Goal: Transaction & Acquisition: Purchase product/service

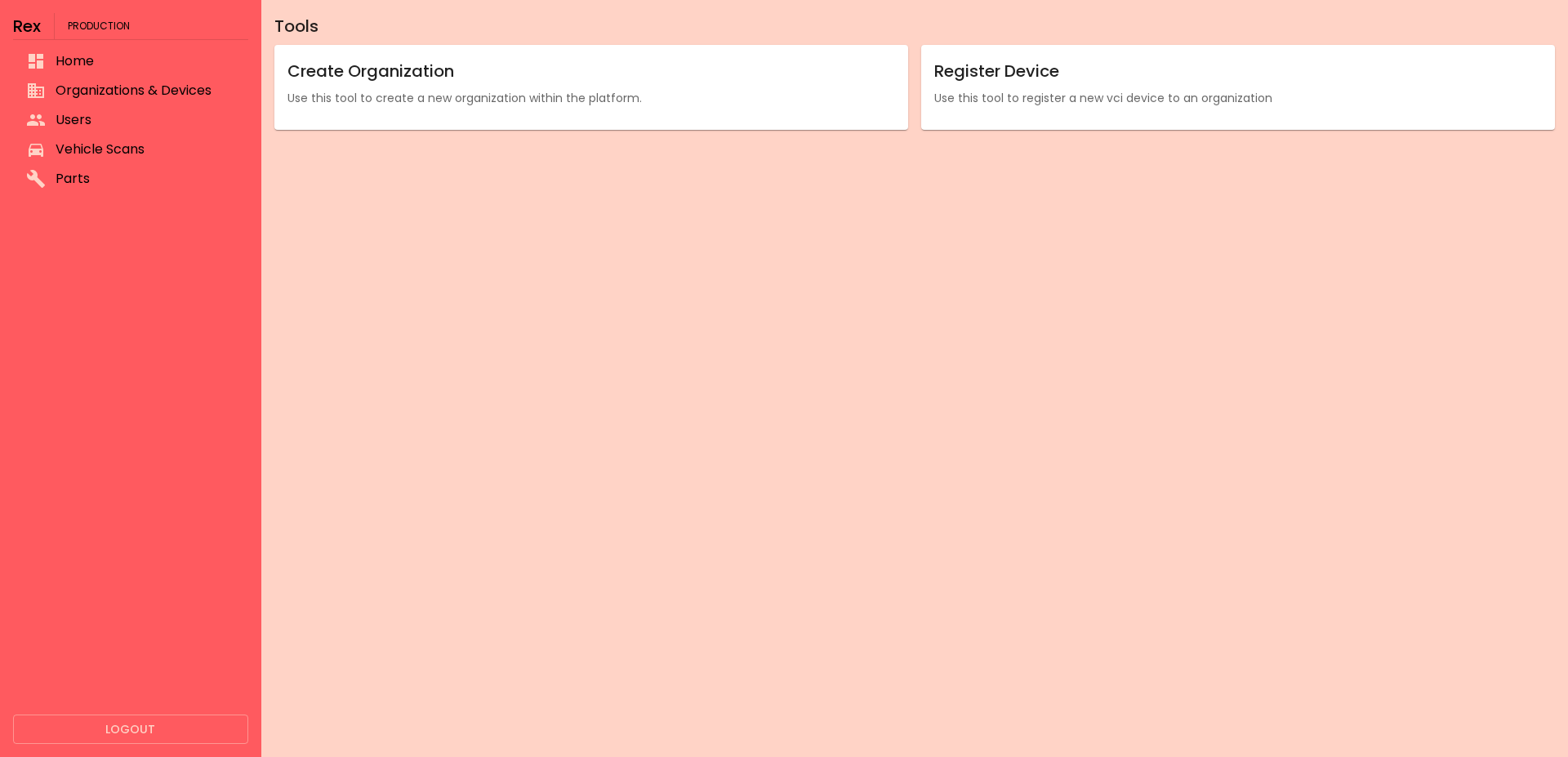
click at [99, 120] on span "Users" at bounding box center [145, 119] width 180 height 19
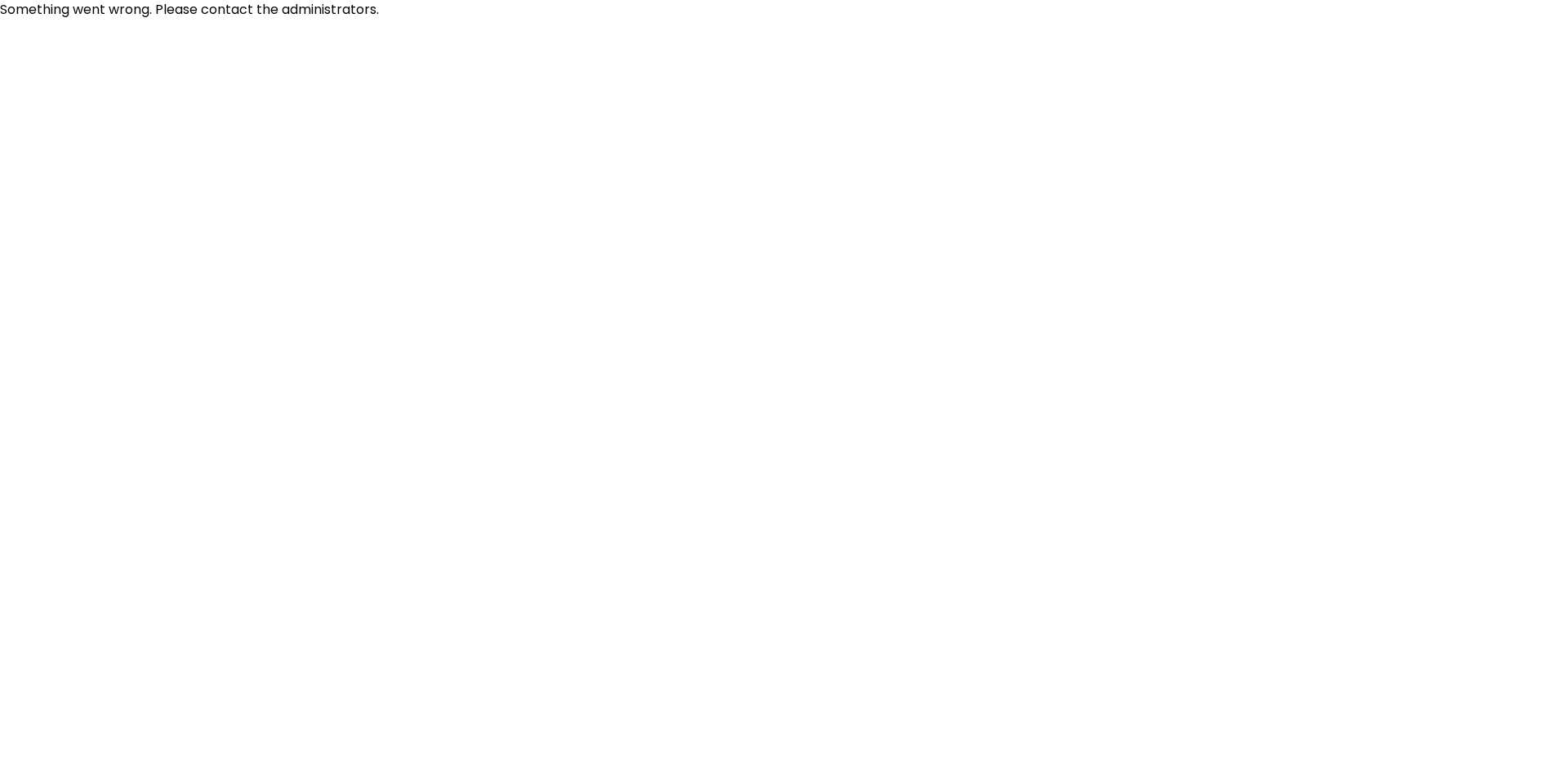
click at [335, 19] on html "Something went wrong. Please contact the administrators." at bounding box center [784, 9] width 1568 height 19
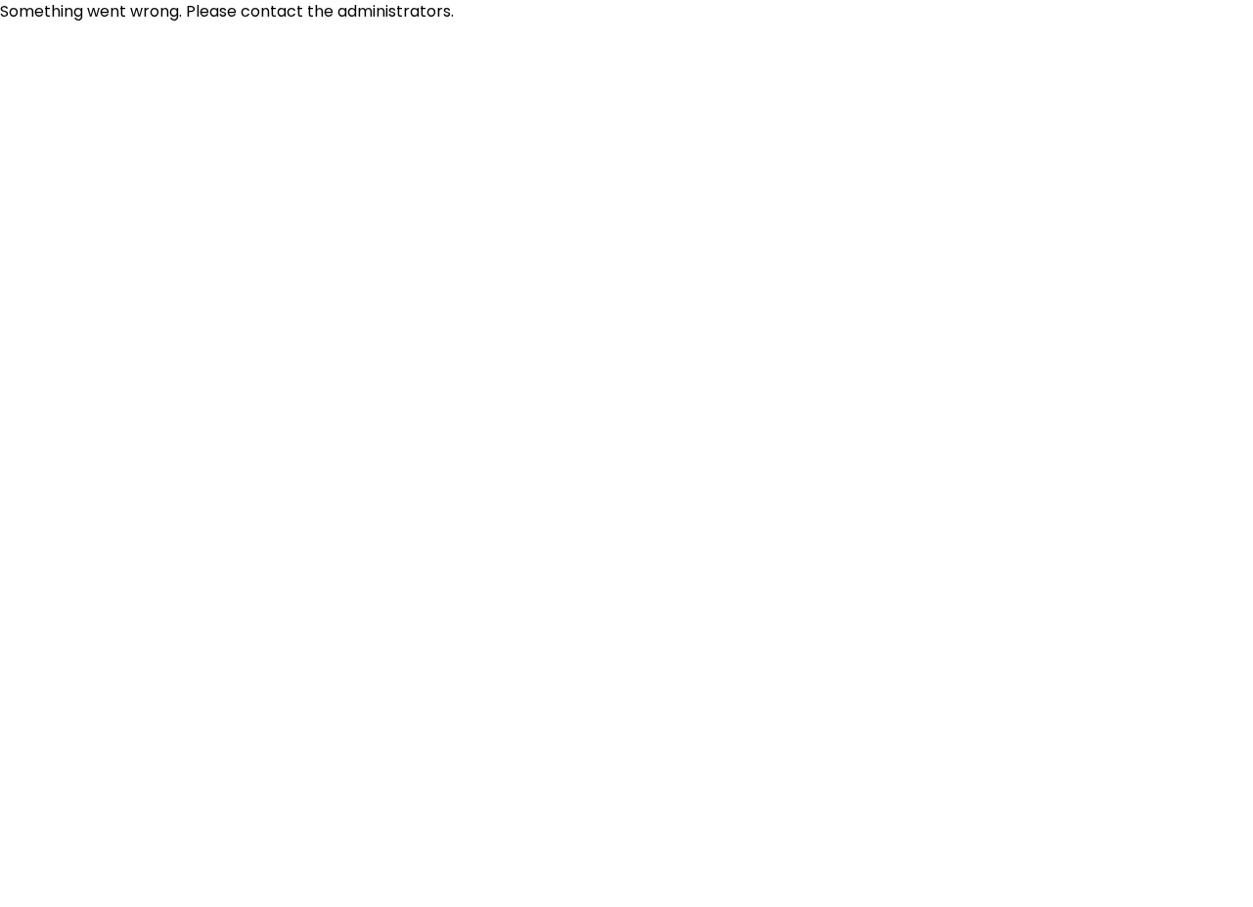
click at [853, 23] on html "Something went wrong. Please contact the administrators." at bounding box center [626, 11] width 1253 height 23
drag, startPoint x: 718, startPoint y: 242, endPoint x: 655, endPoint y: 233, distance: 63.2
click at [717, 23] on html "Something went wrong. Please contact the administrators." at bounding box center [626, 11] width 1253 height 23
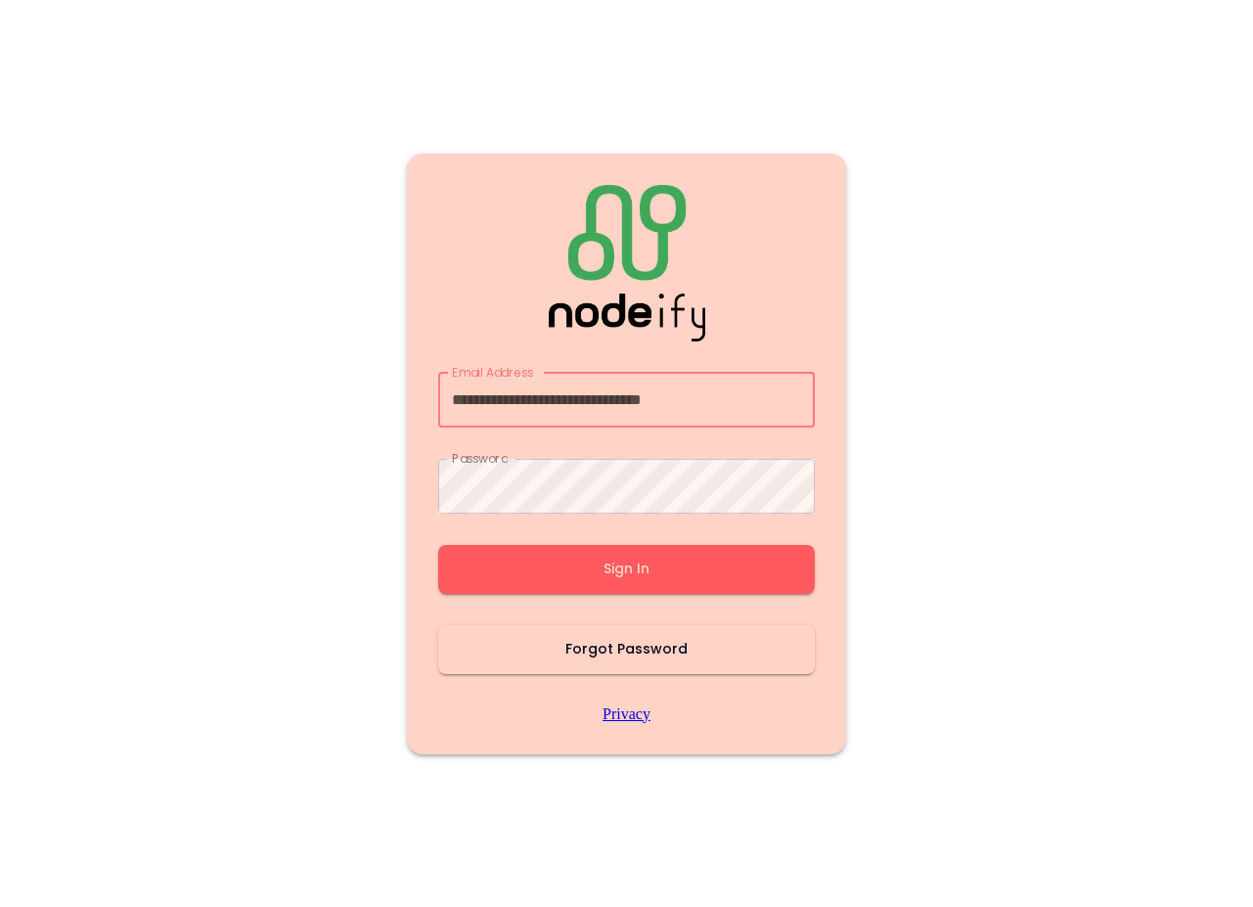
type input "**********"
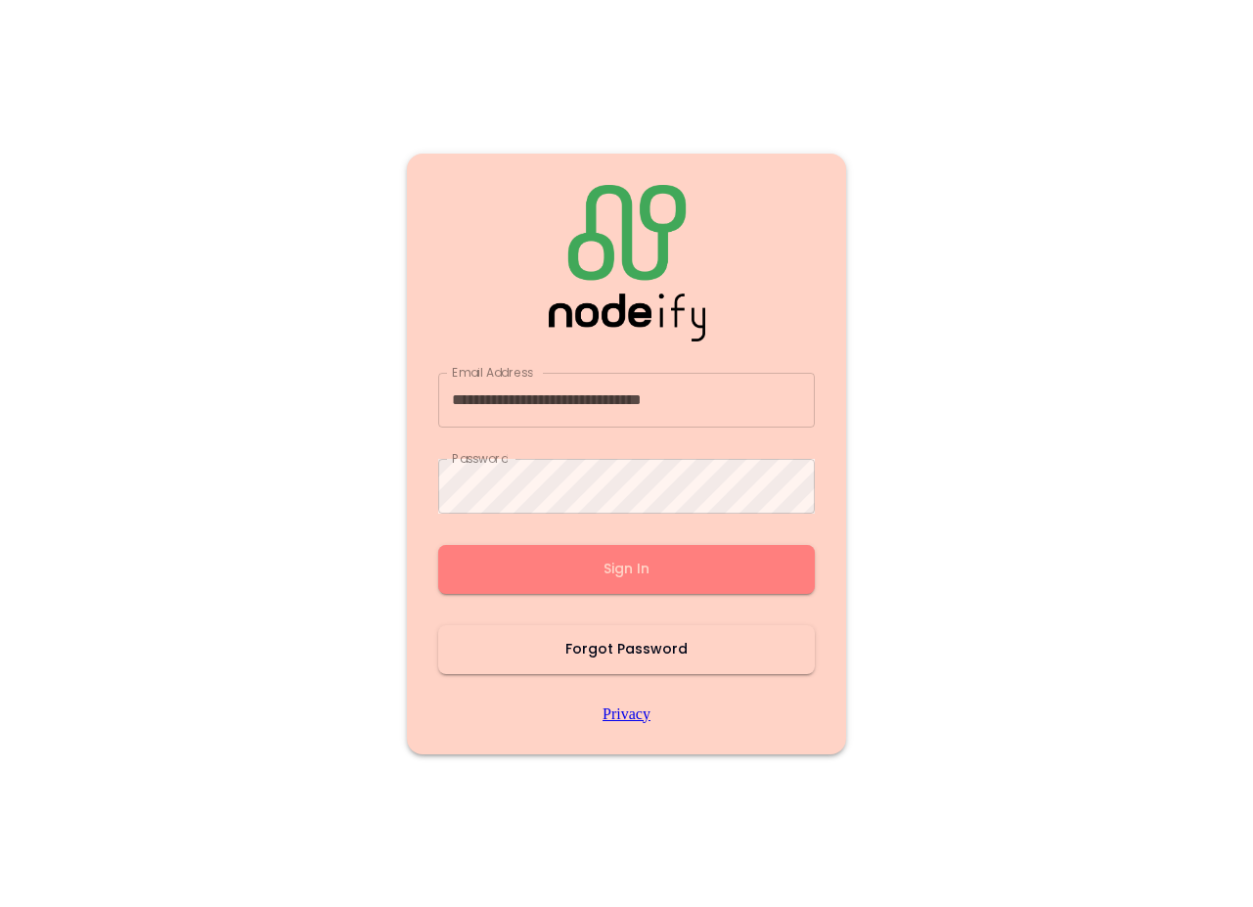
click at [608, 568] on button "Sign In" at bounding box center [626, 569] width 377 height 49
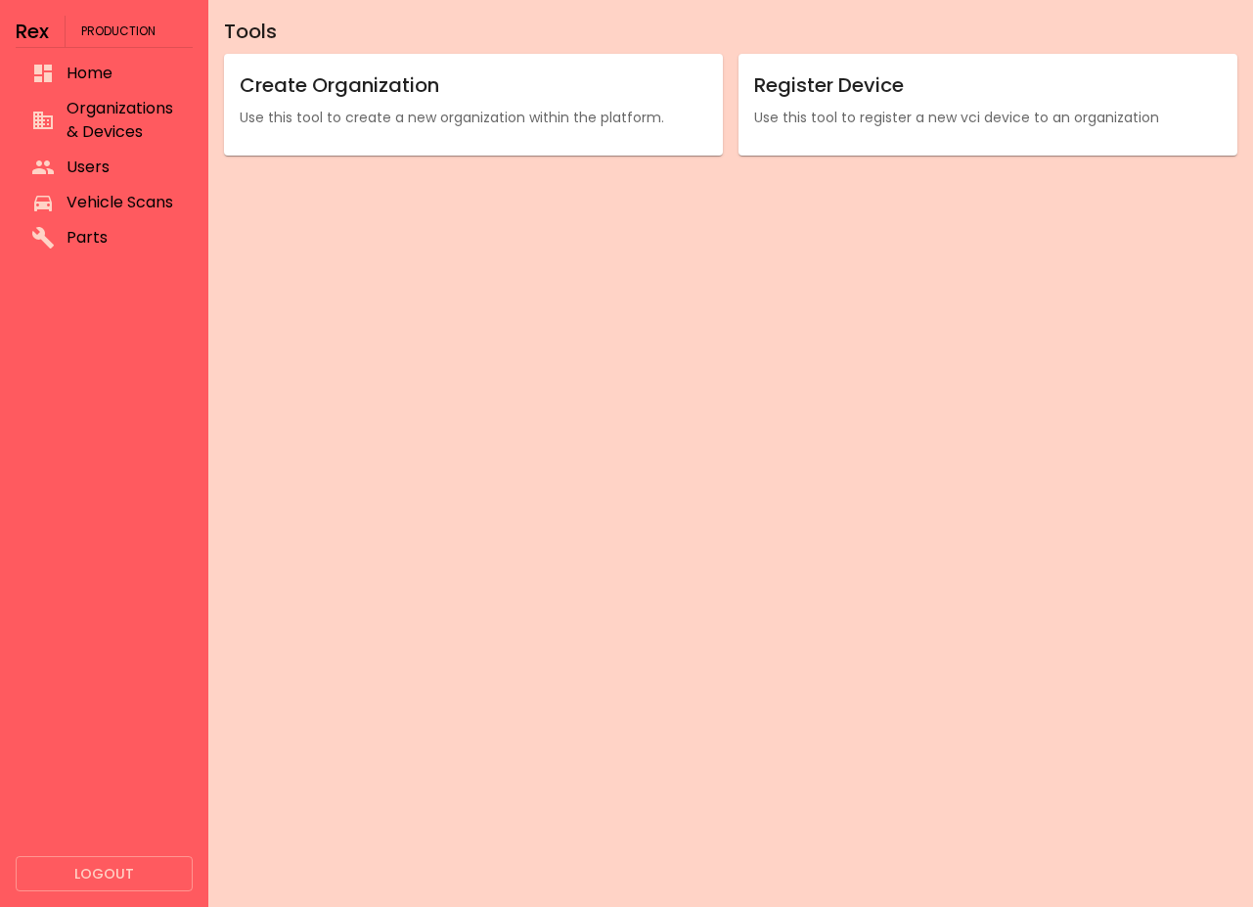
click at [92, 127] on span "Organizations & Devices" at bounding box center [122, 120] width 111 height 47
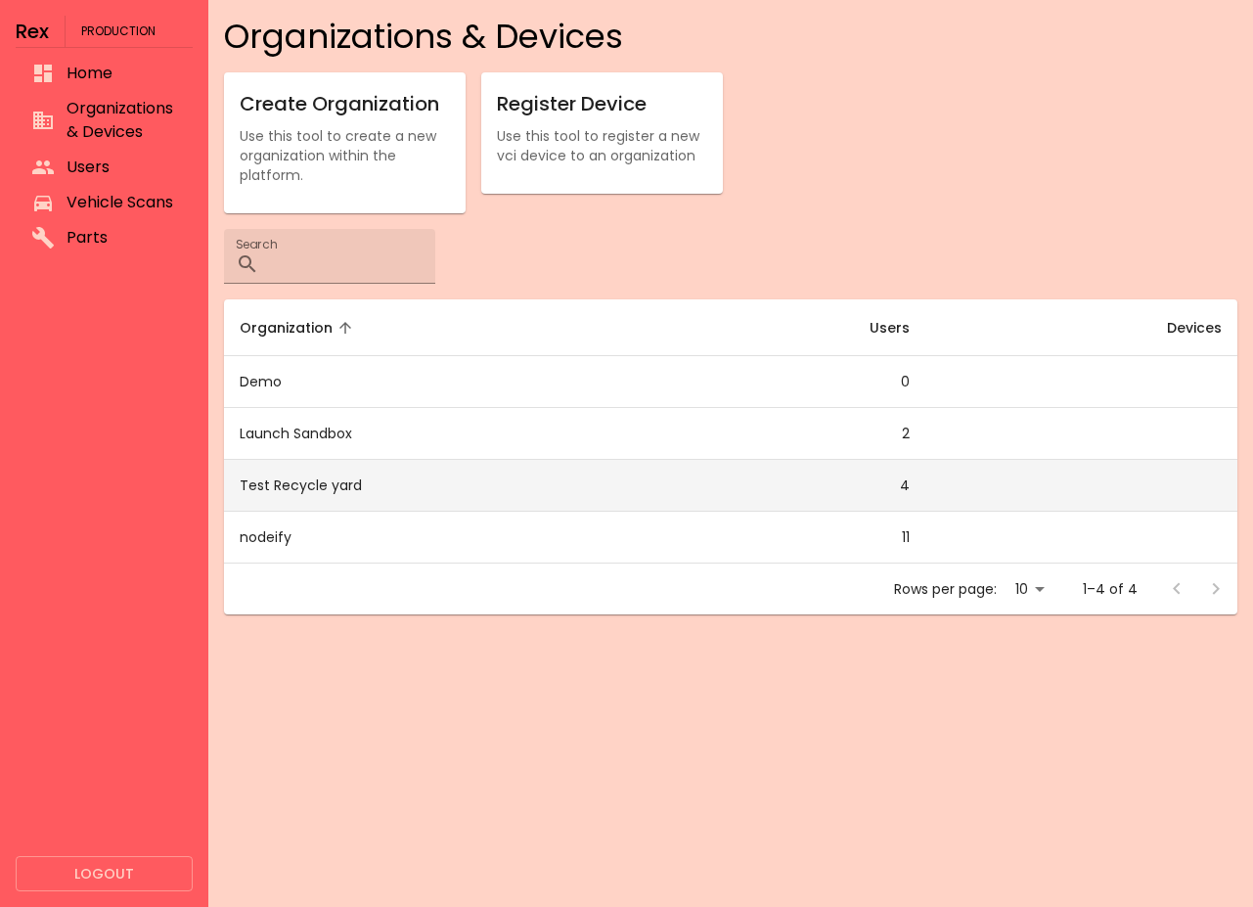
click at [333, 495] on td "Test Recycle yard" at bounding box center [438, 486] width 429 height 52
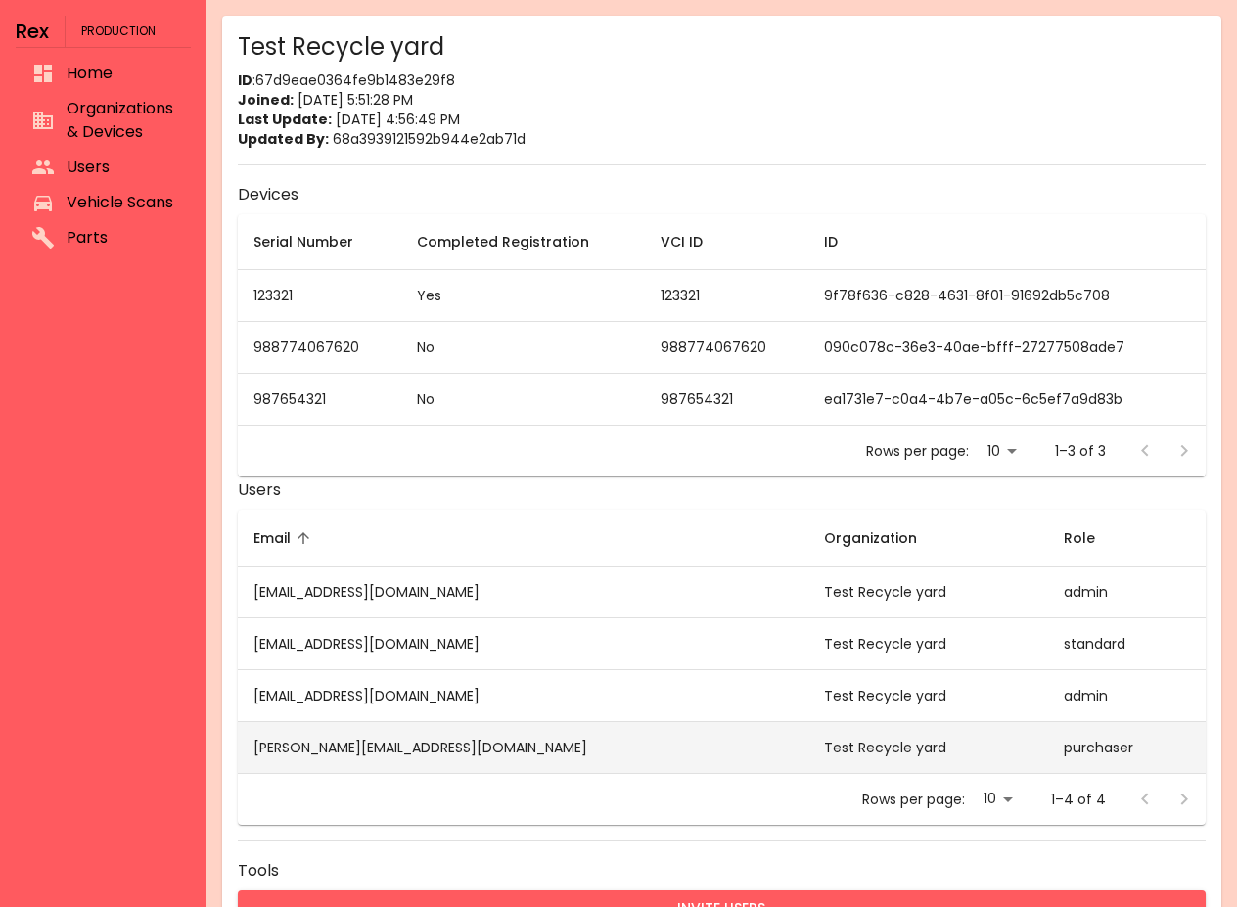
click at [910, 764] on td "Test Recycle yard" at bounding box center [928, 747] width 240 height 52
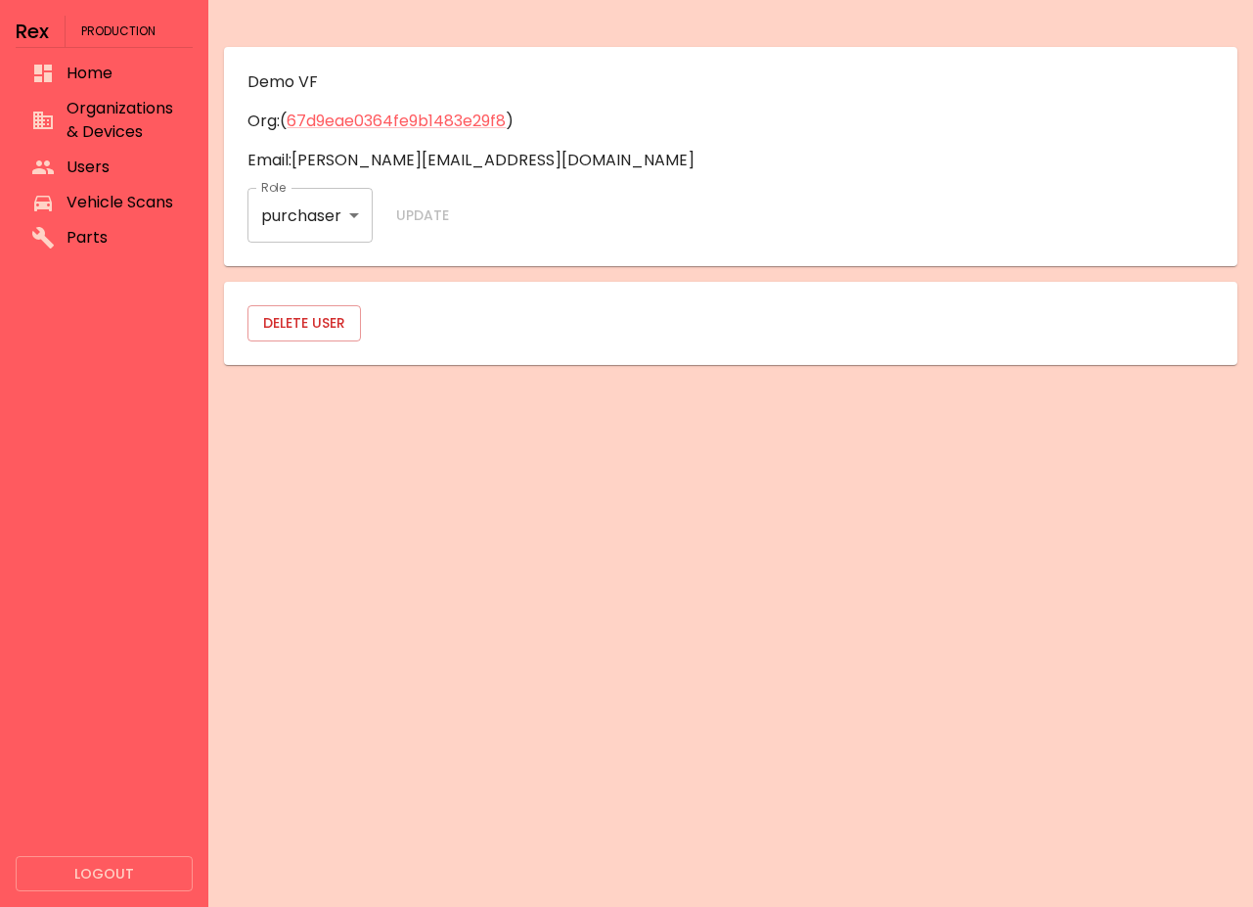
click at [312, 226] on body "Rex Production Home Organizations & Devices Users Vehicle Scans Parts Logout De…" at bounding box center [626, 453] width 1253 height 907
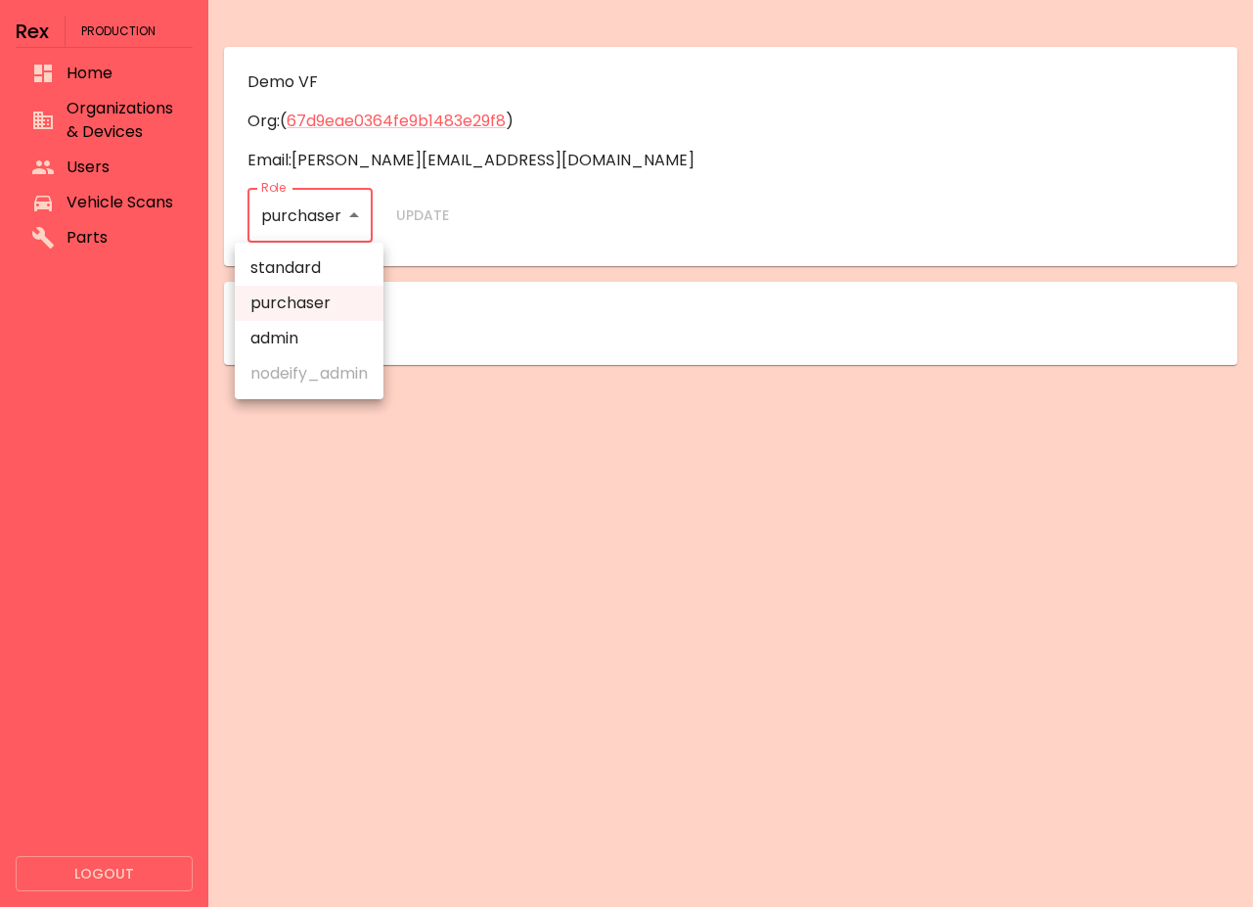
click at [297, 336] on li "admin" at bounding box center [309, 338] width 149 height 35
type input "*****"
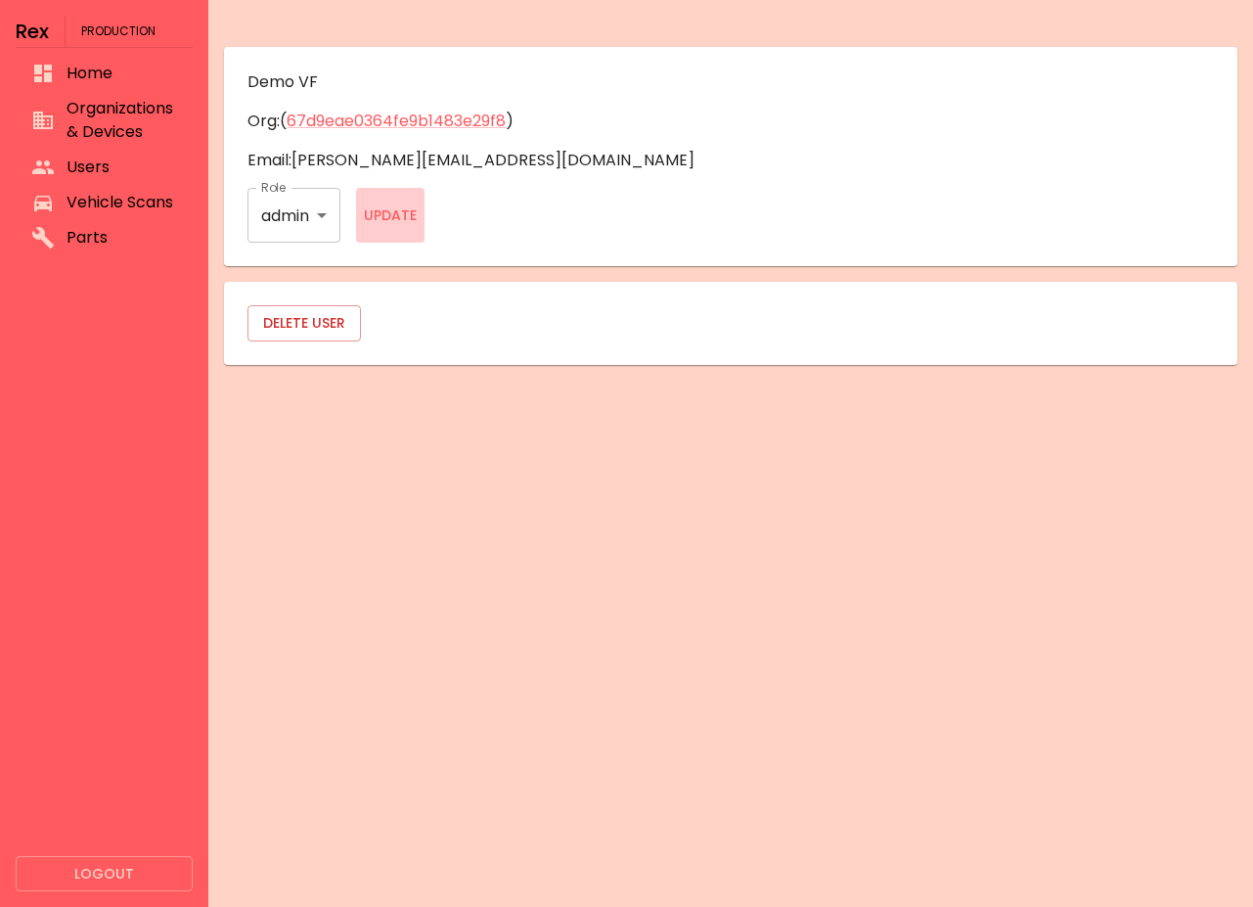
click at [389, 220] on button "Update" at bounding box center [390, 215] width 68 height 55
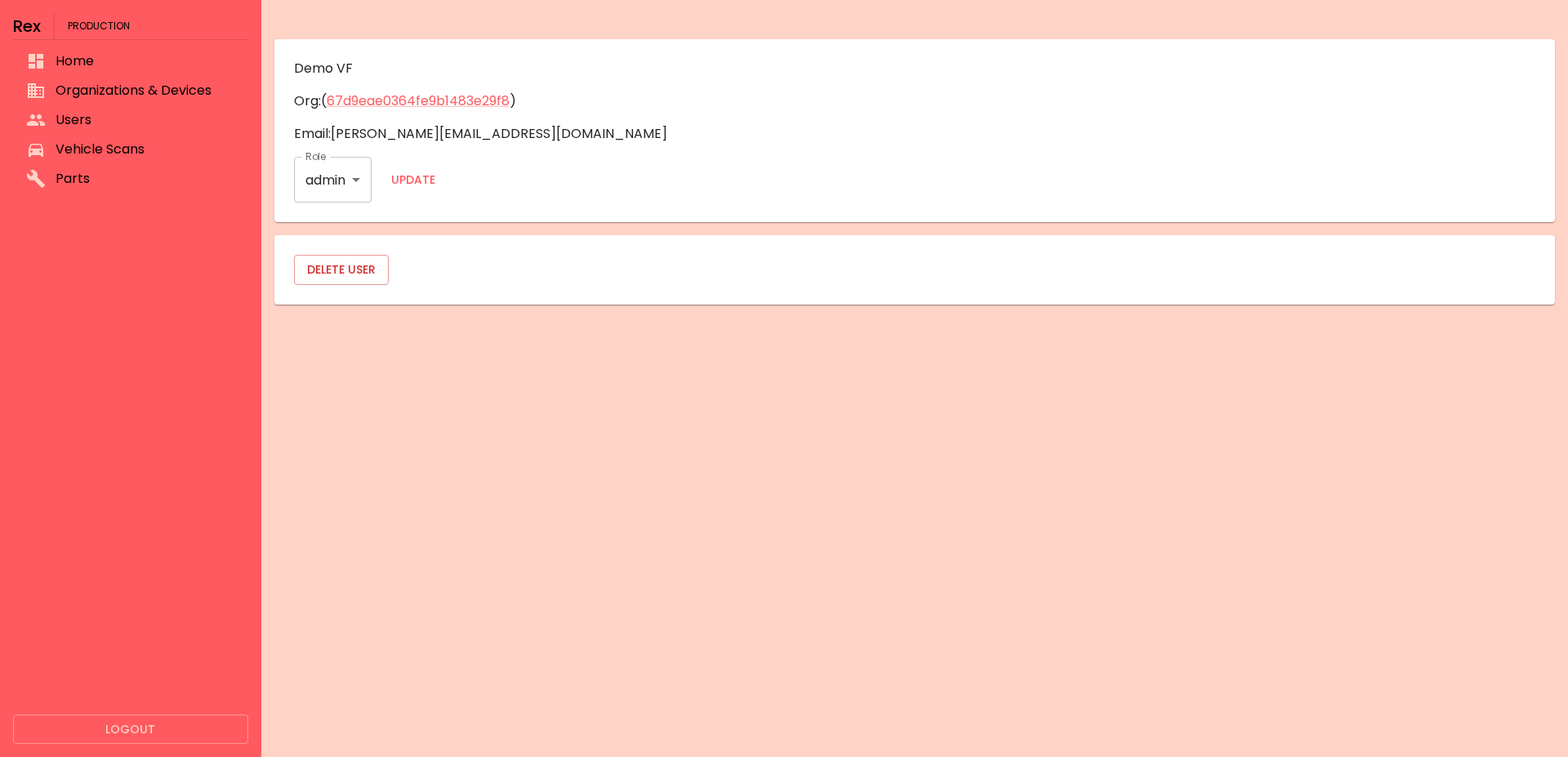
click at [157, 730] on button "Logout" at bounding box center [131, 729] width 235 height 30
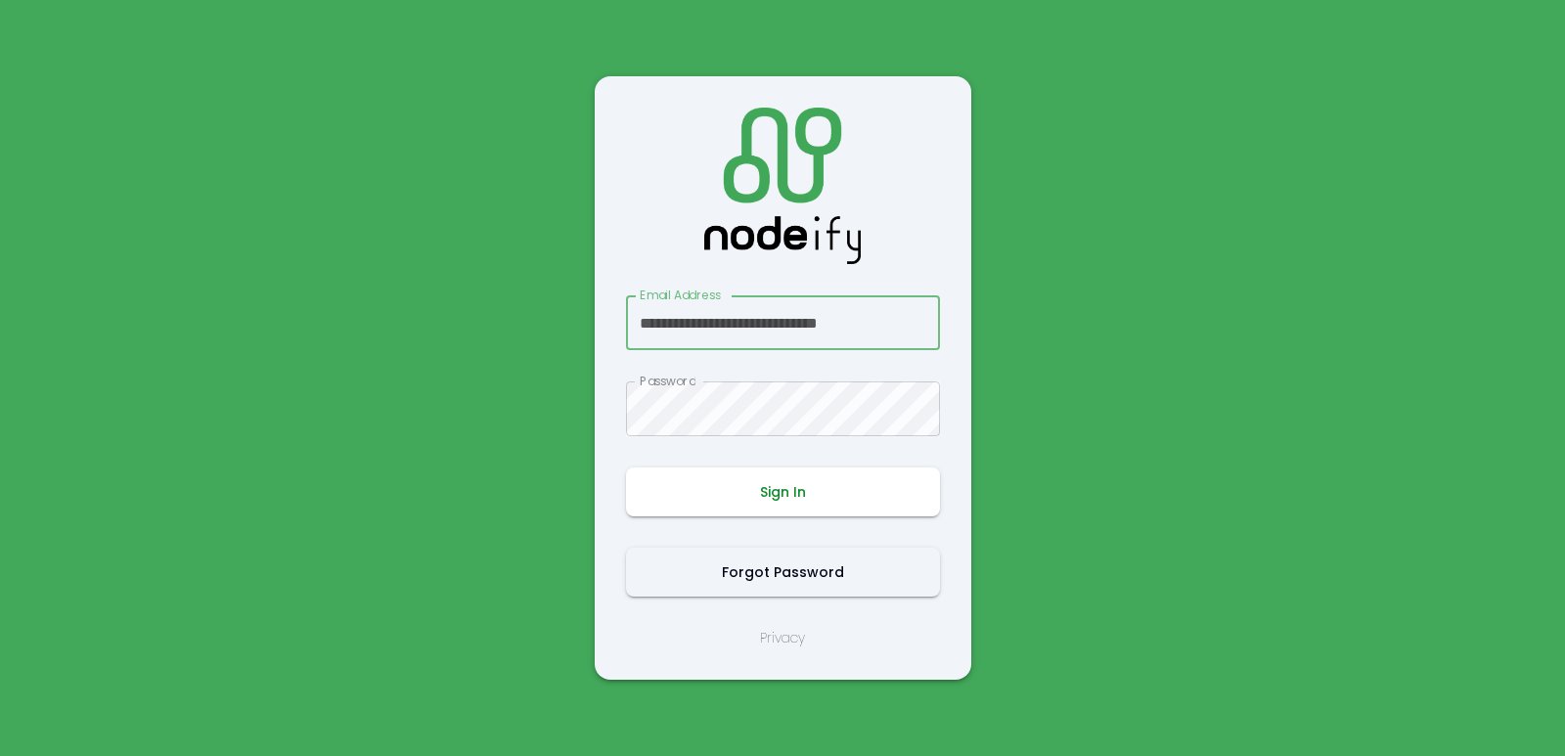
scroll to position [0, 10]
type input "**********"
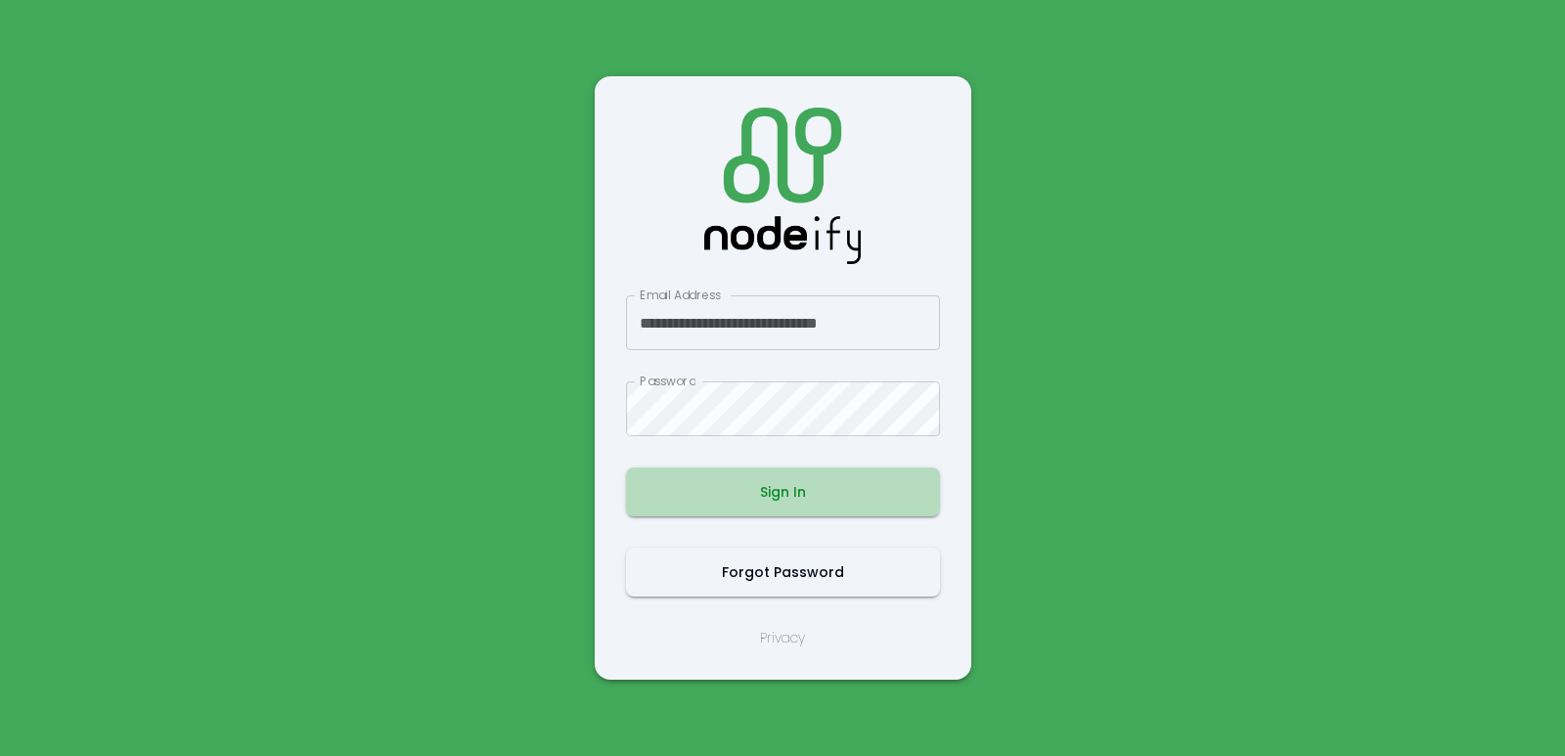
click at [791, 507] on button "Sign In" at bounding box center [783, 492] width 314 height 49
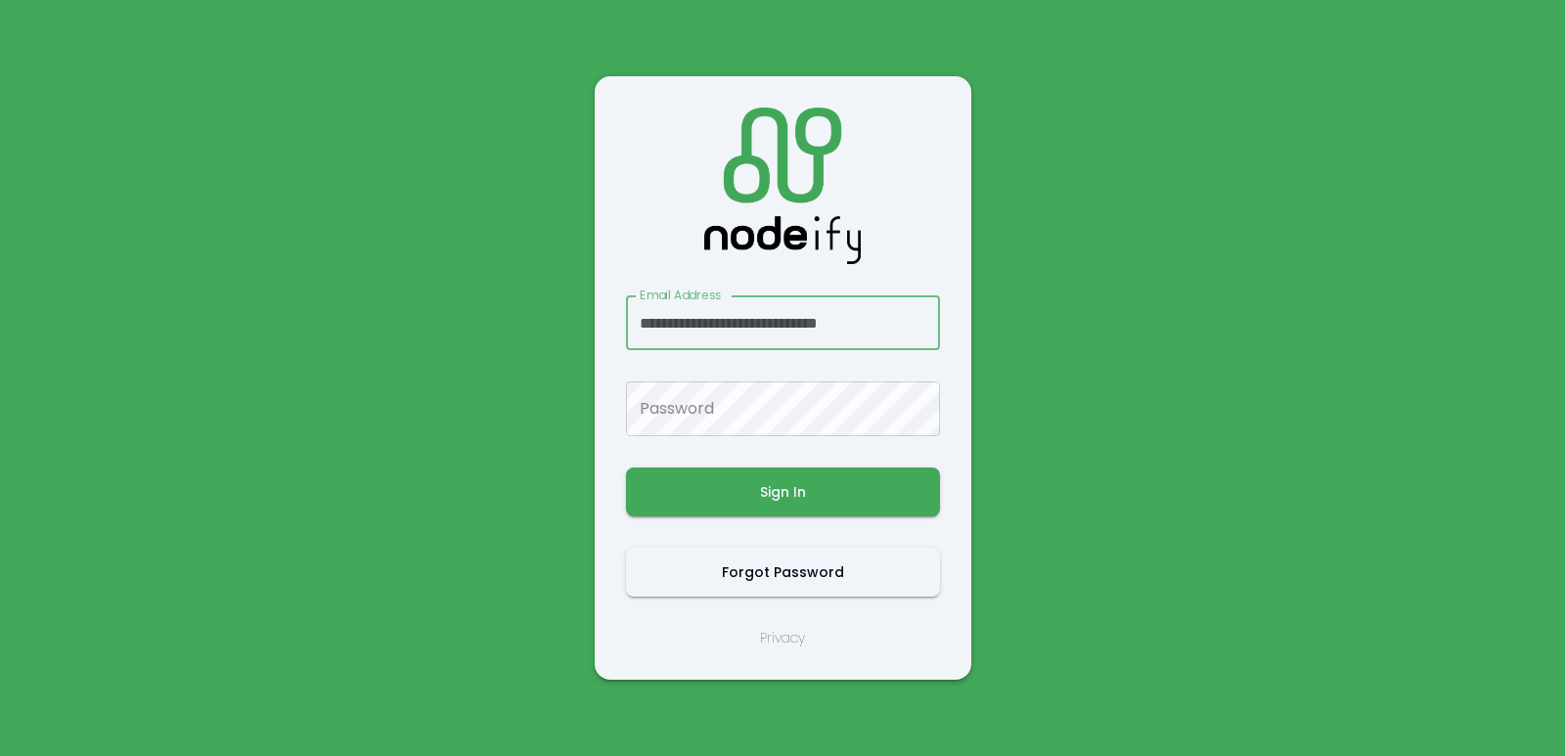
scroll to position [0, 10]
type input "**********"
click at [795, 529] on div "**********" at bounding box center [783, 378] width 314 height 541
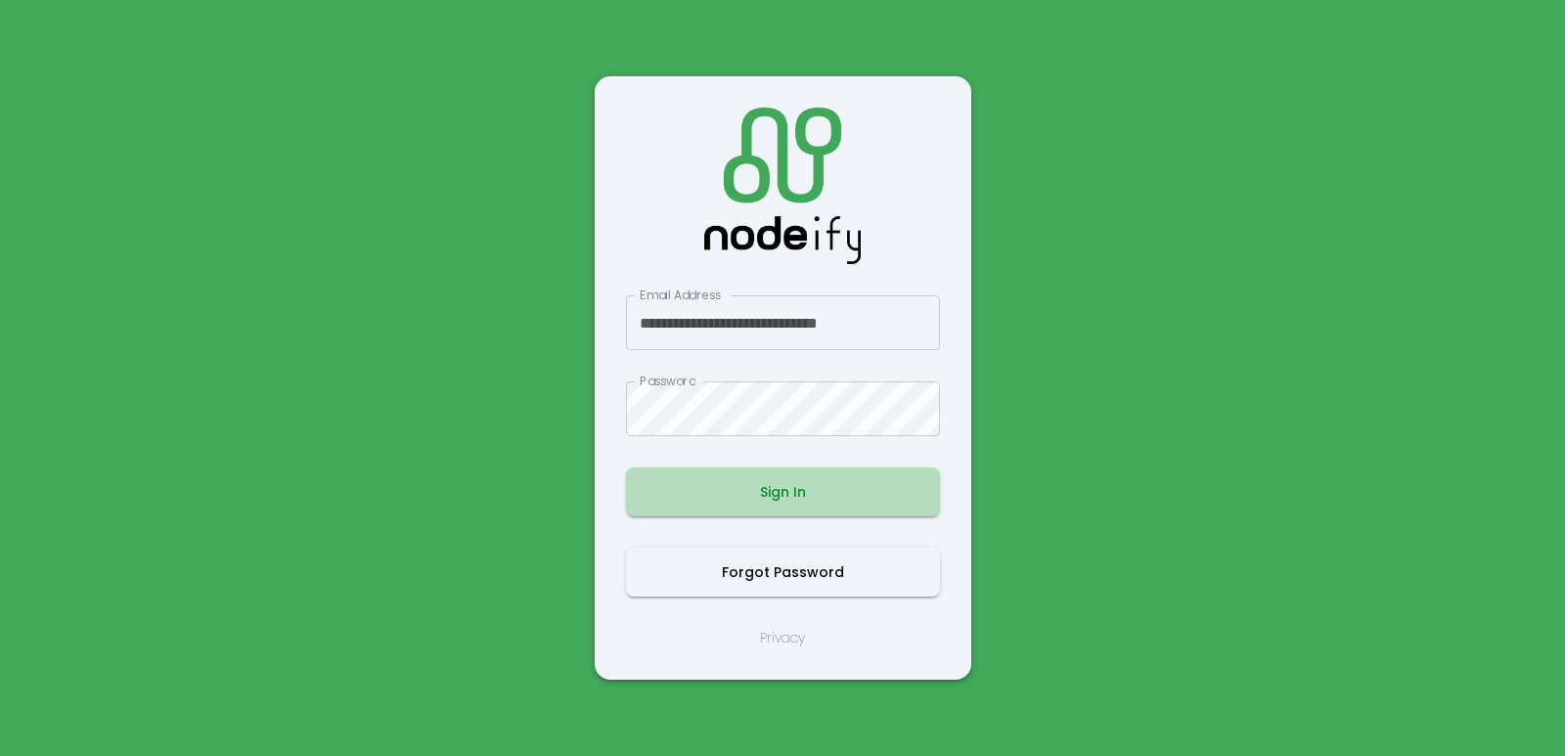
click at [790, 511] on button "Sign In" at bounding box center [783, 492] width 314 height 49
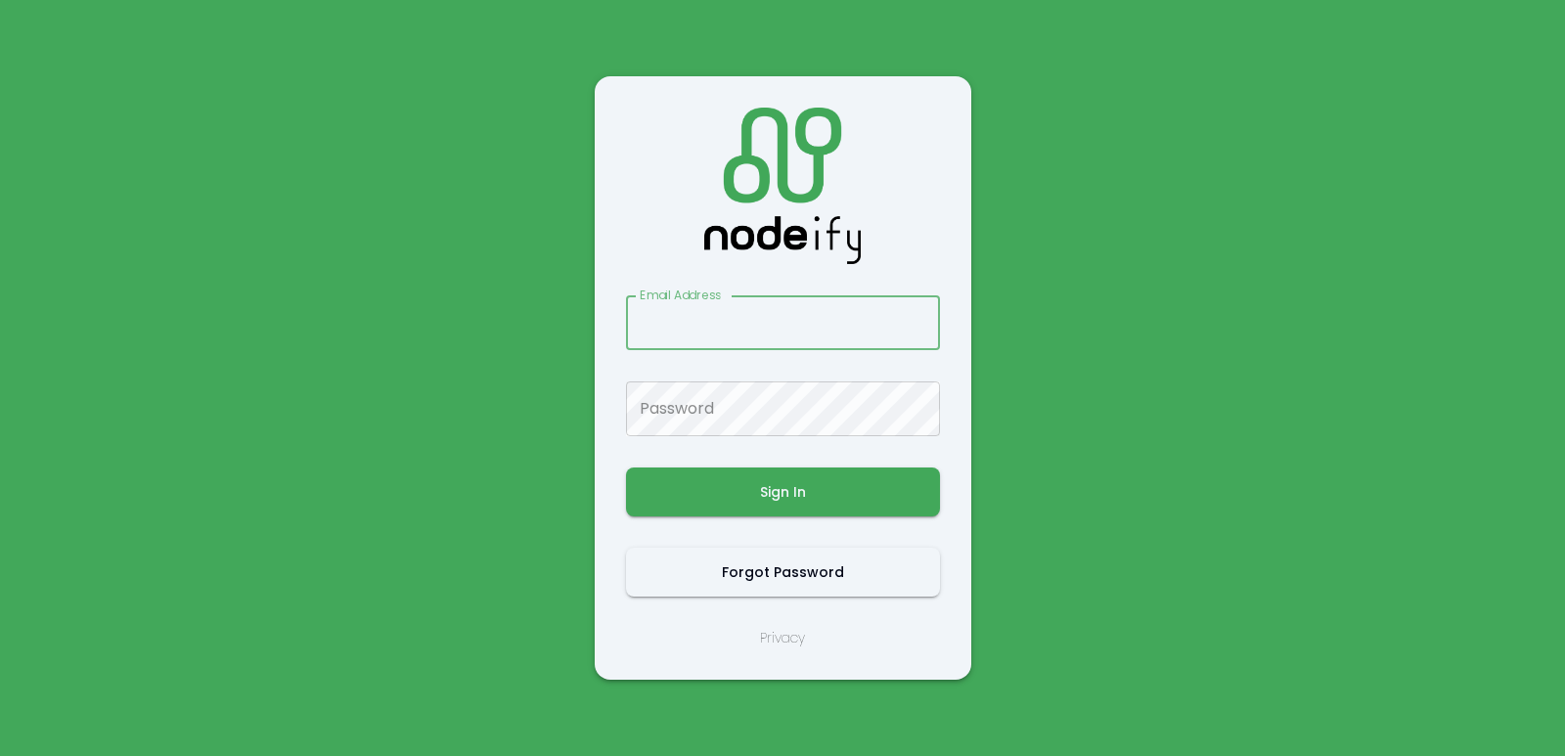
click at [448, 369] on main "Email Address Email Address Password Password Sign In Forgot Password Privacy" at bounding box center [783, 378] width 1174 height 756
click at [688, 324] on input "Email Address" at bounding box center [783, 322] width 314 height 55
click at [725, 330] on input "Email Address" at bounding box center [783, 322] width 314 height 55
type input "**********"
click at [848, 337] on input "**********" at bounding box center [783, 322] width 314 height 55
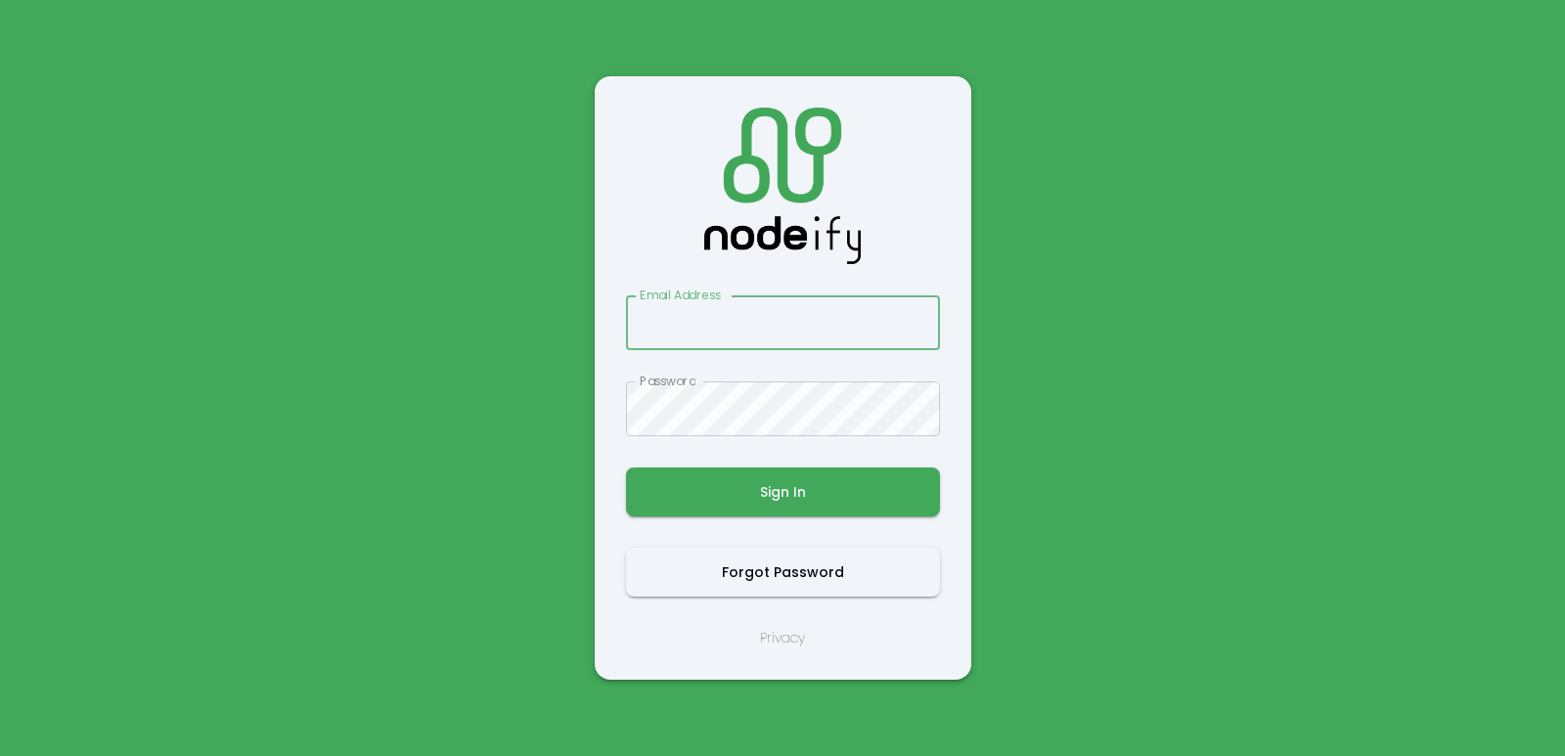
click at [814, 321] on input "Email Address" at bounding box center [783, 322] width 314 height 55
click at [801, 333] on input "Email Address" at bounding box center [783, 322] width 314 height 55
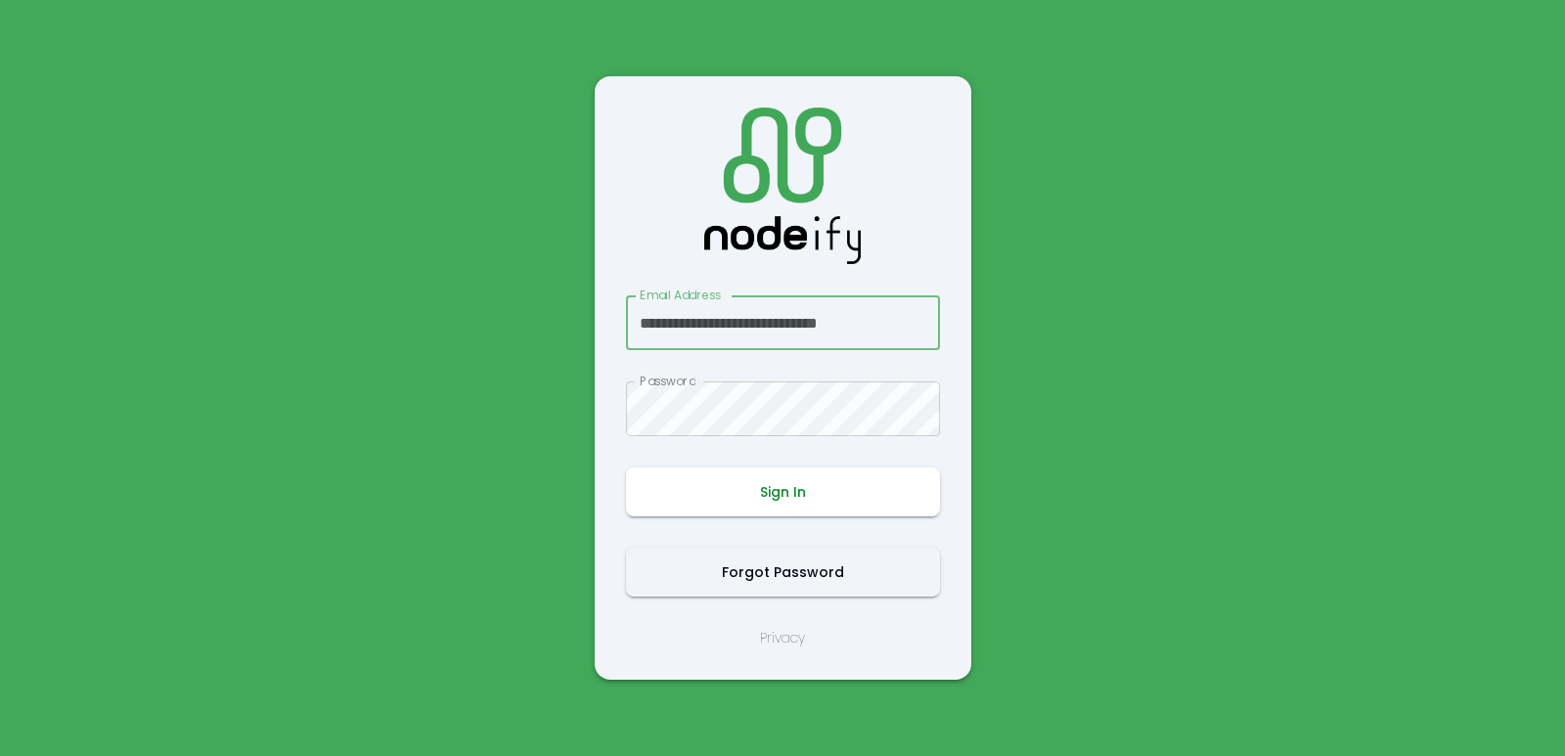
scroll to position [0, 10]
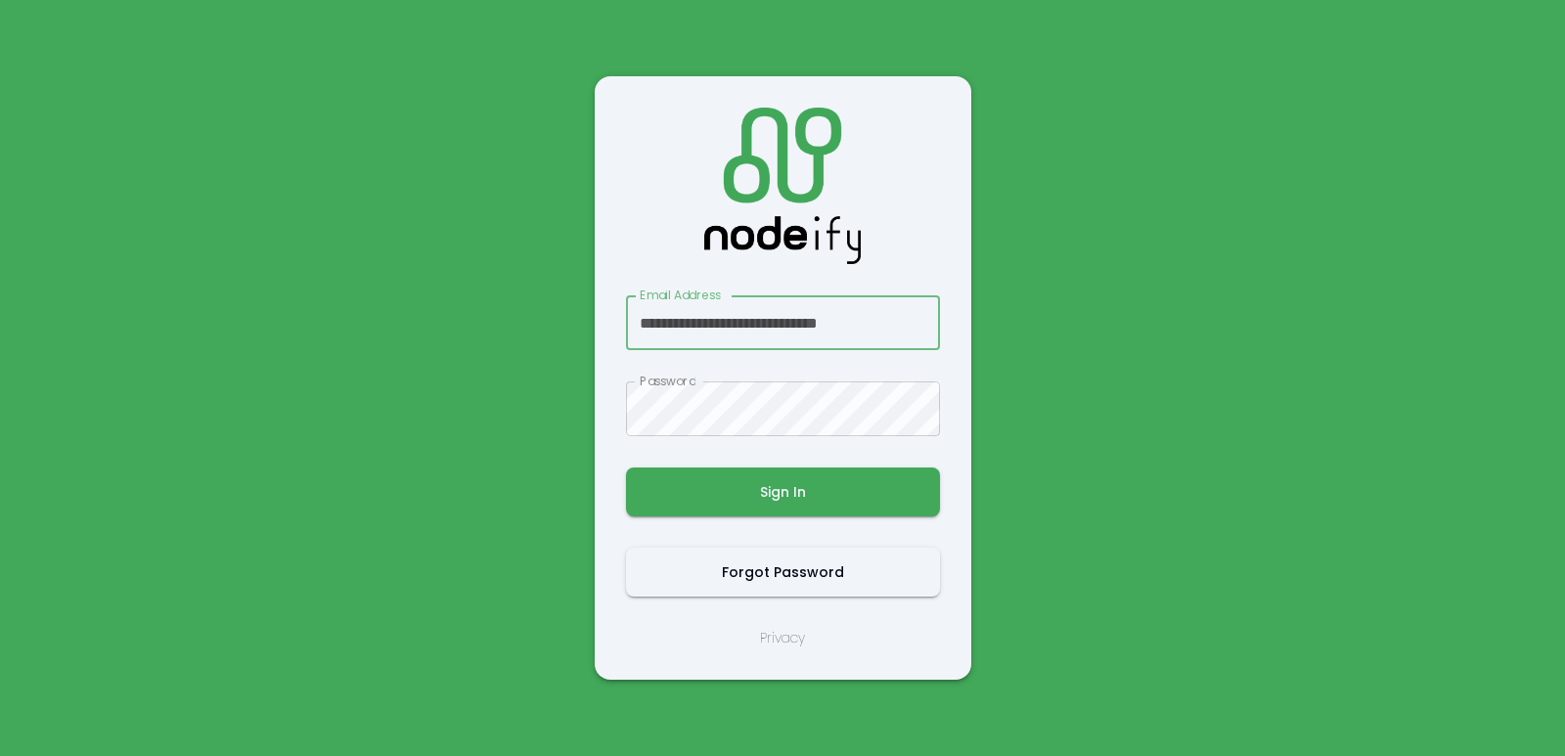
type input "**********"
click at [766, 470] on button "Sign In" at bounding box center [783, 492] width 314 height 49
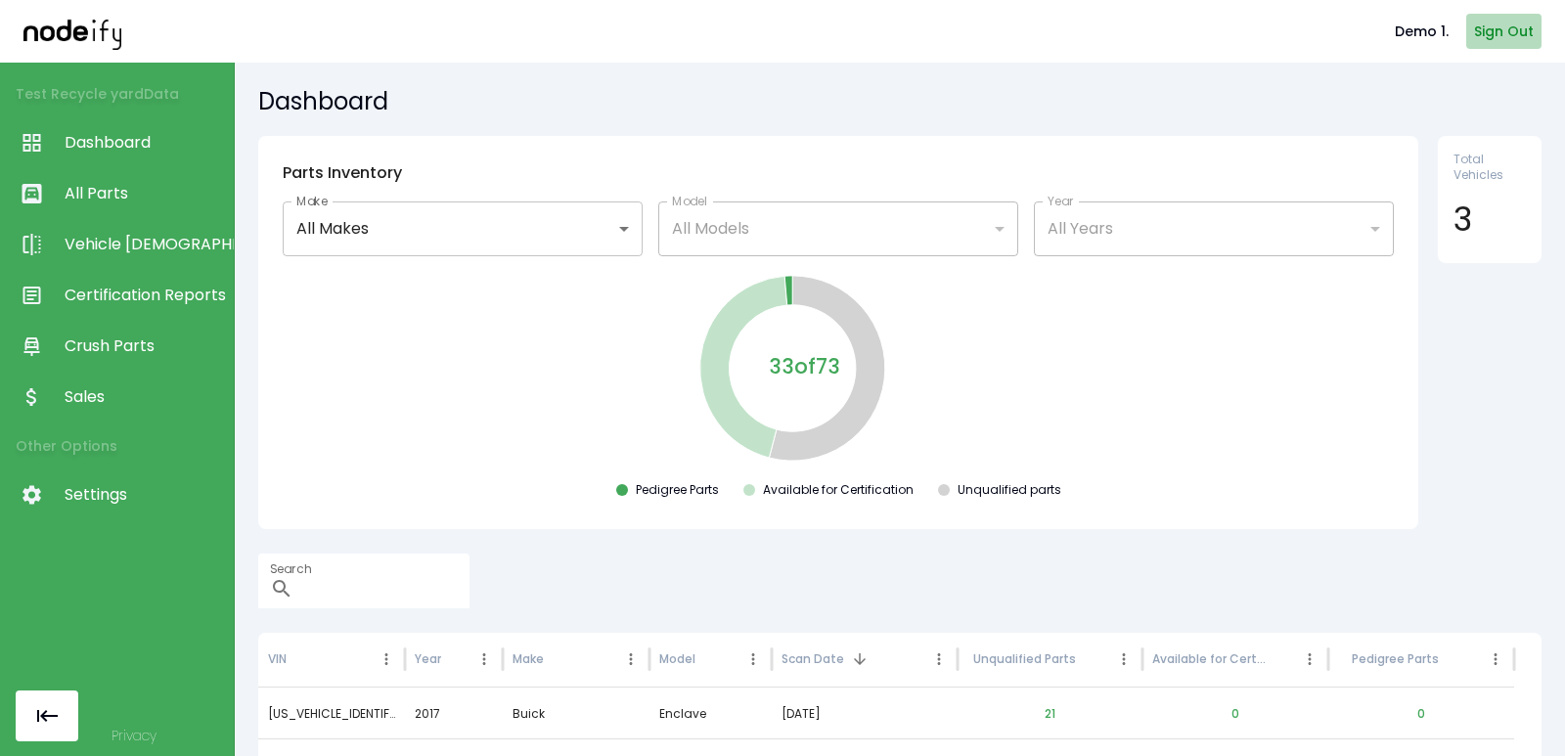
click at [1499, 32] on button "Sign Out" at bounding box center [1504, 32] width 75 height 36
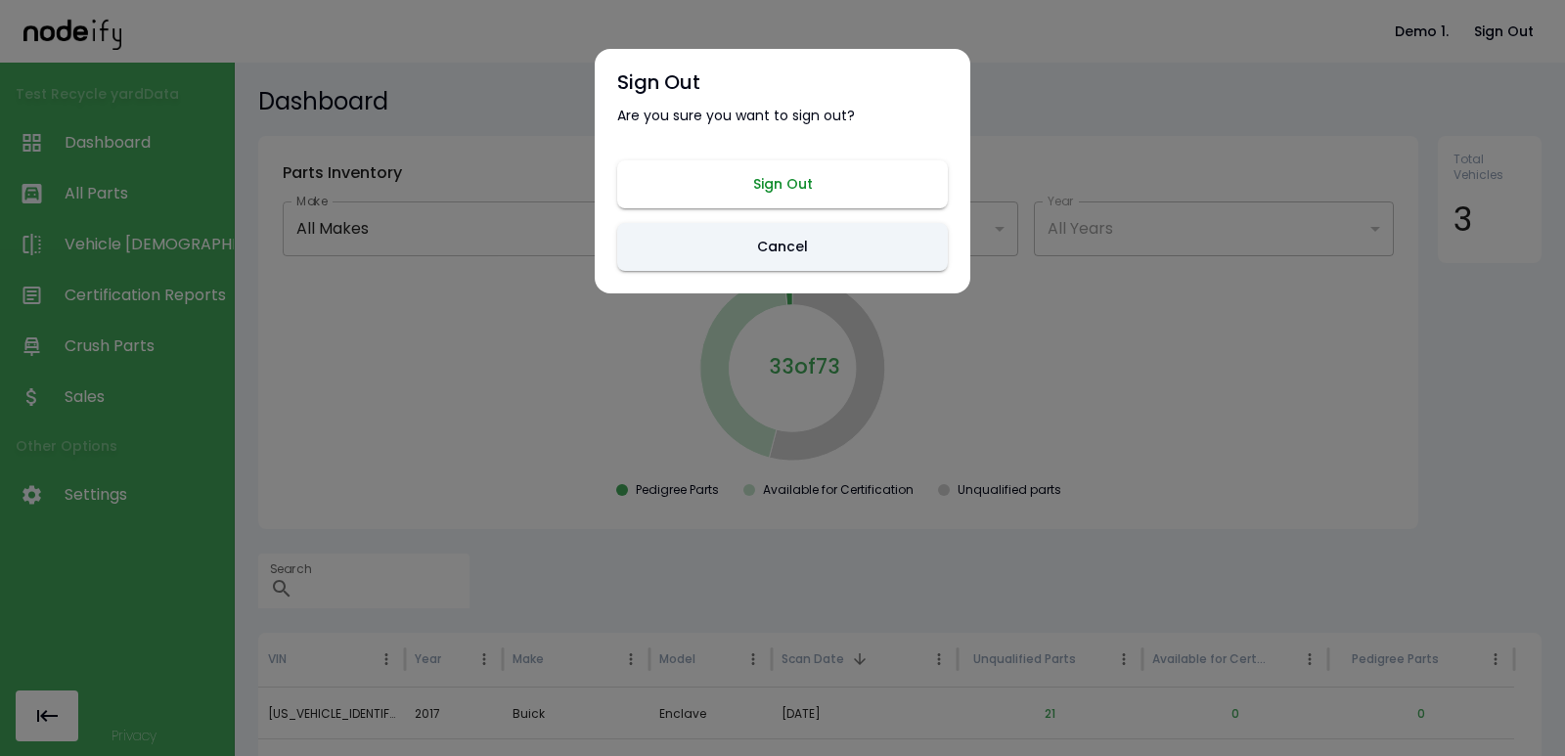
click at [761, 169] on button "Sign Out" at bounding box center [782, 184] width 331 height 48
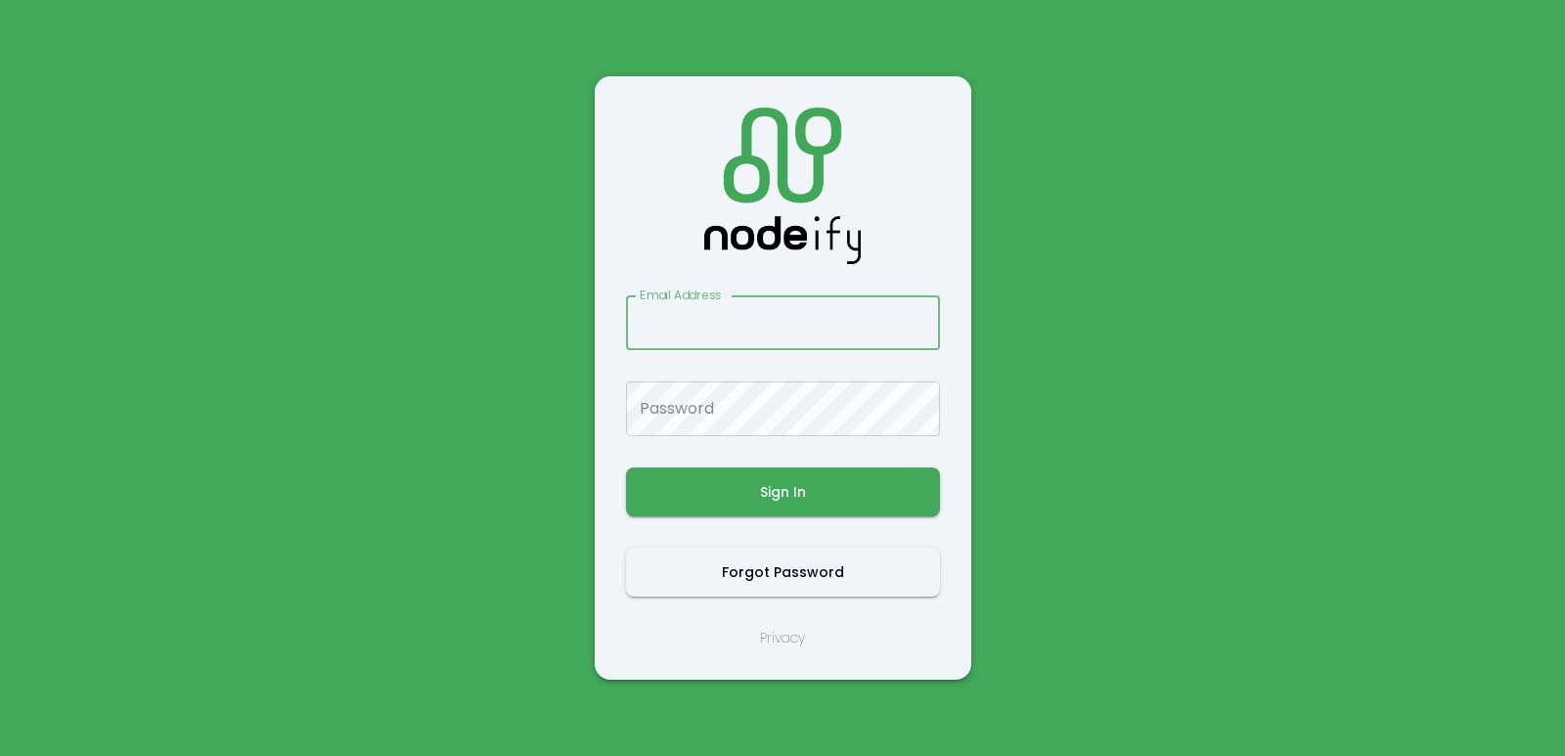
click at [447, 322] on main "Email Address Email Address Password Password Sign In Forgot Password Privacy" at bounding box center [783, 378] width 1174 height 756
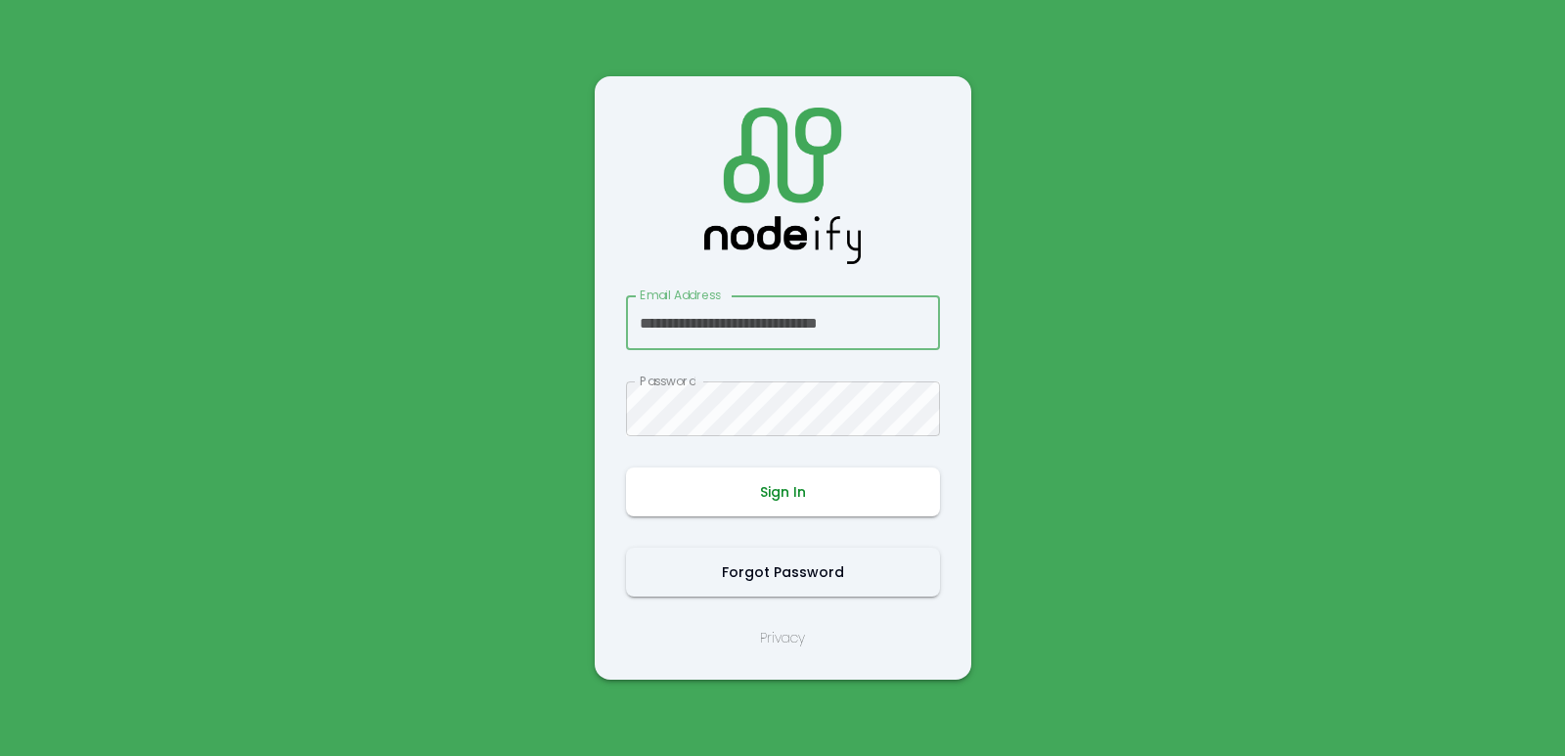
scroll to position [0, 10]
type input "**********"
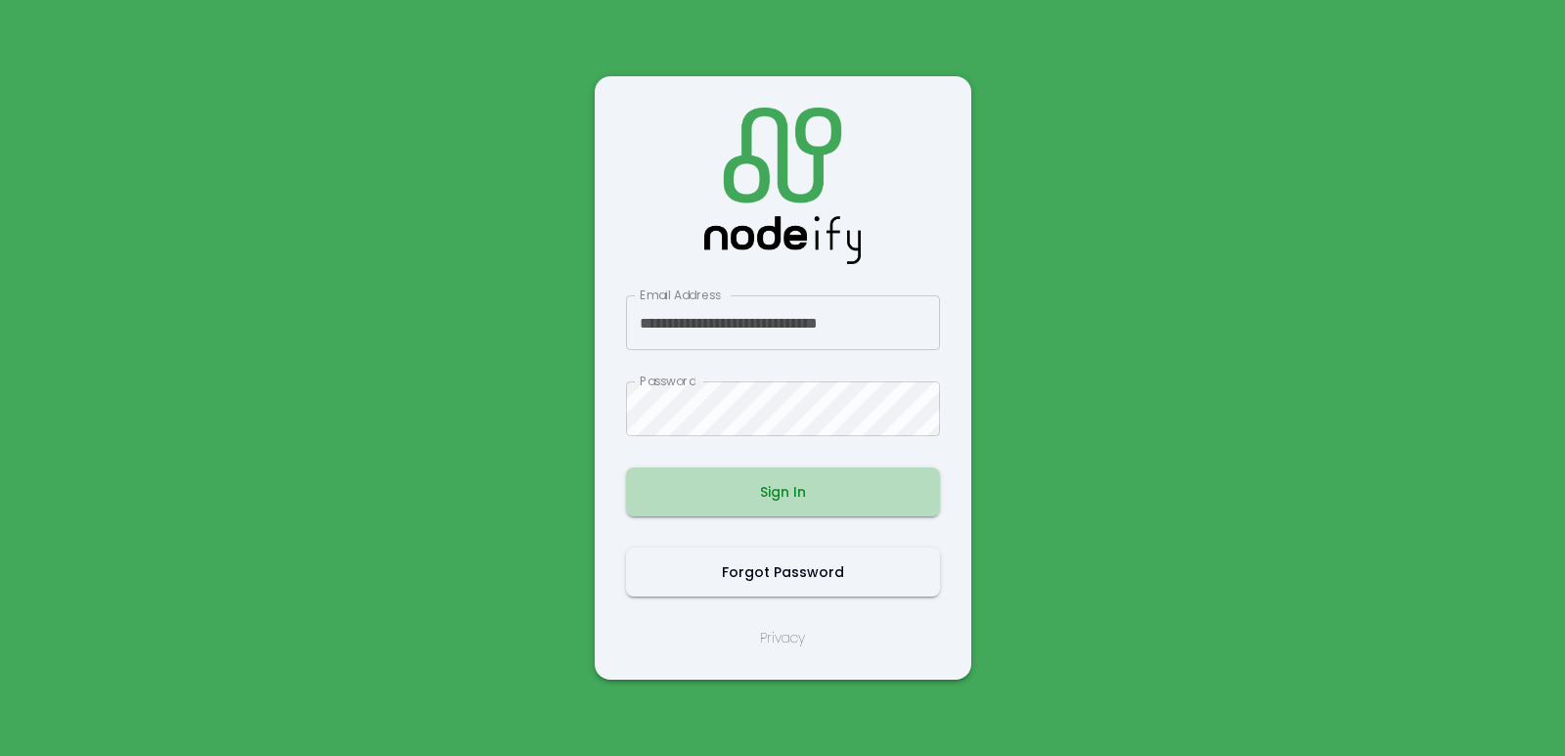
click at [758, 480] on button "Sign In" at bounding box center [783, 492] width 314 height 49
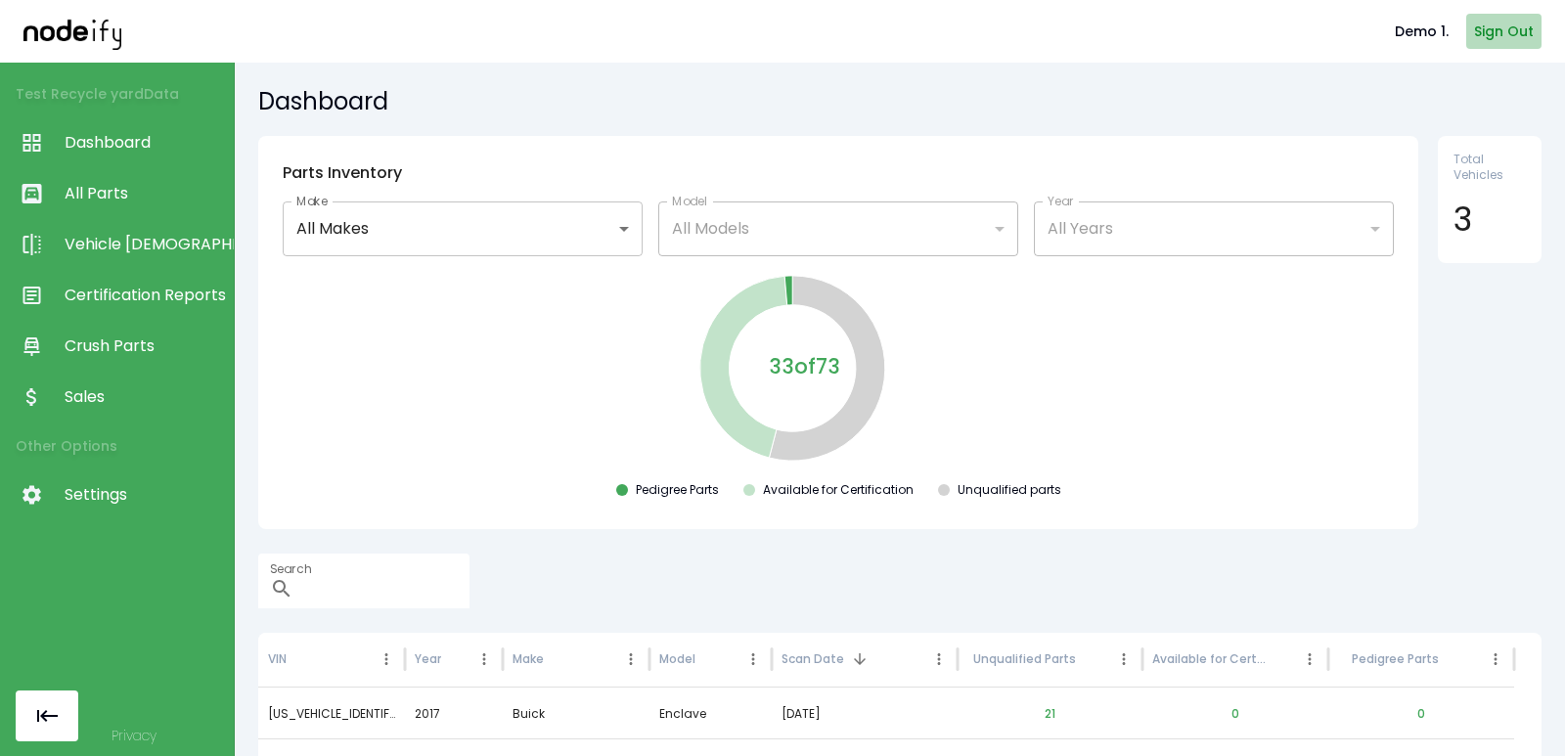
click at [1508, 42] on button "Sign Out" at bounding box center [1504, 32] width 75 height 36
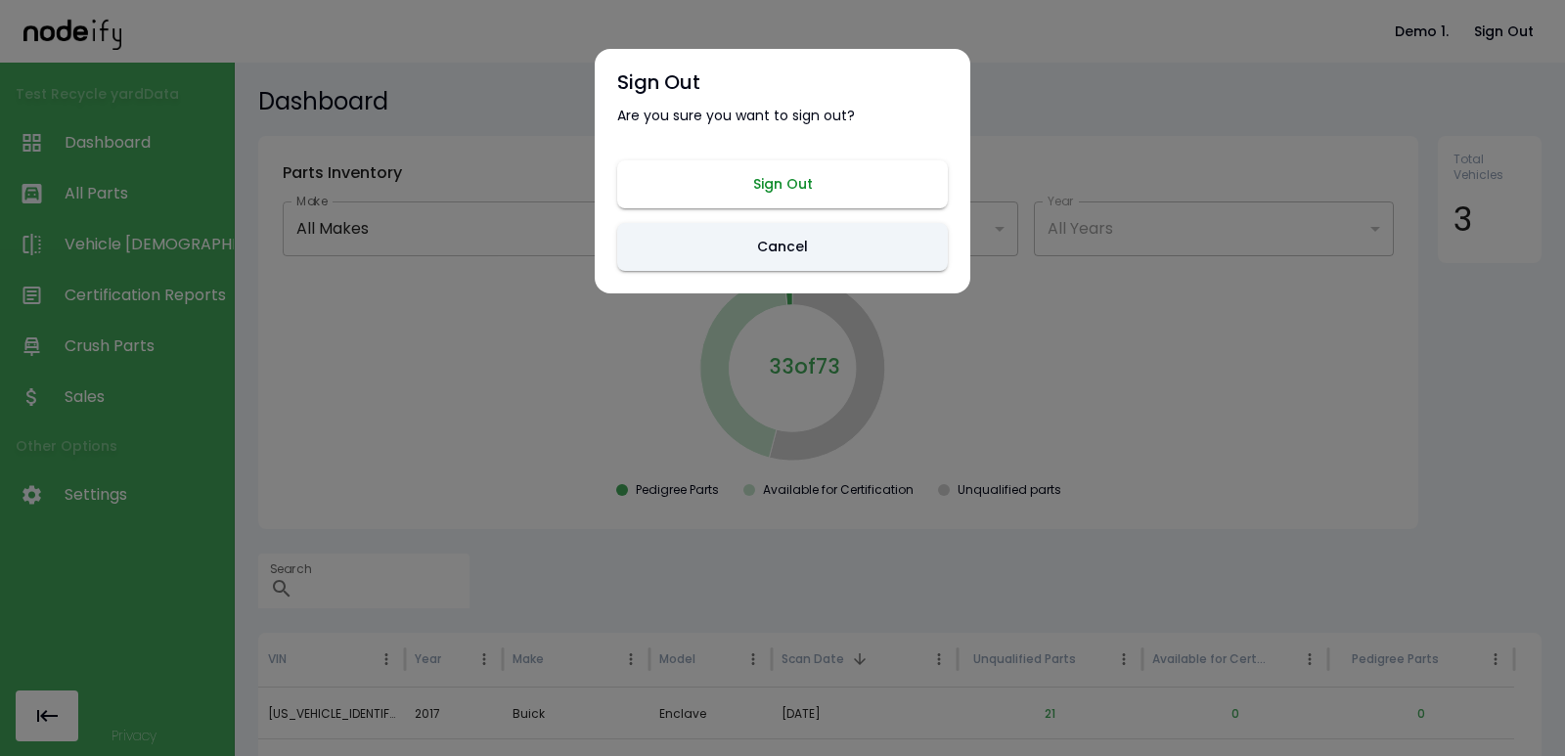
click at [762, 187] on button "Sign Out" at bounding box center [782, 184] width 331 height 48
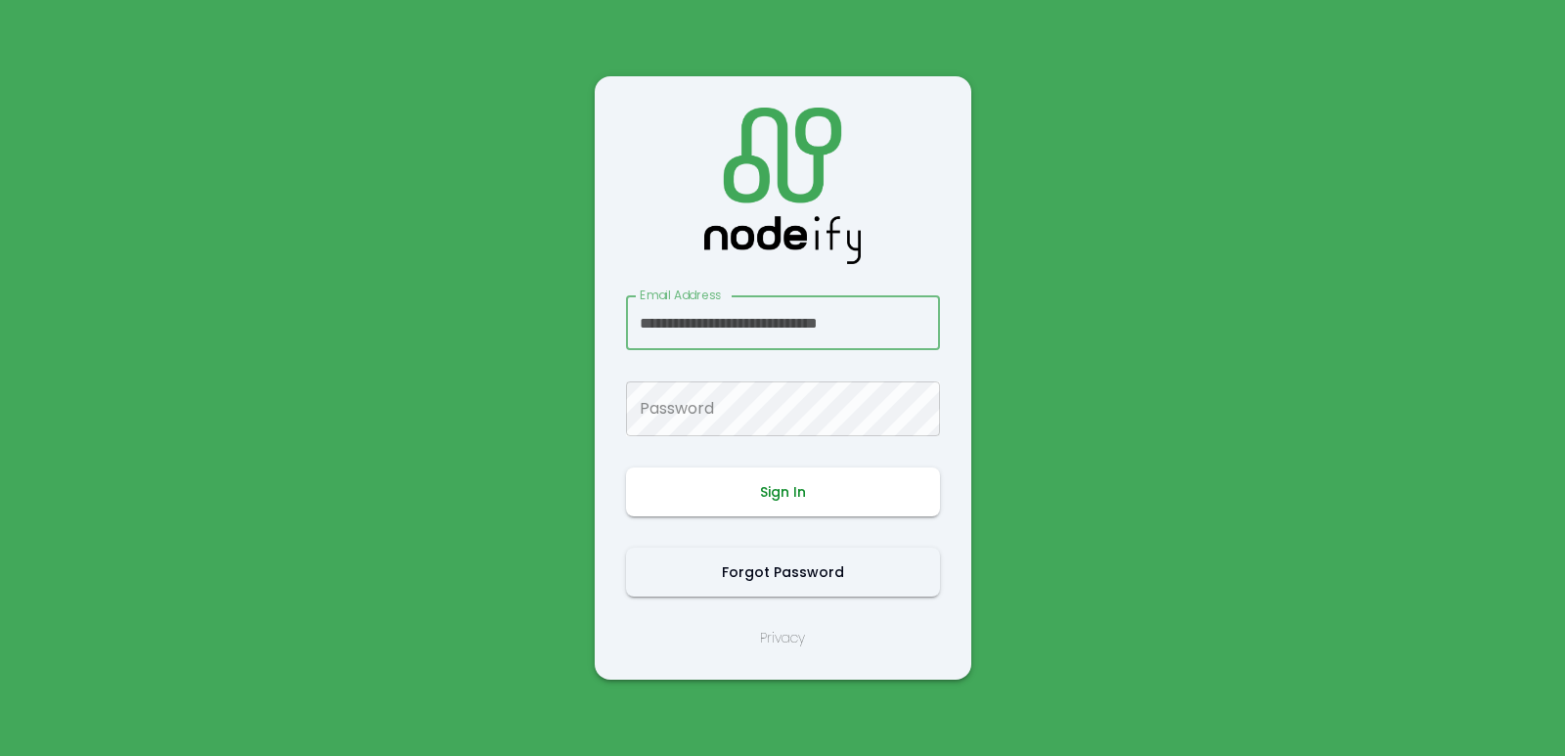
scroll to position [0, 10]
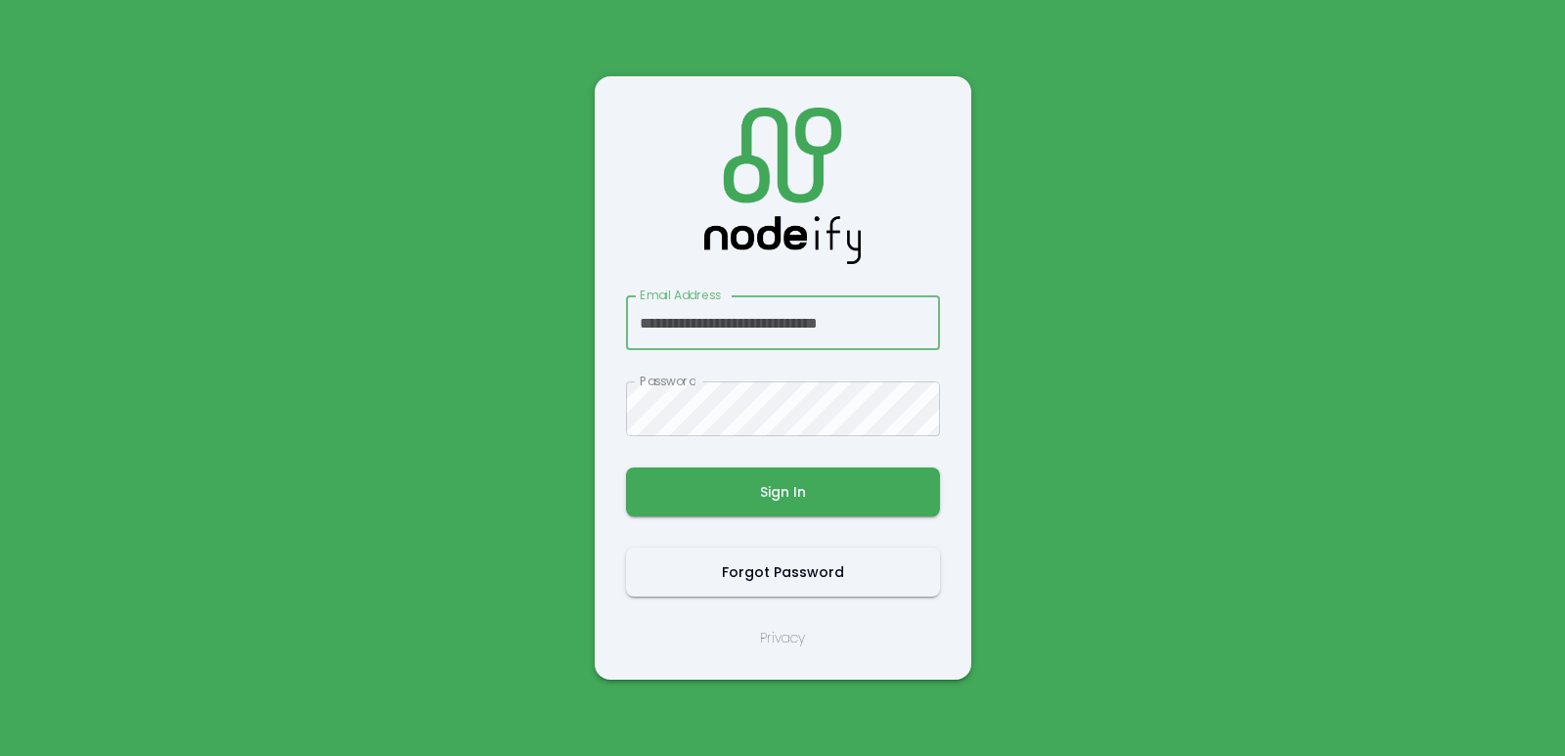
type input "**********"
click at [773, 495] on button "Sign In" at bounding box center [783, 492] width 314 height 49
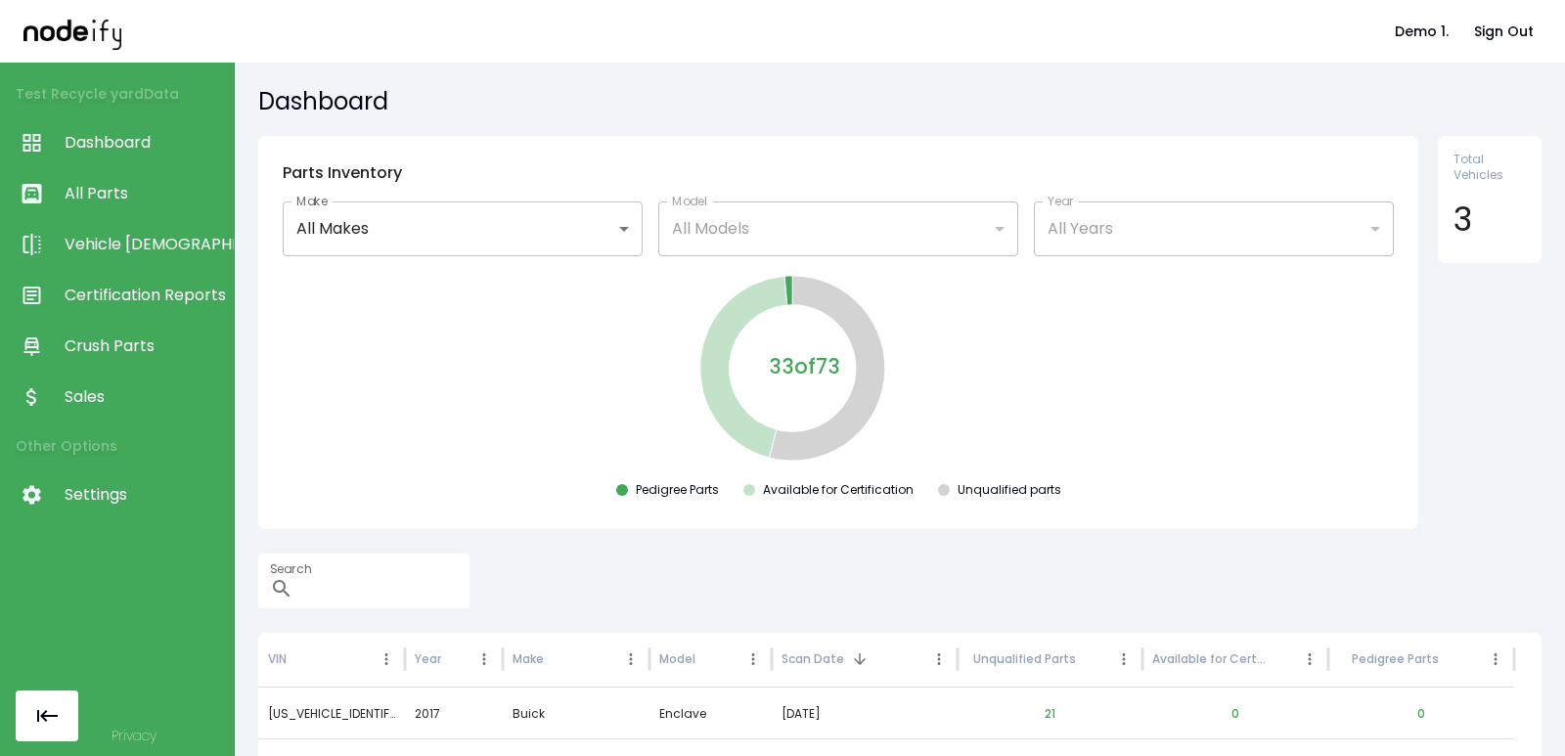
scroll to position [214, 0]
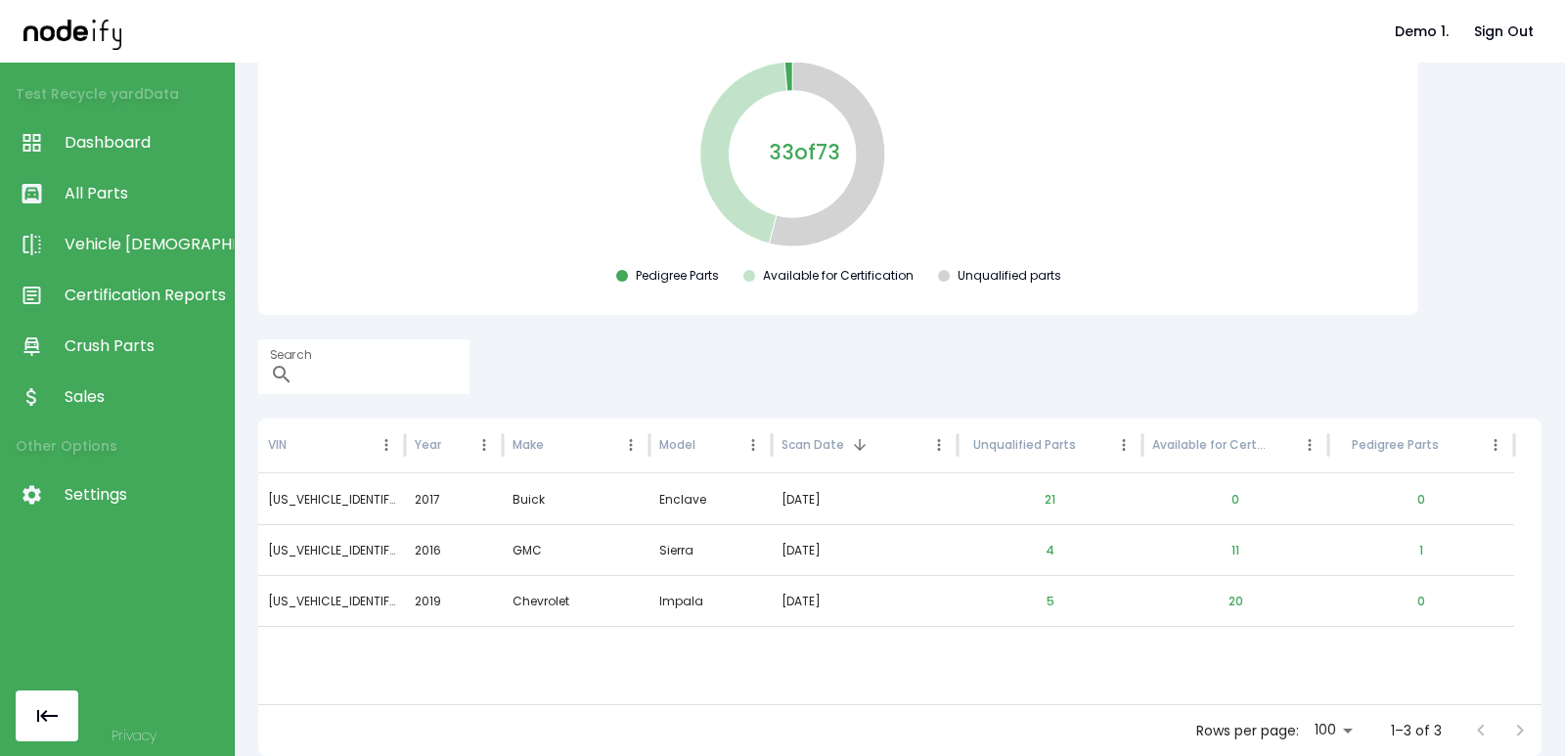
click at [111, 392] on span "Sales" at bounding box center [144, 396] width 159 height 23
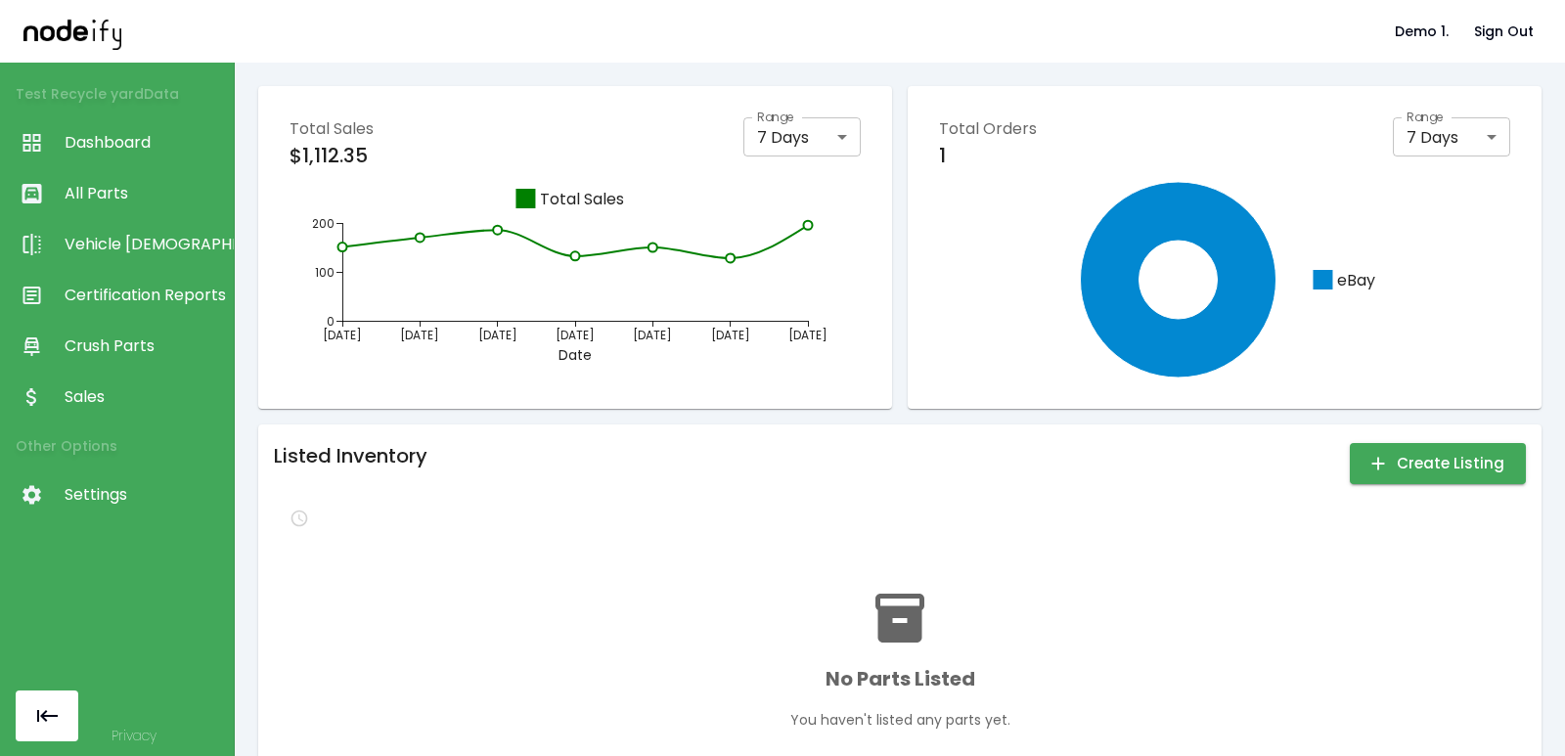
click at [766, 140] on body "Demo 1. Sign Out Test Recycle yard Data Dashboard All Parts Vehicle Scan Certif…" at bounding box center [782, 378] width 1565 height 756
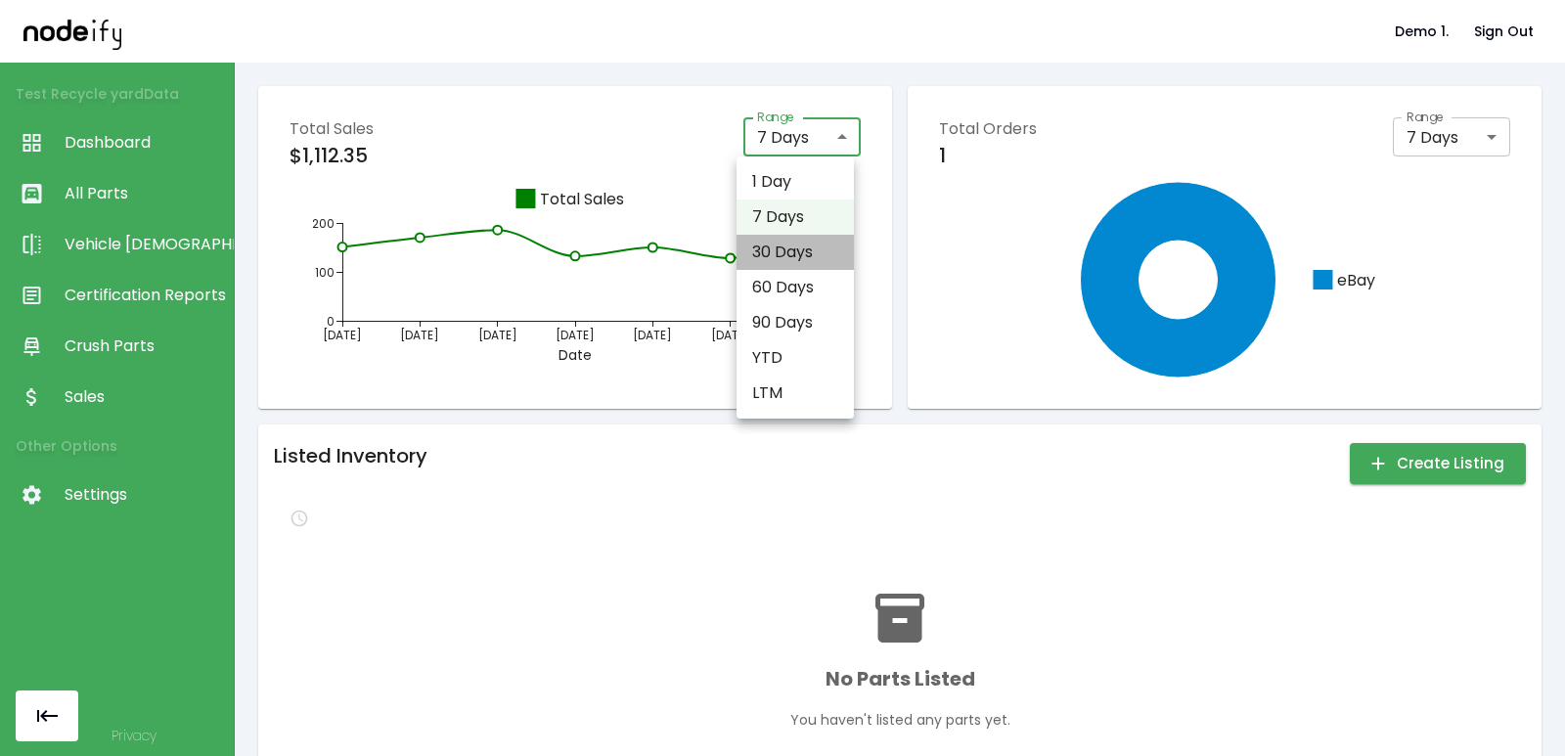
click at [810, 237] on li "30 Days" at bounding box center [795, 252] width 117 height 35
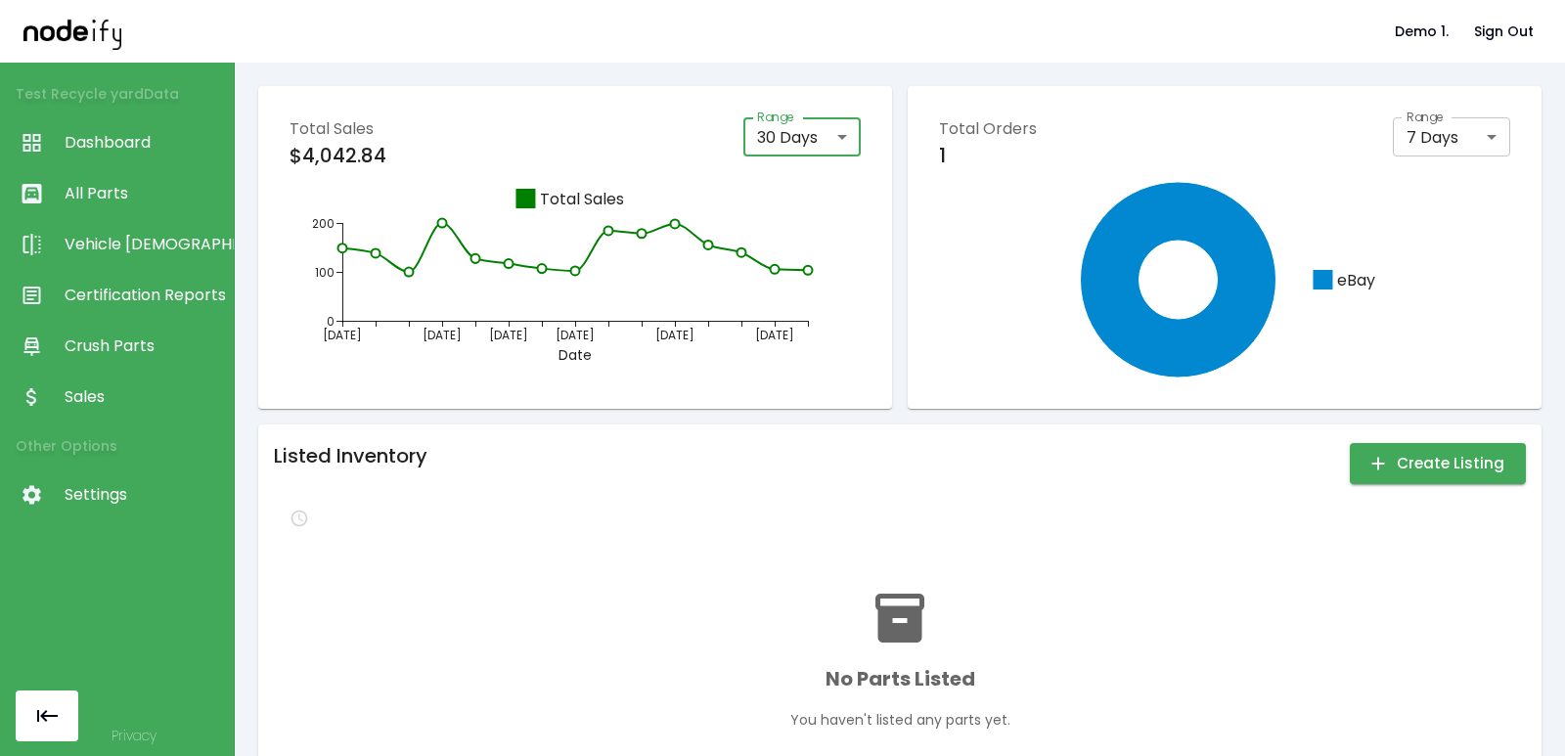
click at [835, 127] on body "Demo 1. Sign Out Test Recycle yard Data Dashboard All Parts Vehicle Scan Certif…" at bounding box center [782, 378] width 1565 height 756
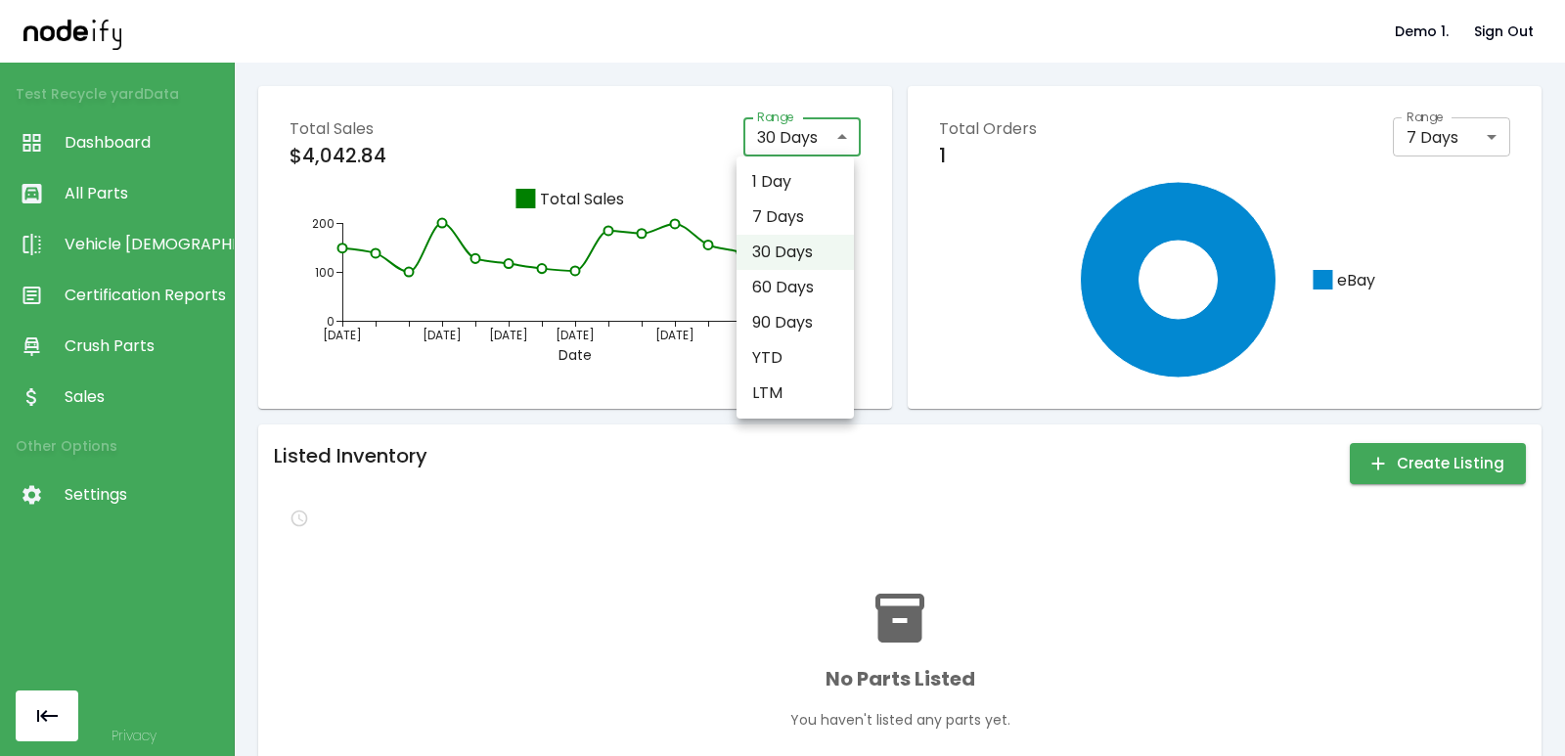
click at [809, 341] on li "YTD" at bounding box center [795, 357] width 117 height 35
type input "***"
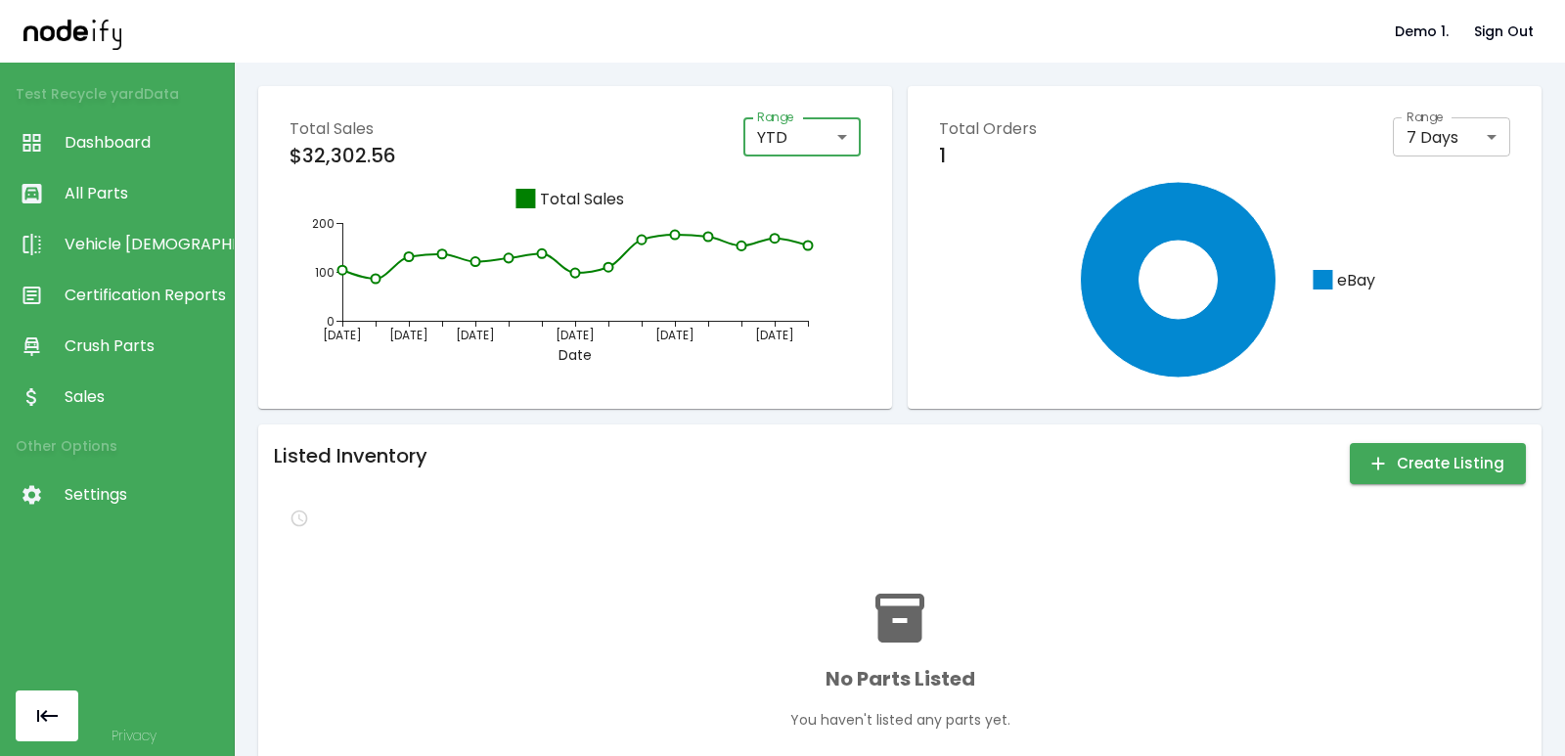
click at [1423, 138] on body "Demo 1. Sign Out Test Recycle yard Data Dashboard All Parts Vehicle Scan Certif…" at bounding box center [782, 378] width 1565 height 756
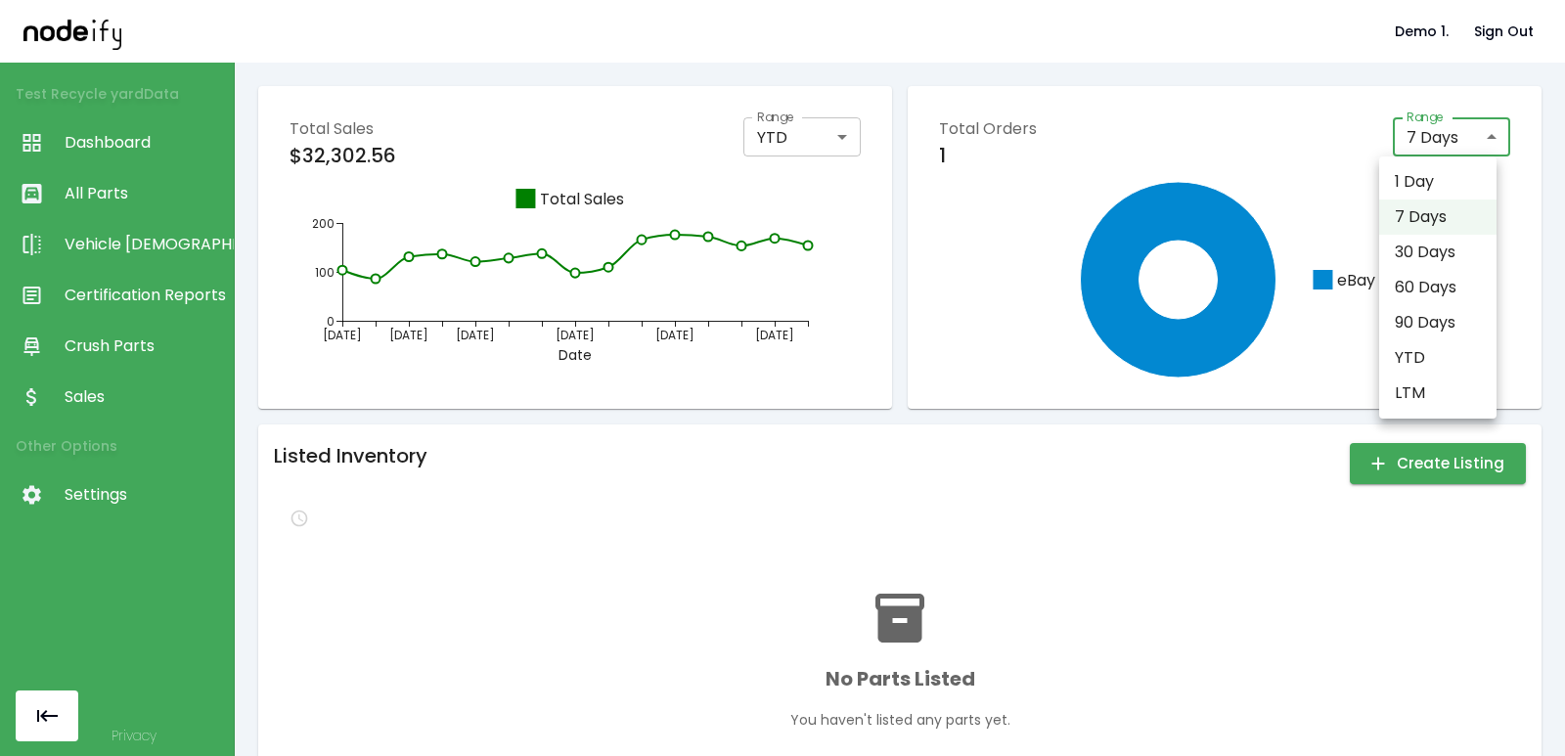
click at [1414, 215] on li "7 Days" at bounding box center [1437, 217] width 117 height 35
click at [88, 368] on link "Crush Parts" at bounding box center [117, 346] width 234 height 51
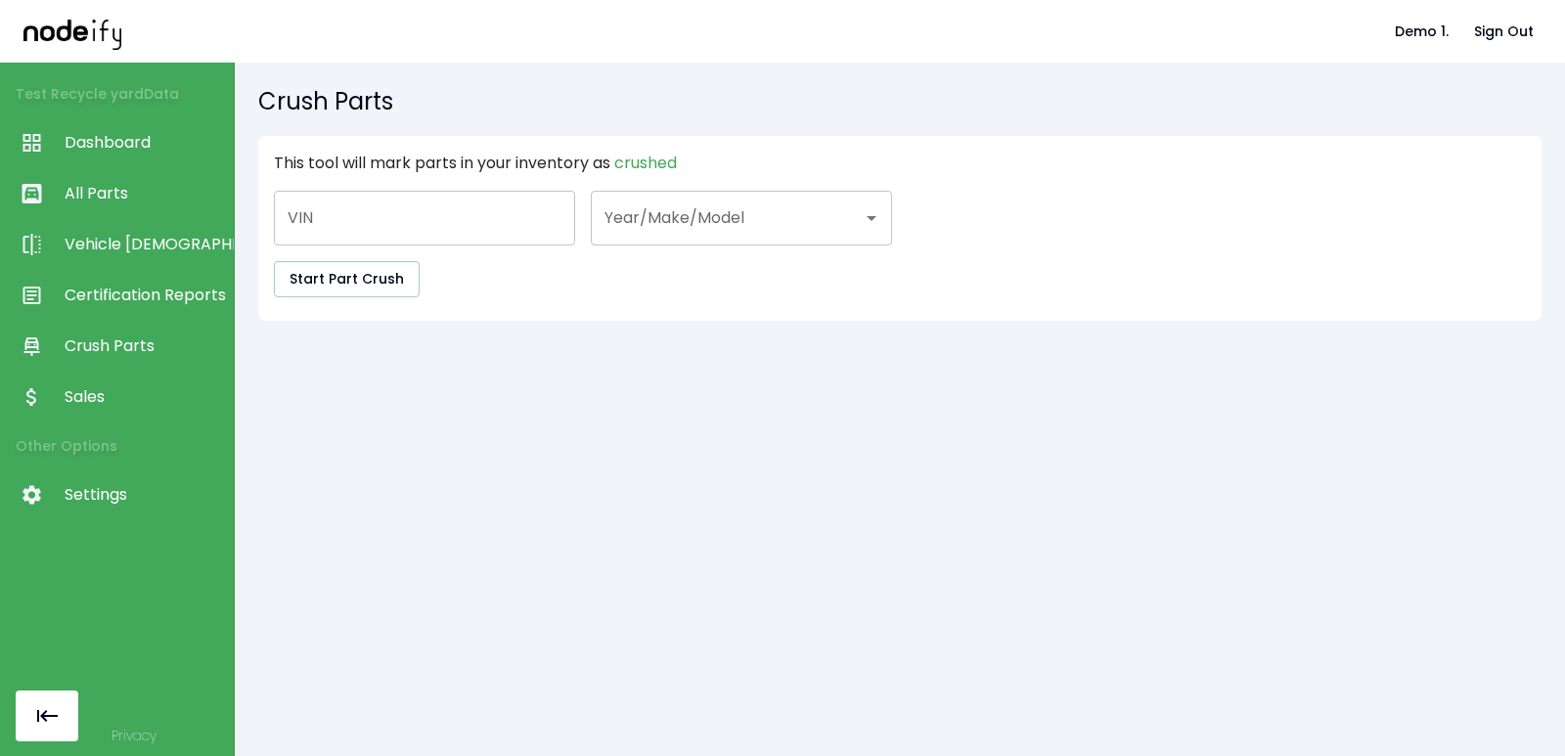
click at [91, 398] on span "Sales" at bounding box center [144, 396] width 159 height 23
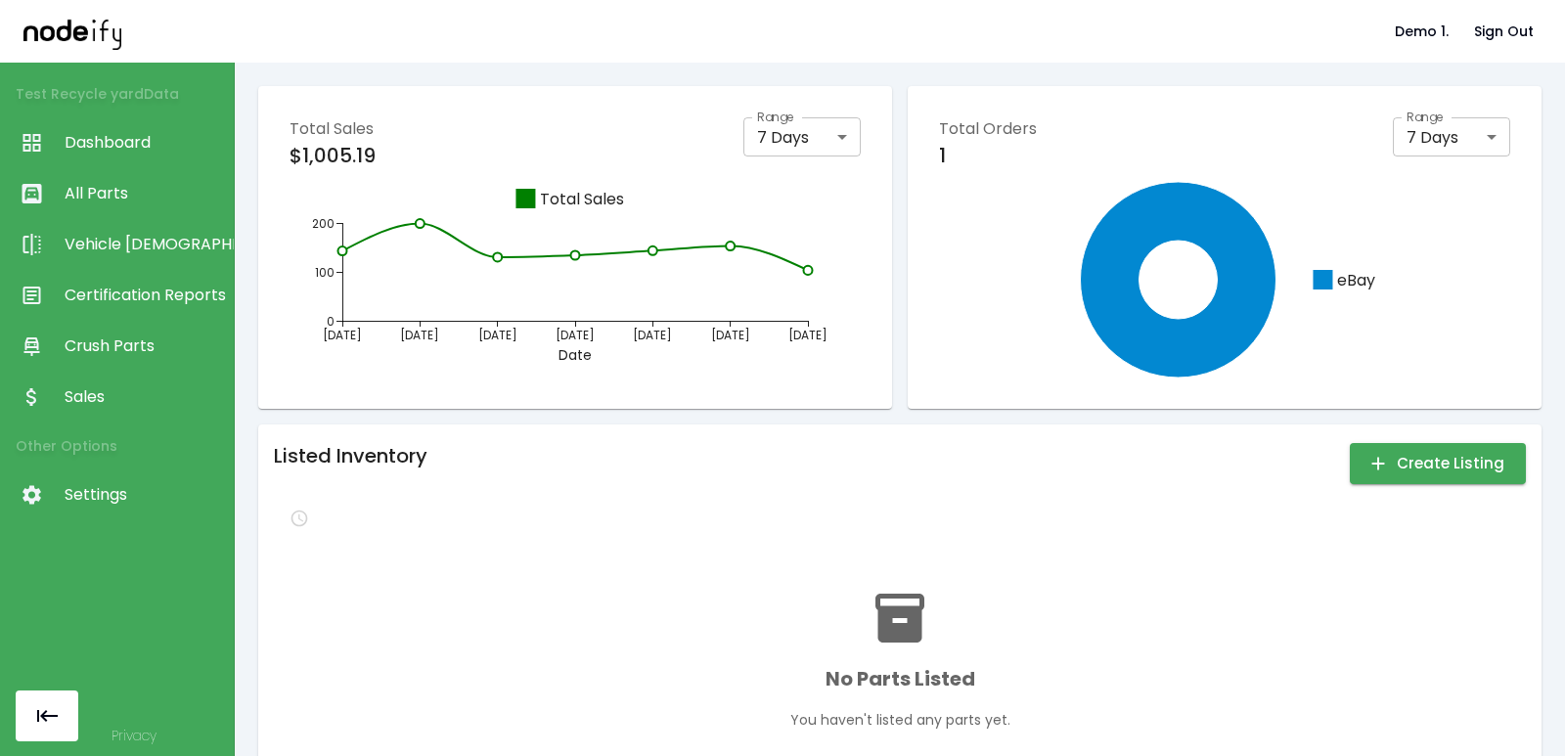
click at [102, 356] on span "Crush Parts" at bounding box center [144, 346] width 159 height 23
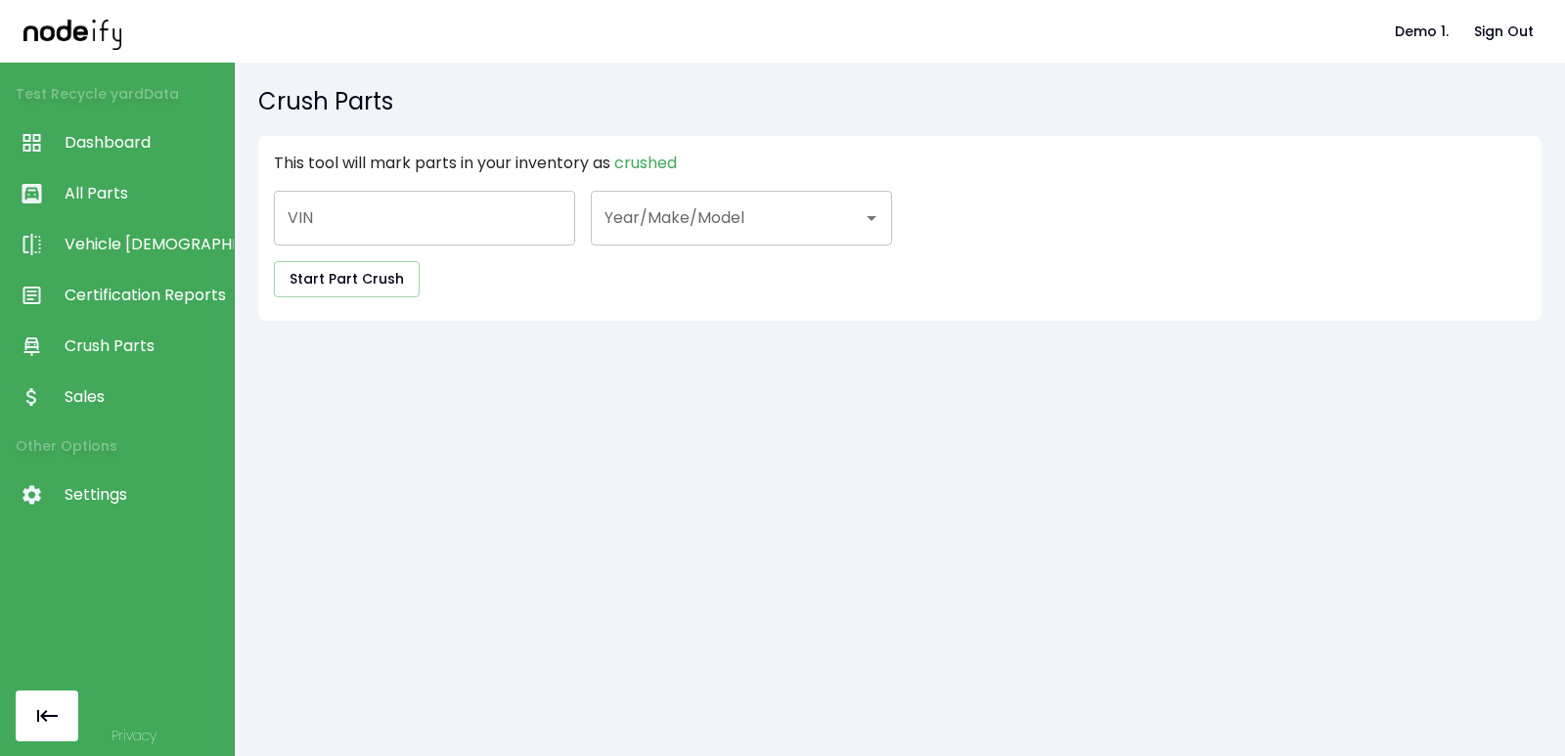
click at [101, 395] on span "Sales" at bounding box center [144, 396] width 159 height 23
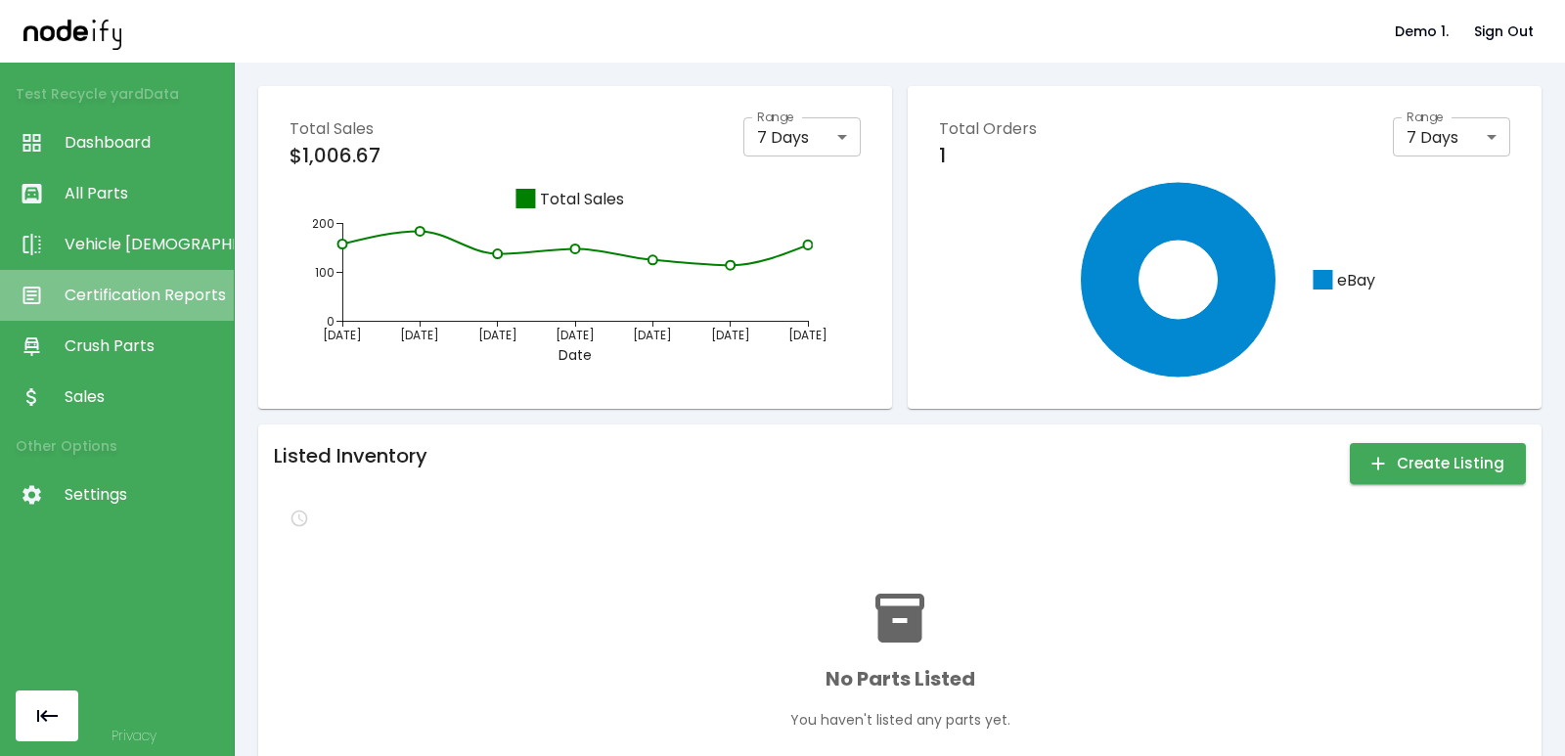
click at [106, 294] on span "Certification Reports" at bounding box center [144, 295] width 159 height 23
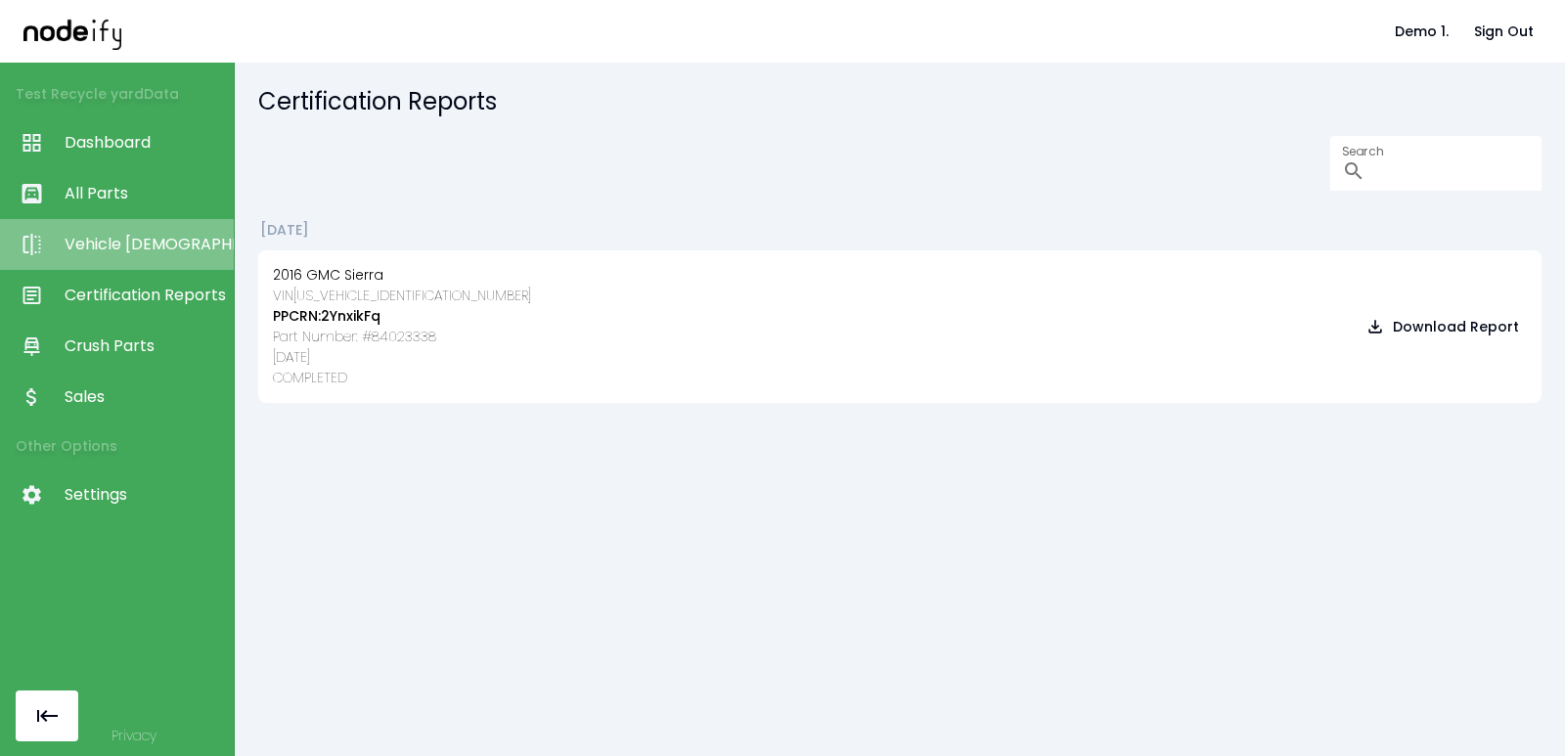
click at [111, 258] on link "Vehicle [DEMOGRAPHIC_DATA]" at bounding box center [117, 244] width 234 height 51
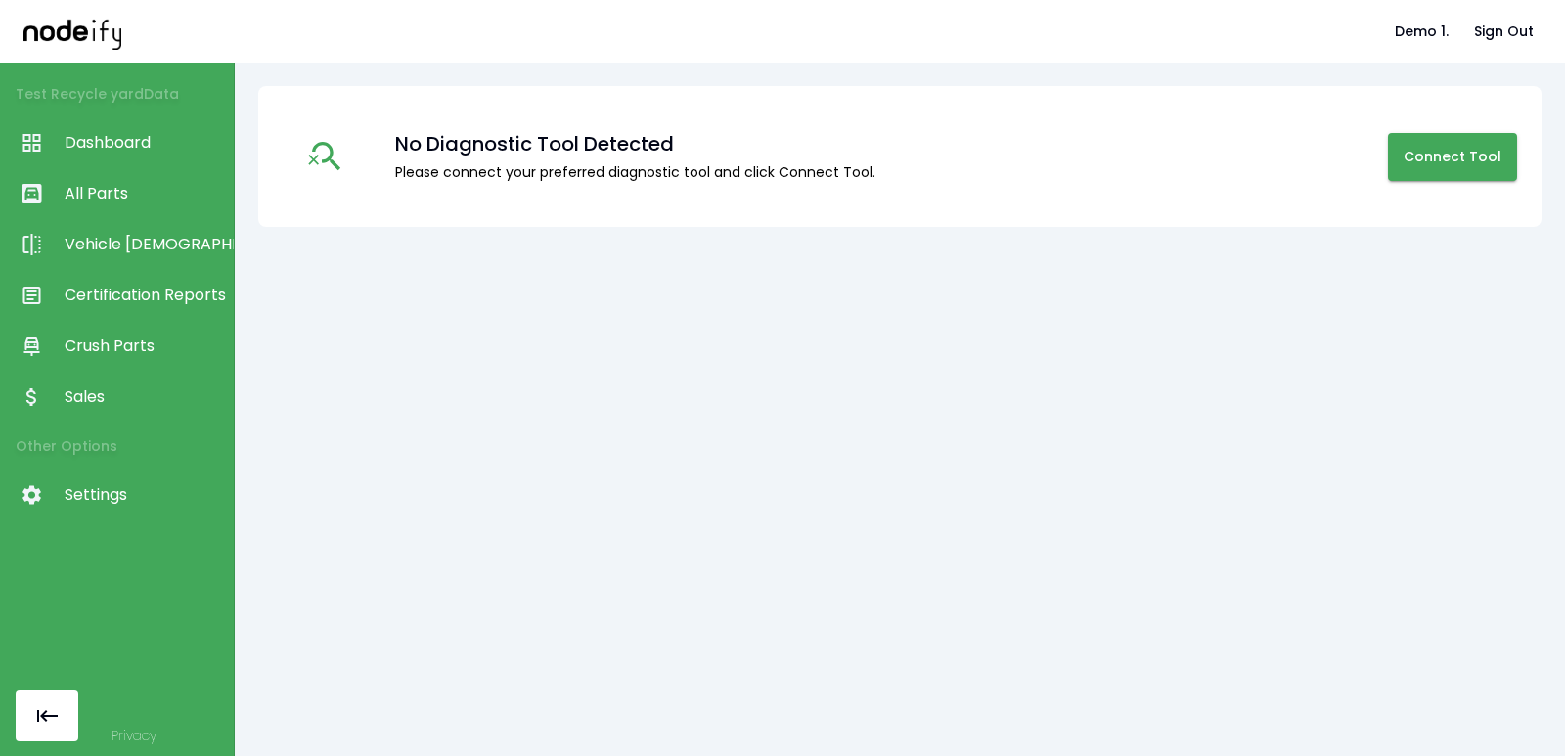
click at [115, 212] on link "All Parts" at bounding box center [117, 193] width 234 height 51
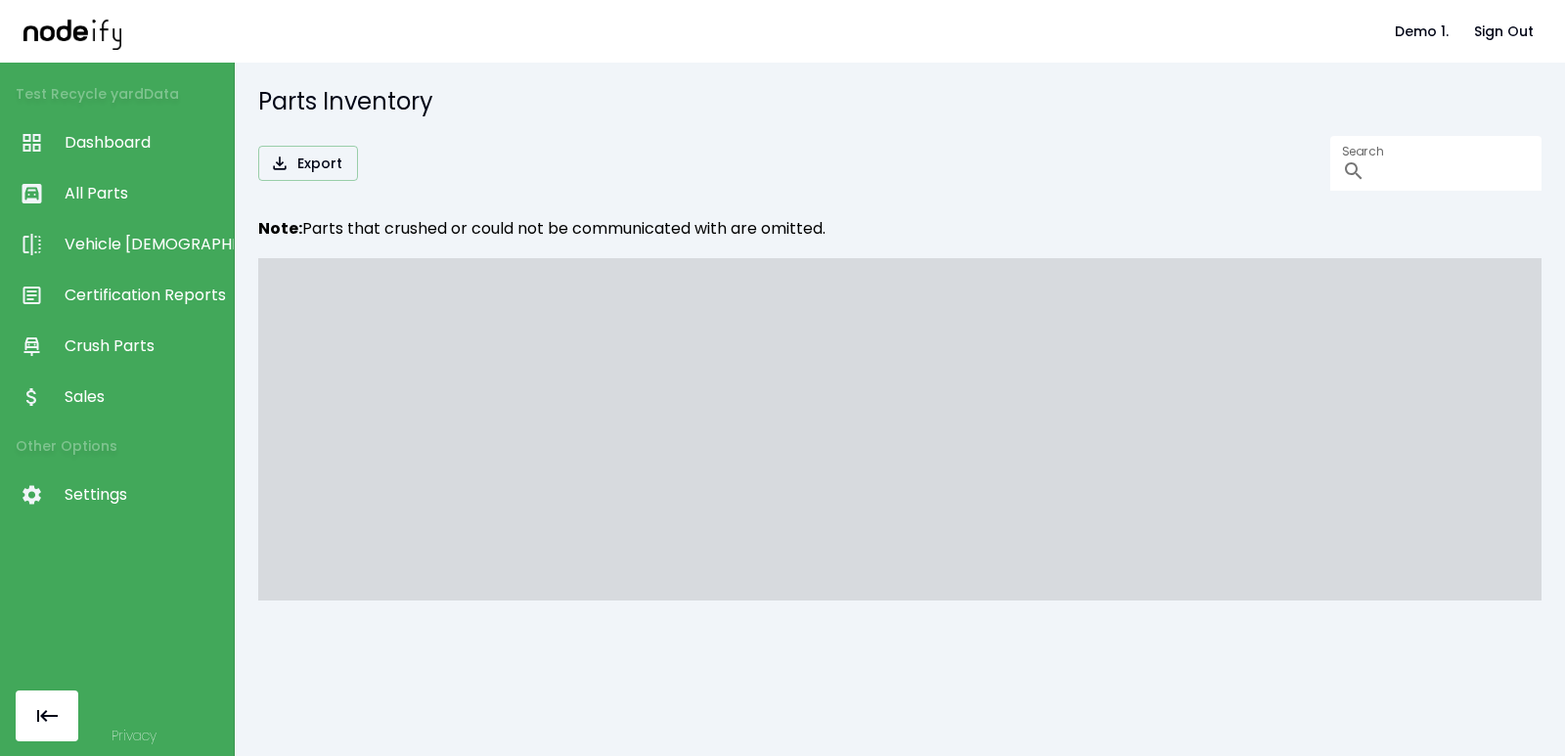
click at [131, 164] on link "Dashboard" at bounding box center [117, 142] width 234 height 51
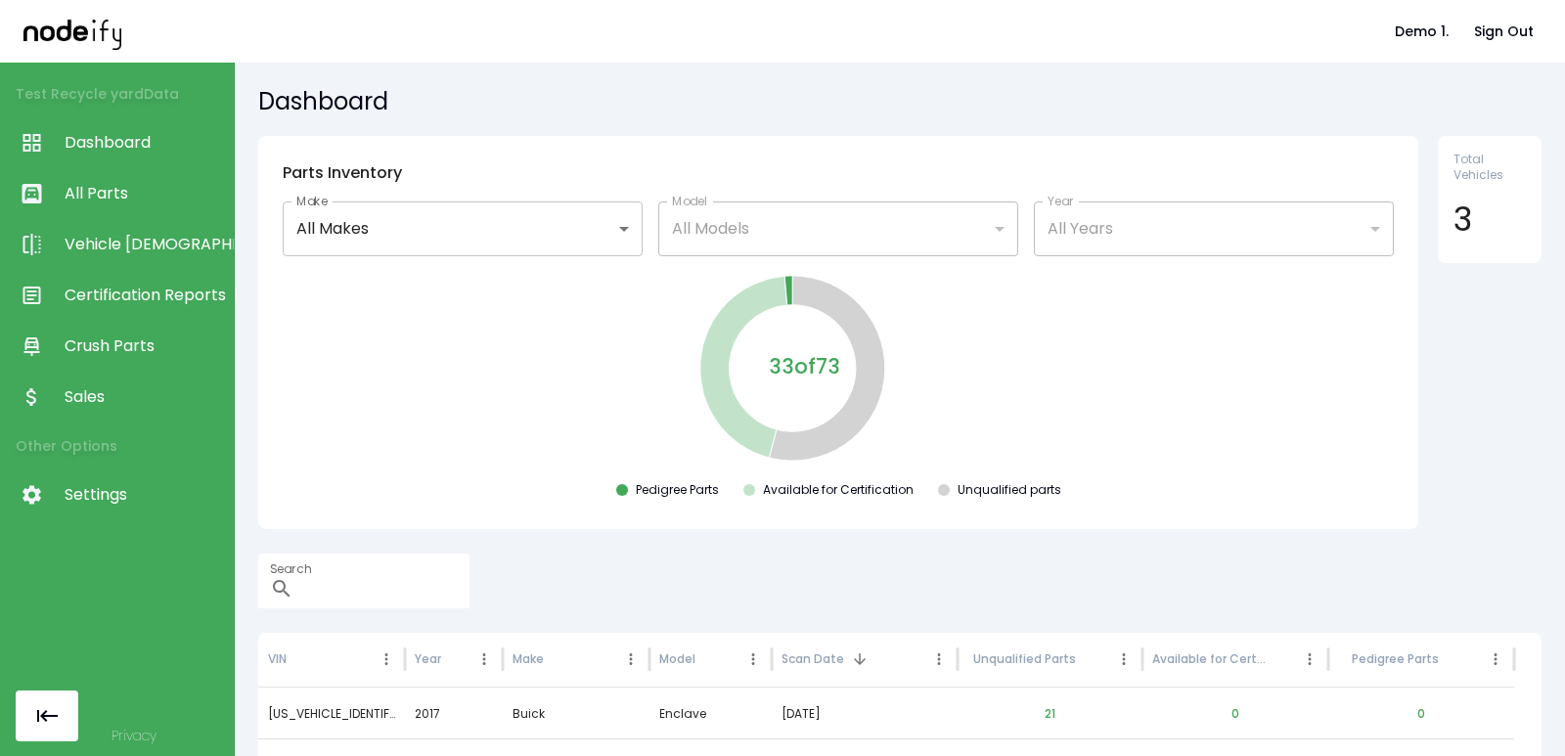
click at [137, 222] on link "Vehicle [DEMOGRAPHIC_DATA]" at bounding box center [117, 244] width 234 height 51
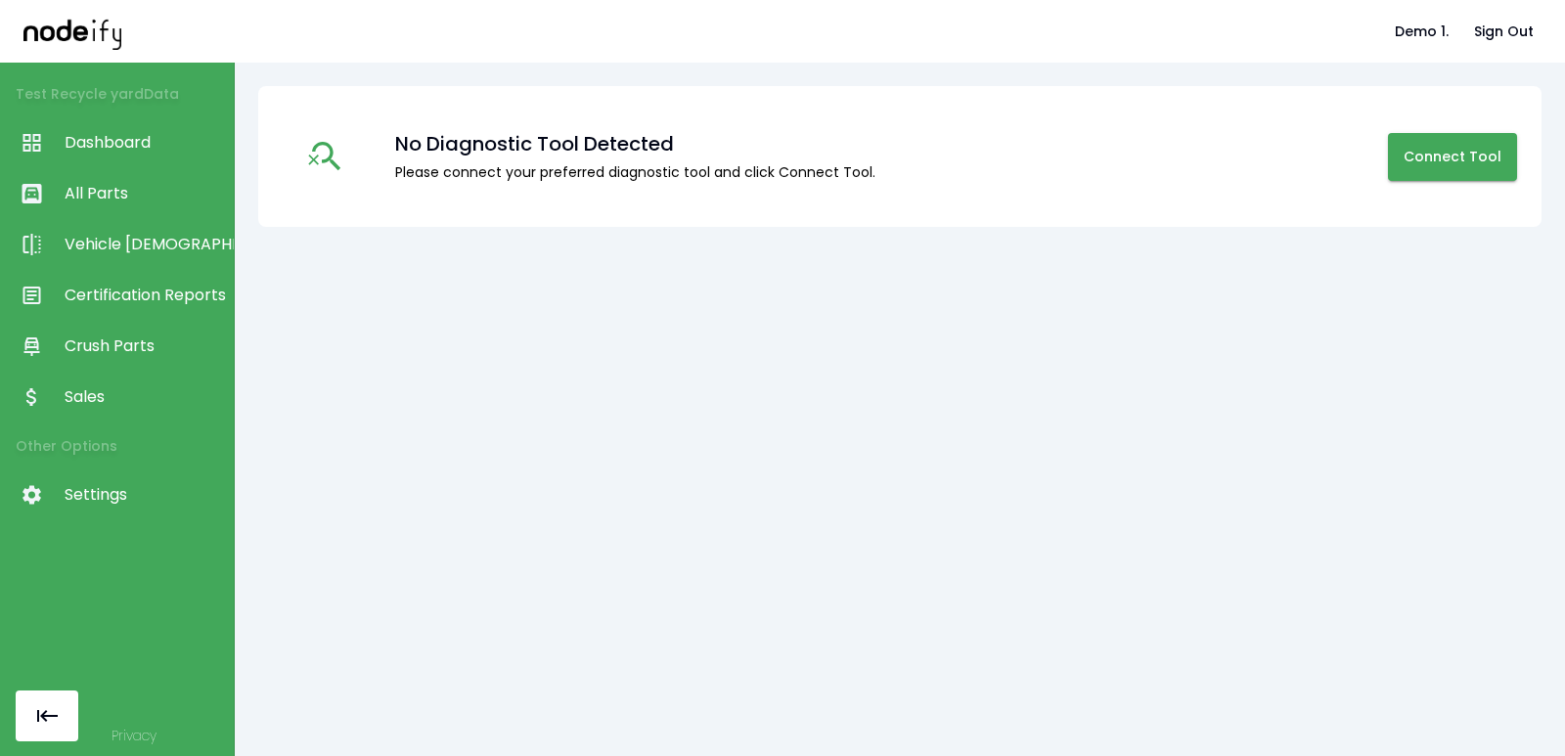
click at [129, 203] on span "All Parts" at bounding box center [144, 193] width 159 height 23
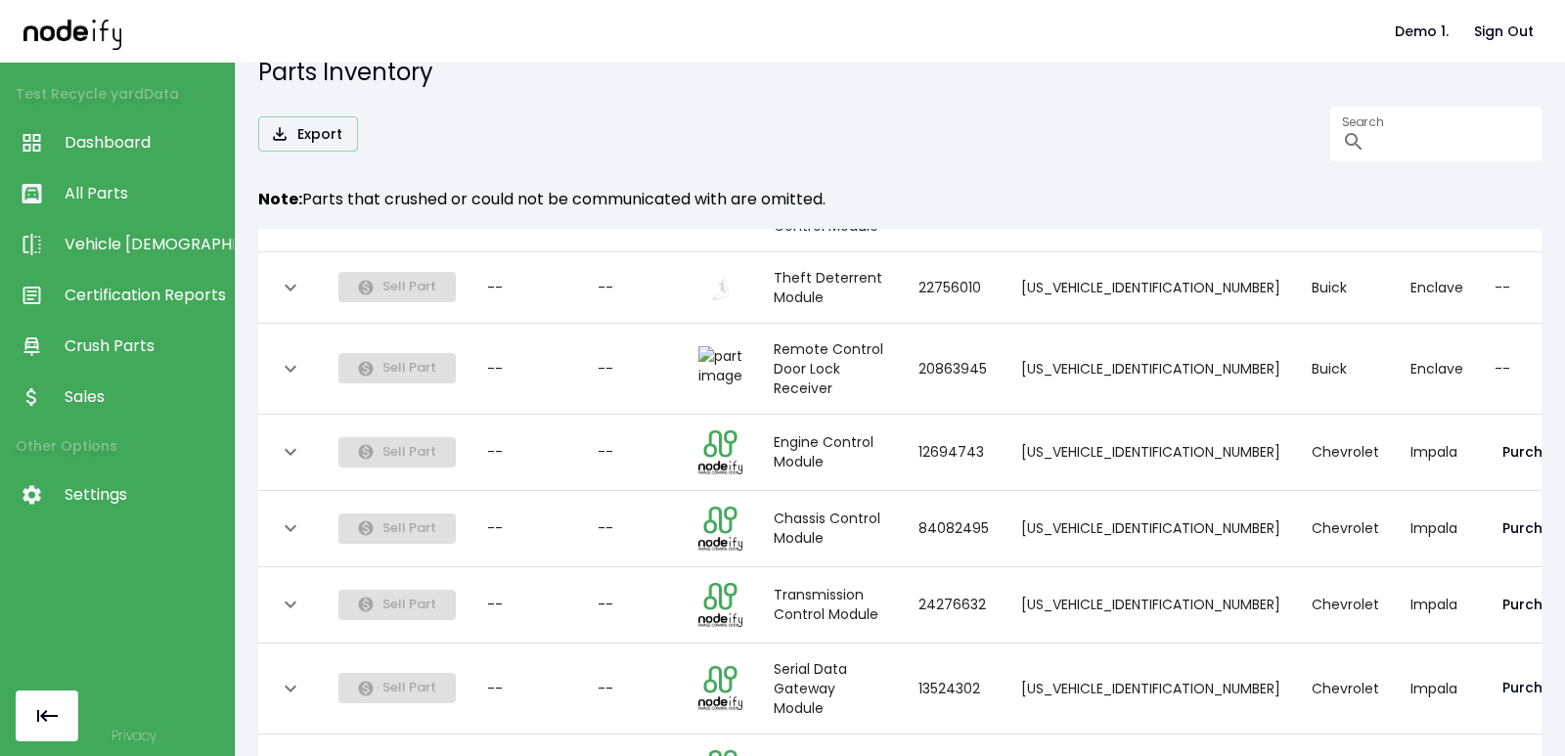
scroll to position [31, 0]
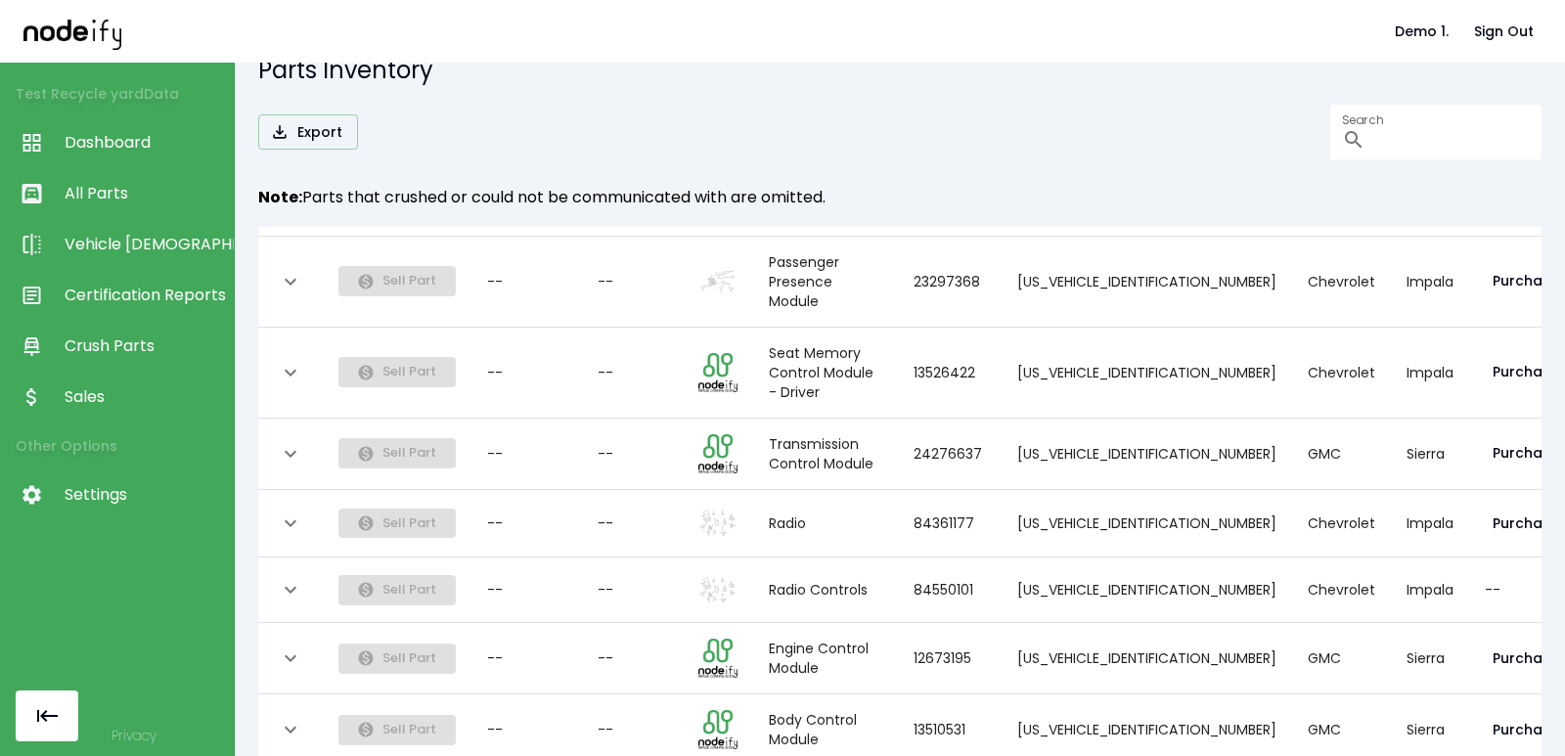
scroll to position [1593, 0]
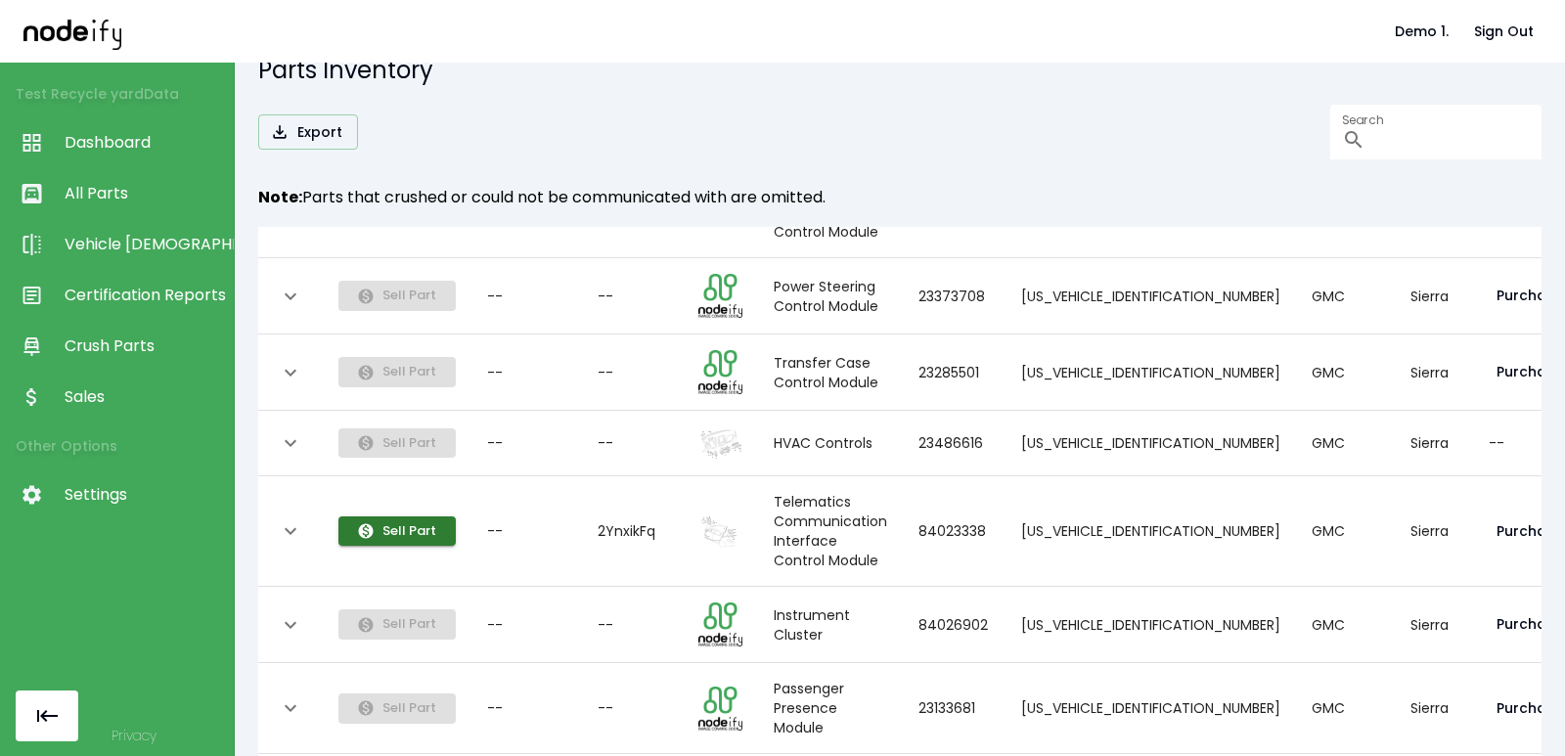
scroll to position [352, 0]
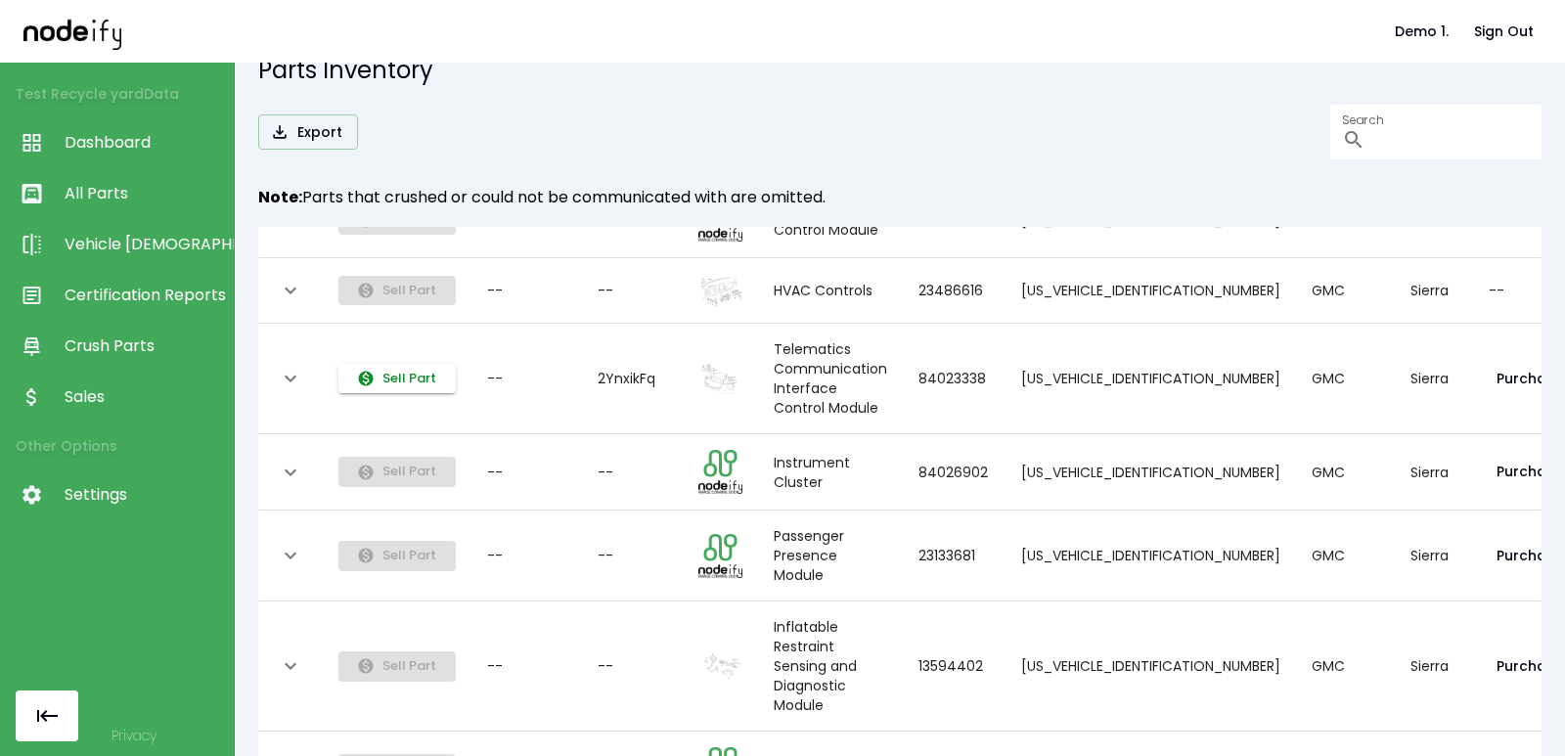
click at [393, 385] on button "Sell Part" at bounding box center [397, 379] width 117 height 30
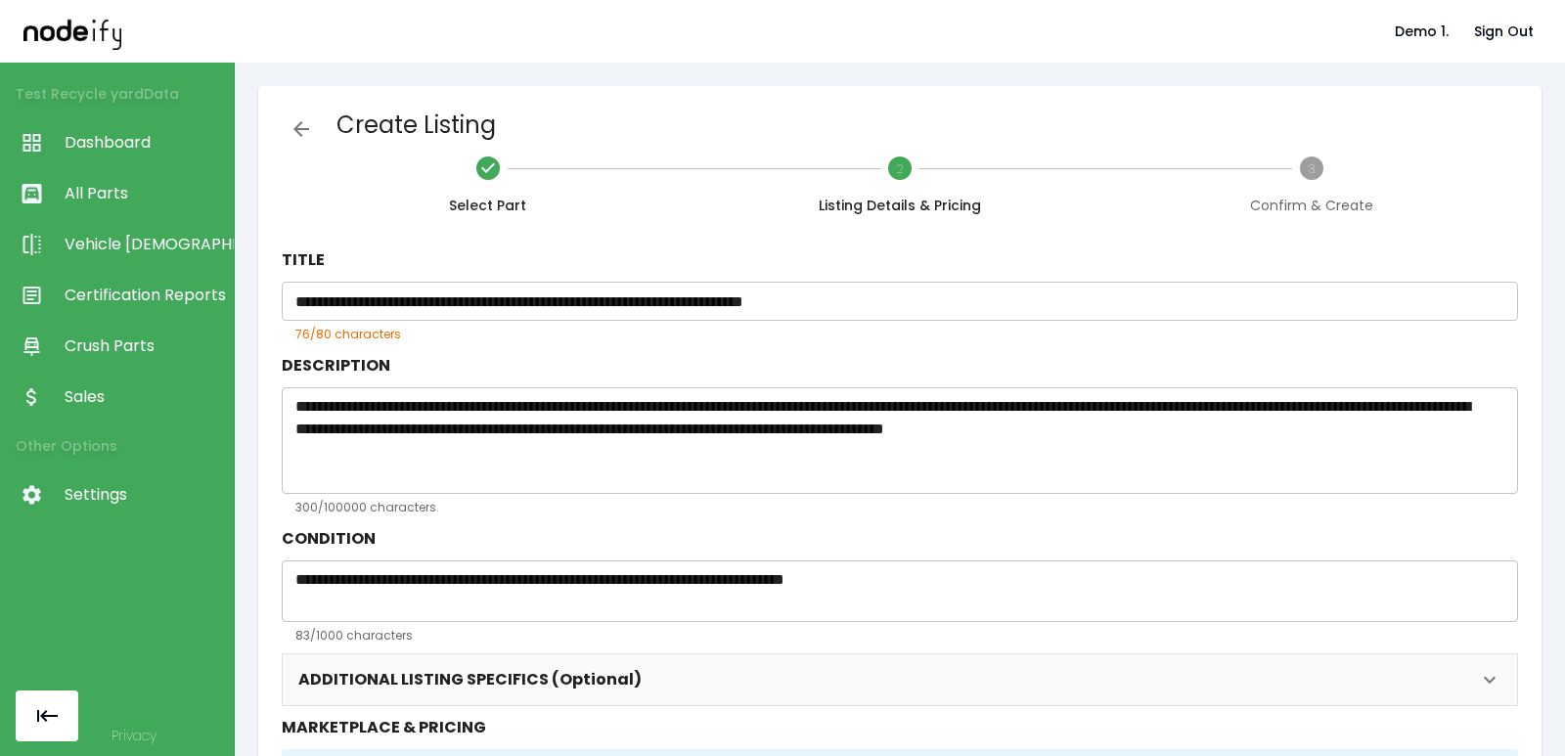
scroll to position [320, 0]
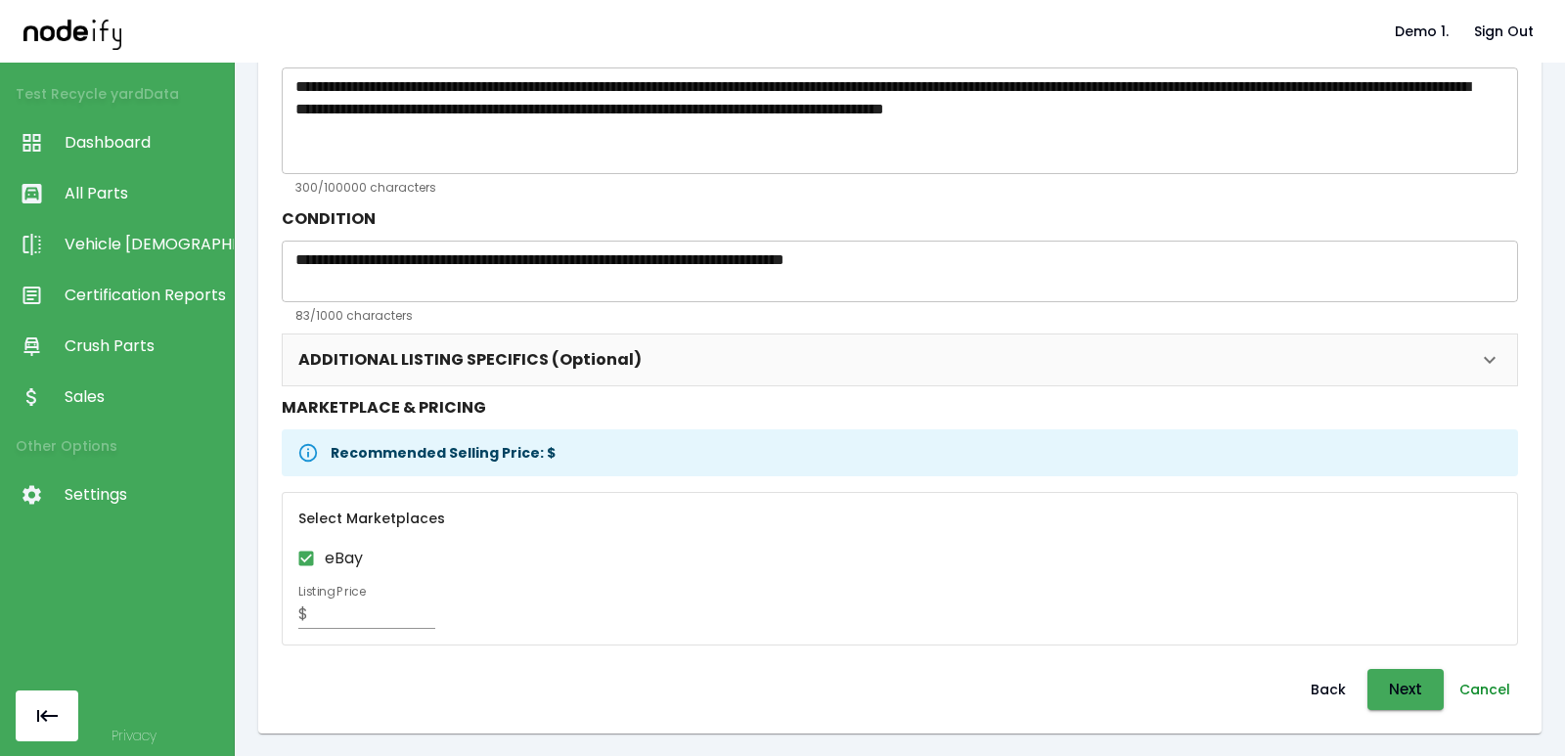
click at [1465, 689] on button "Cancel" at bounding box center [1485, 689] width 67 height 41
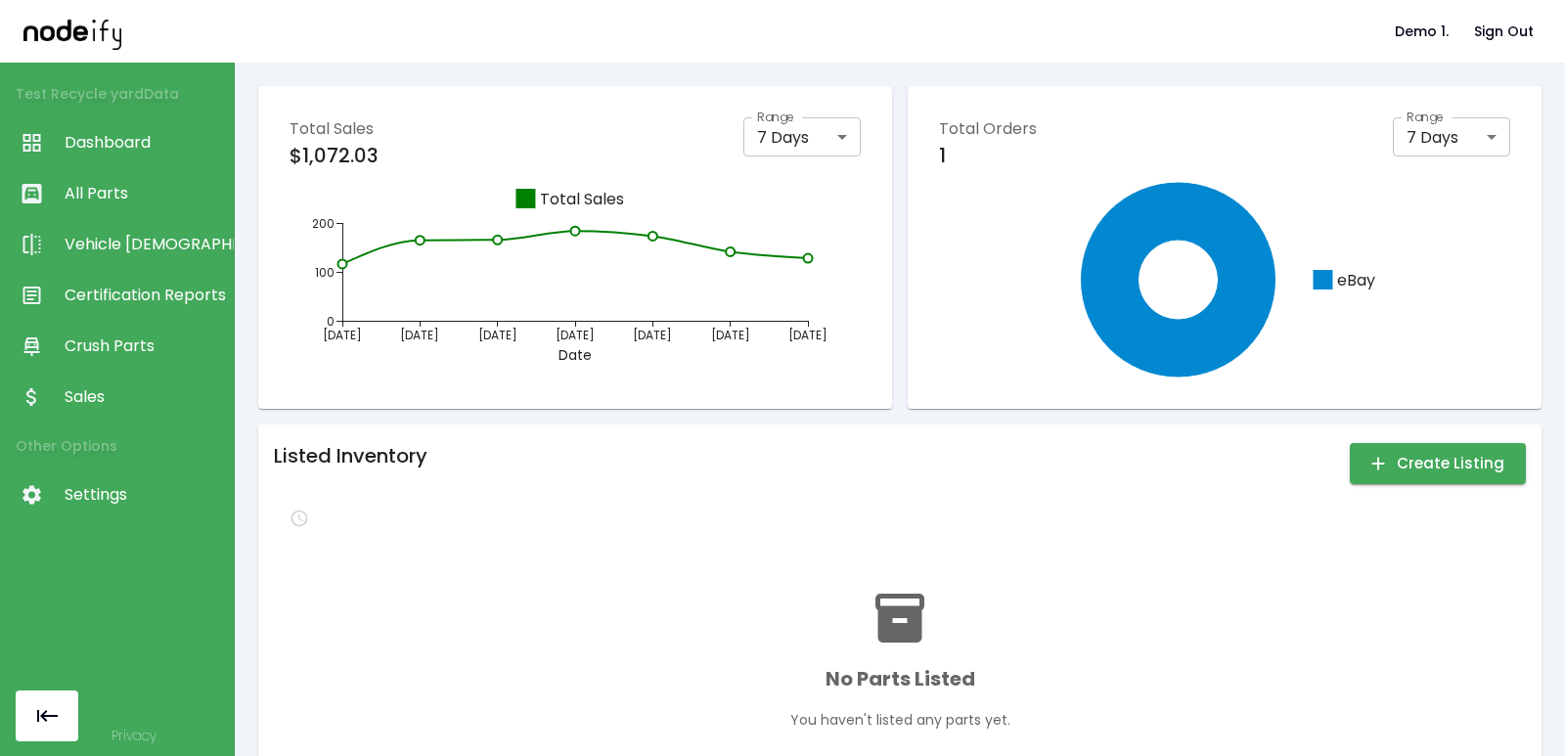
click at [149, 263] on link "Vehicle [DEMOGRAPHIC_DATA]" at bounding box center [117, 244] width 234 height 51
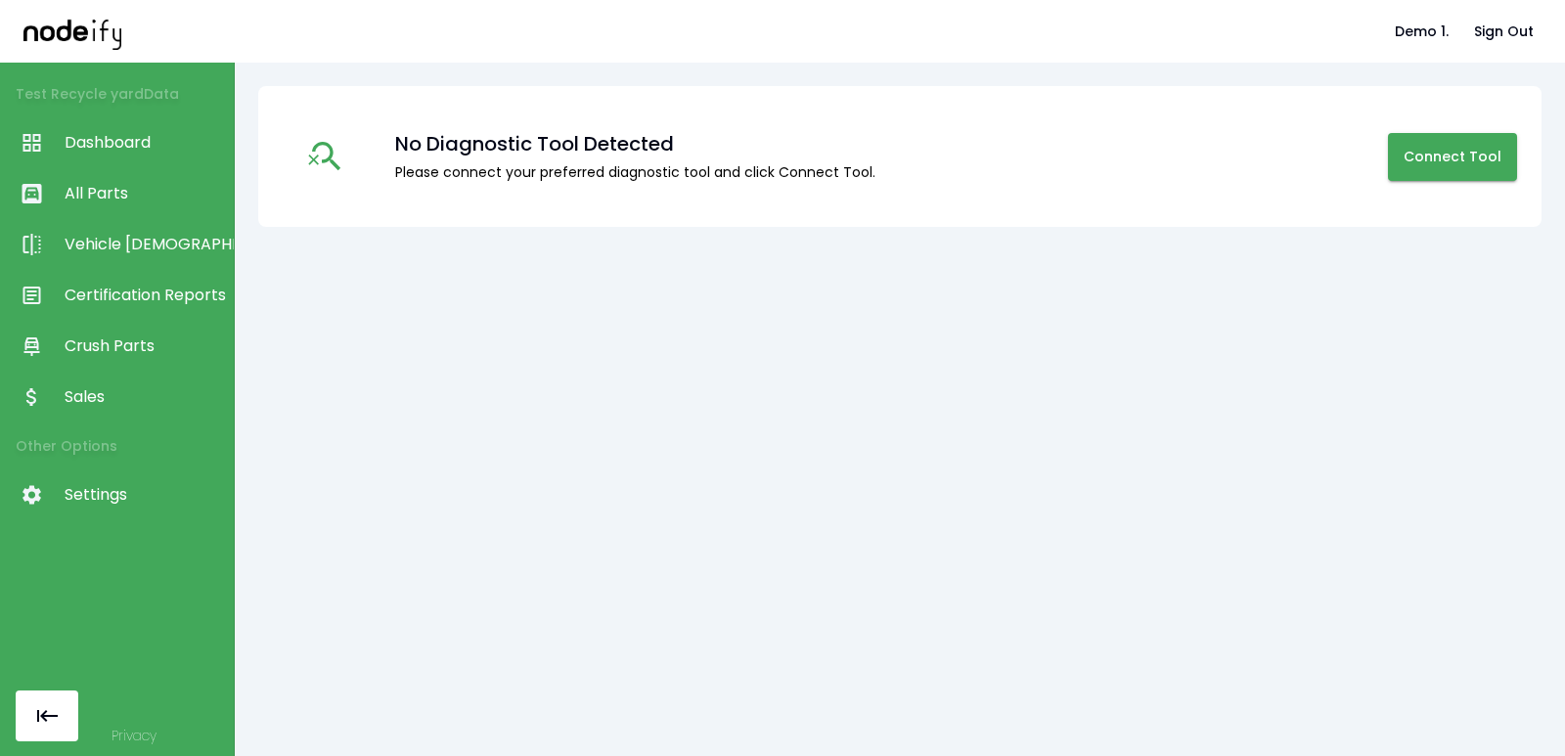
click at [125, 301] on span "Certification Reports" at bounding box center [144, 295] width 159 height 23
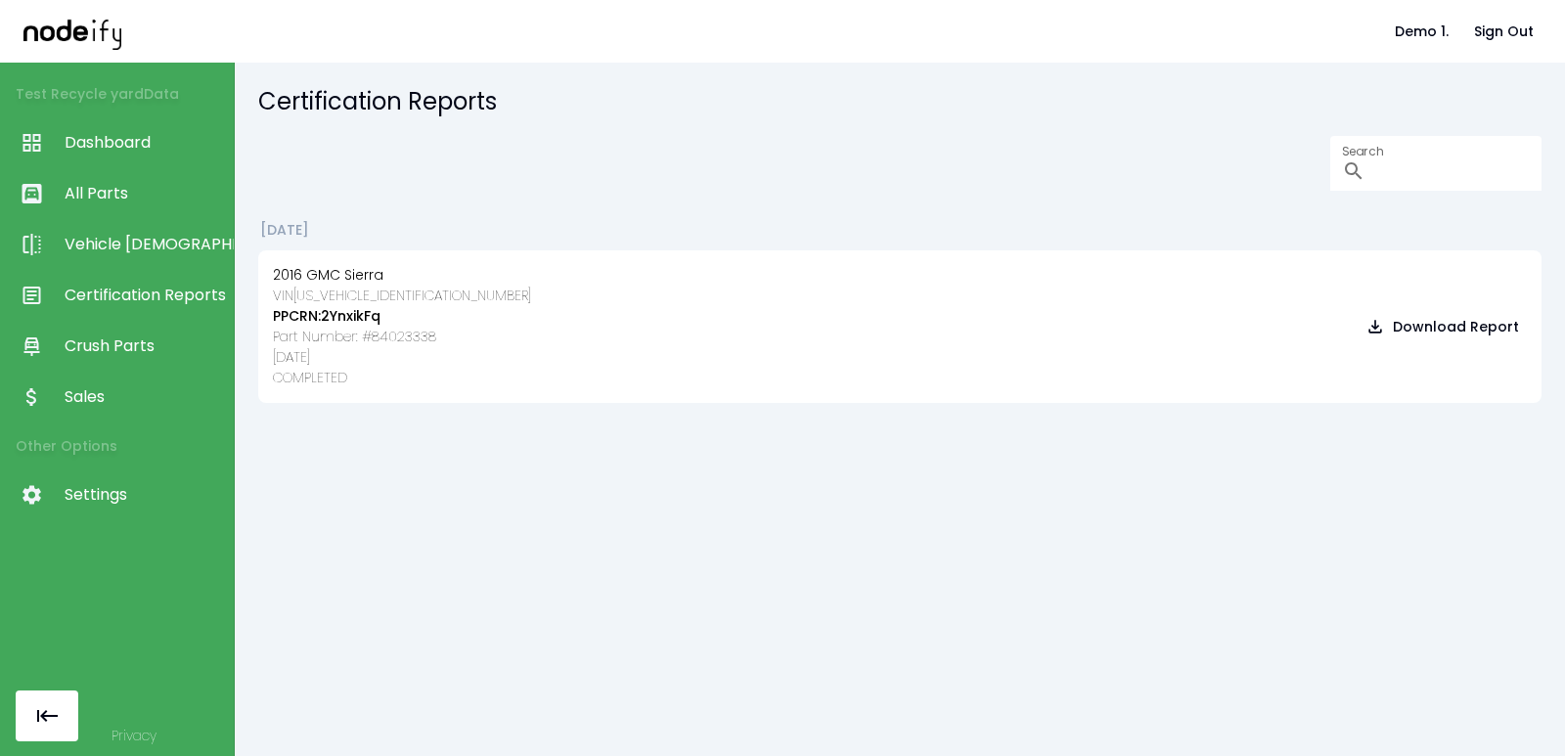
click at [115, 332] on link "Crush Parts" at bounding box center [117, 346] width 234 height 51
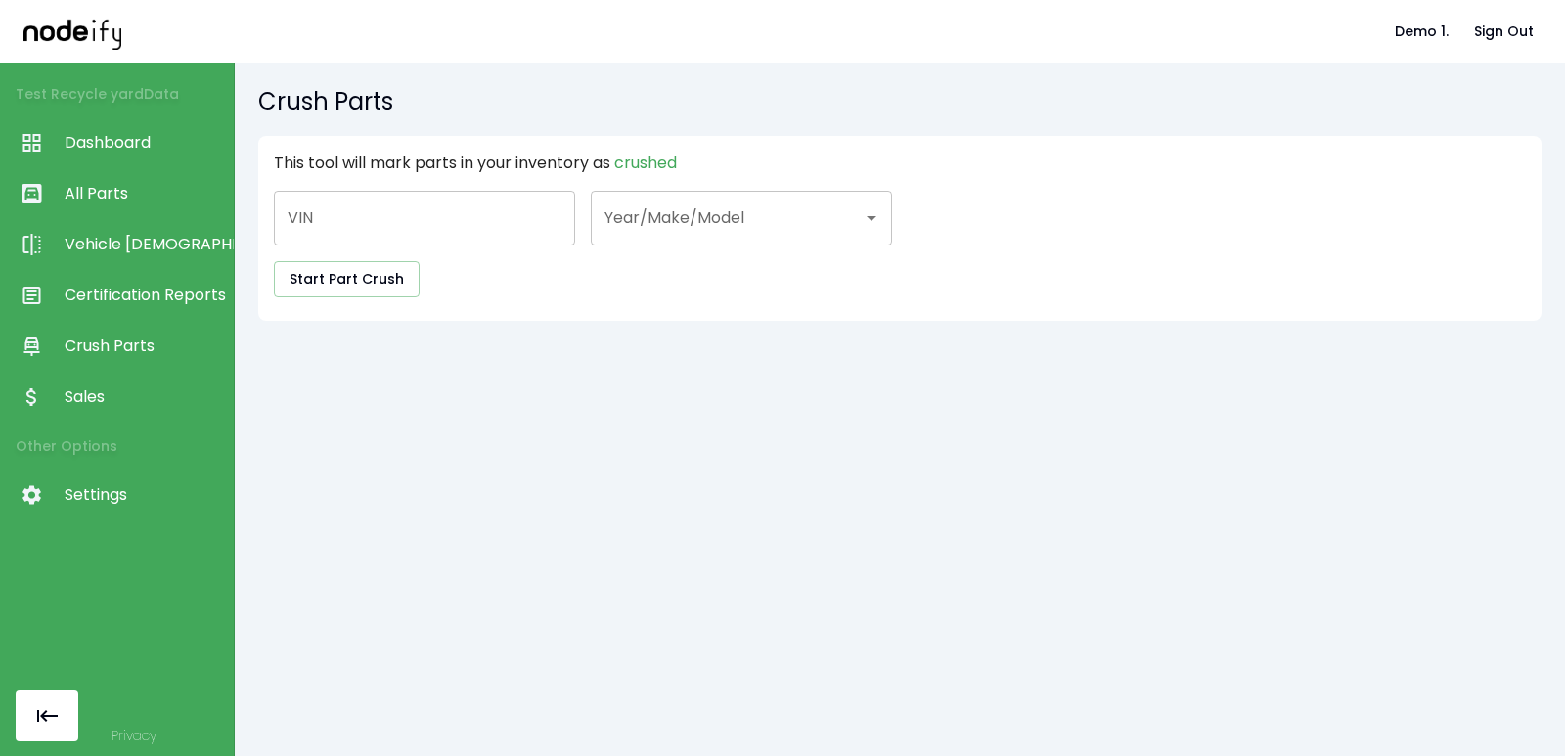
click at [104, 393] on span "Sales" at bounding box center [144, 396] width 159 height 23
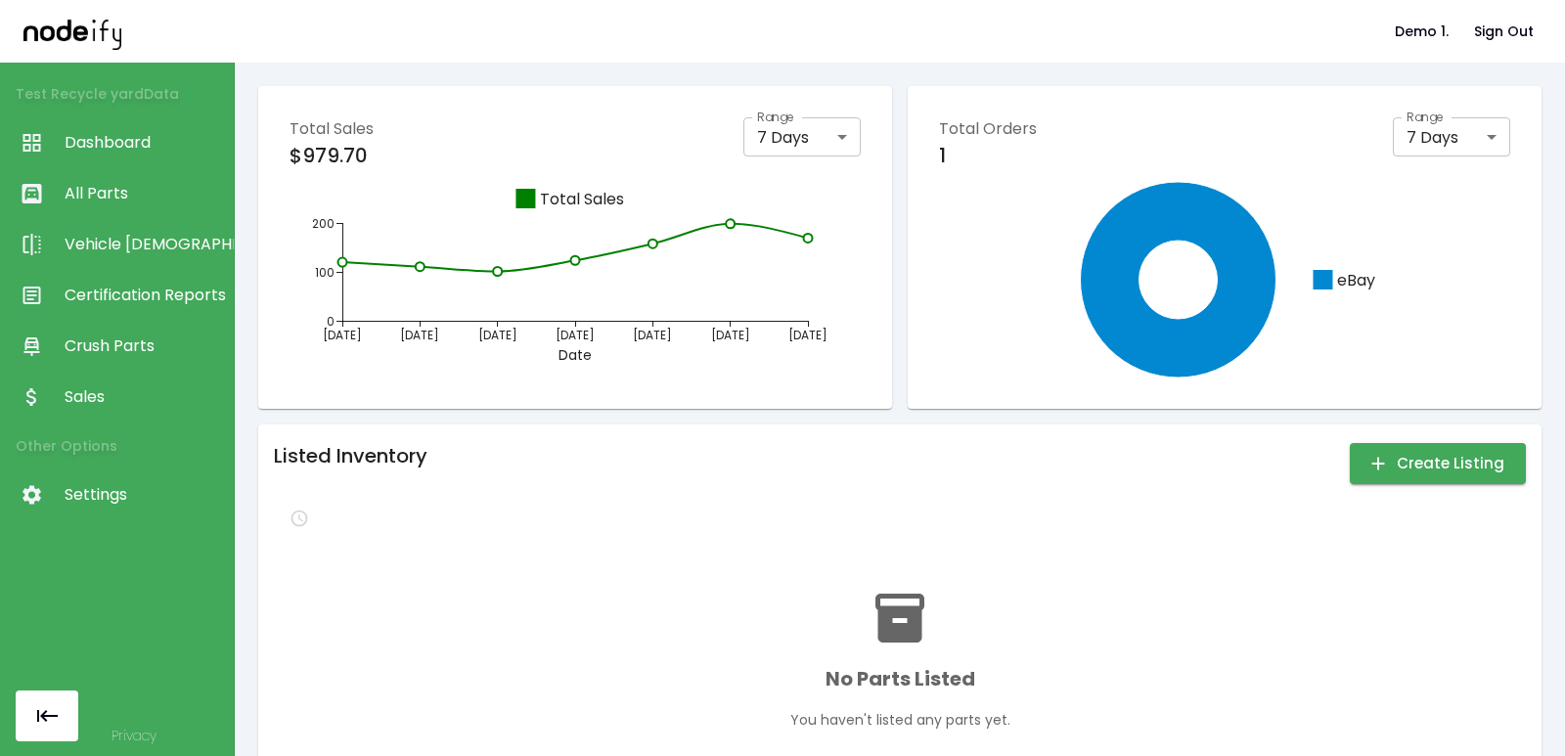
click at [108, 211] on link "All Parts" at bounding box center [117, 193] width 234 height 51
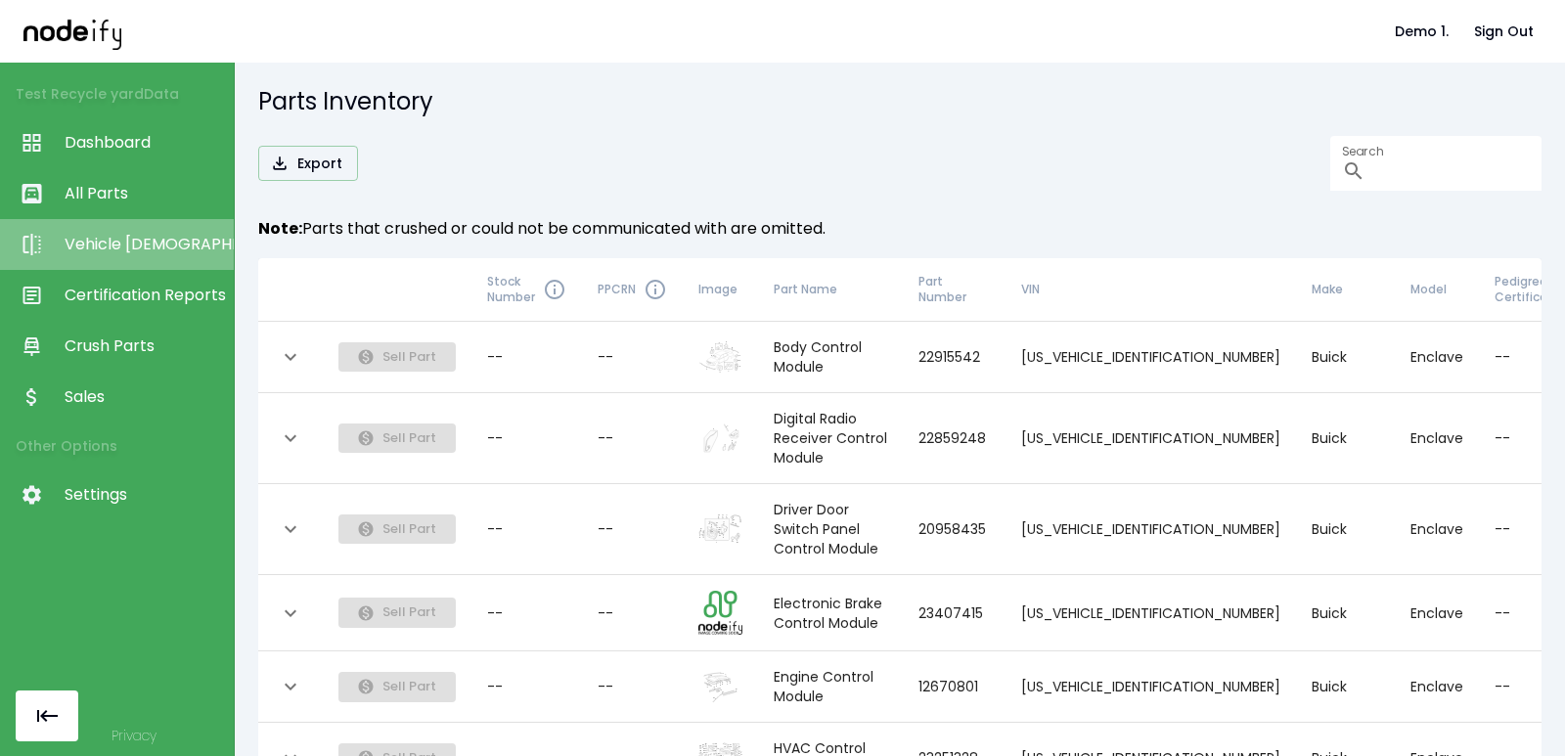
click at [106, 243] on span "Vehicle [DEMOGRAPHIC_DATA]" at bounding box center [144, 244] width 159 height 23
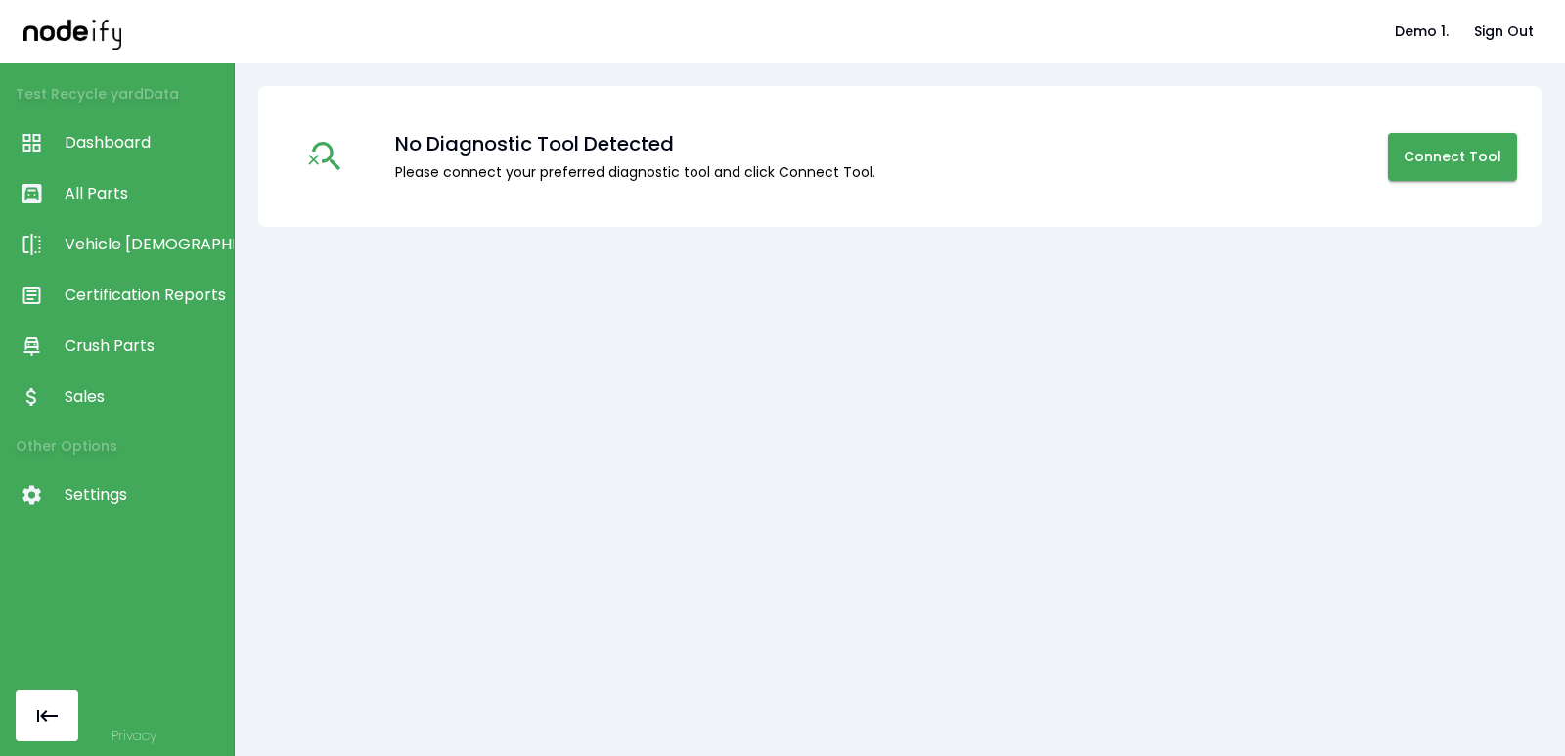
click at [121, 169] on link "All Parts" at bounding box center [117, 193] width 234 height 51
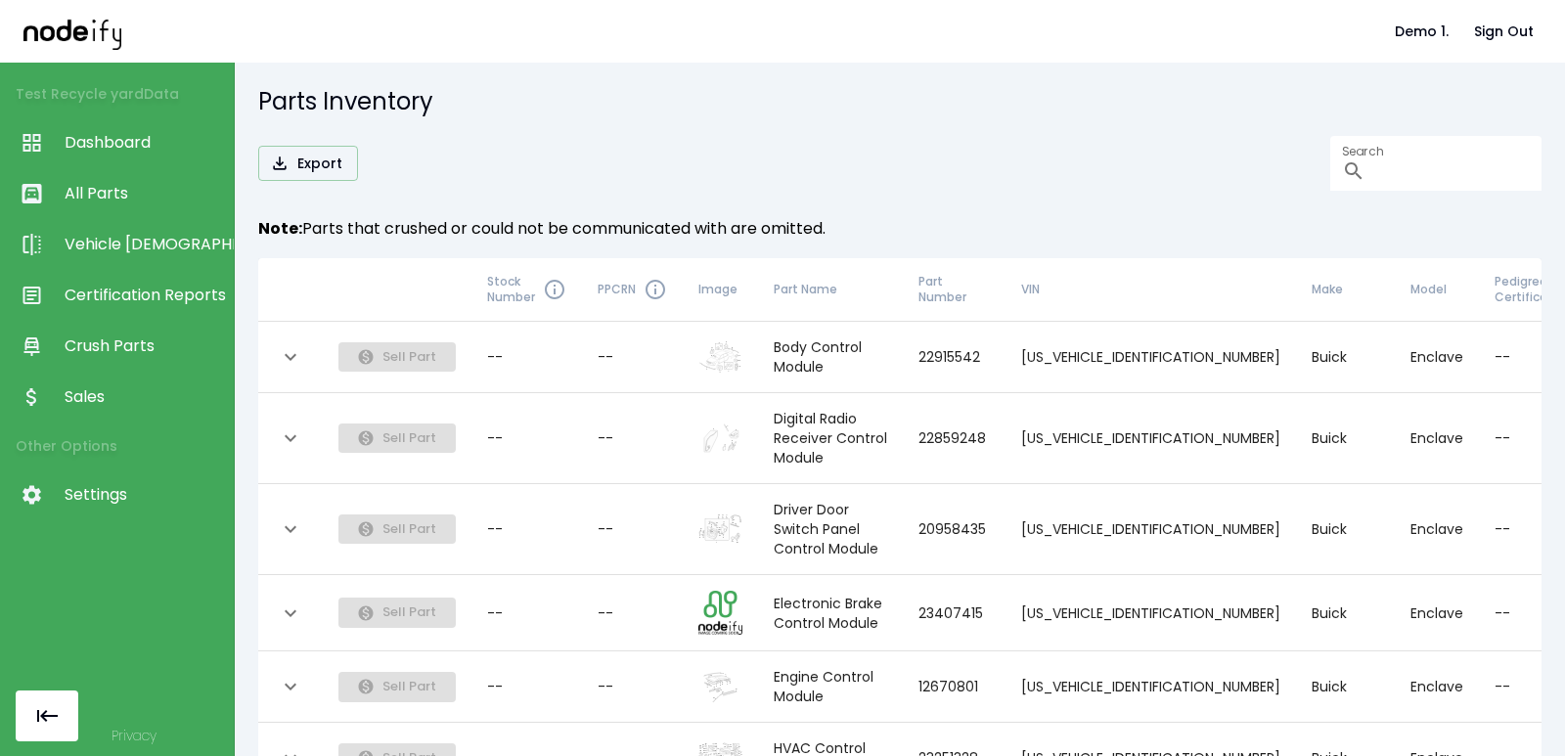
click at [128, 141] on span "Dashboard" at bounding box center [144, 142] width 159 height 23
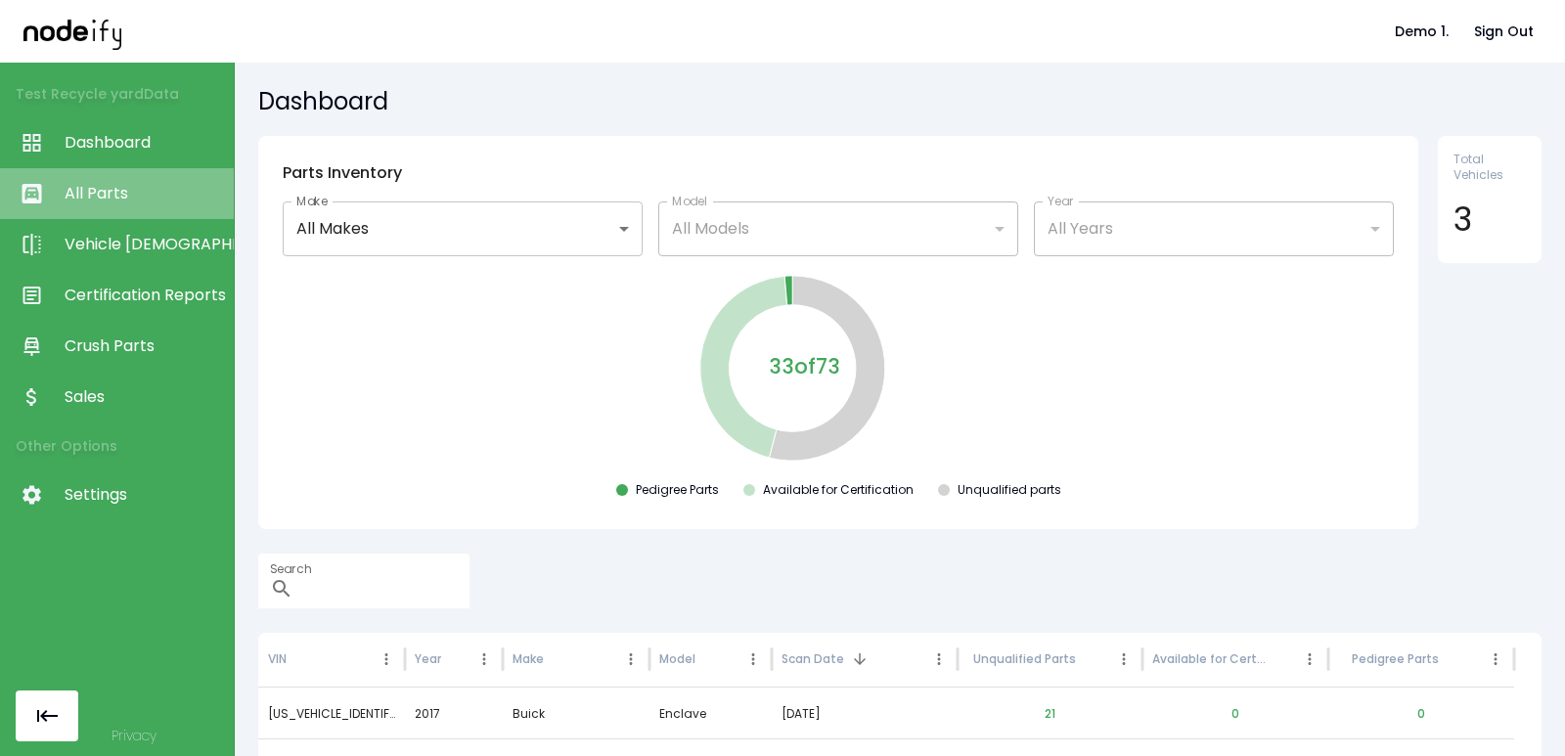
click at [120, 210] on link "All Parts" at bounding box center [117, 193] width 234 height 51
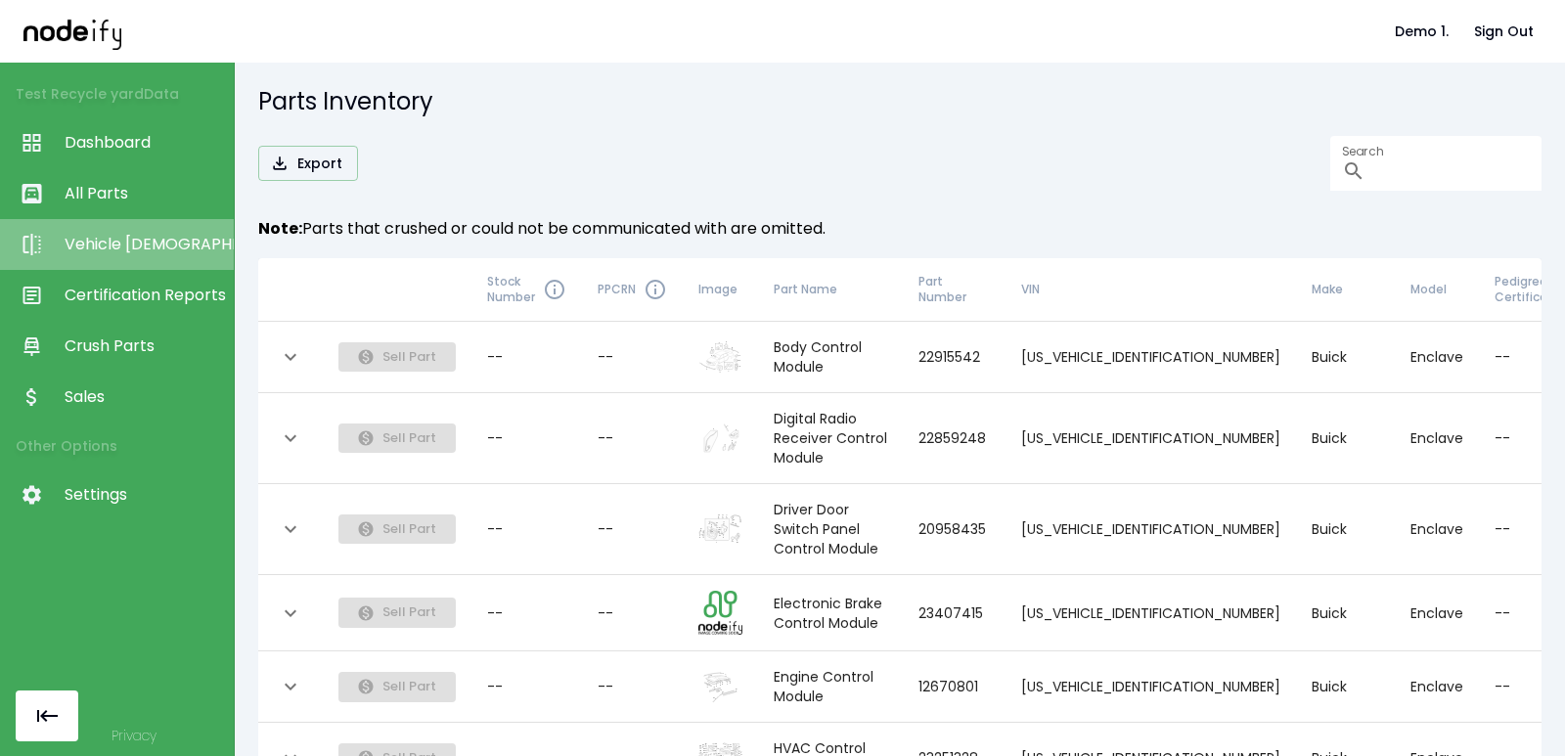
click at [120, 247] on span "Vehicle [DEMOGRAPHIC_DATA]" at bounding box center [144, 244] width 159 height 23
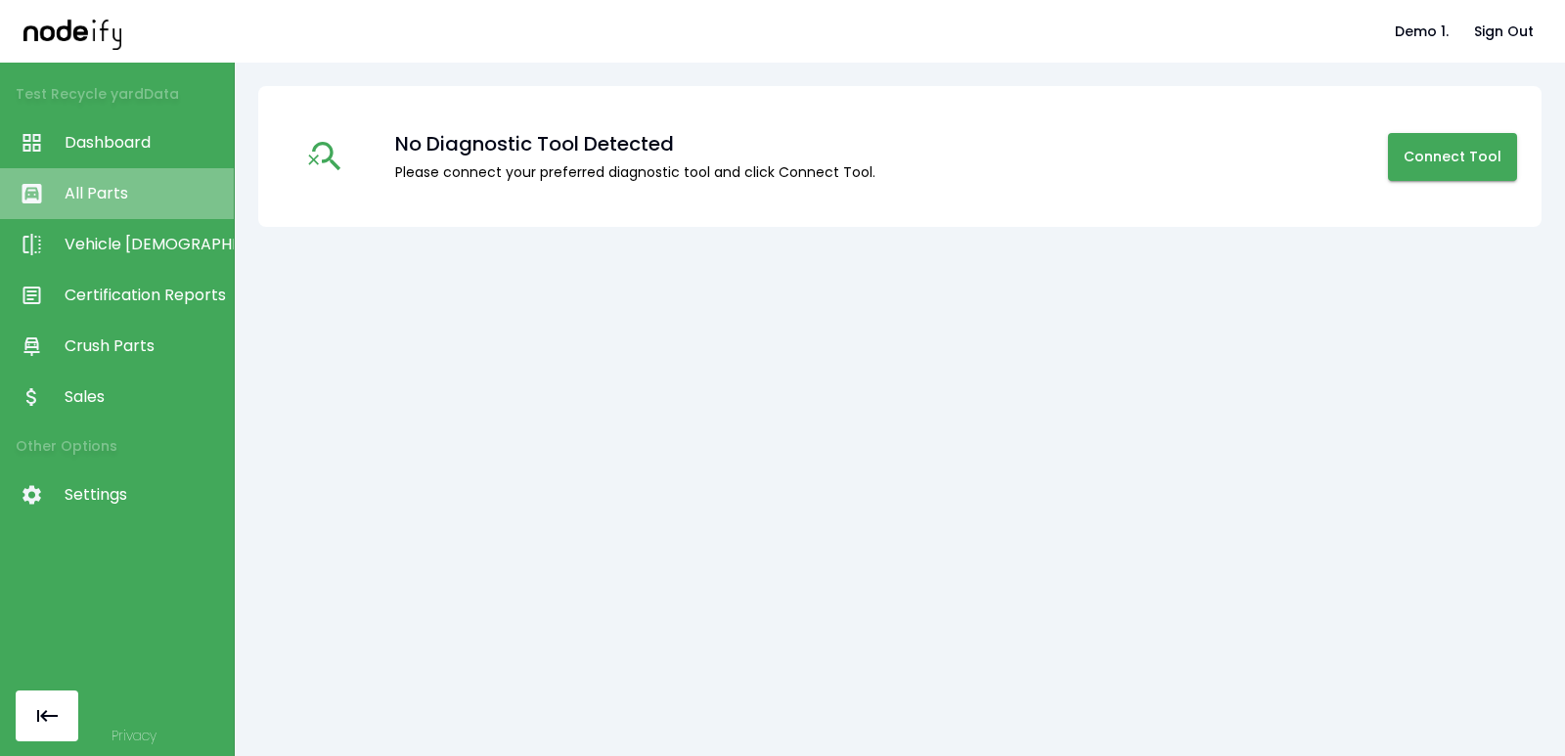
click at [125, 203] on span "All Parts" at bounding box center [144, 193] width 159 height 23
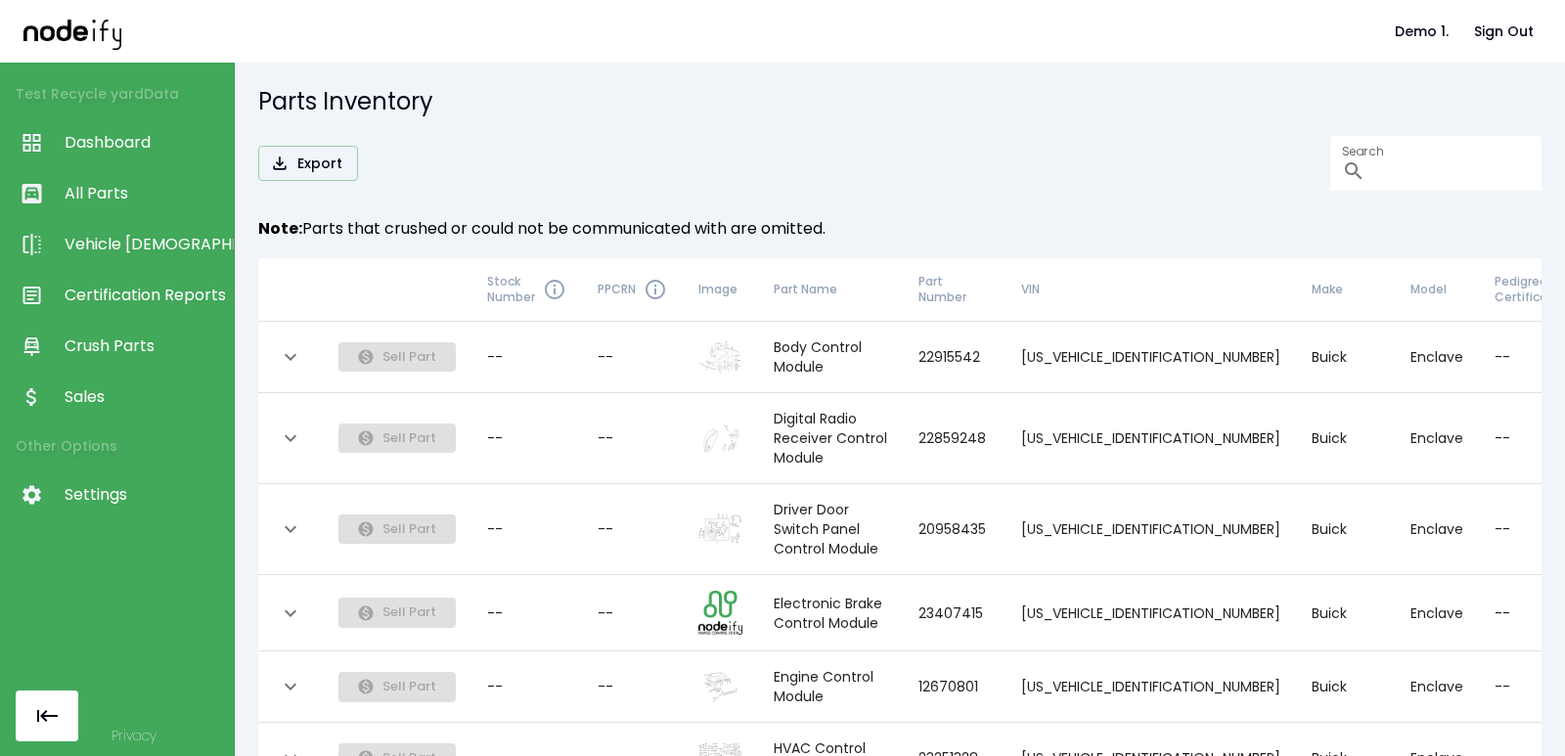
click at [126, 410] on link "Sales" at bounding box center [117, 397] width 234 height 51
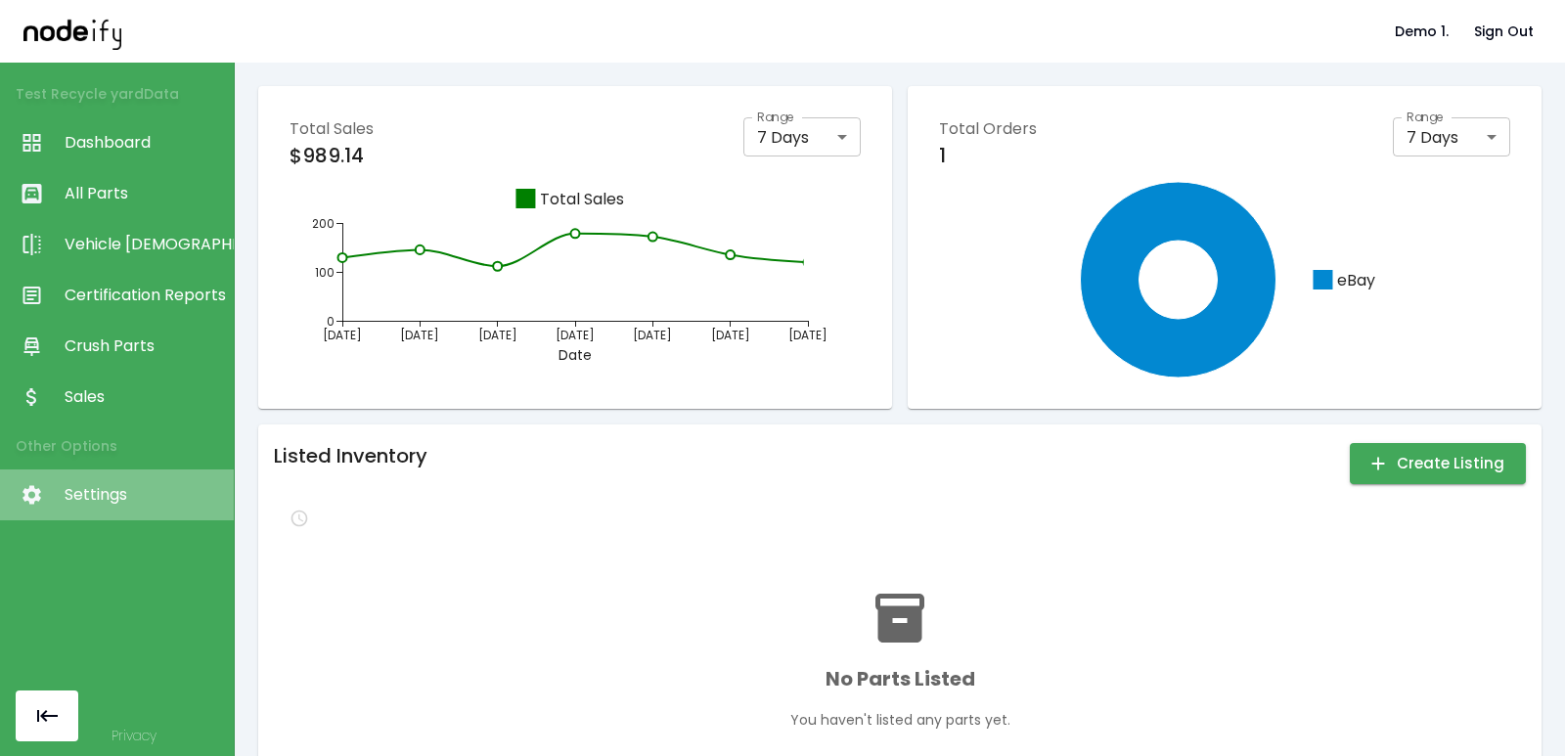
click at [111, 497] on span "Settings" at bounding box center [144, 494] width 159 height 23
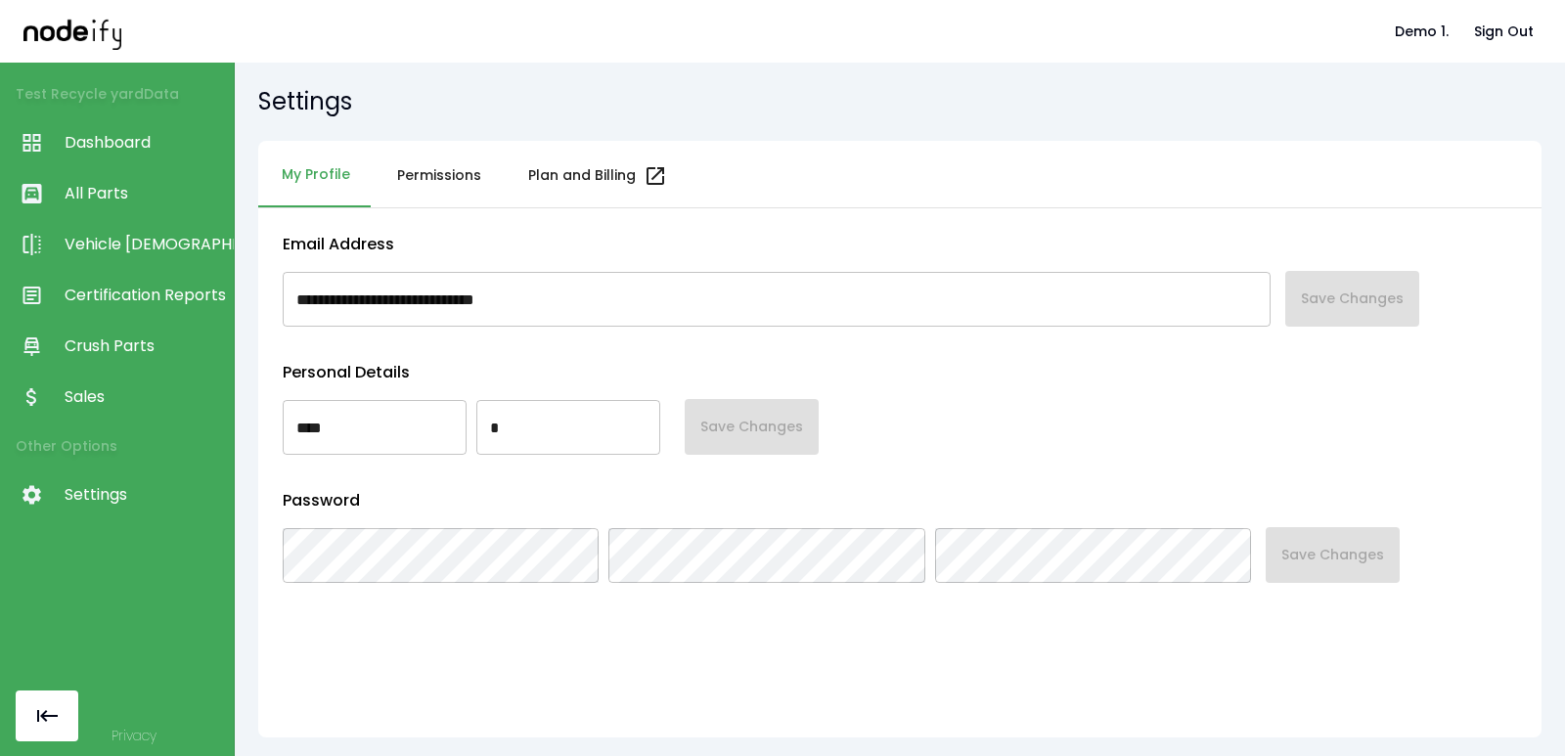
click at [120, 376] on link "Sales" at bounding box center [117, 397] width 234 height 51
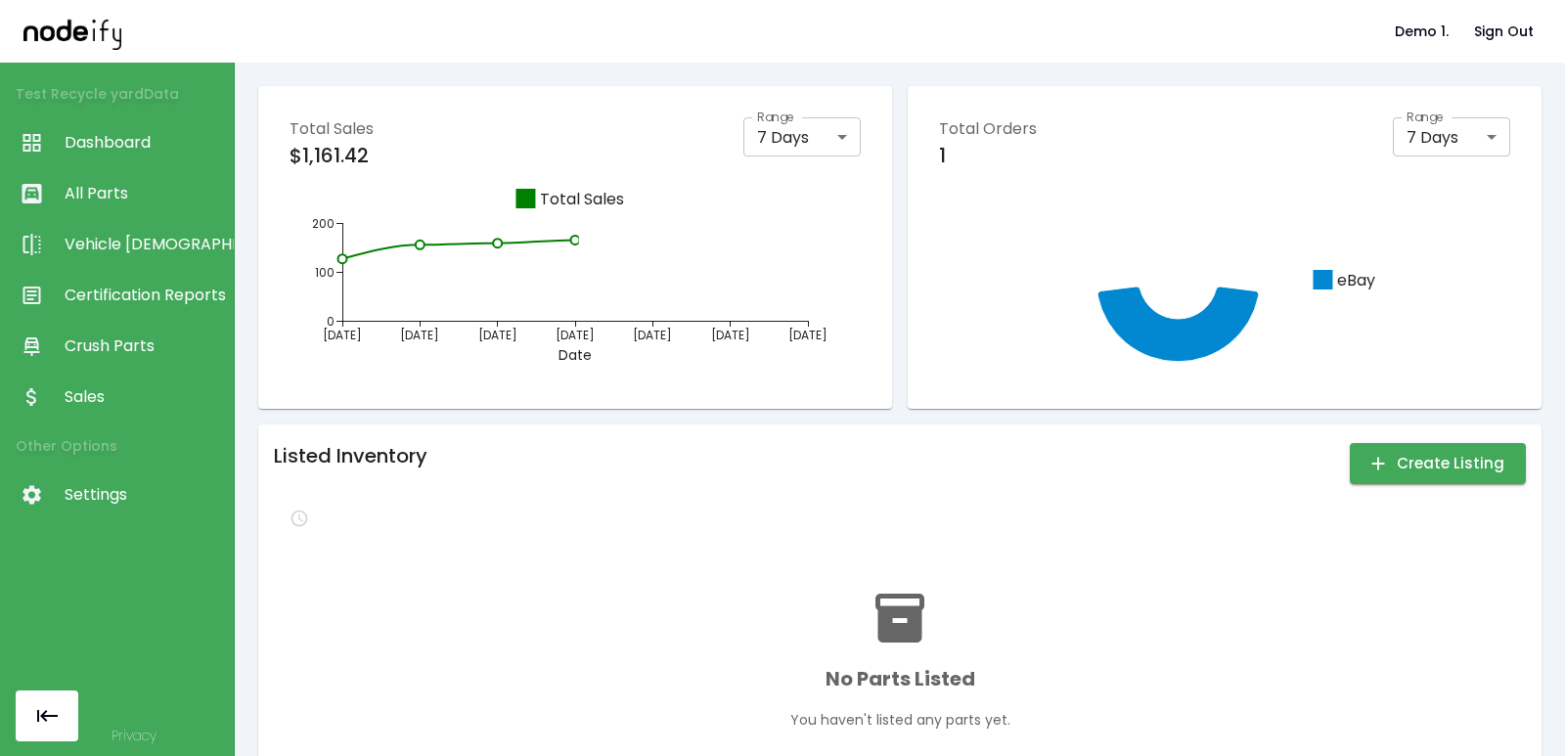
click at [118, 342] on span "Crush Parts" at bounding box center [144, 346] width 159 height 23
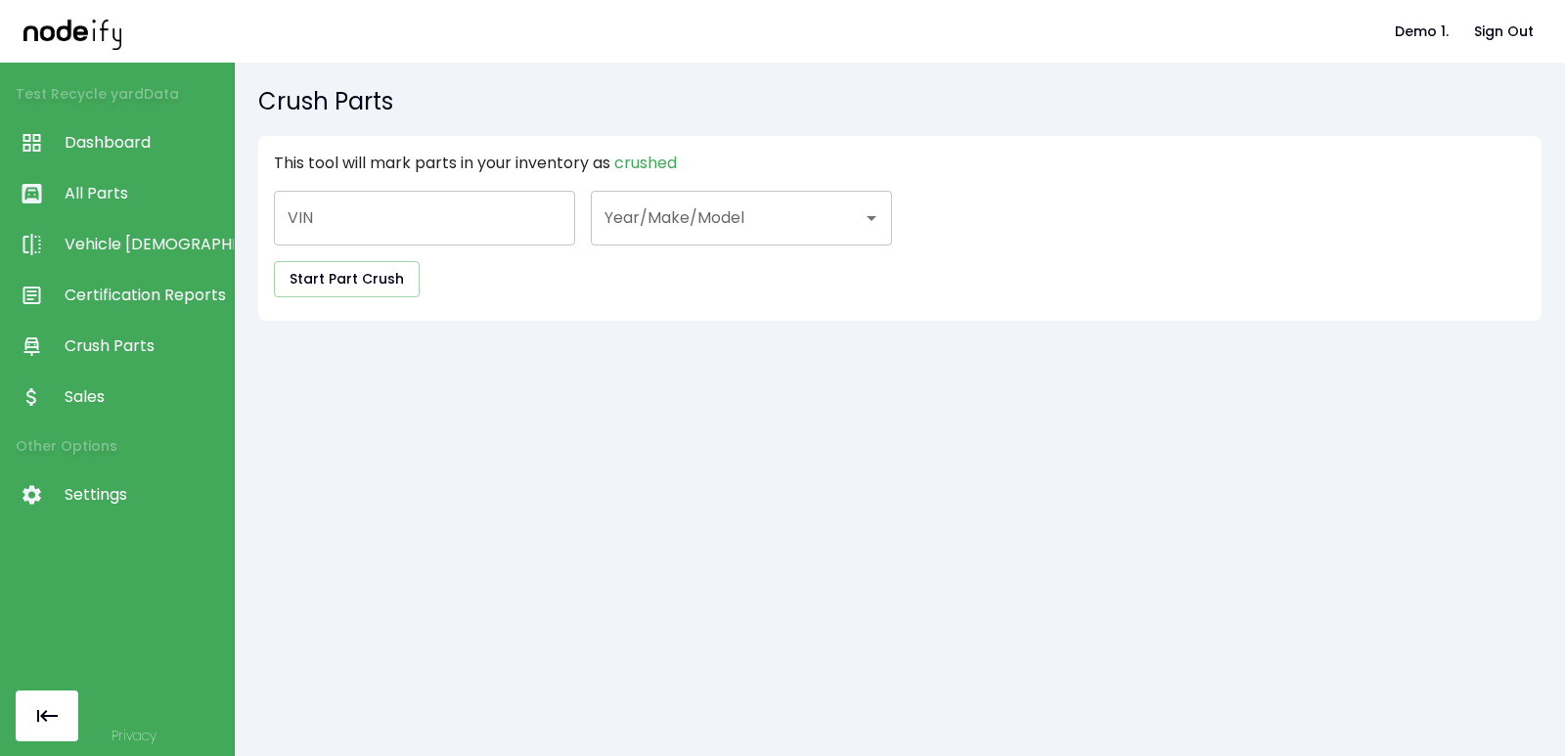
click at [519, 280] on div "Start Part Crush" at bounding box center [689, 279] width 830 height 36
click at [634, 222] on input "Year/Make/Model" at bounding box center [727, 218] width 254 height 37
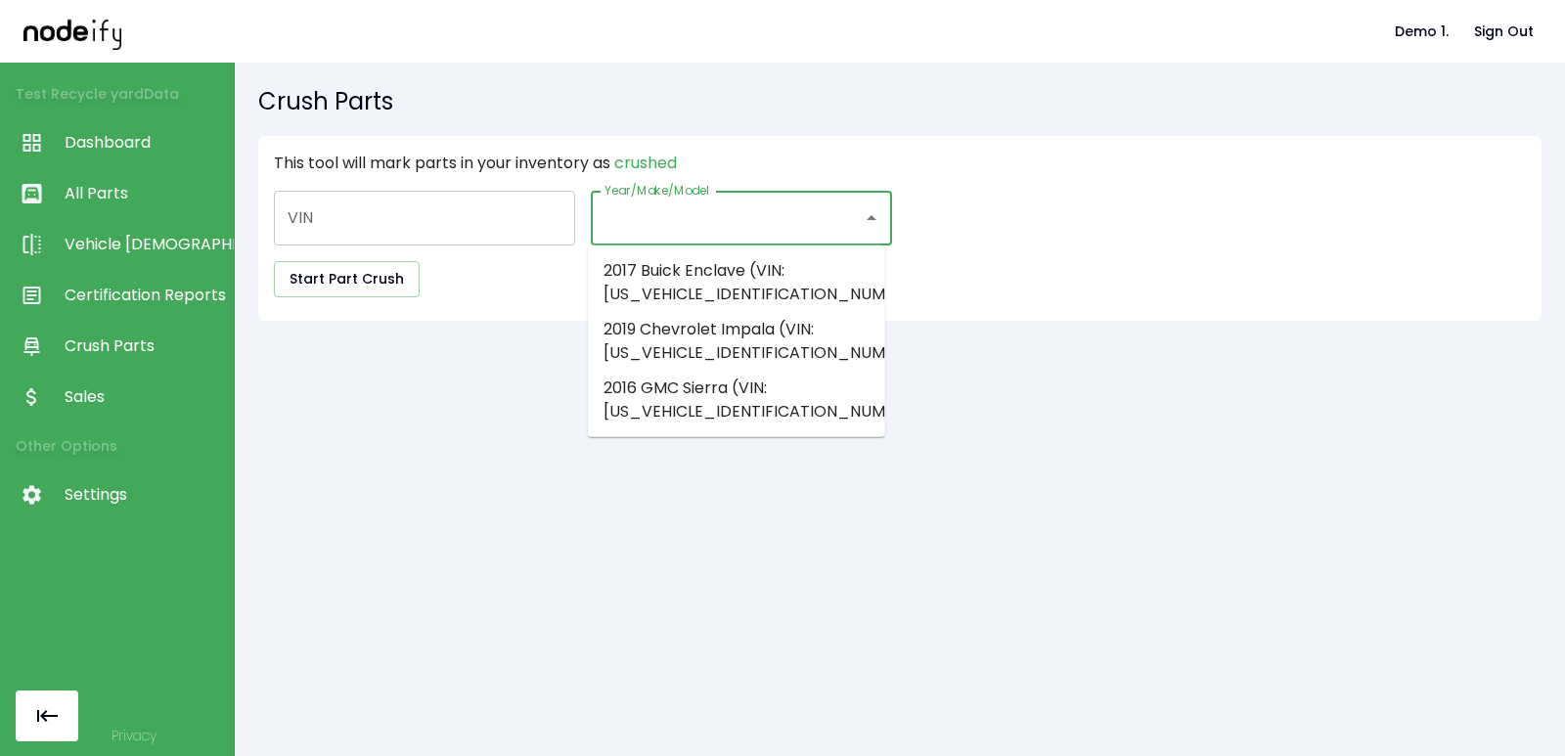
click at [134, 365] on link "Crush Parts" at bounding box center [117, 346] width 234 height 51
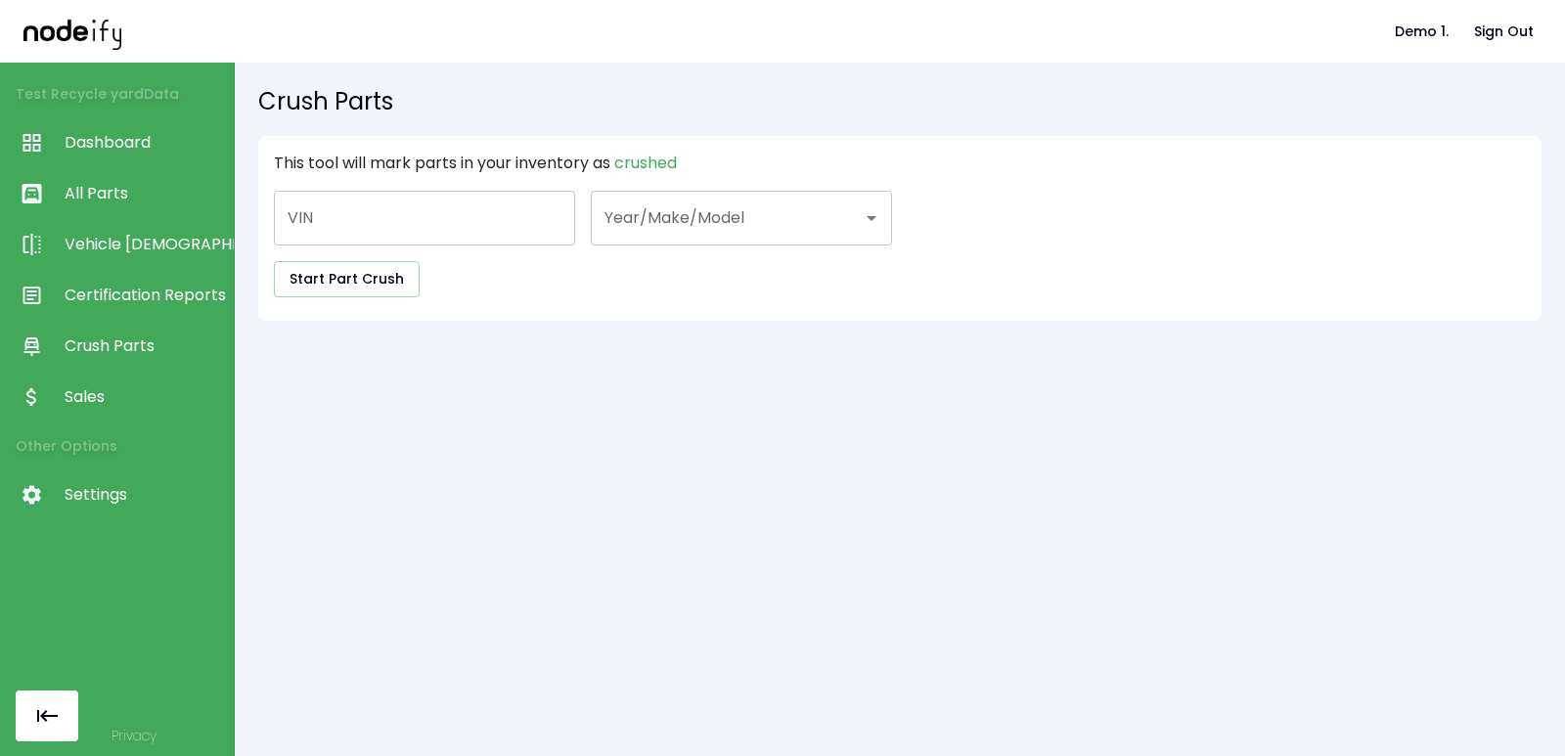
click at [103, 404] on span "Sales" at bounding box center [144, 396] width 159 height 23
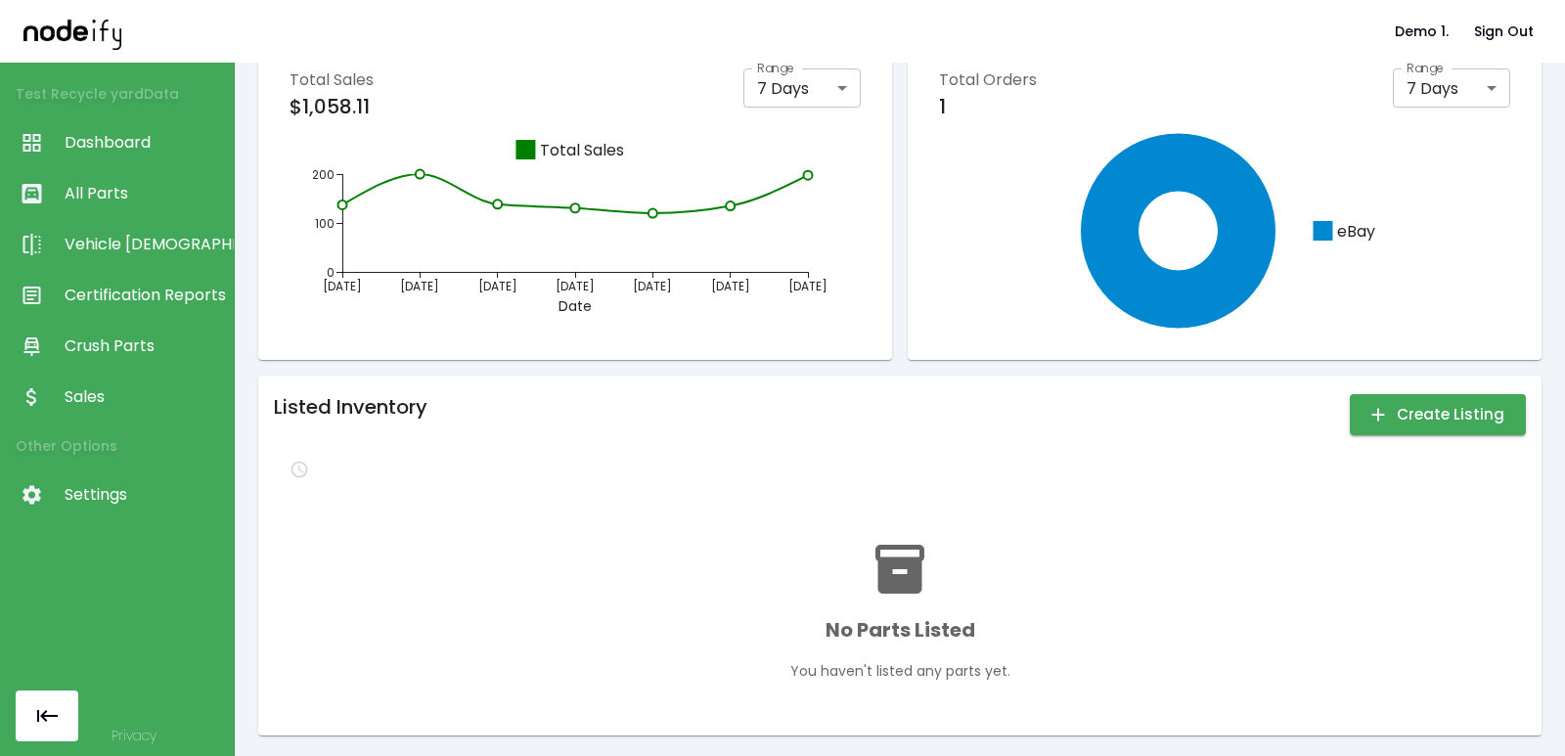
scroll to position [52, 0]
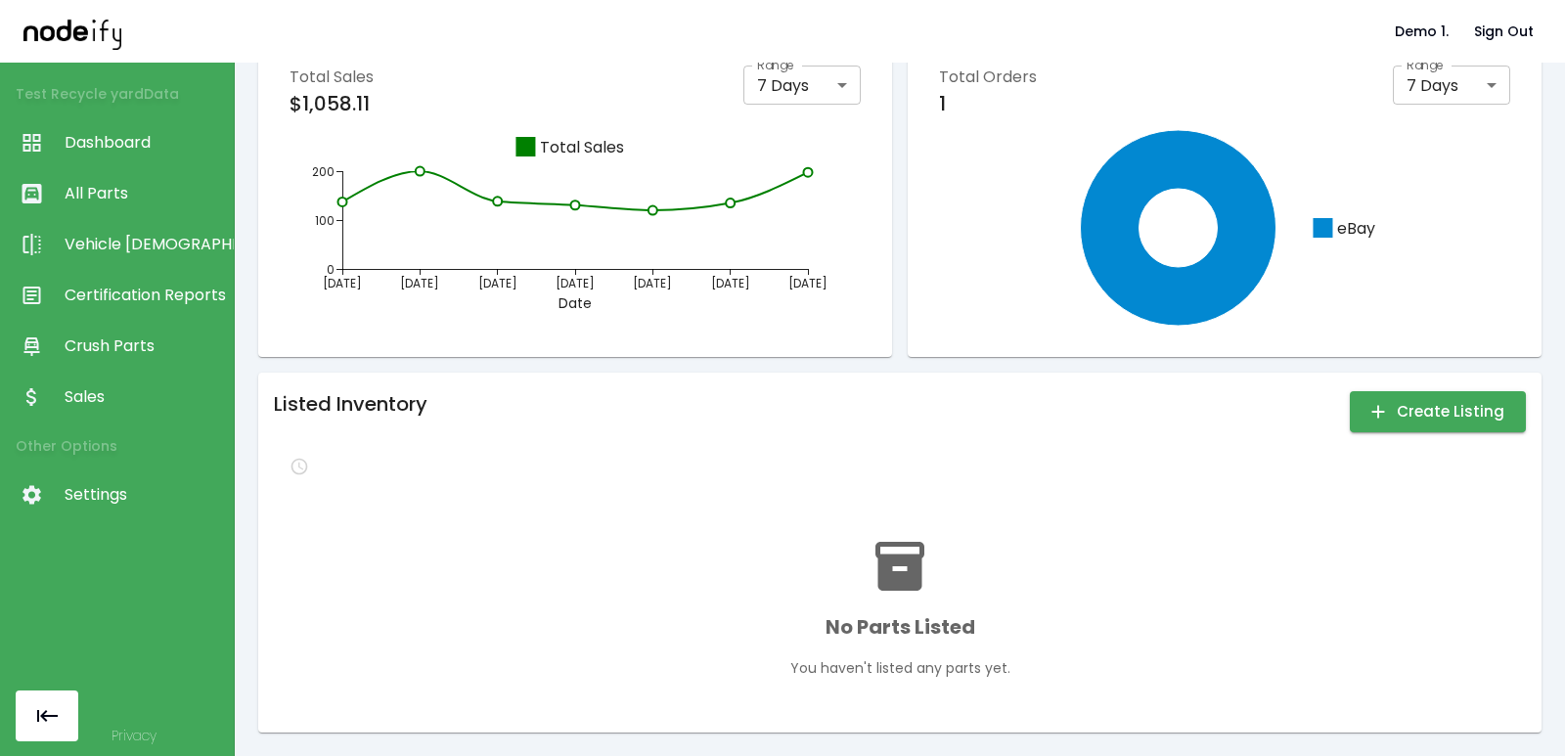
click at [401, 474] on div at bounding box center [900, 466] width 1252 height 31
click at [112, 359] on link "Crush Parts" at bounding box center [117, 346] width 234 height 51
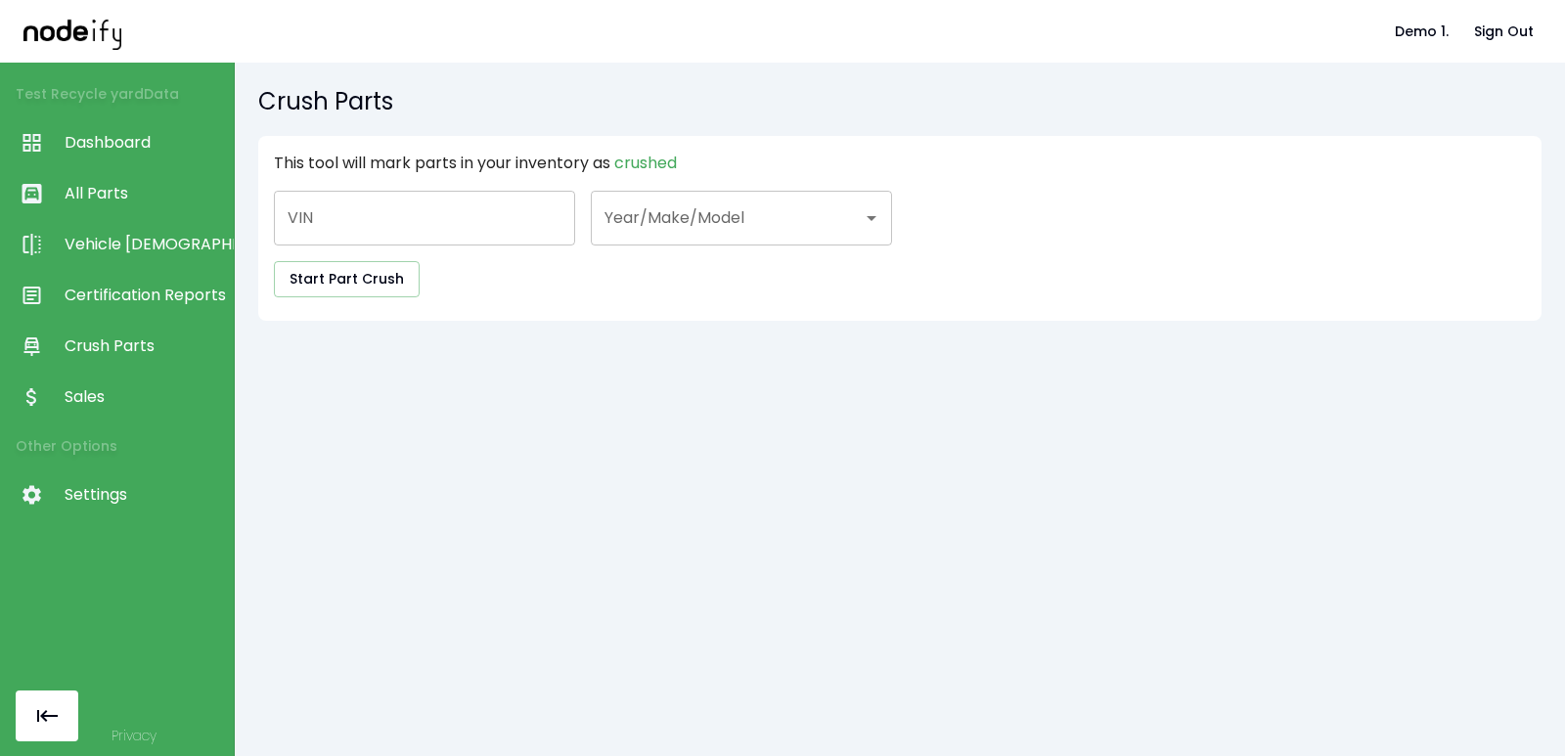
click at [109, 398] on span "Sales" at bounding box center [144, 396] width 159 height 23
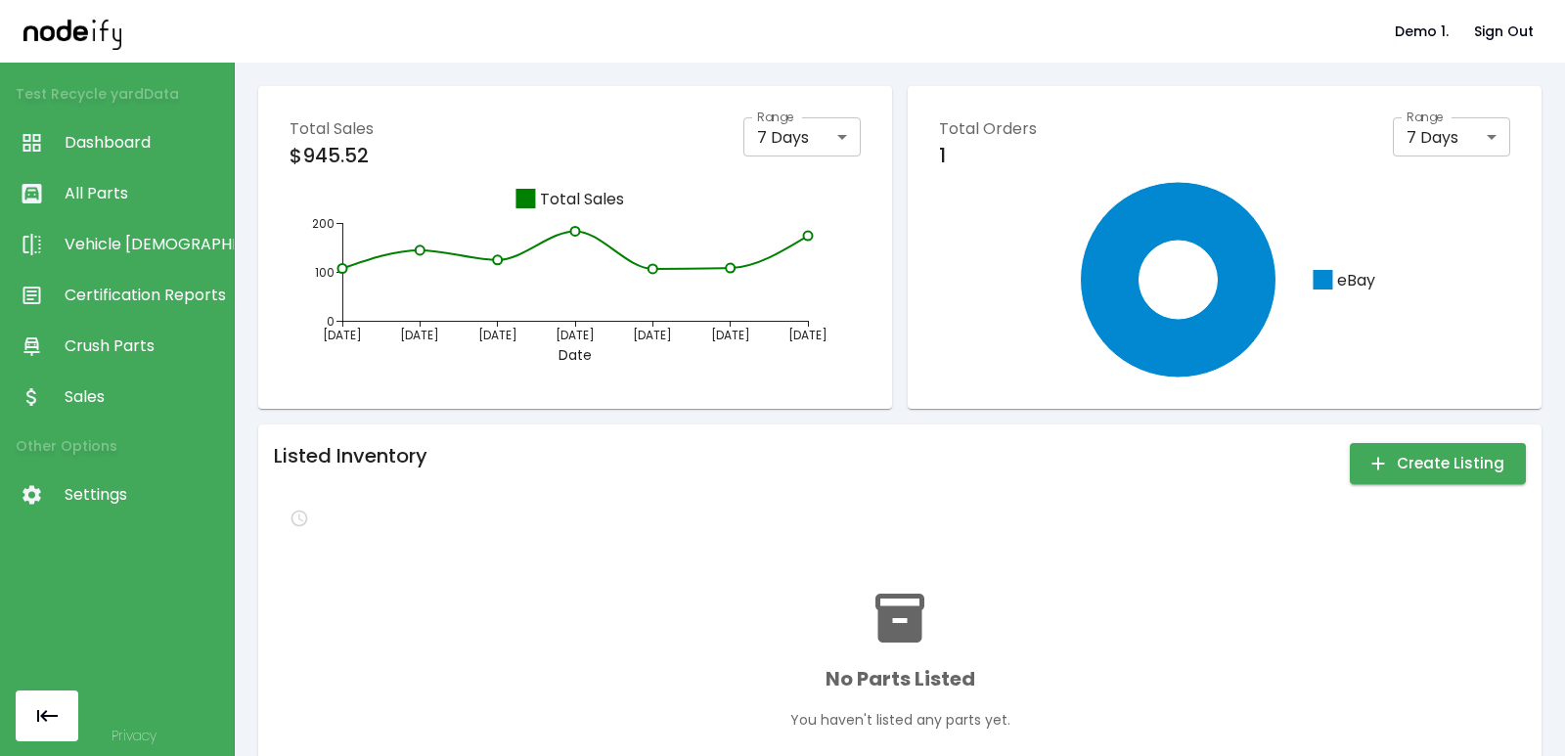
click at [115, 233] on link "Vehicle [DEMOGRAPHIC_DATA]" at bounding box center [117, 244] width 234 height 51
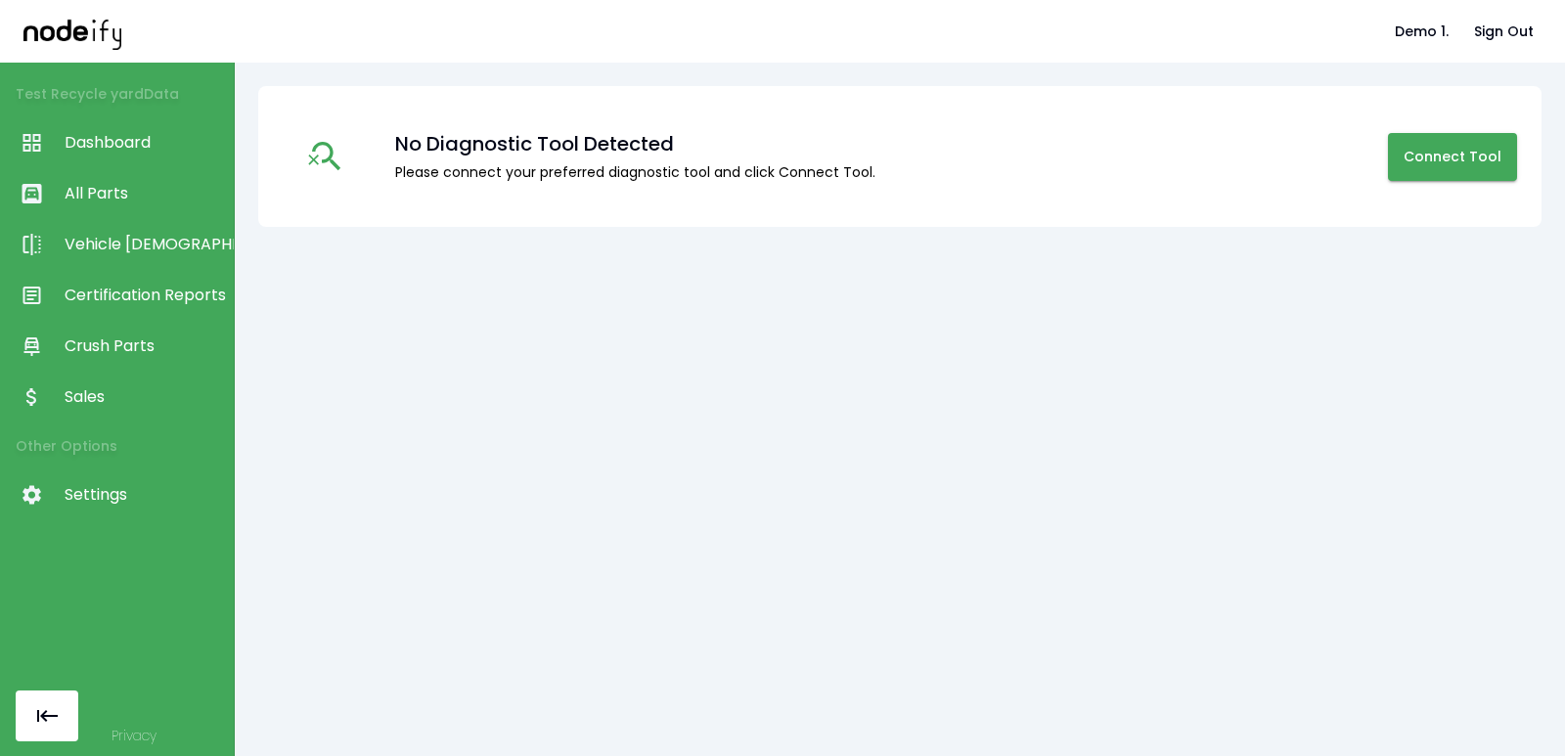
click at [118, 203] on span "All Parts" at bounding box center [144, 193] width 159 height 23
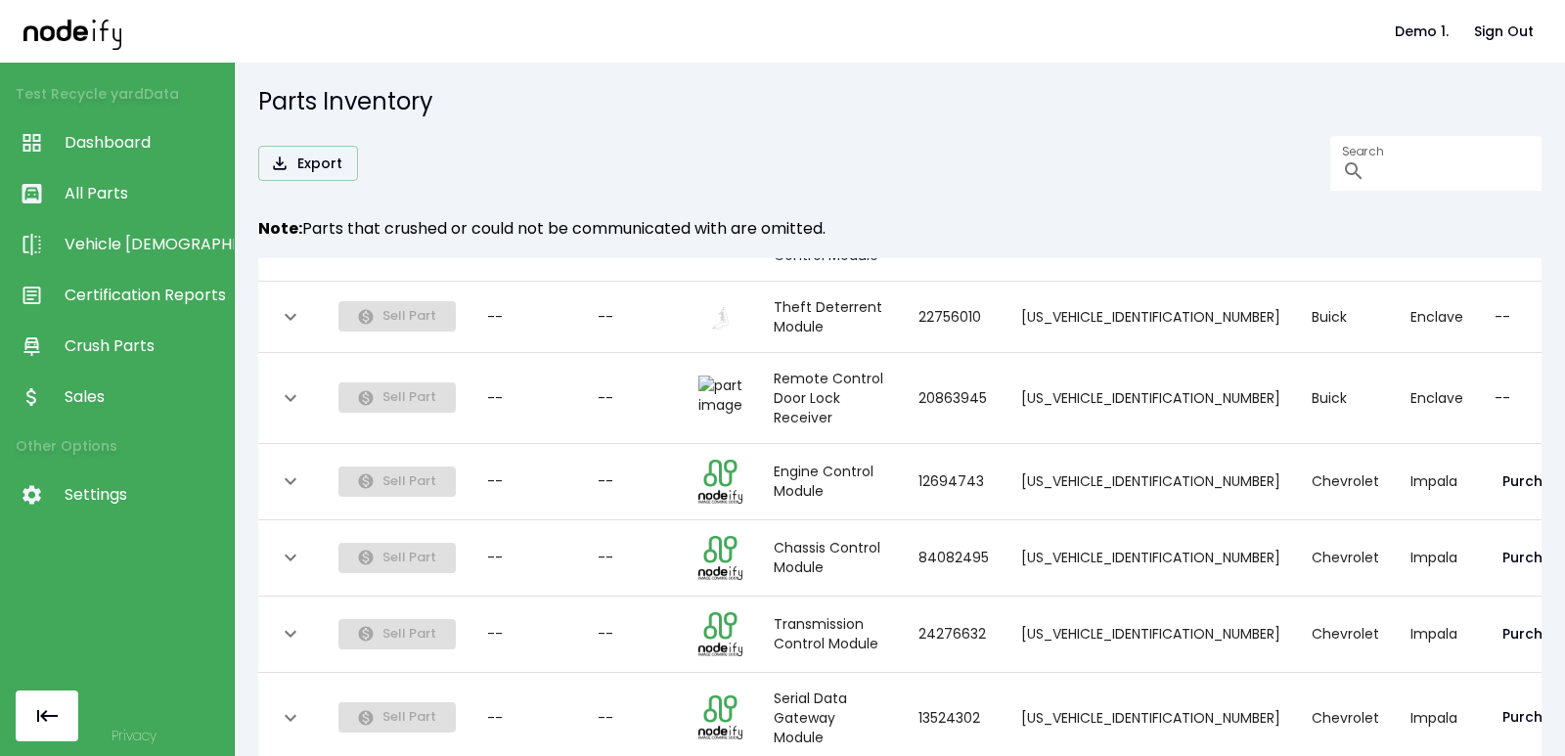
scroll to position [31, 0]
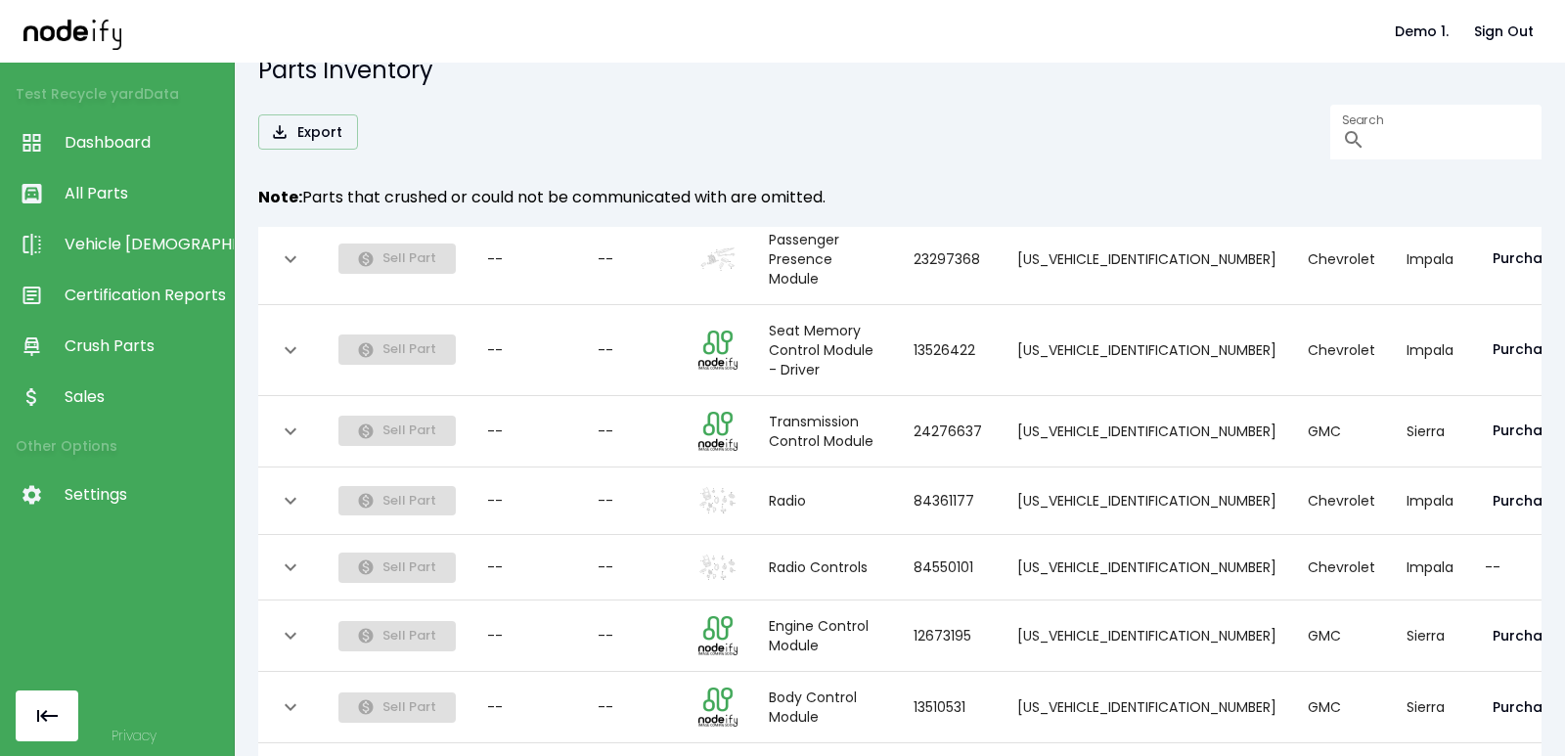
scroll to position [1593, 0]
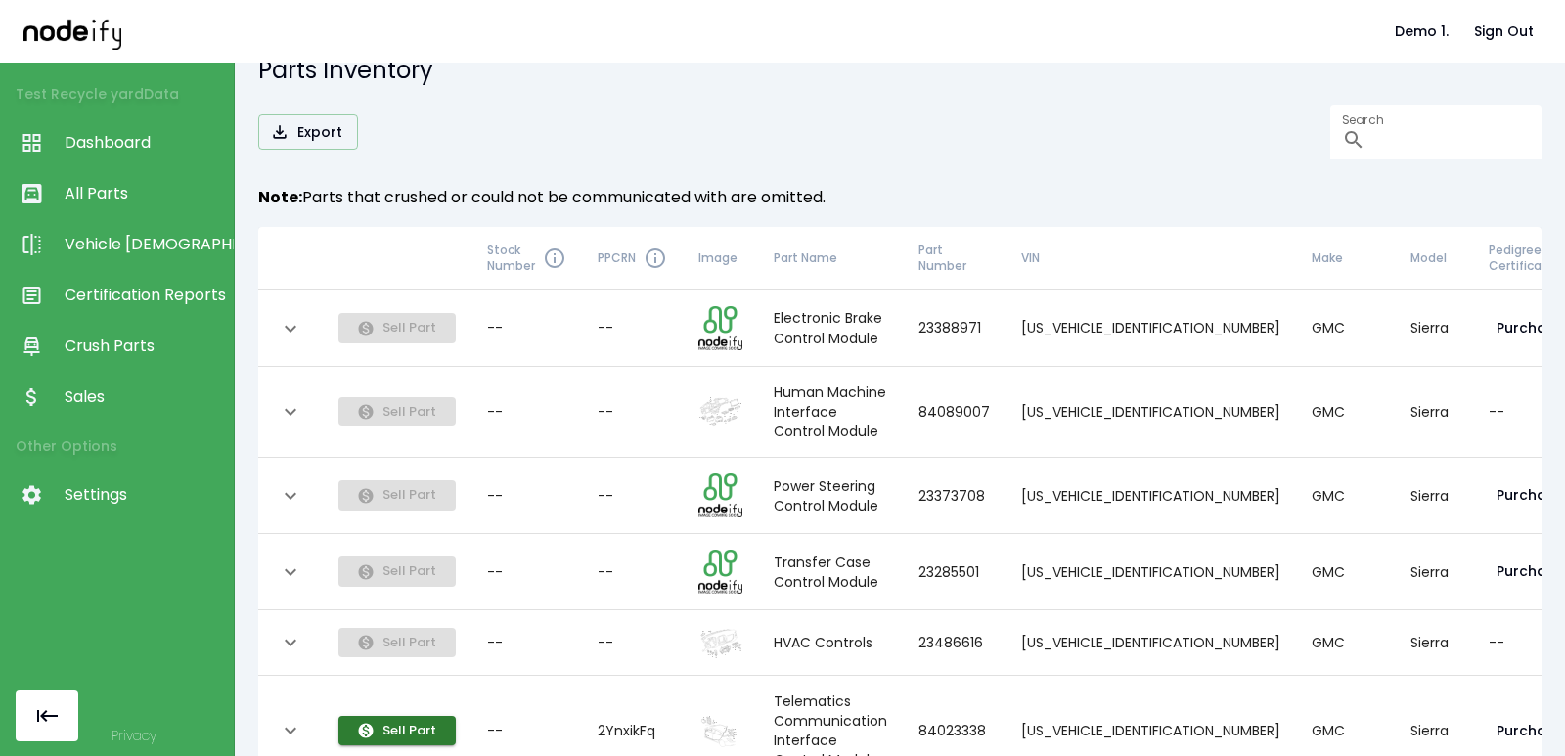
scroll to position [556, 0]
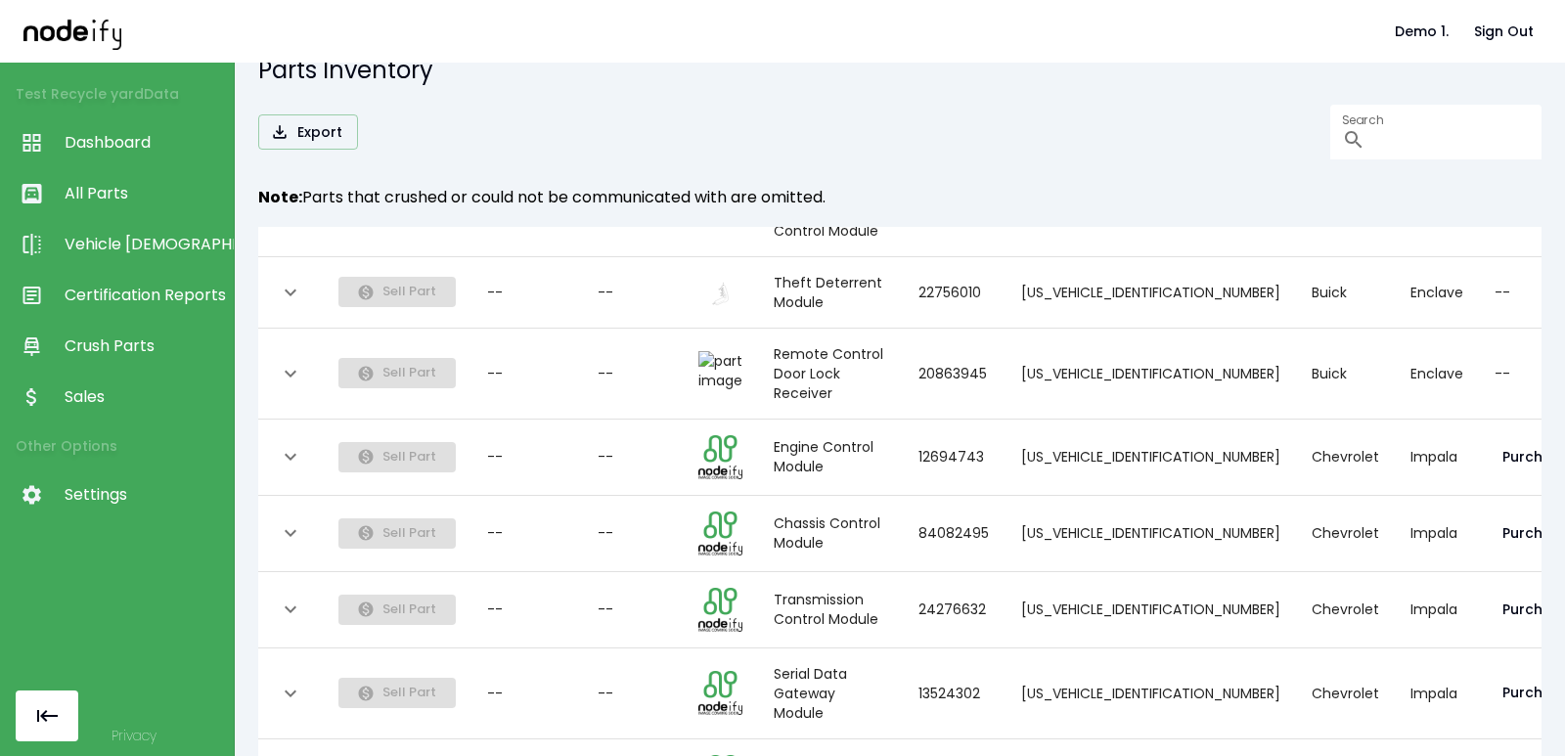
scroll to position [1657, 0]
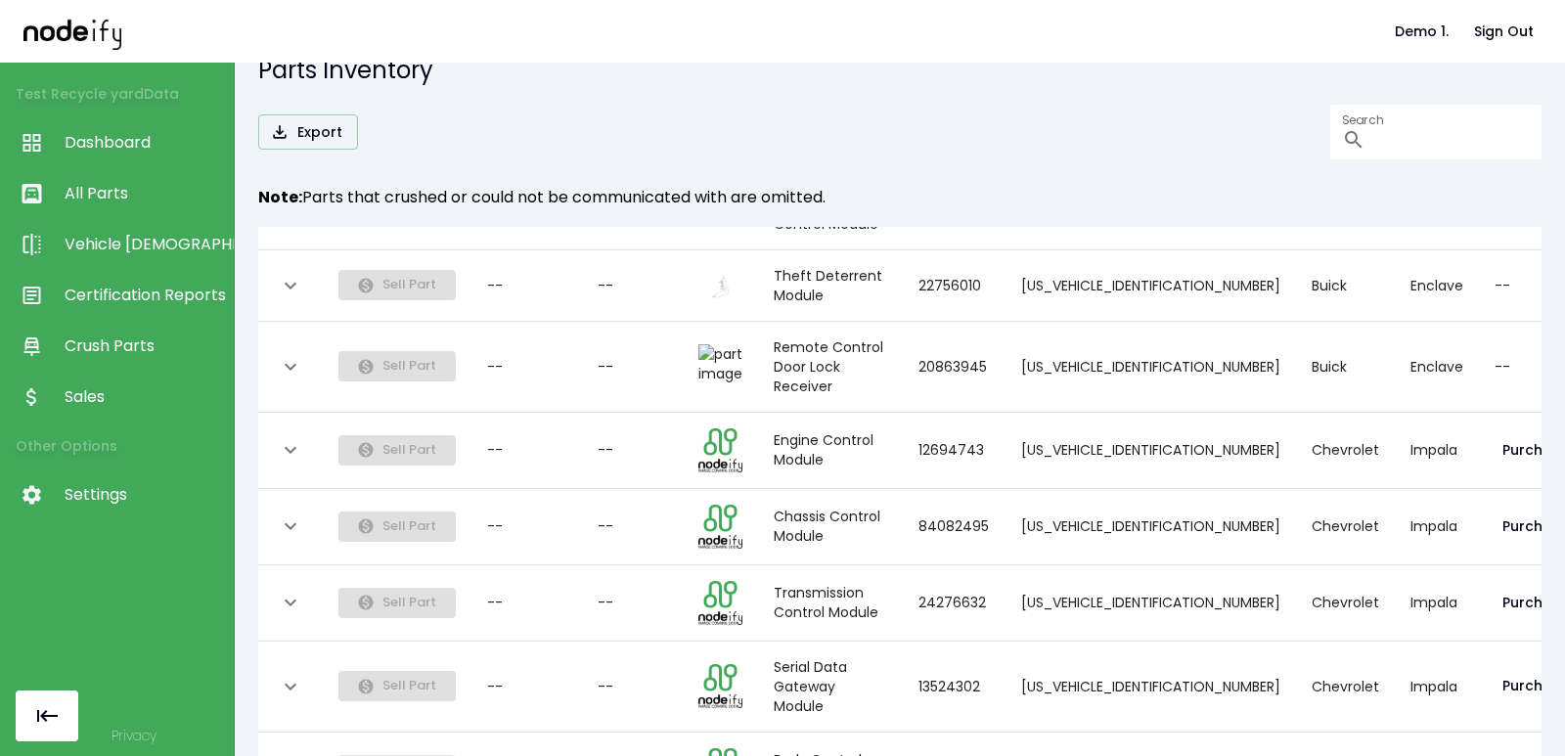
click at [417, 712] on body "Demo 1. Sign Out Test Recycle yard Data Dashboard All Parts Vehicle Scan Certif…" at bounding box center [782, 378] width 1565 height 756
click at [428, 700] on li "100" at bounding box center [418, 715] width 56 height 35
type input "***"
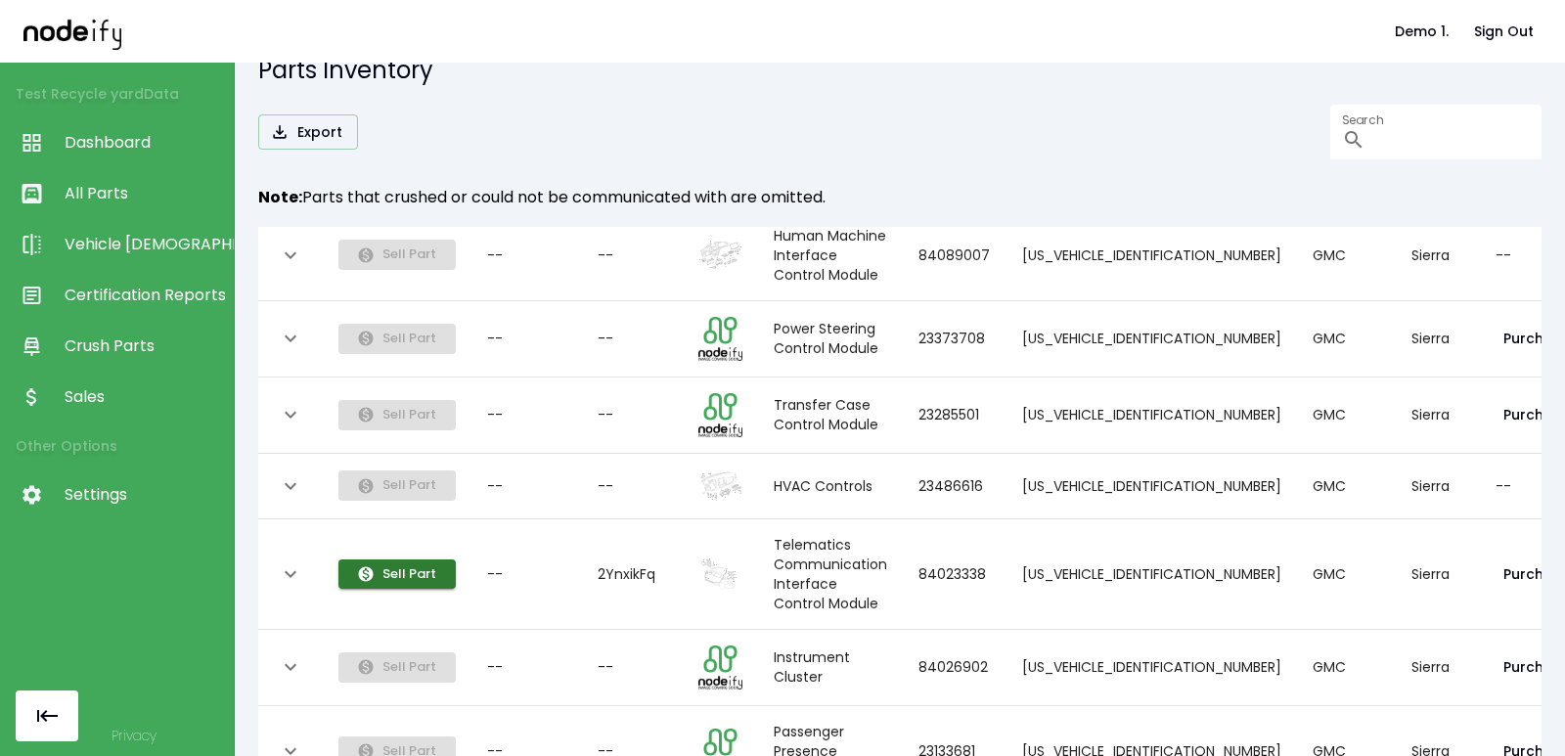
scroll to position [4508, 0]
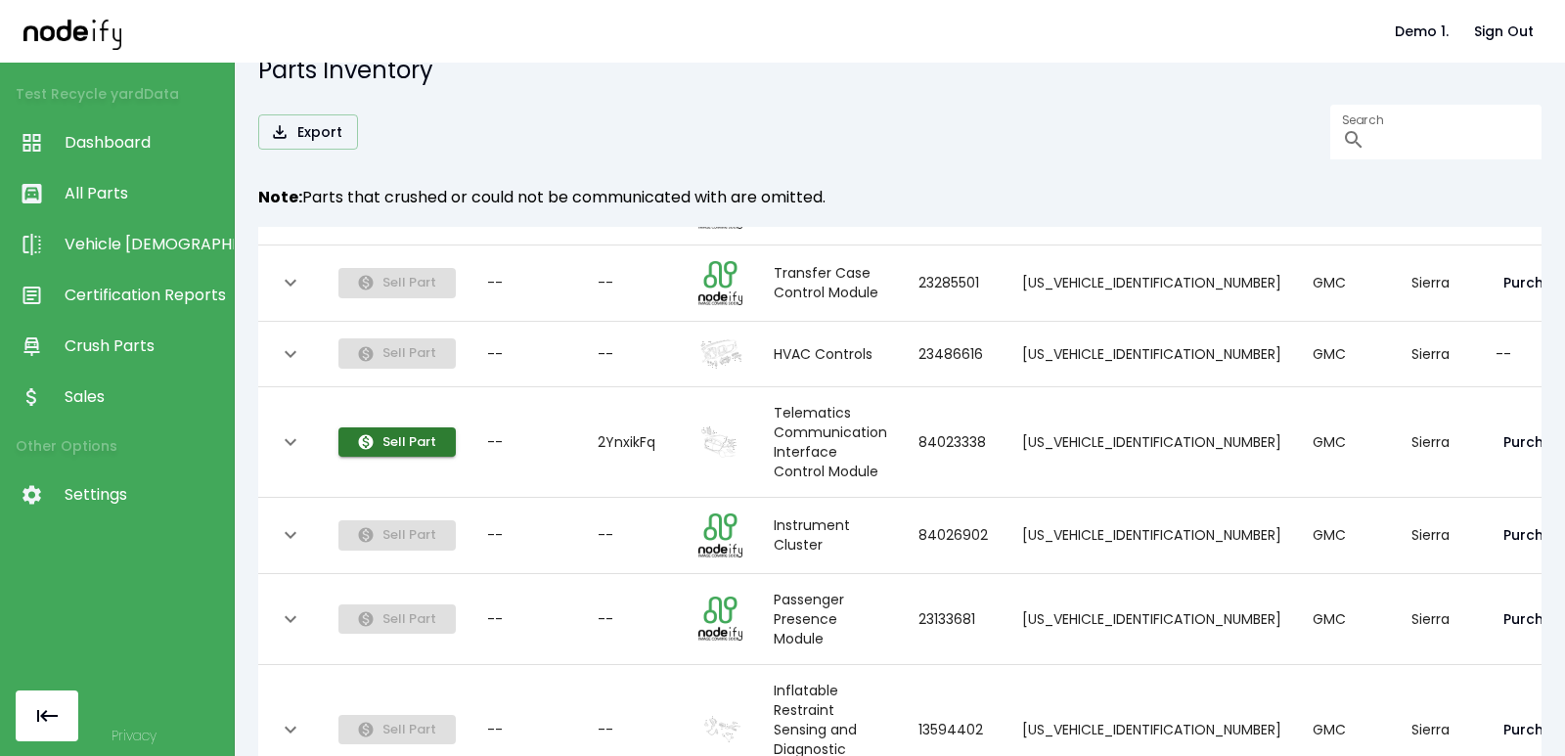
scroll to position [4109, 0]
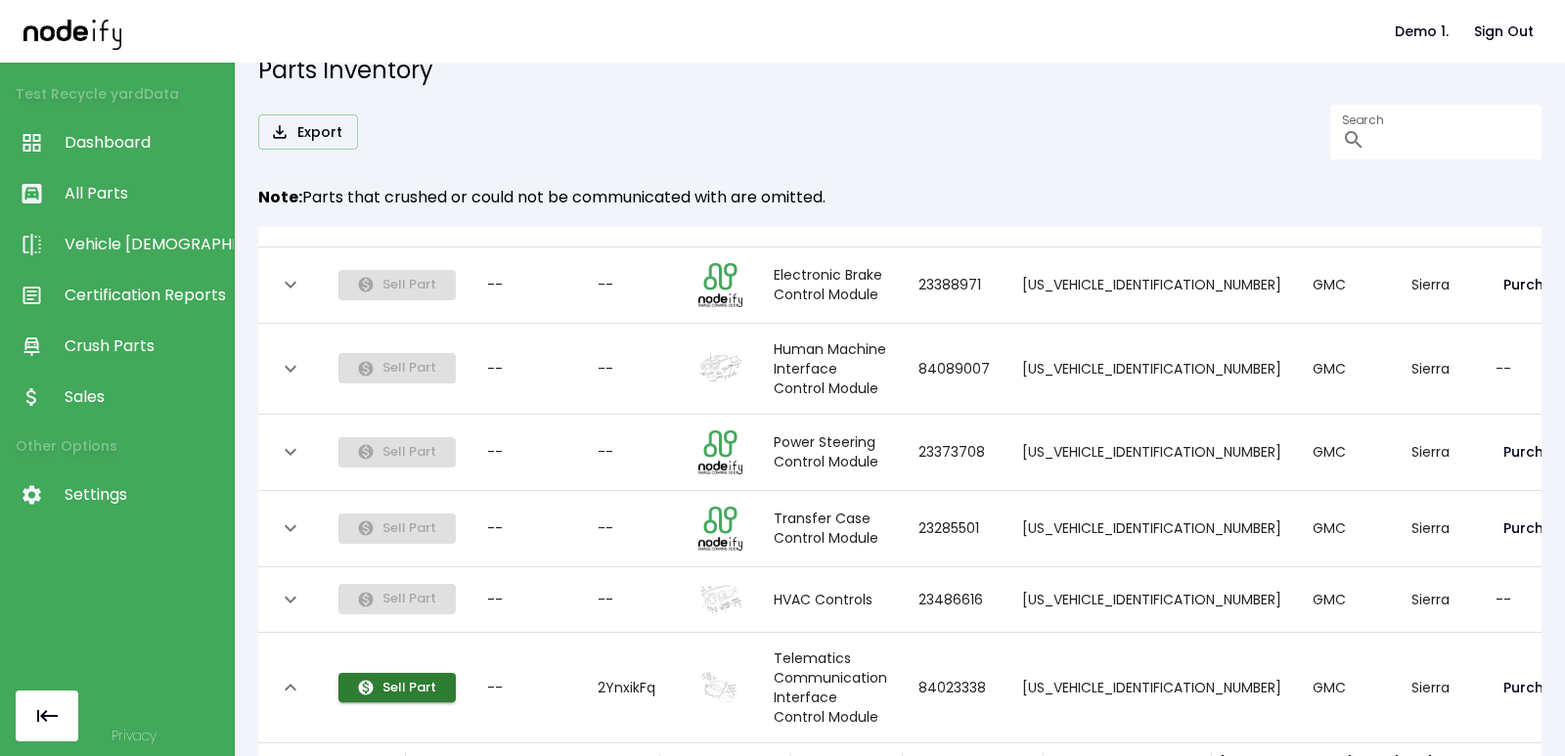
click at [292, 633] on th "collapsible table" at bounding box center [290, 688] width 65 height 111
click at [291, 684] on icon "expand row" at bounding box center [291, 687] width 12 height 7
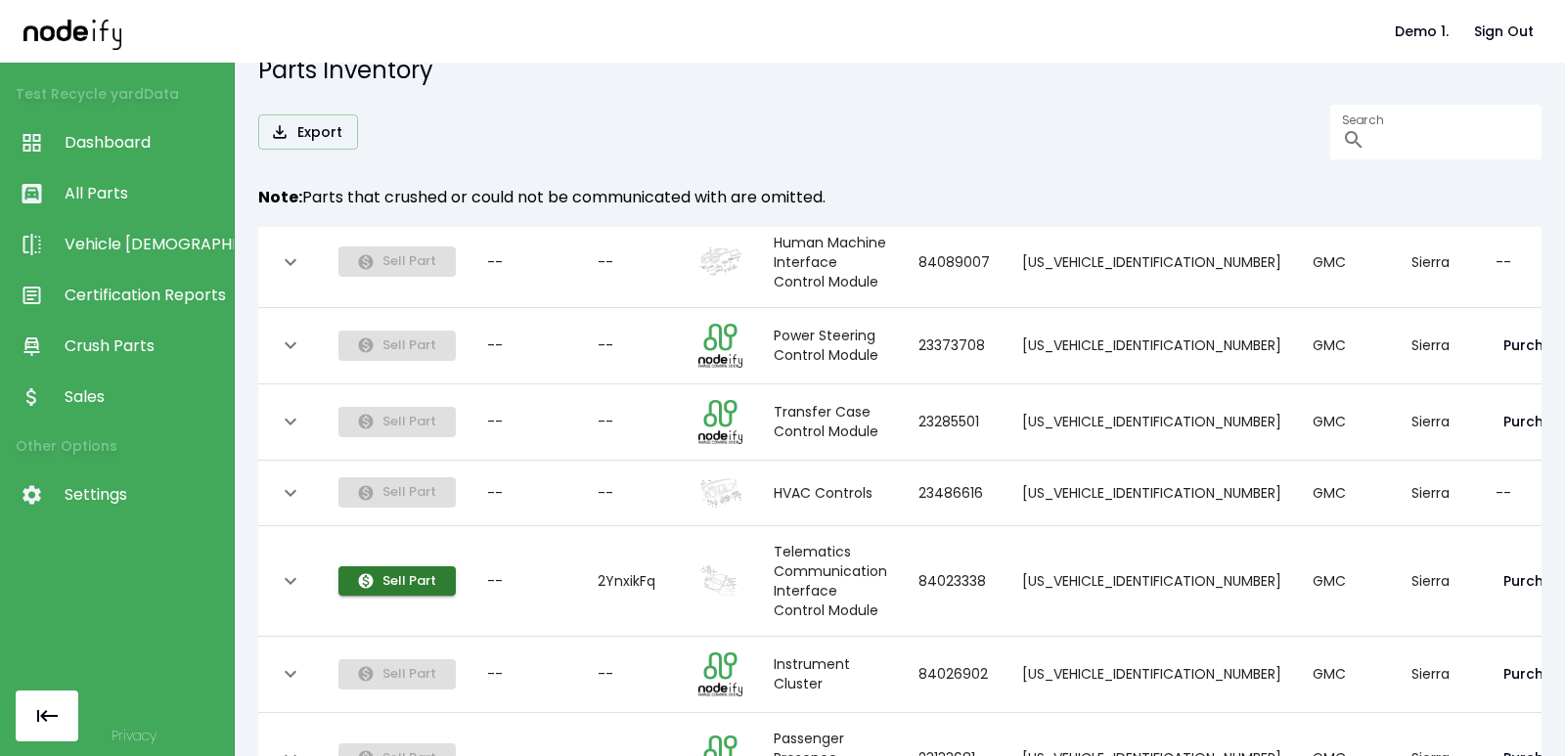
scroll to position [4333, 0]
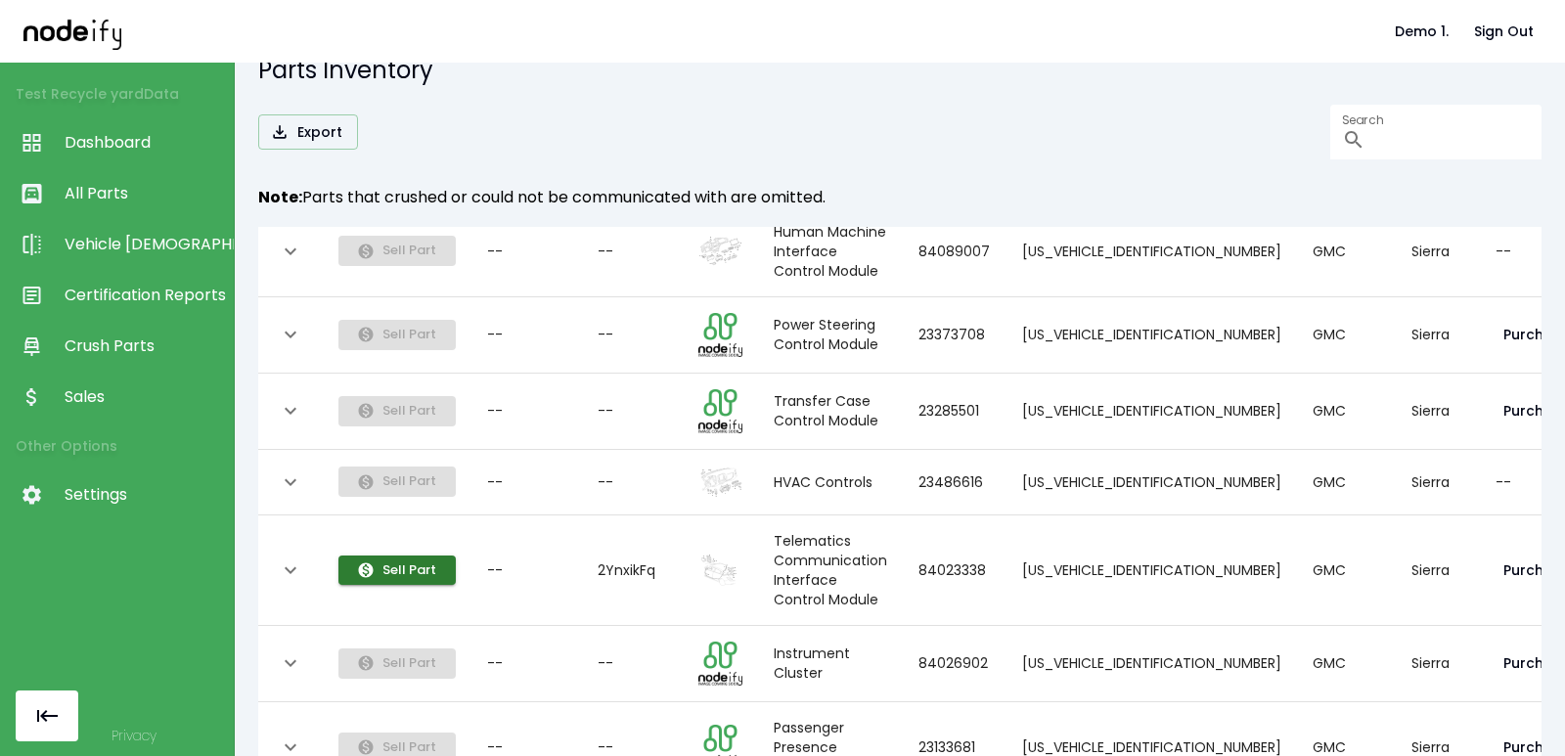
click at [283, 516] on th "collapsible table" at bounding box center [290, 571] width 65 height 111
click at [281, 559] on icon "expand row" at bounding box center [290, 570] width 23 height 23
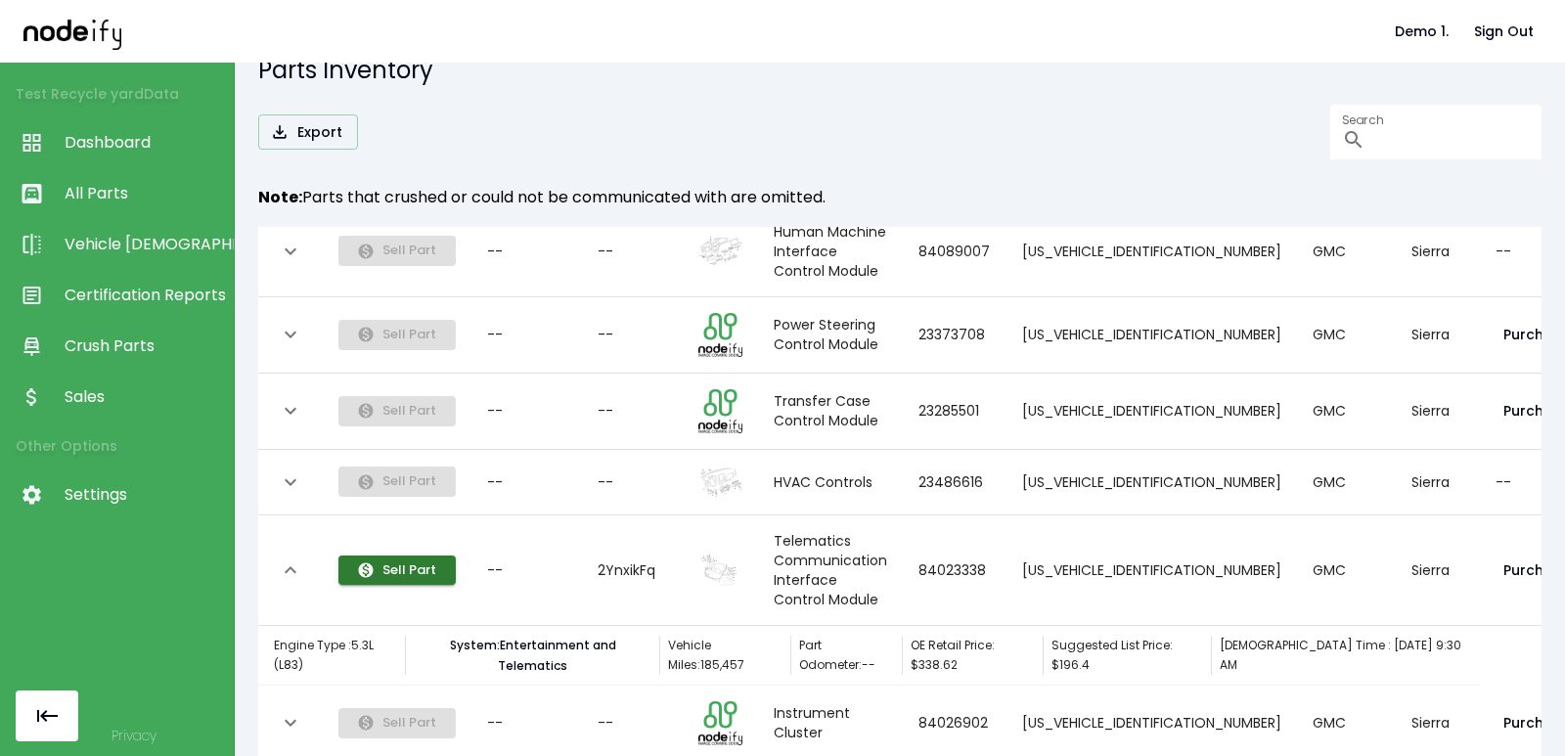
click at [283, 559] on icon "expand row" at bounding box center [290, 570] width 23 height 23
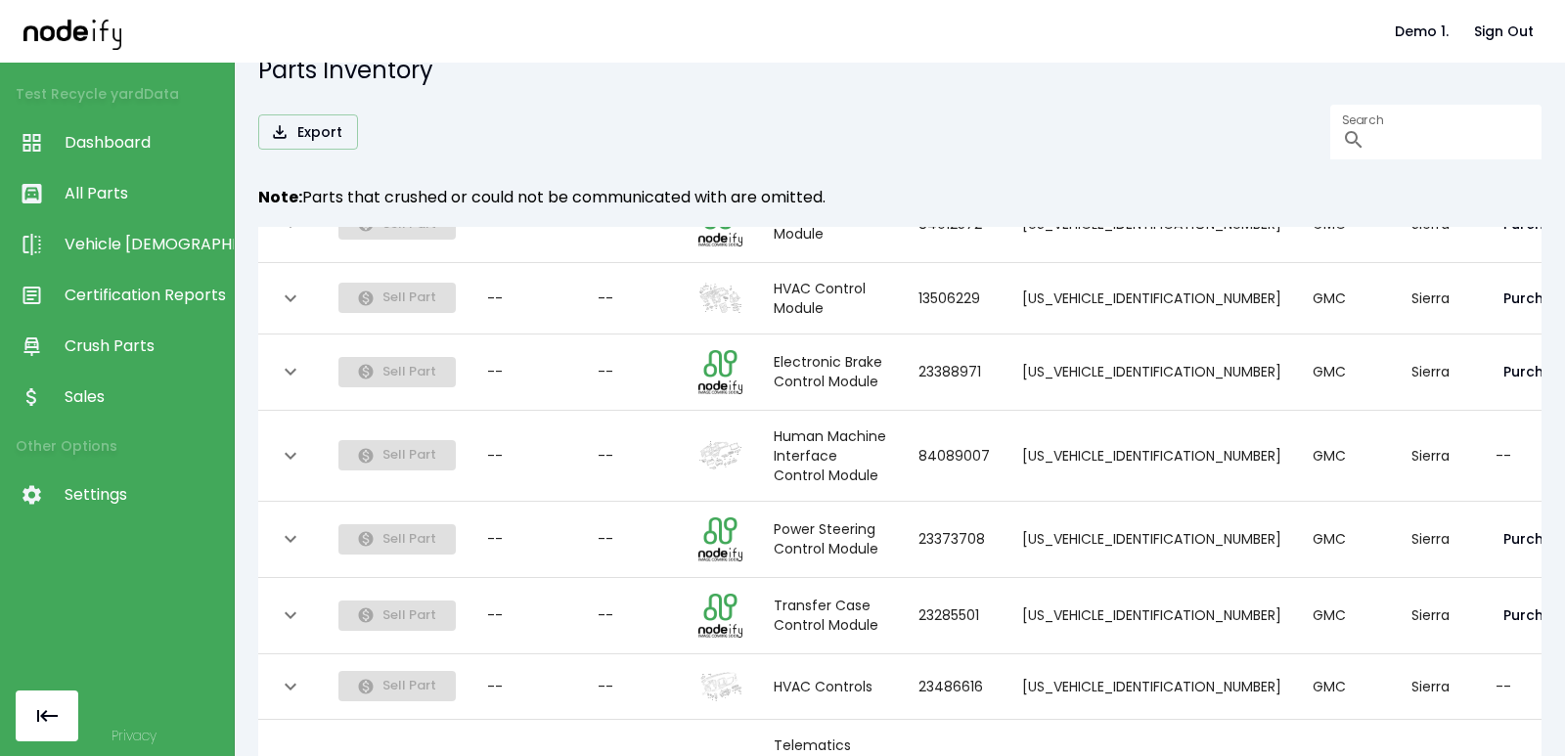
scroll to position [4273, 0]
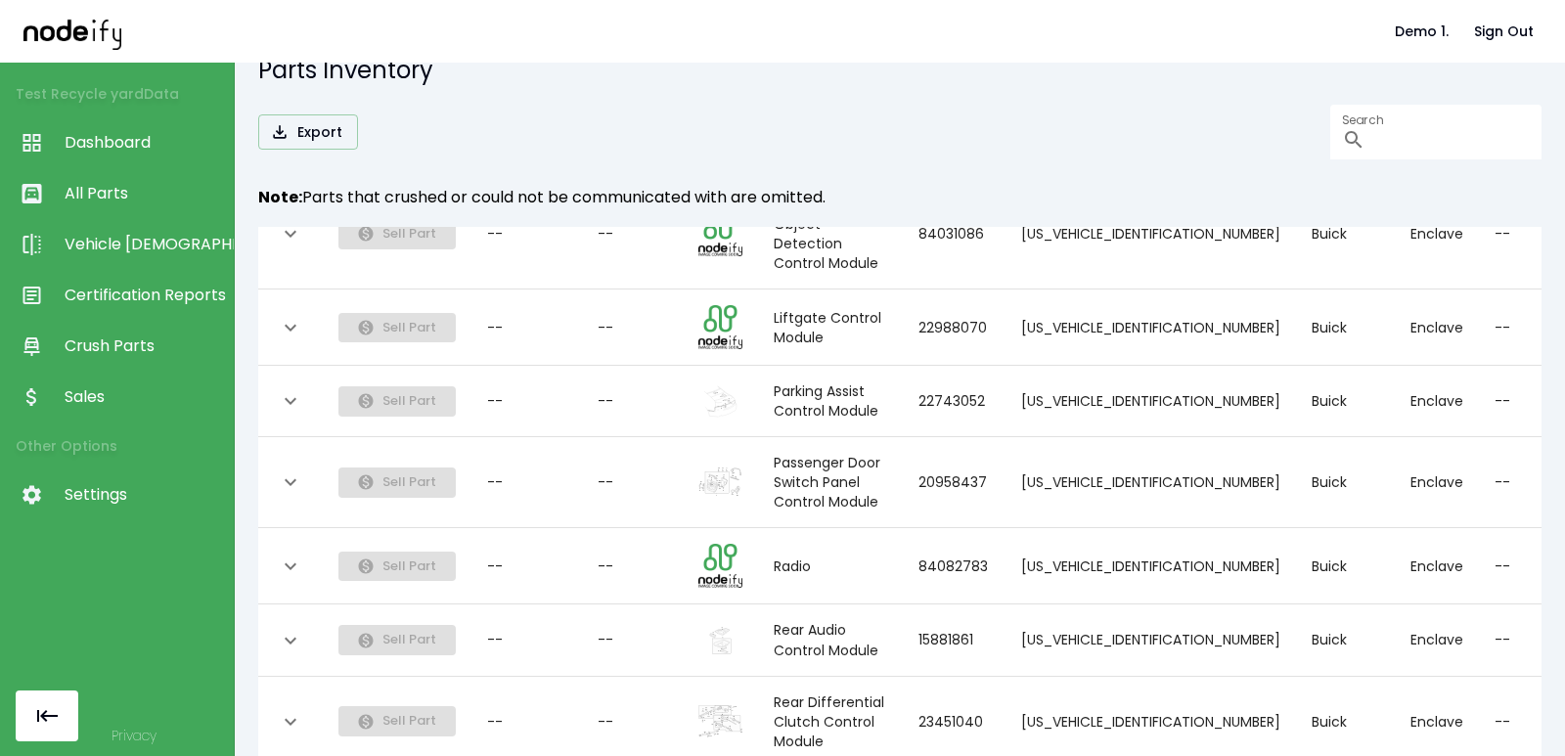
scroll to position [1657, 0]
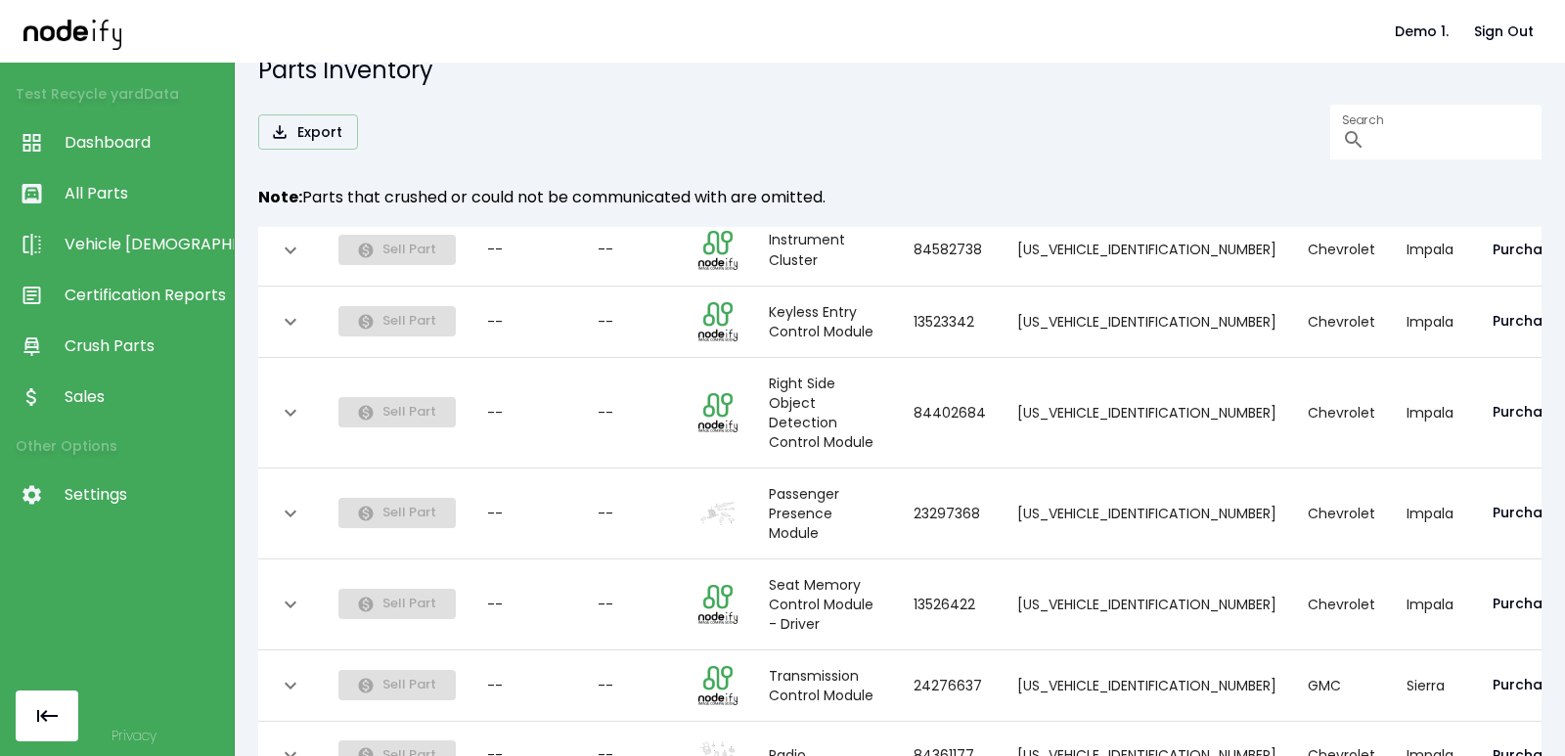
scroll to position [1593, 0]
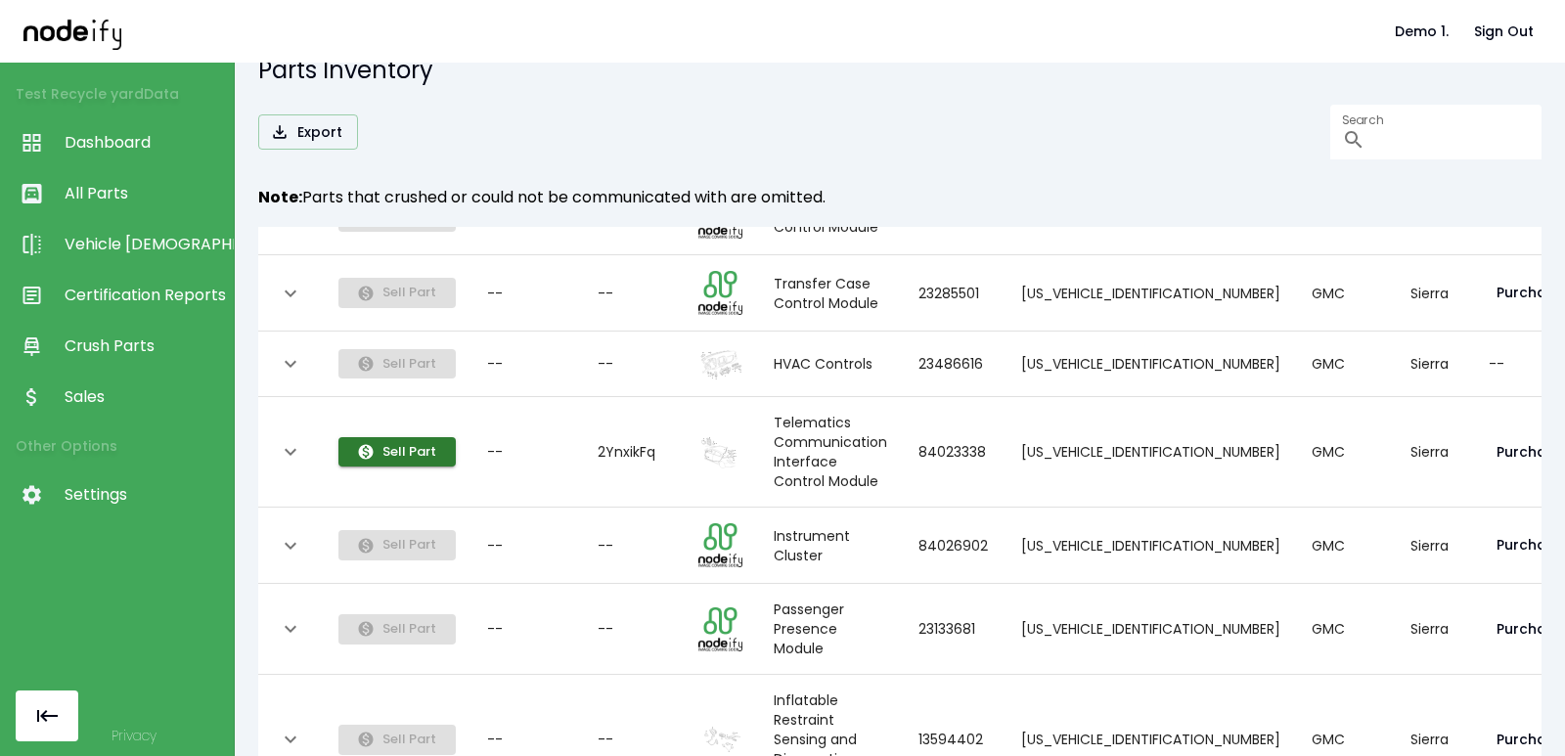
scroll to position [352, 0]
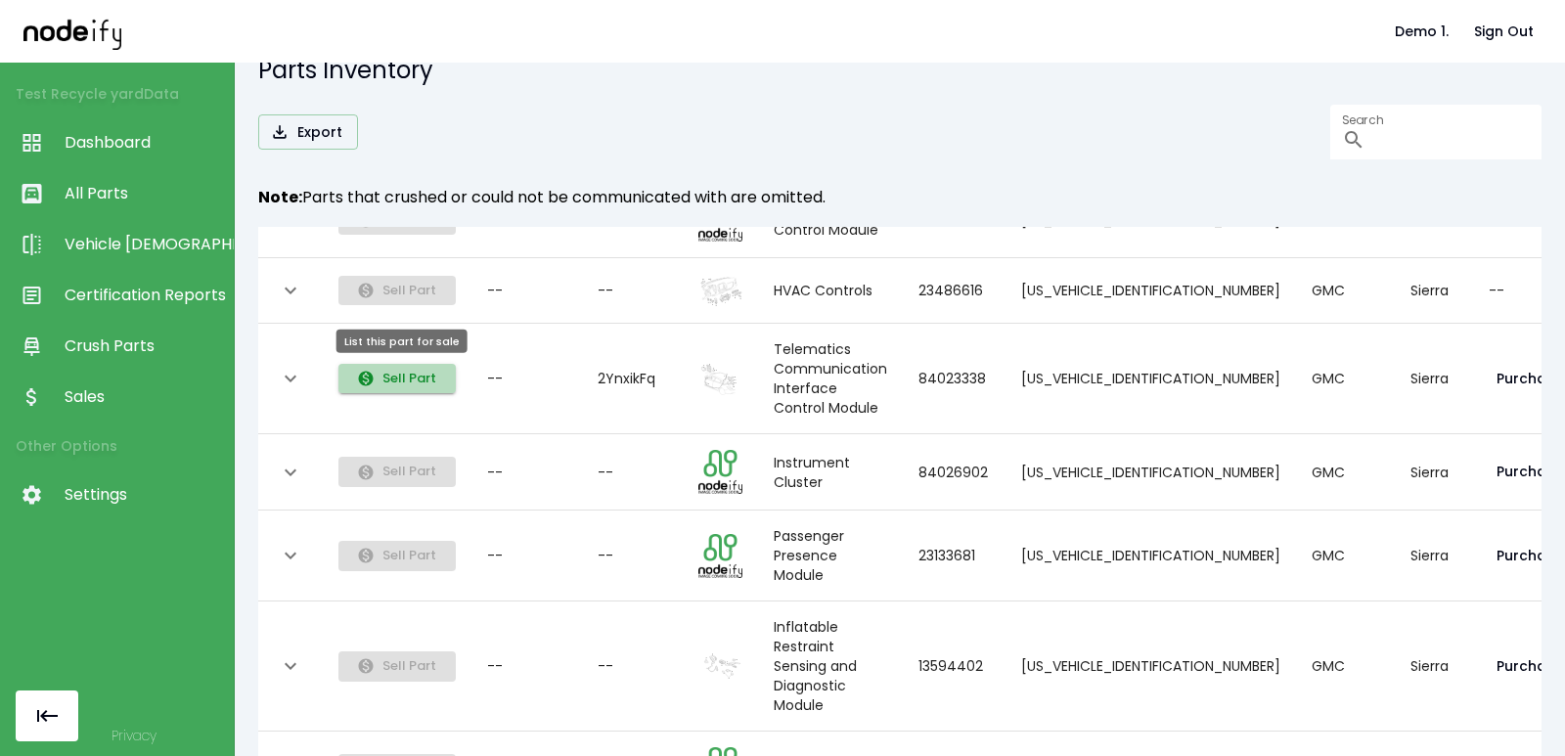
click at [398, 387] on button "Sell Part" at bounding box center [397, 379] width 117 height 30
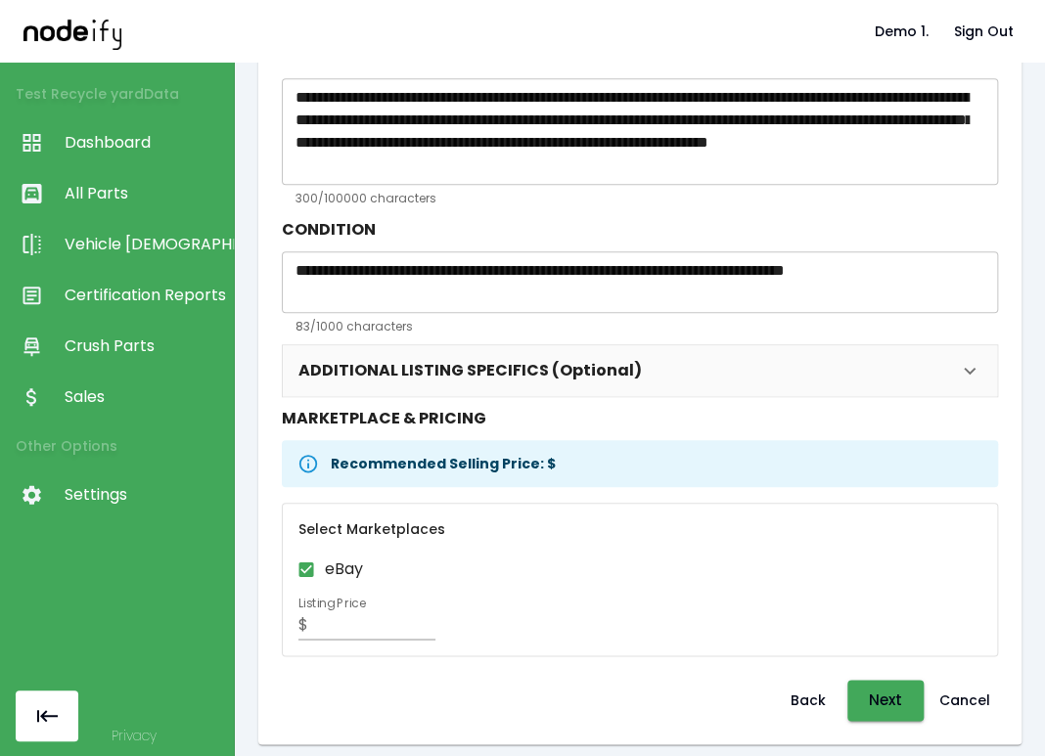
scroll to position [320, 0]
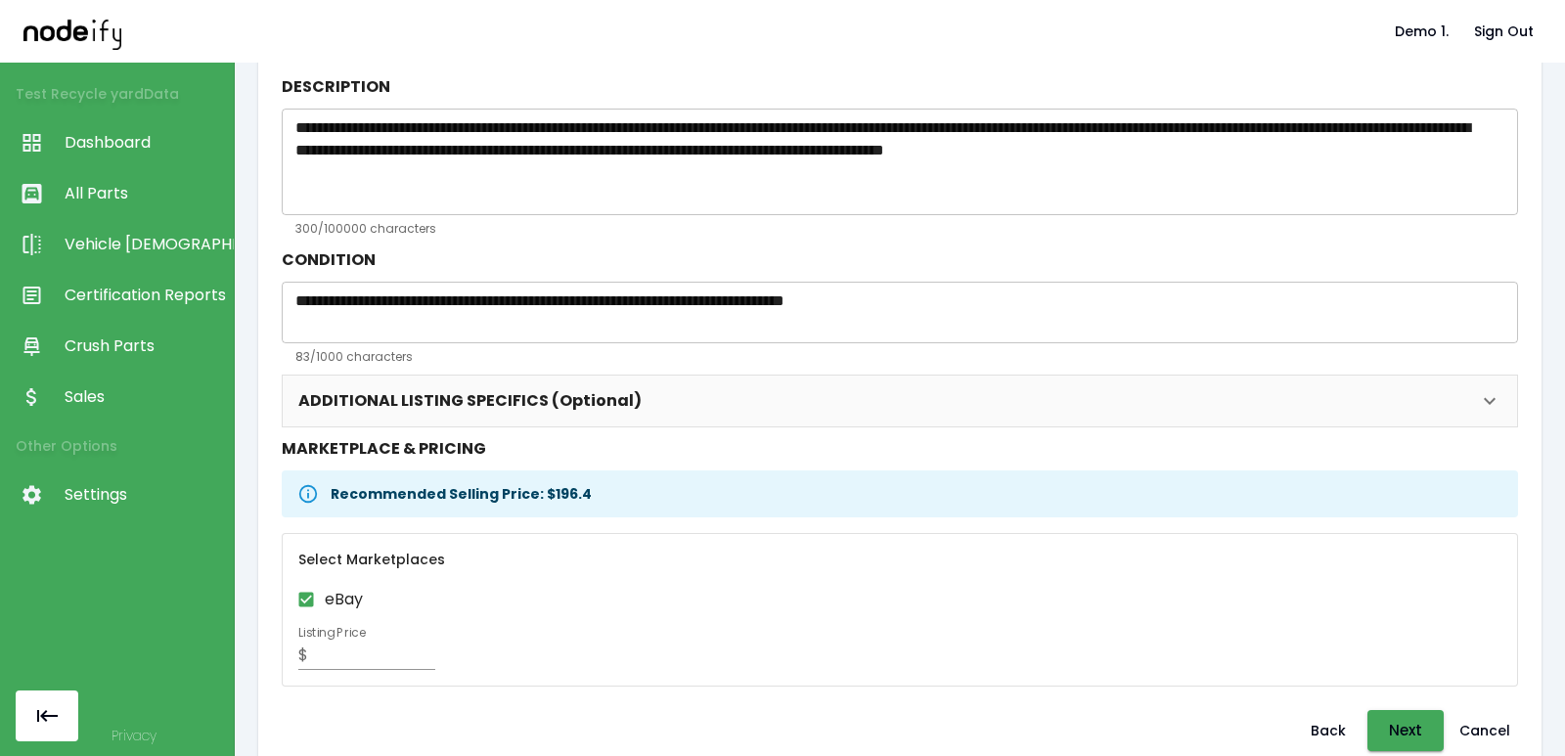
scroll to position [320, 0]
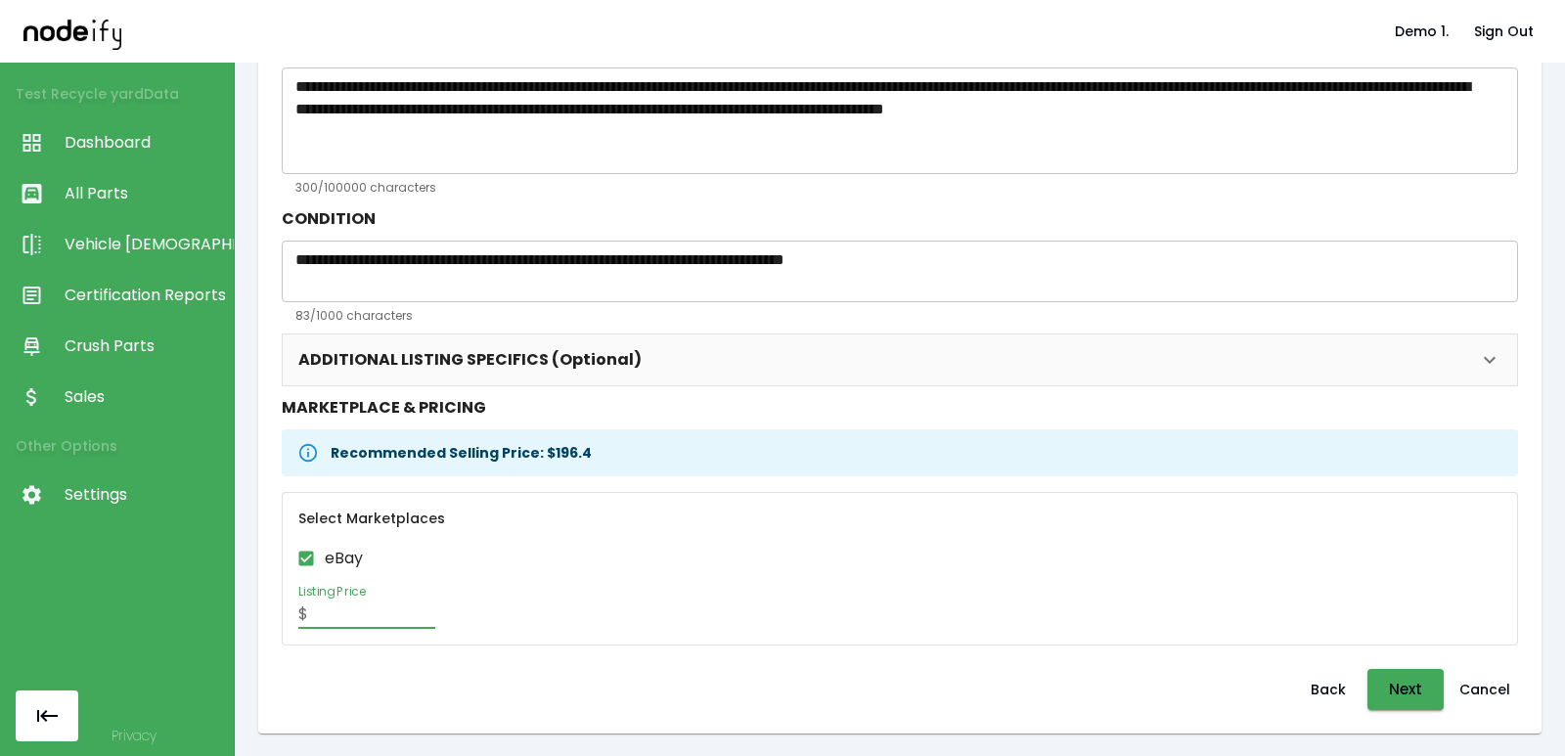
click at [335, 601] on input "Listing Price" at bounding box center [375, 615] width 119 height 28
click at [639, 509] on p "Select Marketplaces" at bounding box center [899, 519] width 1203 height 20
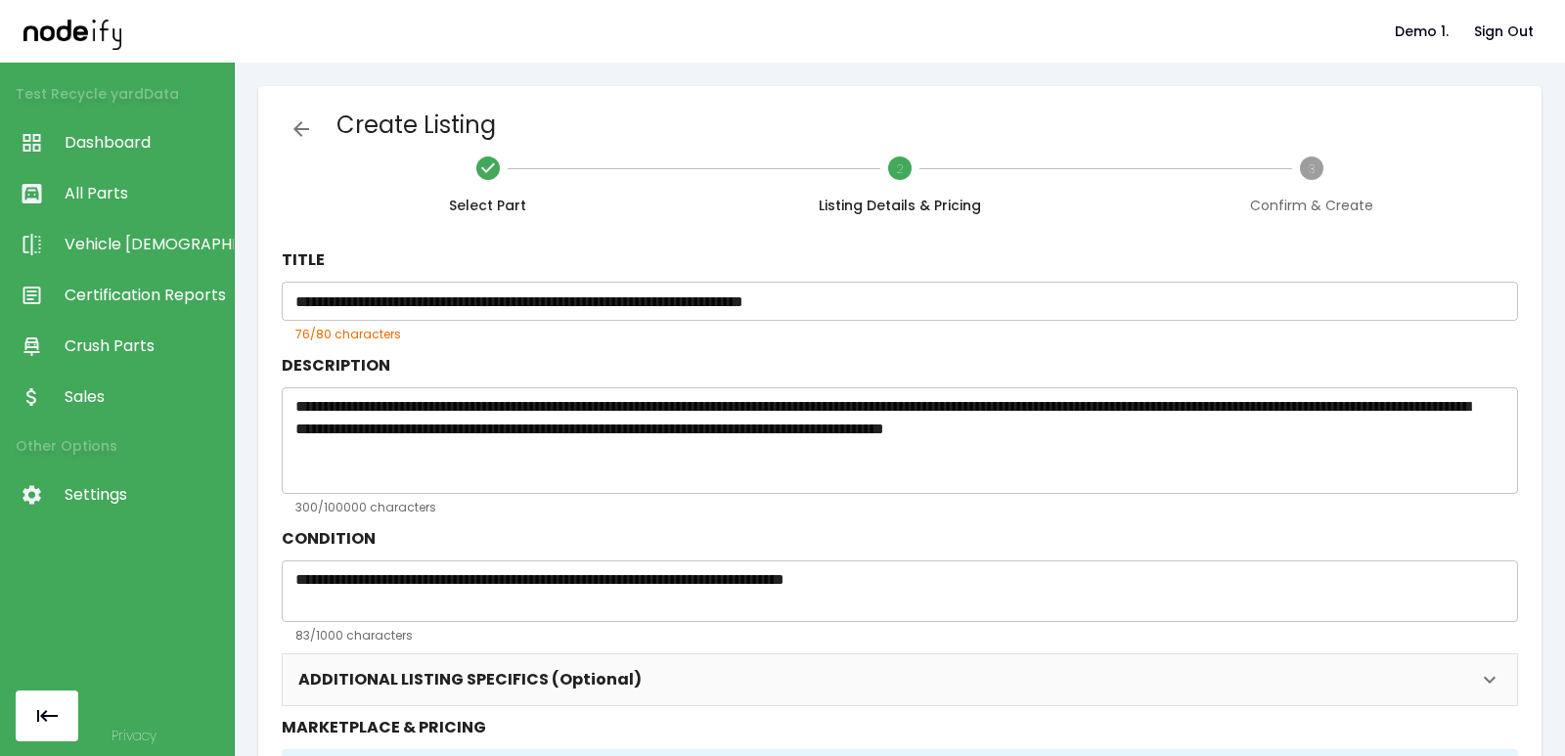
click at [98, 173] on link "All Parts" at bounding box center [117, 193] width 234 height 51
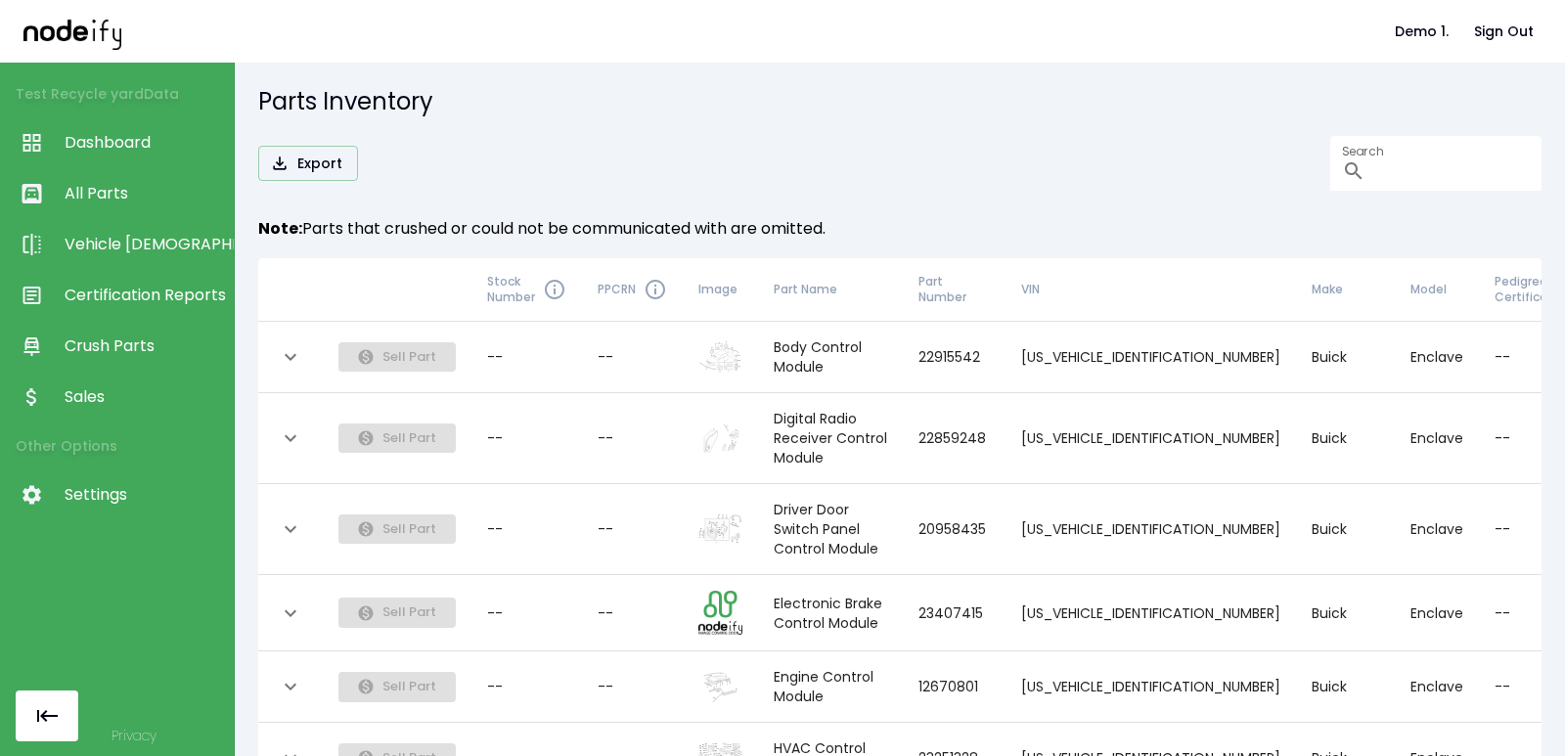
click at [132, 205] on link "All Parts" at bounding box center [117, 193] width 234 height 51
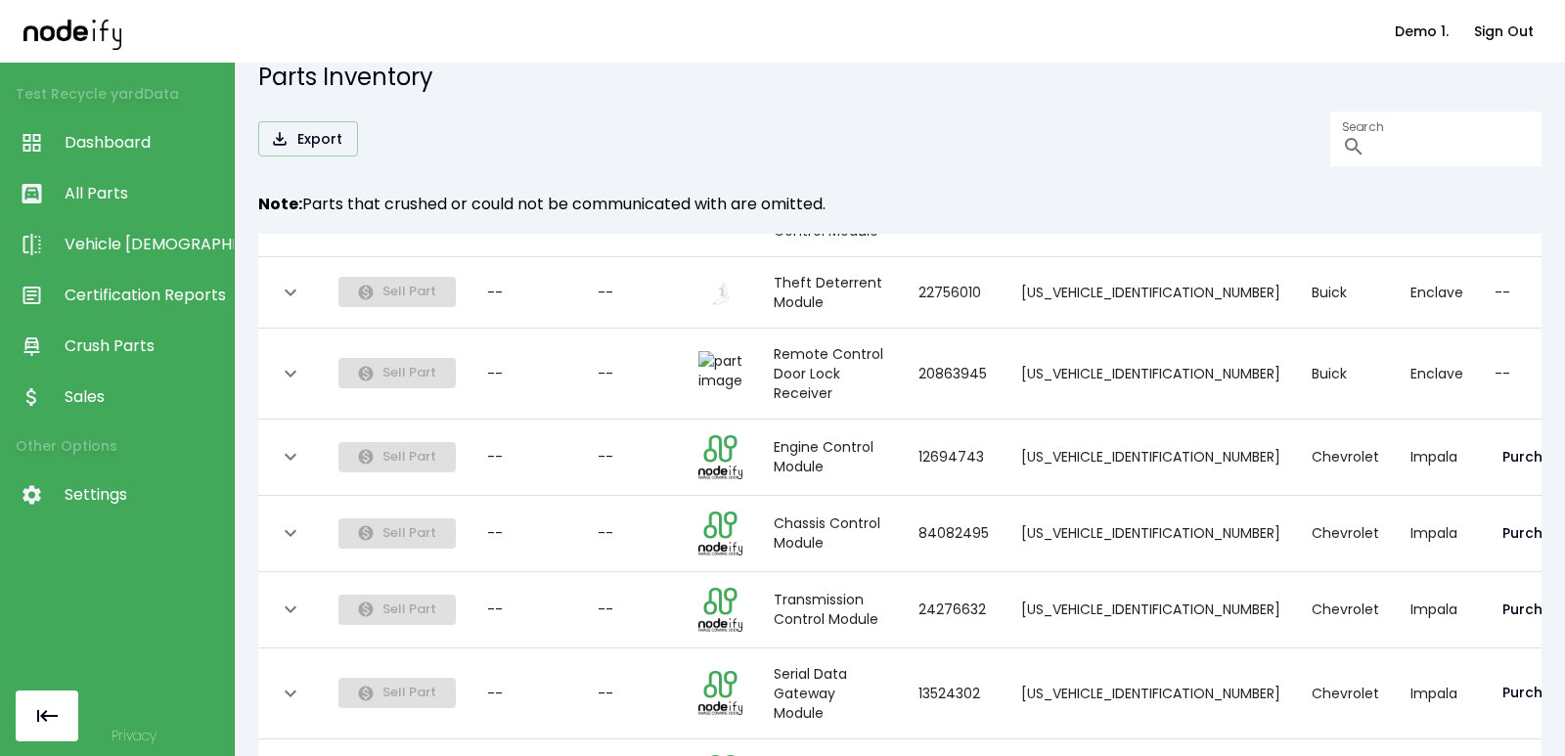
scroll to position [31, 0]
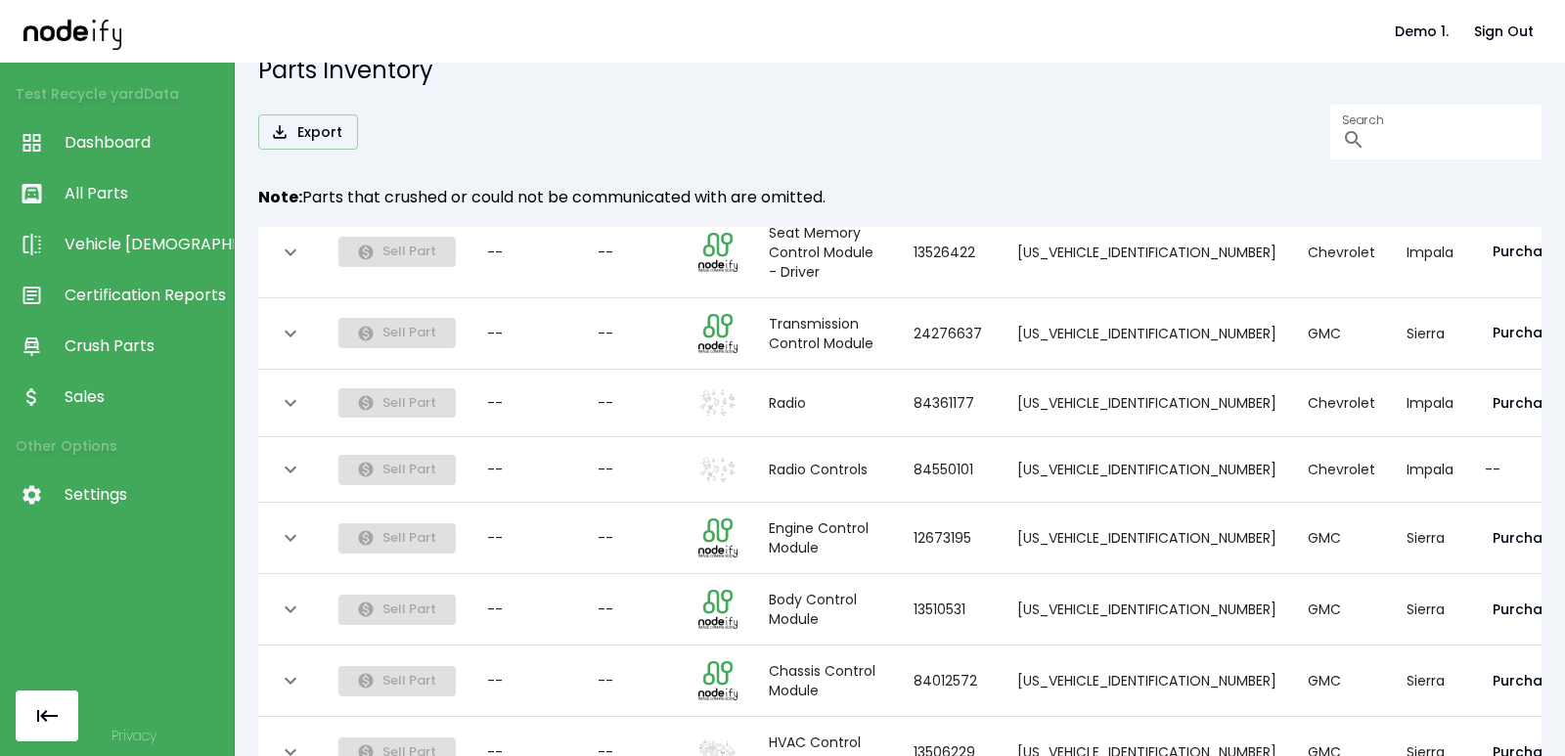
scroll to position [1593, 0]
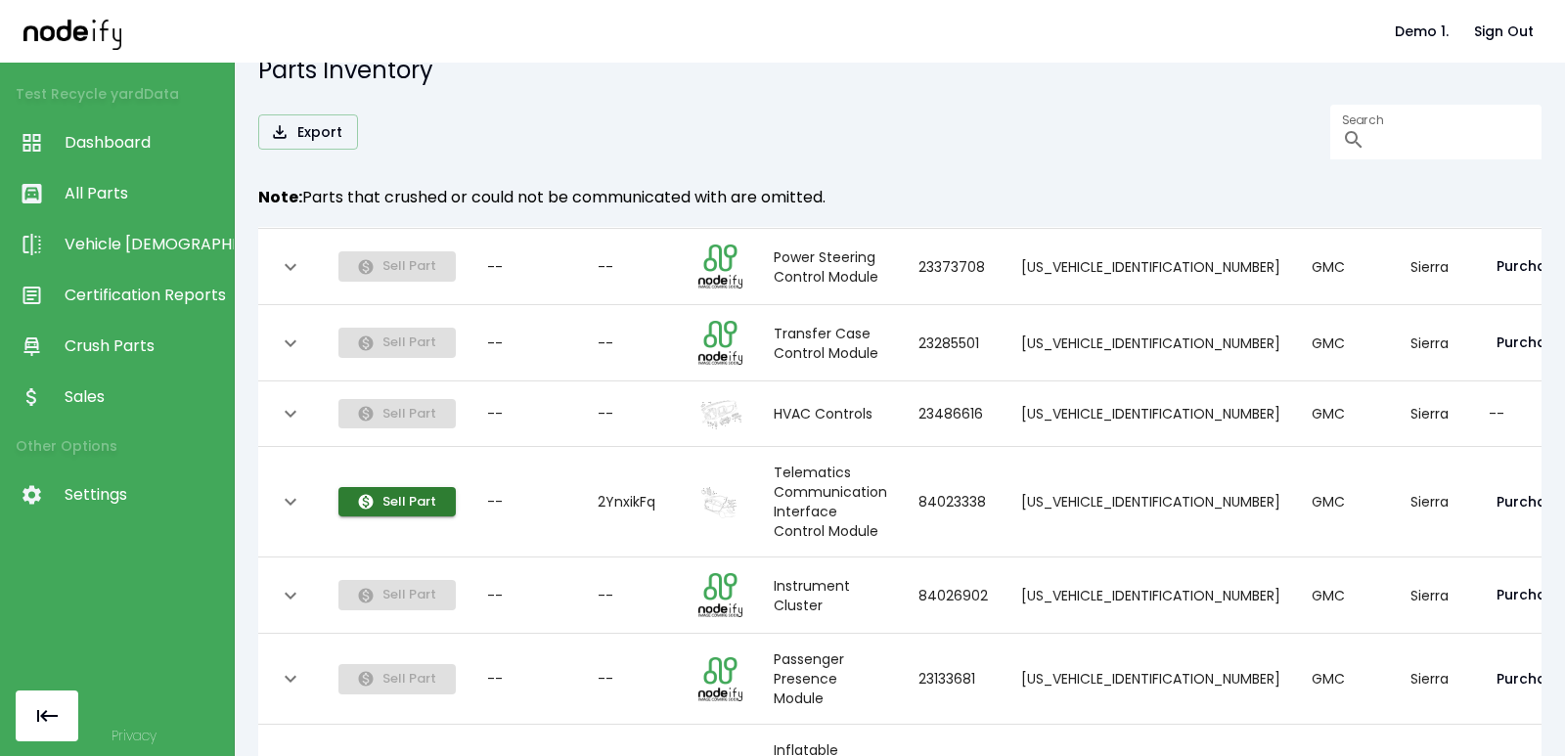
scroll to position [235, 0]
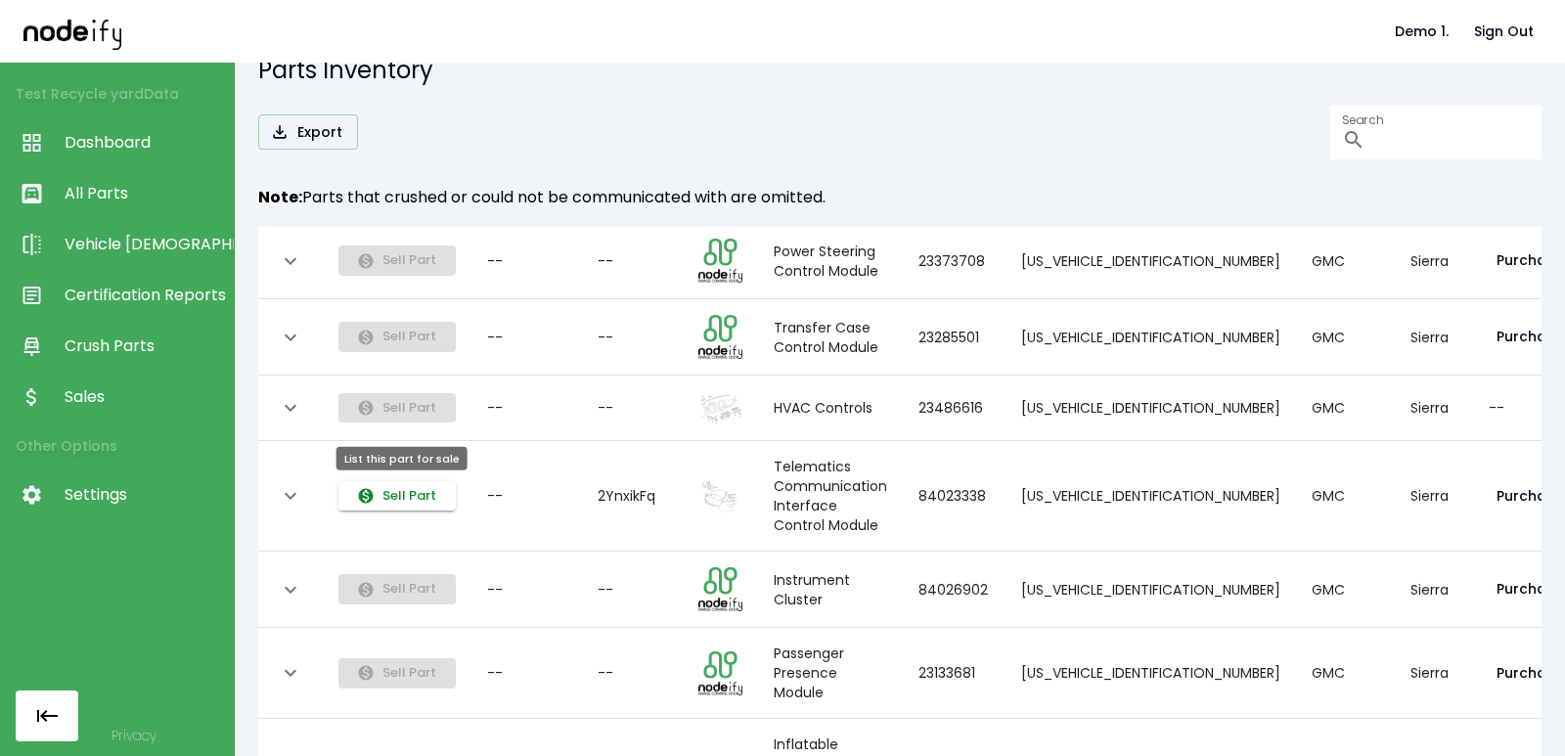
click at [371, 509] on button "Sell Part" at bounding box center [397, 496] width 117 height 30
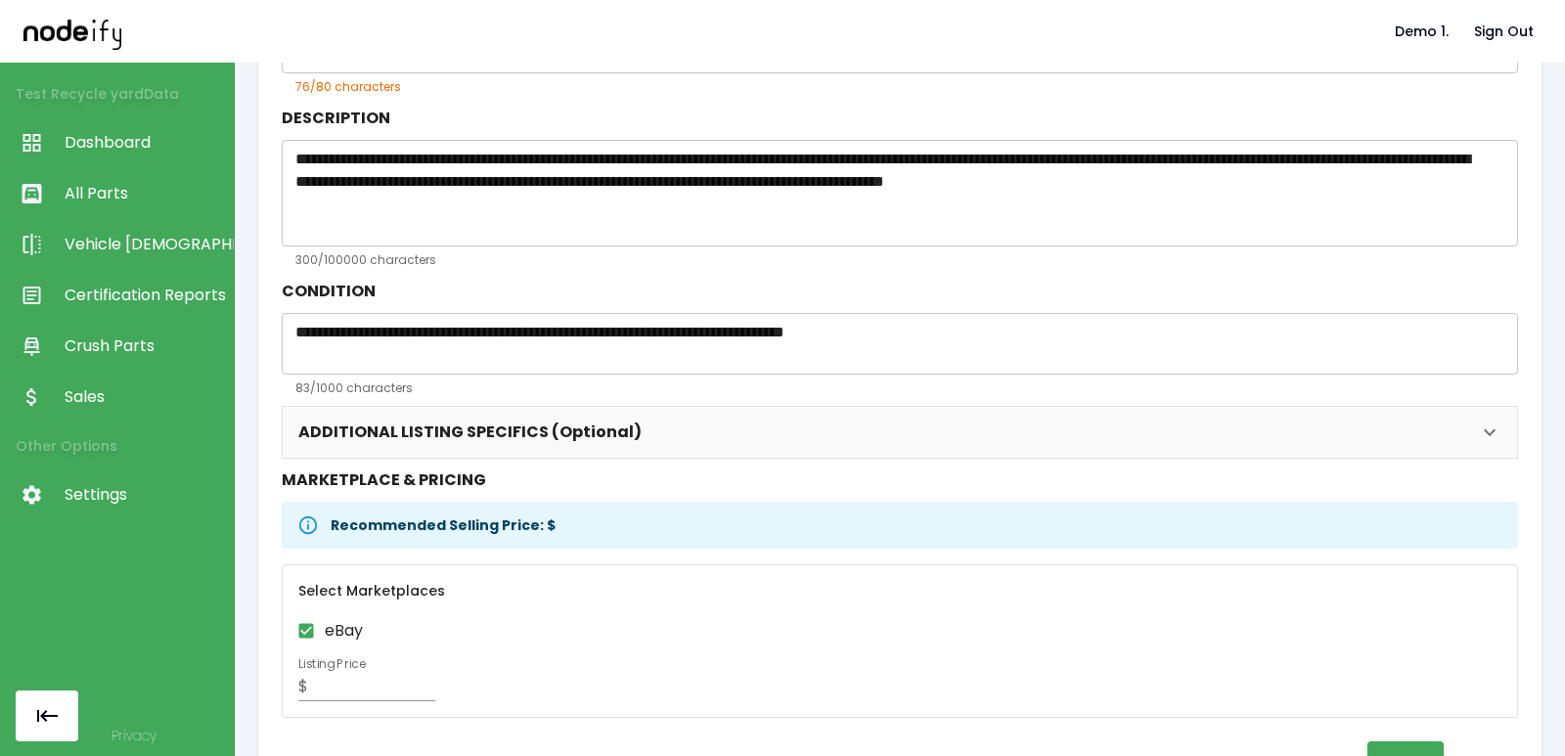
scroll to position [320, 0]
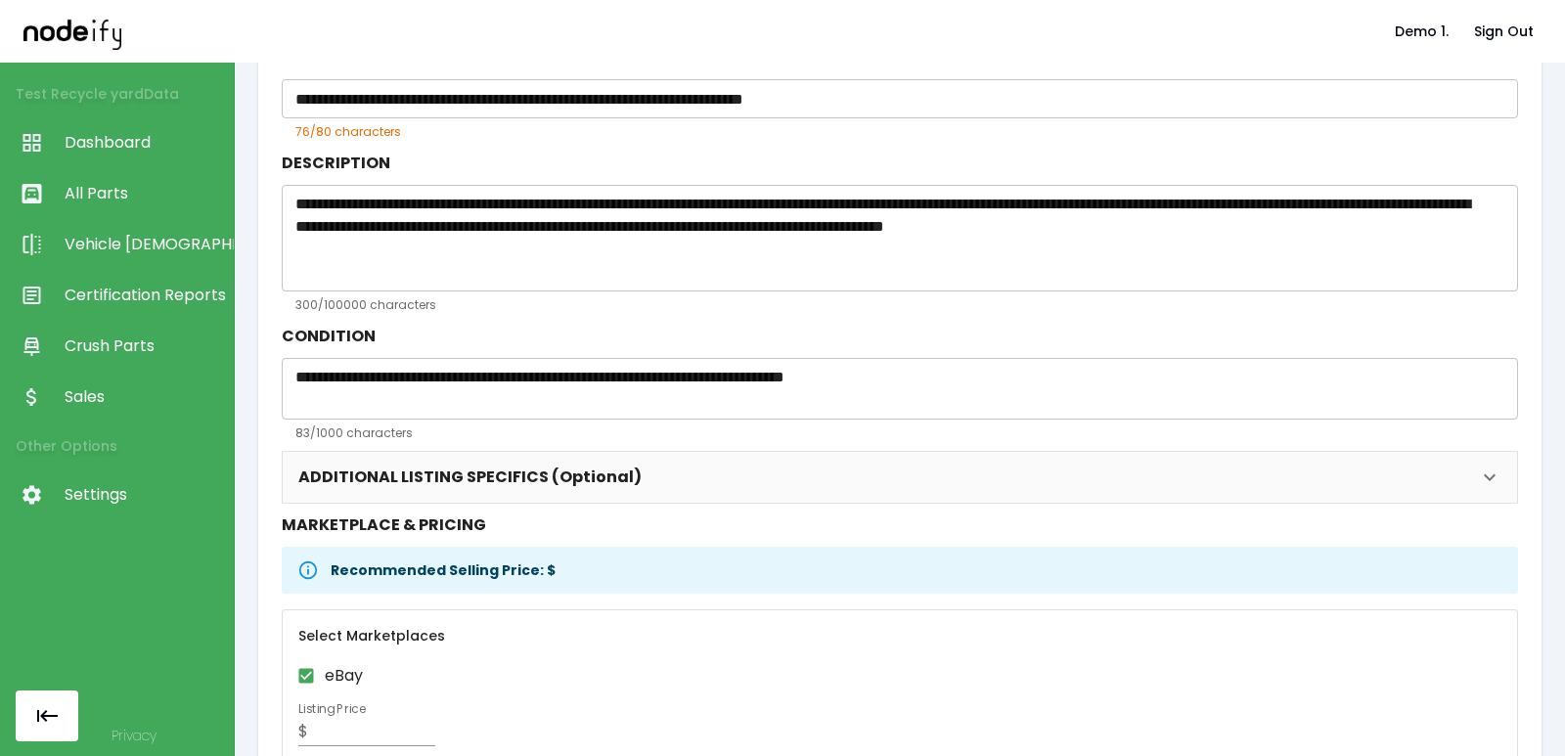
click at [623, 571] on div "Recommended Selling Price: $" at bounding box center [900, 570] width 1237 height 47
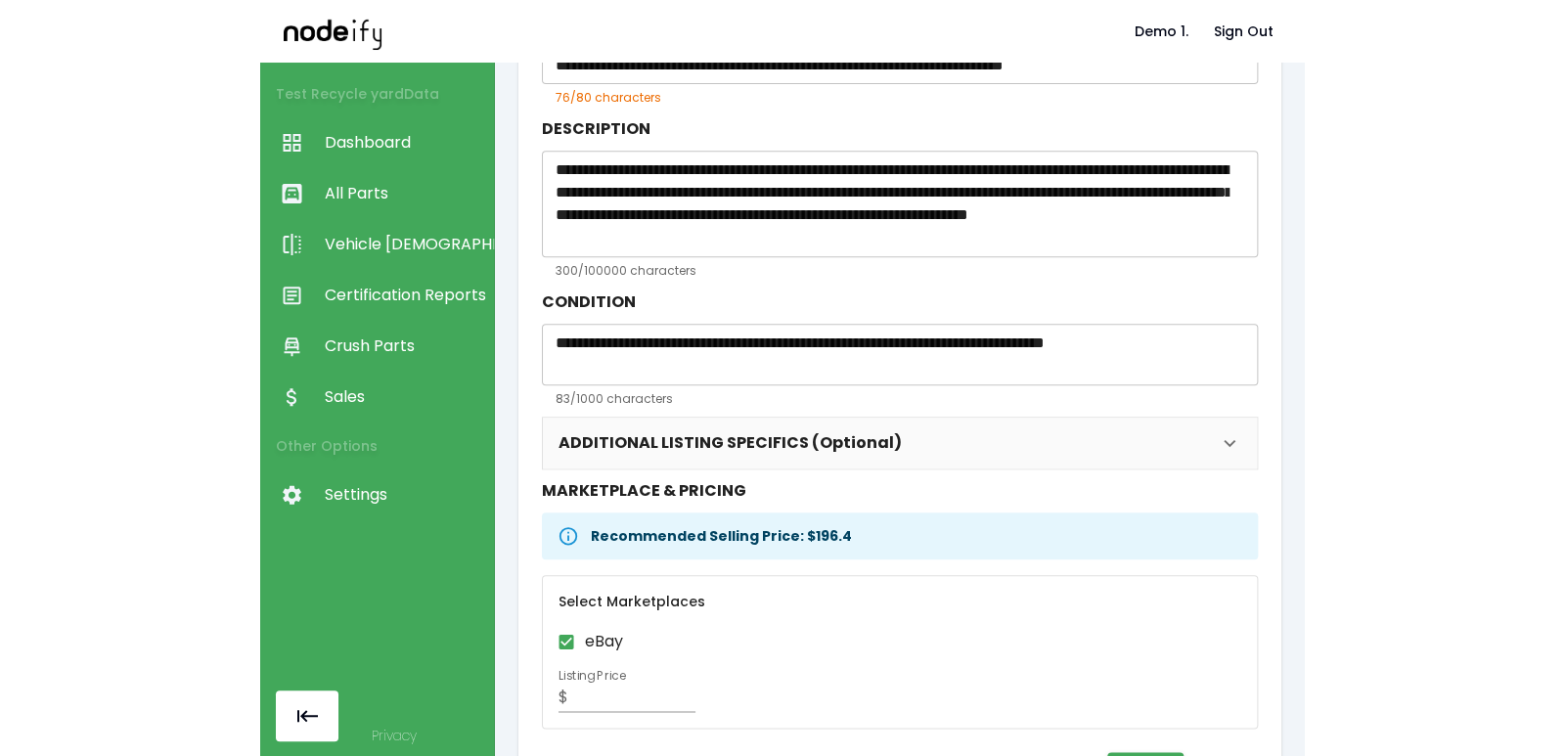
scroll to position [320, 0]
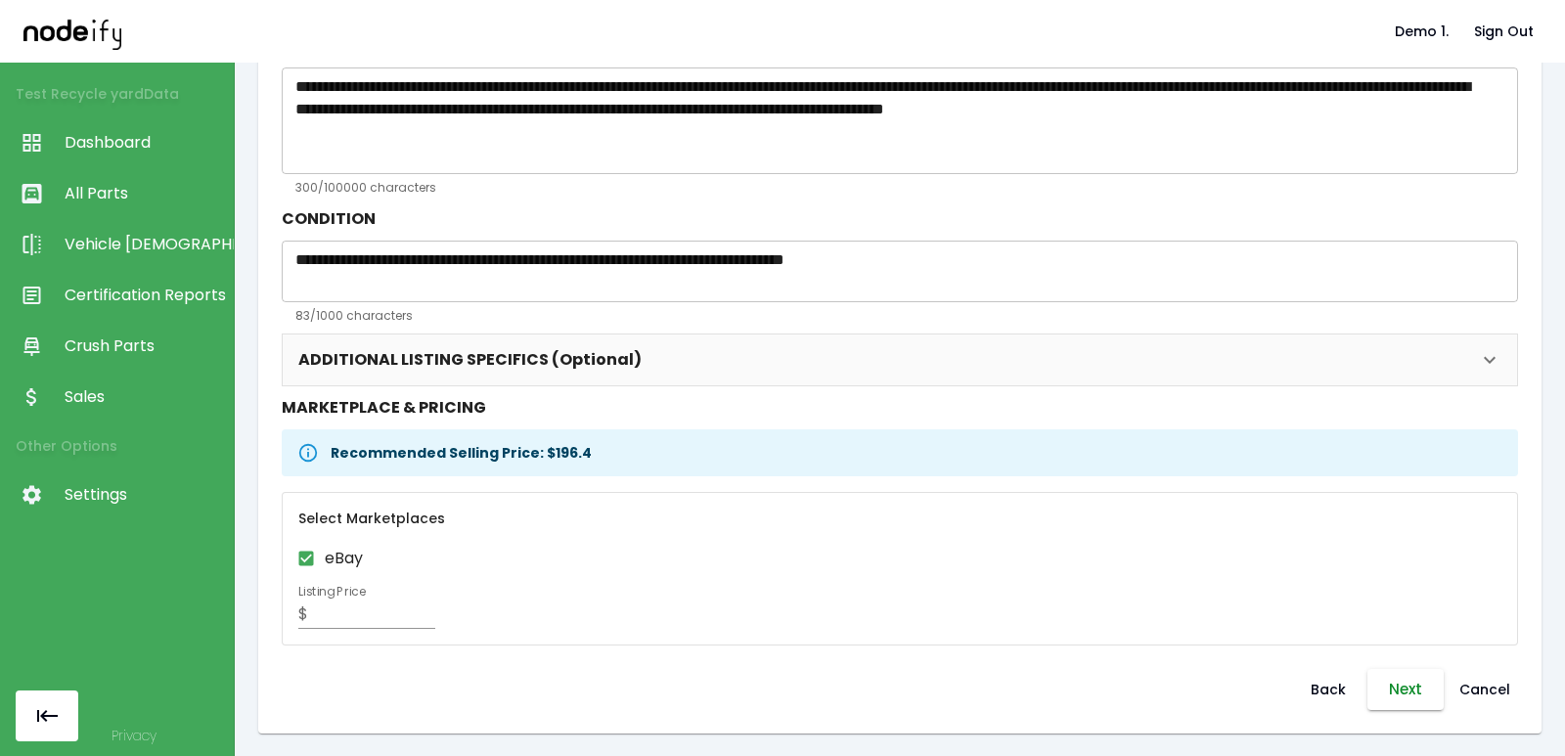
click at [1399, 687] on button "Next" at bounding box center [1406, 689] width 76 height 41
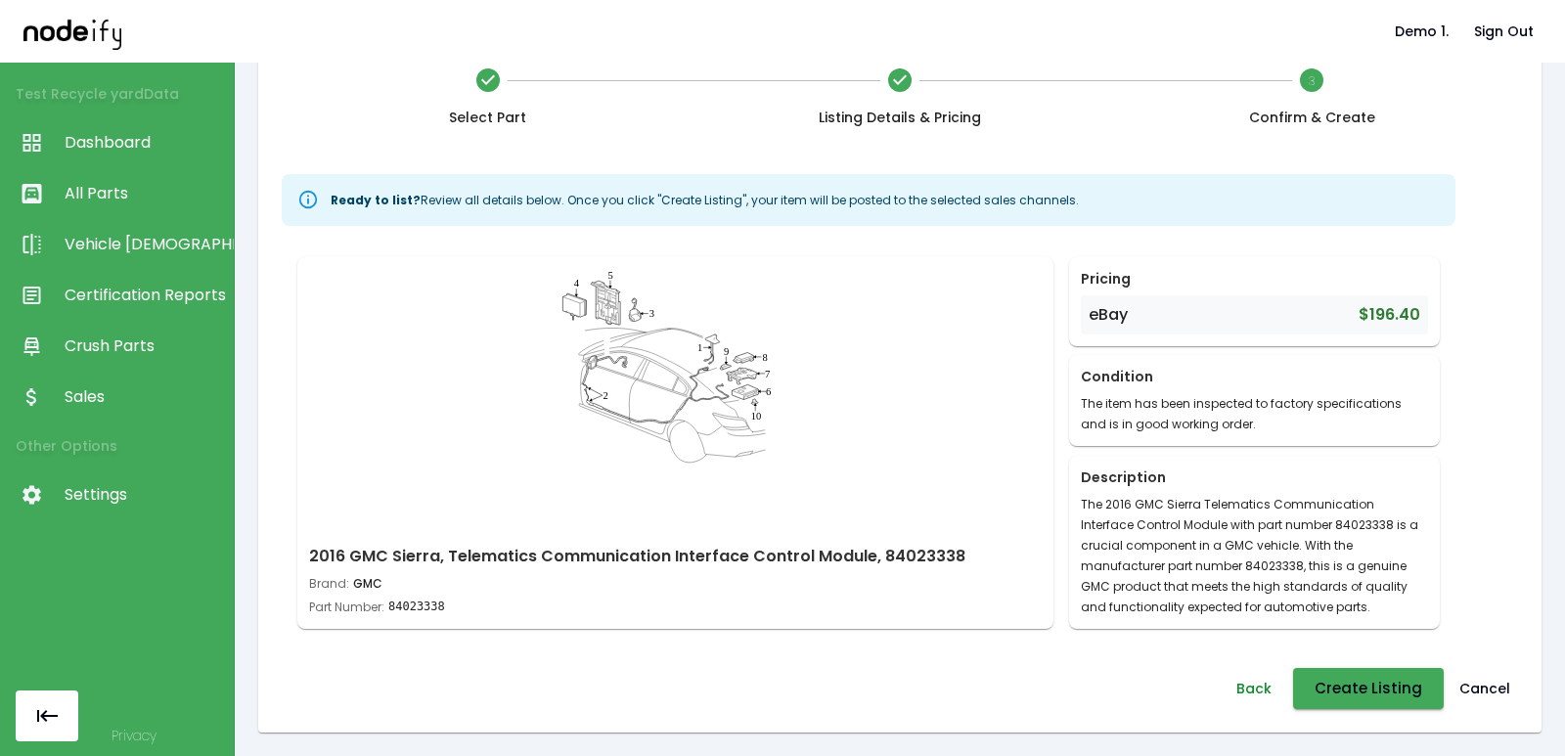
click at [1254, 695] on button "Back" at bounding box center [1254, 688] width 63 height 41
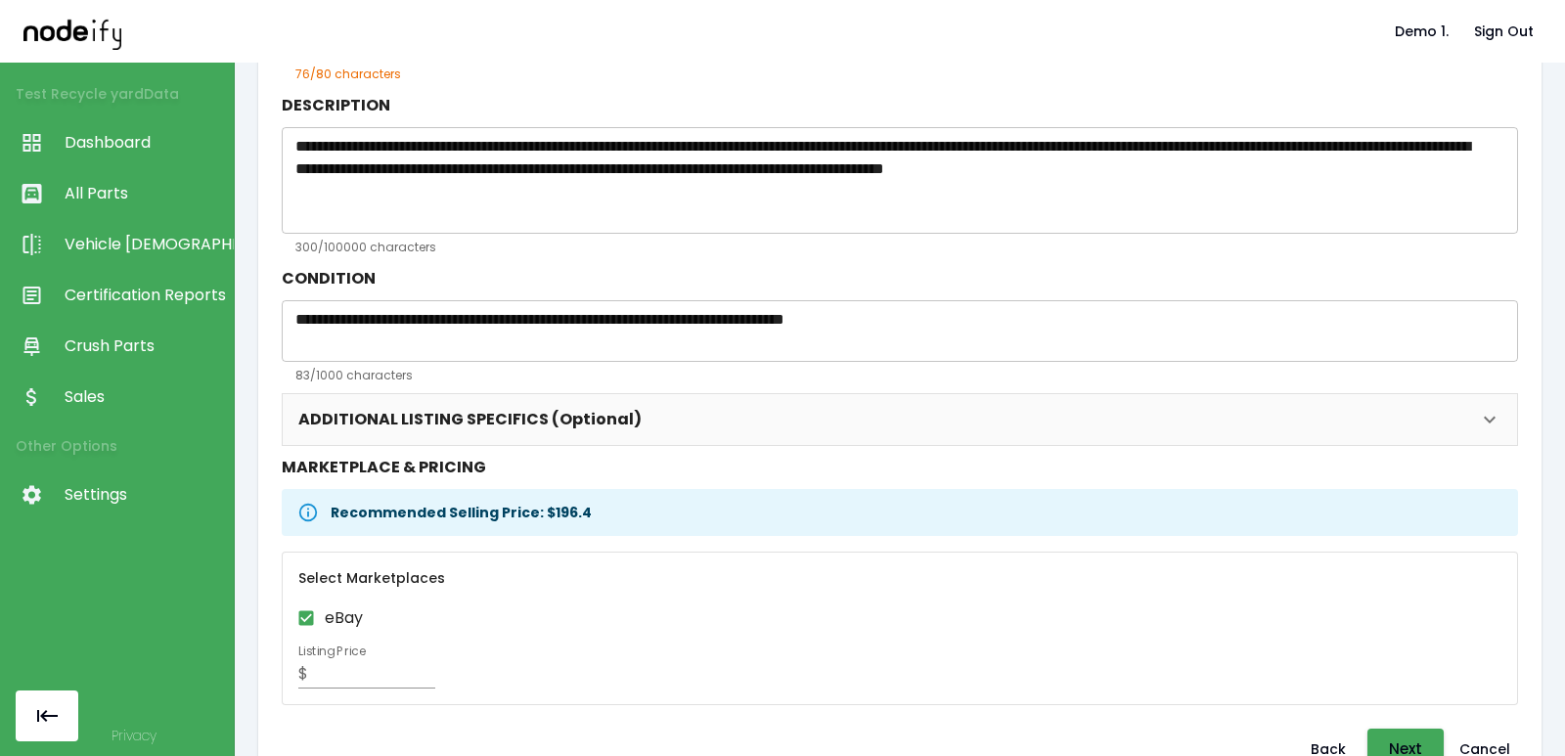
scroll to position [320, 0]
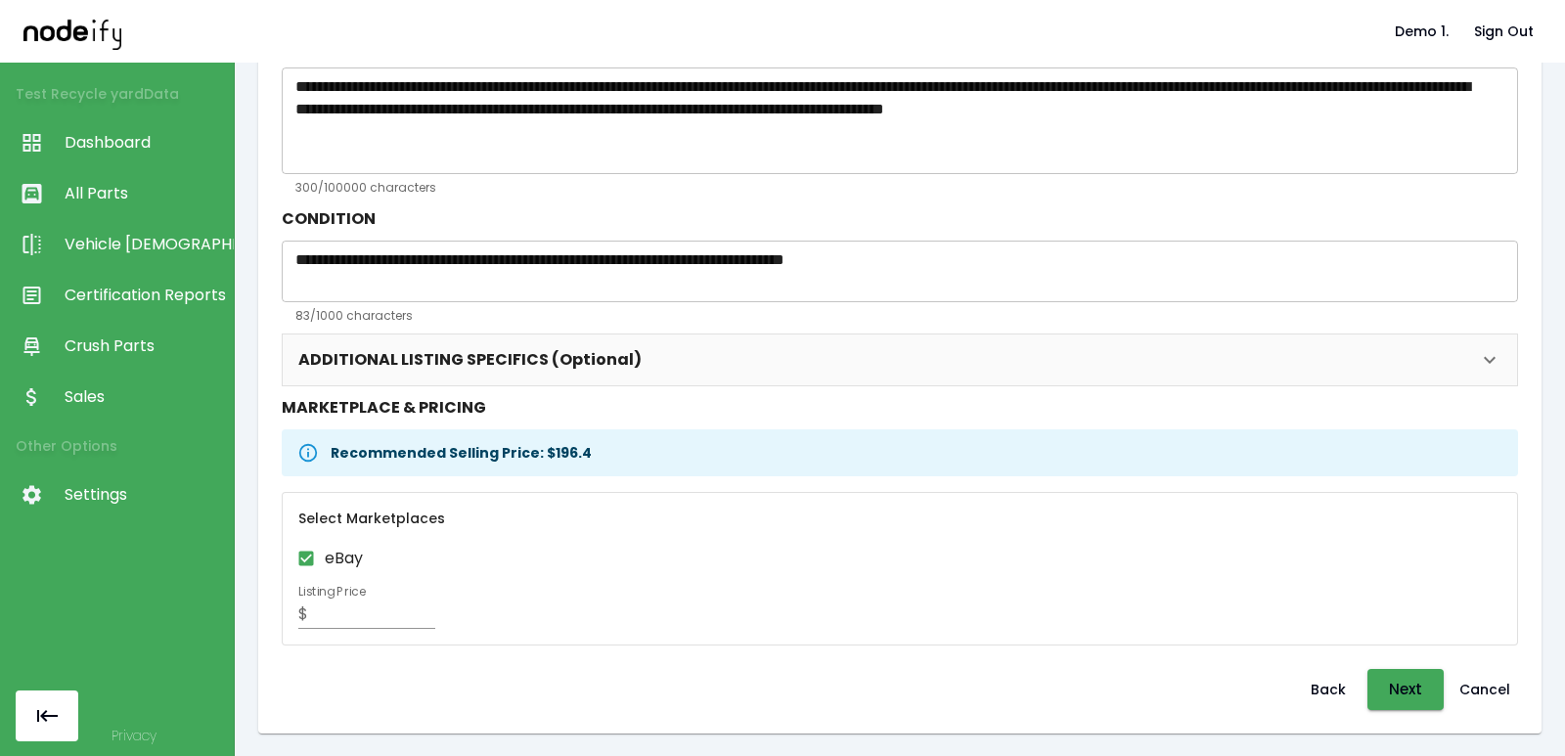
click at [119, 295] on span "Certification Reports" at bounding box center [144, 295] width 159 height 23
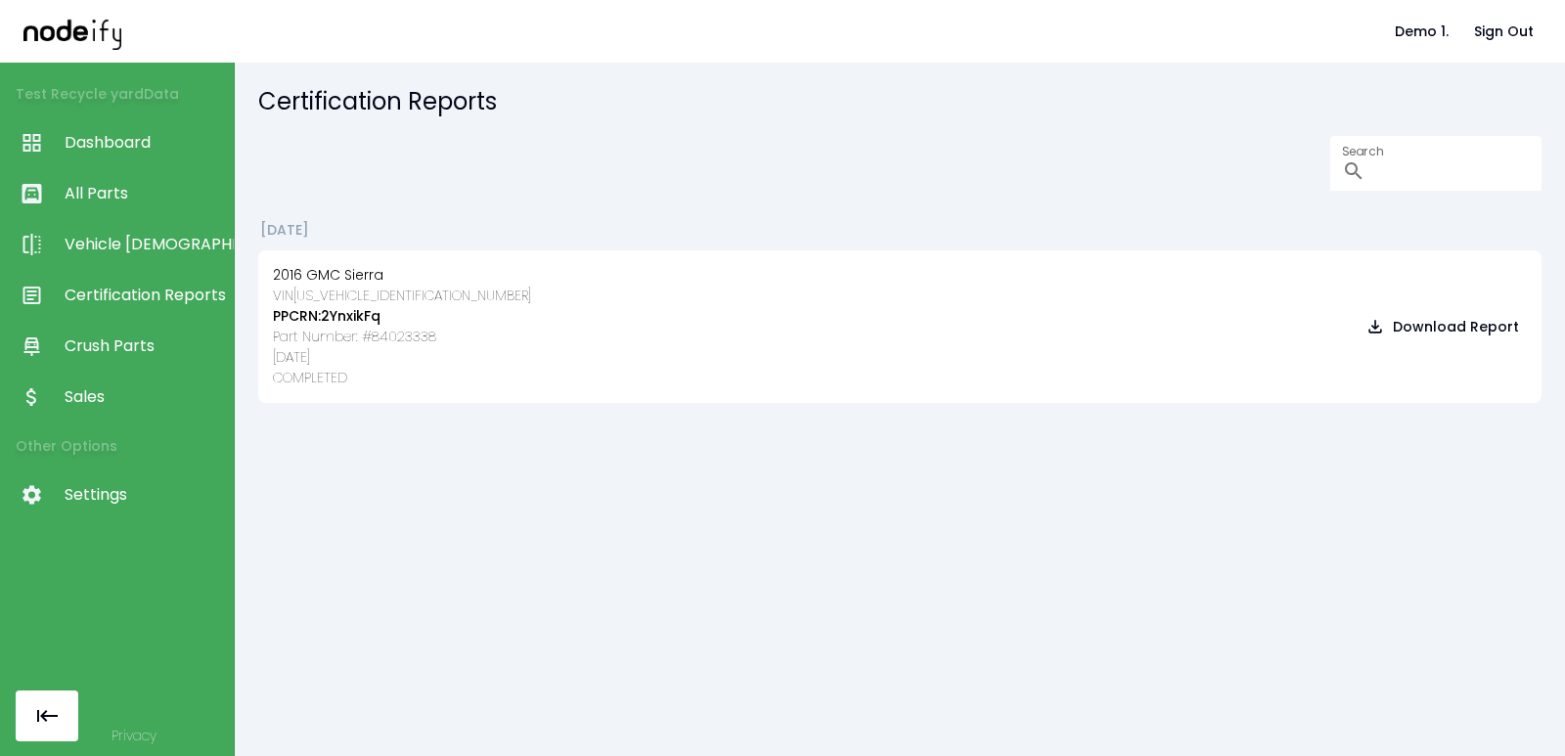
click at [120, 384] on link "Sales" at bounding box center [117, 397] width 234 height 51
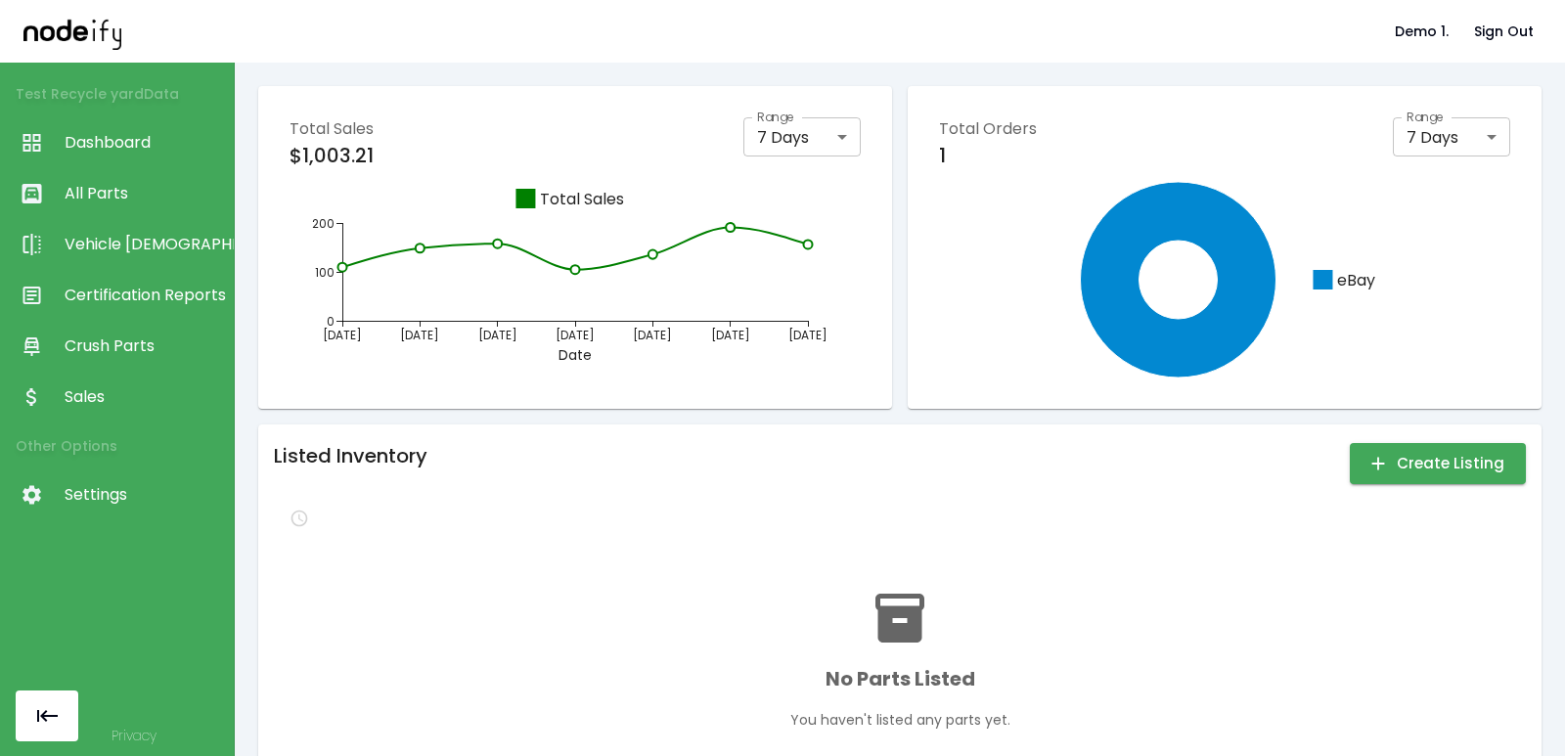
click at [144, 237] on span "Vehicle [DEMOGRAPHIC_DATA]" at bounding box center [144, 244] width 159 height 23
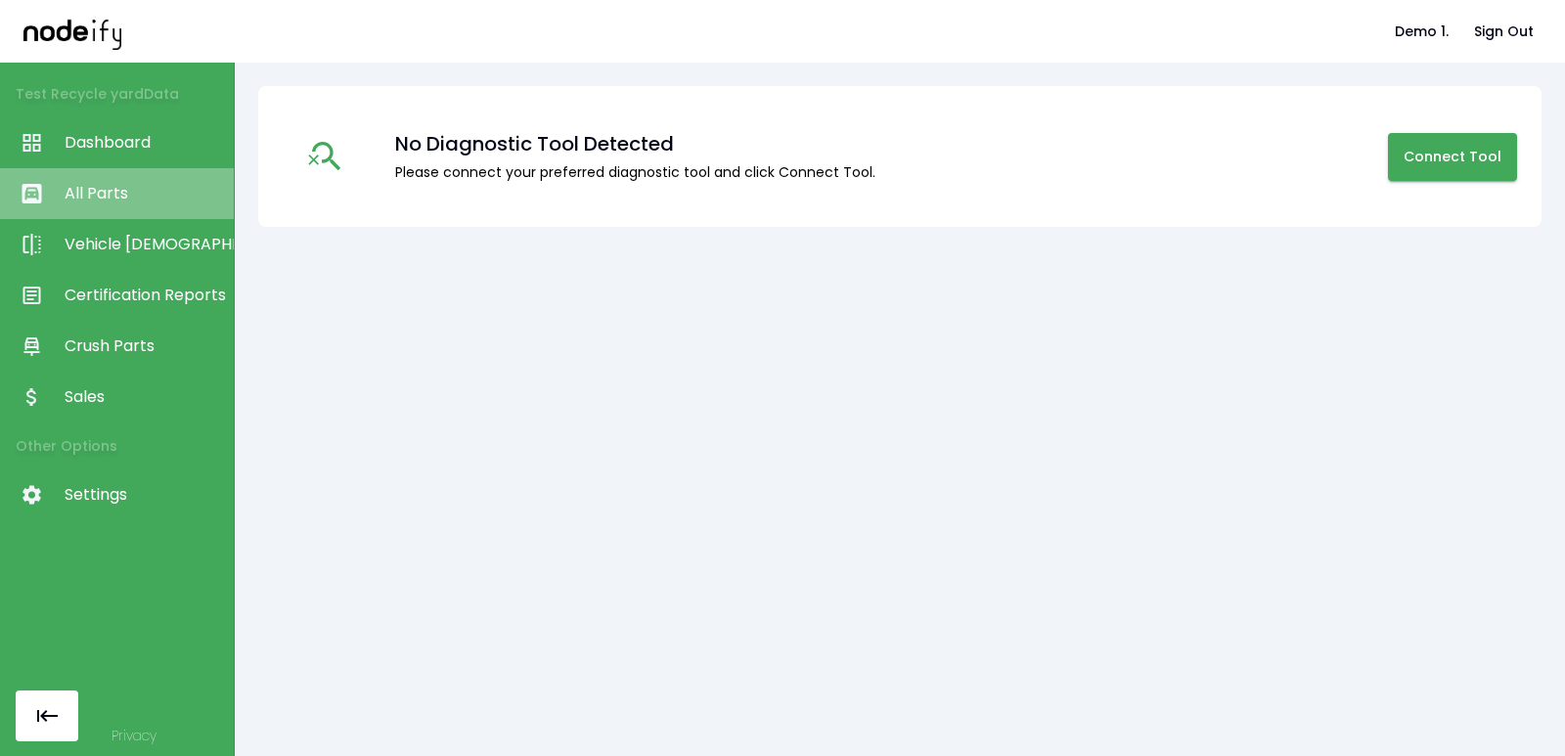
click at [116, 194] on span "All Parts" at bounding box center [144, 193] width 159 height 23
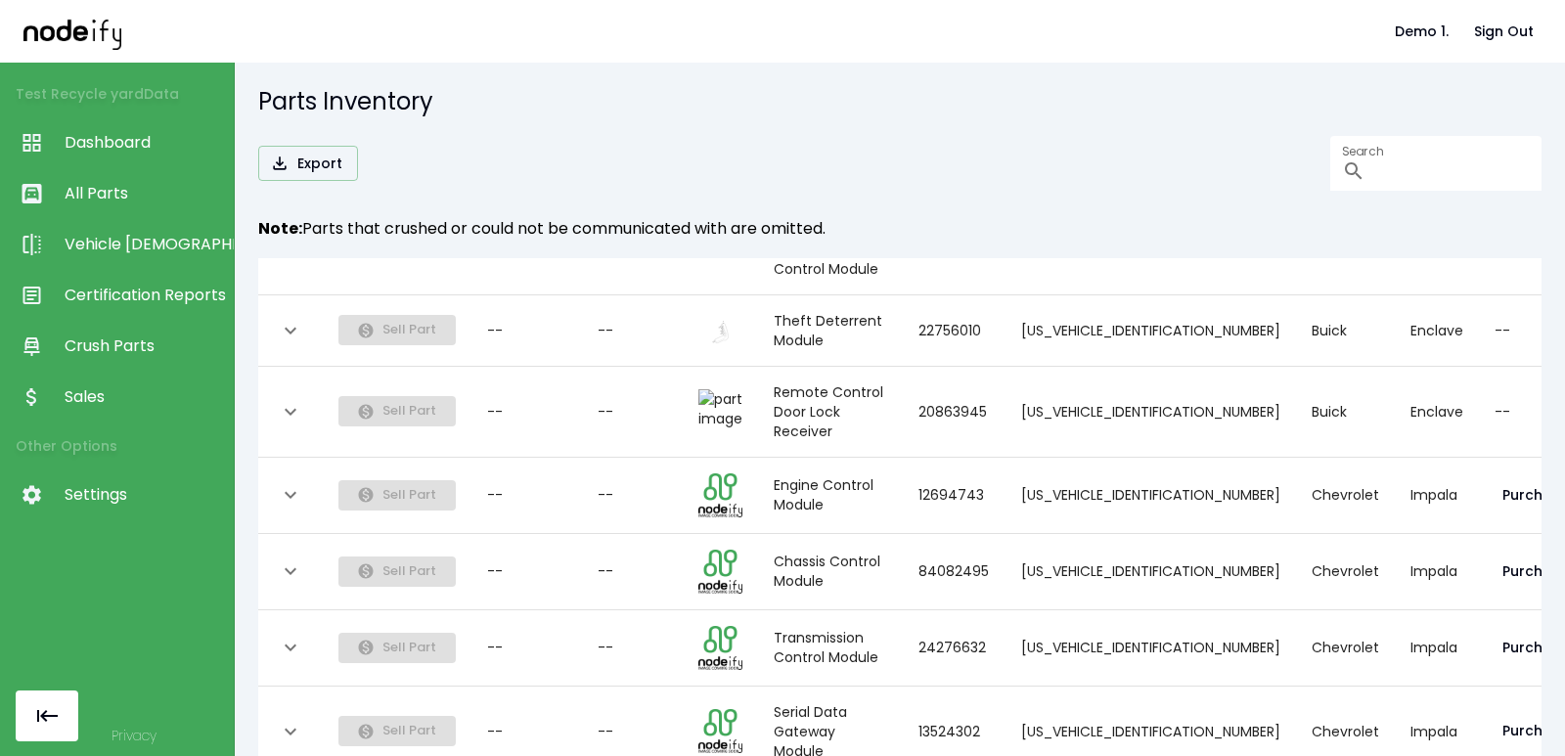
scroll to position [1657, 0]
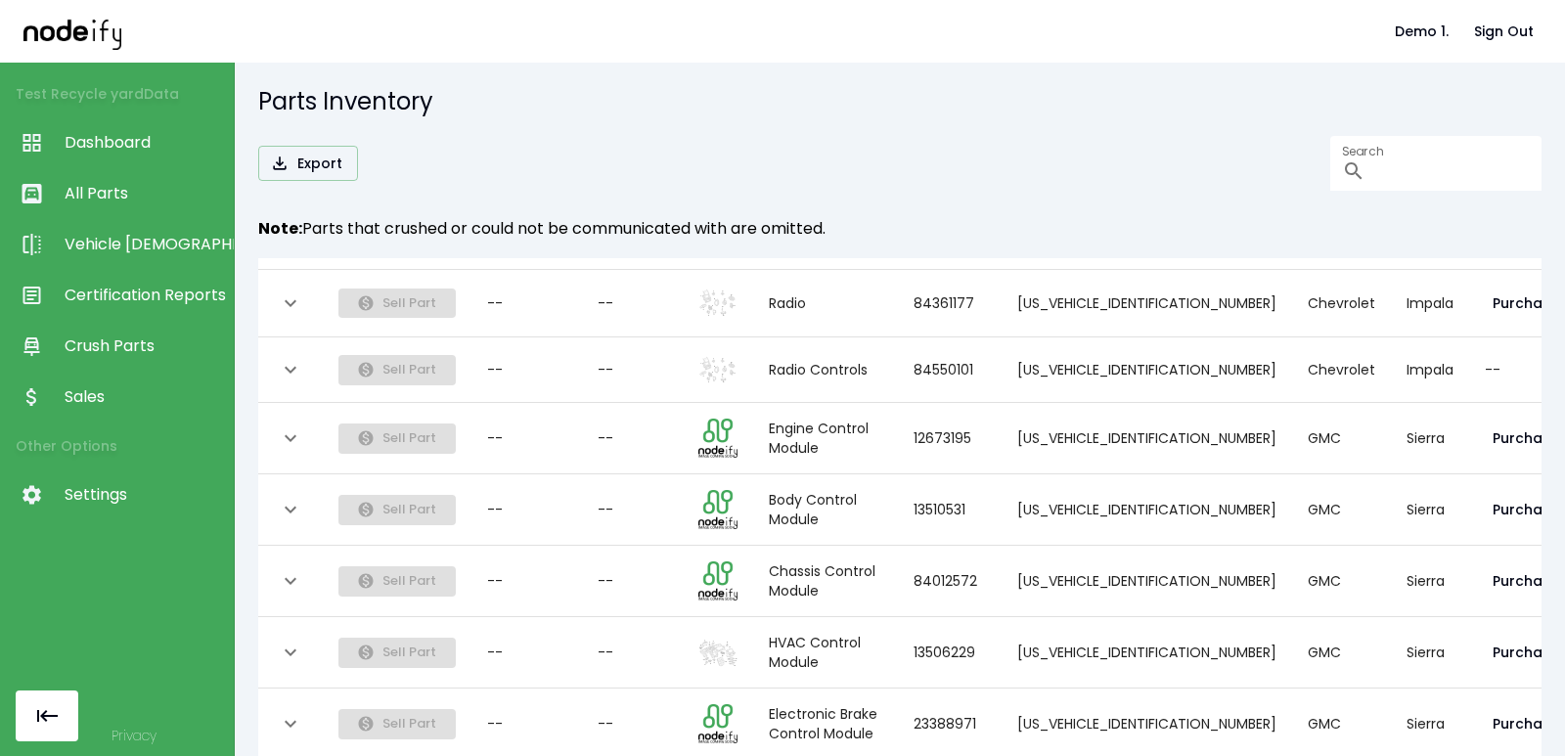
scroll to position [0, 0]
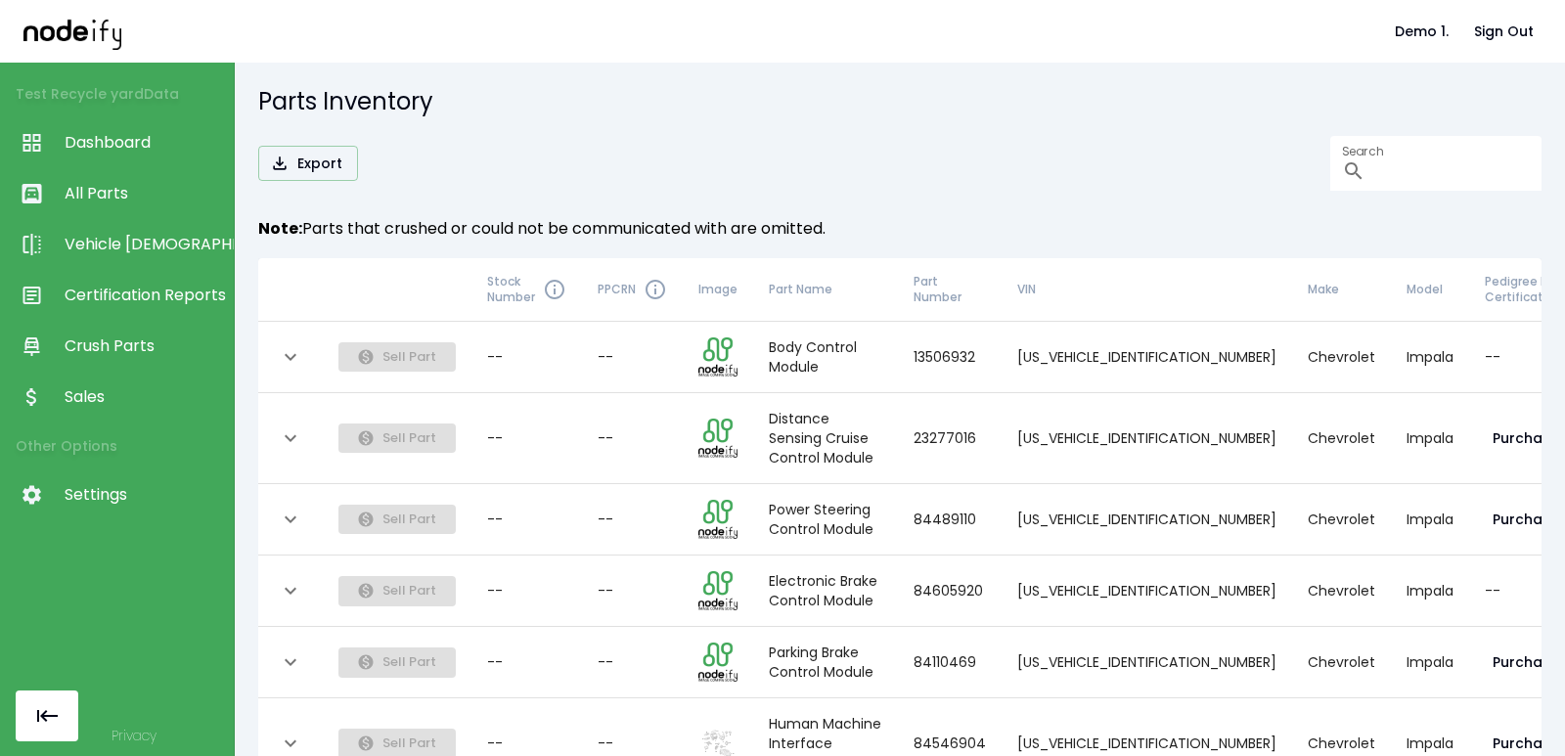
click at [683, 746] on td "--" at bounding box center [632, 744] width 101 height 91
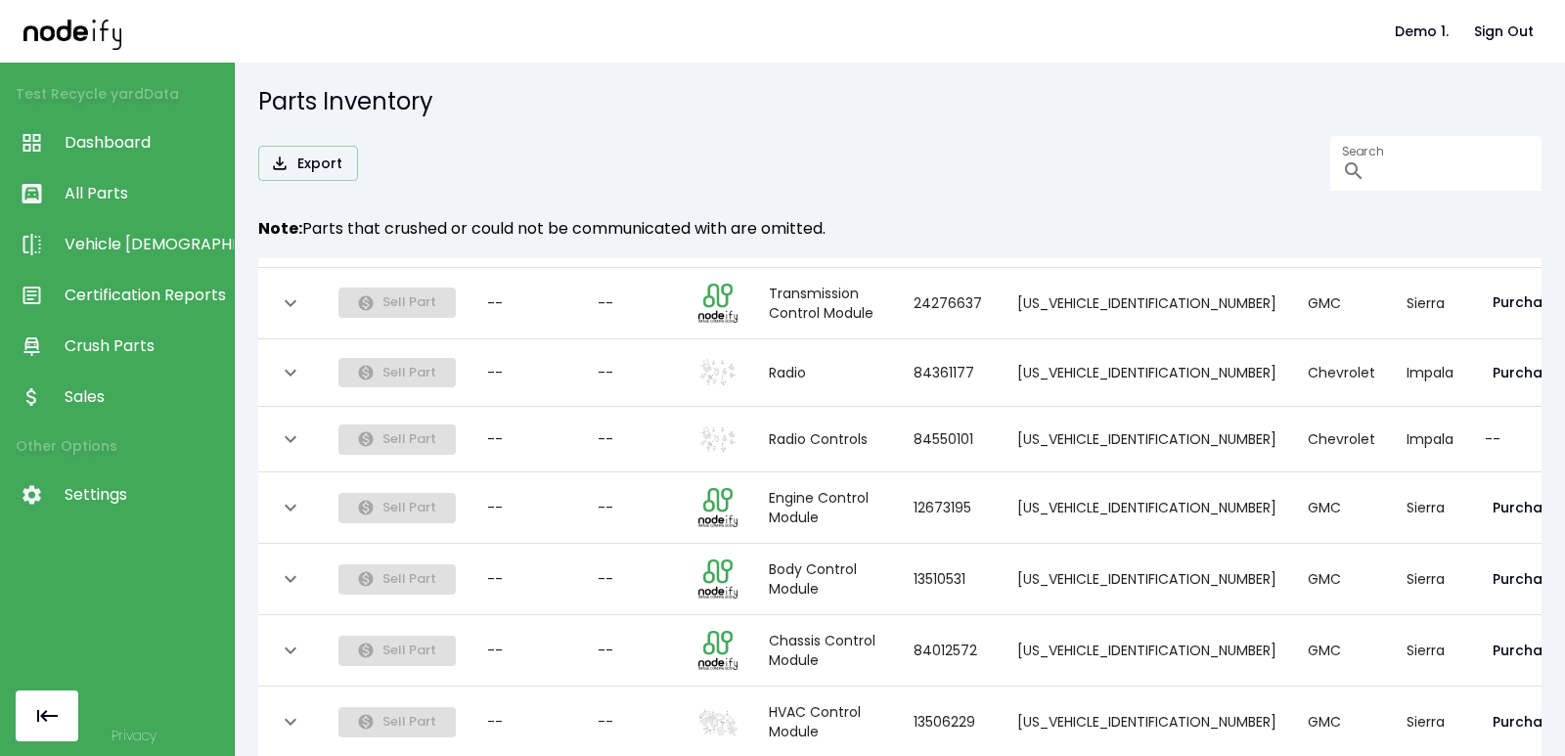
scroll to position [1593, 0]
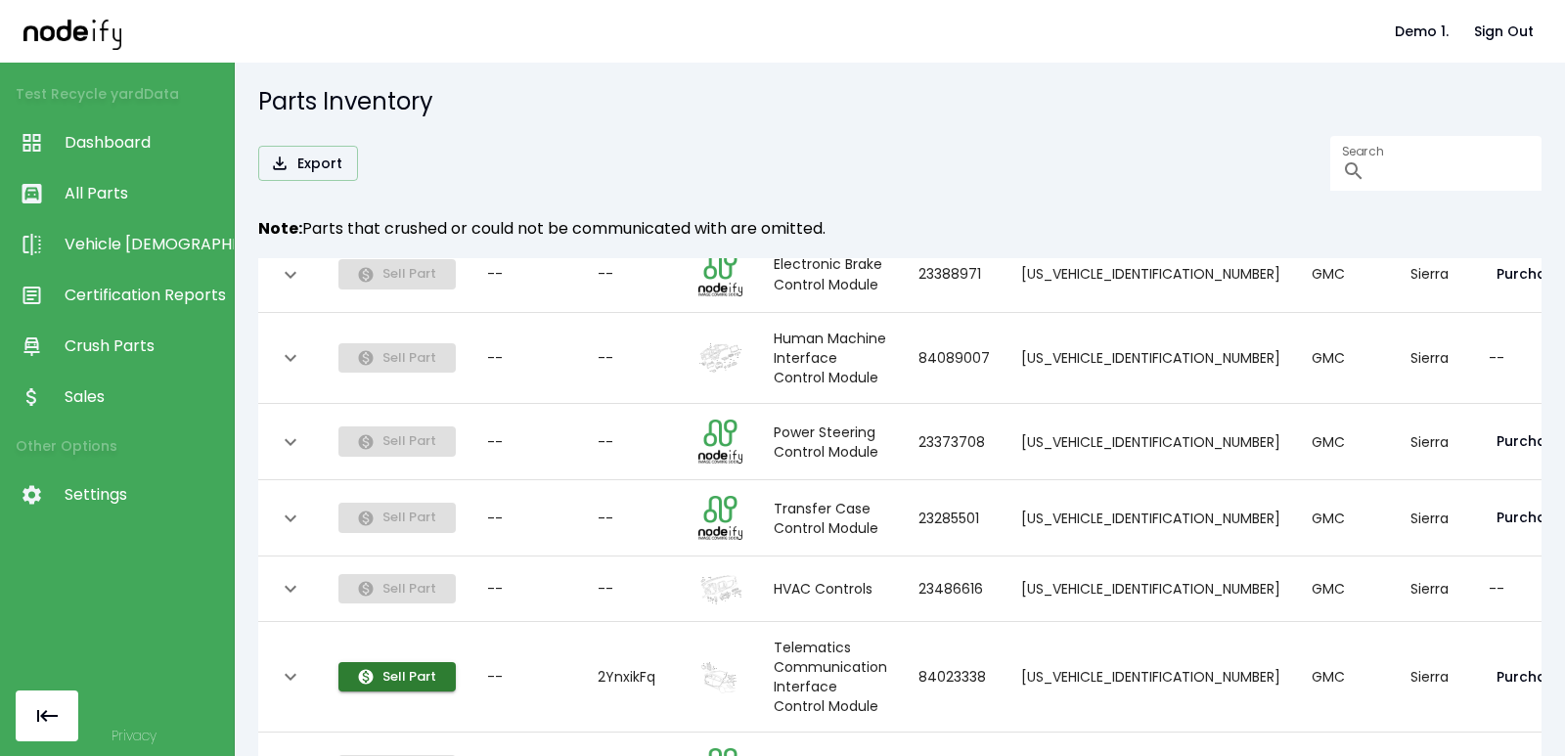
scroll to position [235, 0]
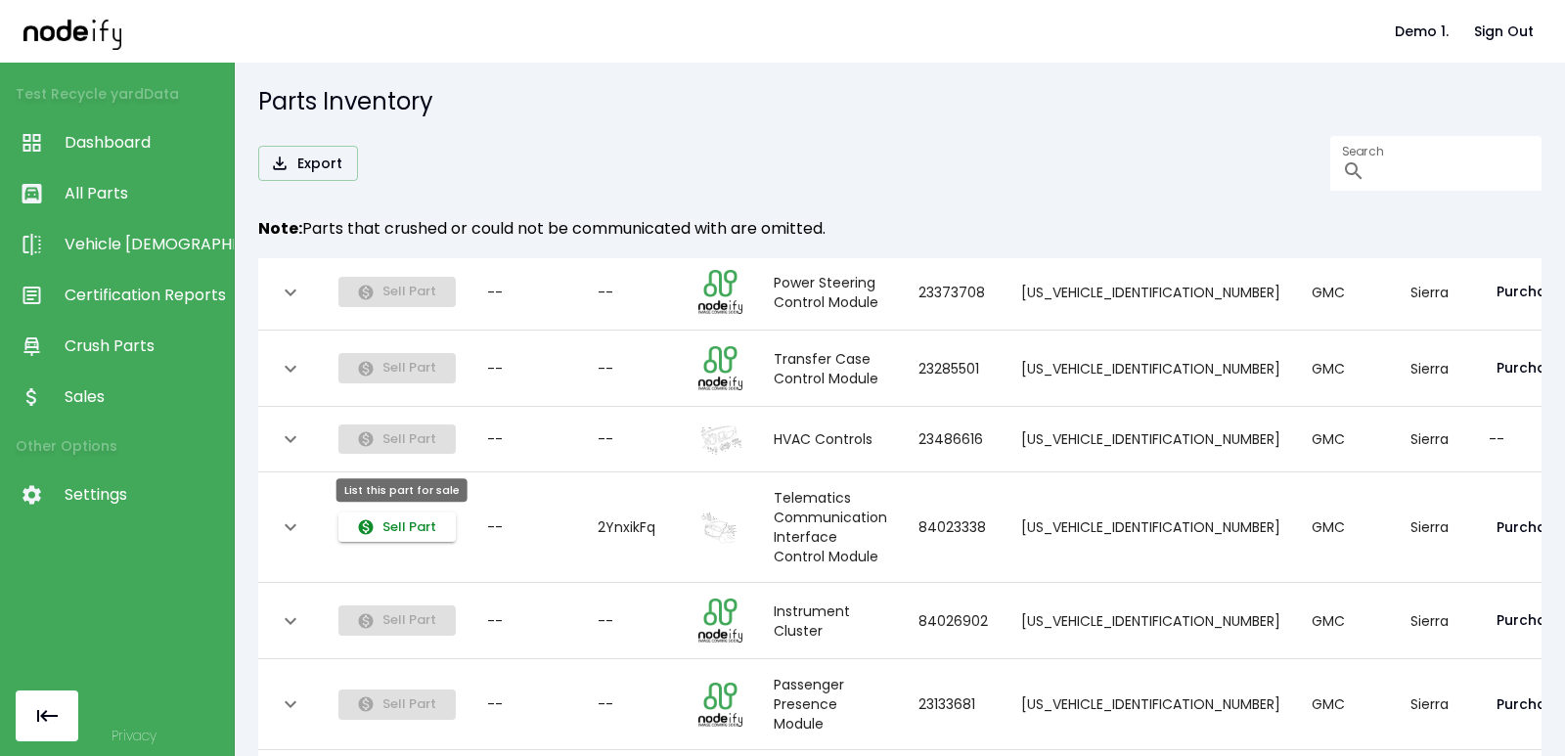
click at [404, 521] on button "Sell Part" at bounding box center [397, 528] width 117 height 30
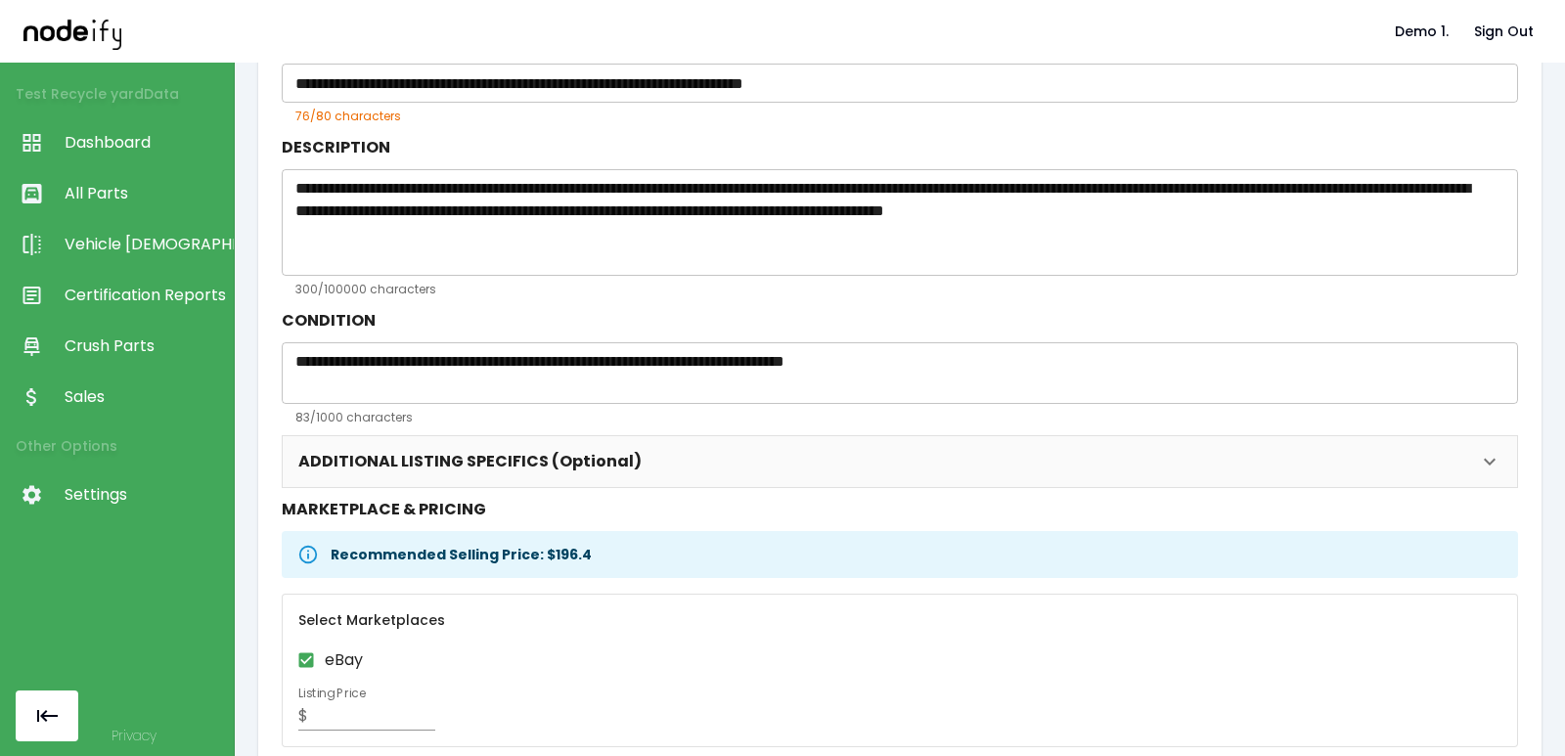
scroll to position [203, 0]
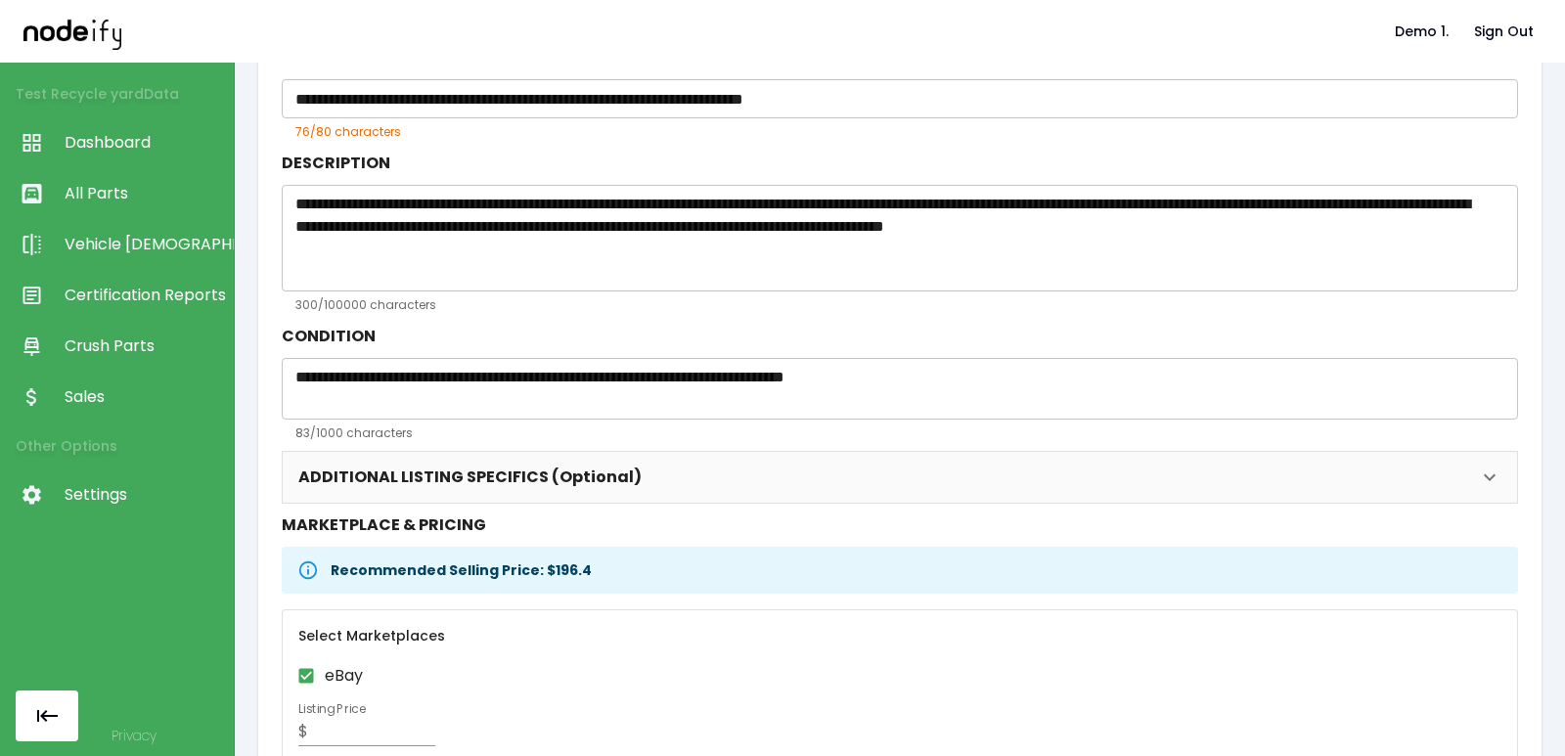
click at [134, 271] on link "Certification Reports" at bounding box center [117, 295] width 234 height 51
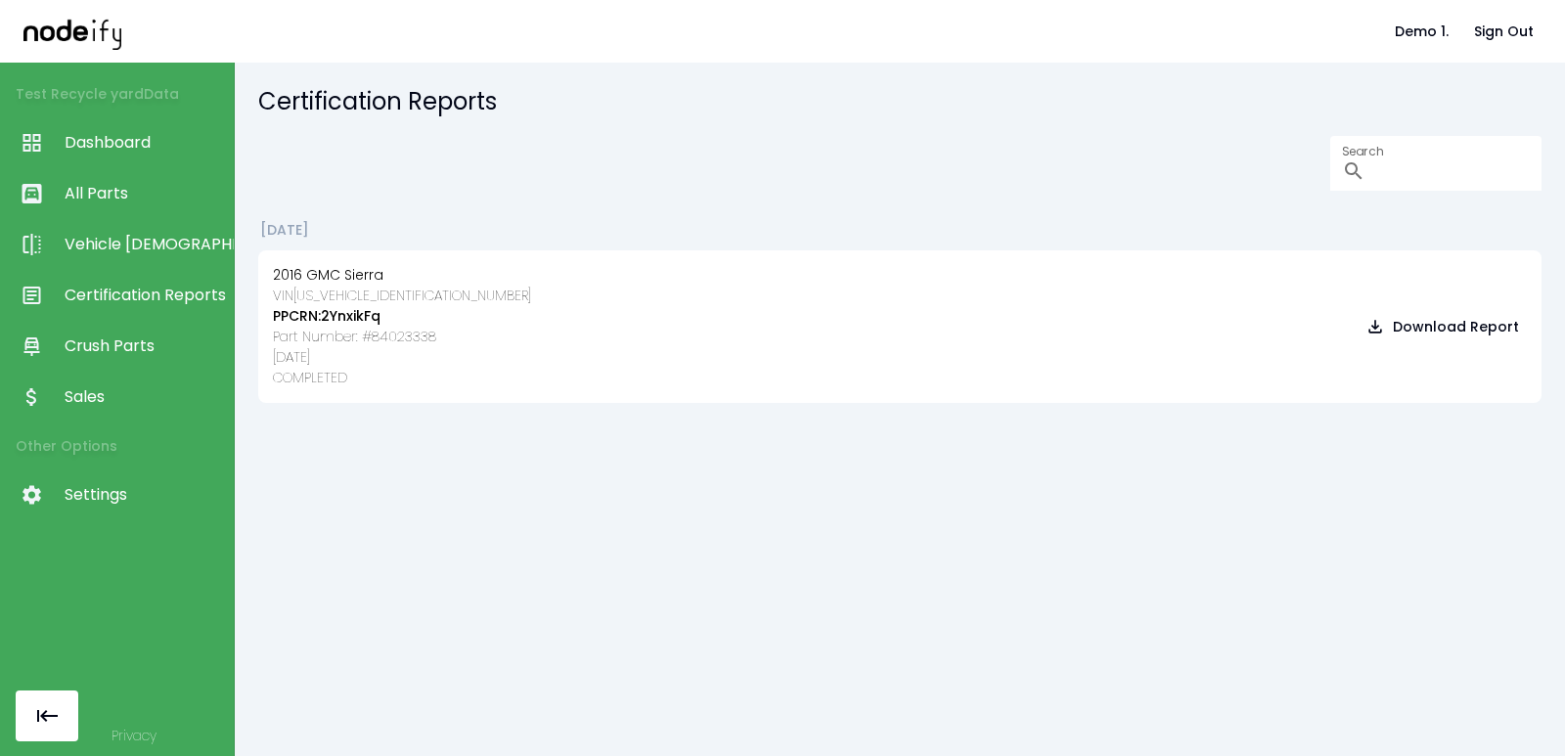
click at [139, 246] on span "Vehicle [DEMOGRAPHIC_DATA]" at bounding box center [144, 244] width 159 height 23
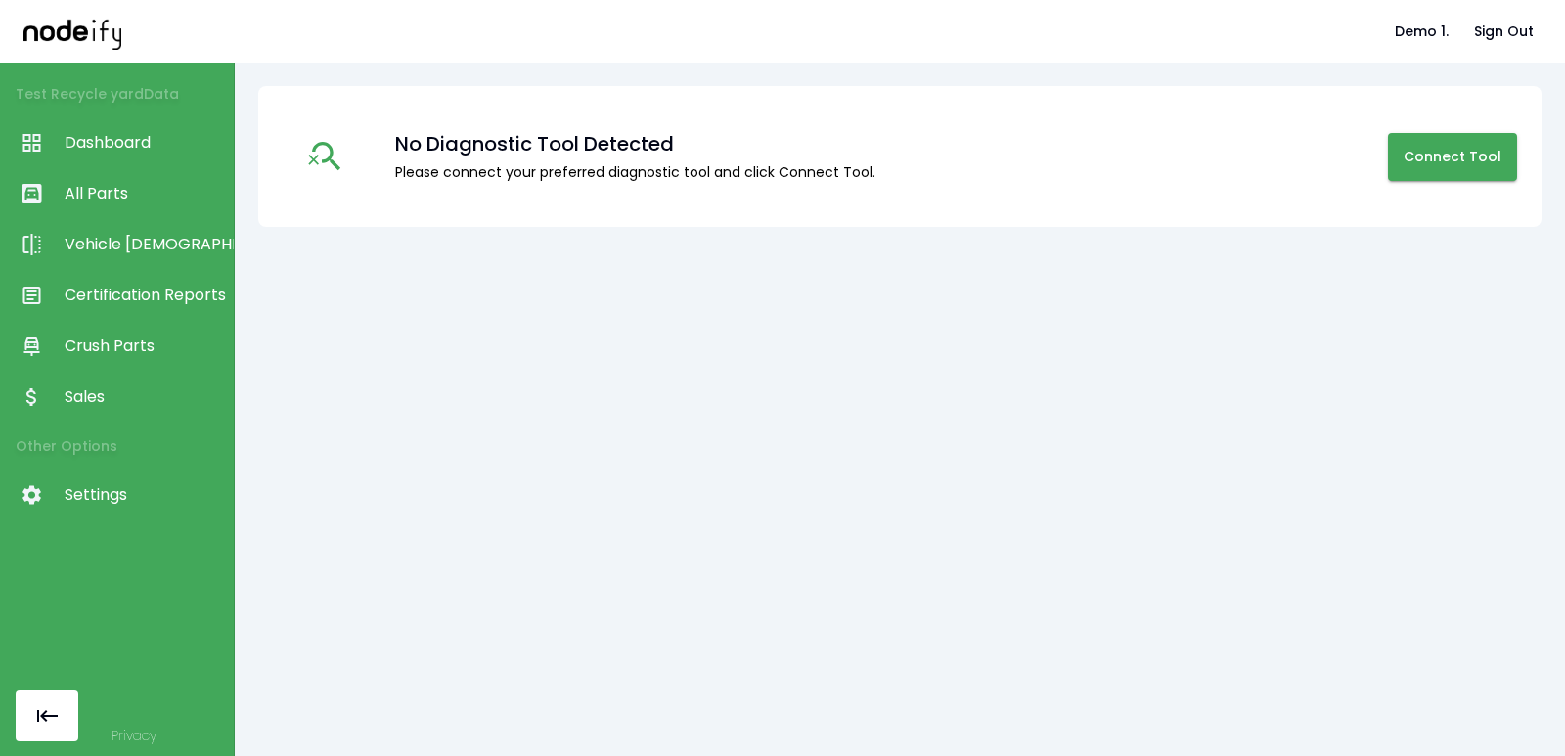
click at [137, 355] on span "Crush Parts" at bounding box center [144, 346] width 159 height 23
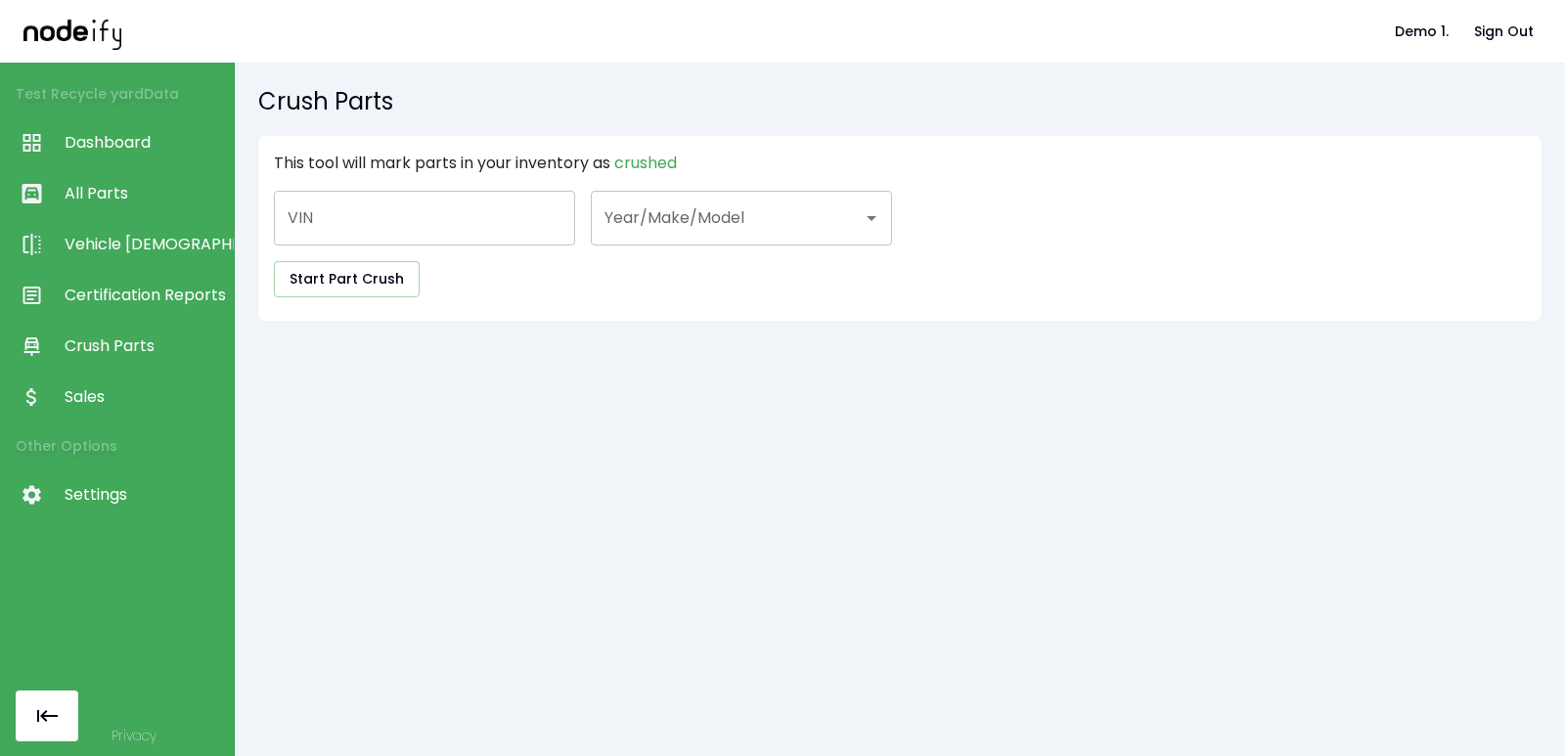
click at [132, 389] on span "Sales" at bounding box center [144, 396] width 159 height 23
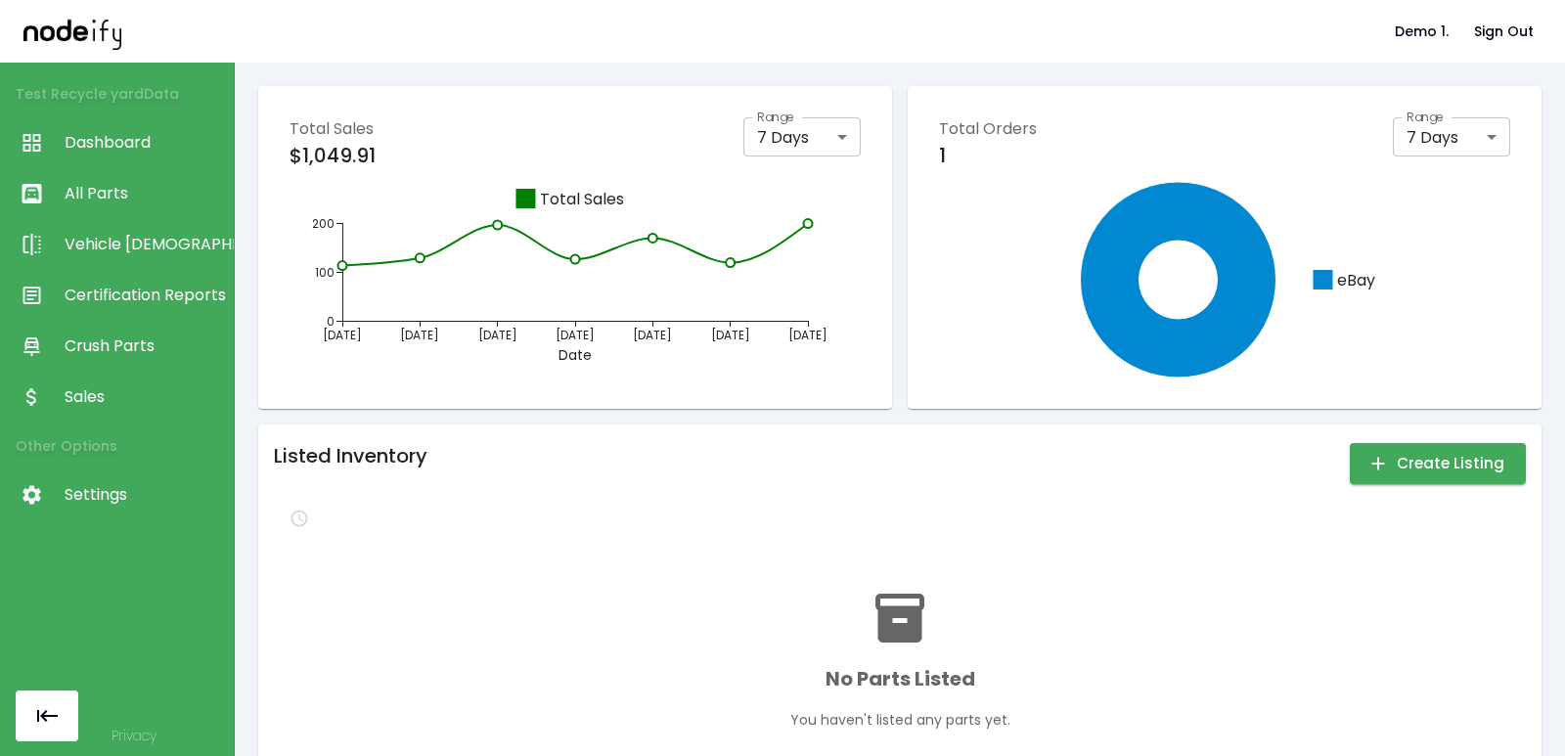
click at [1456, 487] on div "Listed Inventory Create Listing No Parts Listed You haven't listed any parts ye…" at bounding box center [900, 604] width 1252 height 329
click at [1380, 443] on div "Listed Inventory Create Listing" at bounding box center [900, 463] width 1252 height 47
click at [1381, 457] on icon "button" at bounding box center [1379, 464] width 22 height 22
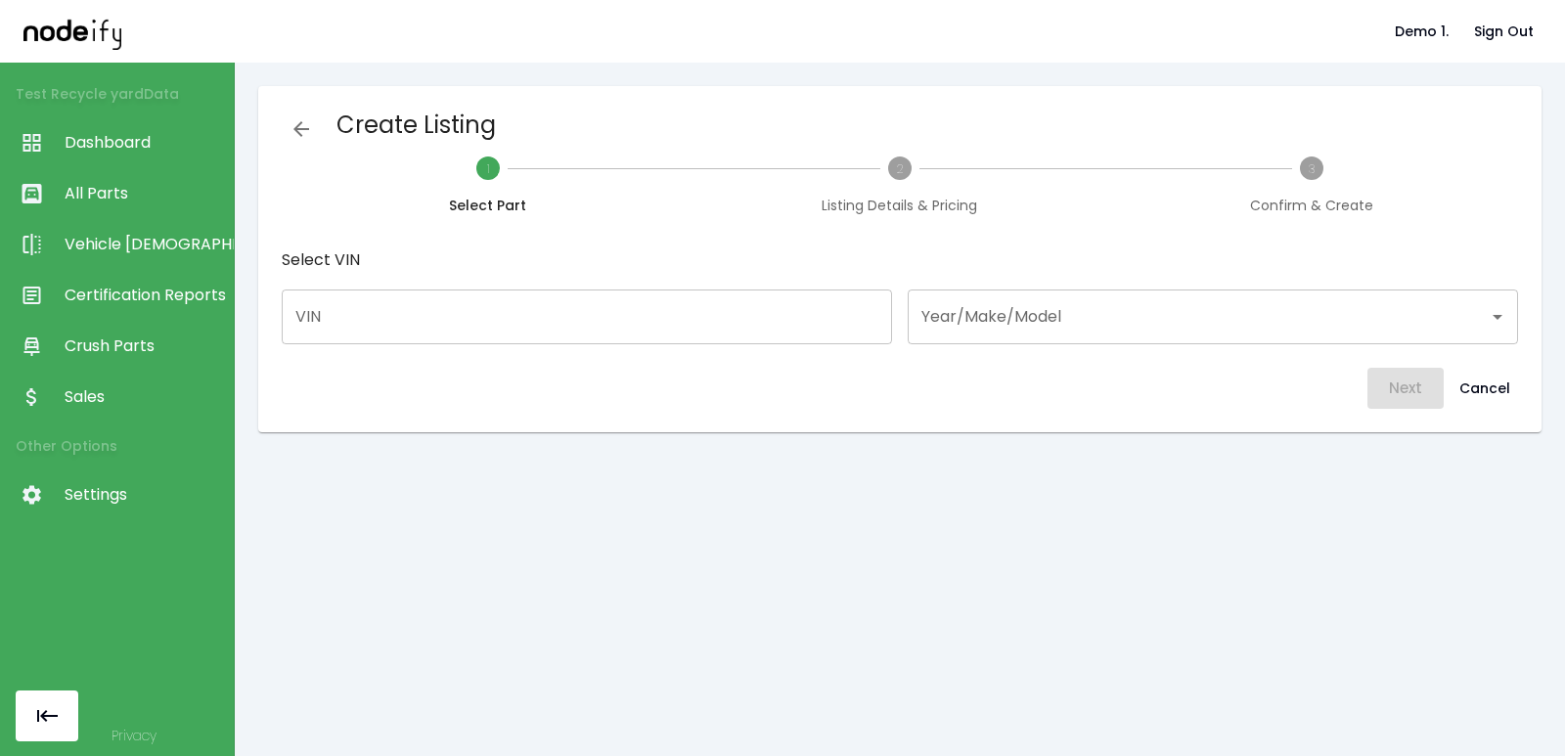
click at [1185, 332] on input "Year/Make/Model" at bounding box center [1199, 316] width 564 height 37
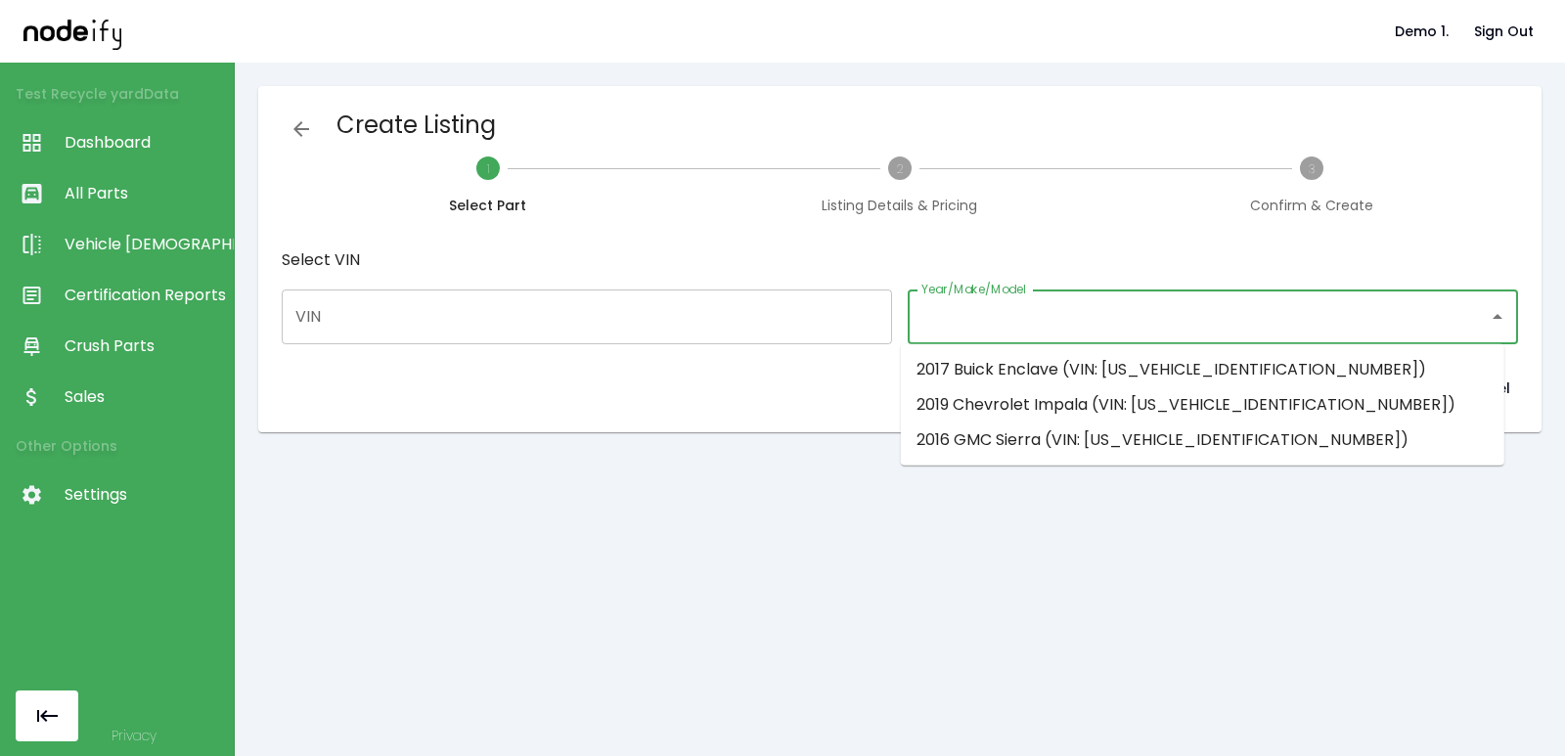
click at [1151, 434] on li "2016 GMC Sierra (VIN: 1GTV2MECXGZ309829)" at bounding box center [1203, 440] width 604 height 35
type input "**********"
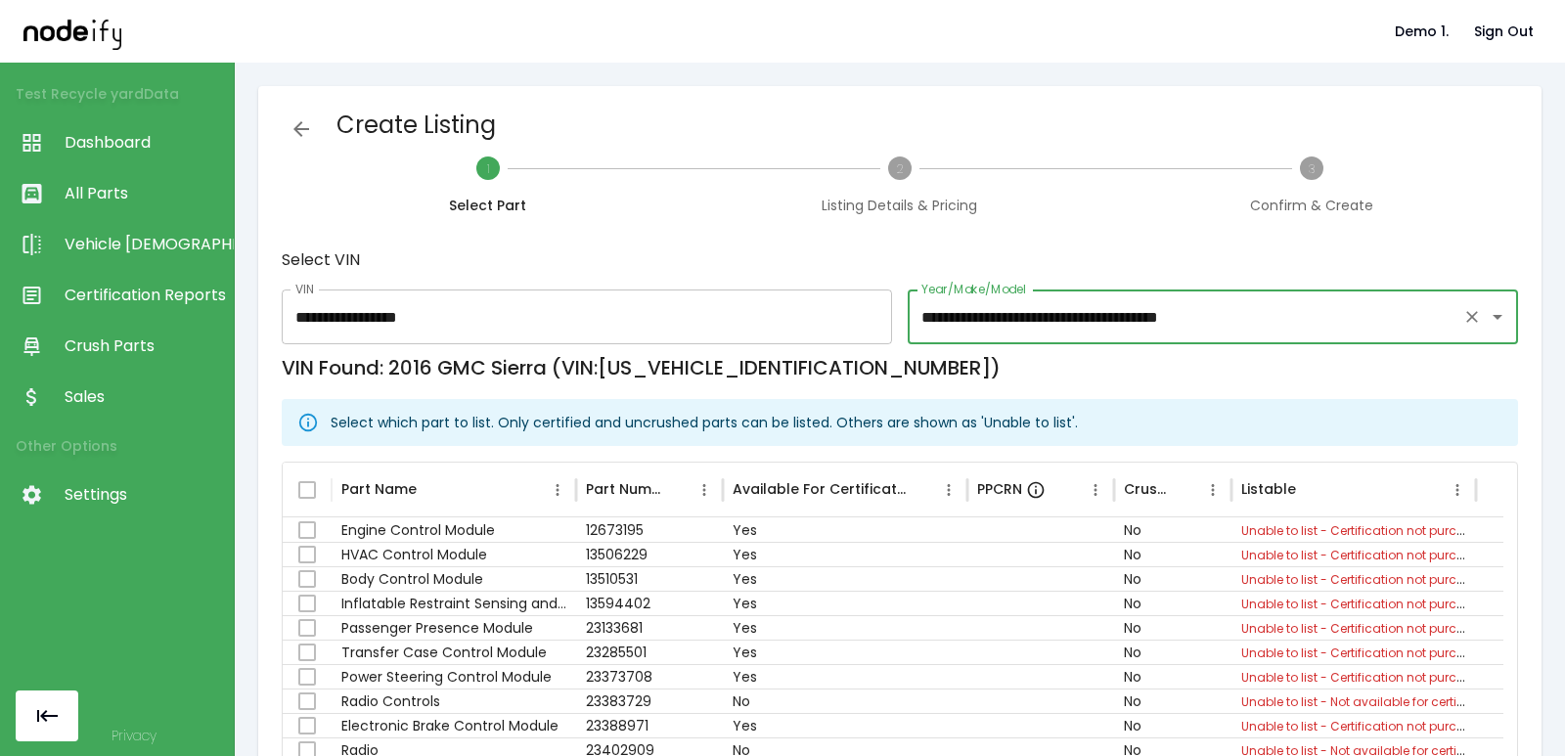
scroll to position [317, 0]
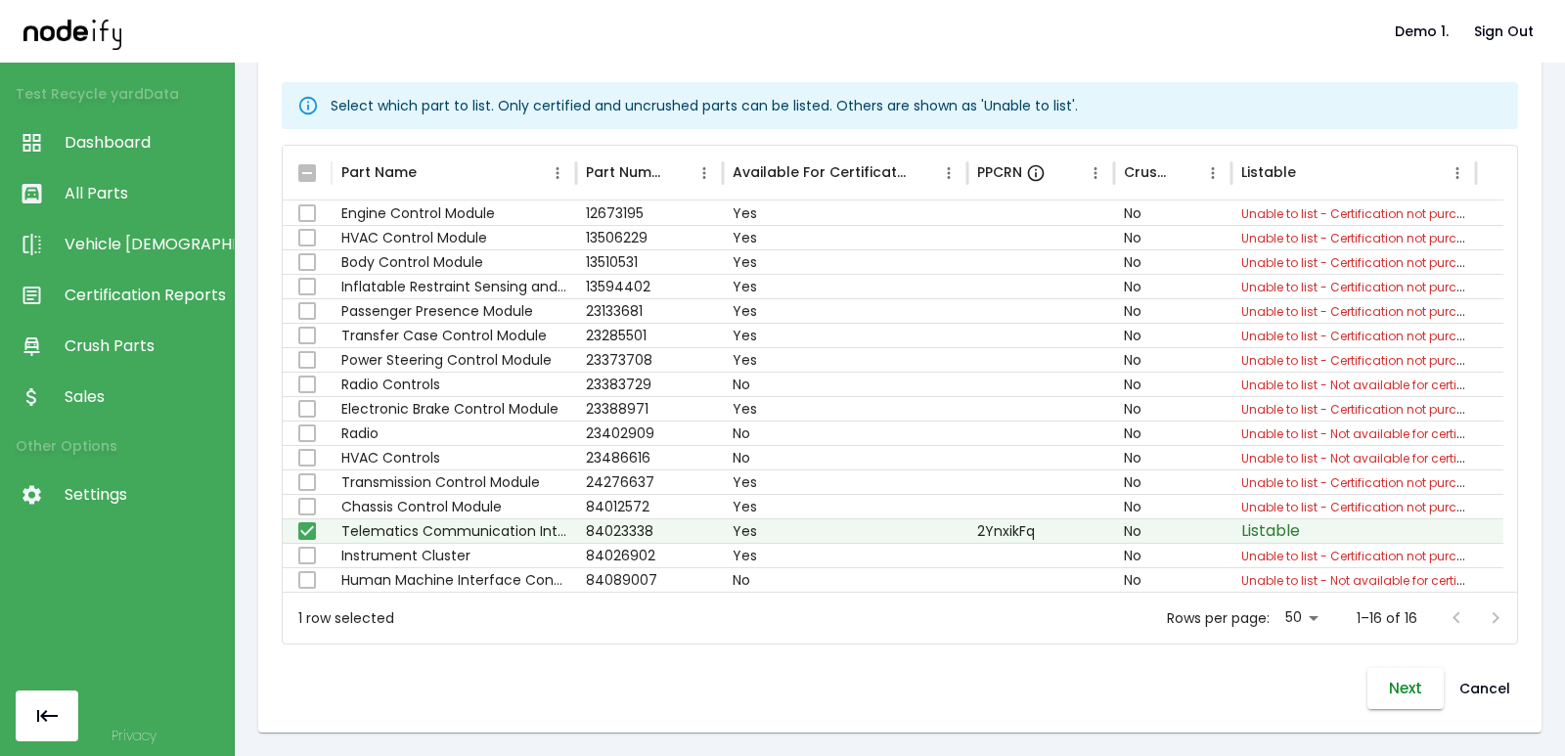
click at [1407, 698] on button "Next" at bounding box center [1406, 688] width 76 height 41
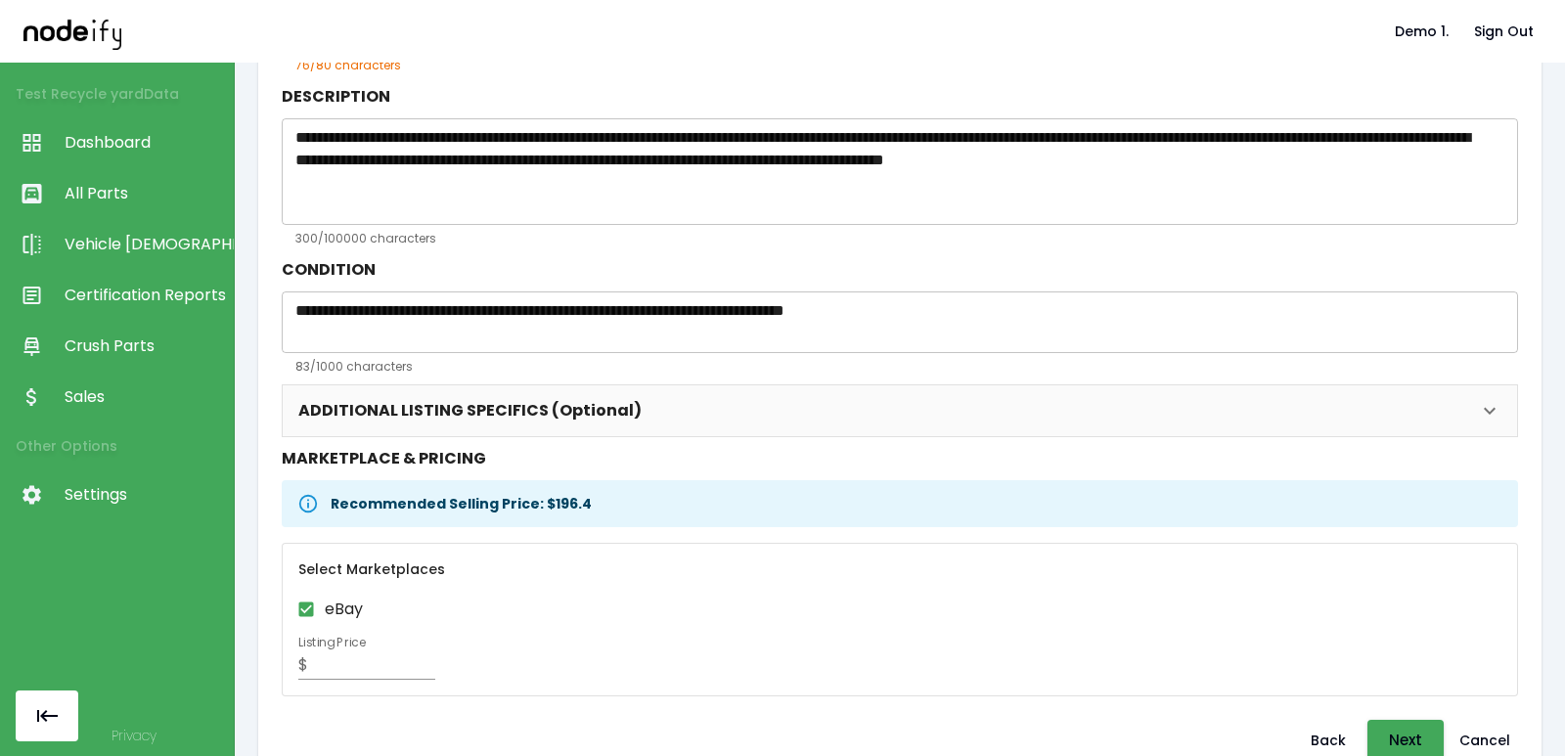
scroll to position [320, 0]
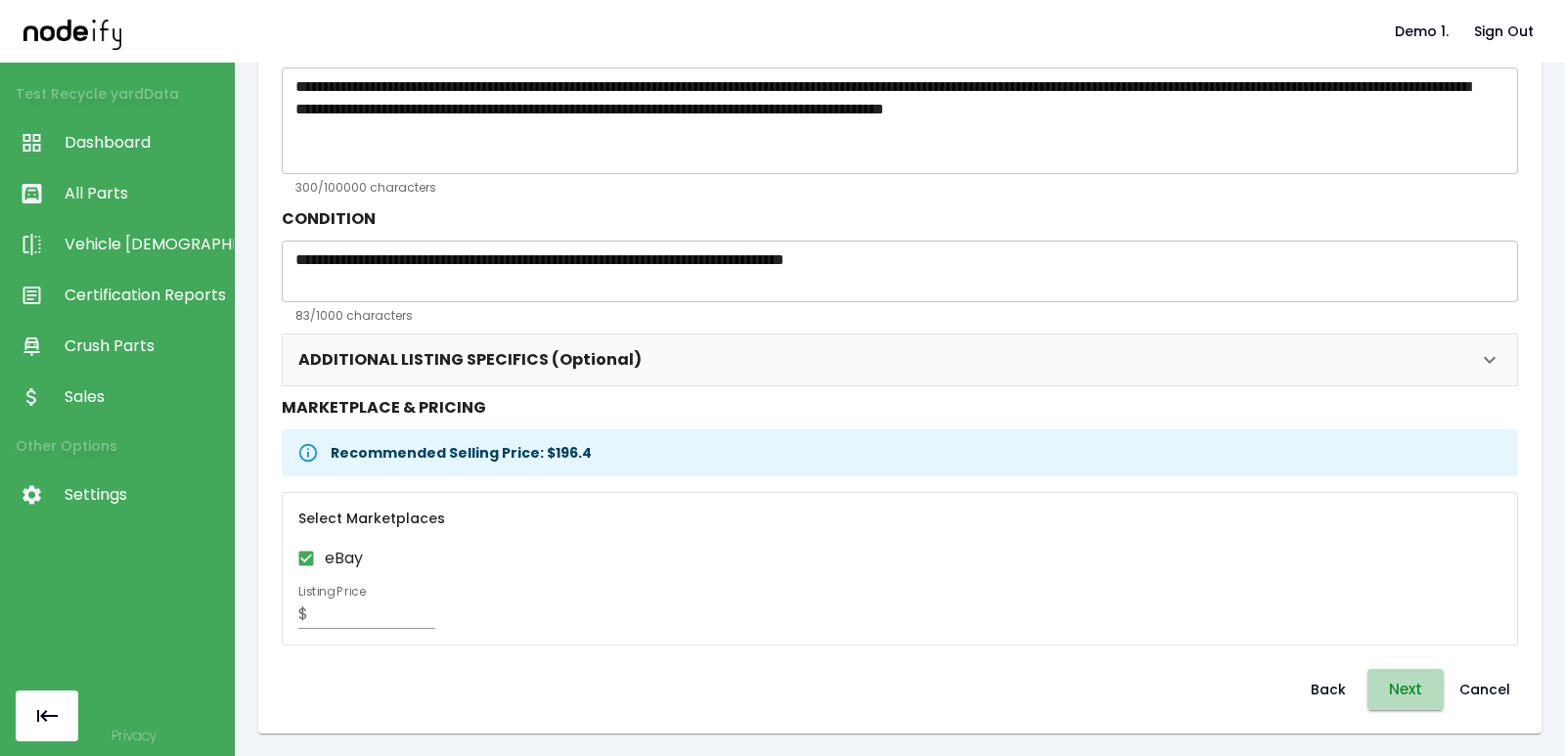
click at [1381, 684] on button "Next" at bounding box center [1406, 689] width 76 height 41
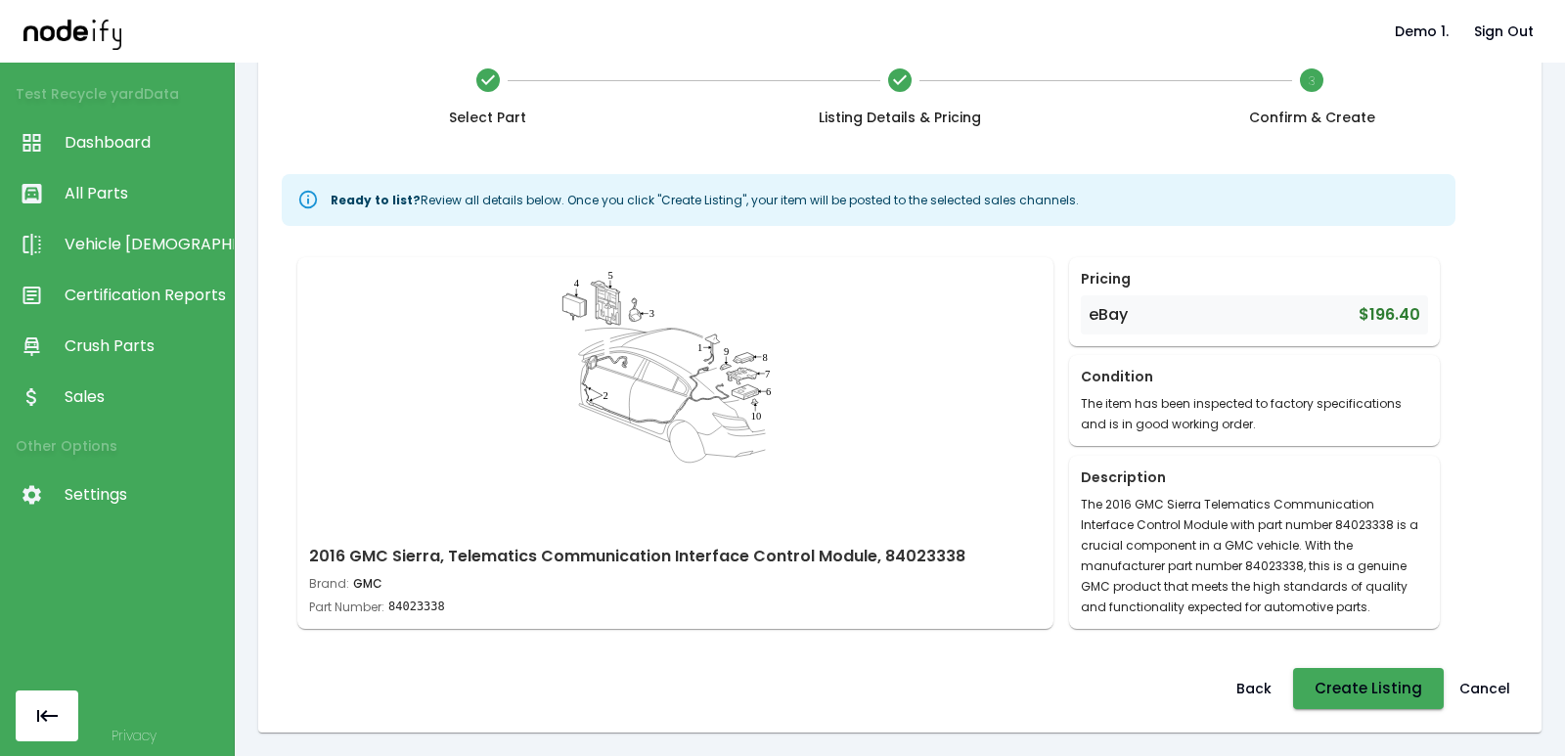
click at [102, 382] on link "Sales" at bounding box center [117, 397] width 234 height 51
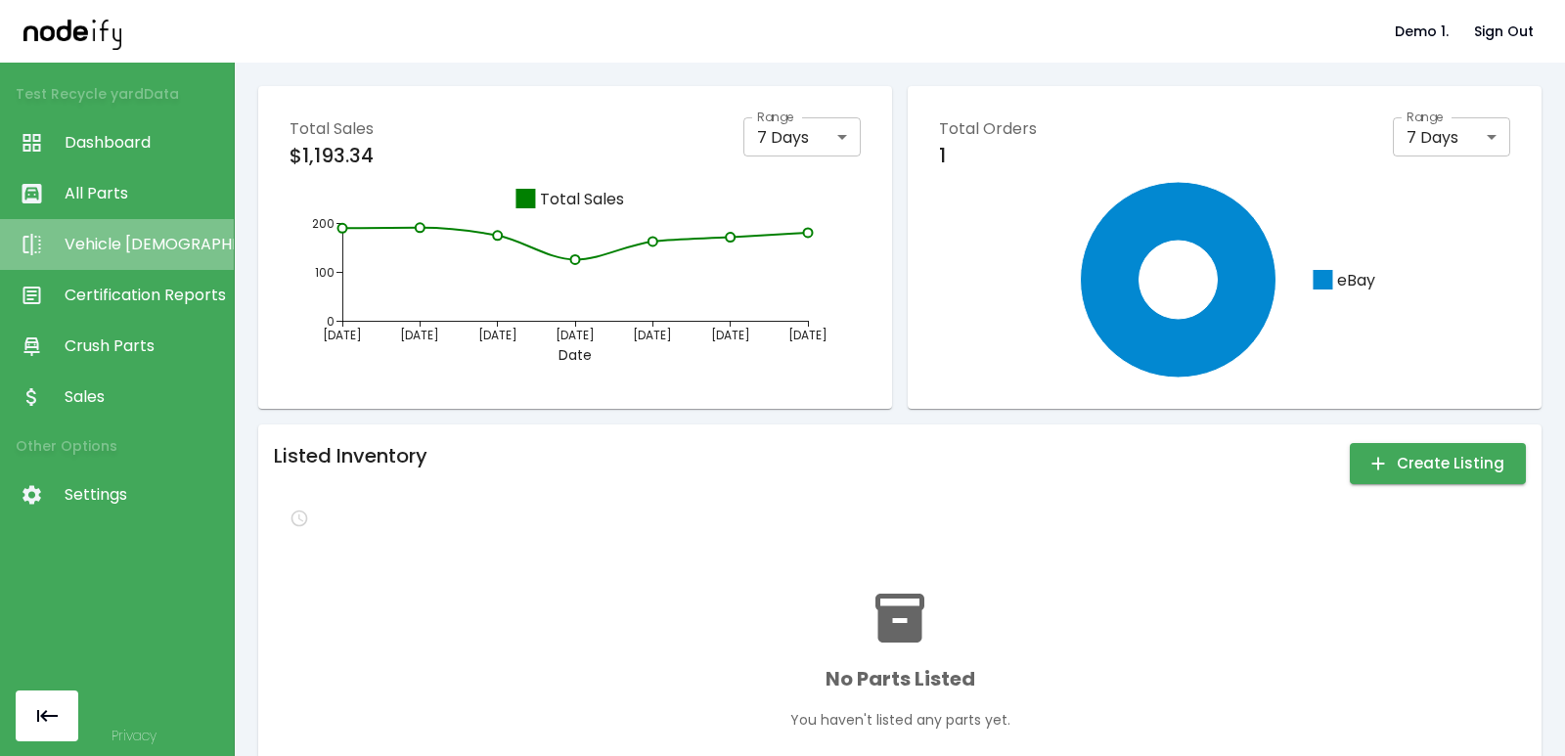
click at [121, 264] on link "Vehicle [DEMOGRAPHIC_DATA]" at bounding box center [117, 244] width 234 height 51
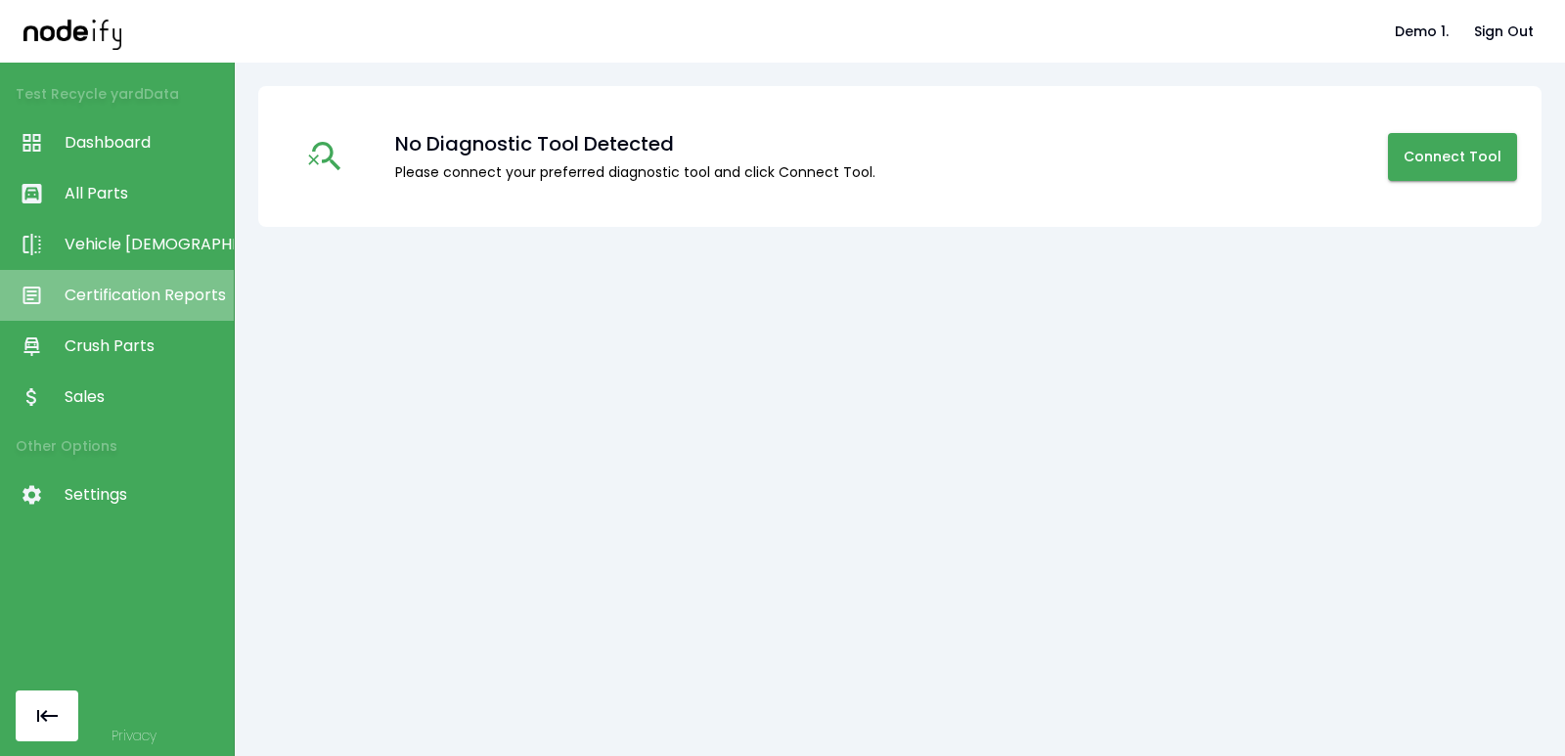
click at [125, 302] on span "Certification Reports" at bounding box center [144, 295] width 159 height 23
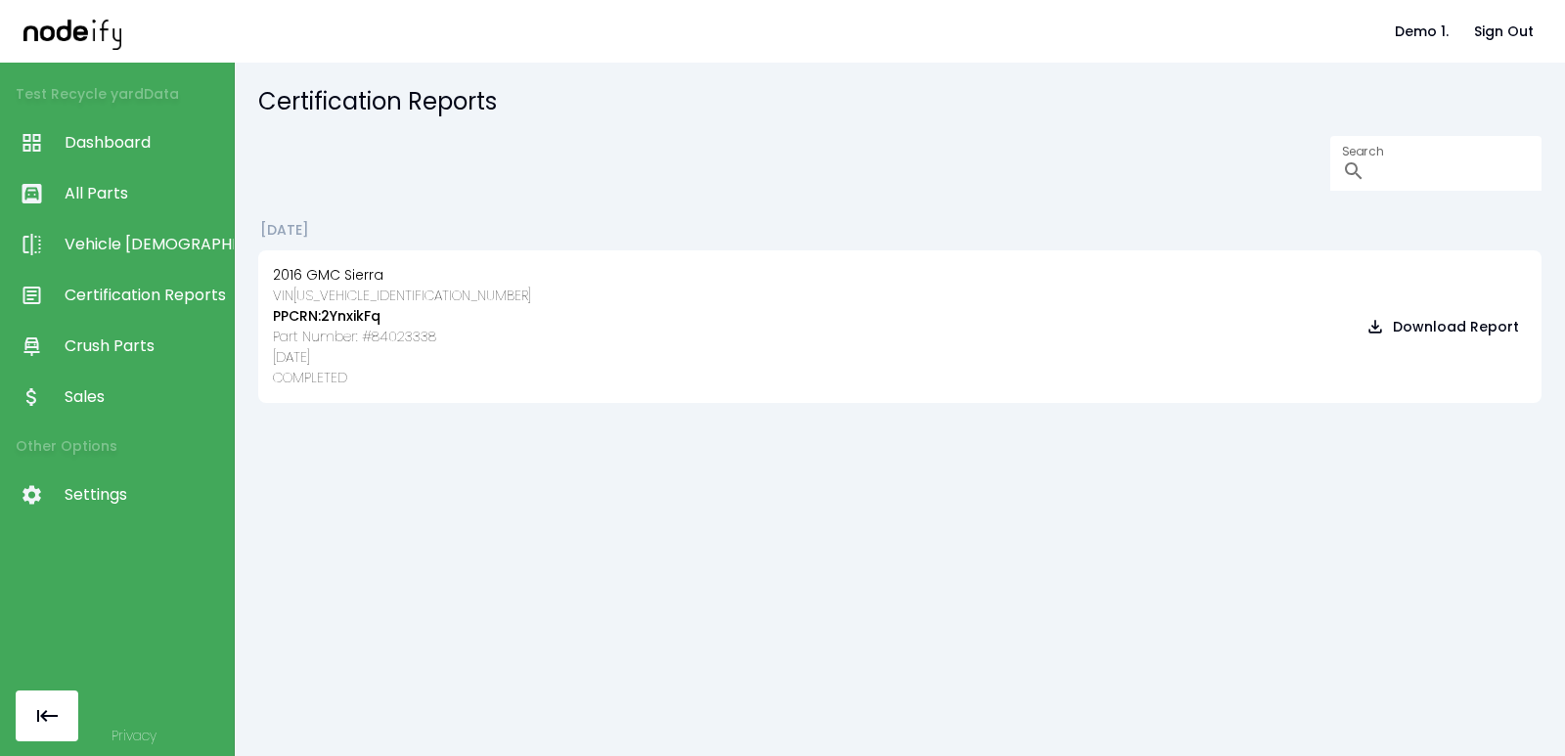
click at [121, 33] on div at bounding box center [705, 31] width 1364 height 36
click at [73, 30] on img at bounding box center [72, 31] width 98 height 36
click at [119, 249] on span "Vehicle [DEMOGRAPHIC_DATA]" at bounding box center [144, 244] width 159 height 23
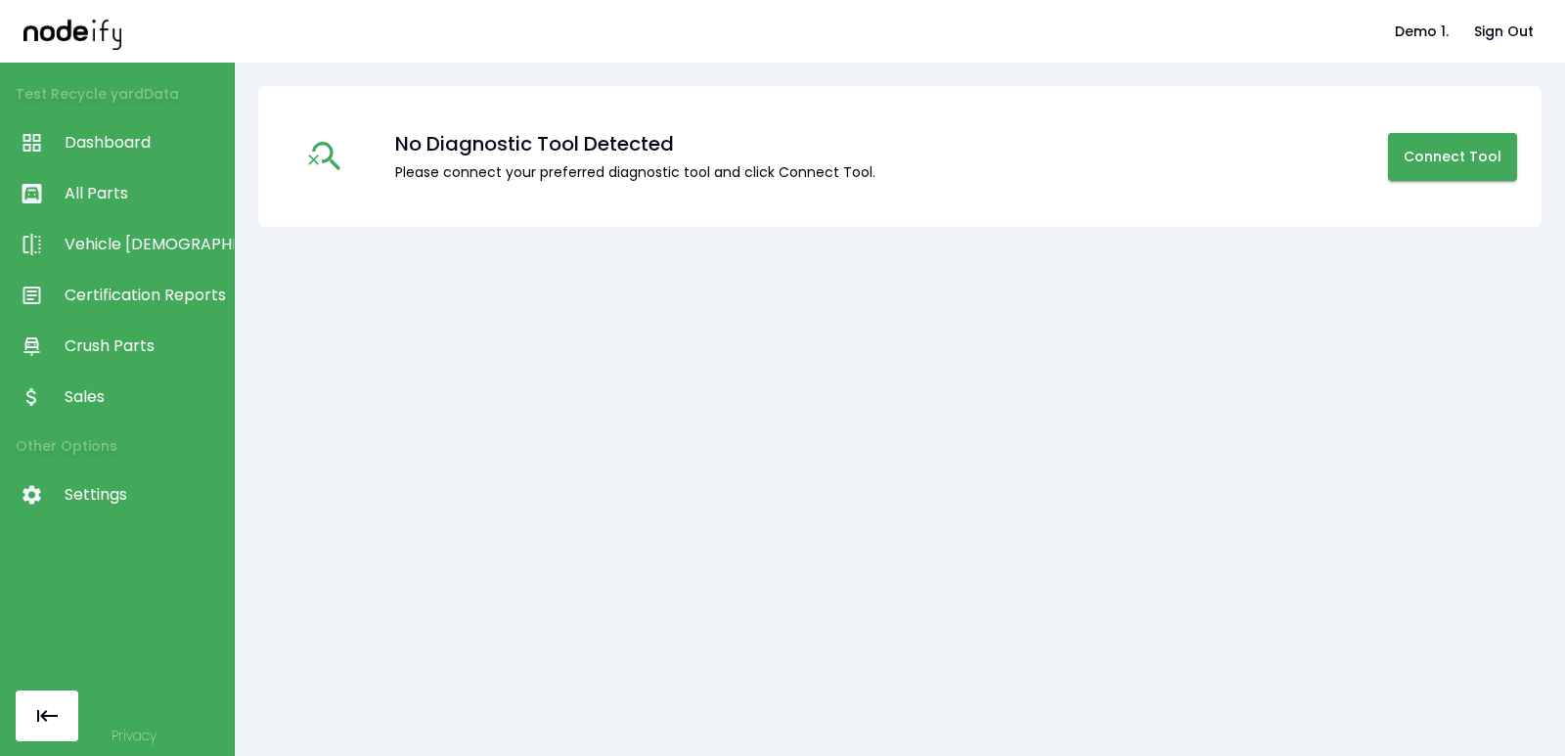
click at [108, 181] on link "All Parts" at bounding box center [117, 193] width 234 height 51
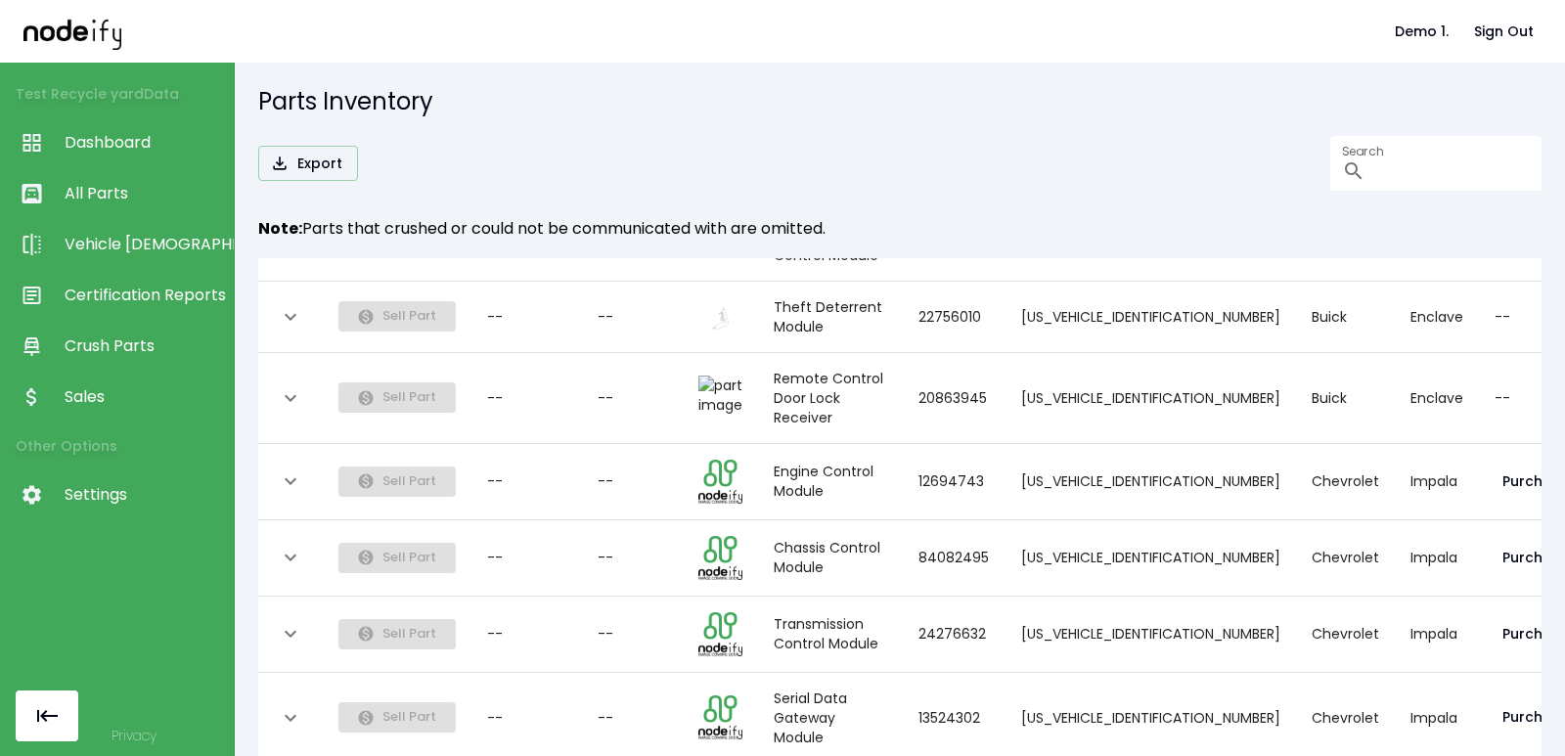
scroll to position [31, 0]
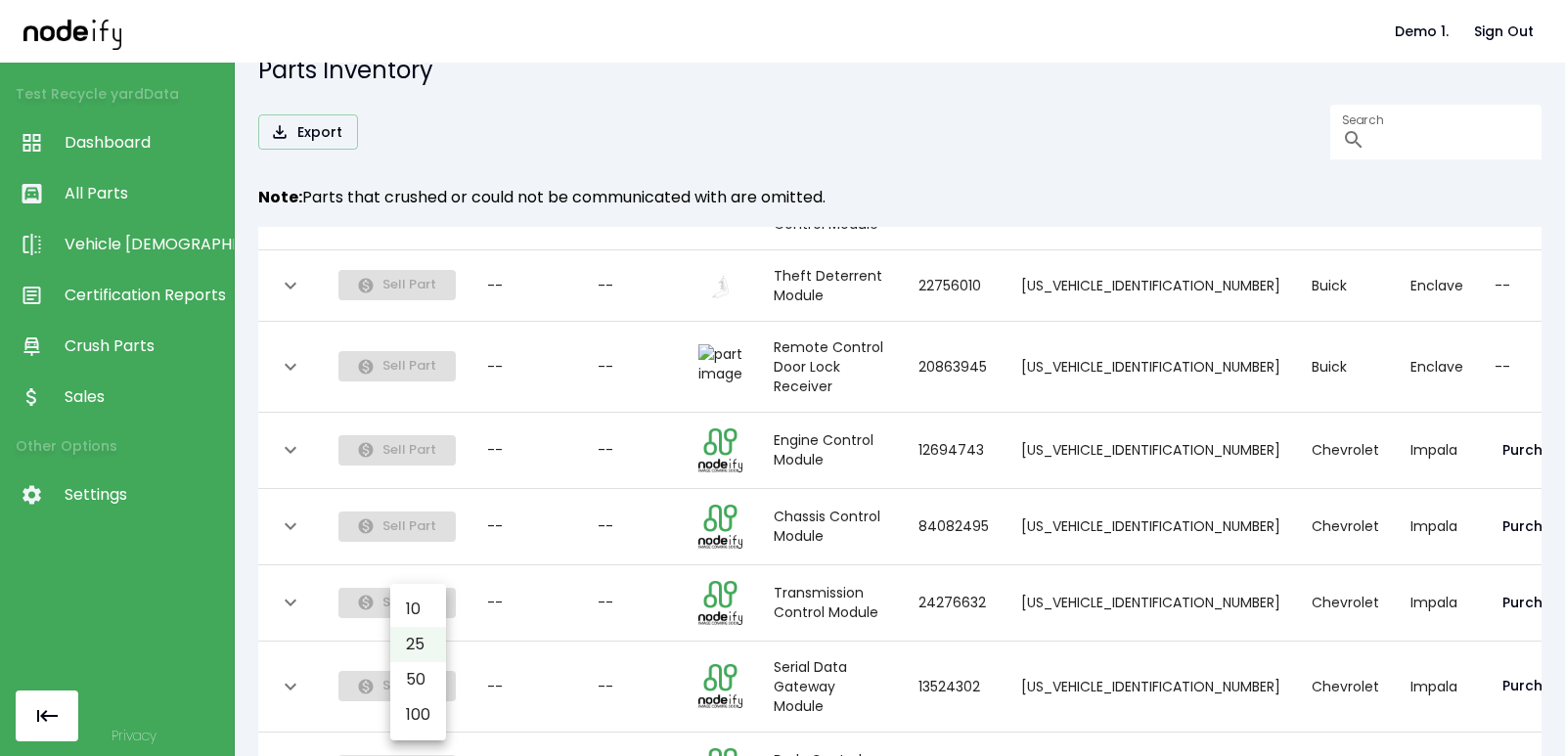
click at [418, 709] on body "Demo 1. Sign Out Test Recycle yard Data Dashboard All Parts Vehicle Scan Certif…" at bounding box center [782, 378] width 1565 height 756
click at [432, 704] on li "100" at bounding box center [418, 715] width 56 height 35
type input "***"
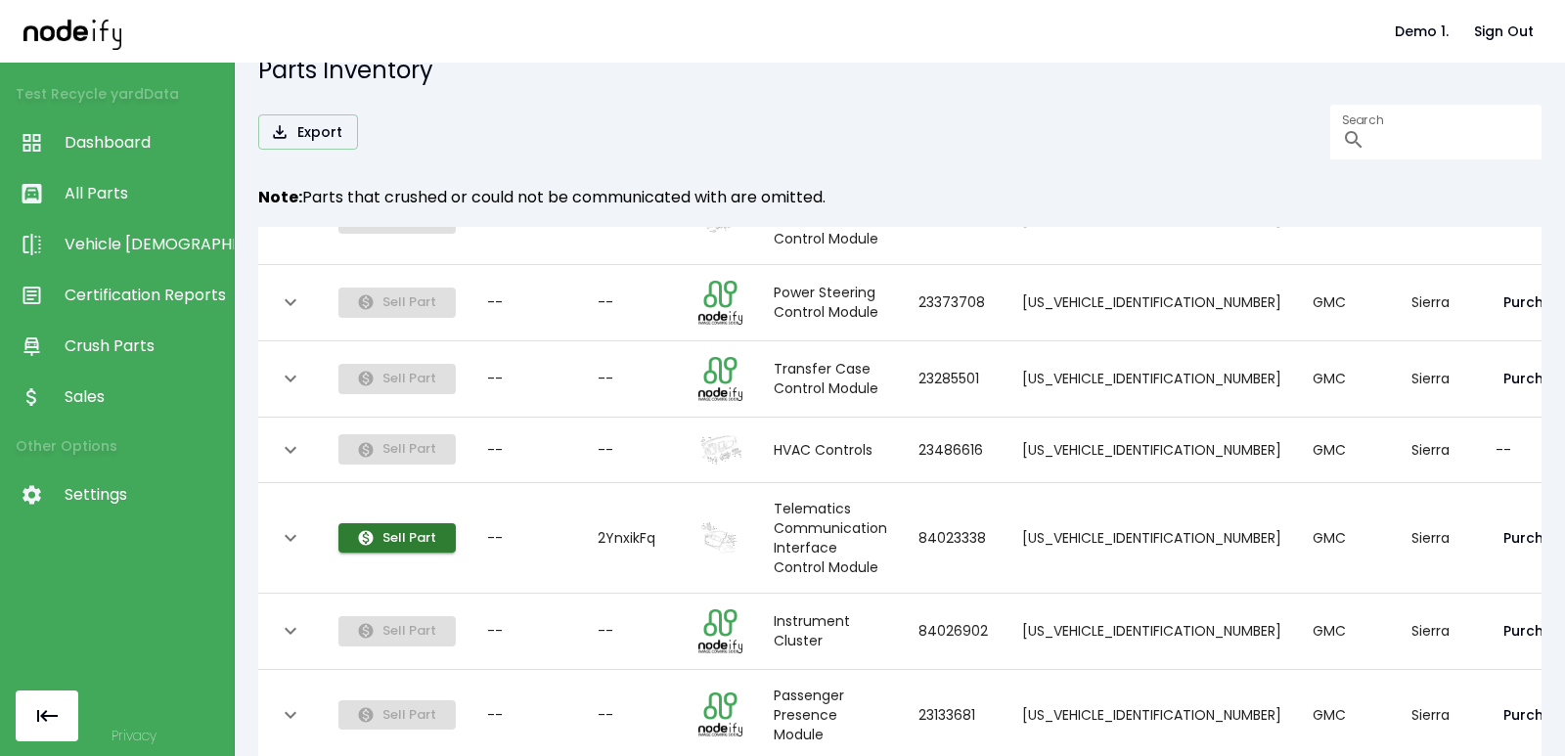
scroll to position [4123, 0]
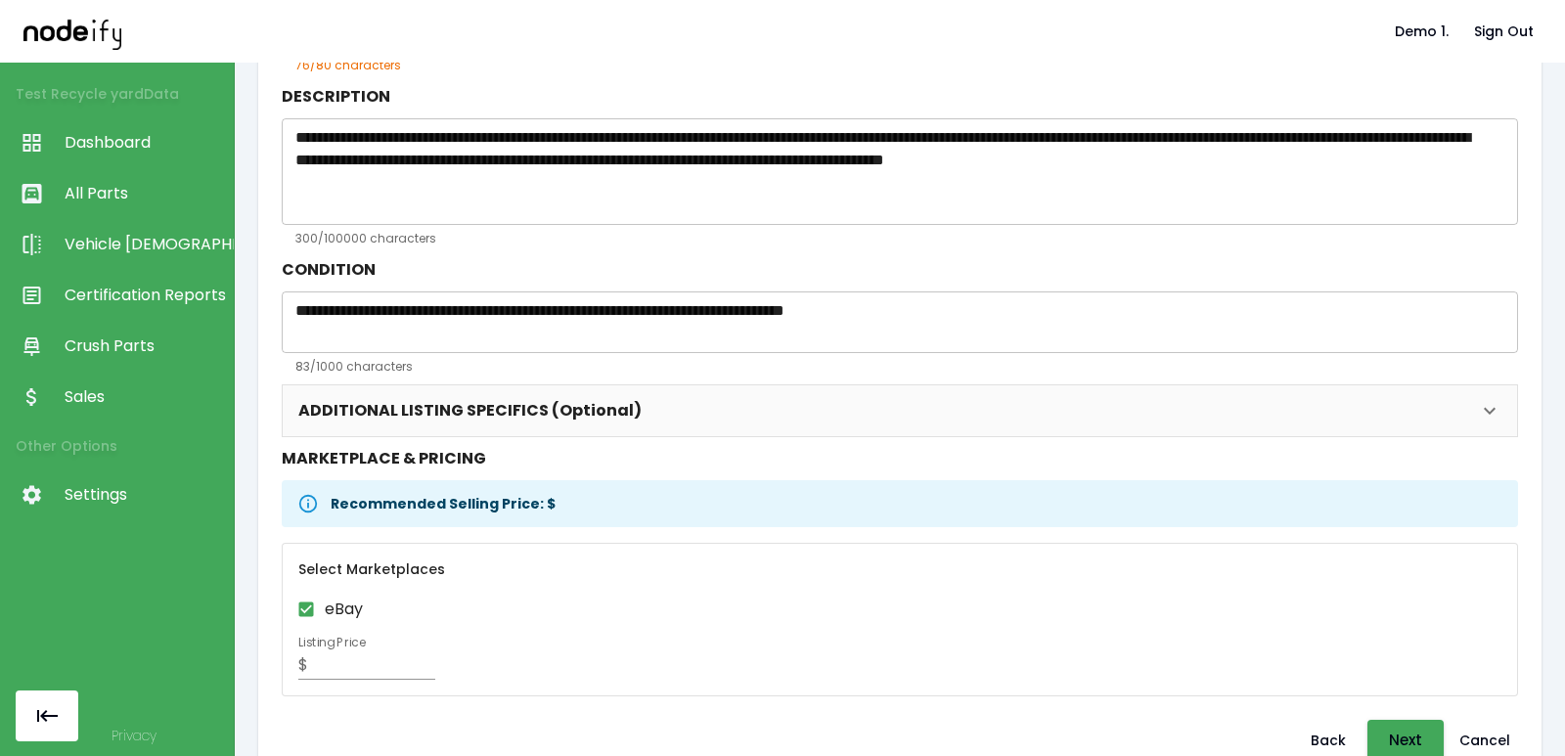
scroll to position [320, 0]
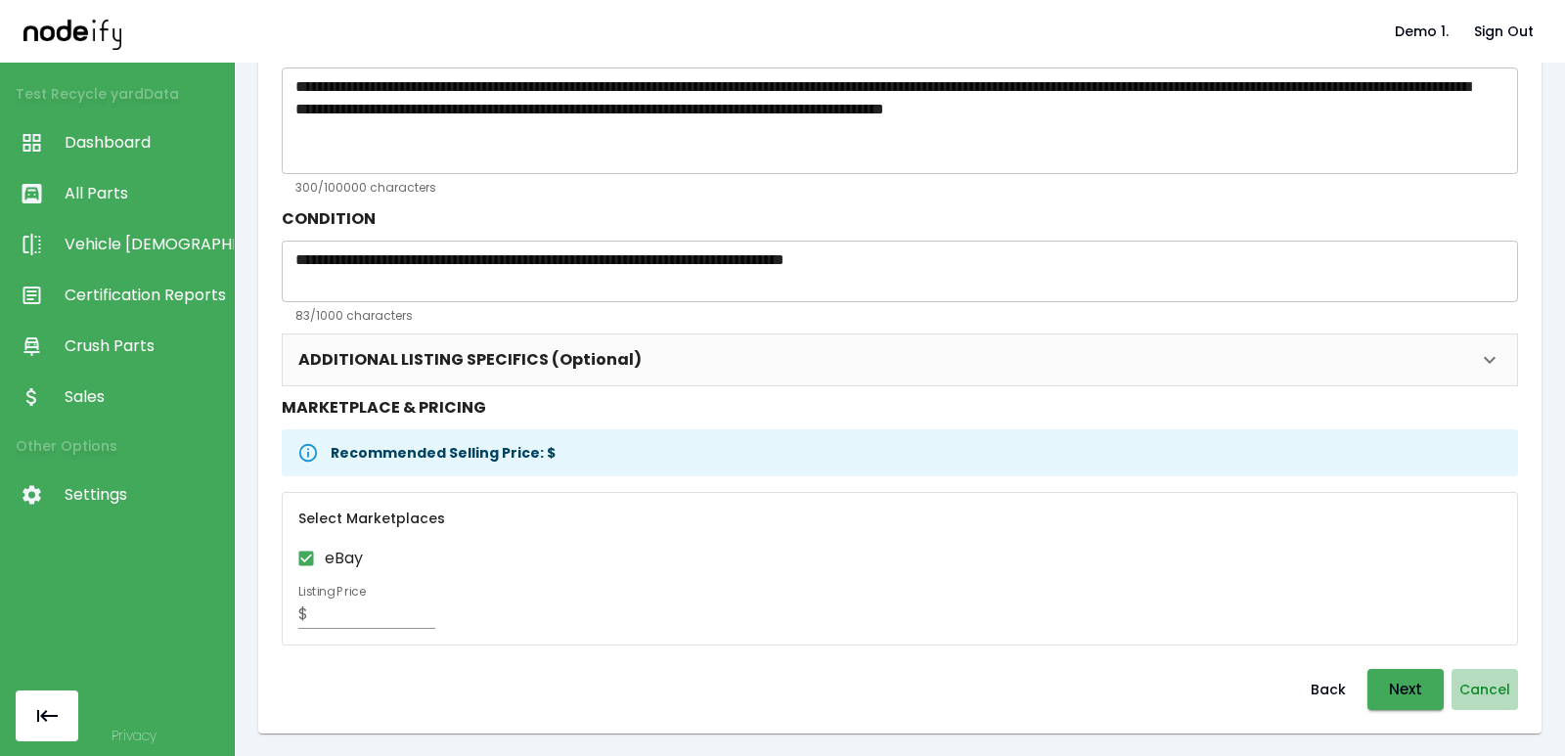
click at [1485, 679] on button "Cancel" at bounding box center [1485, 689] width 67 height 41
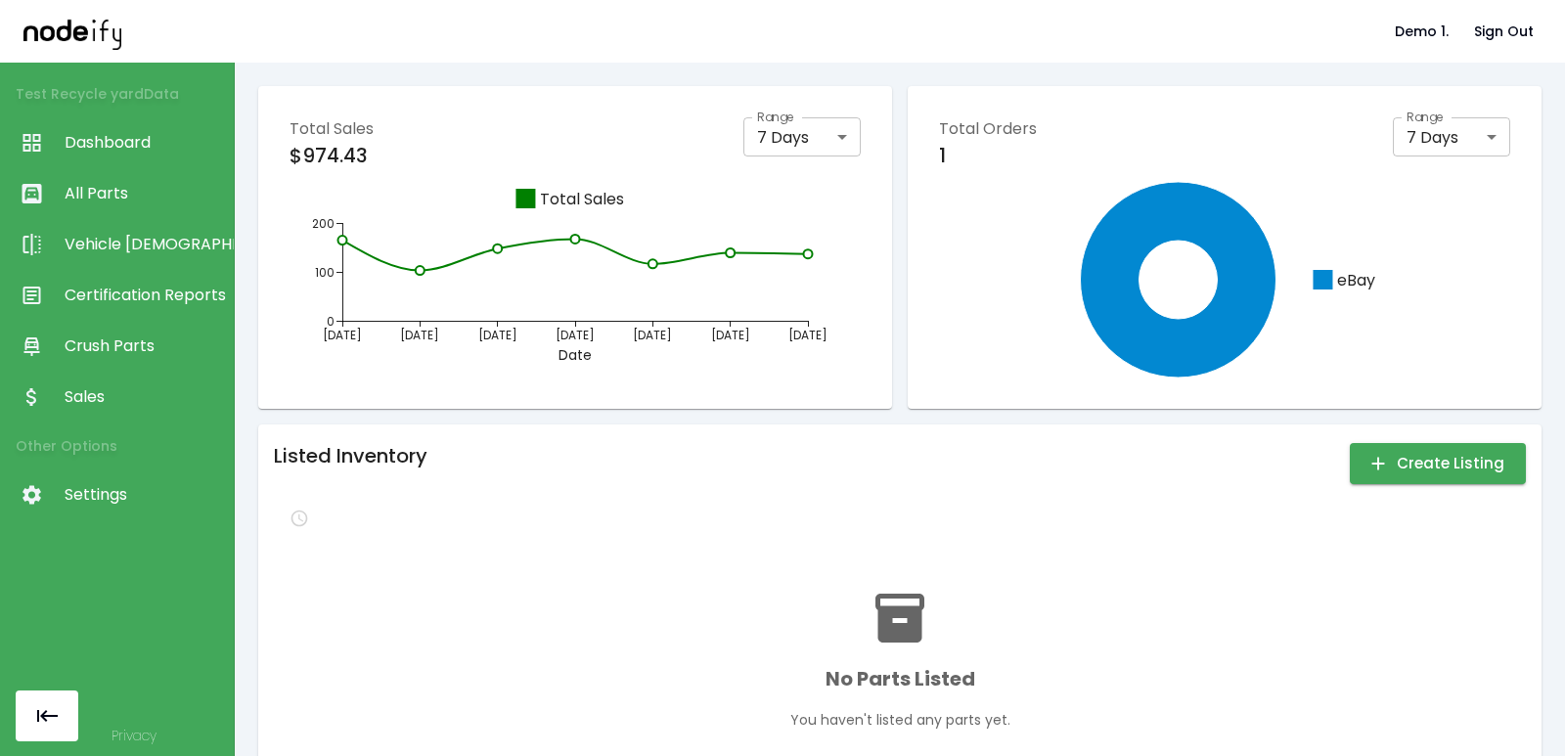
click at [151, 207] on link "All Parts" at bounding box center [117, 193] width 234 height 51
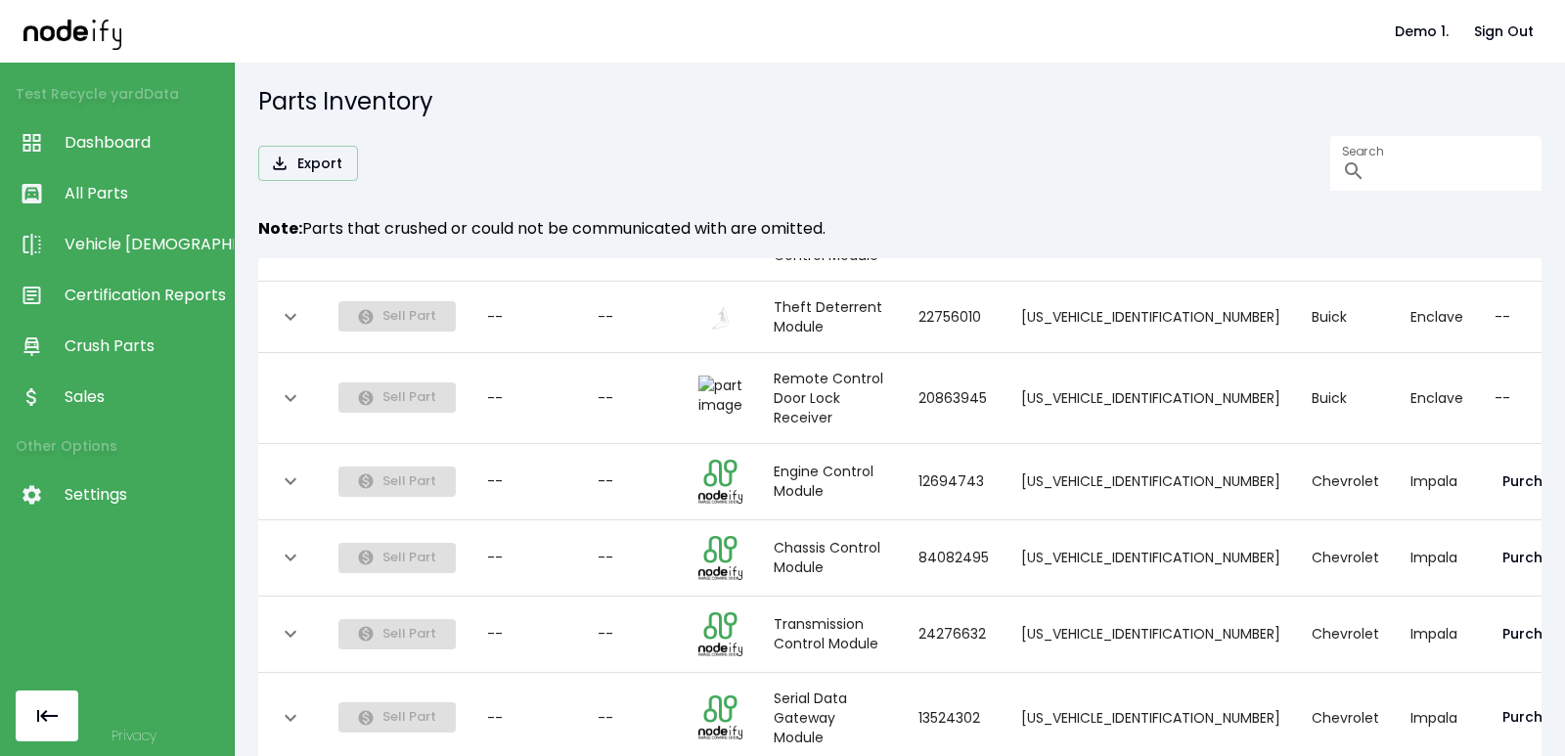
scroll to position [31, 0]
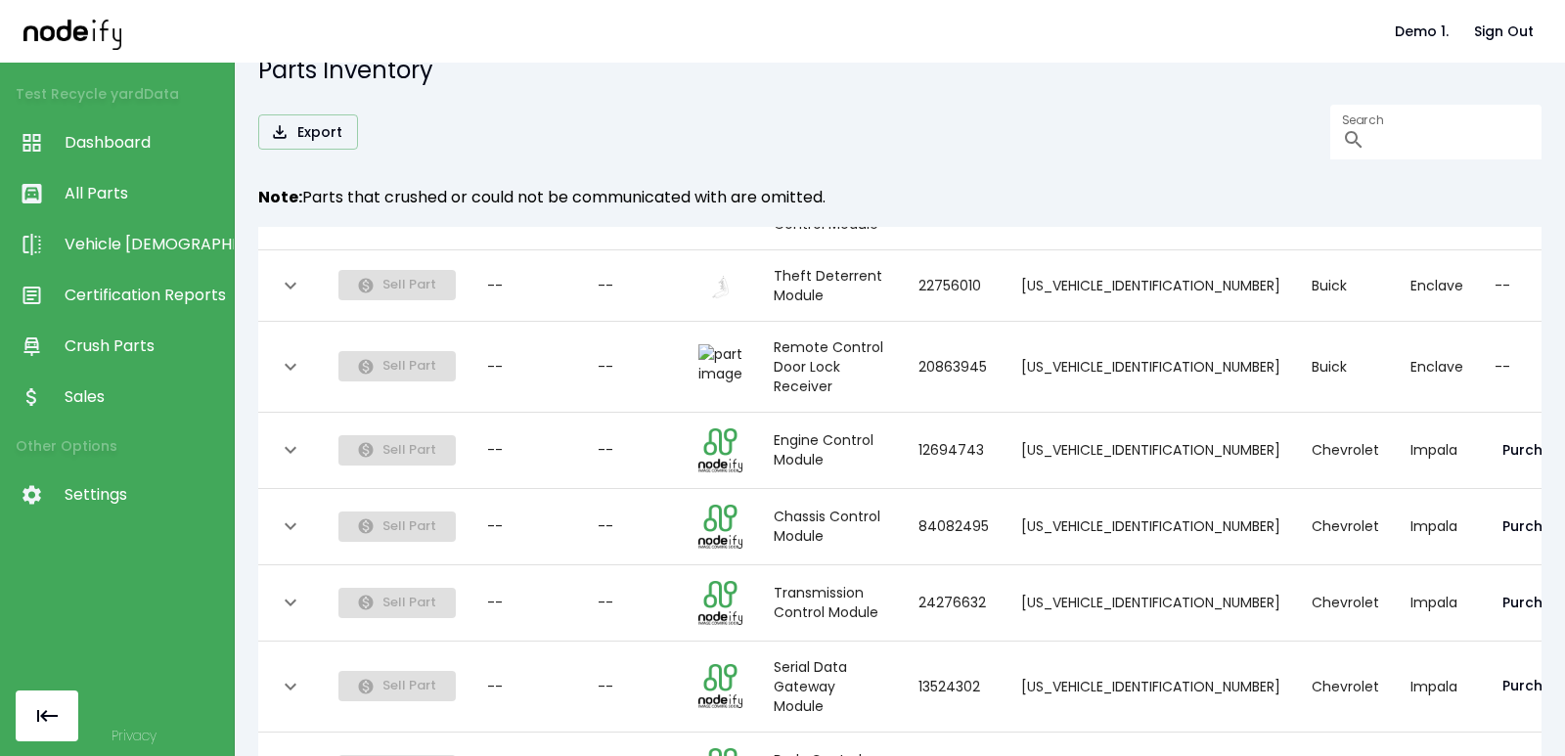
click at [431, 719] on body "Demo 1. Sign Out Test Recycle yard Data Dashboard All Parts Vehicle Scan Certif…" at bounding box center [782, 378] width 1565 height 756
click at [417, 680] on li "50" at bounding box center [418, 679] width 56 height 35
type input "**"
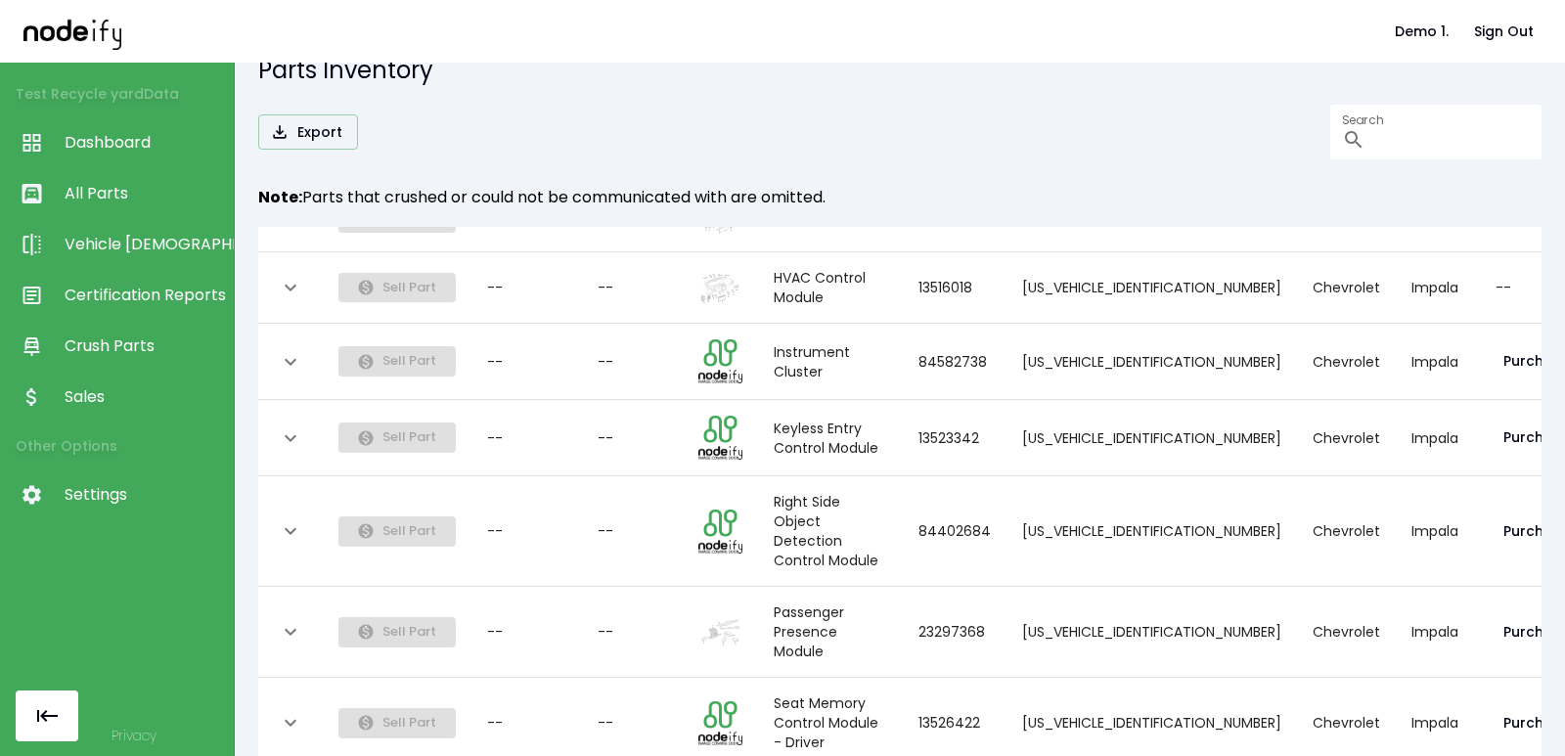
scroll to position [3629, 0]
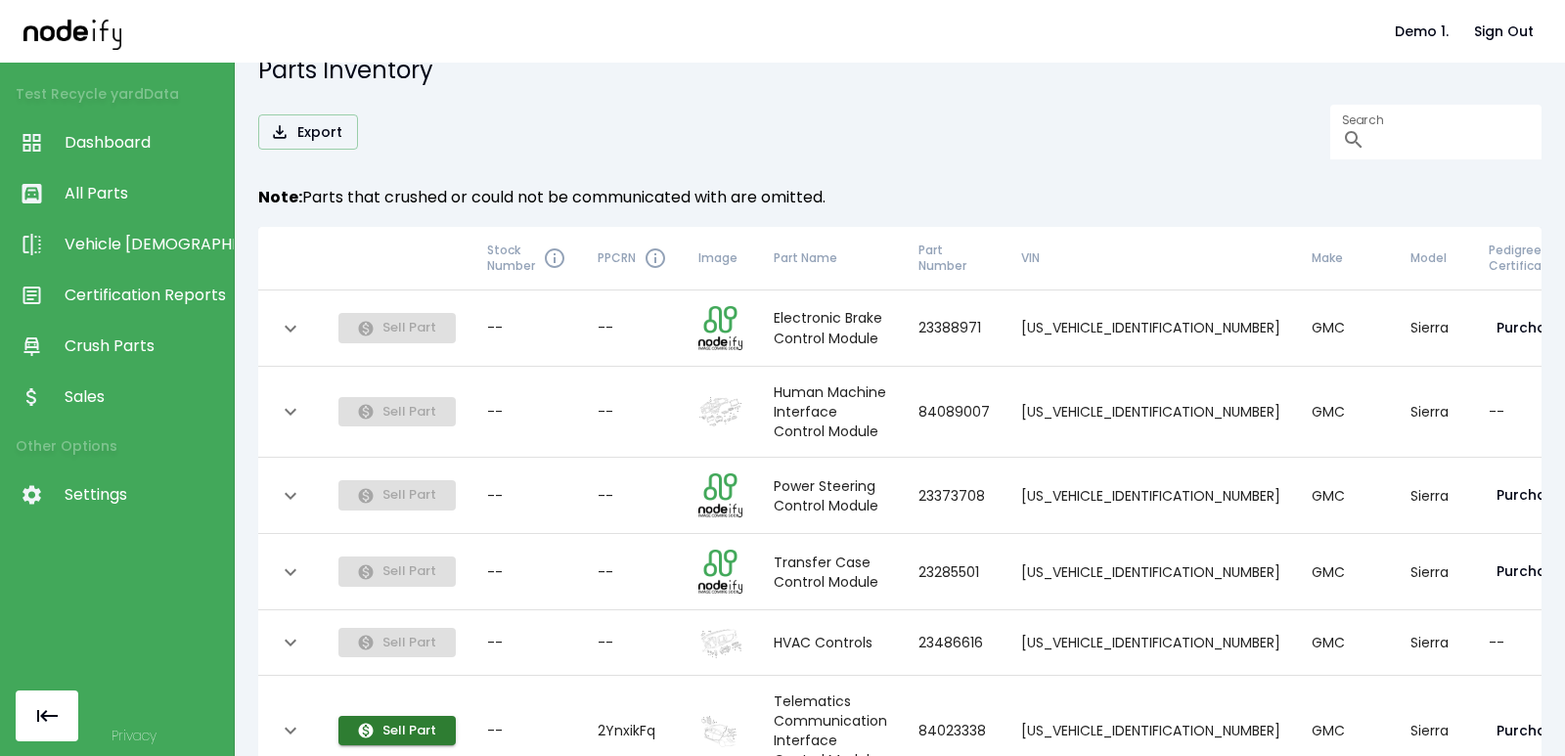
scroll to position [235, 0]
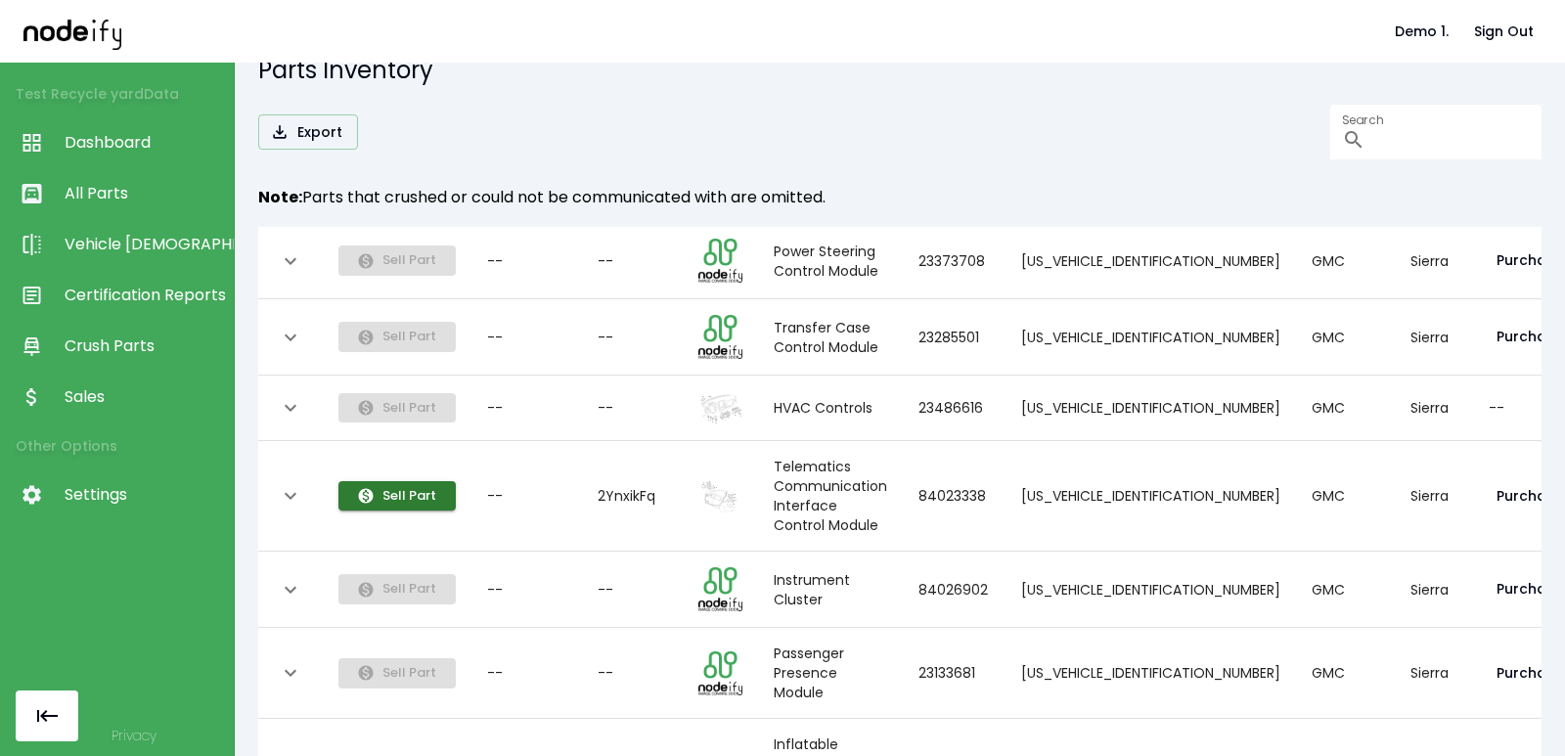
click at [529, 500] on div "--" at bounding box center [526, 496] width 79 height 20
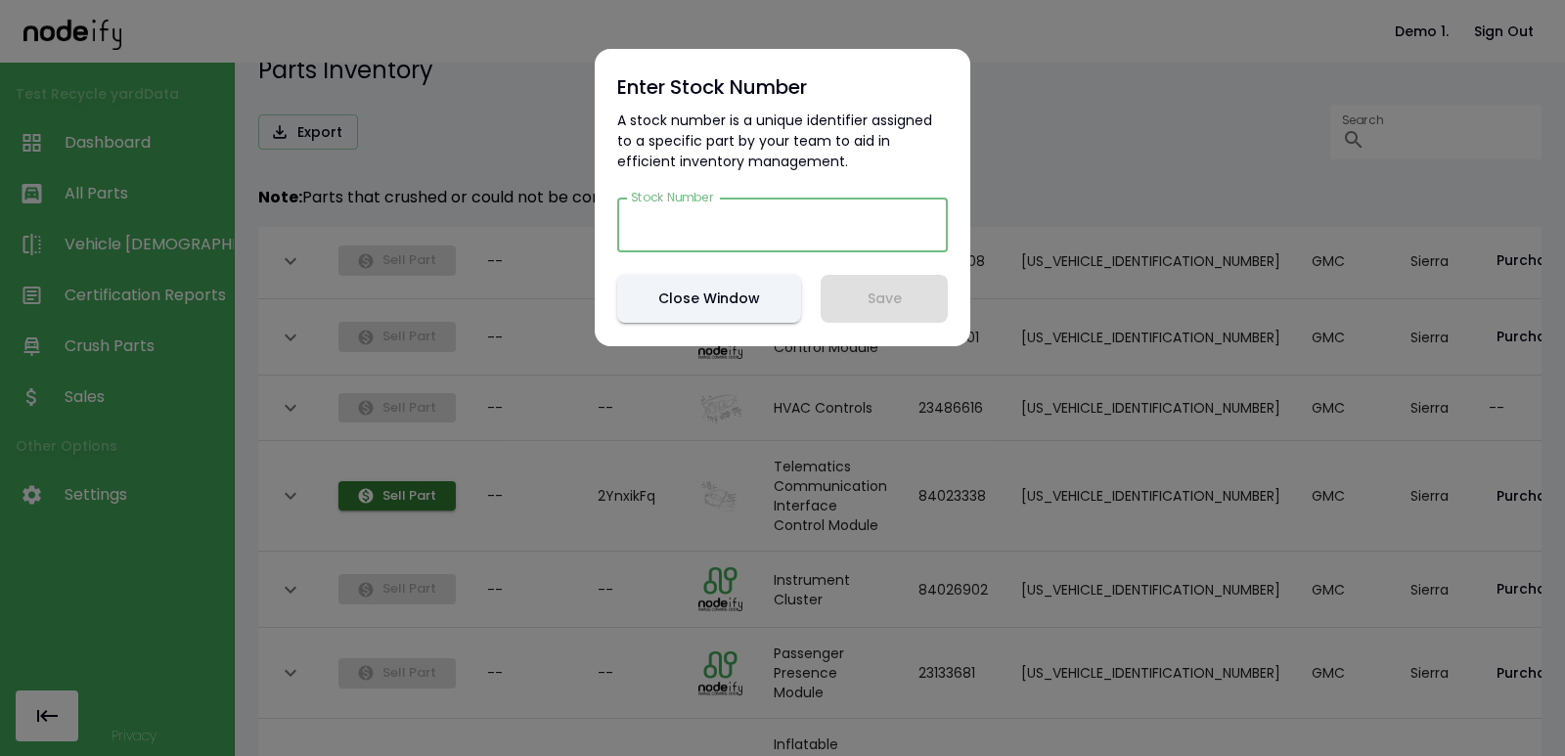
click at [725, 320] on button "Close Window" at bounding box center [709, 299] width 184 height 48
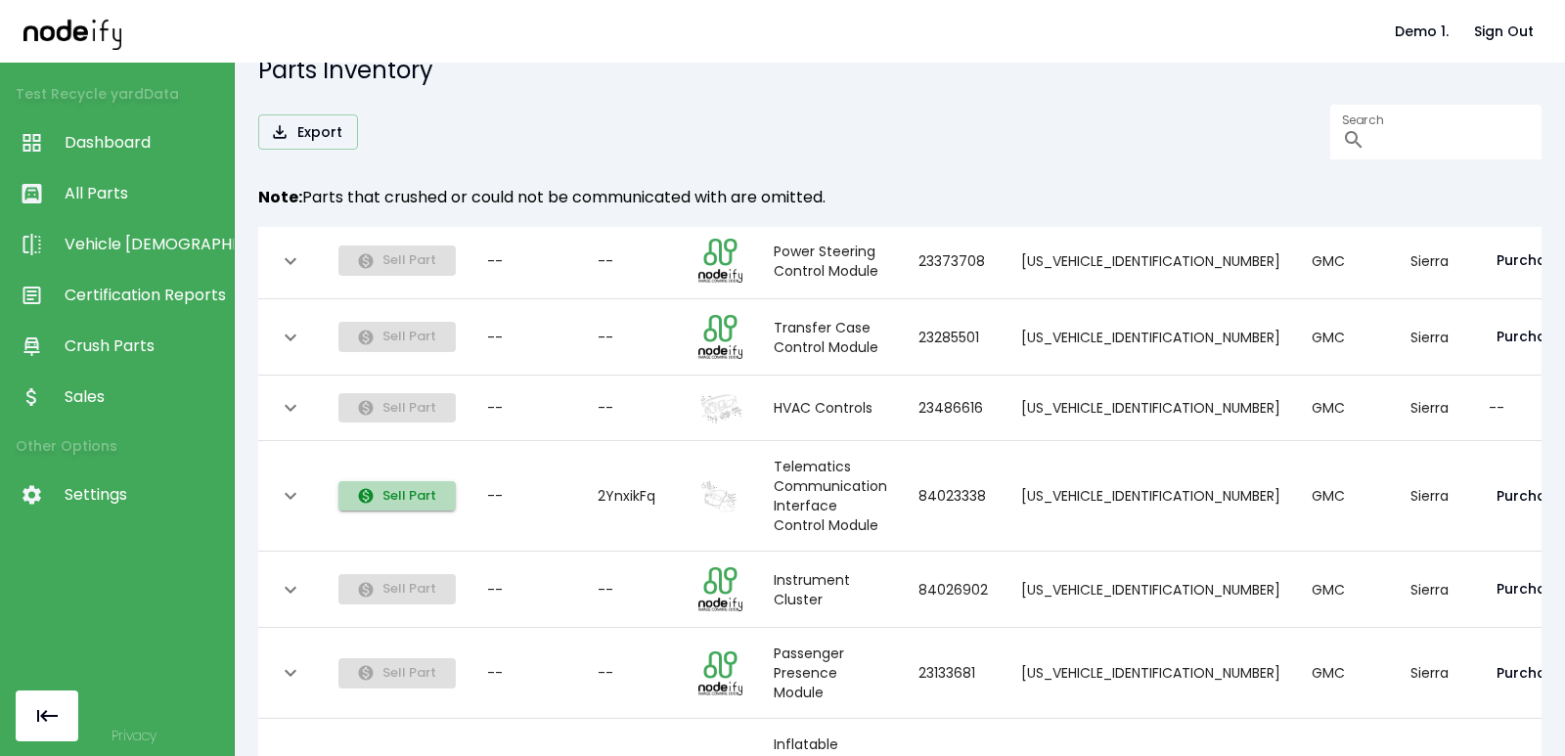
click at [409, 504] on button "Sell Part" at bounding box center [397, 496] width 117 height 30
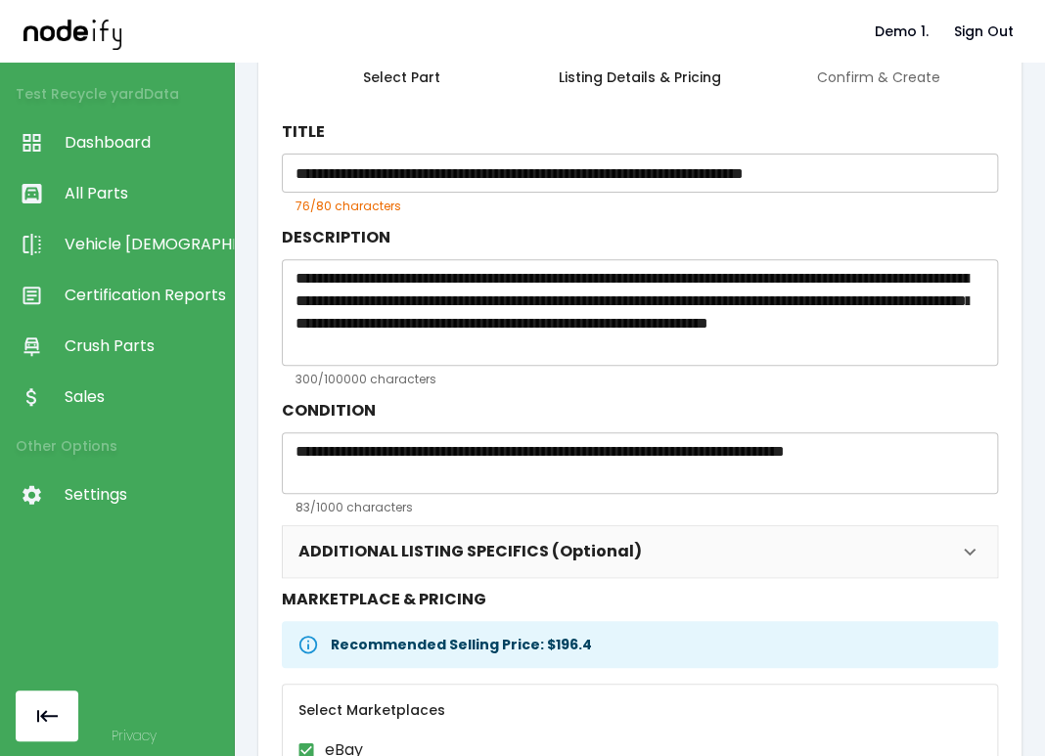
scroll to position [320, 0]
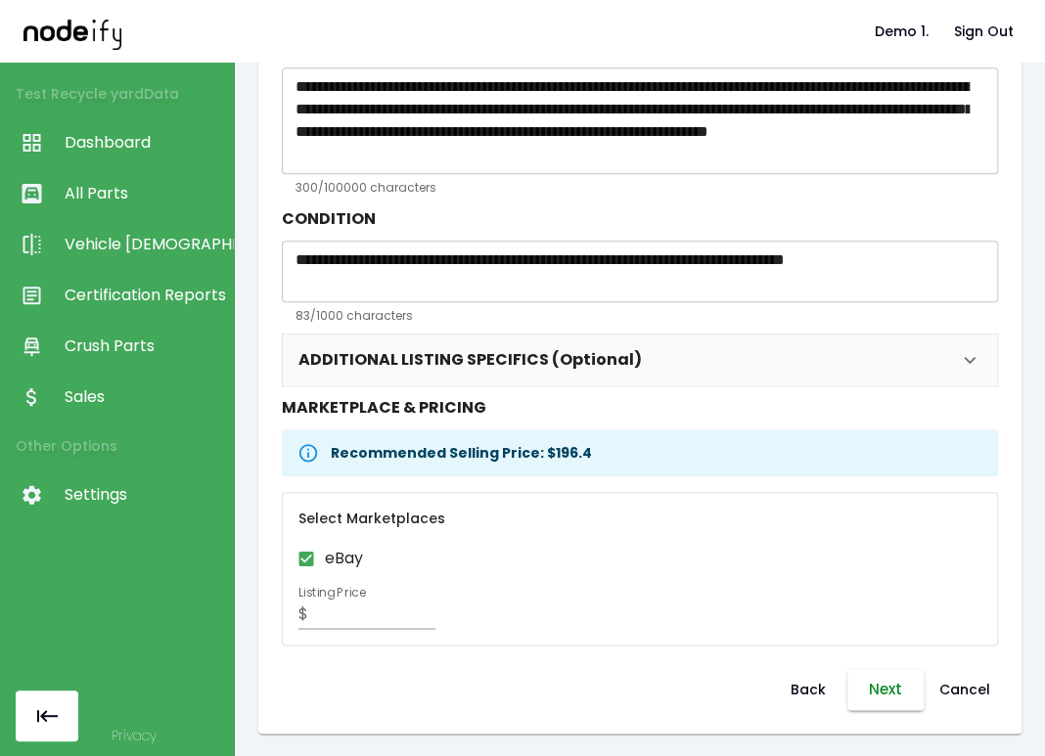
click at [883, 694] on button "Next" at bounding box center [885, 689] width 76 height 41
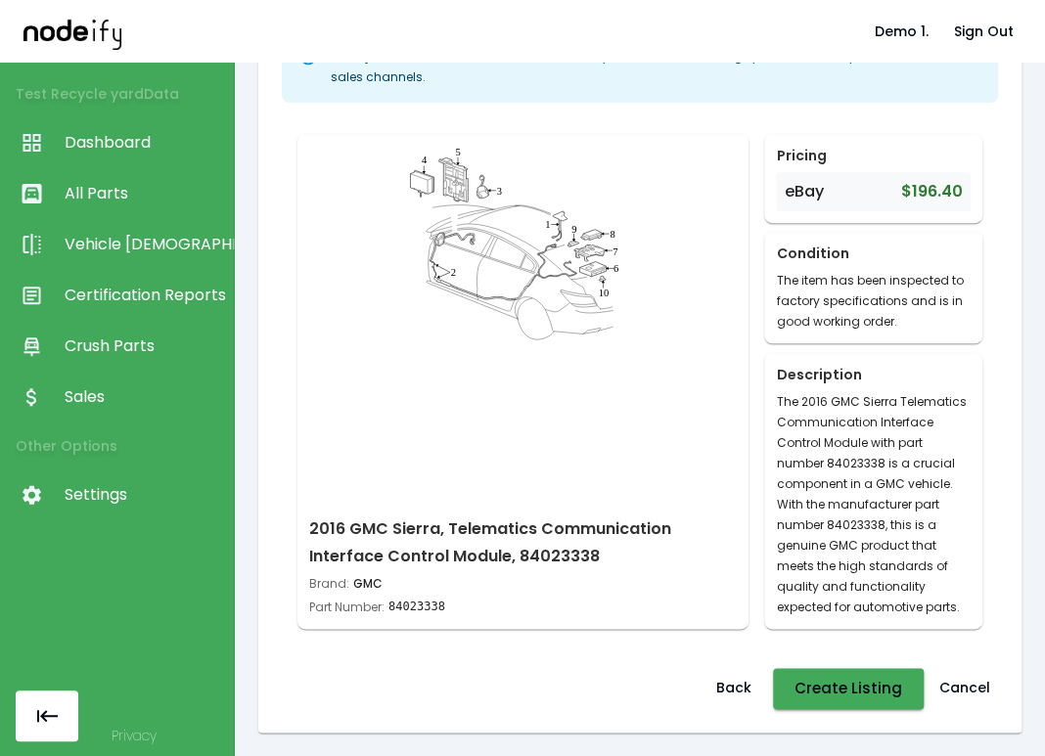
scroll to position [232, 0]
click at [717, 689] on button "Back" at bounding box center [733, 688] width 63 height 41
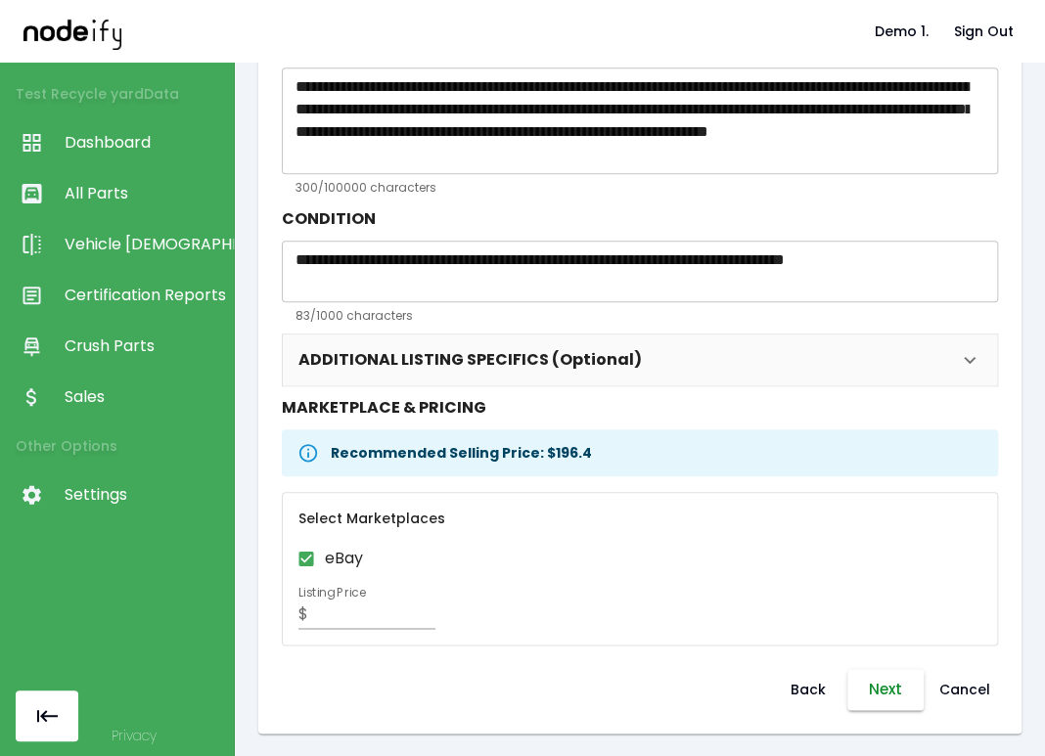
click at [847, 686] on button "Next" at bounding box center [885, 689] width 76 height 41
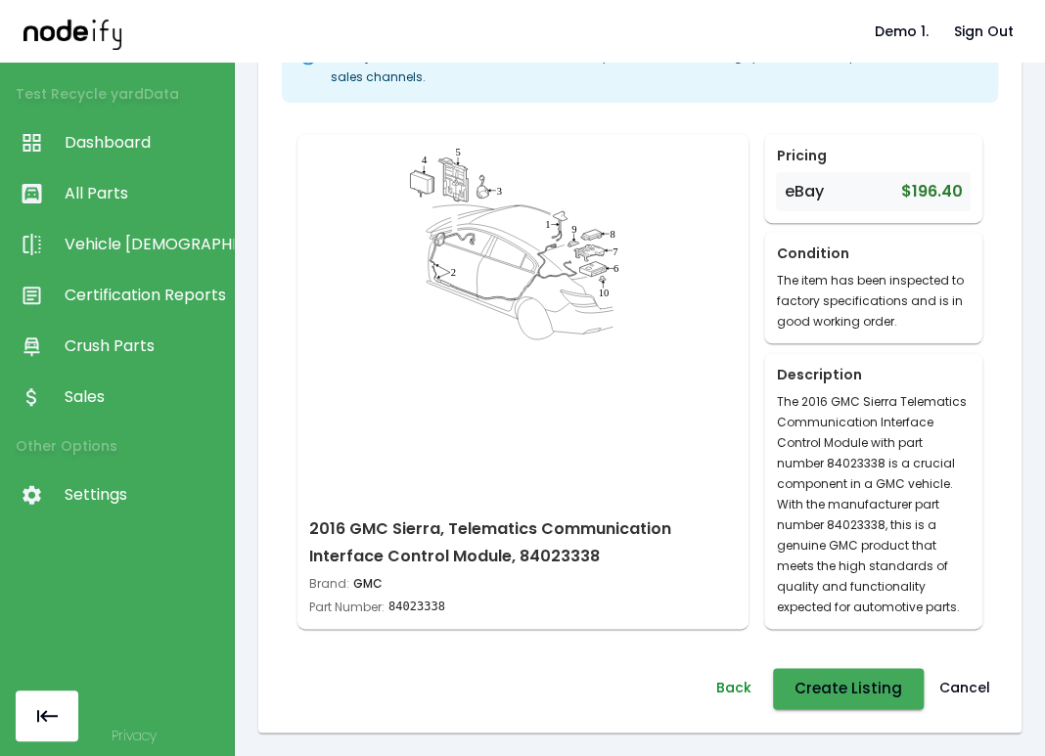
click at [739, 693] on button "Back" at bounding box center [733, 688] width 63 height 41
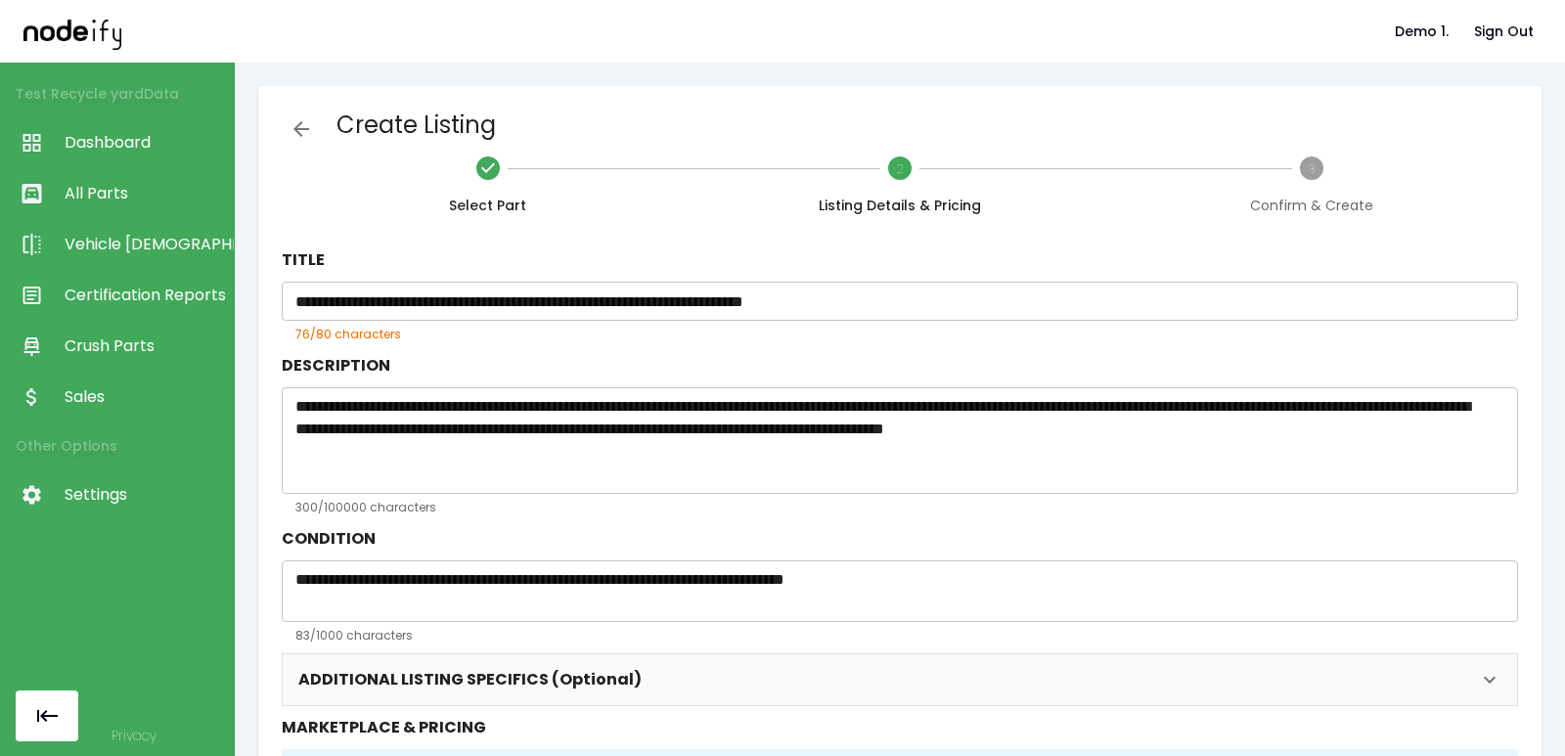
scroll to position [320, 0]
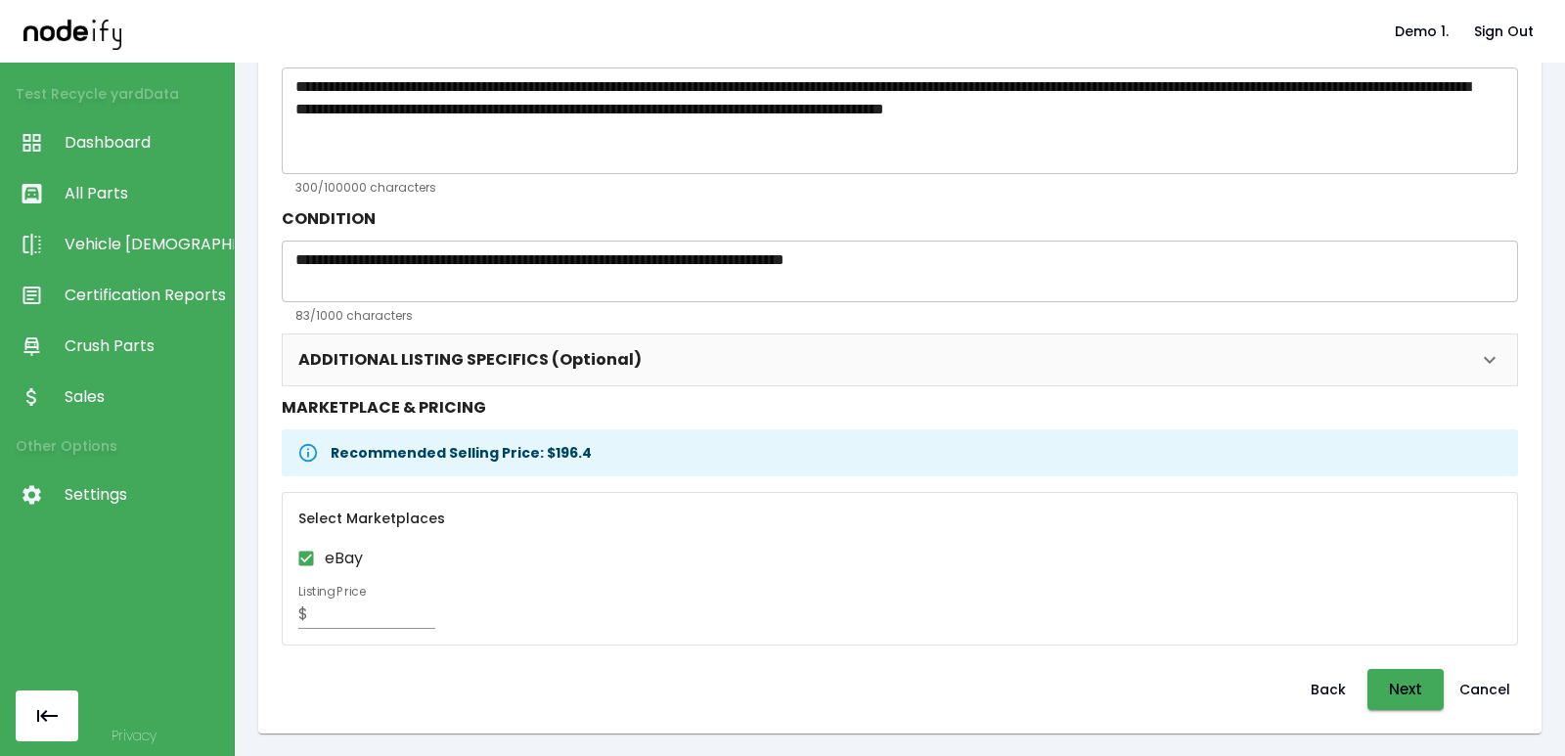
click at [133, 403] on span "Sales" at bounding box center [144, 396] width 159 height 23
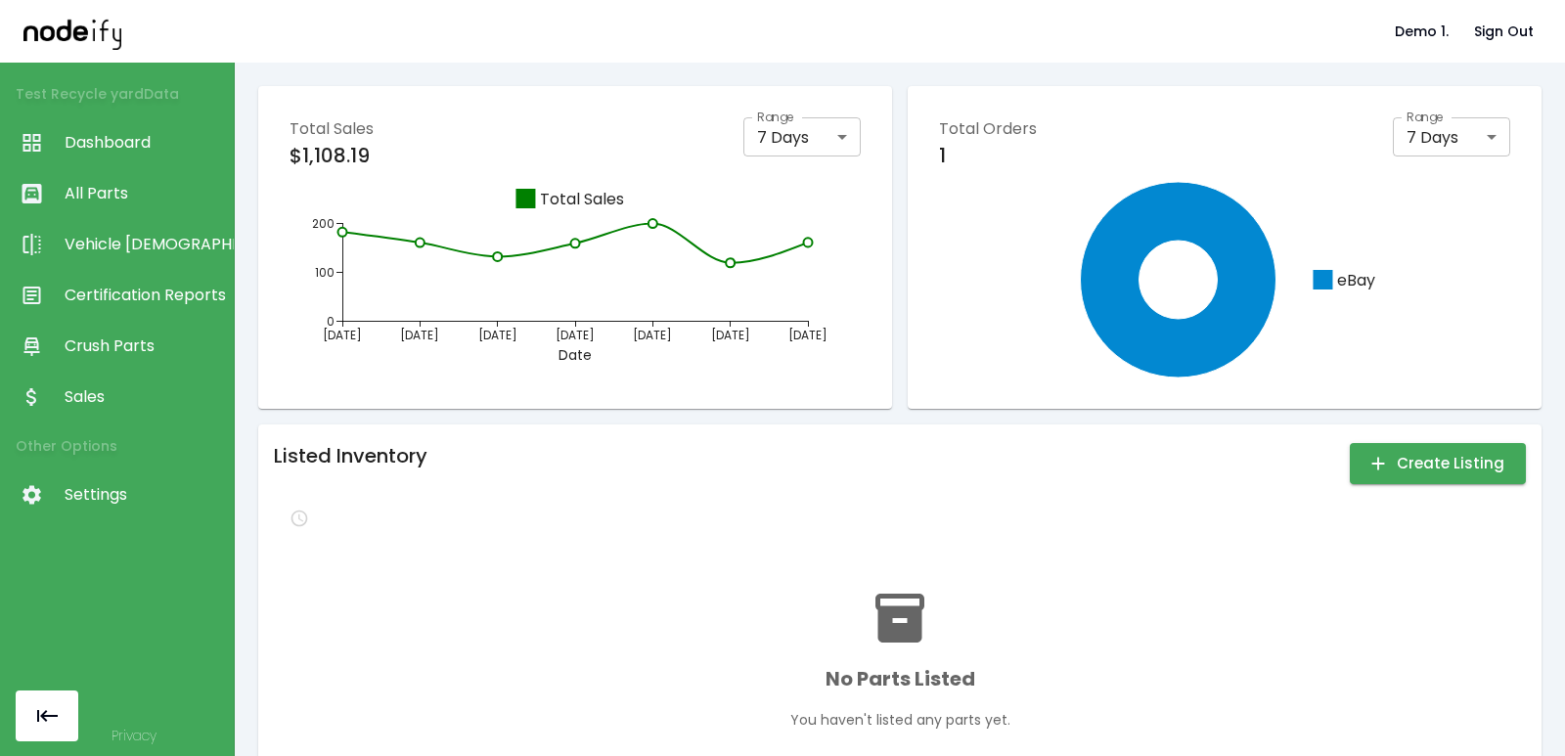
click at [138, 338] on span "Crush Parts" at bounding box center [144, 346] width 159 height 23
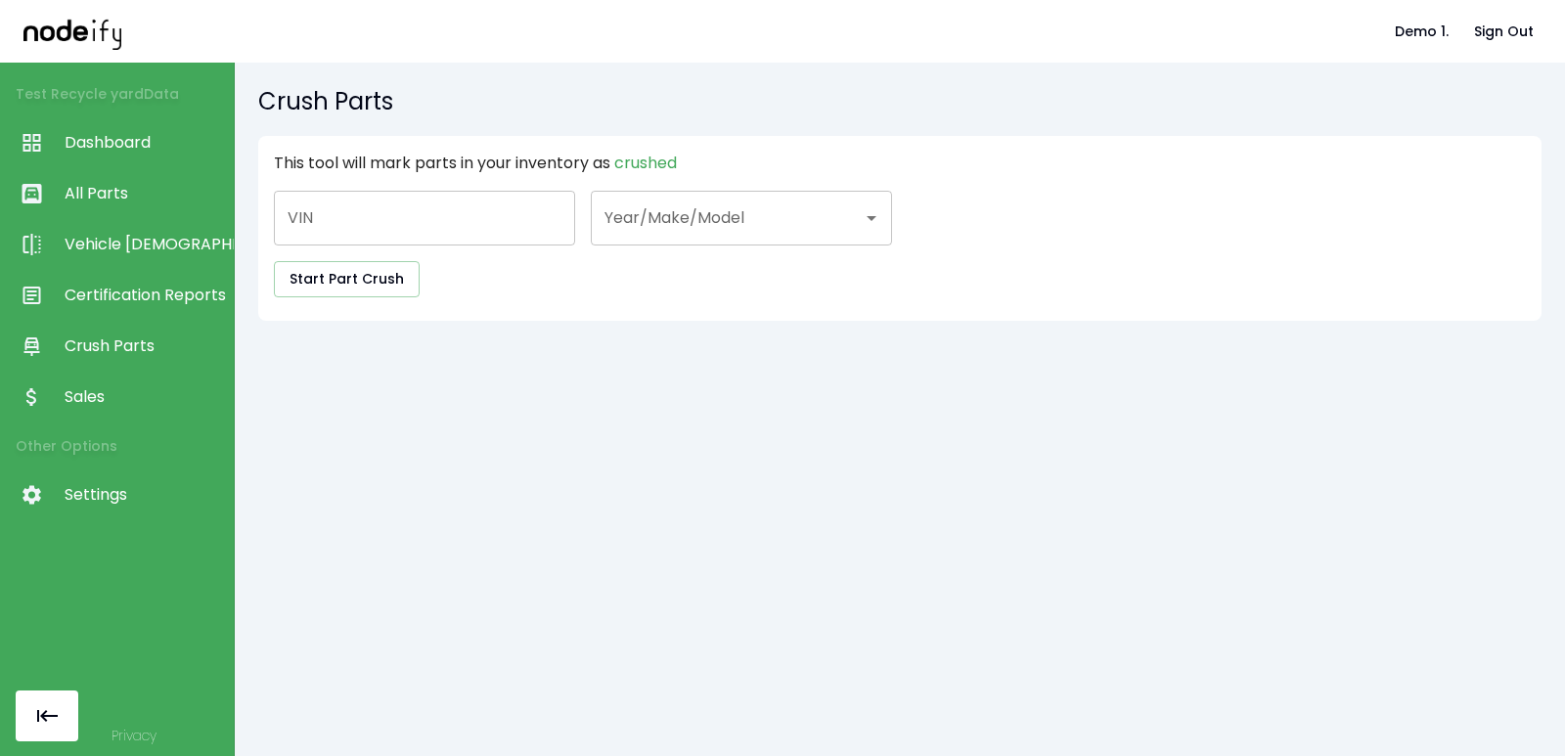
click at [130, 230] on link "Vehicle [DEMOGRAPHIC_DATA]" at bounding box center [117, 244] width 234 height 51
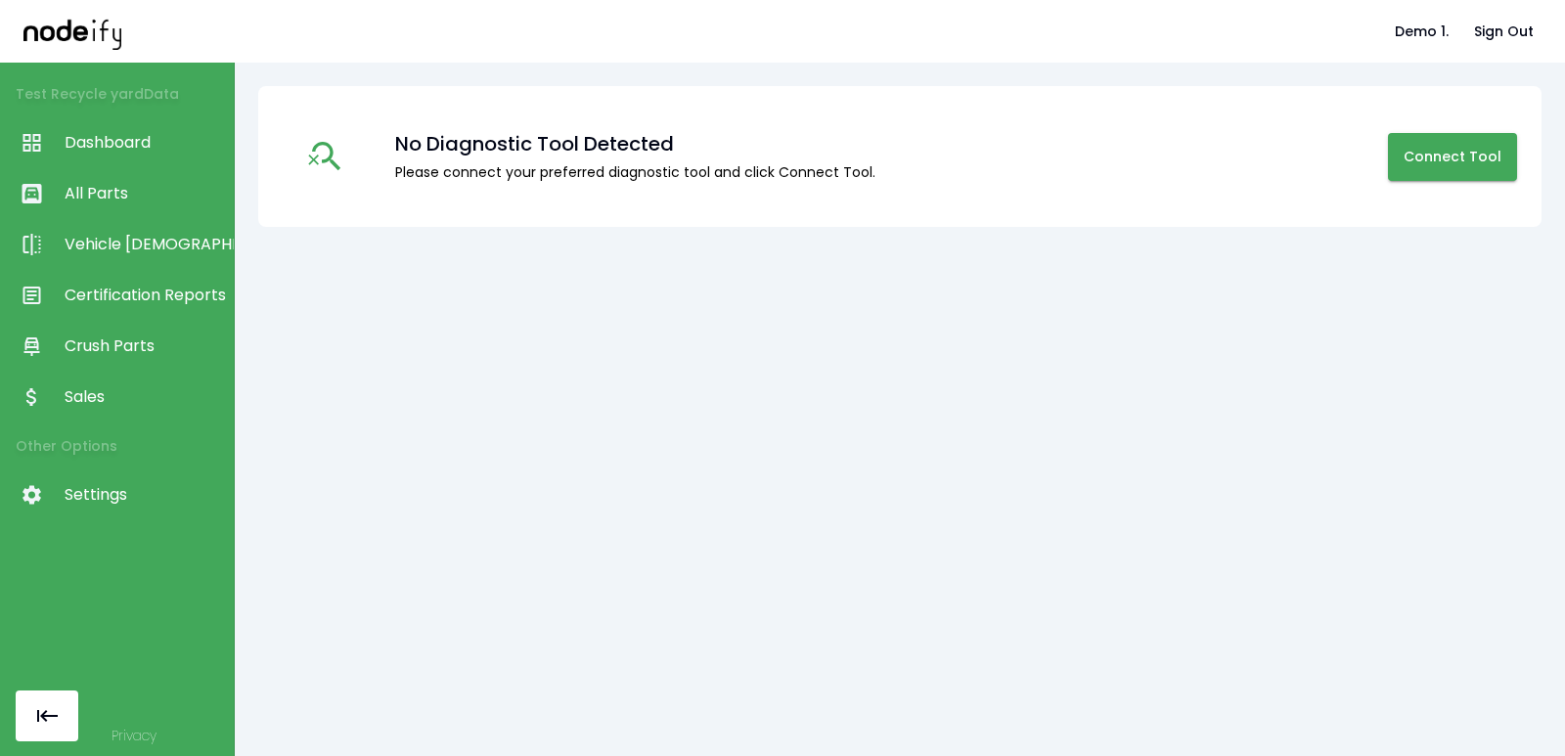
click at [127, 403] on span "Sales" at bounding box center [144, 396] width 159 height 23
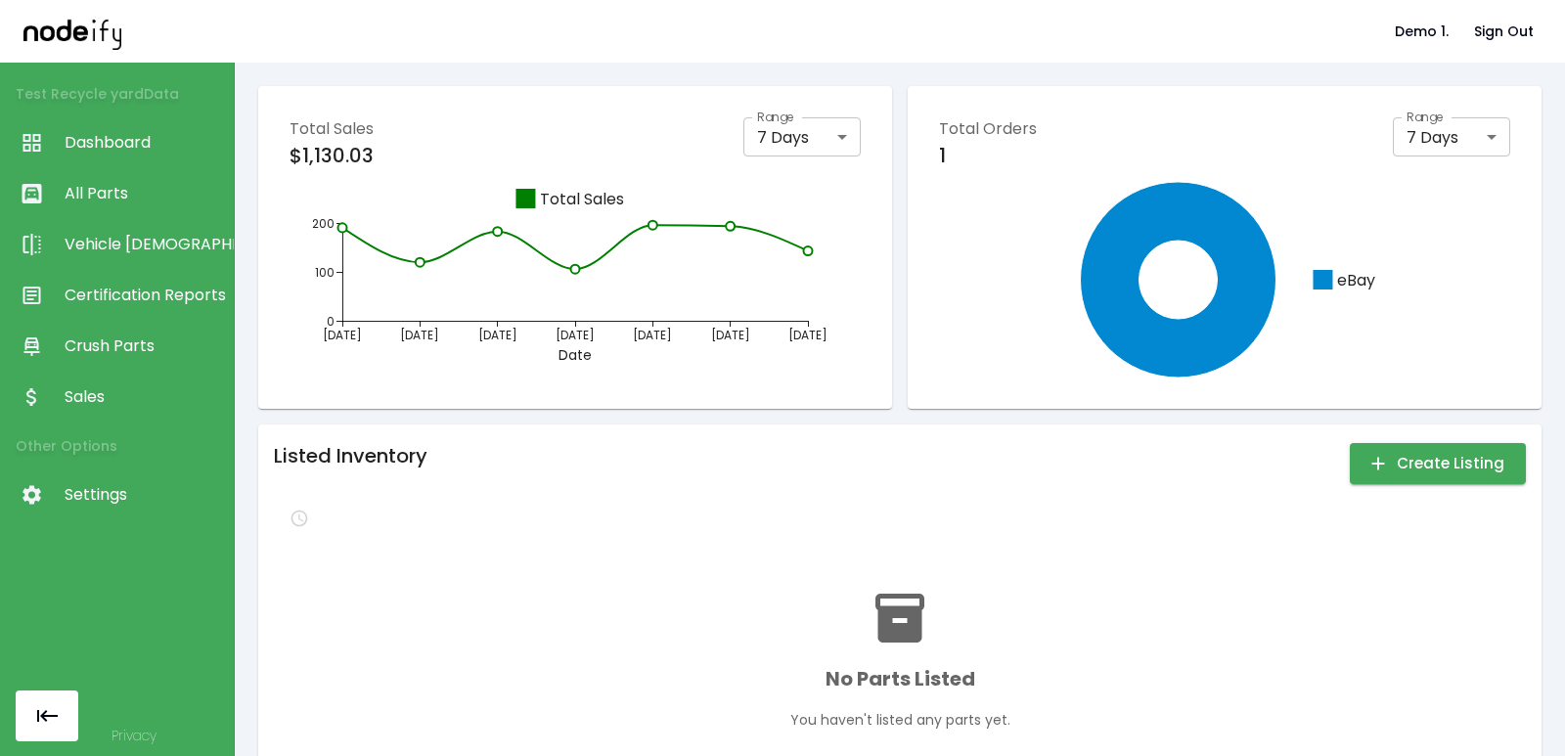
click at [120, 324] on link "Crush Parts" at bounding box center [117, 346] width 234 height 51
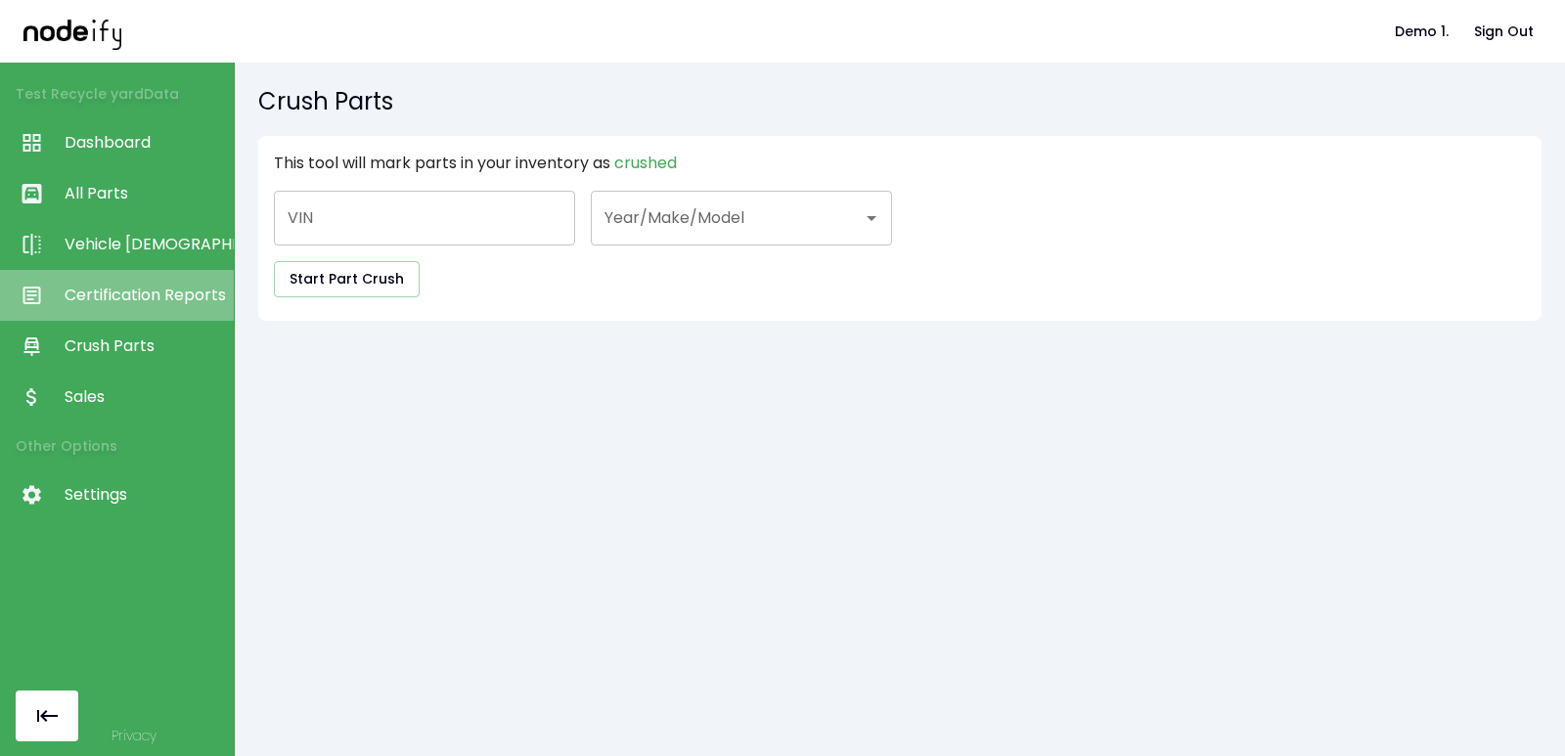
click at [139, 282] on link "Certification Reports" at bounding box center [117, 295] width 234 height 51
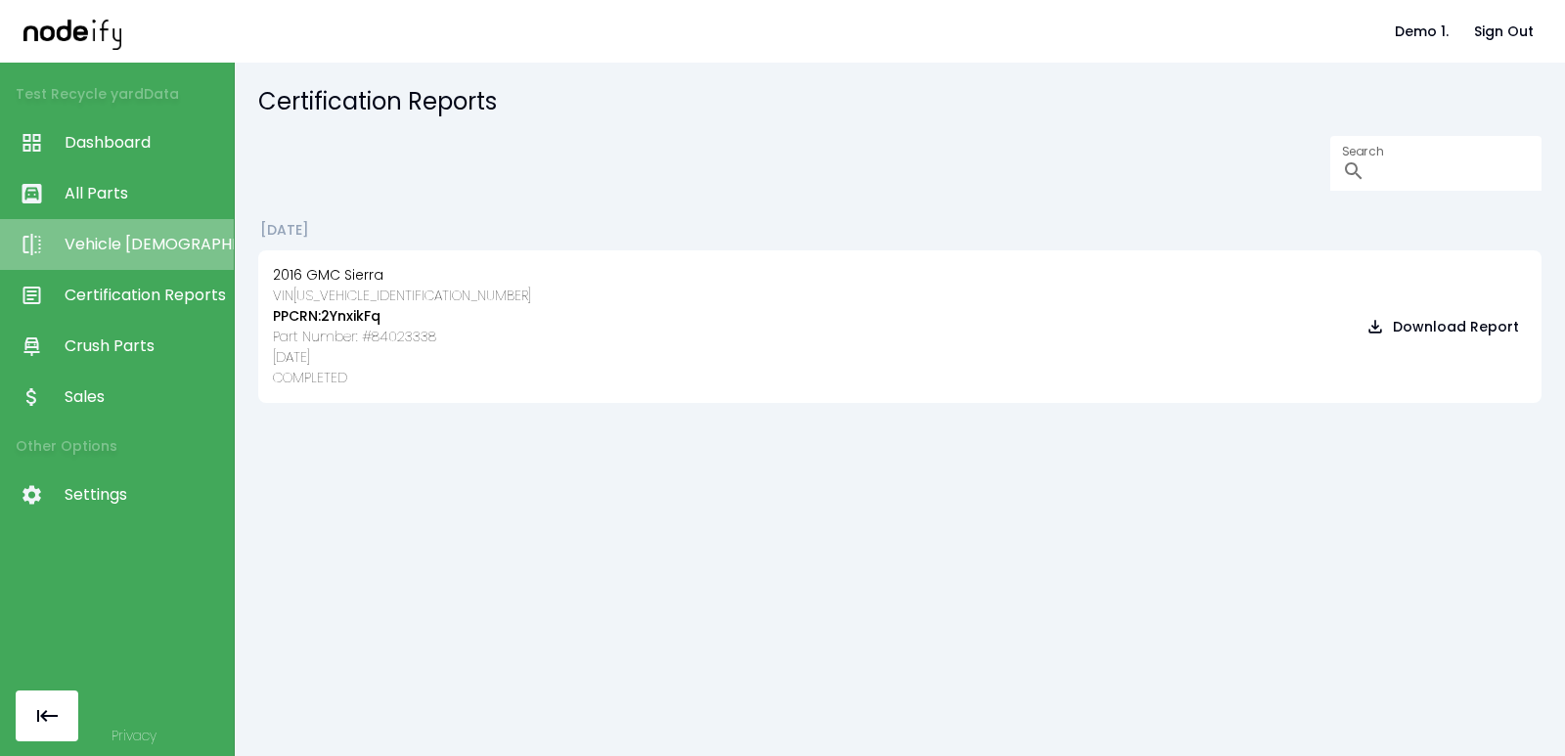
click at [91, 255] on span "Vehicle [DEMOGRAPHIC_DATA]" at bounding box center [144, 244] width 159 height 23
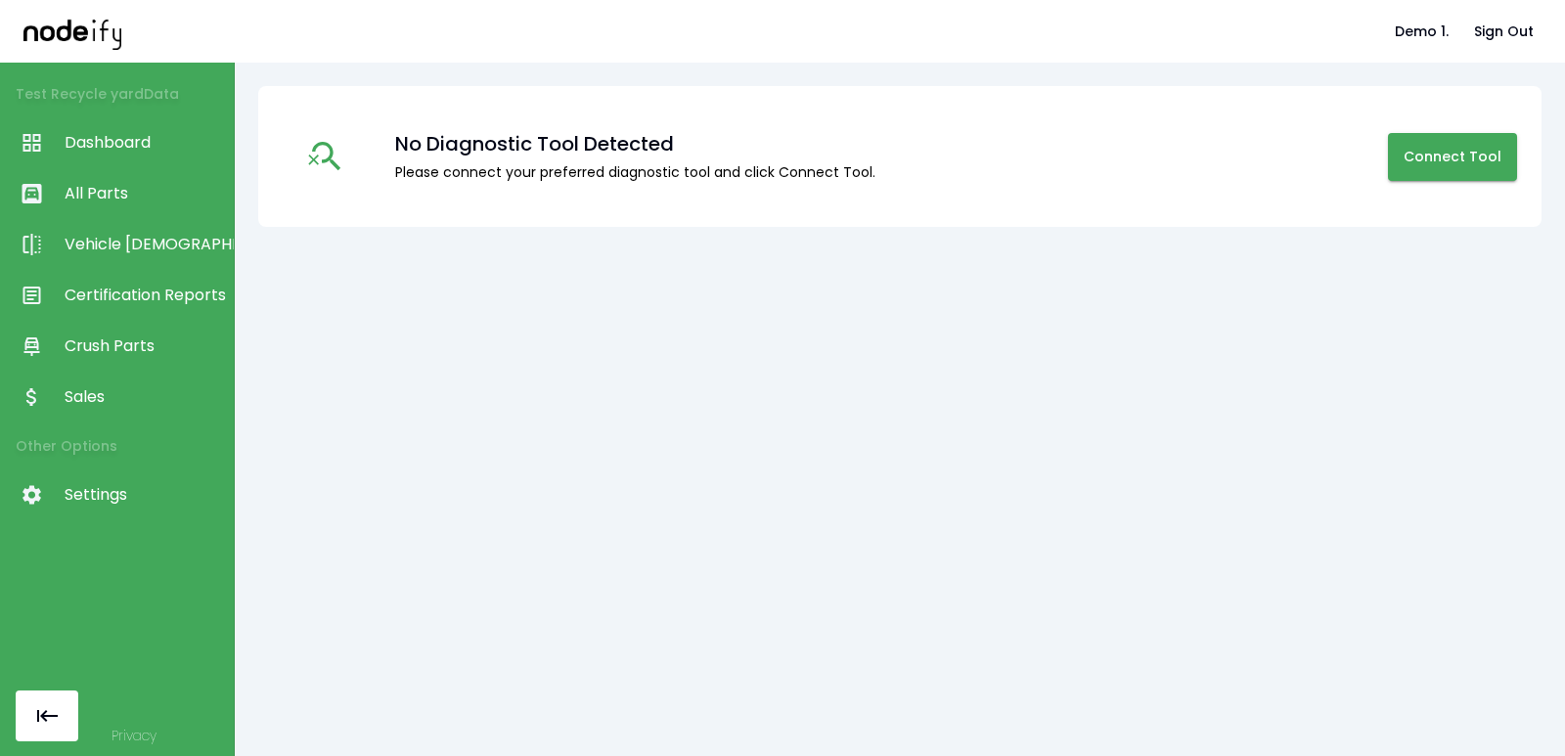
click at [140, 193] on span "All Parts" at bounding box center [144, 193] width 159 height 23
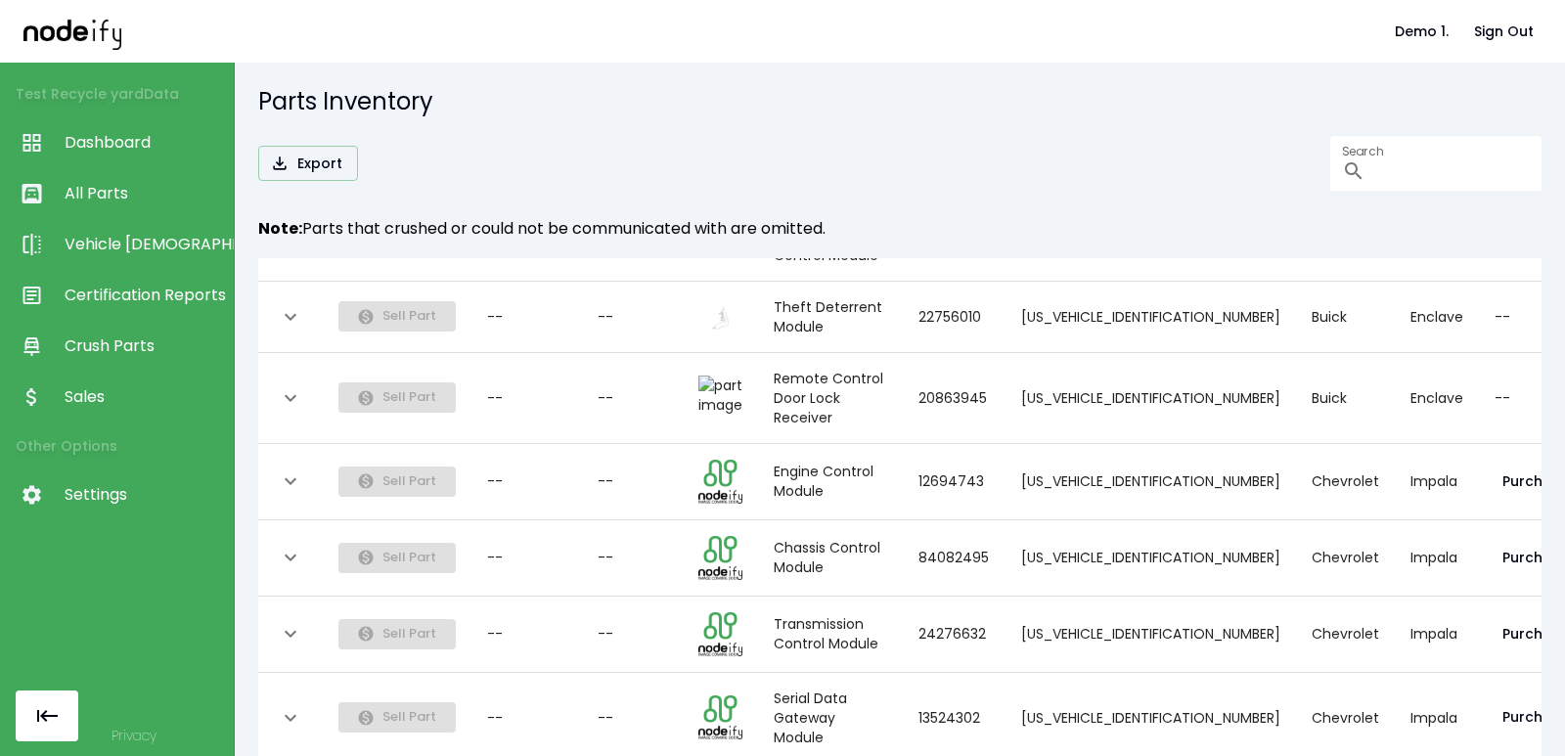
scroll to position [31, 0]
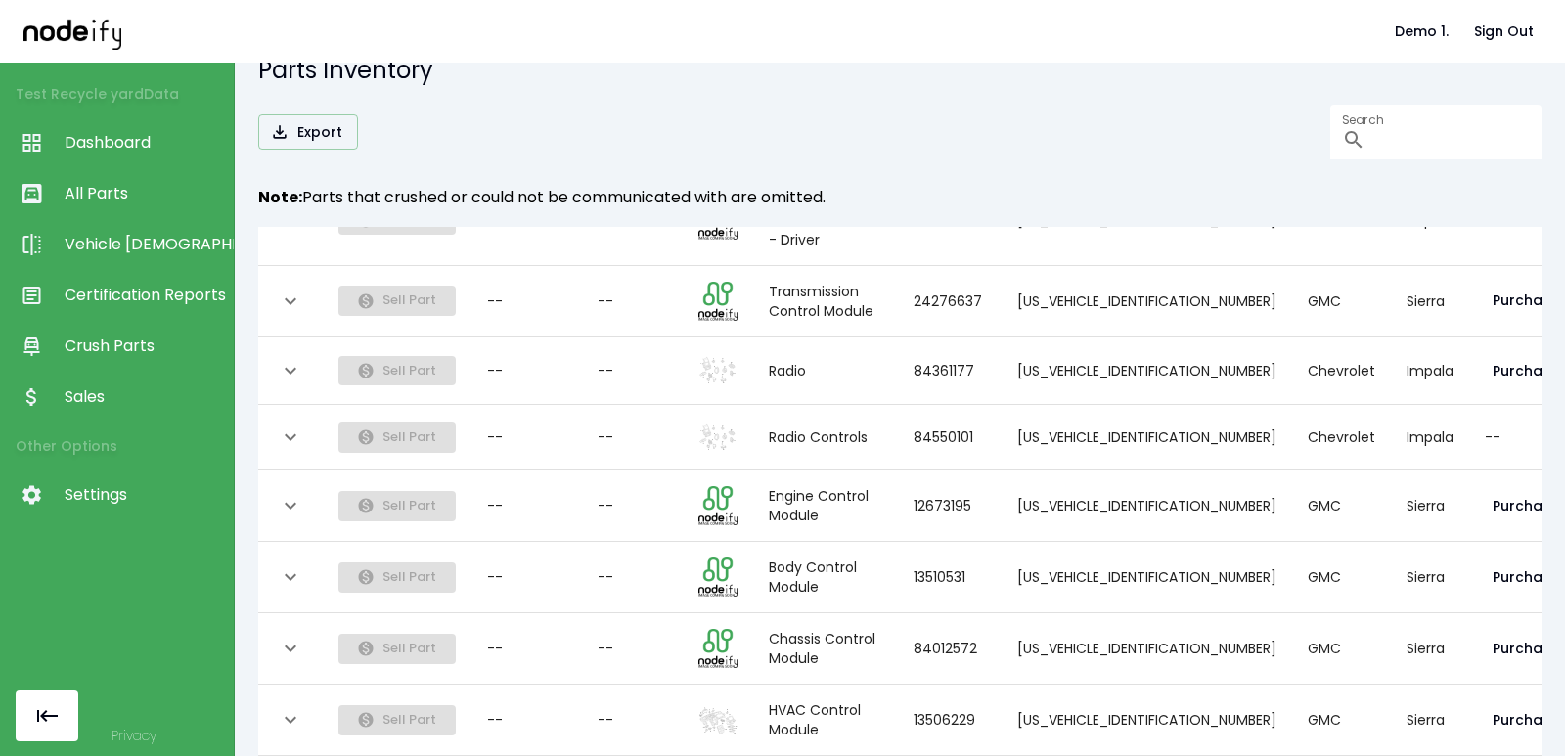
scroll to position [1593, 0]
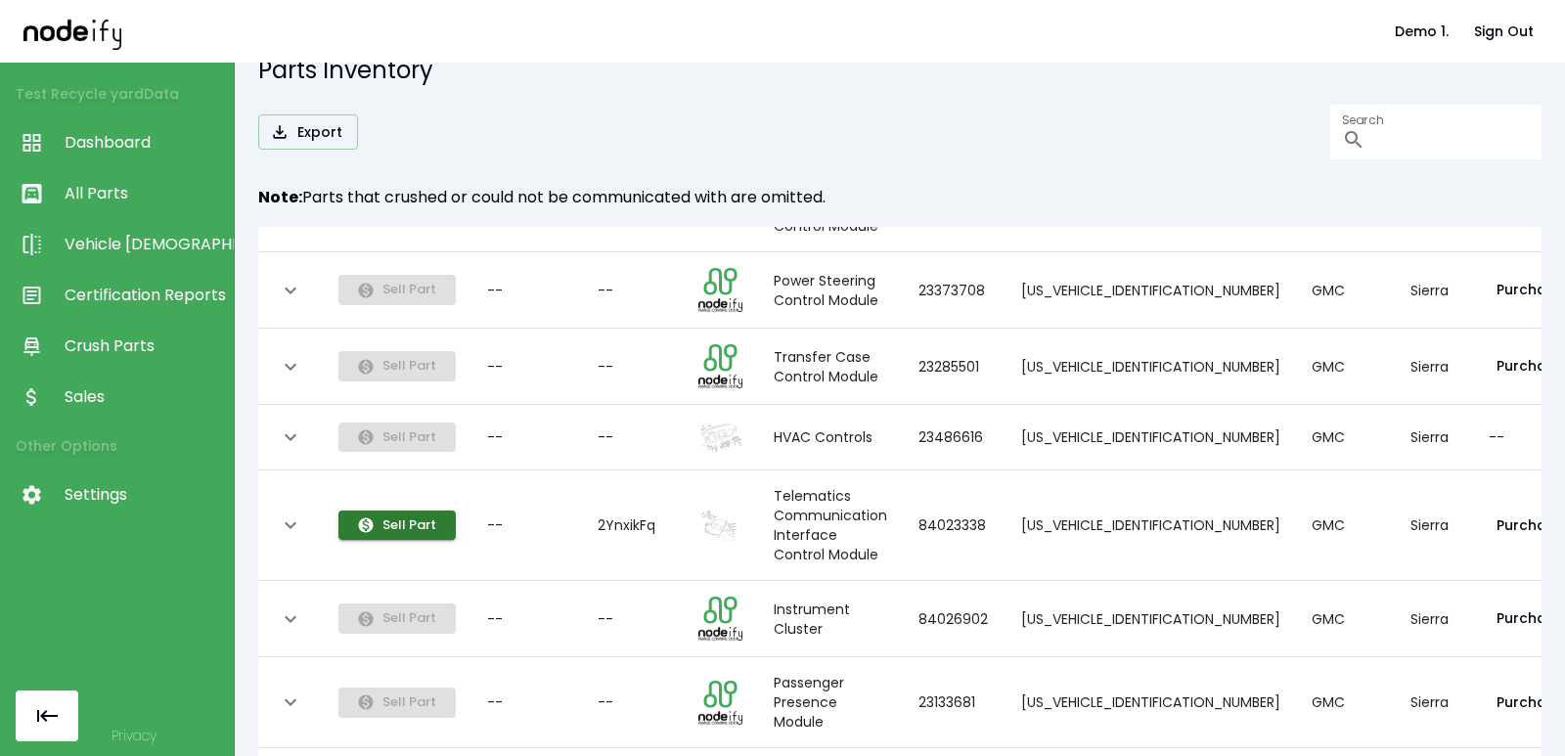
scroll to position [352, 0]
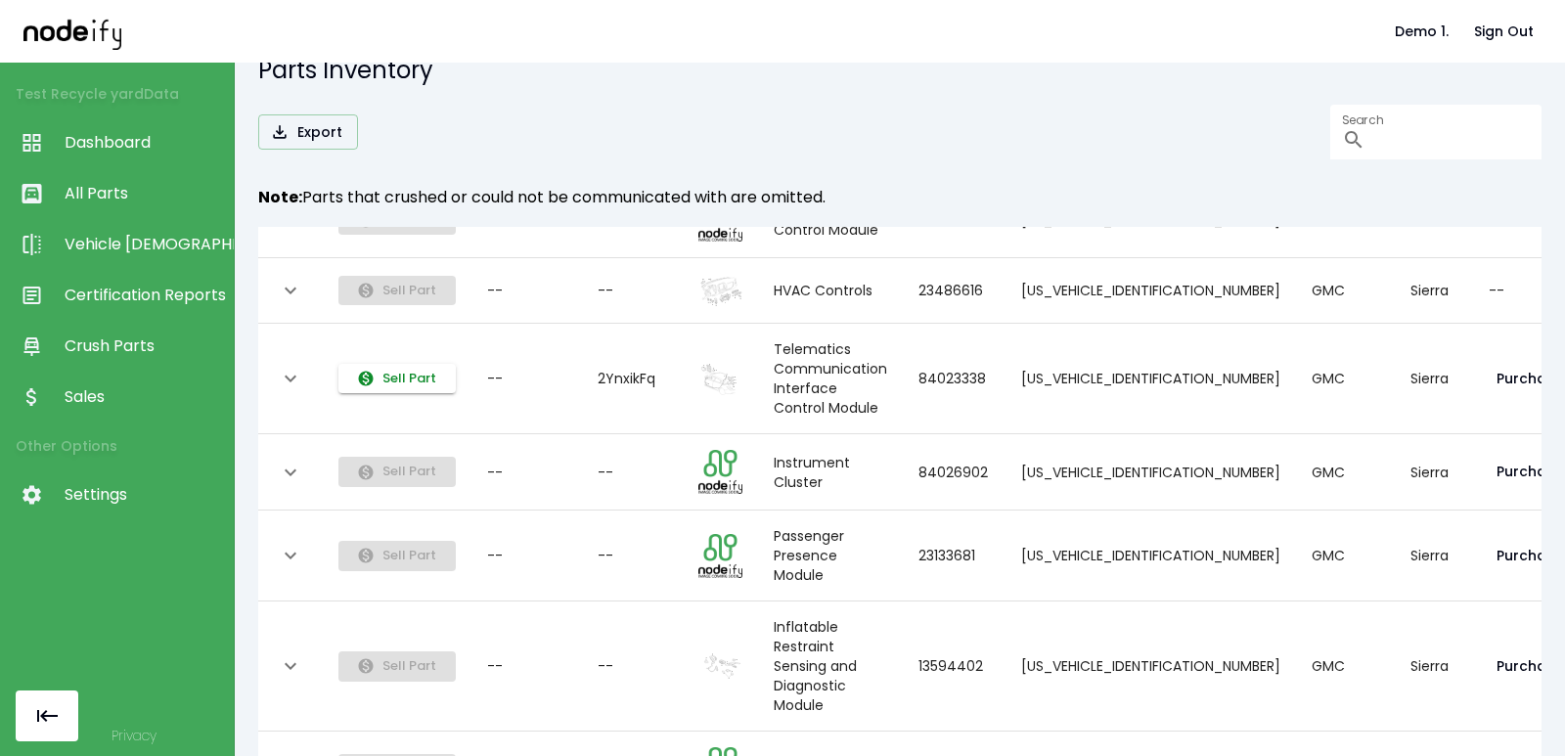
click at [416, 372] on button "Sell Part" at bounding box center [397, 379] width 117 height 30
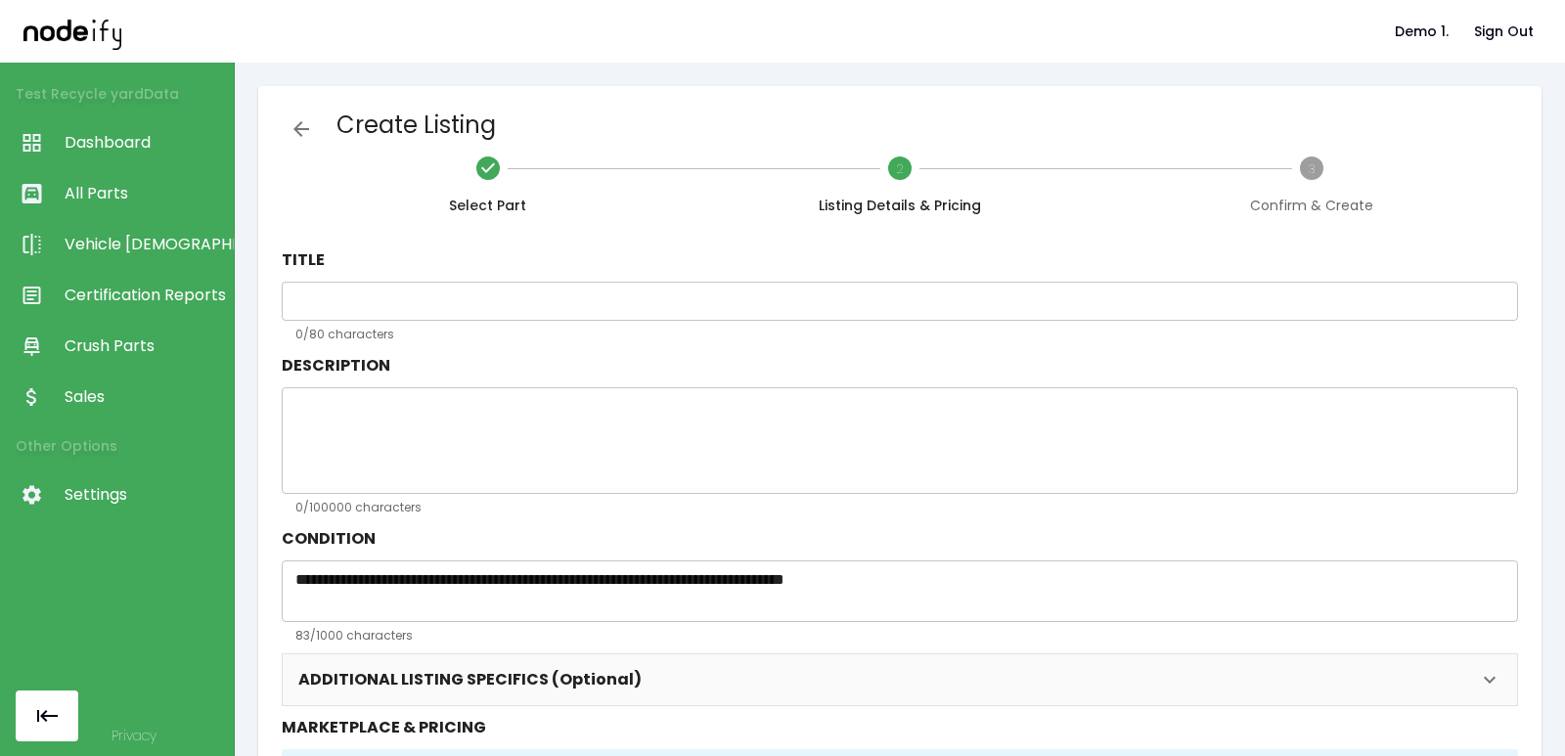
type input "**********"
type textarea "**********"
type input "***"
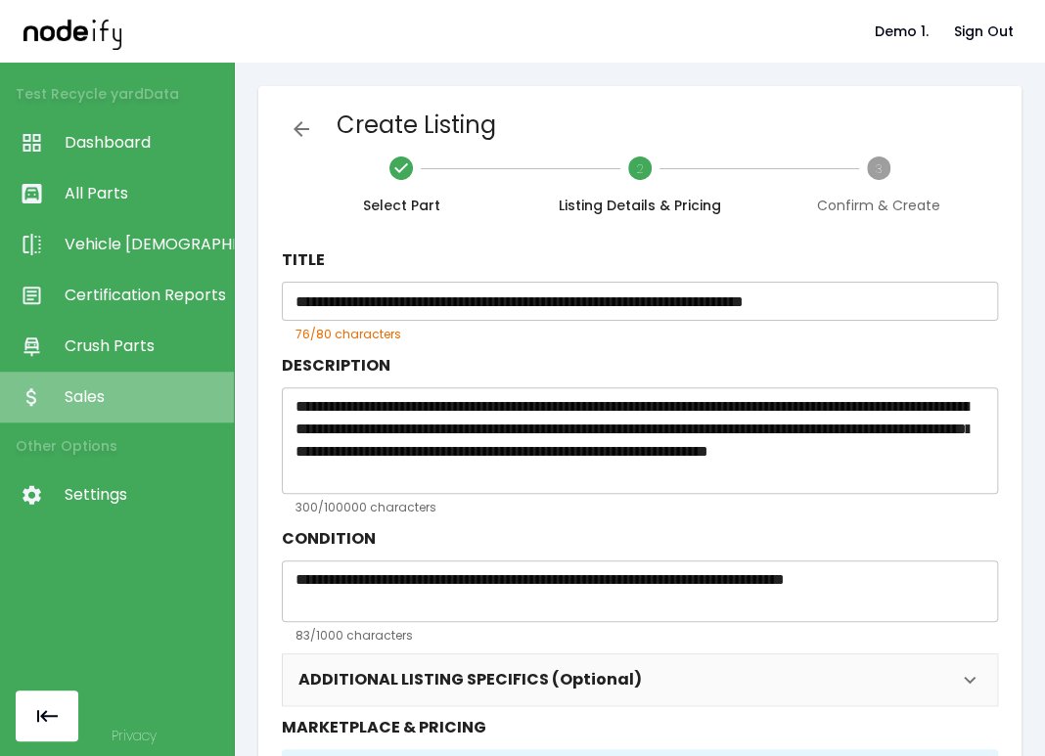
click at [96, 399] on span "Sales" at bounding box center [144, 396] width 159 height 23
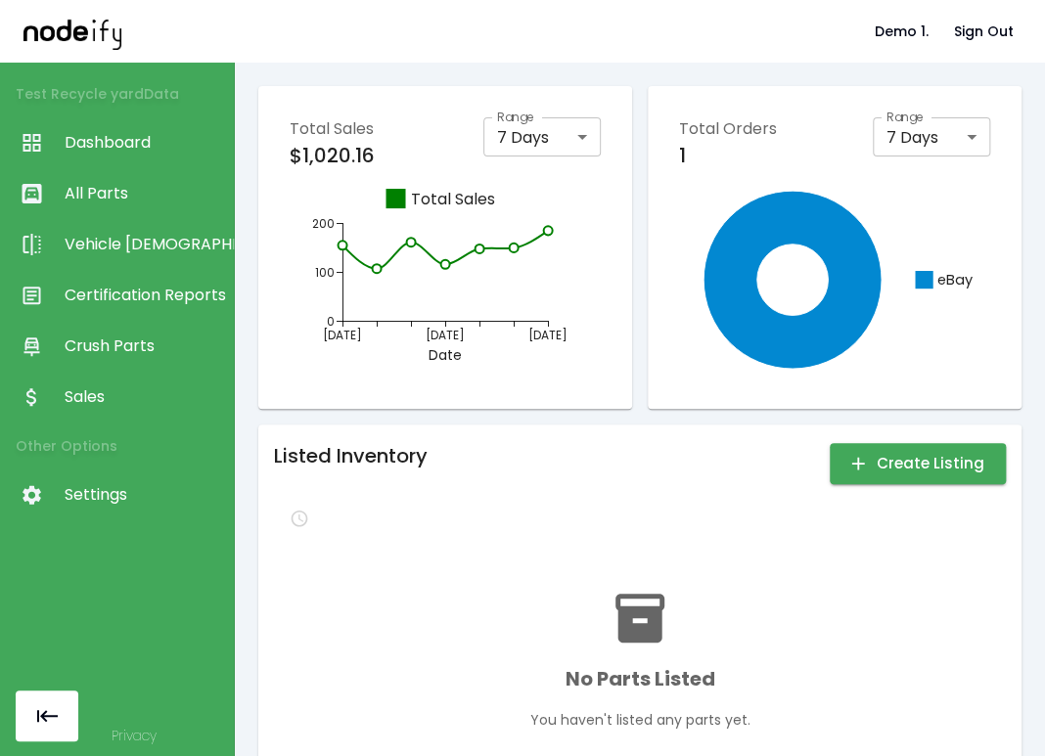
click at [111, 350] on span "Crush Parts" at bounding box center [144, 346] width 159 height 23
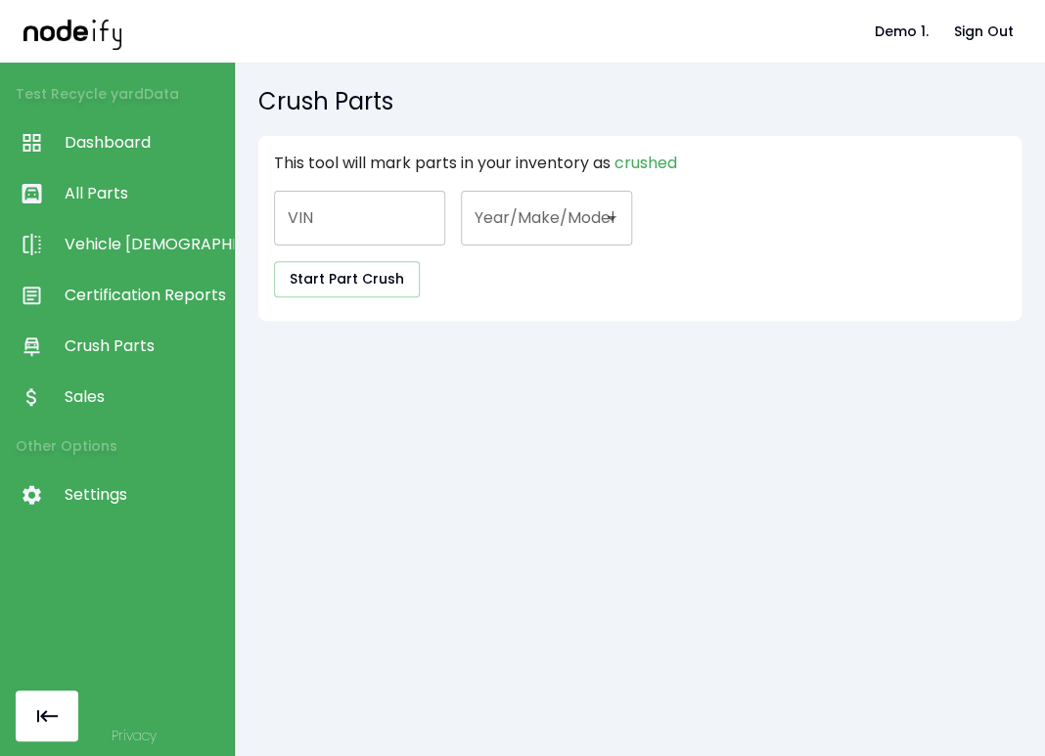
click at [122, 304] on span "Certification Reports" at bounding box center [144, 295] width 159 height 23
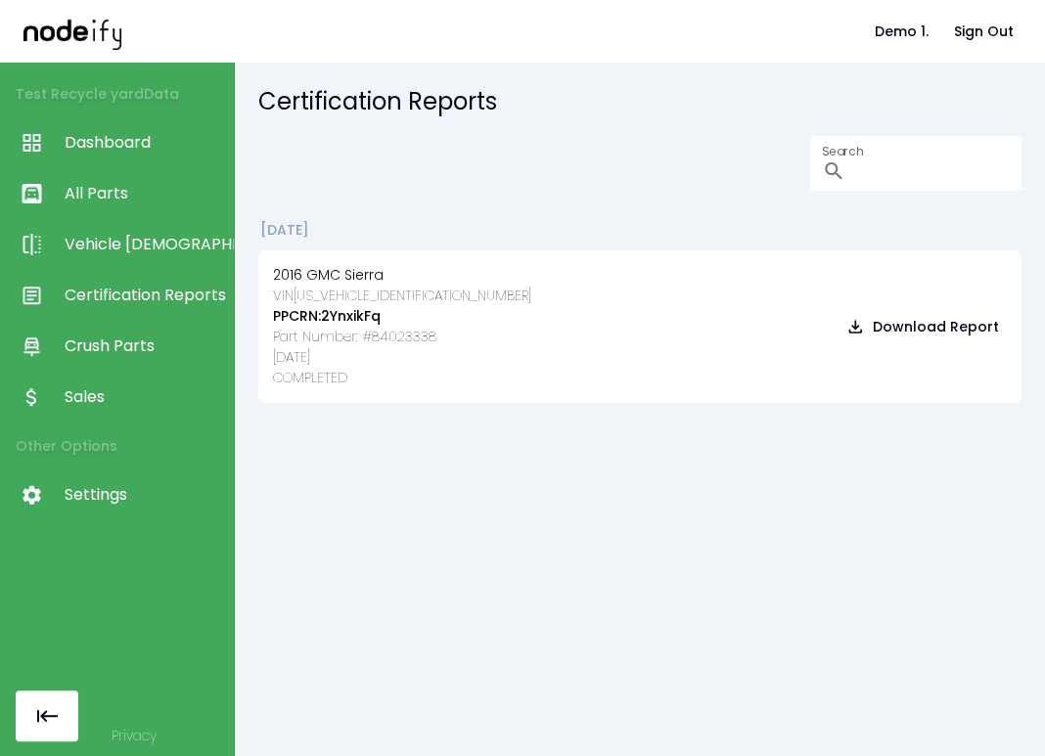
click at [120, 244] on span "Vehicle [DEMOGRAPHIC_DATA]" at bounding box center [144, 244] width 159 height 23
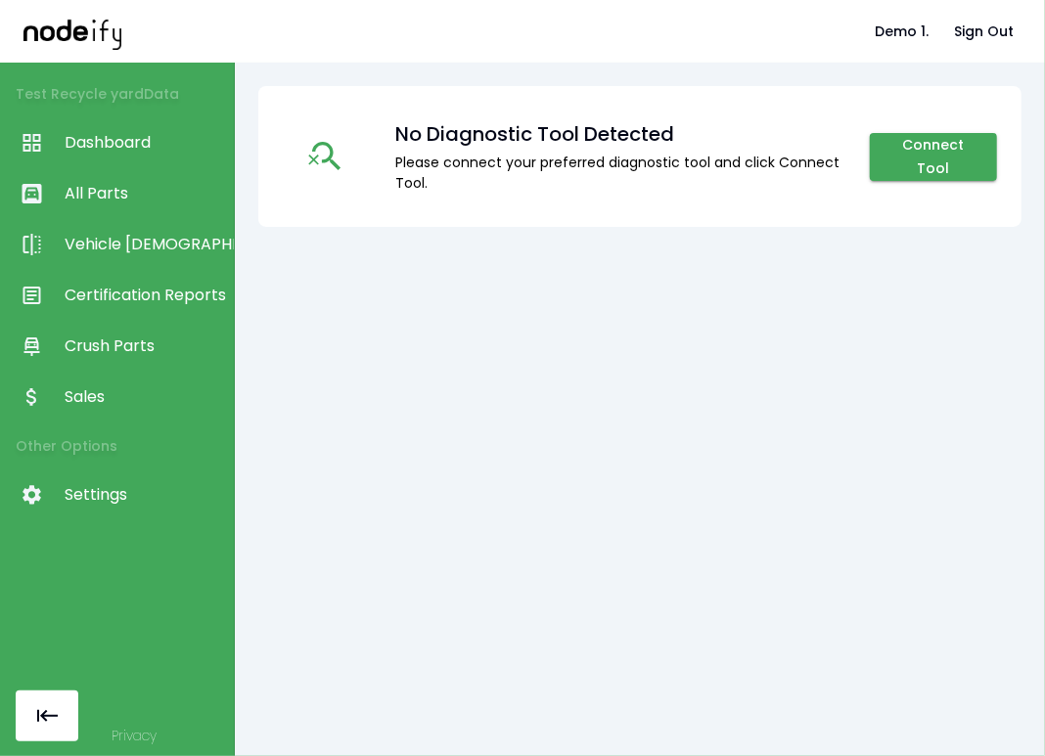
click at [96, 235] on span "Vehicle [DEMOGRAPHIC_DATA]" at bounding box center [144, 244] width 159 height 23
click at [106, 200] on span "All Parts" at bounding box center [144, 193] width 159 height 23
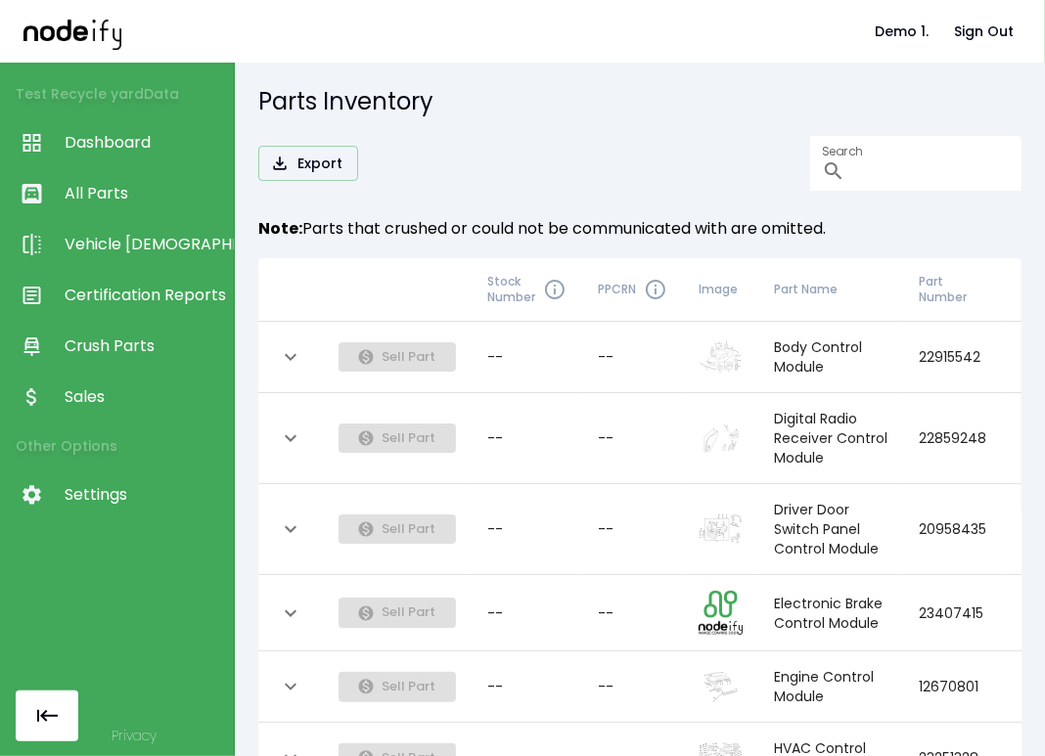
click at [492, 96] on h5 "Parts Inventory" at bounding box center [639, 101] width 763 height 31
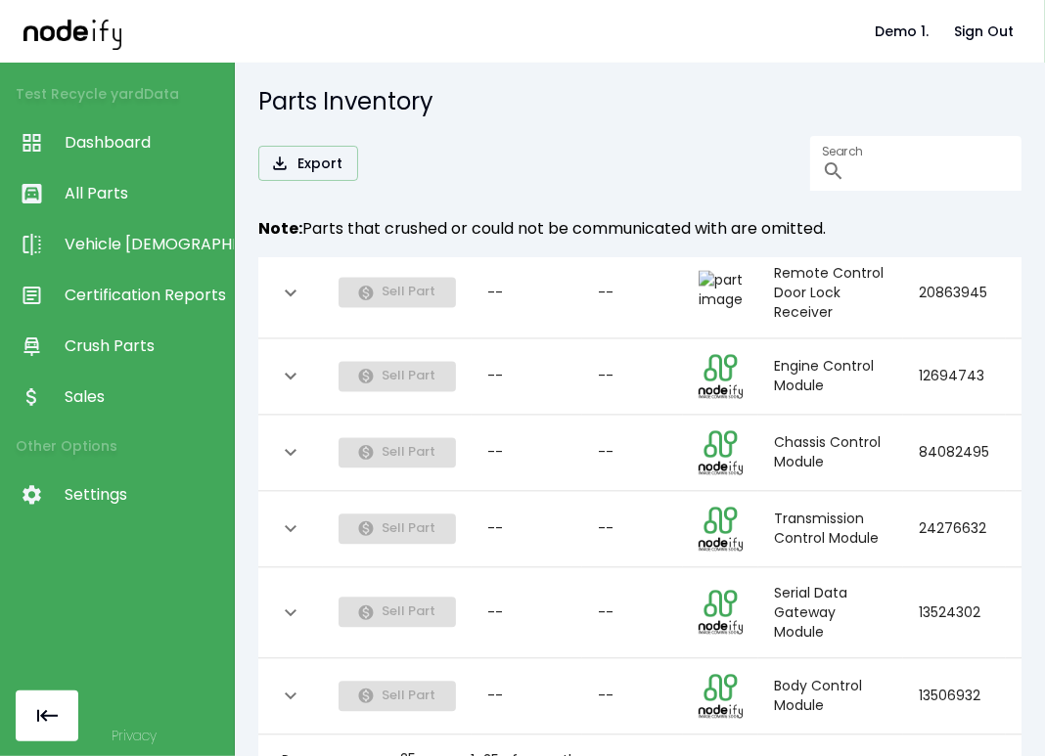
scroll to position [31, 0]
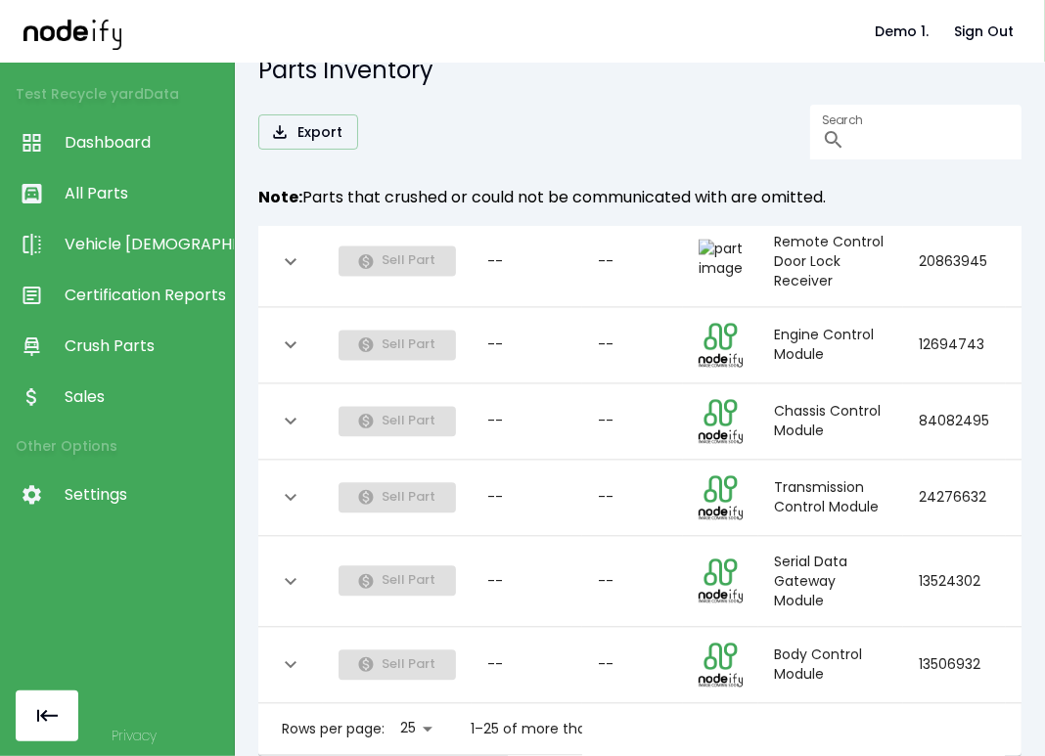
click at [693, 724] on icon "Go to next page" at bounding box center [693, 730] width 7 height 12
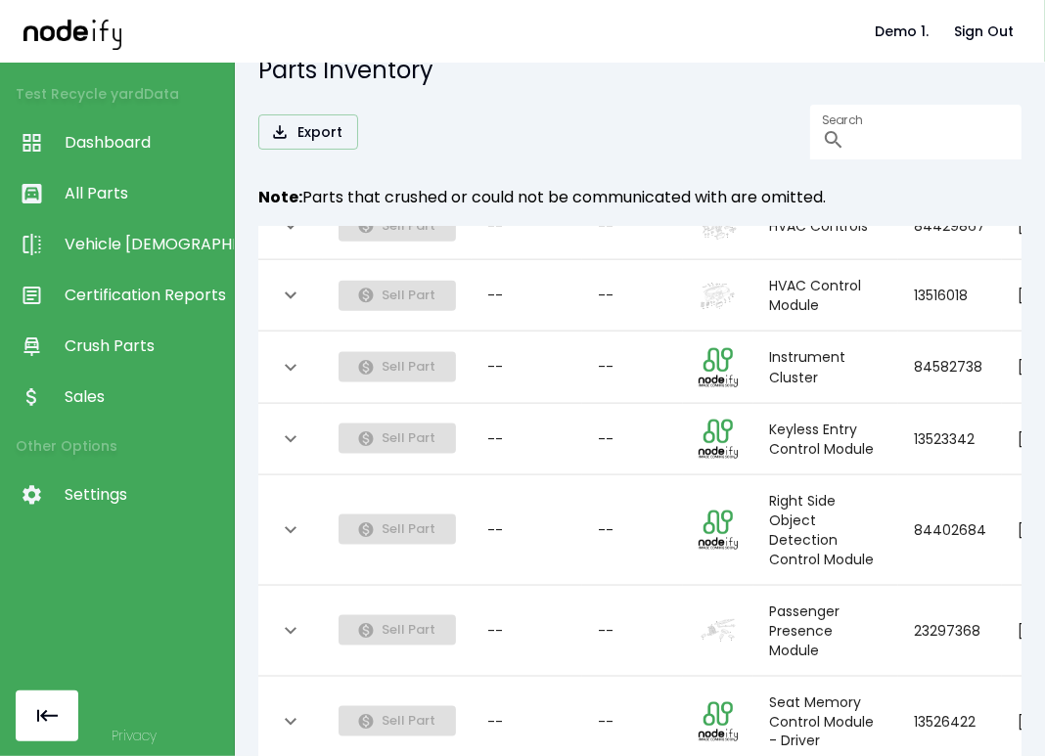
scroll to position [1725, 0]
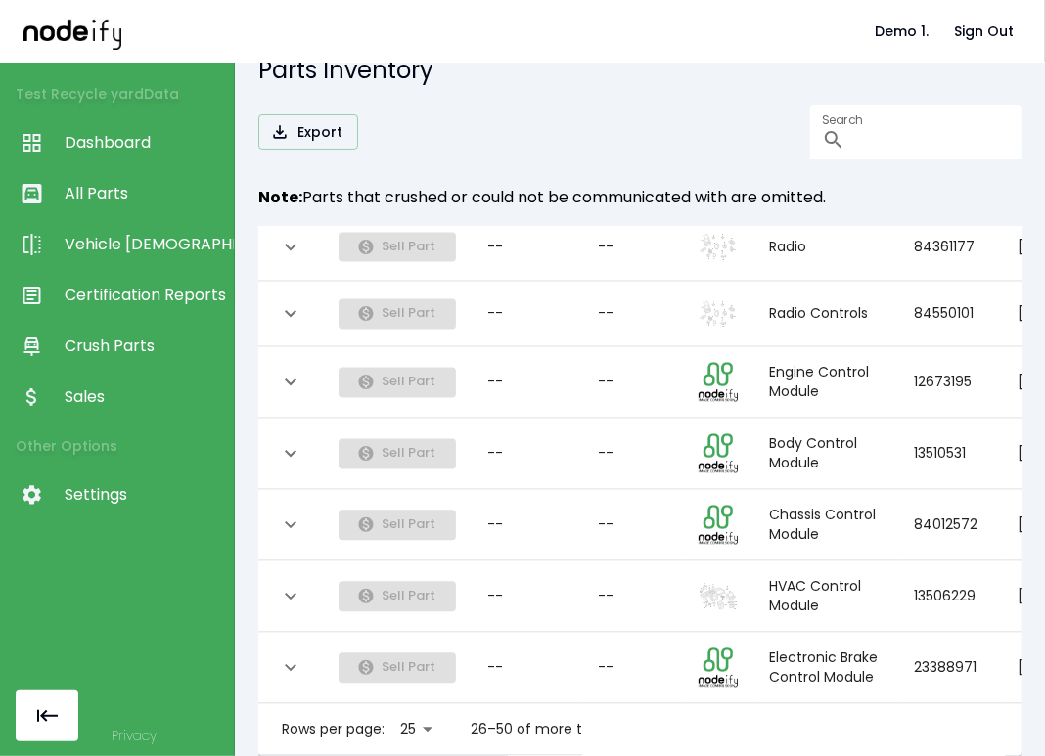
click at [711, 718] on icon "Go to next page" at bounding box center [707, 729] width 23 height 23
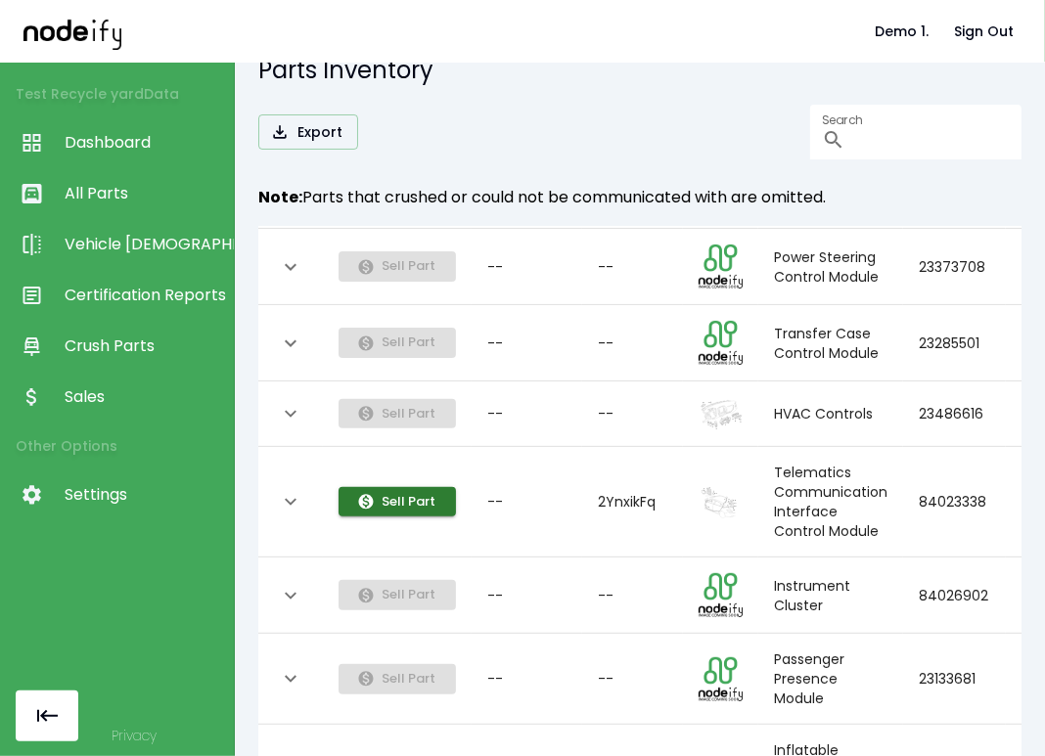
scroll to position [235, 0]
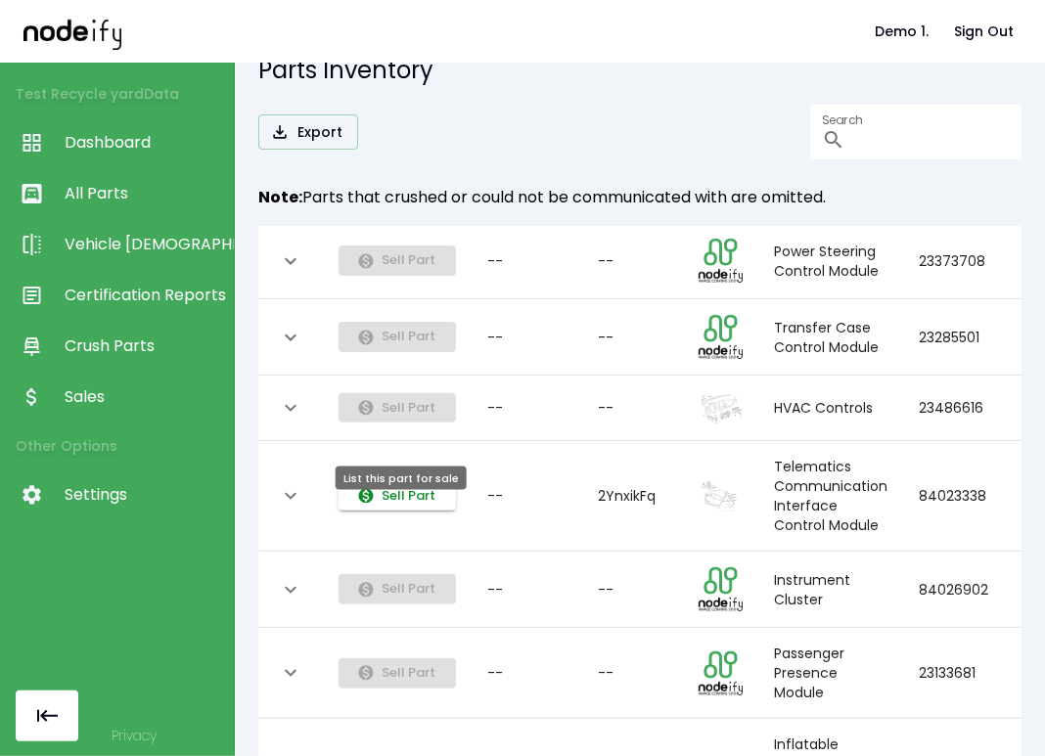
click at [368, 512] on button "Sell Part" at bounding box center [397, 496] width 117 height 30
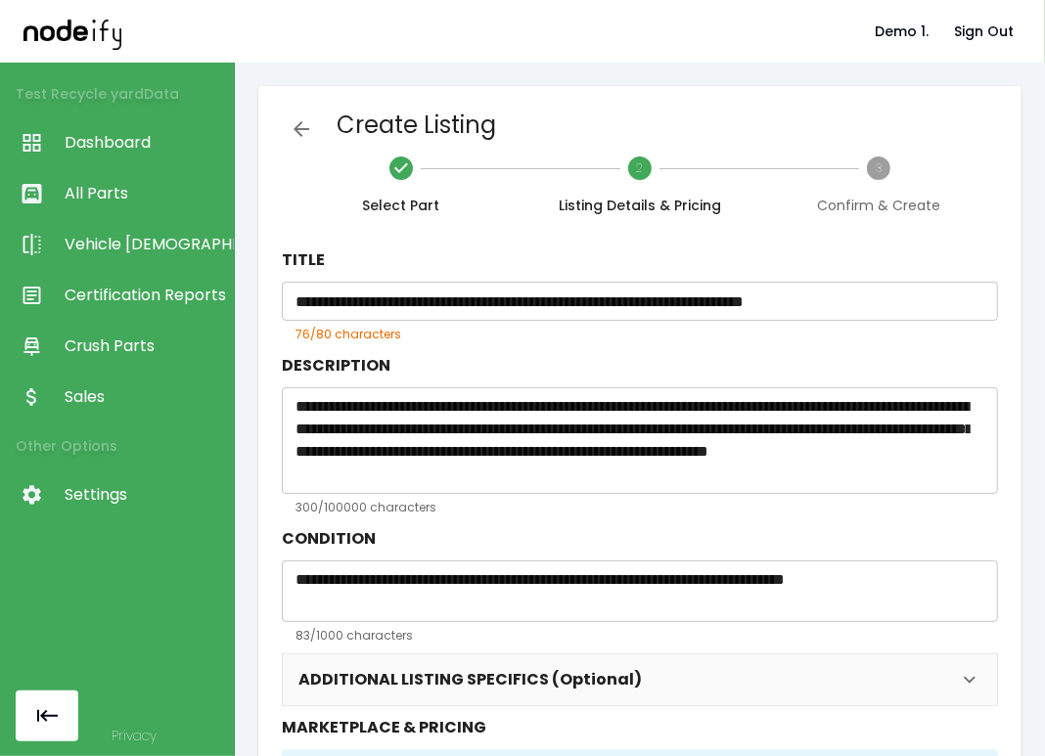
scroll to position [320, 0]
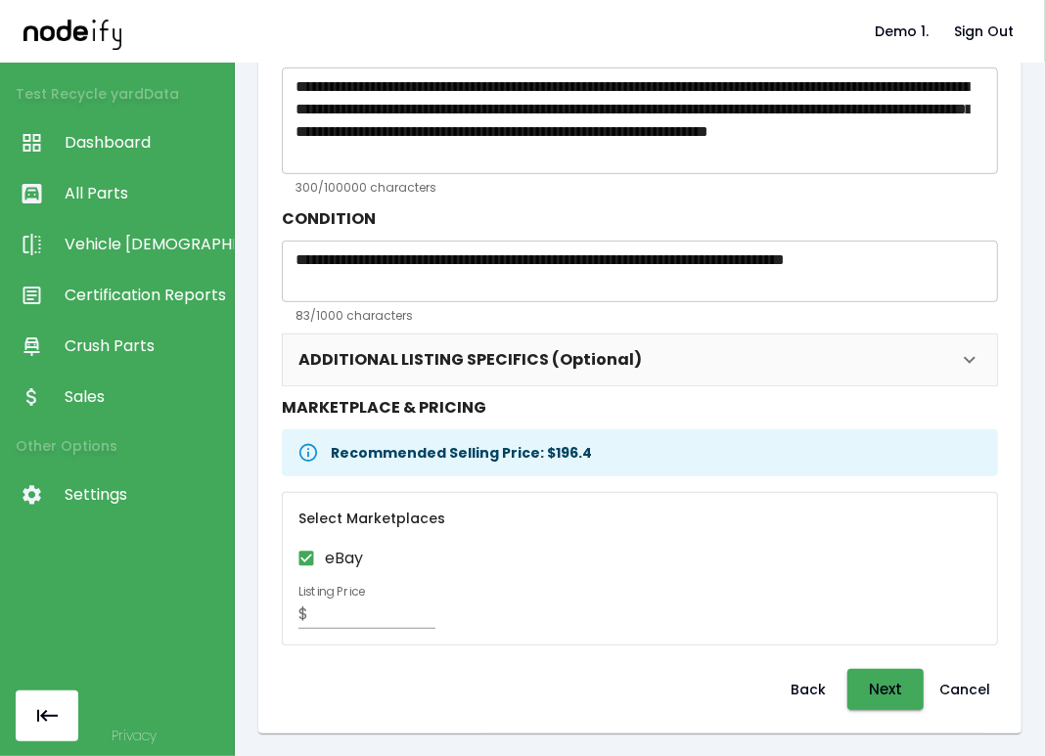
click at [79, 169] on link "All Parts" at bounding box center [117, 193] width 234 height 51
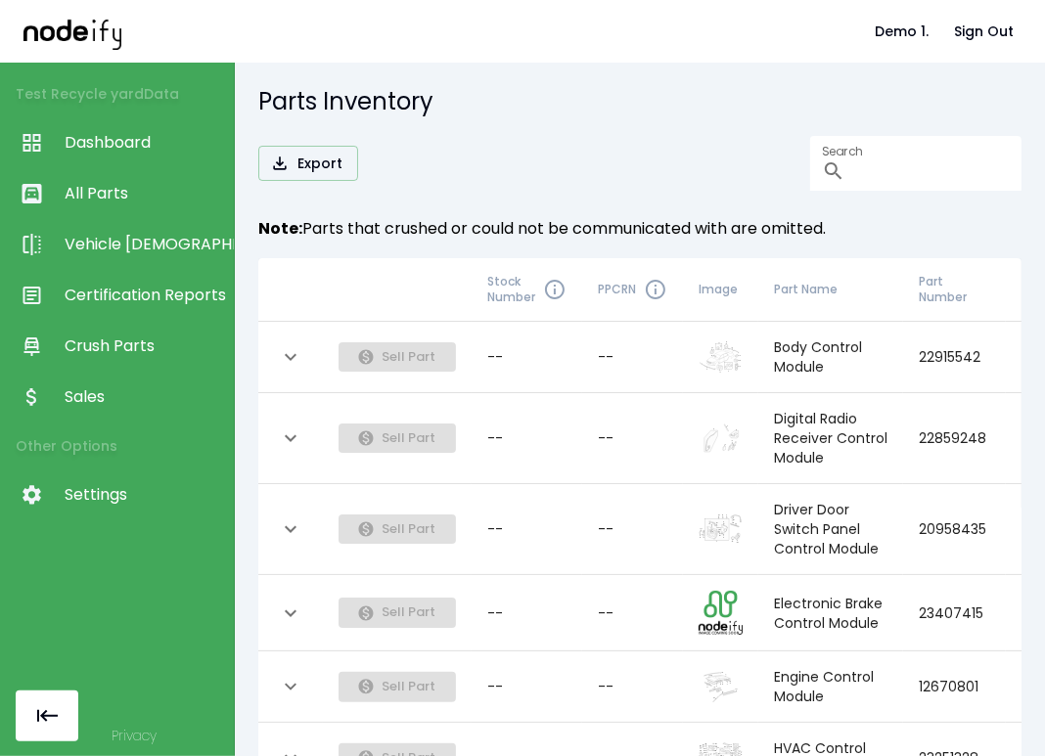
scroll to position [822, 0]
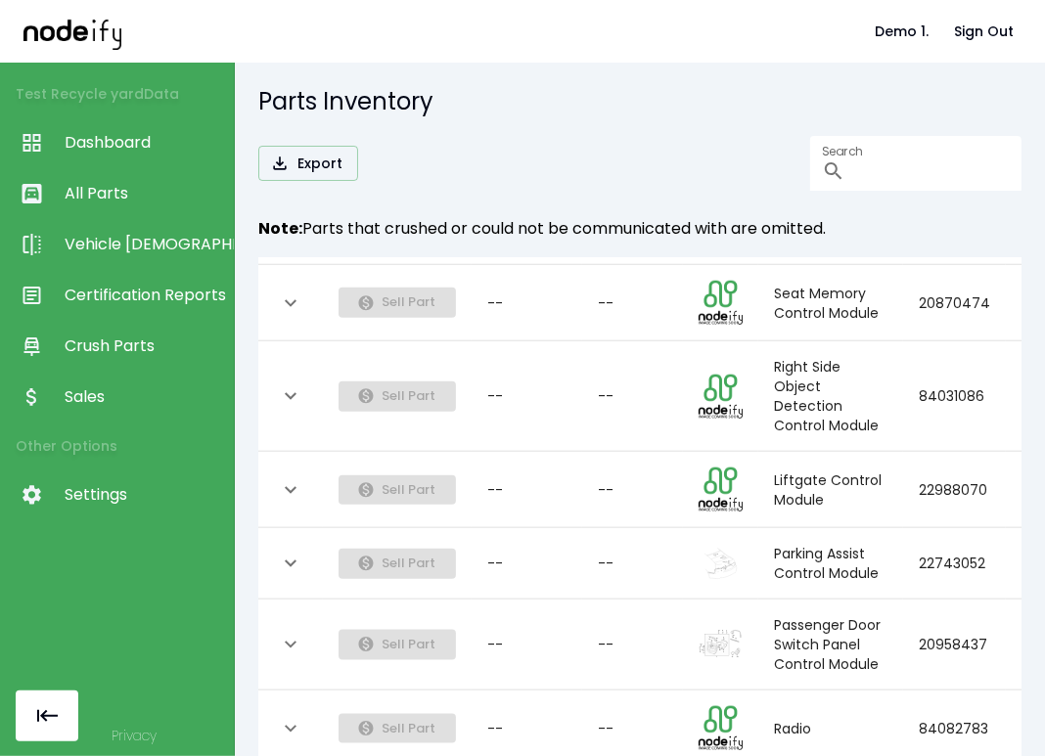
click at [520, 135] on div "Parts Inventory Export Search ​ Note: Parts that crushed or could not be commun…" at bounding box center [640, 410] width 810 height 694
click at [138, 150] on span "Dashboard" at bounding box center [144, 142] width 159 height 23
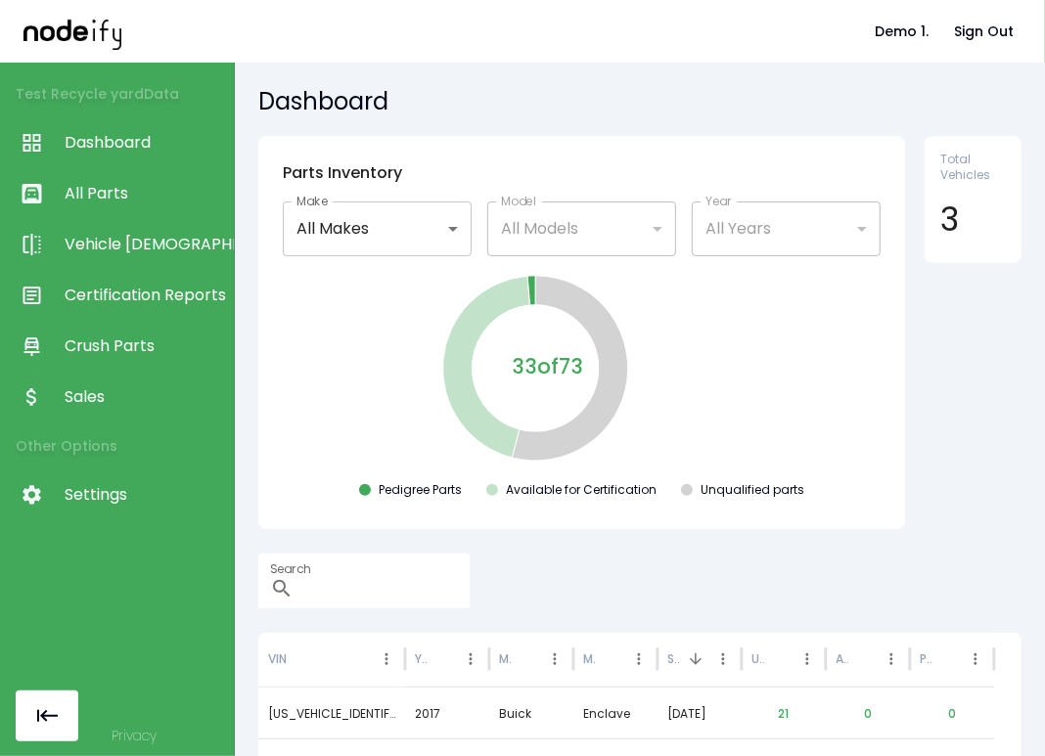
click at [133, 202] on span "All Parts" at bounding box center [144, 193] width 159 height 23
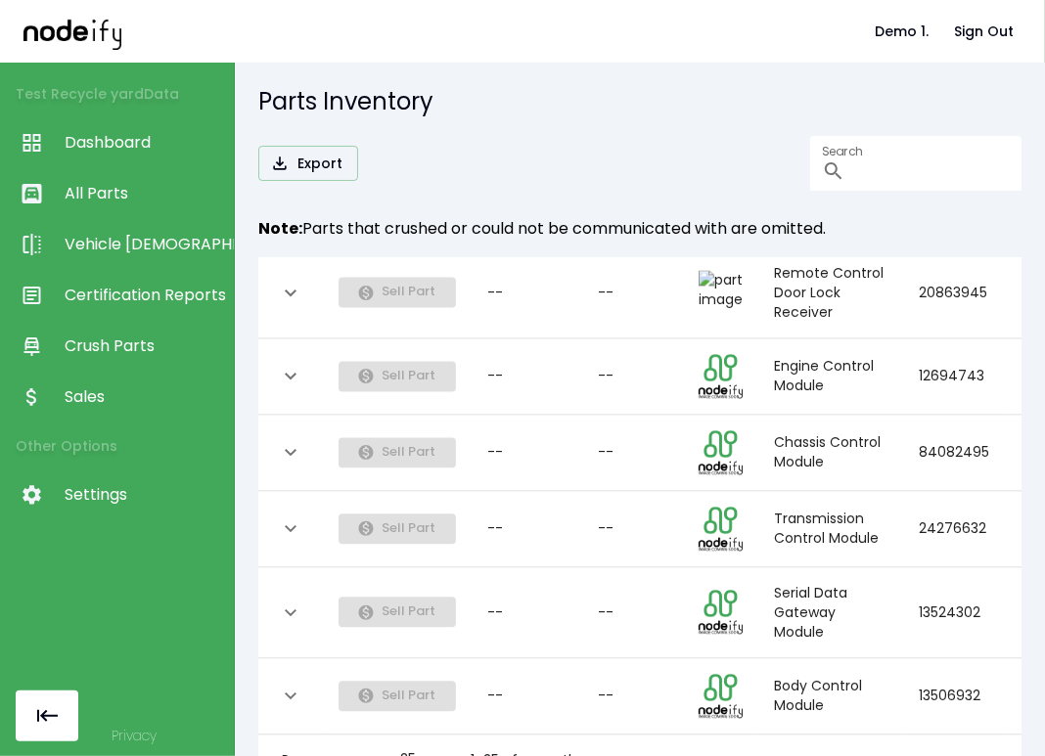
scroll to position [31, 0]
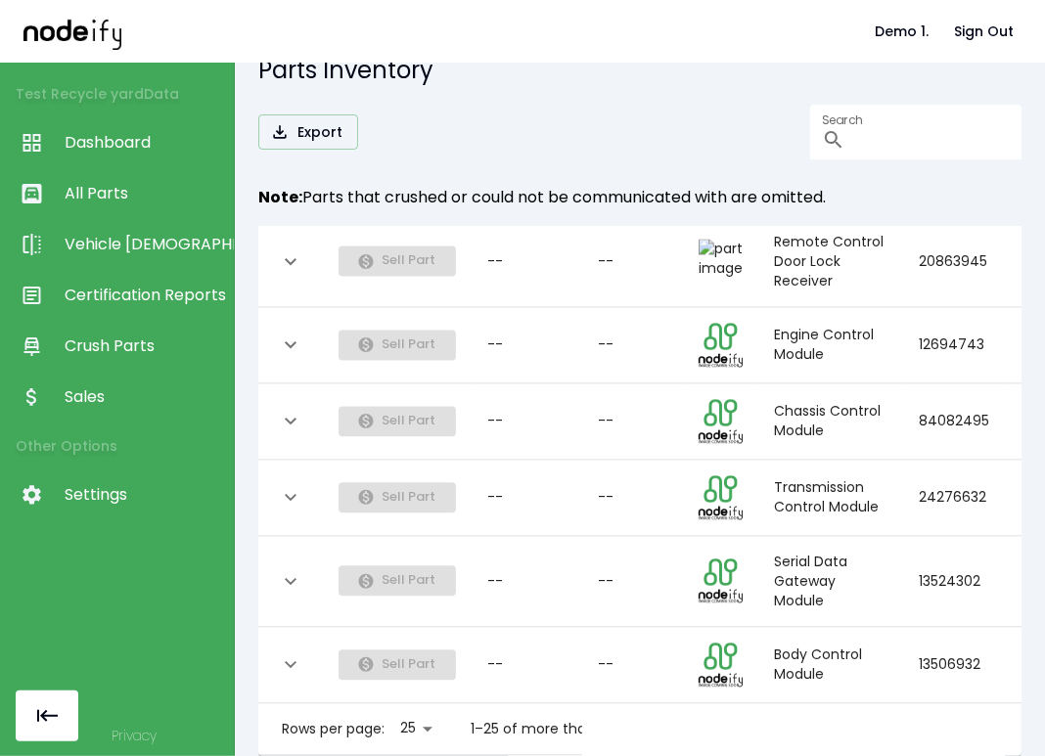
click at [690, 718] on icon "Go to next page" at bounding box center [692, 729] width 23 height 23
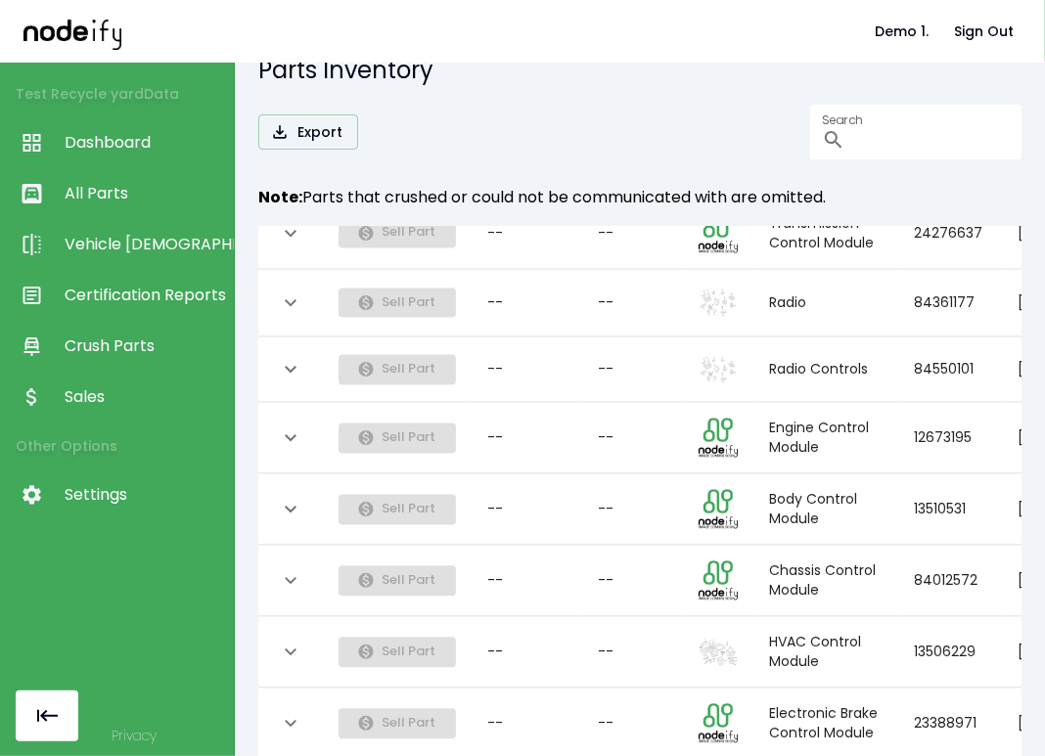
scroll to position [1725, 0]
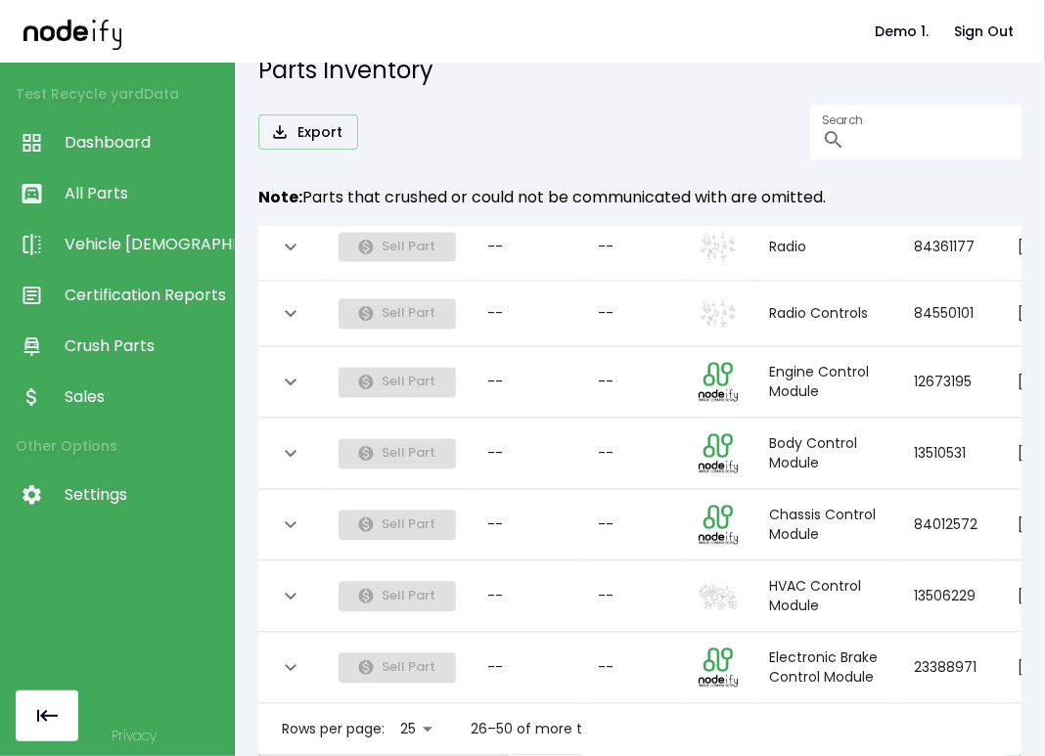
click at [691, 710] on div "collapsible table" at bounding box center [688, 729] width 78 height 39
click at [701, 718] on icon "Go to next page" at bounding box center [707, 729] width 23 height 23
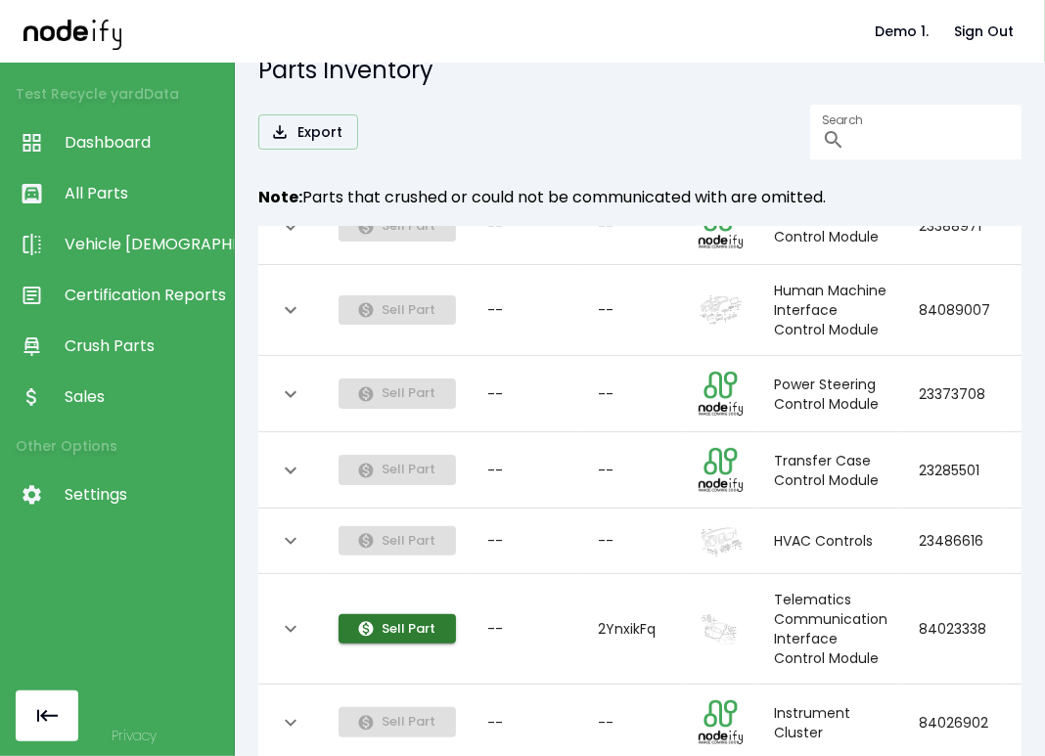
scroll to position [352, 0]
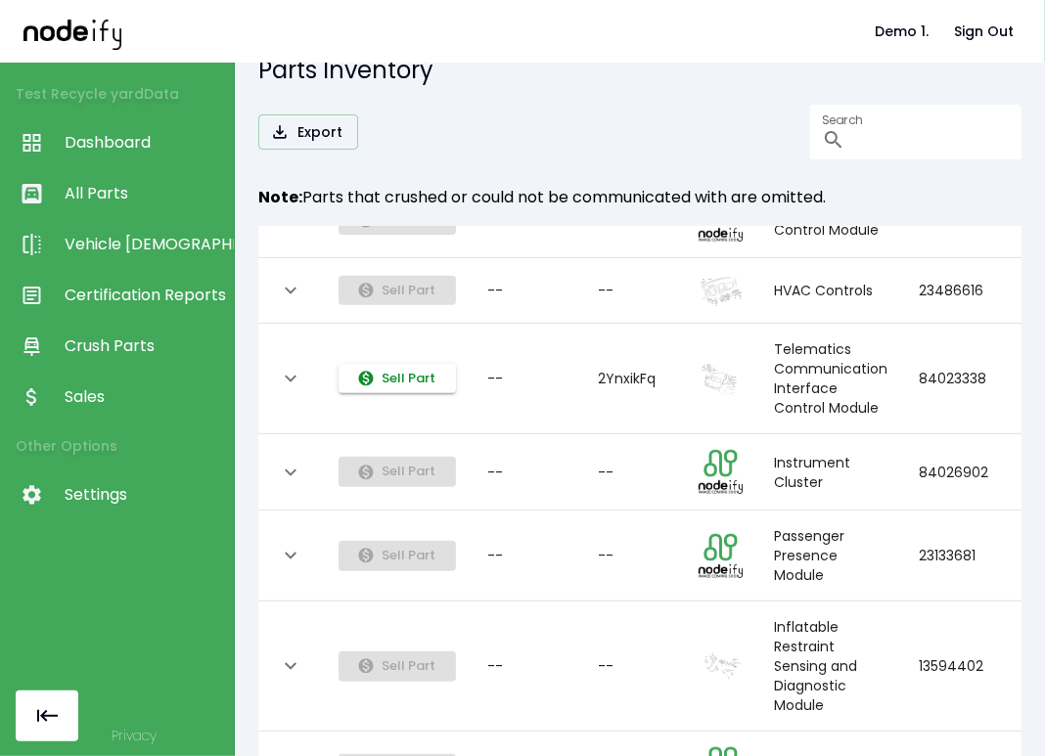
click at [366, 387] on icon "List this part for sale" at bounding box center [366, 379] width 18 height 18
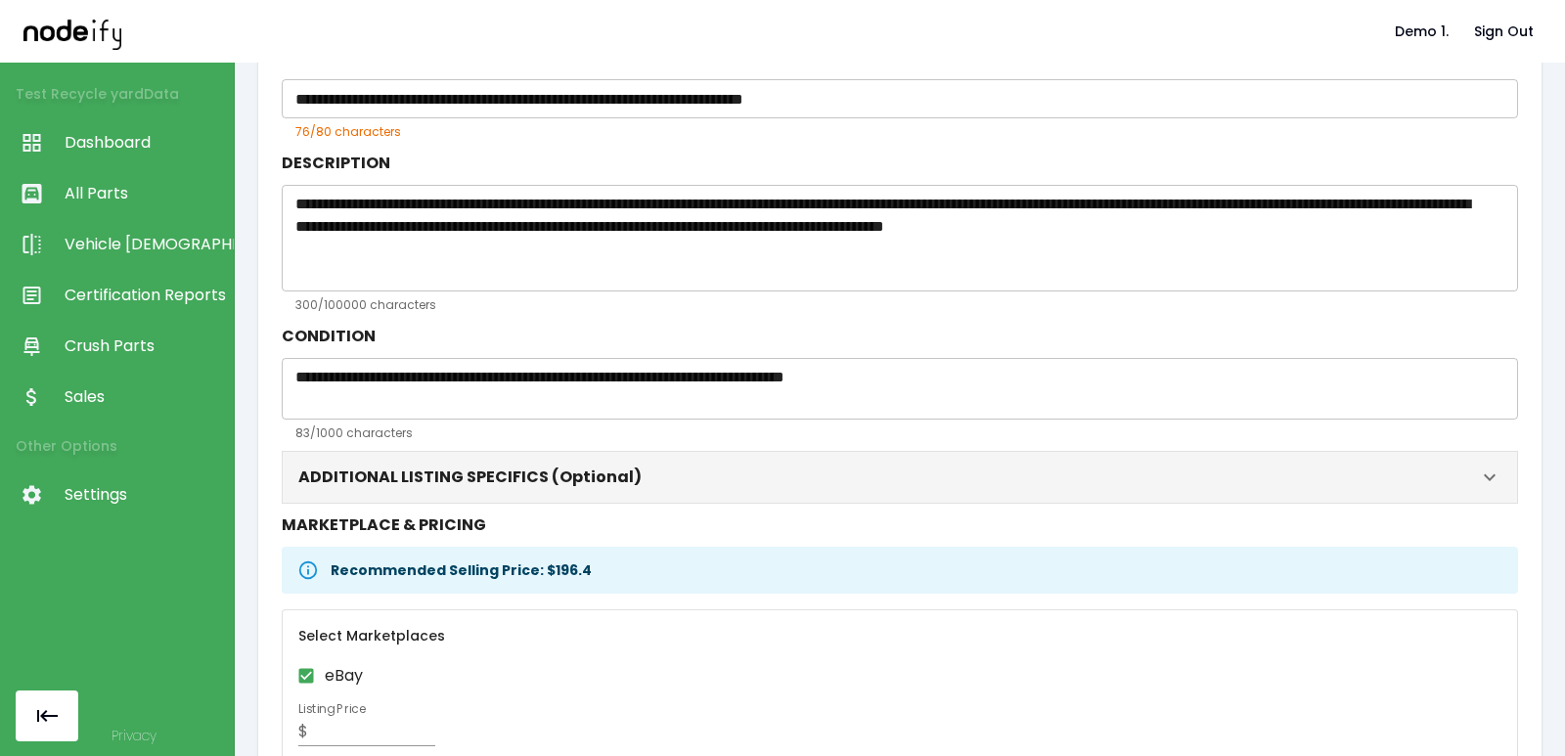
click at [673, 485] on span "ADDITIONAL LISTING SPECIFICS (Optional)" at bounding box center [888, 477] width 1180 height 27
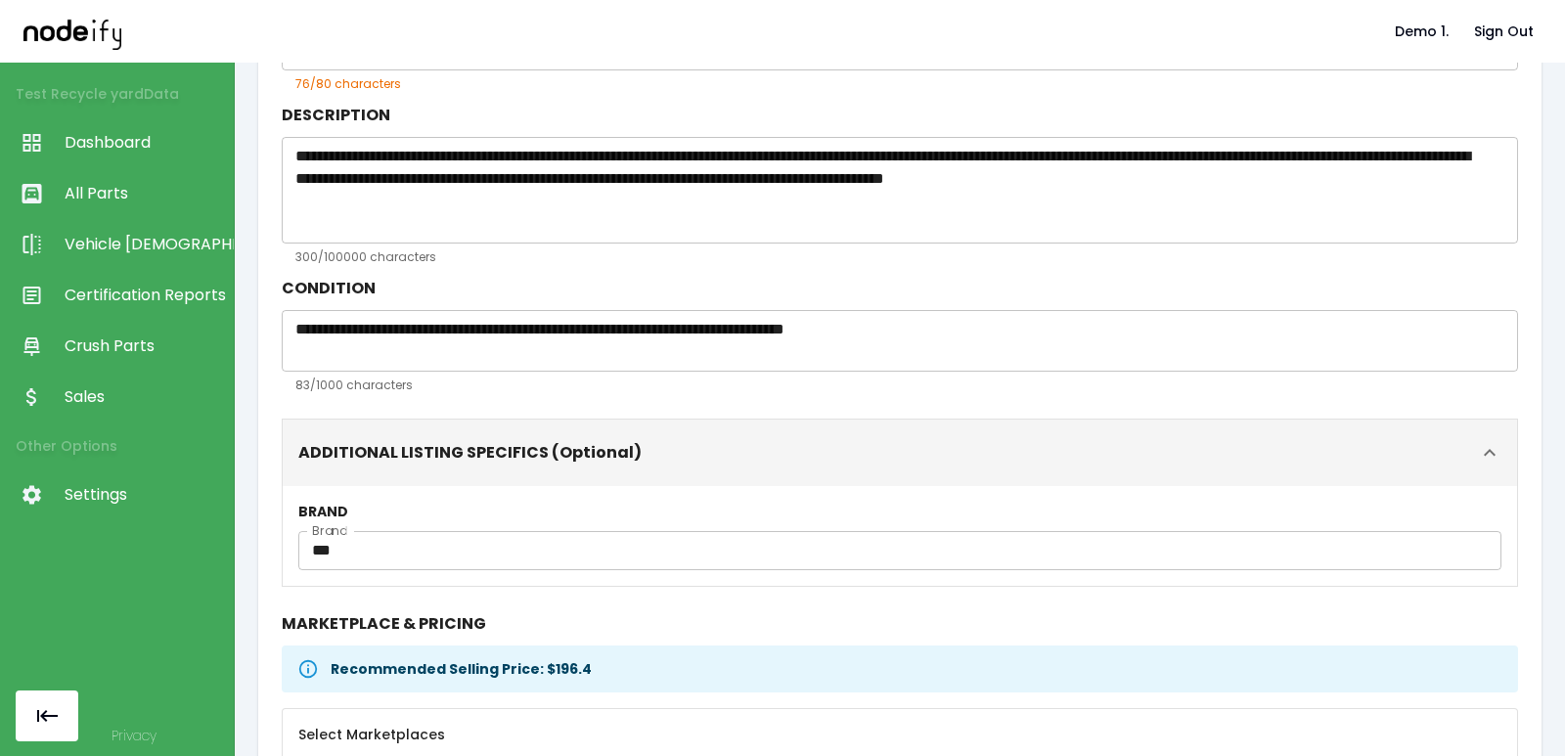
scroll to position [320, 0]
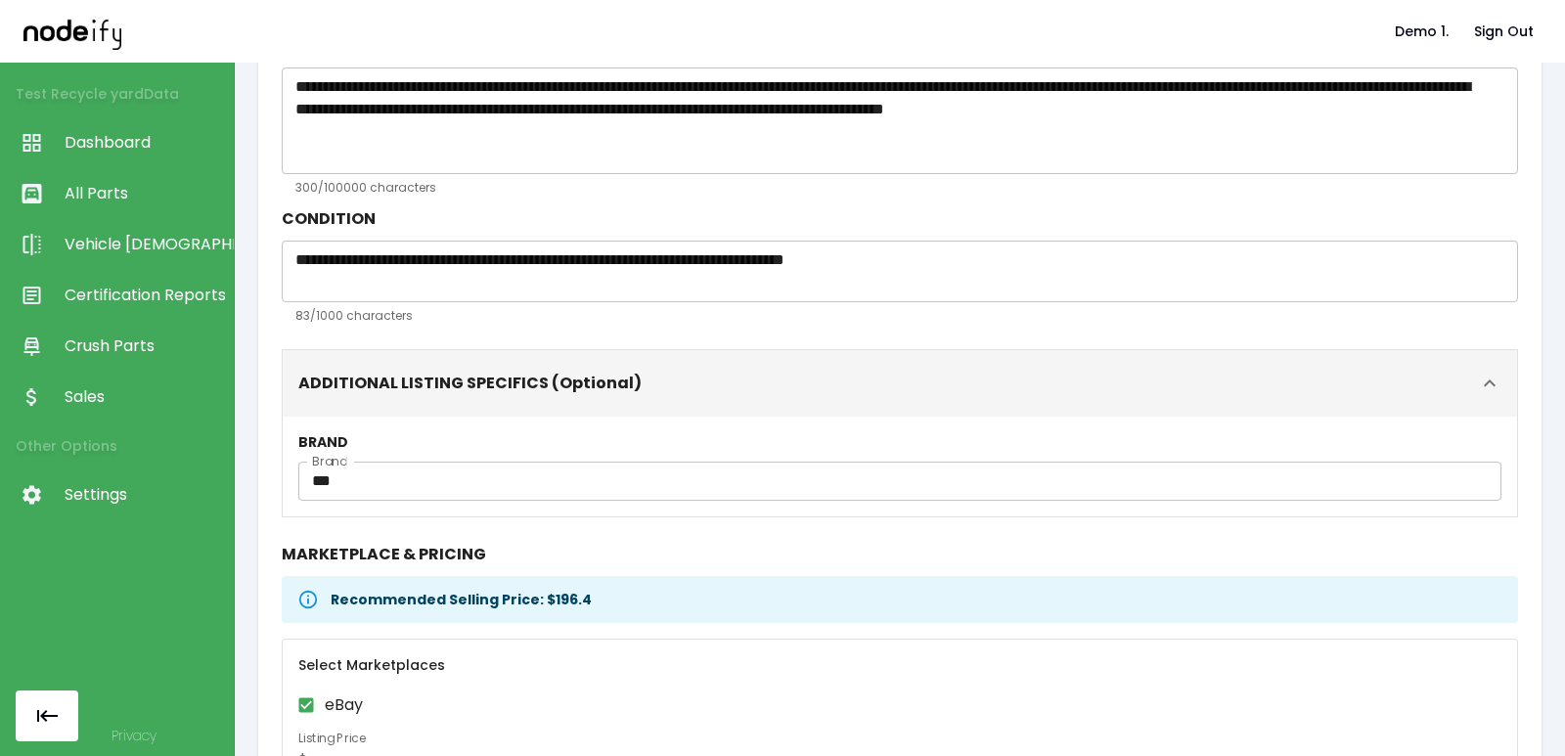
click at [684, 368] on button "ADDITIONAL LISTING SPECIFICS (Optional)" at bounding box center [900, 383] width 1235 height 67
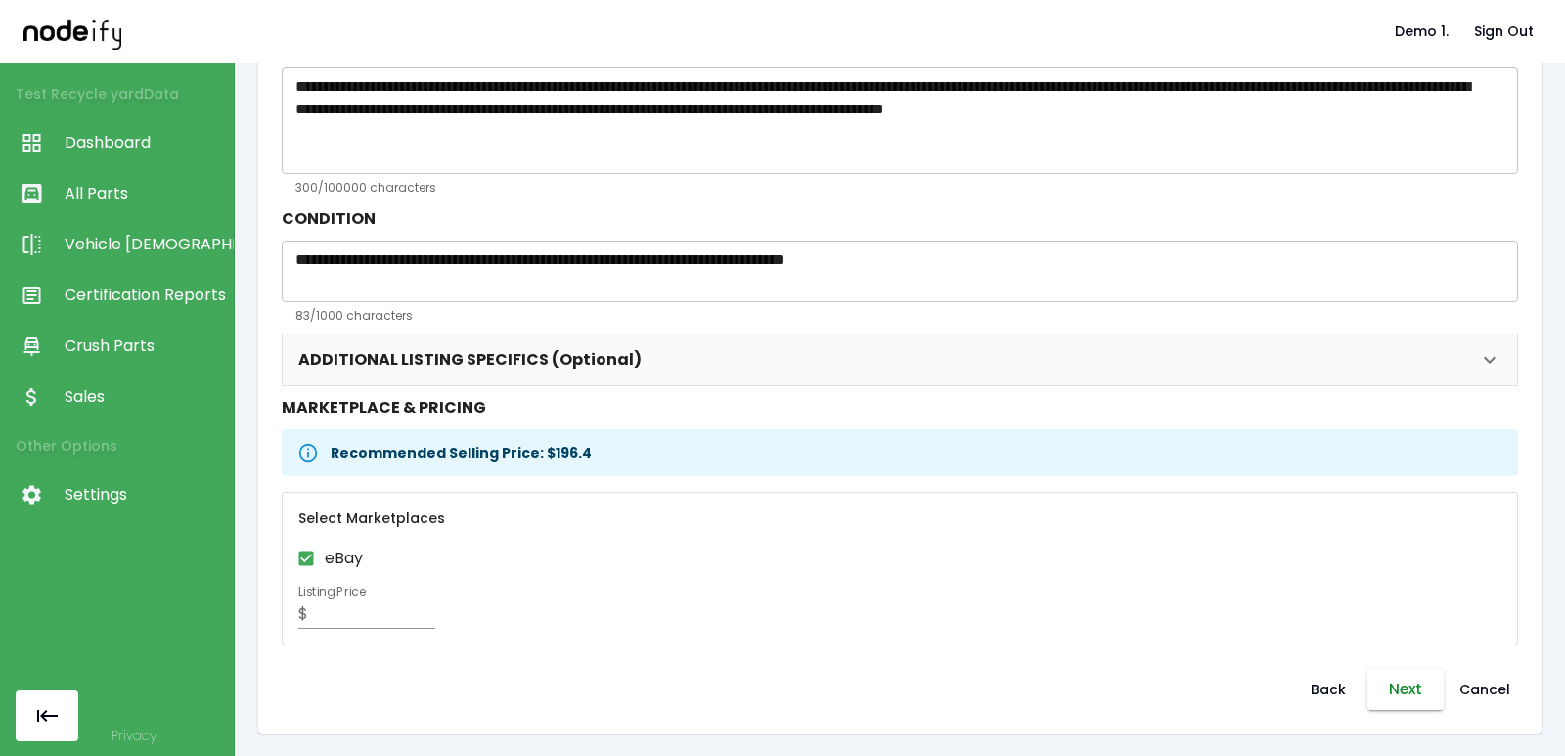
click at [1044, 678] on button "Next" at bounding box center [1406, 689] width 76 height 41
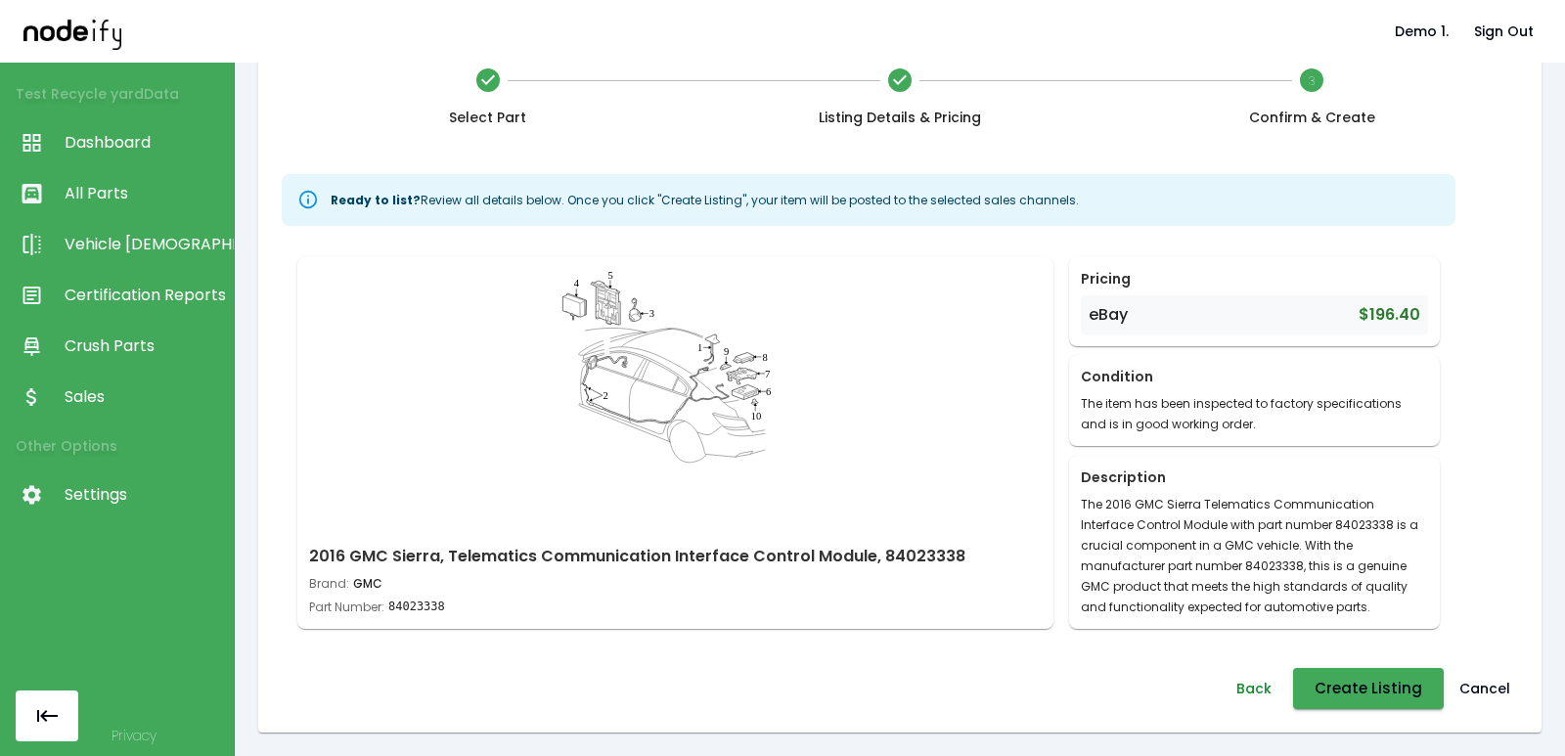
click at [1044, 689] on button "Back" at bounding box center [1254, 688] width 63 height 41
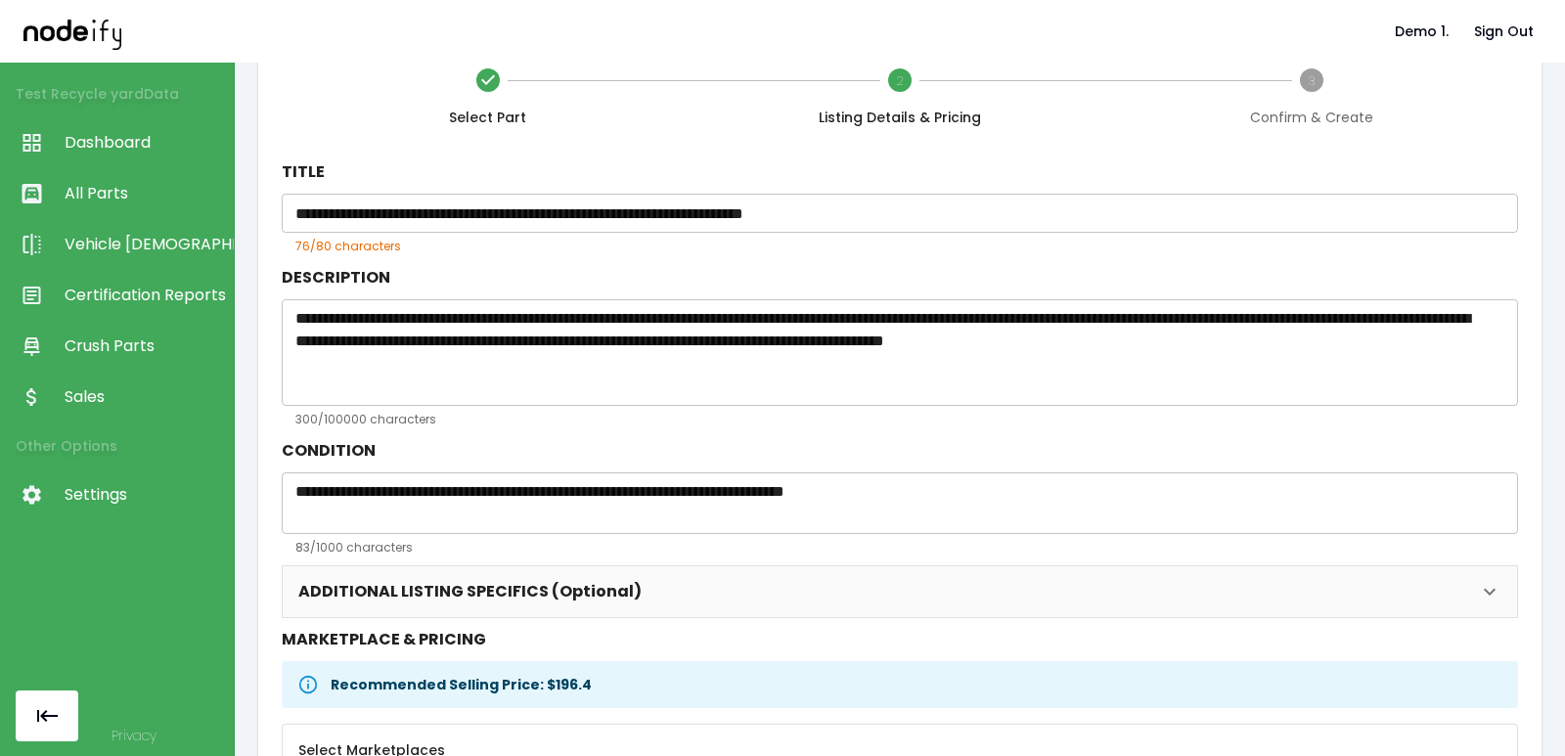
scroll to position [320, 0]
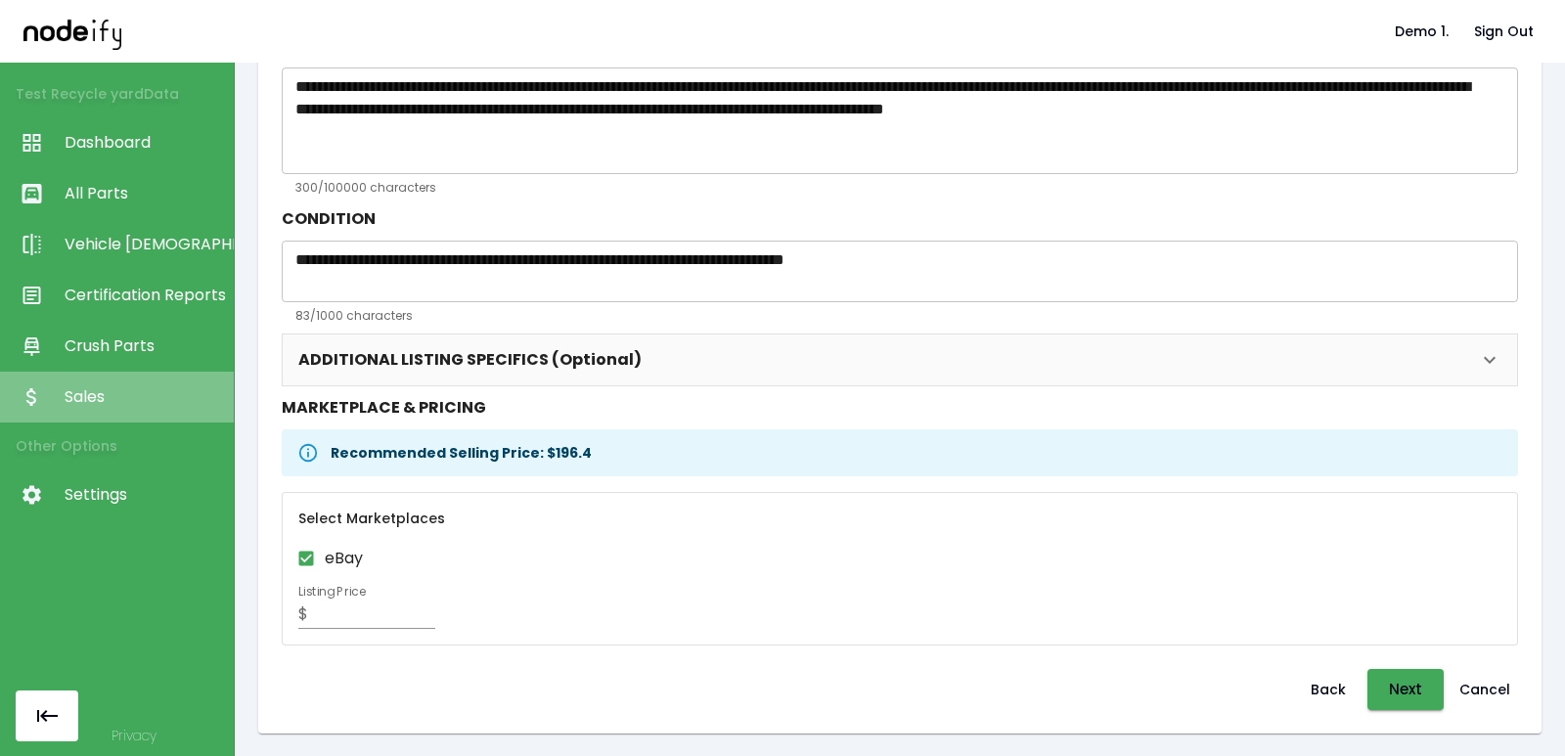
click at [111, 405] on span "Sales" at bounding box center [144, 396] width 159 height 23
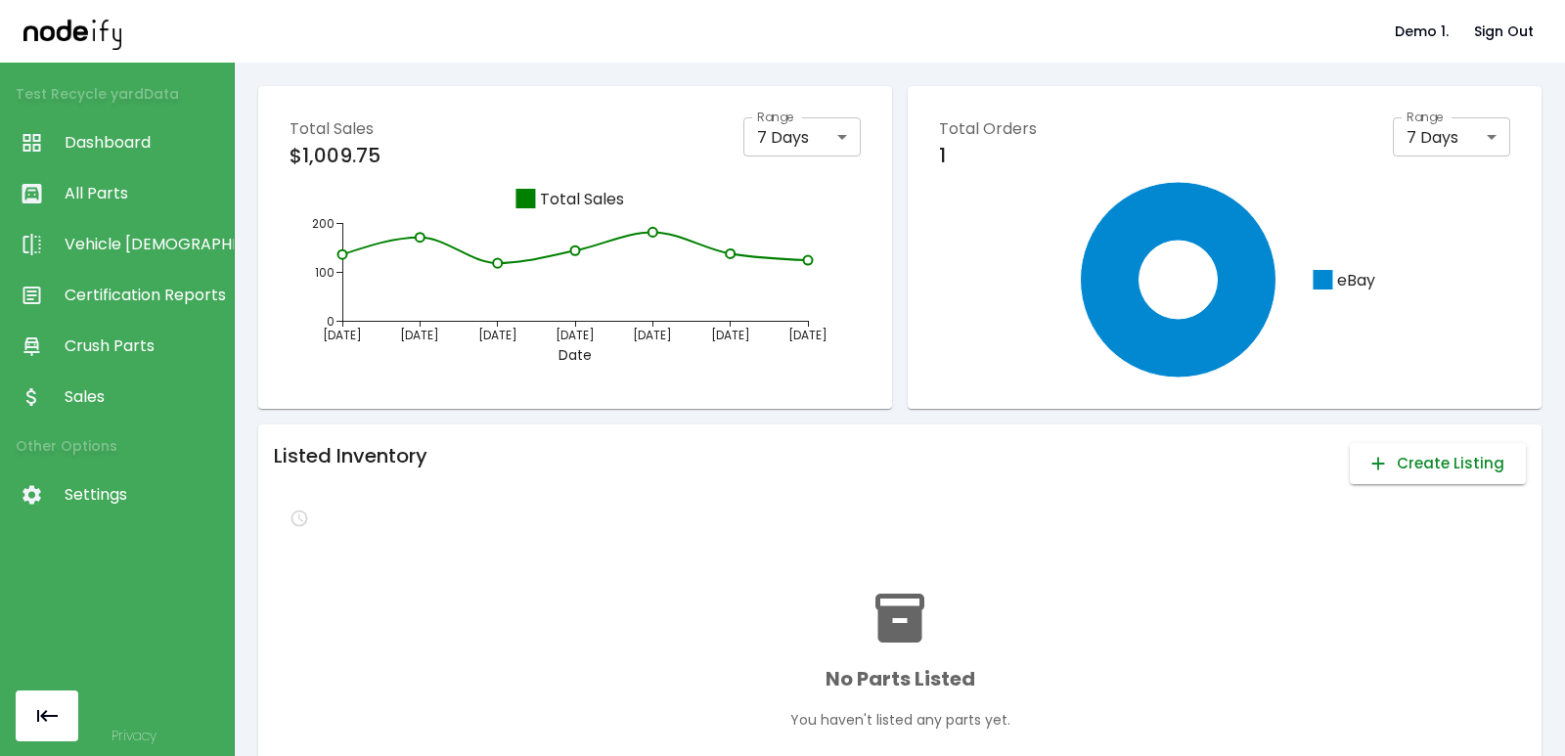
click at [1044, 479] on button "Create Listing" at bounding box center [1438, 463] width 176 height 41
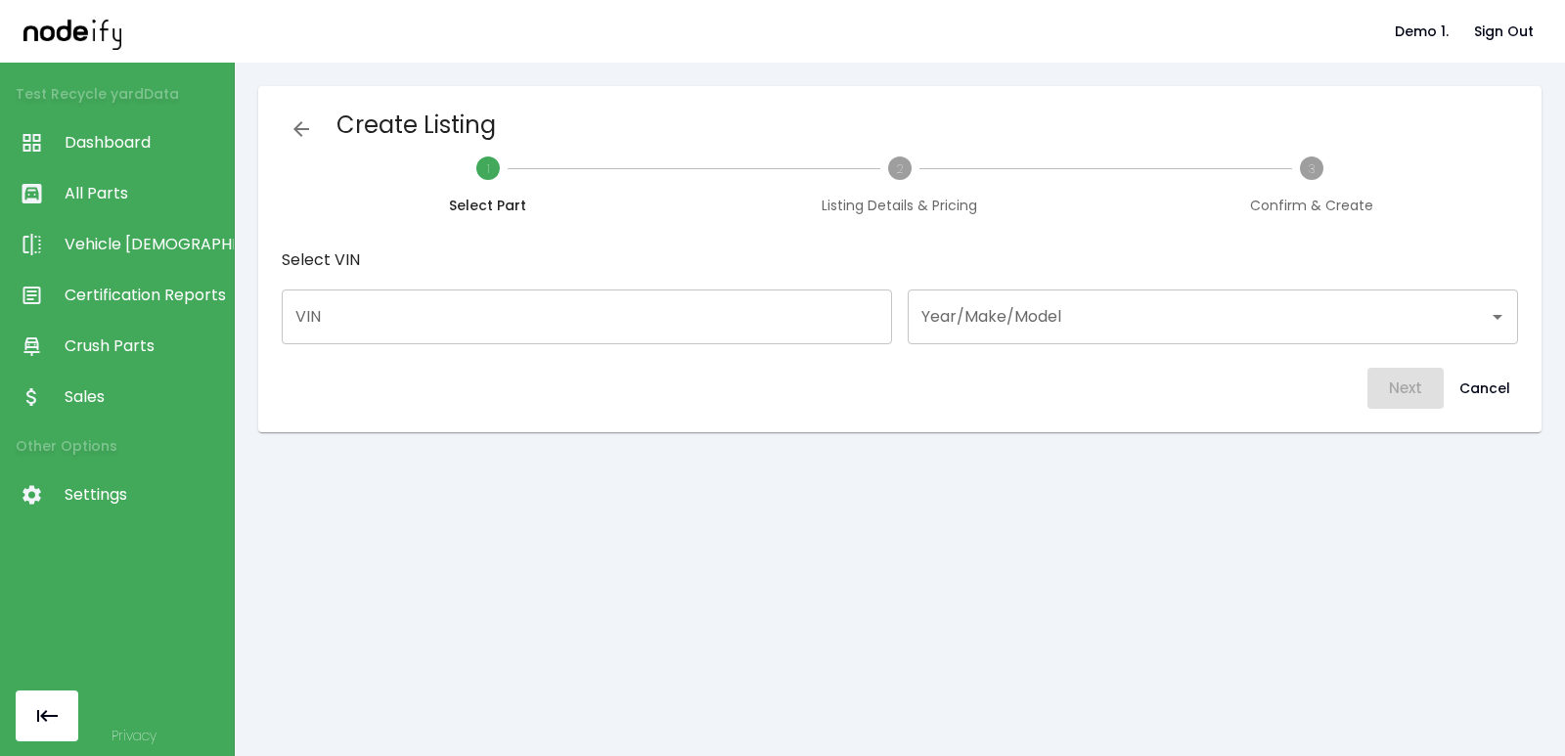
click at [1044, 316] on input "Year/Make/Model" at bounding box center [1199, 316] width 564 height 37
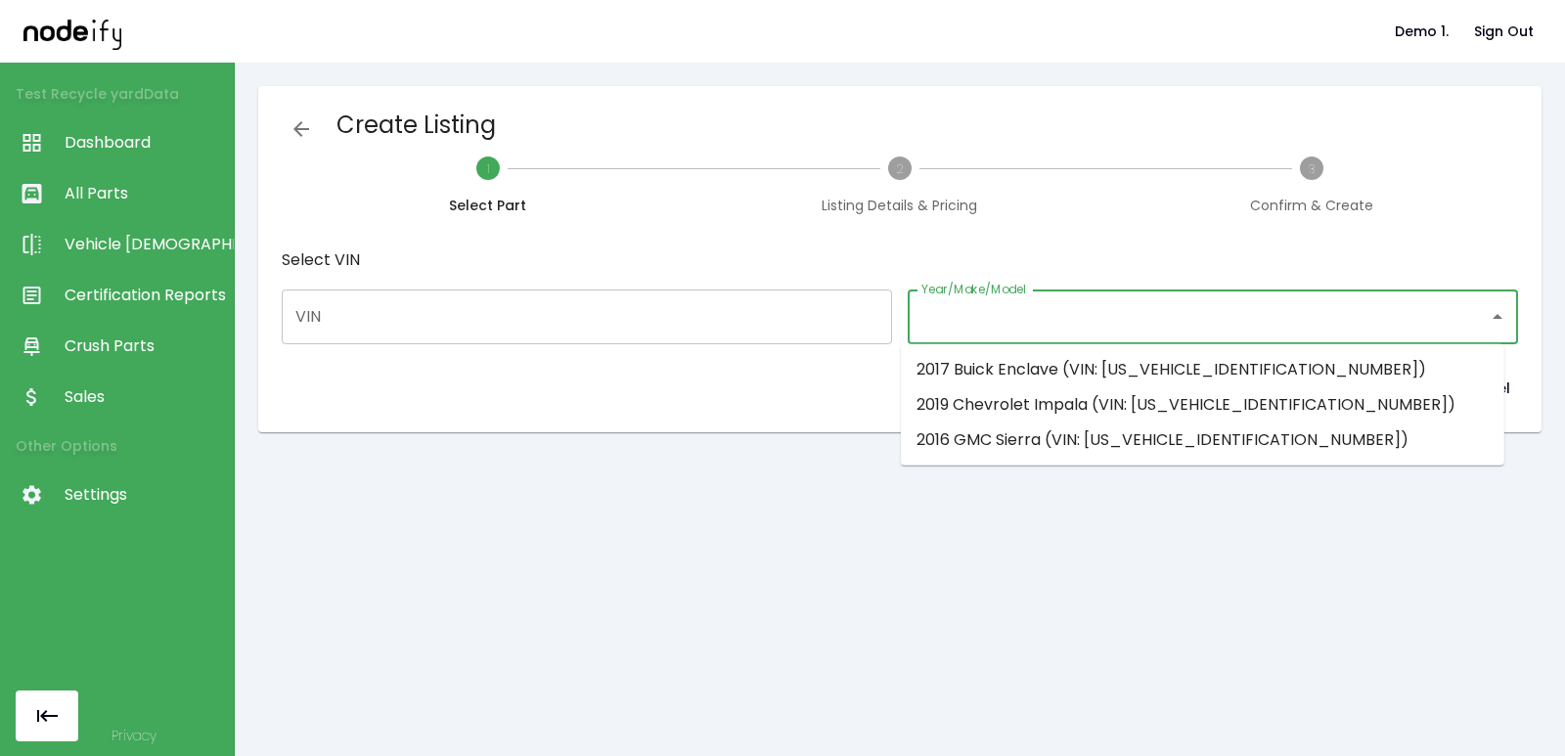
click at [1044, 424] on li "2016 GMC Sierra (VIN: [US_VEHICLE_IDENTIFICATION_NUMBER])" at bounding box center [1203, 440] width 604 height 35
type input "**********"
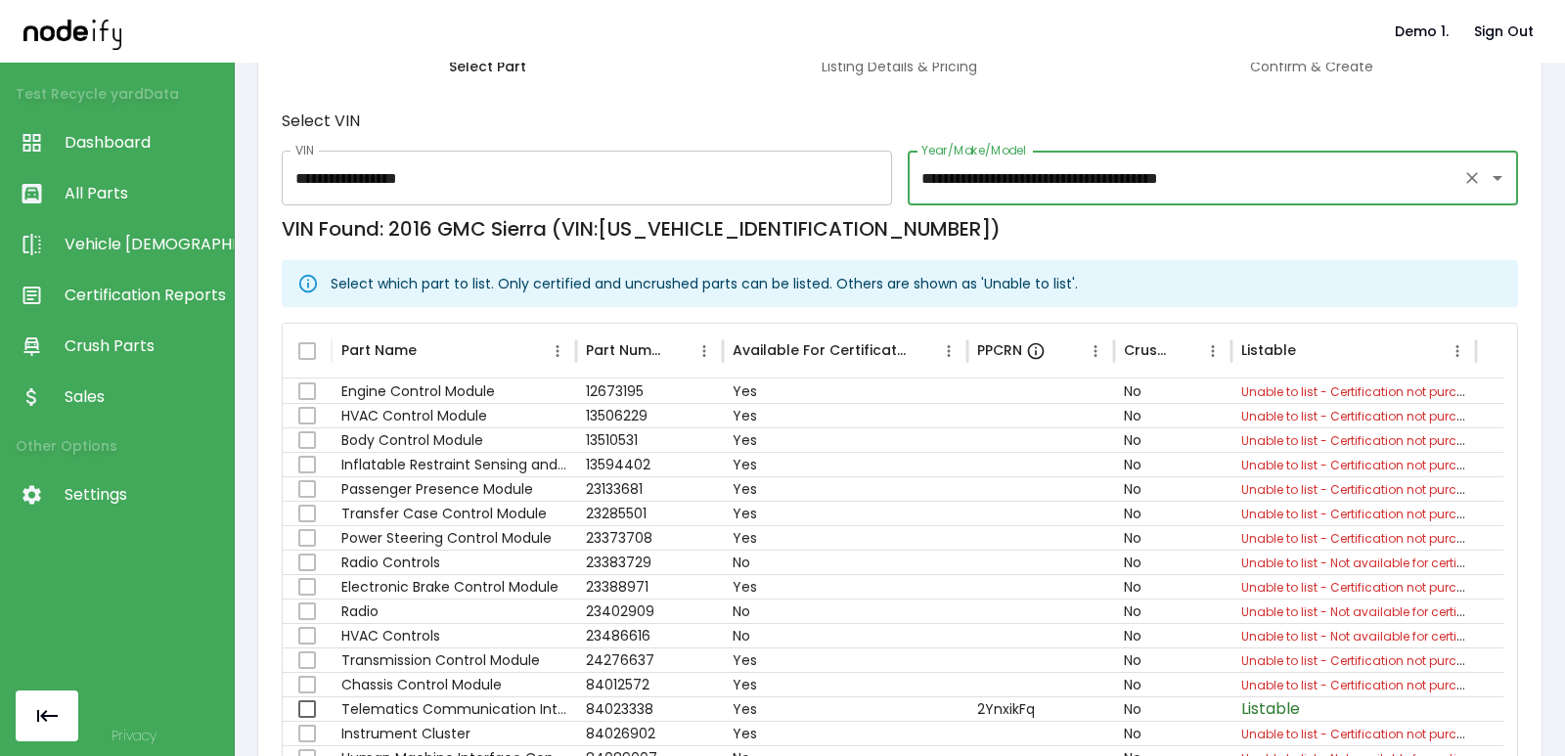
scroll to position [317, 0]
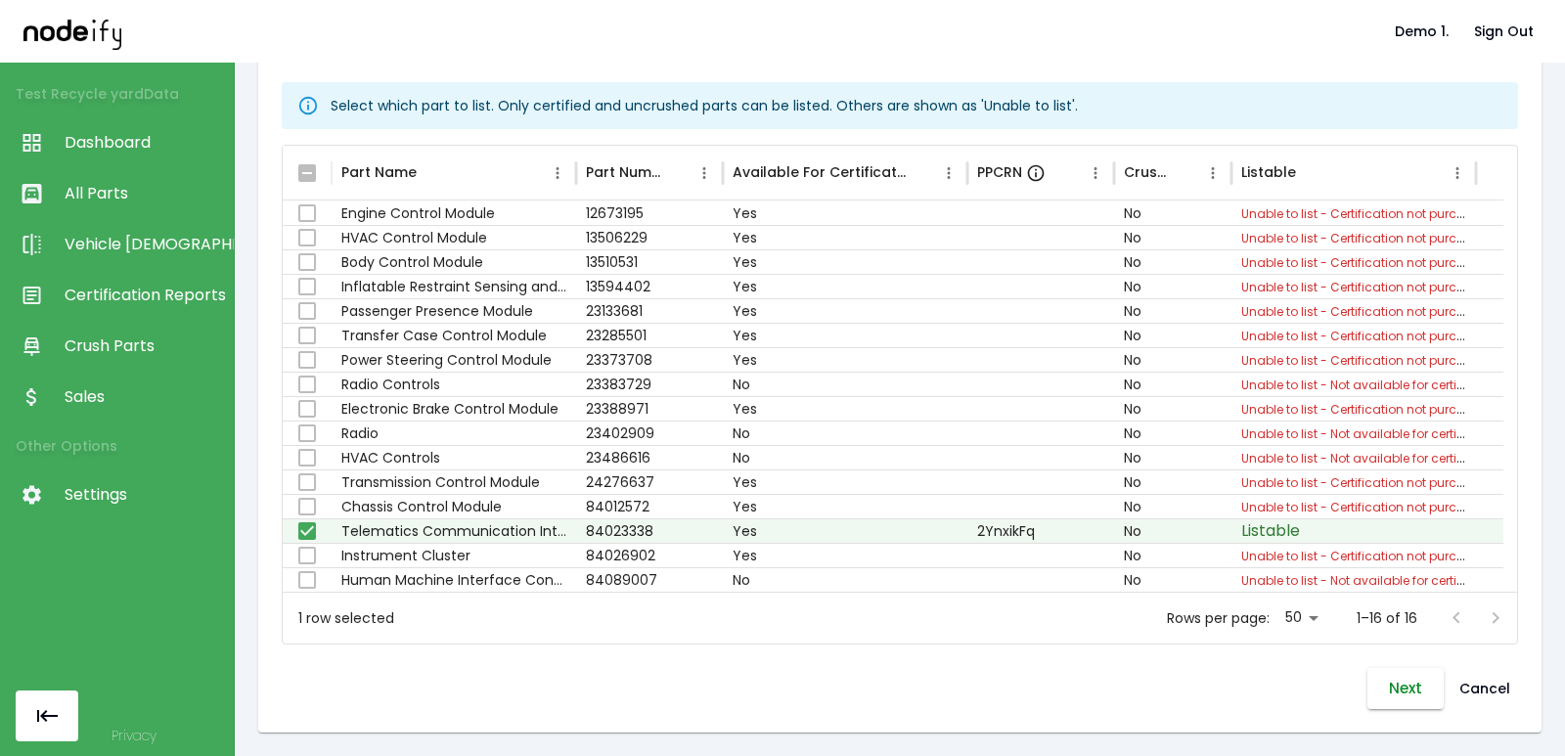
drag, startPoint x: 1400, startPoint y: 701, endPoint x: 1359, endPoint y: 696, distance: 41.5
click at [1044, 702] on button "Next" at bounding box center [1406, 688] width 76 height 41
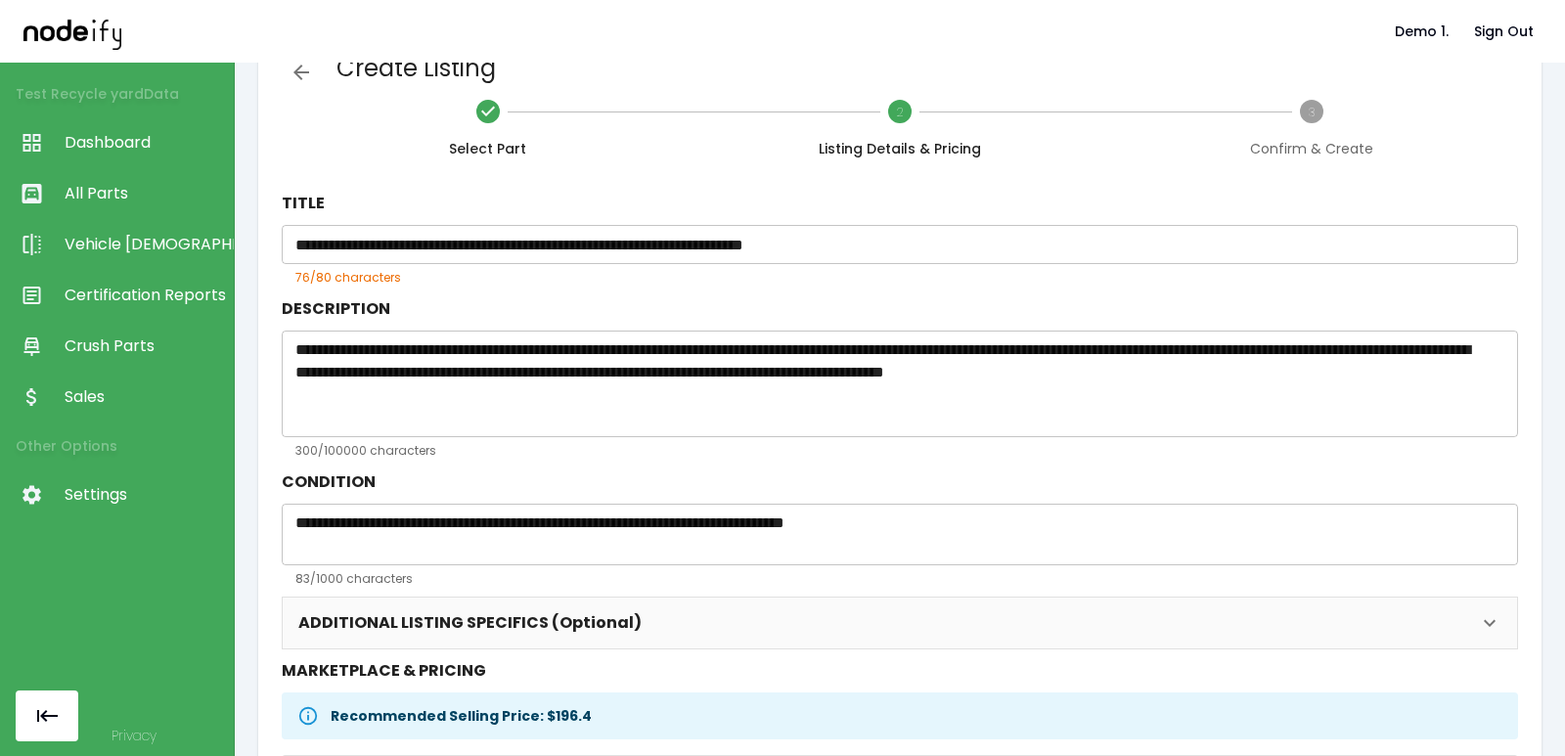
scroll to position [0, 0]
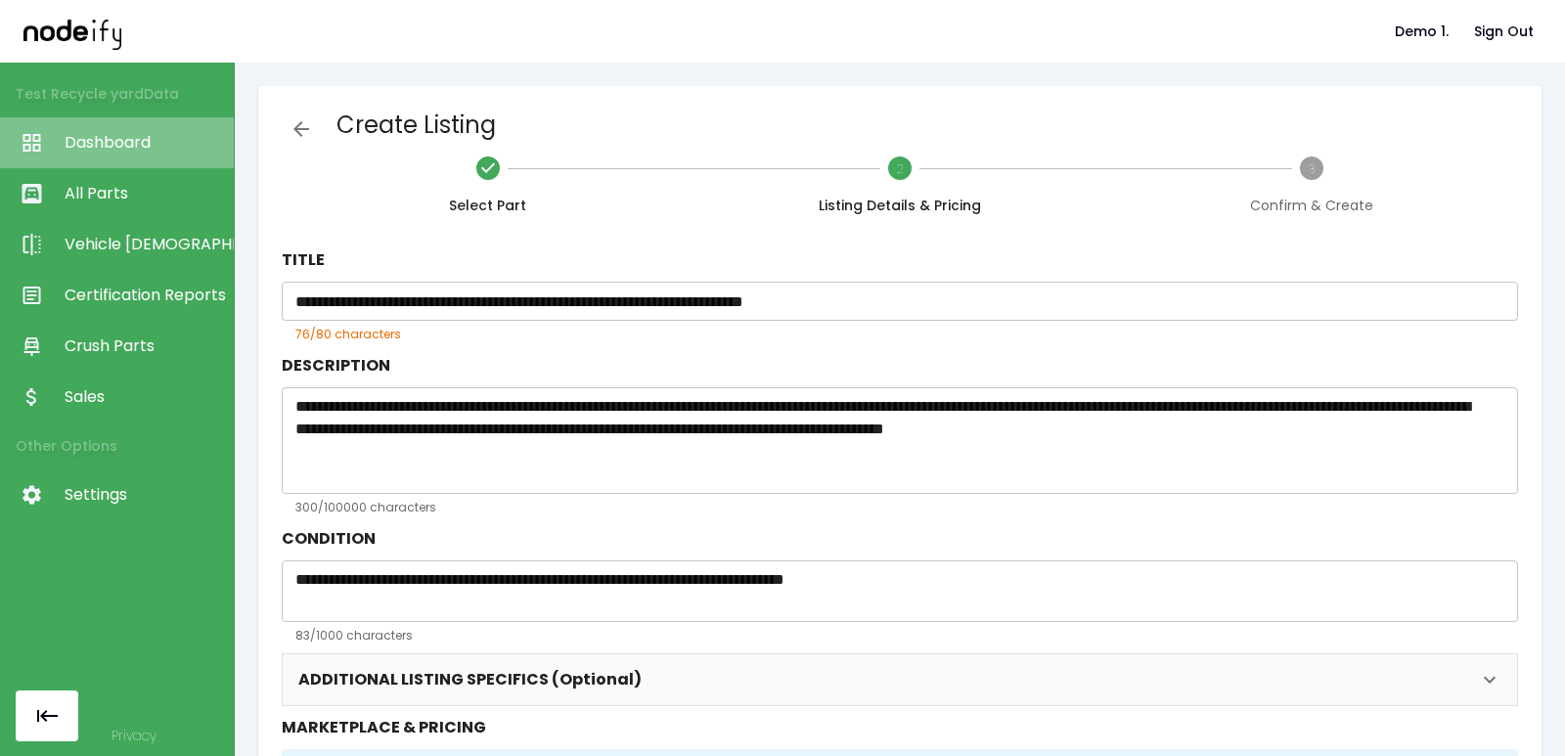
click at [190, 153] on span "Dashboard" at bounding box center [144, 142] width 159 height 23
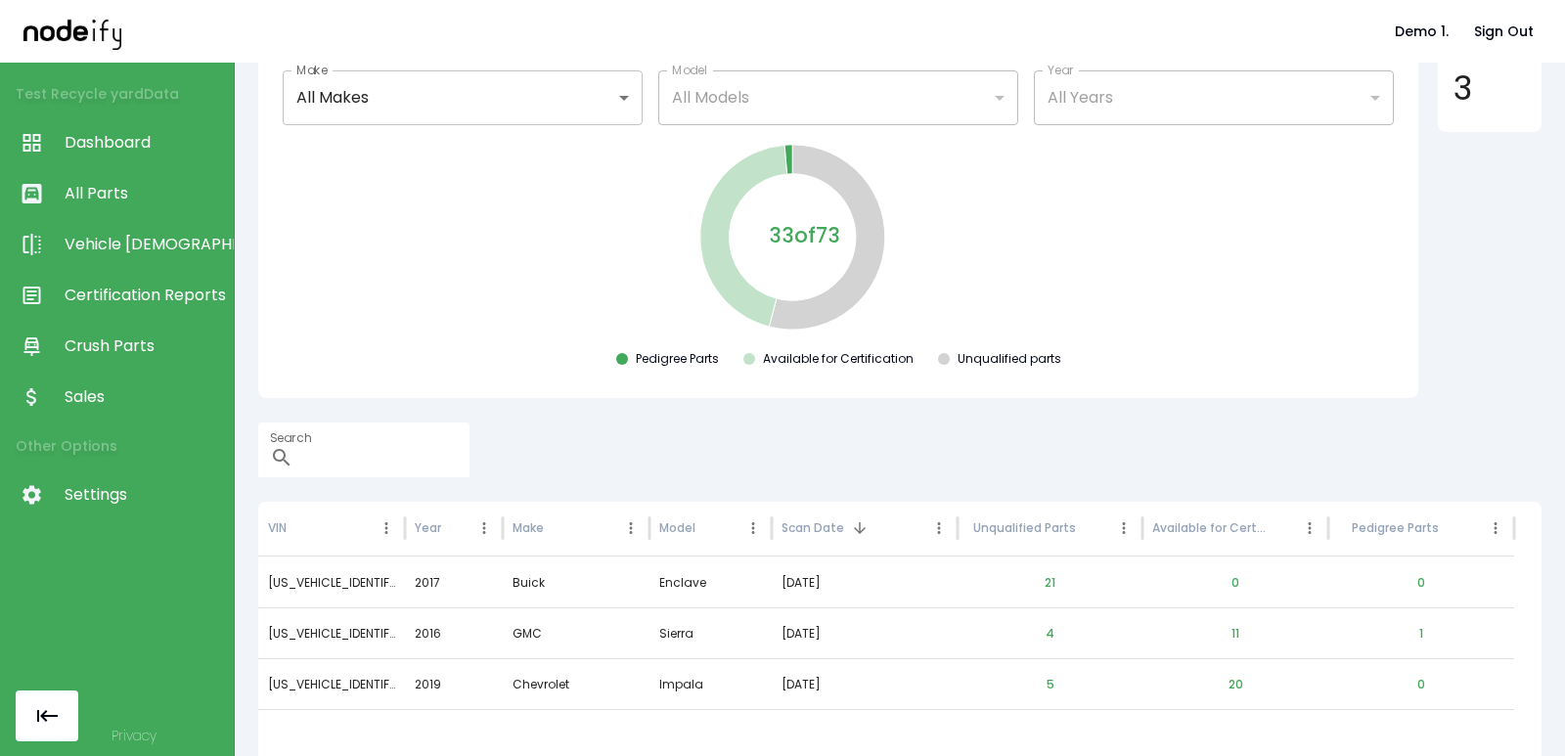
scroll to position [214, 0]
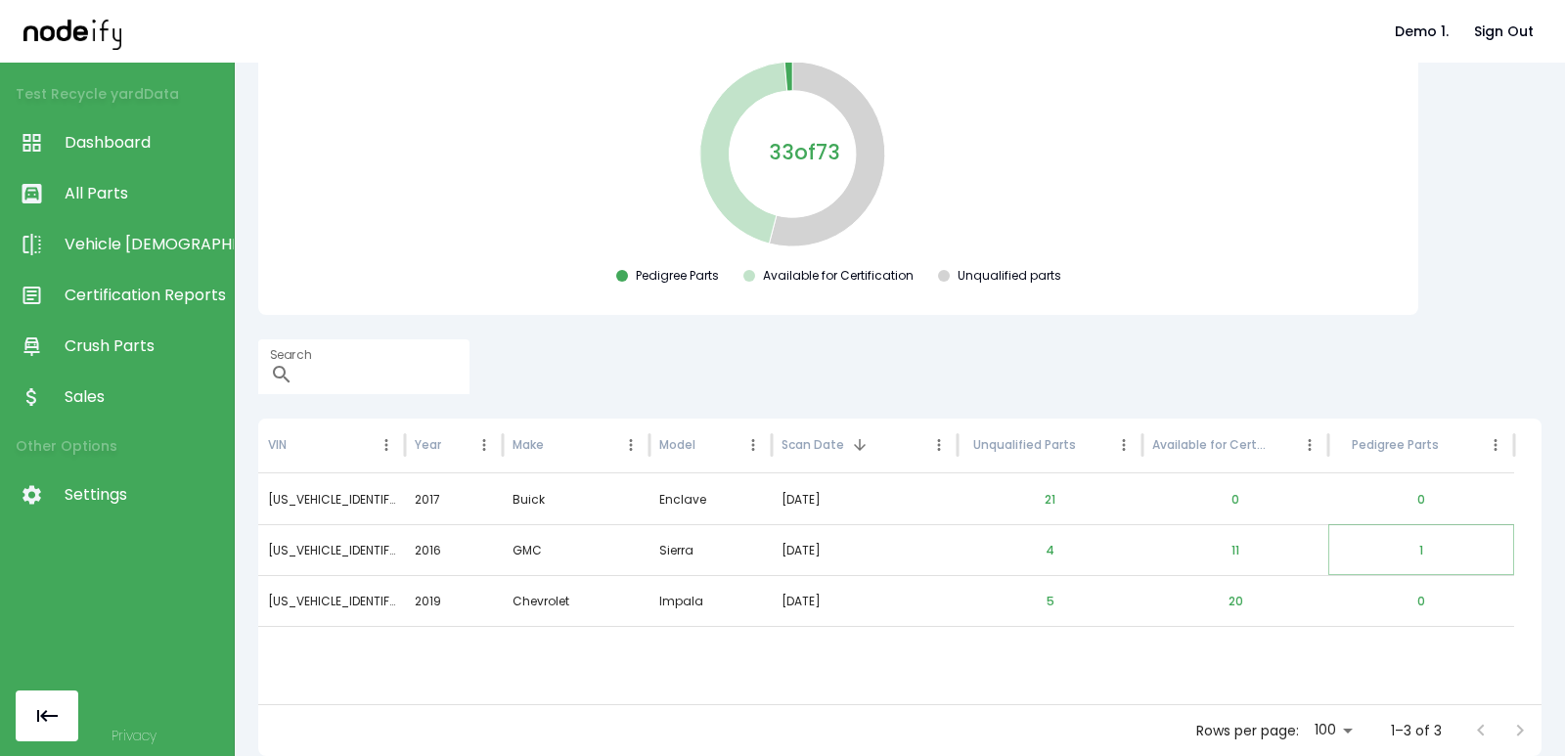
click at [1416, 546] on button "1" at bounding box center [1421, 550] width 35 height 47
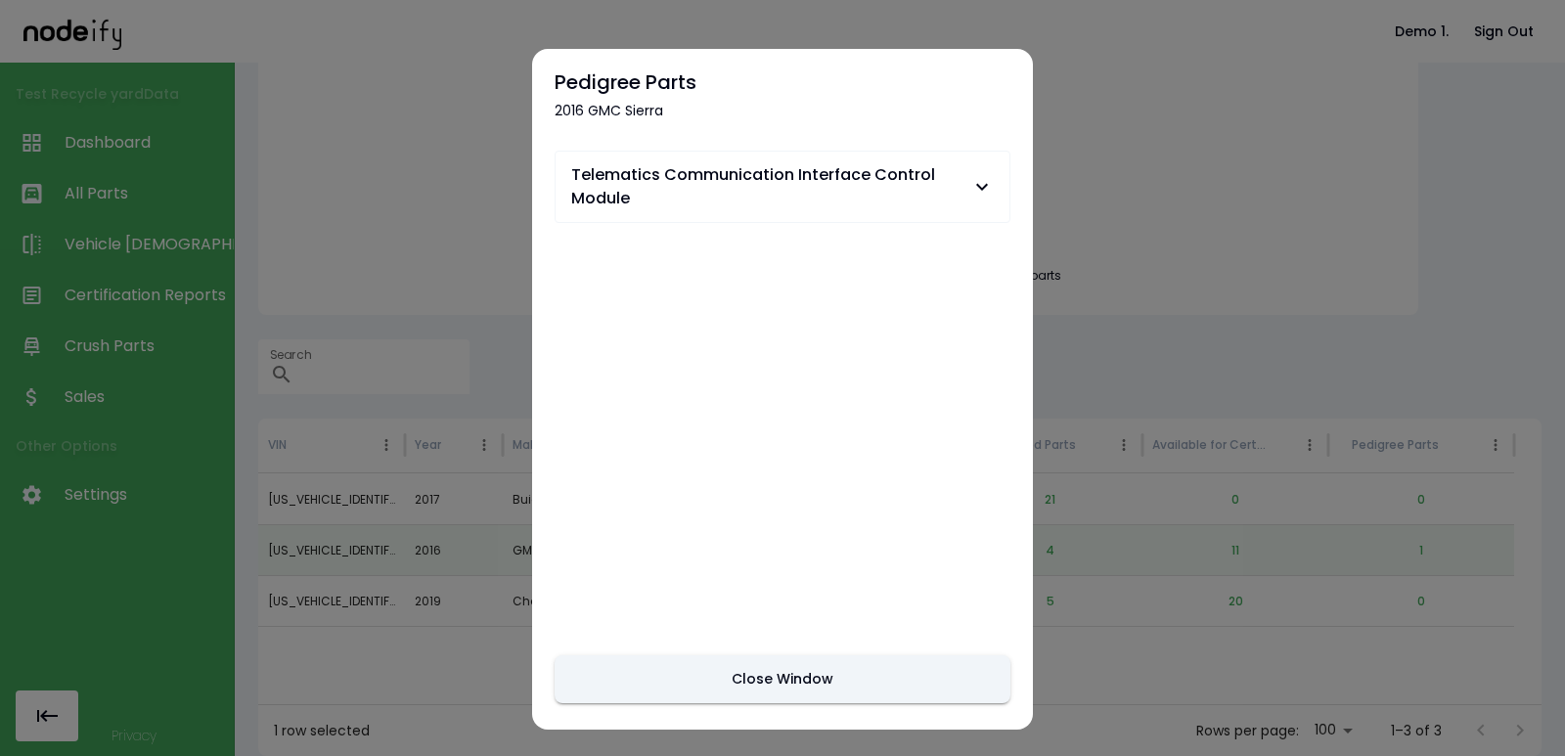
click at [888, 179] on span "Telematics Communication Interface Control Module" at bounding box center [770, 186] width 399 height 47
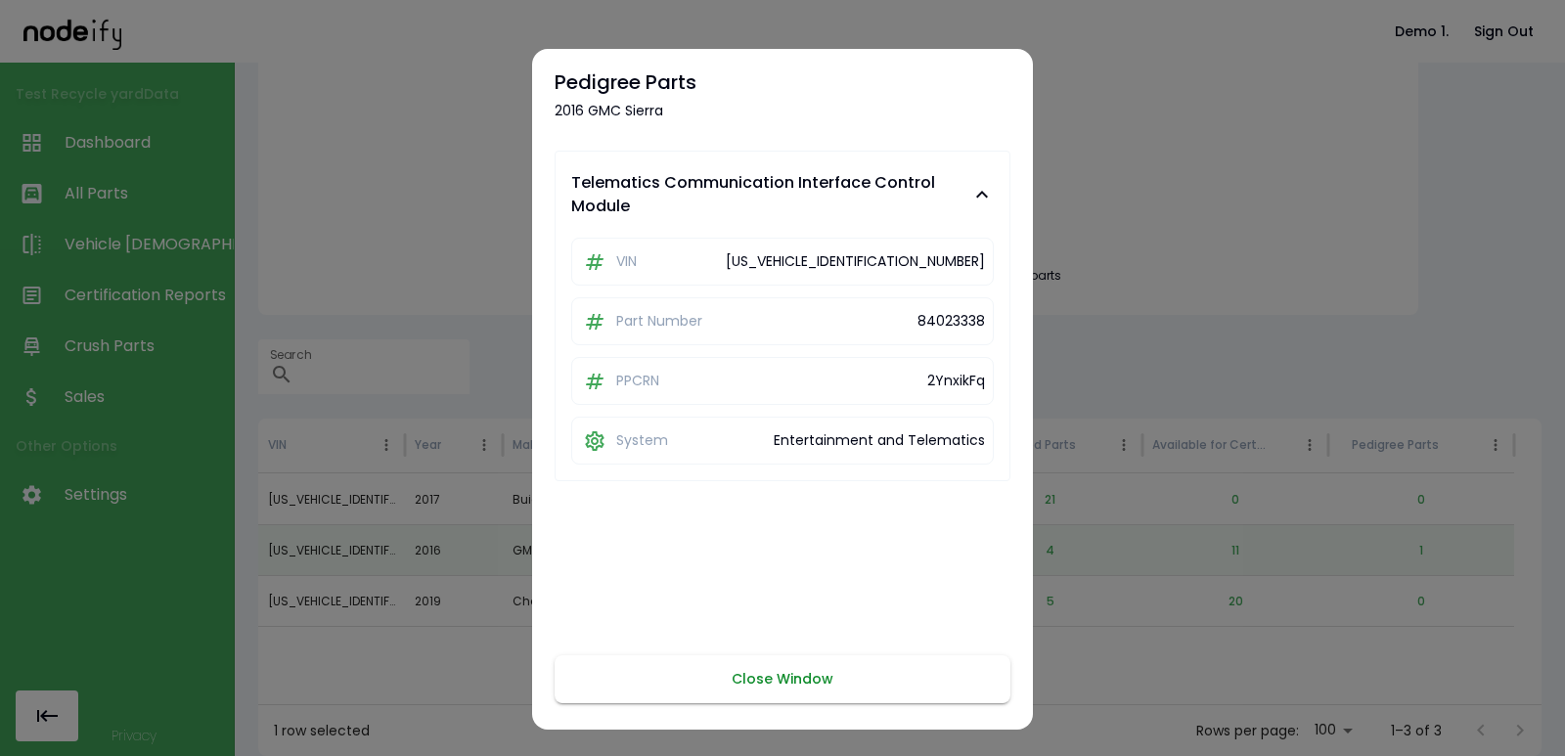
click at [786, 676] on button "Close Window" at bounding box center [783, 679] width 456 height 48
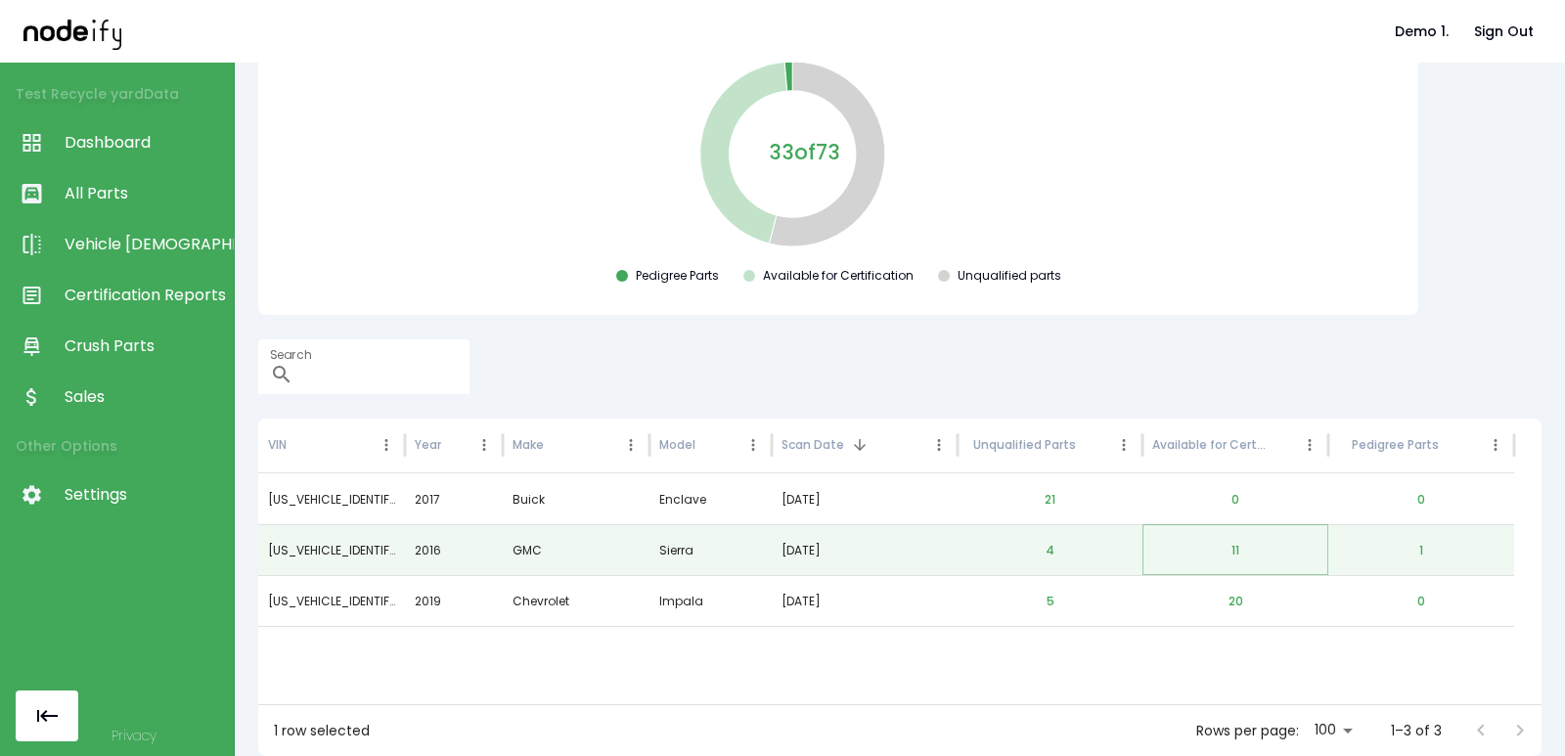
click at [1240, 559] on button "11" at bounding box center [1235, 550] width 39 height 47
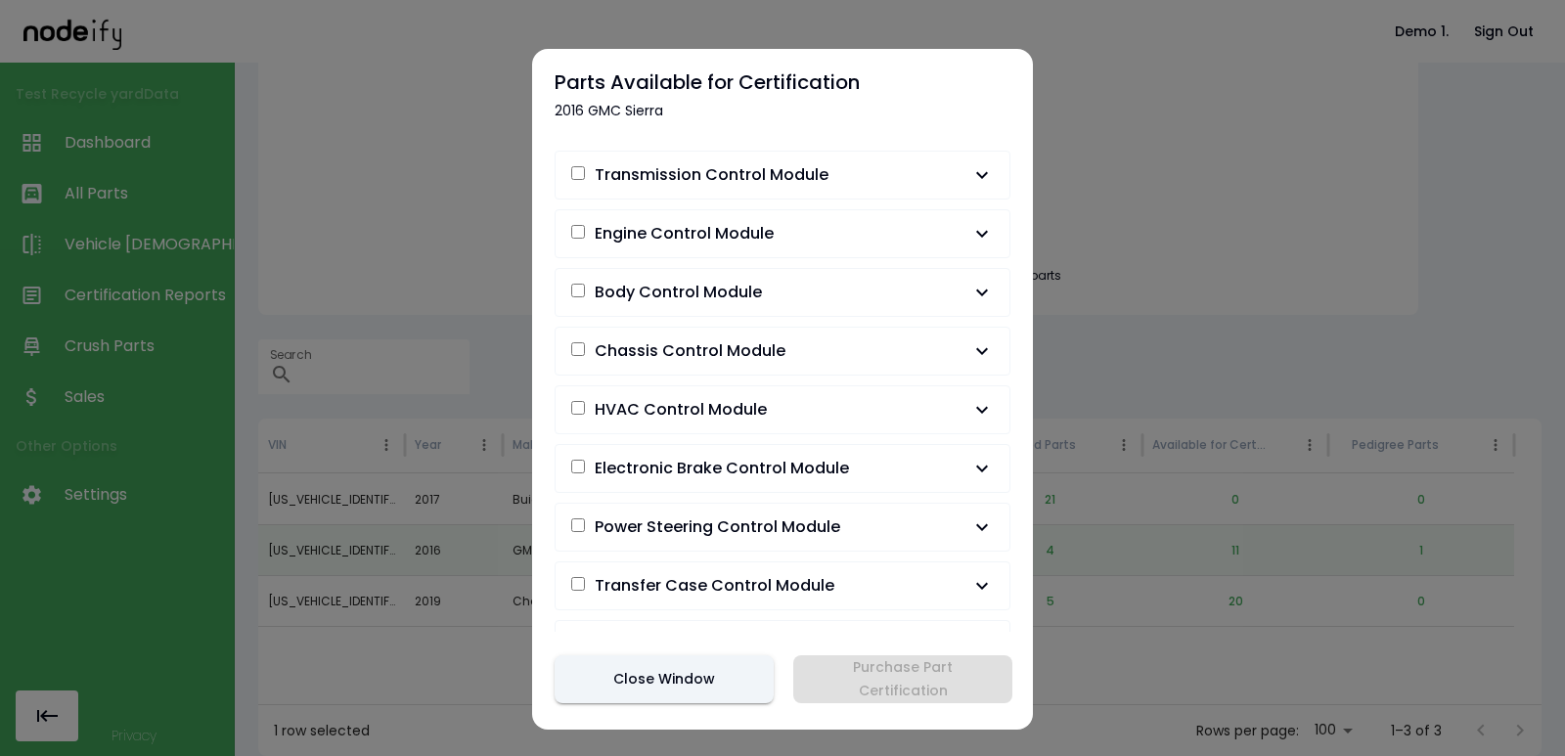
click at [864, 284] on span "Body Control Module" at bounding box center [770, 292] width 399 height 23
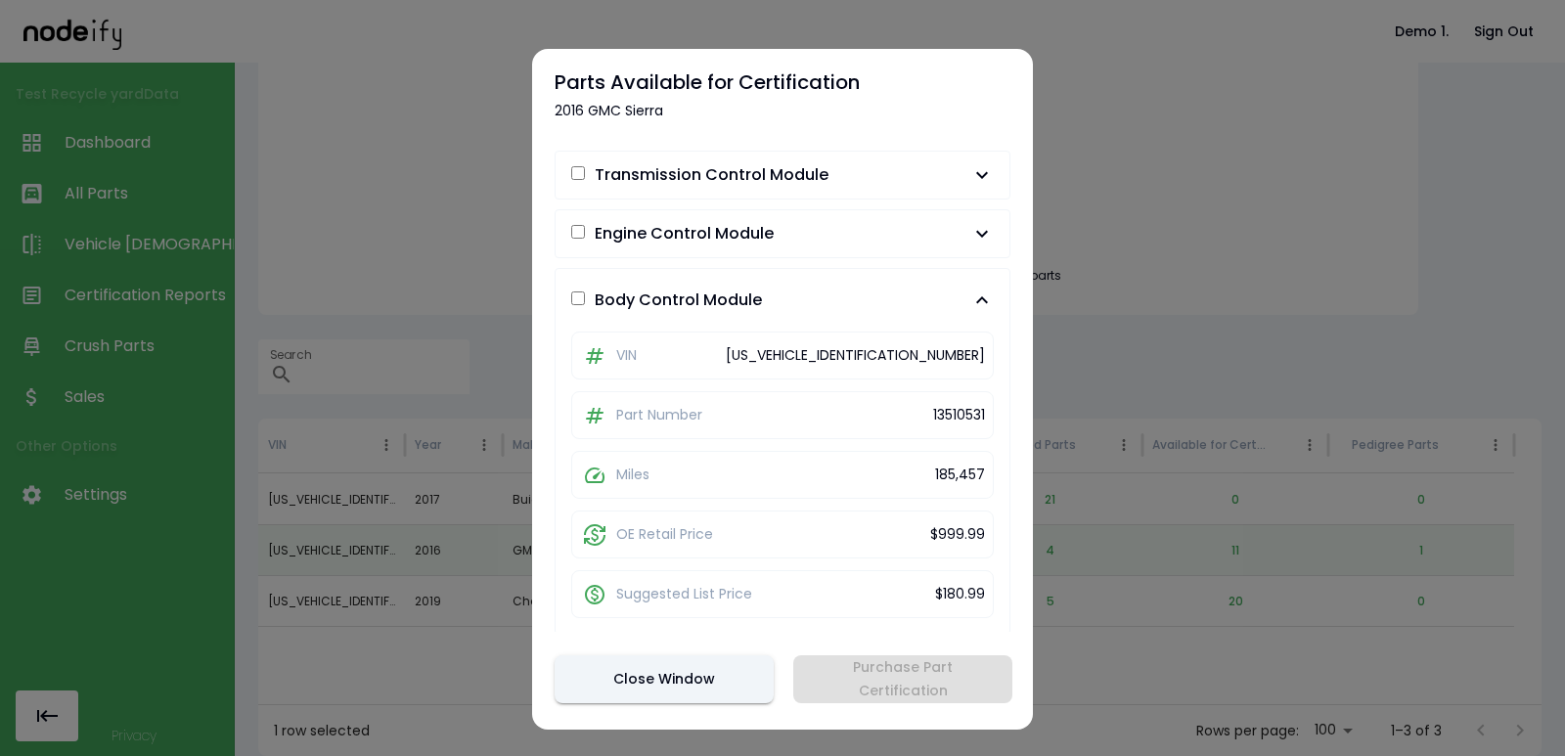
click at [874, 236] on span "Engine Control Module" at bounding box center [770, 233] width 399 height 23
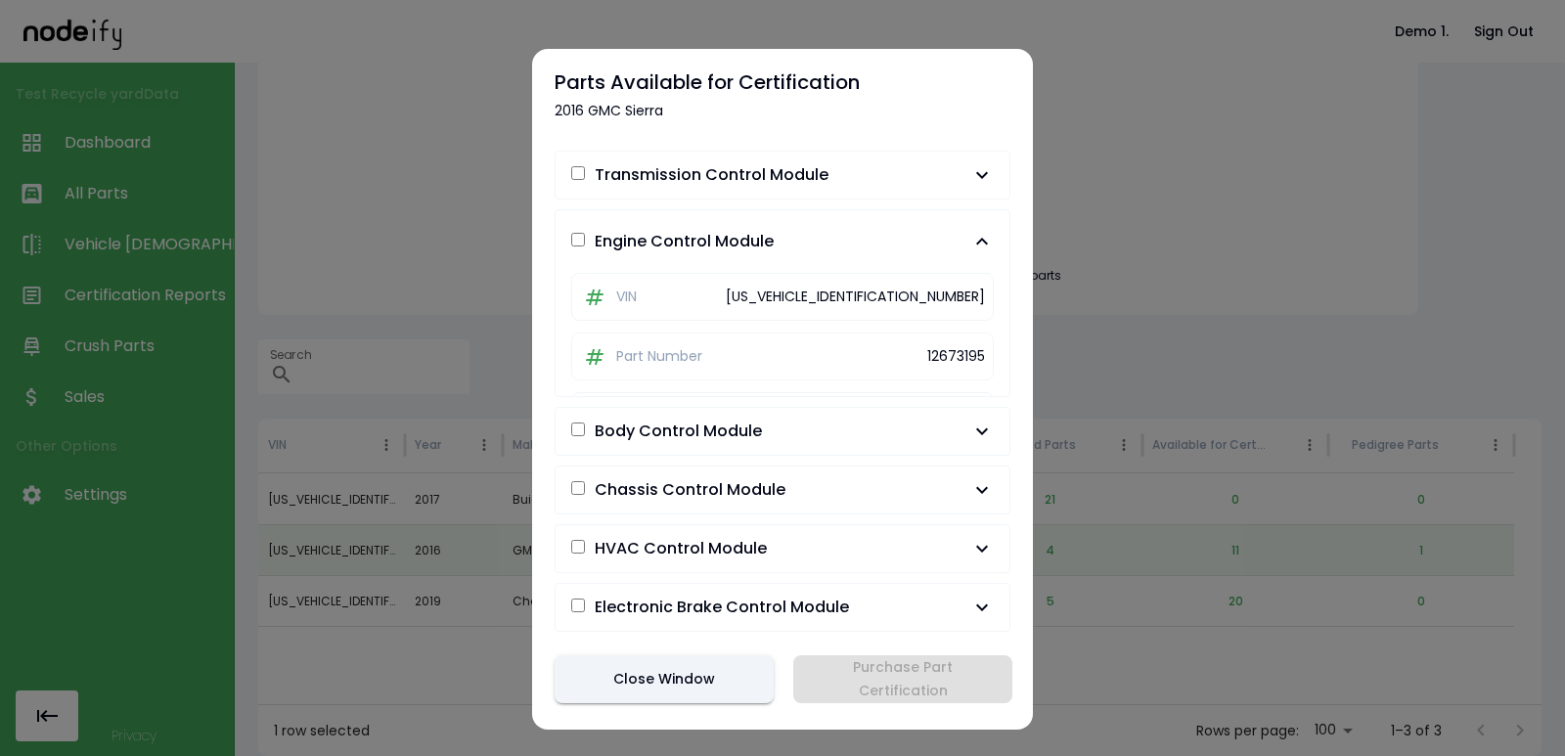
click at [877, 200] on div "Transmission Control Module VIN 1GTV2MECXGZ309829 Part Number 24276637 Engine C…" at bounding box center [783, 386] width 456 height 491
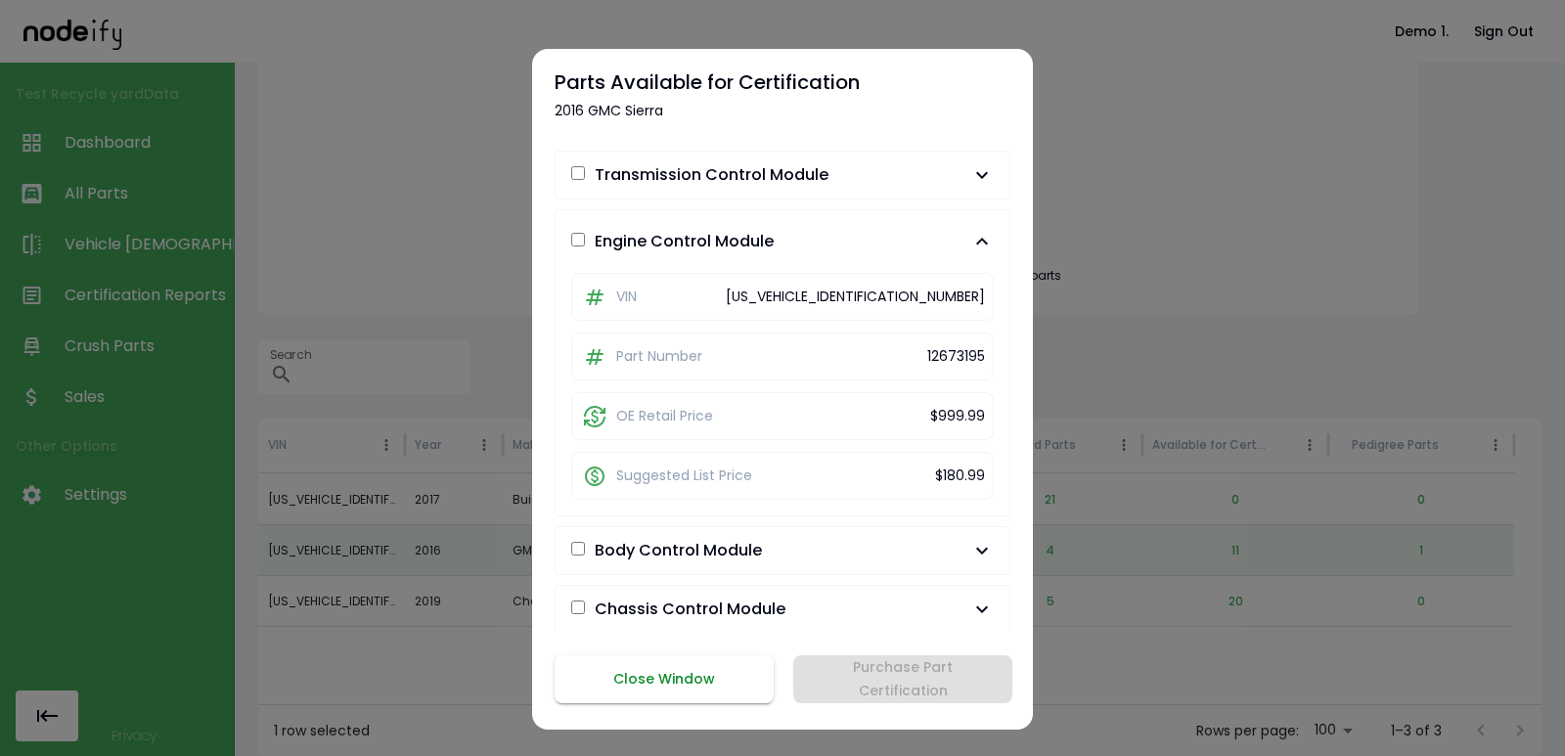
click at [697, 688] on button "Close Window" at bounding box center [664, 679] width 219 height 48
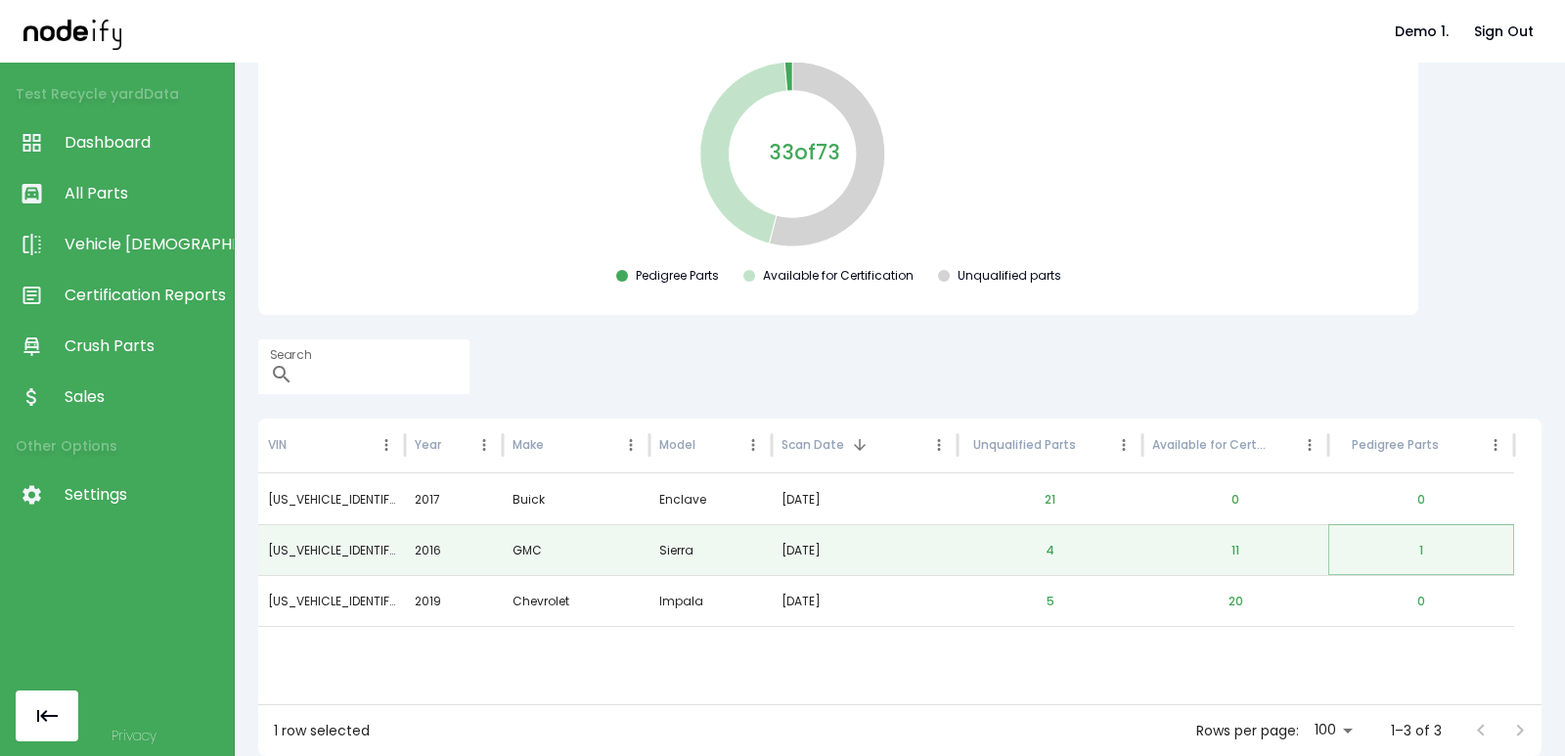
click at [1426, 546] on button "1" at bounding box center [1421, 550] width 35 height 47
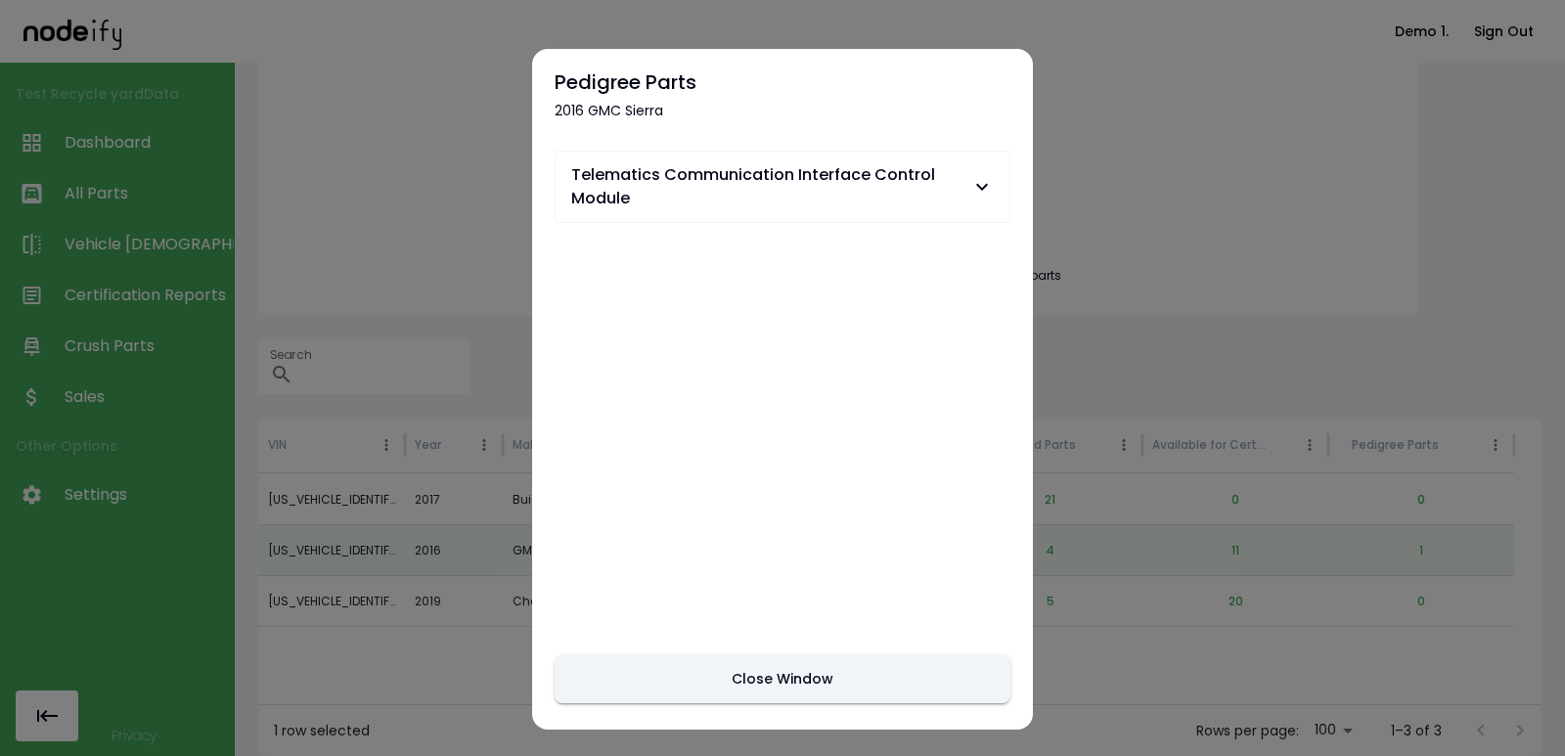
click at [848, 170] on span "Telematics Communication Interface Control Module" at bounding box center [770, 186] width 399 height 47
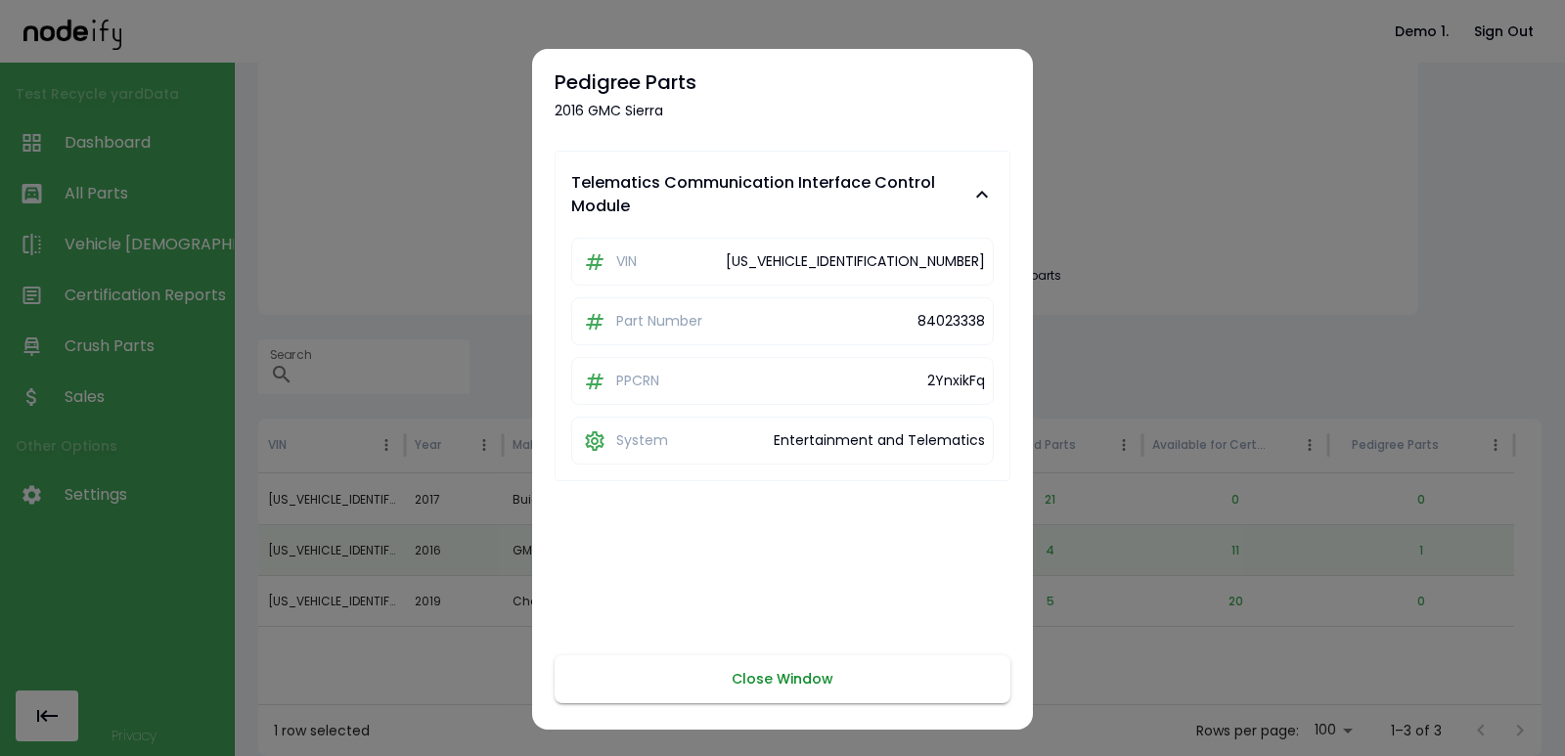
click at [776, 691] on button "Close Window" at bounding box center [783, 679] width 456 height 48
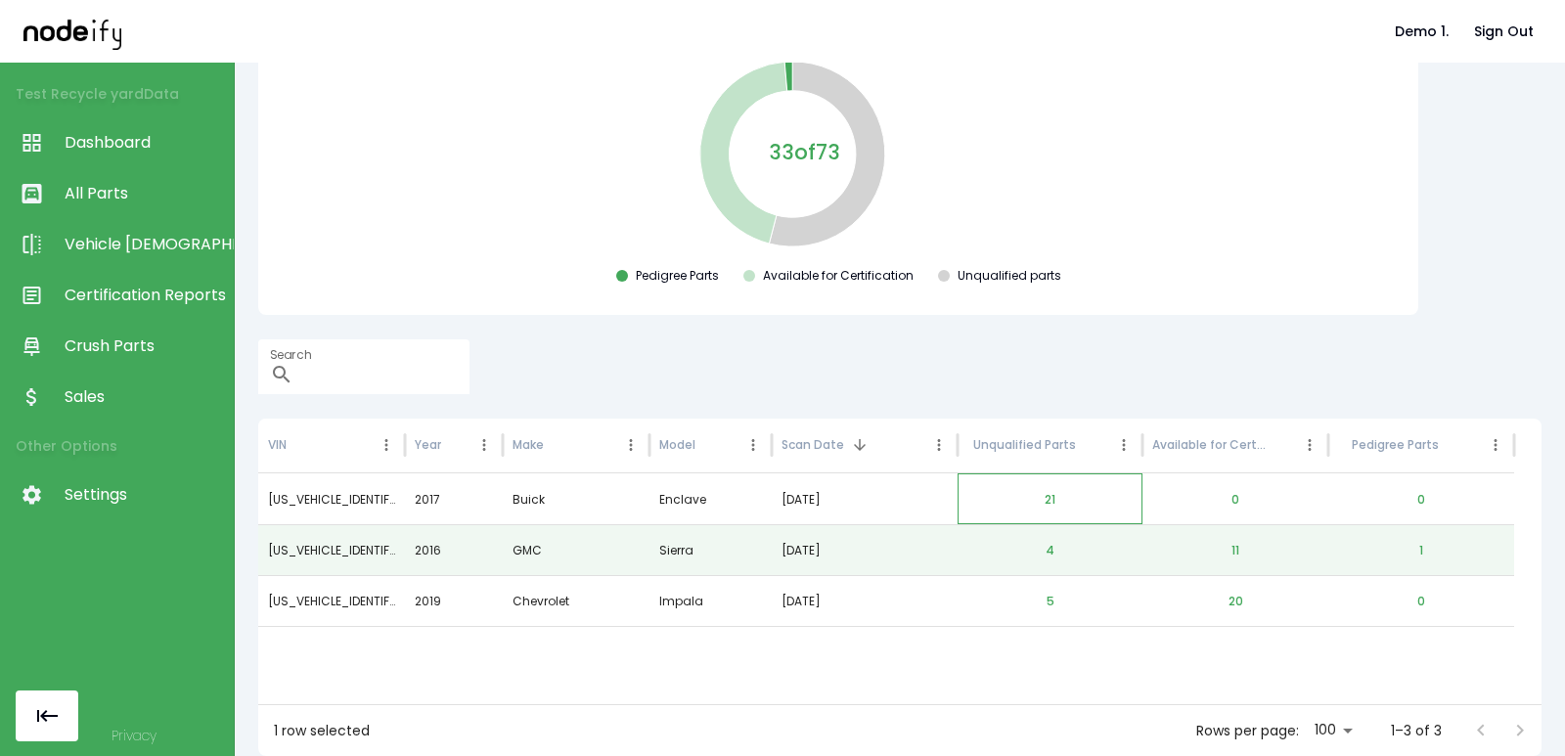
click at [1020, 485] on div "21" at bounding box center [1051, 499] width 186 height 51
click at [1053, 495] on button "21" at bounding box center [1050, 499] width 42 height 47
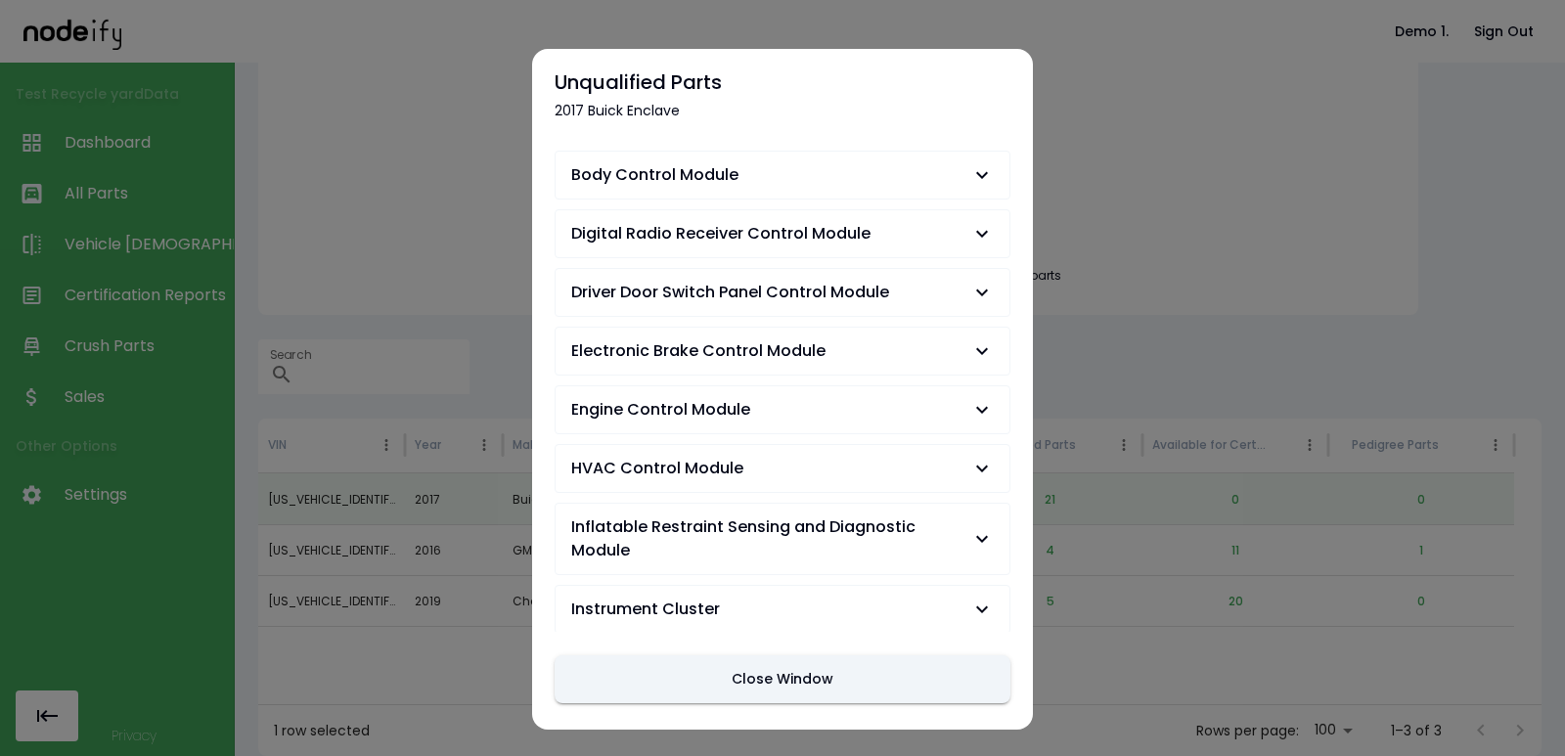
click at [799, 240] on span "Digital Radio Receiver Control Module" at bounding box center [720, 233] width 299 height 23
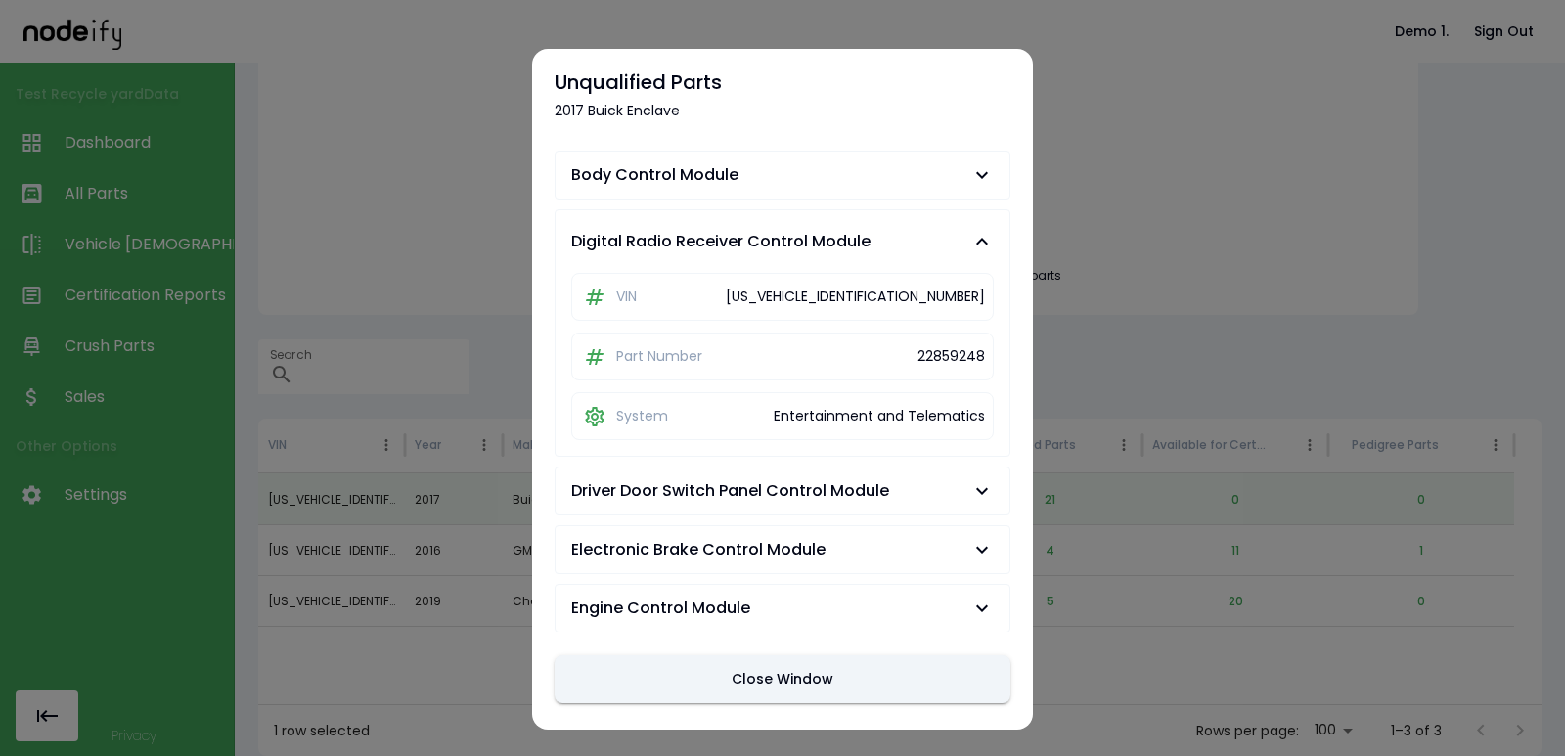
click at [799, 240] on span "Digital Radio Receiver Control Module" at bounding box center [720, 241] width 299 height 23
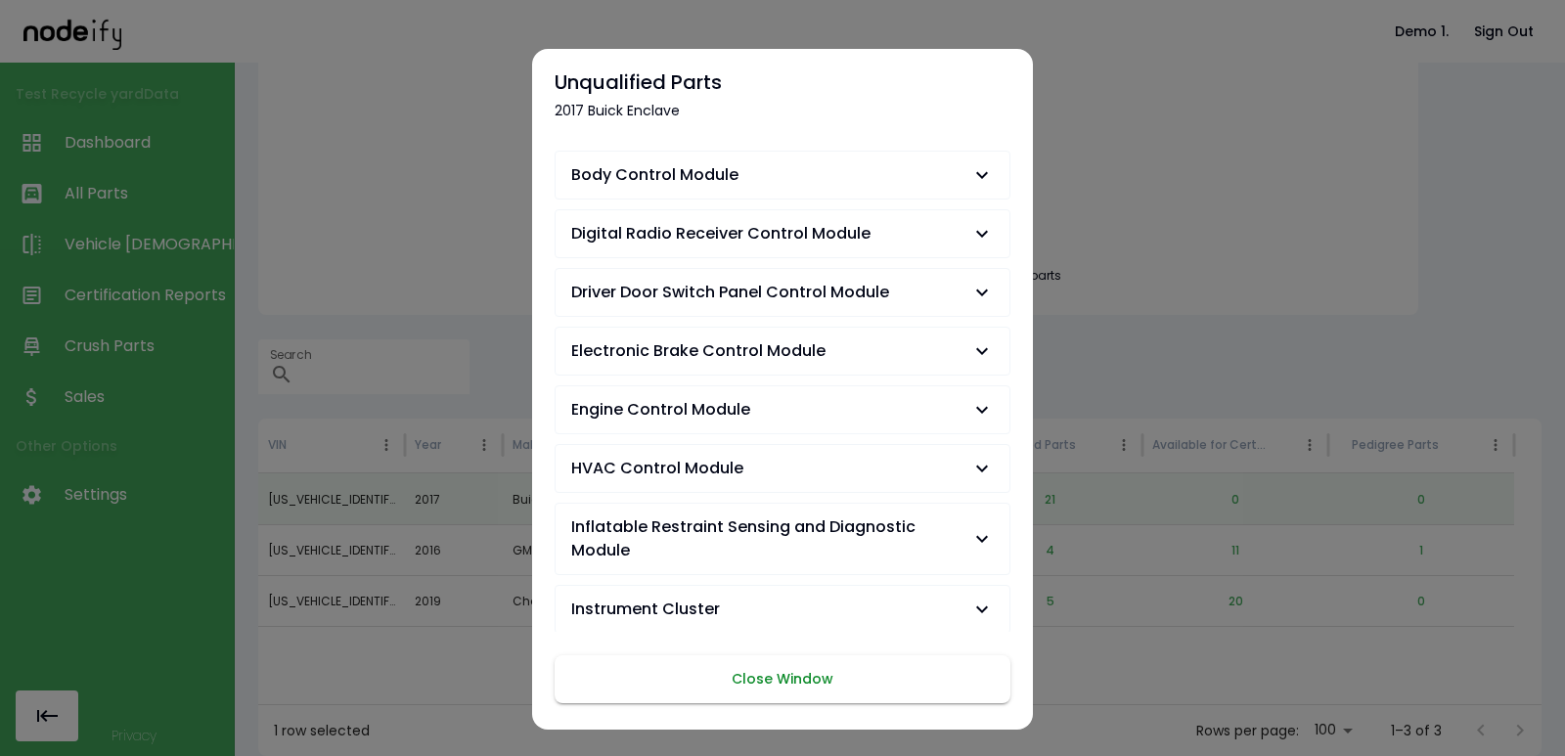
click at [812, 652] on div "Unqualified Parts 2017 Buick Enclave Body Control Module VIN 5GAKVBKDXHJ343914 …" at bounding box center [782, 389] width 501 height 681
click at [823, 671] on button "Close Window" at bounding box center [783, 679] width 456 height 48
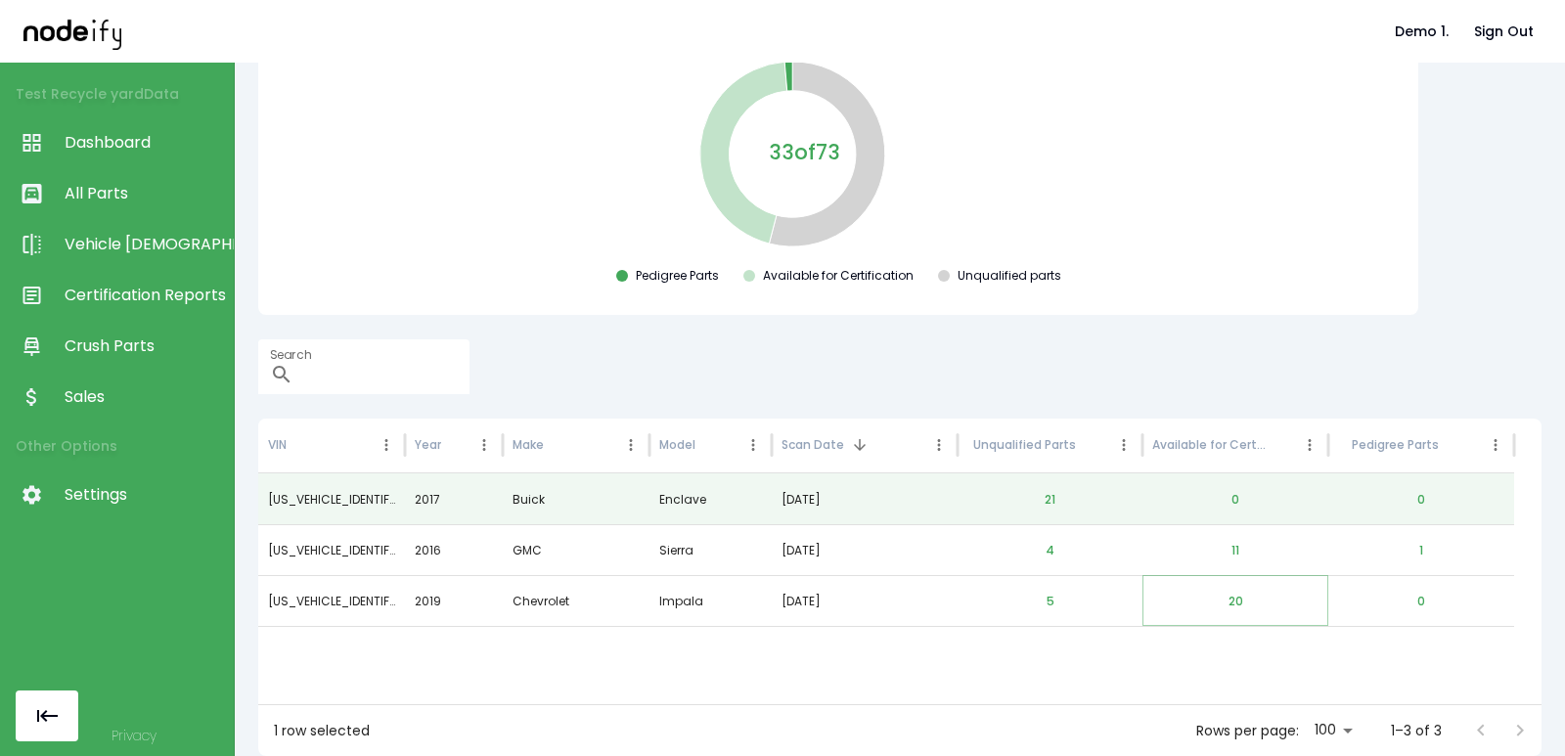
click at [1245, 605] on button "20" at bounding box center [1236, 601] width 46 height 47
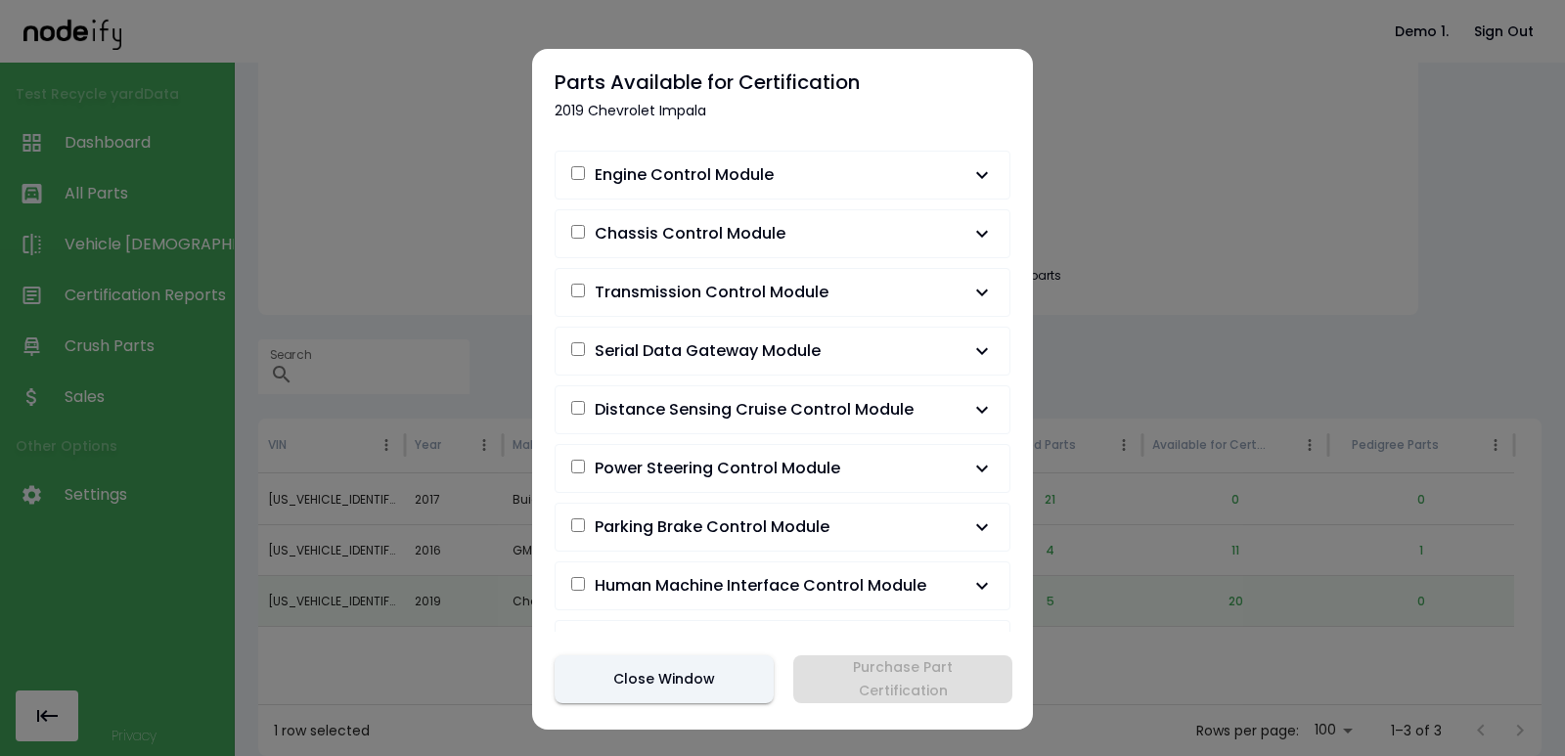
click at [841, 388] on button "Distance Sensing Cruise Control Module" at bounding box center [783, 409] width 454 height 47
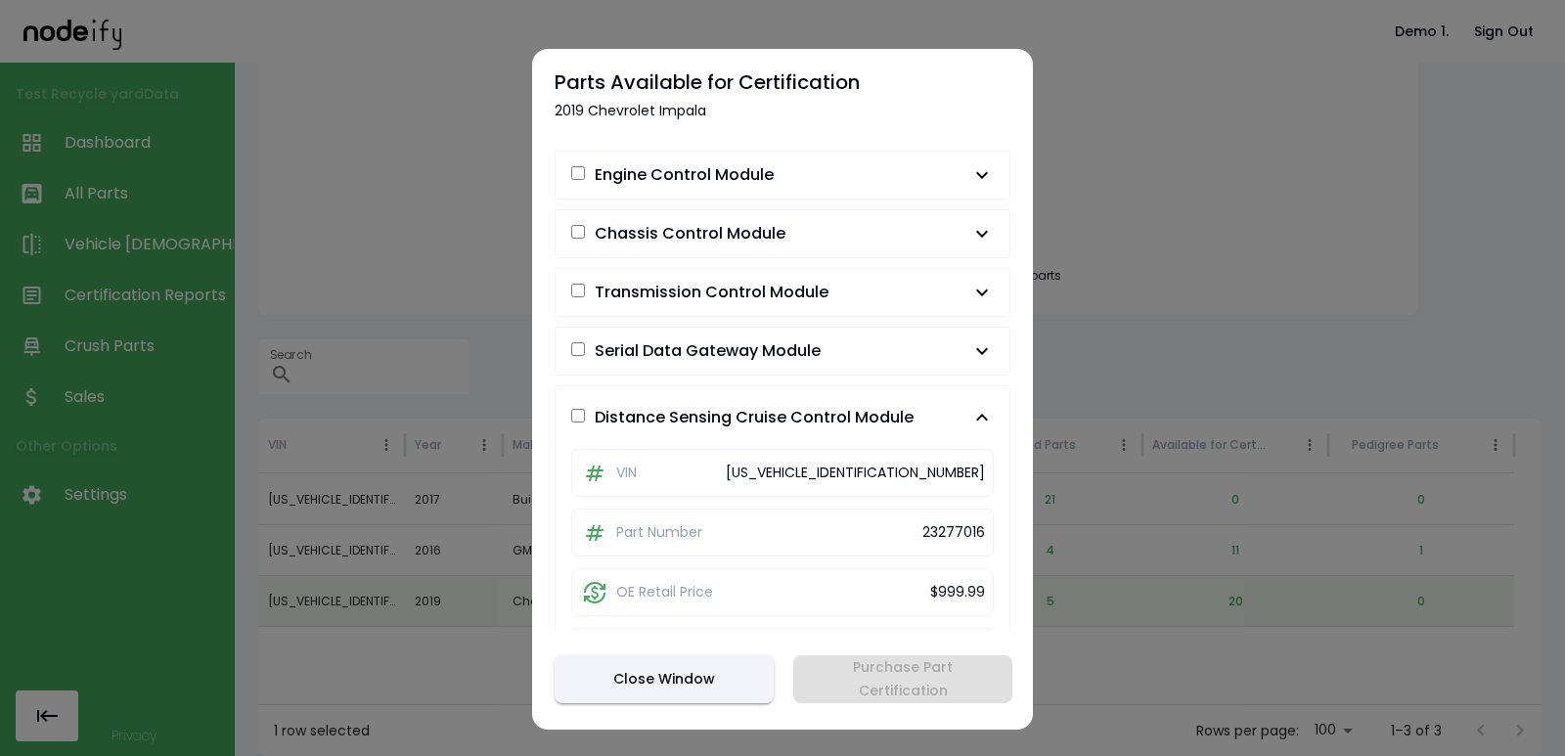
click at [839, 349] on span "Serial Data Gateway Module" at bounding box center [770, 350] width 399 height 23
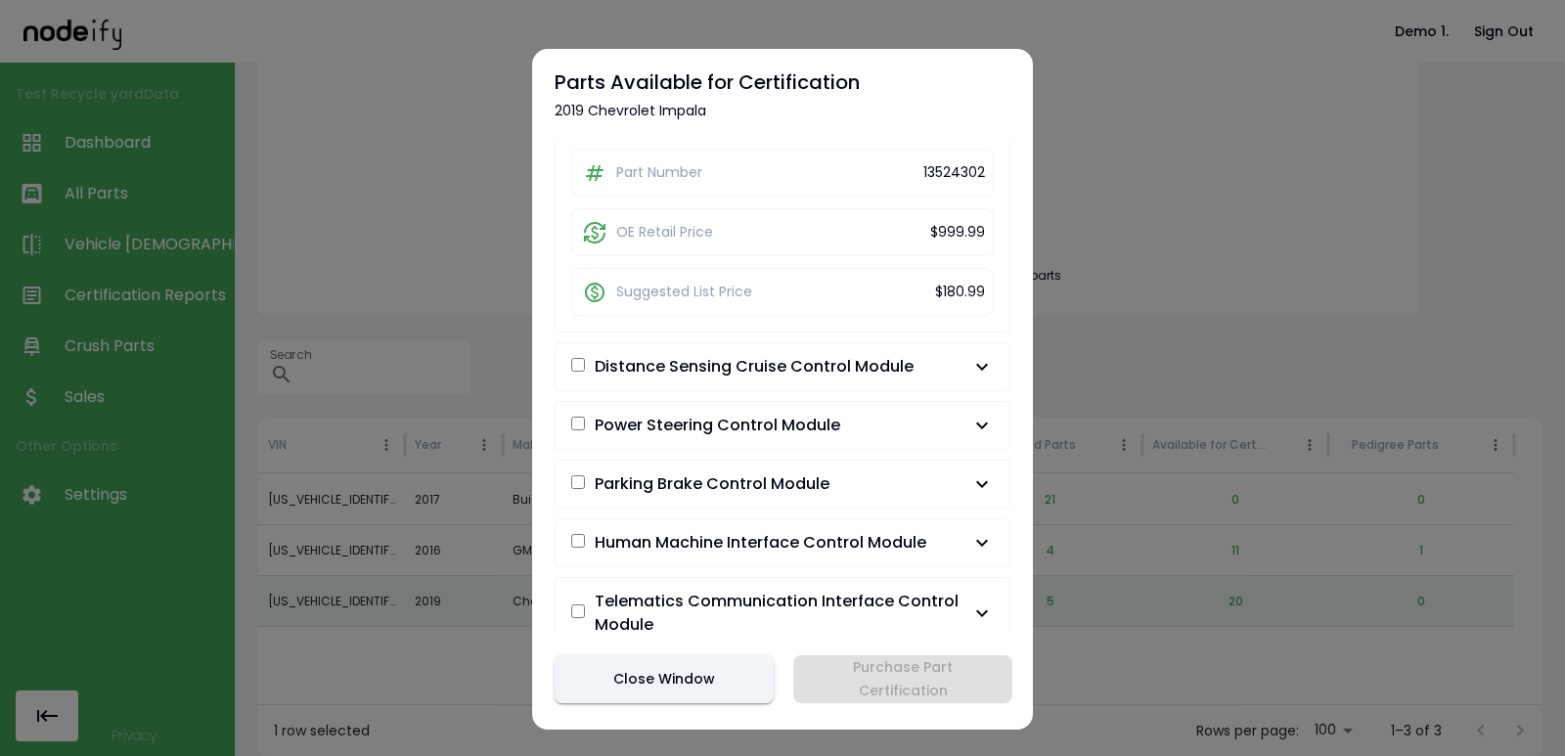
scroll to position [235, 0]
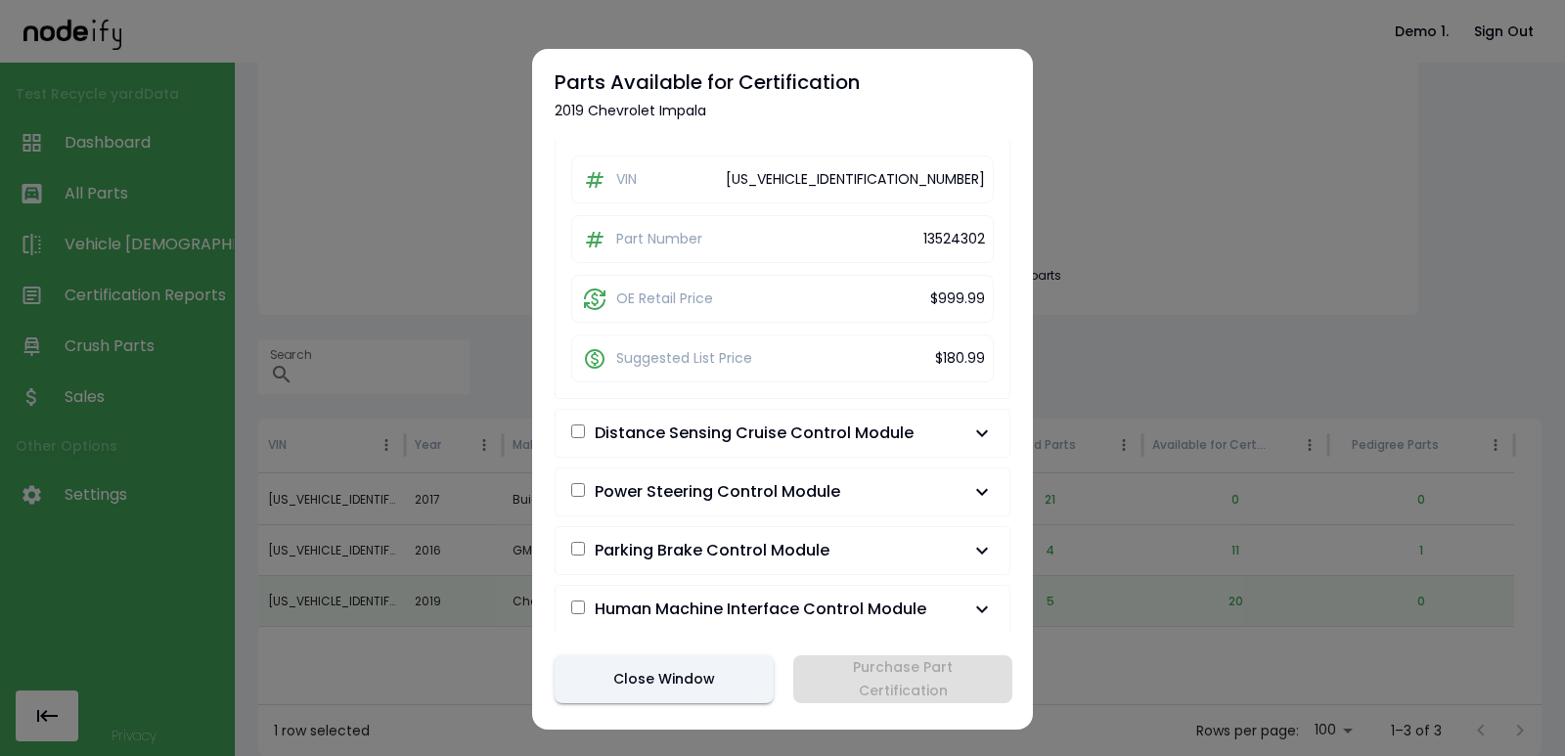
click at [790, 464] on div "Engine Control Module VIN 1G1105S31KU140362 Part Number 12694743 Chassis Contro…" at bounding box center [783, 386] width 456 height 491
click at [773, 480] on span "Power Steering Control Module" at bounding box center [718, 491] width 246 height 23
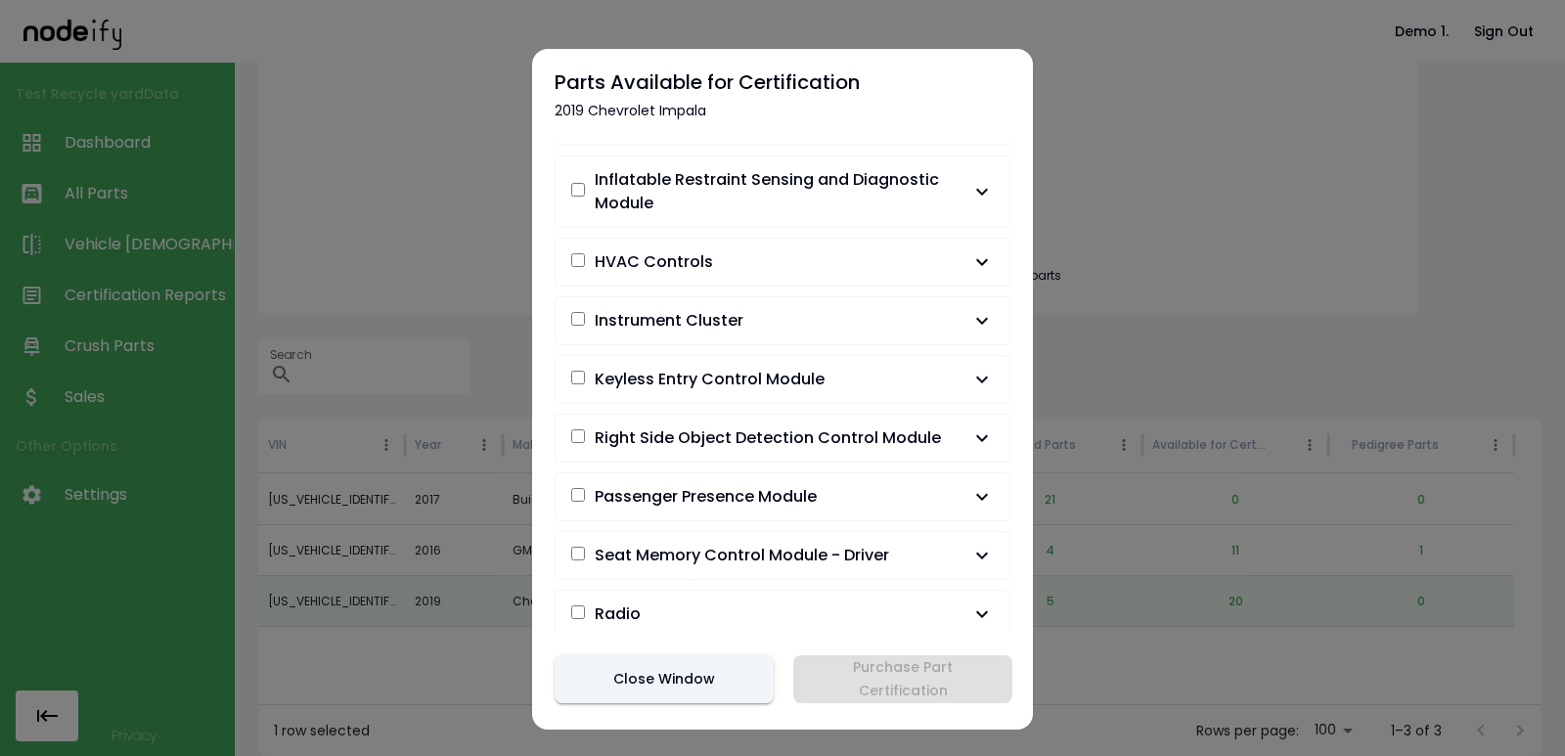
click at [776, 521] on div "Engine Control Module VIN 1G1105S31KU140362 Part Number 12694743 Chassis Contro…" at bounding box center [783, 386] width 456 height 491
click at [774, 510] on button "Passenger Presence Module" at bounding box center [783, 497] width 454 height 47
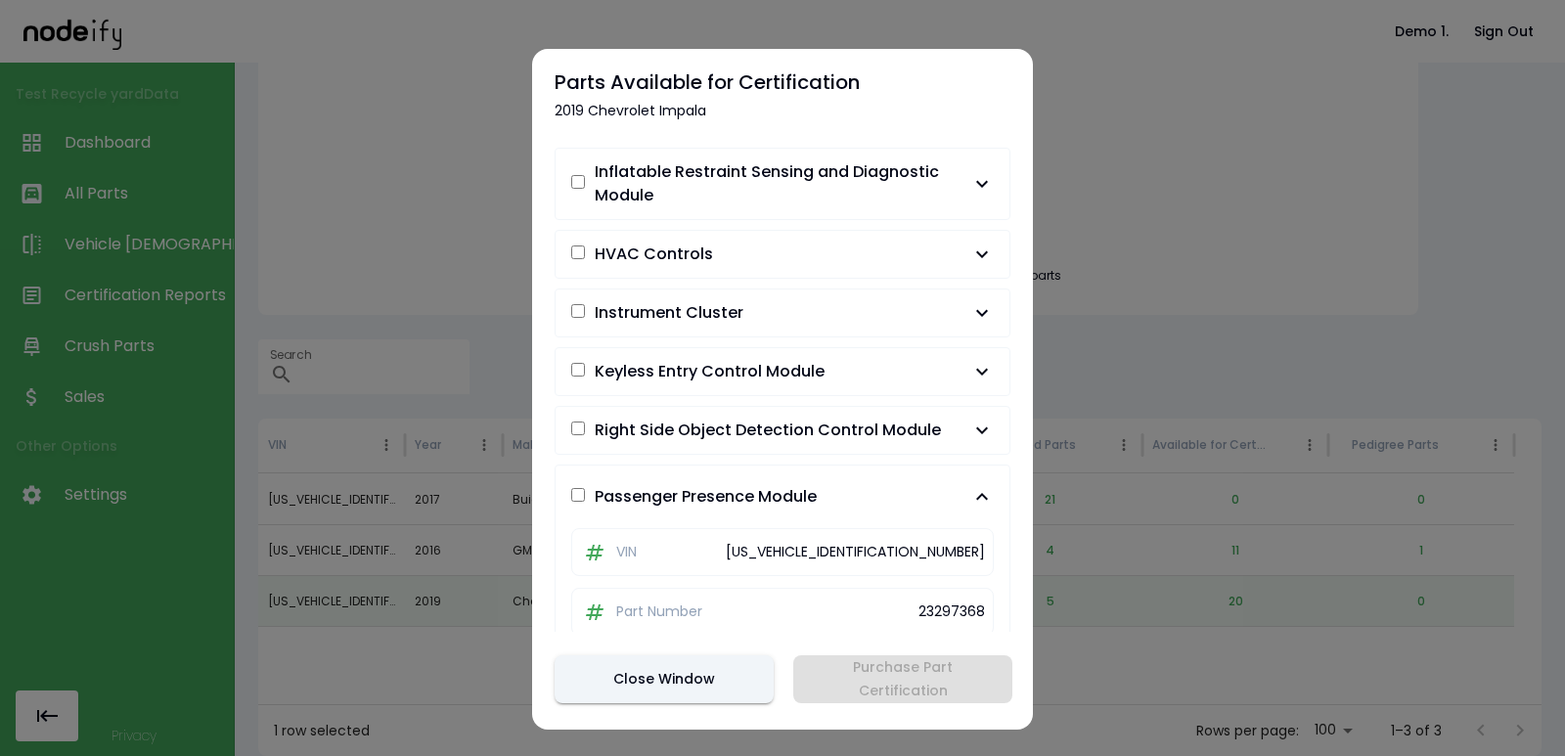
scroll to position [723, 0]
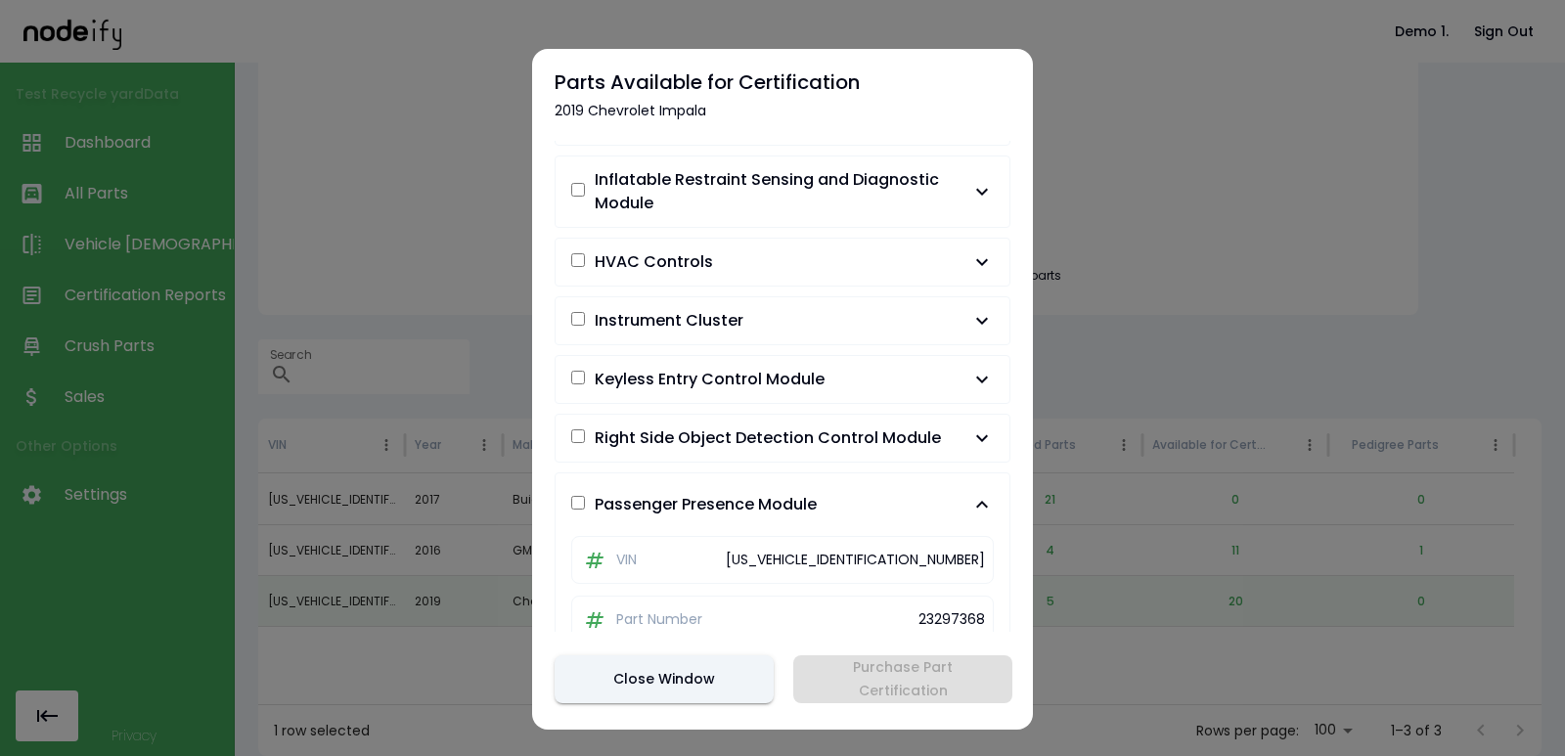
click at [764, 429] on span "Right Side Object Detection Control Module" at bounding box center [768, 438] width 346 height 23
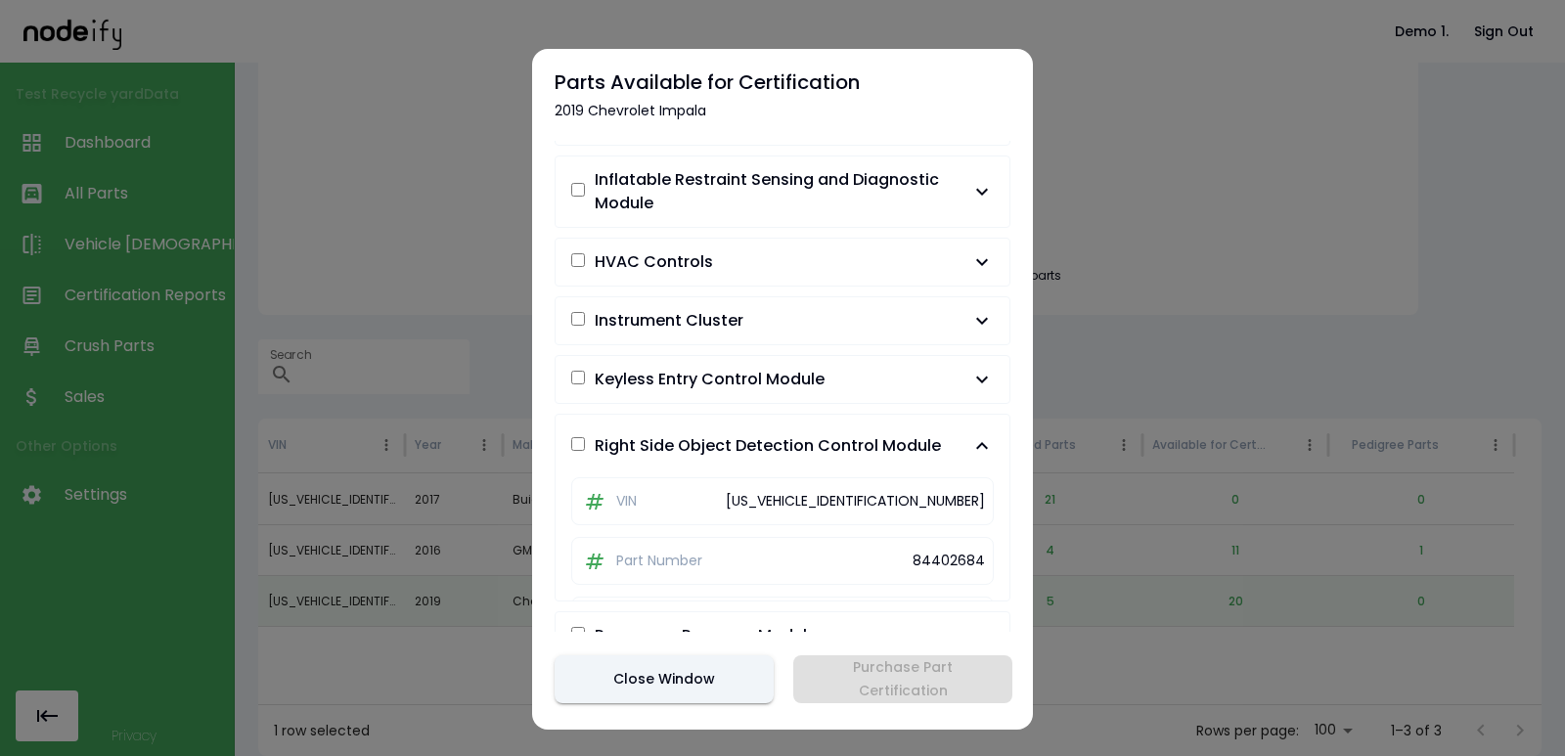
click at [762, 370] on span "Keyless Entry Control Module" at bounding box center [710, 379] width 230 height 23
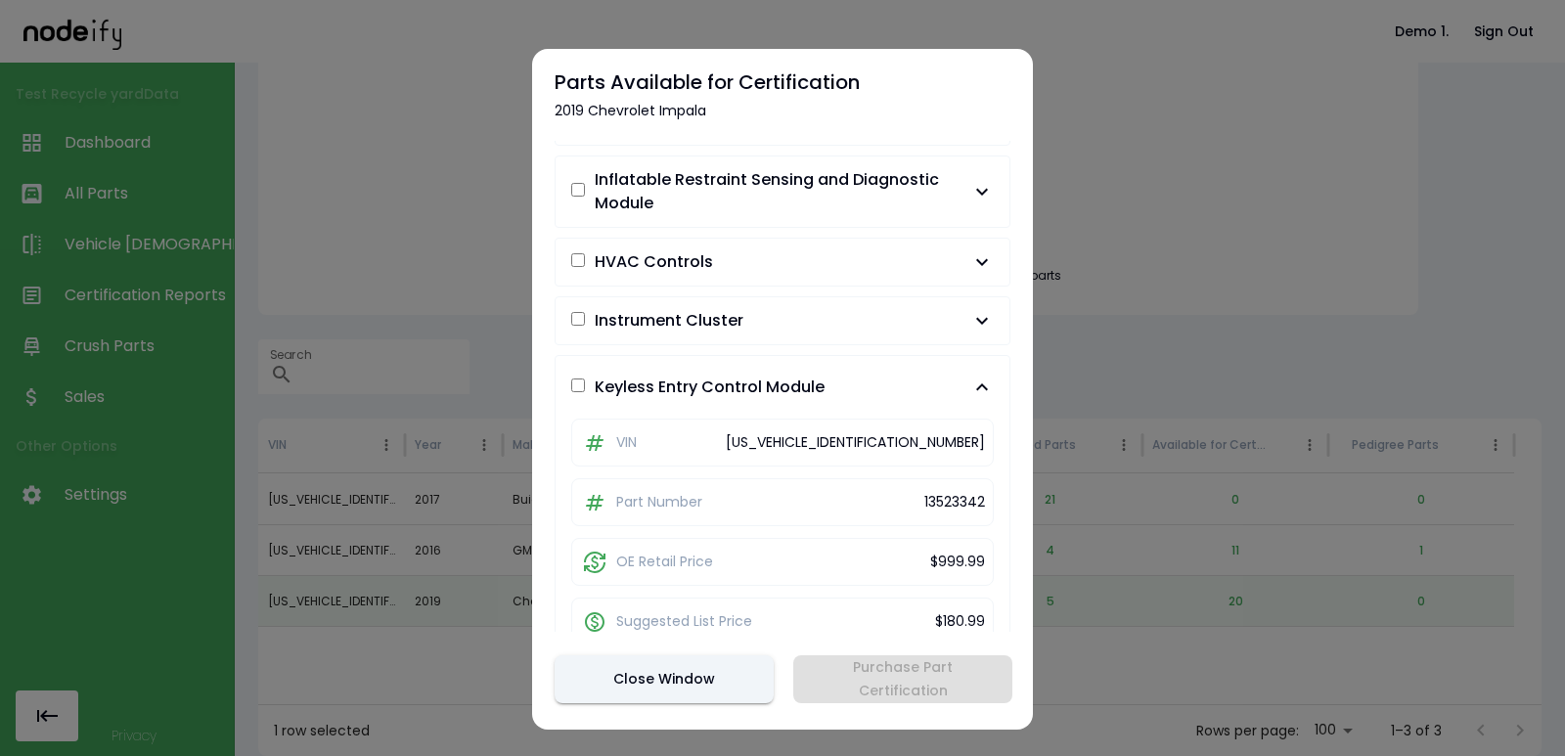
click at [746, 309] on span "Instrument Cluster" at bounding box center [770, 320] width 399 height 23
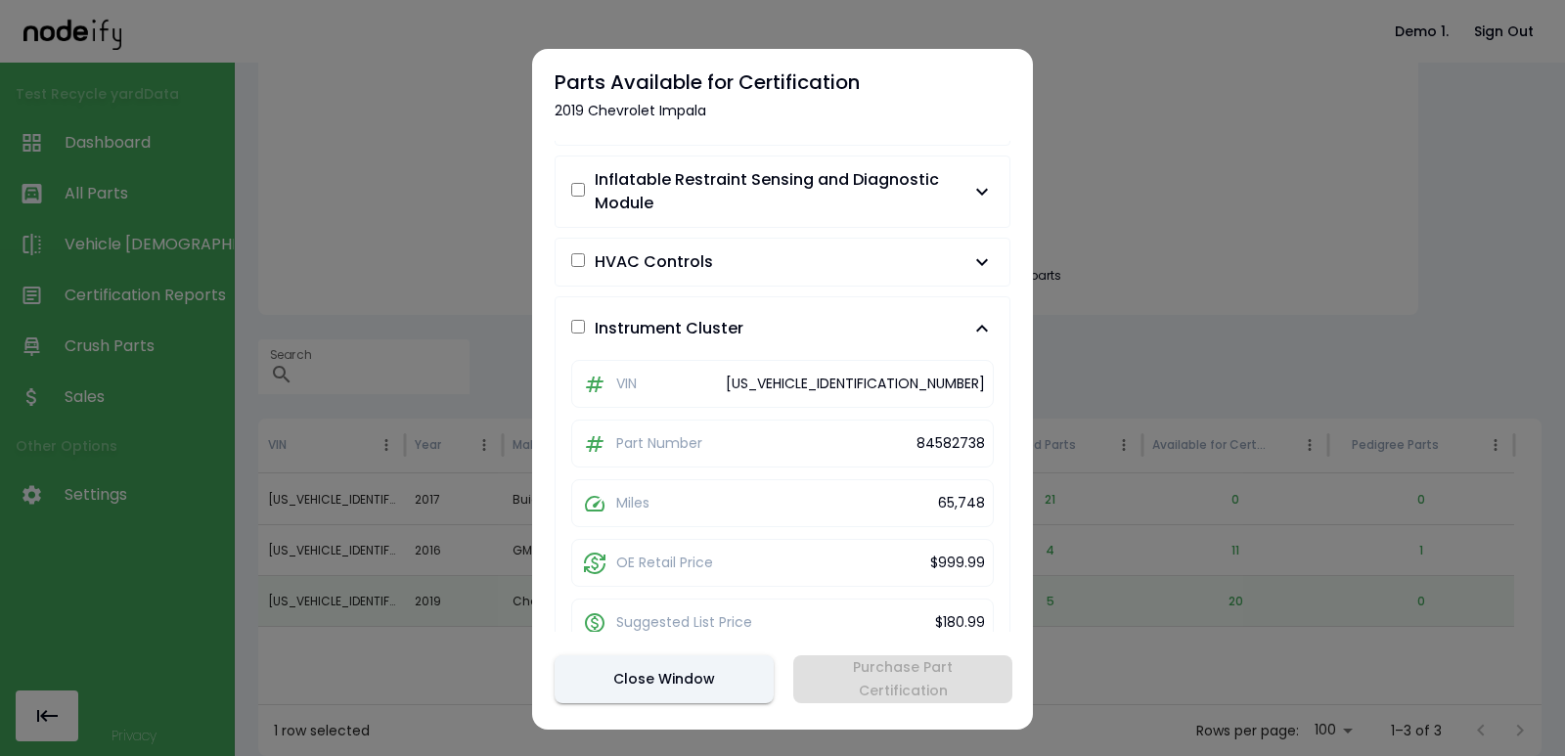
click at [742, 253] on span "HVAC Controls" at bounding box center [770, 261] width 399 height 23
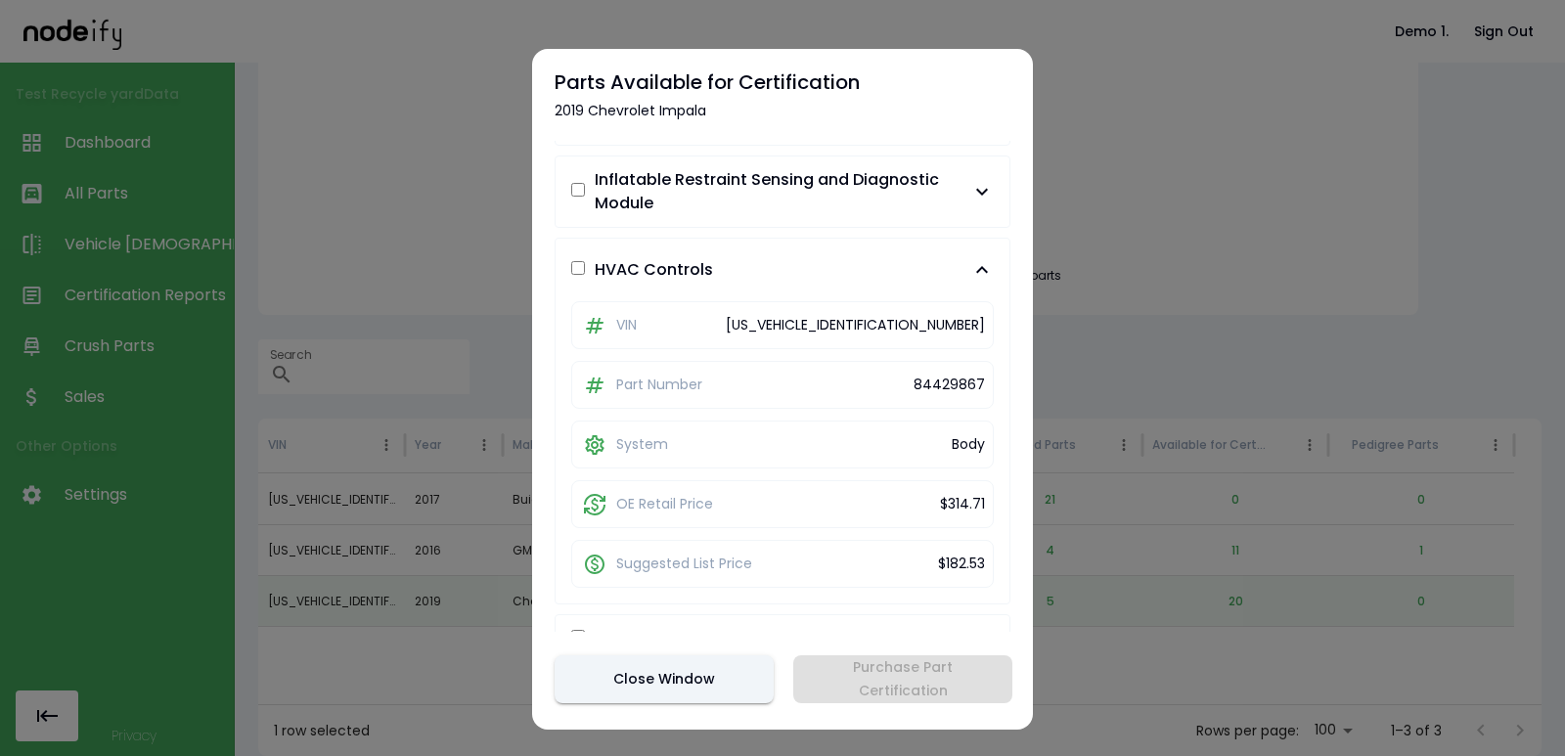
scroll to position [840, 0]
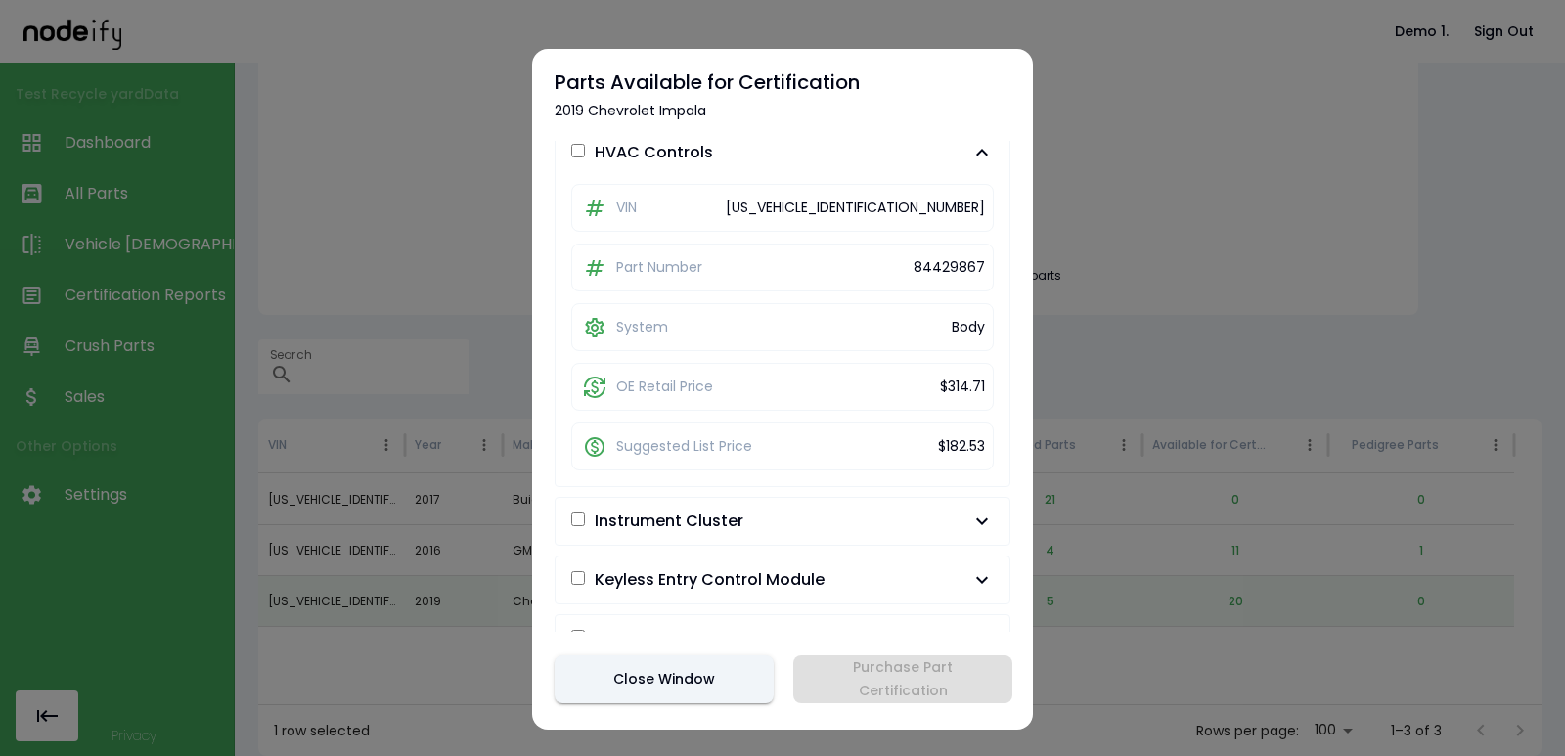
click at [669, 696] on button "Close Window" at bounding box center [664, 679] width 219 height 48
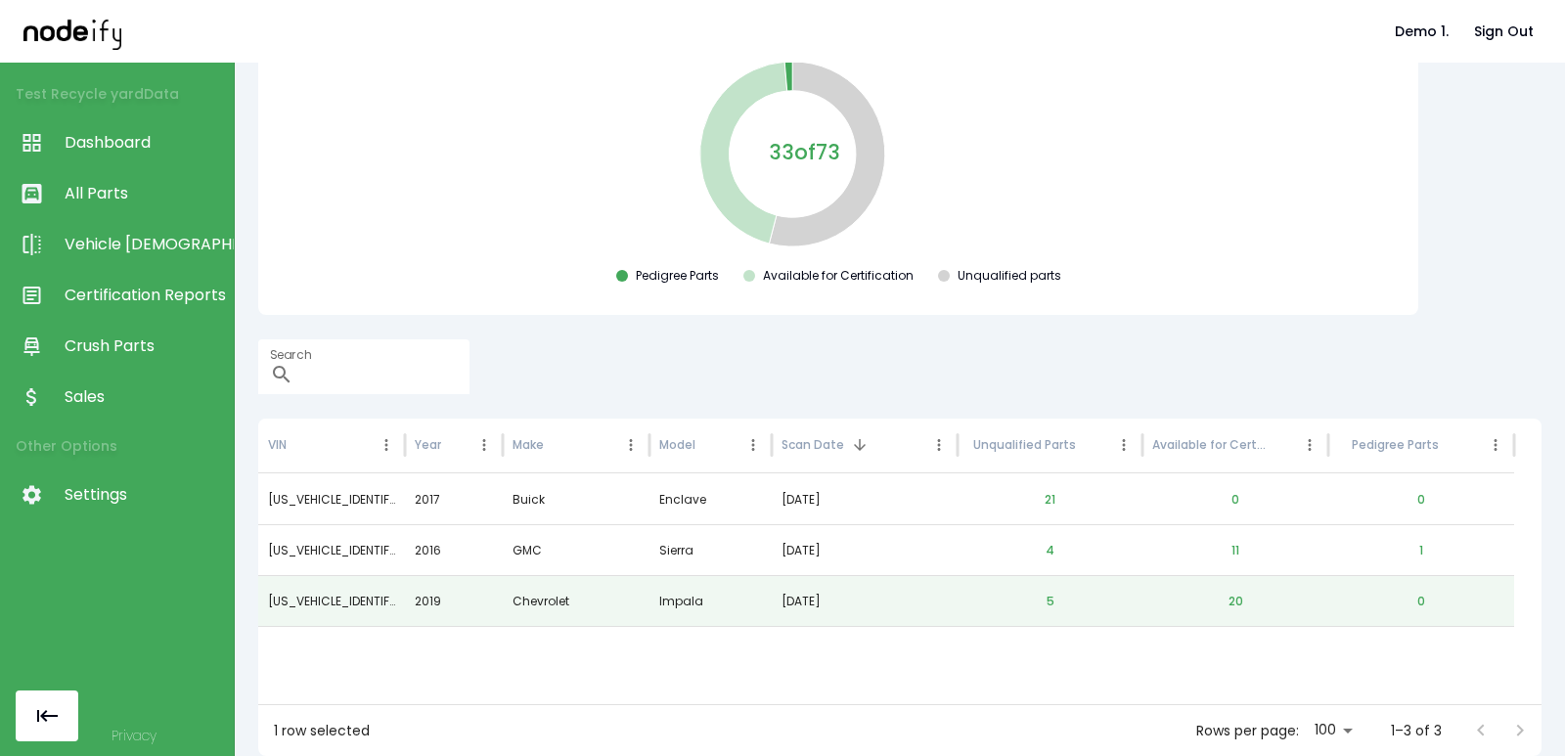
click at [130, 209] on link "All Parts" at bounding box center [117, 193] width 234 height 51
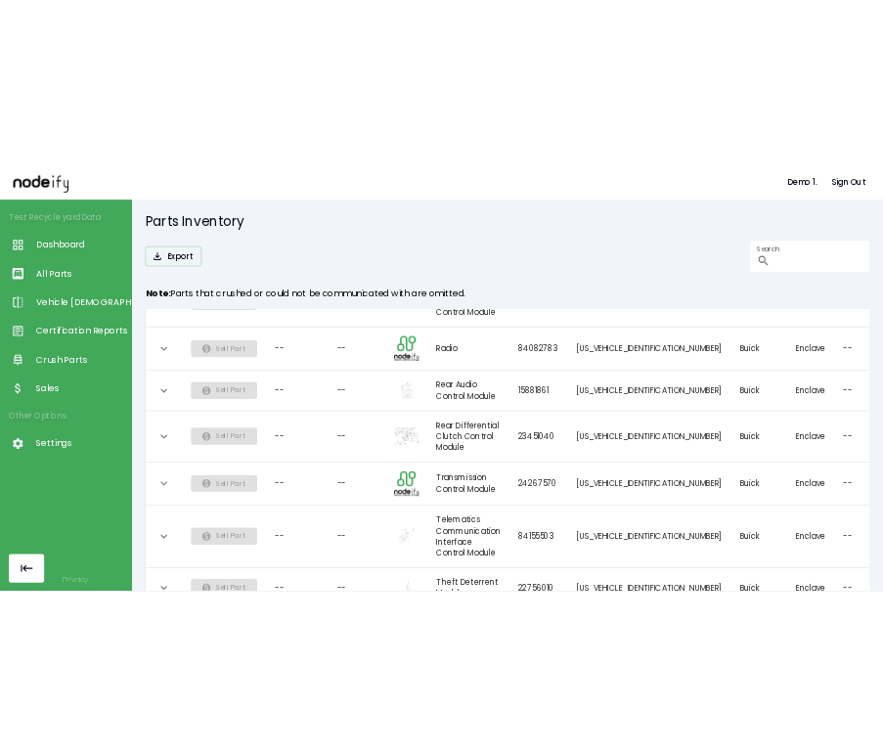
scroll to position [1526, 0]
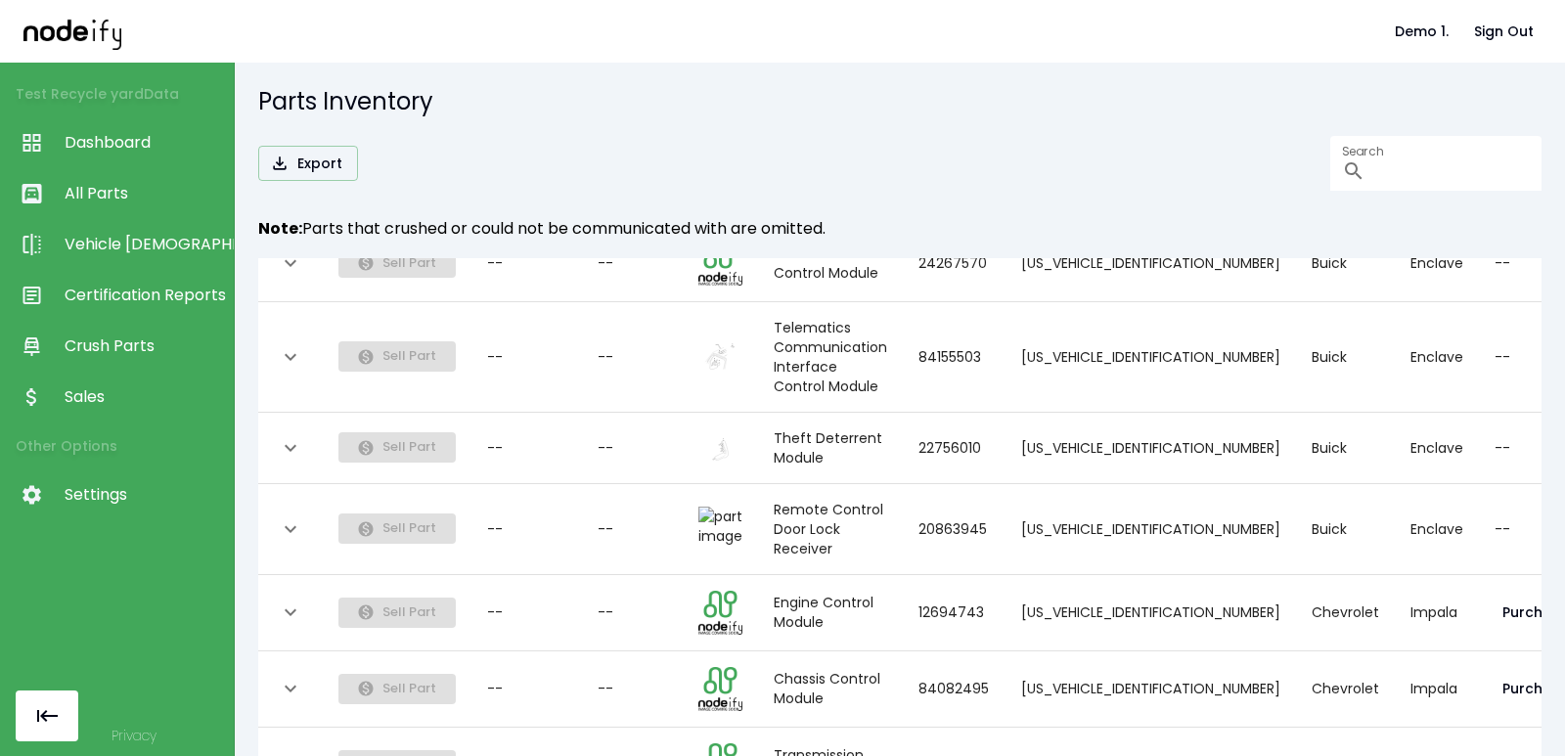
click at [104, 409] on link "Sales" at bounding box center [117, 397] width 234 height 51
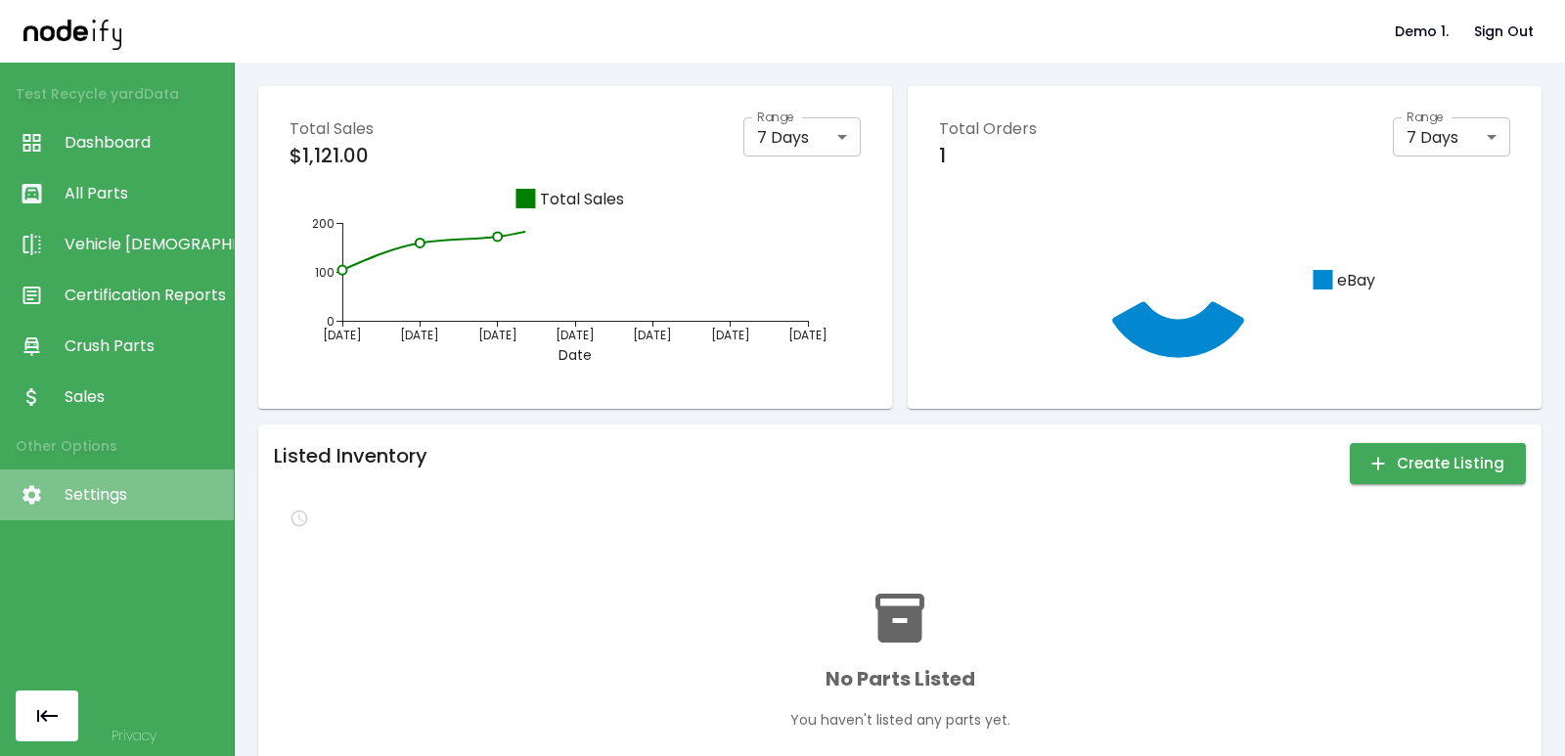
click at [98, 484] on span "Settings" at bounding box center [144, 494] width 159 height 23
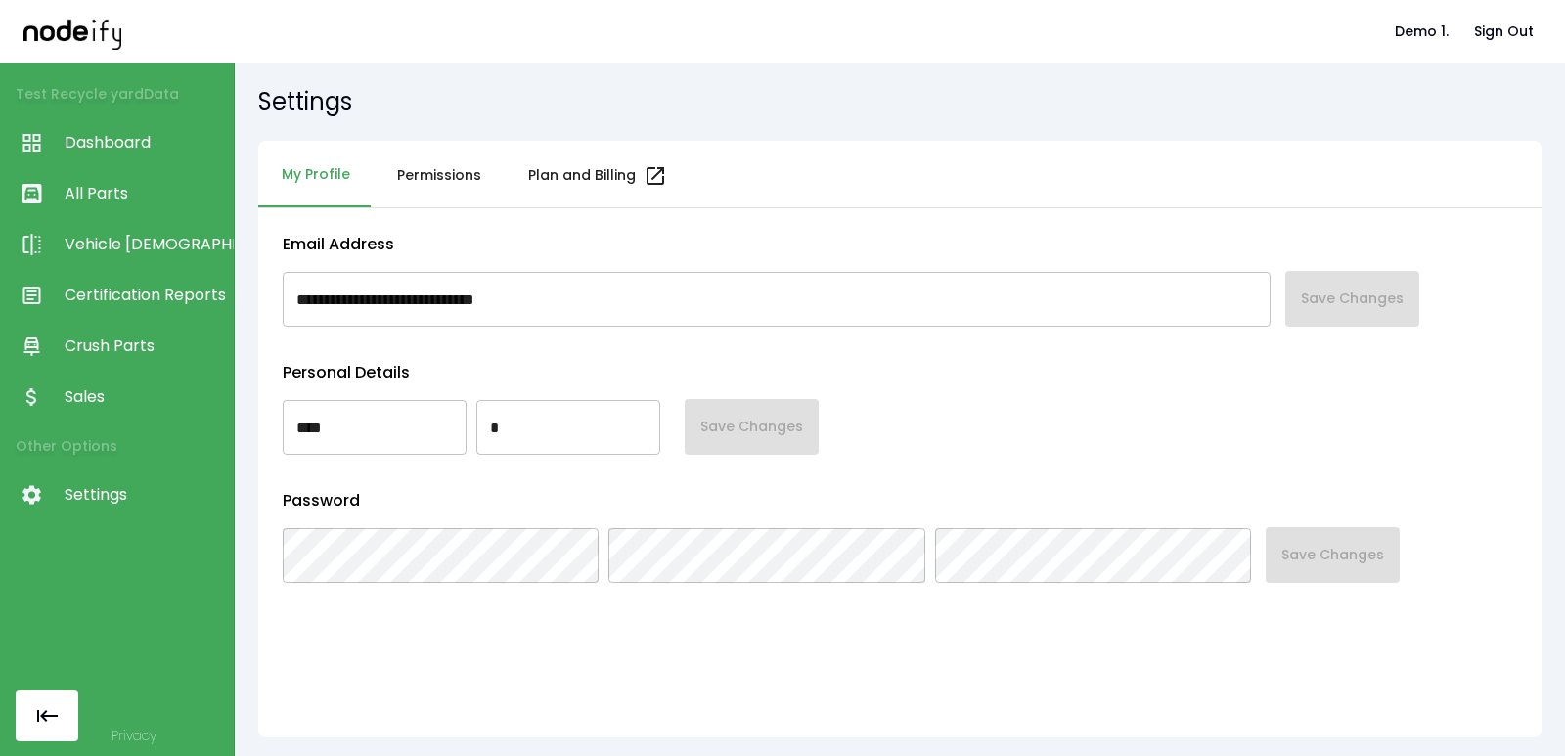
click at [109, 221] on link "Vehicle [DEMOGRAPHIC_DATA]" at bounding box center [117, 244] width 234 height 51
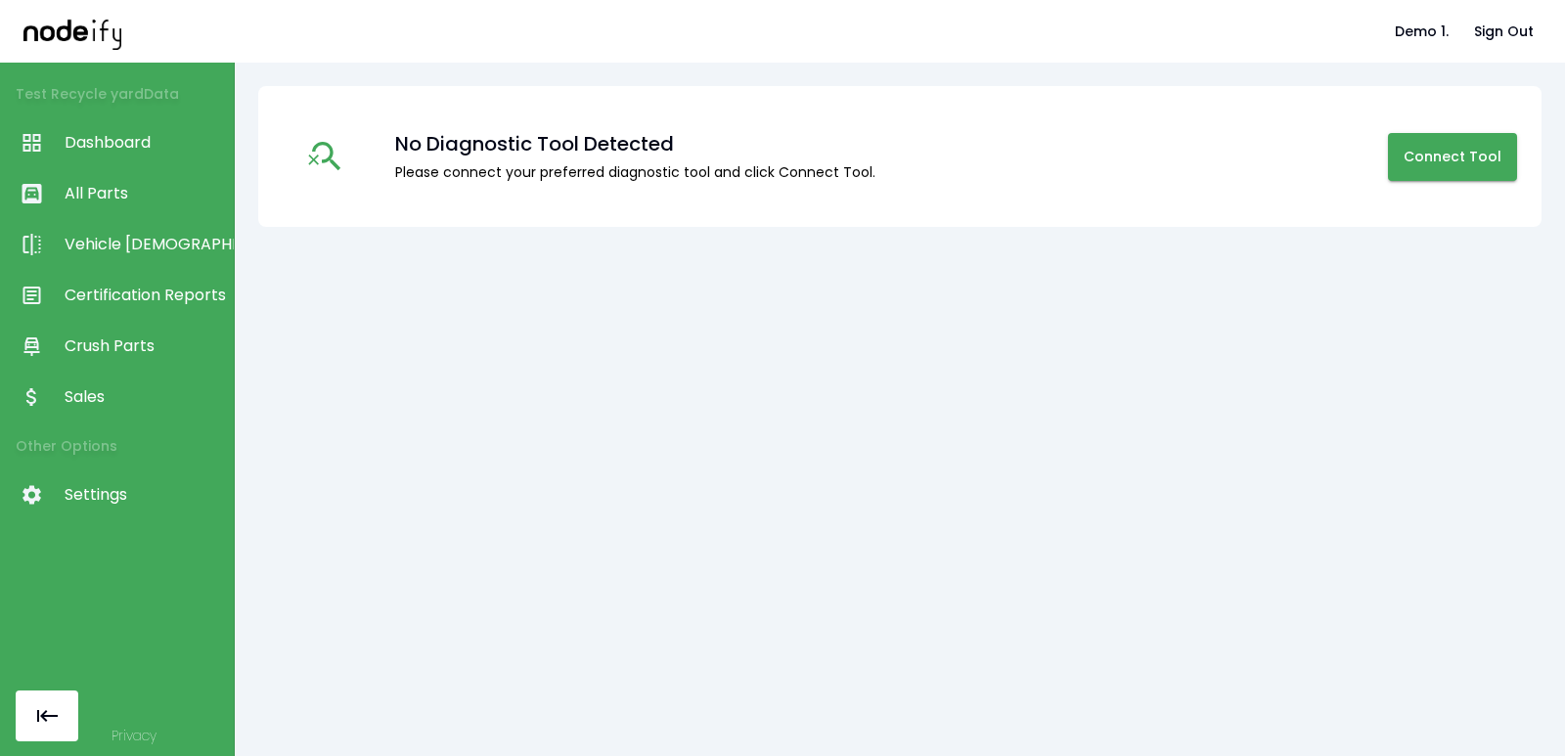
click at [102, 188] on span "All Parts" at bounding box center [144, 193] width 159 height 23
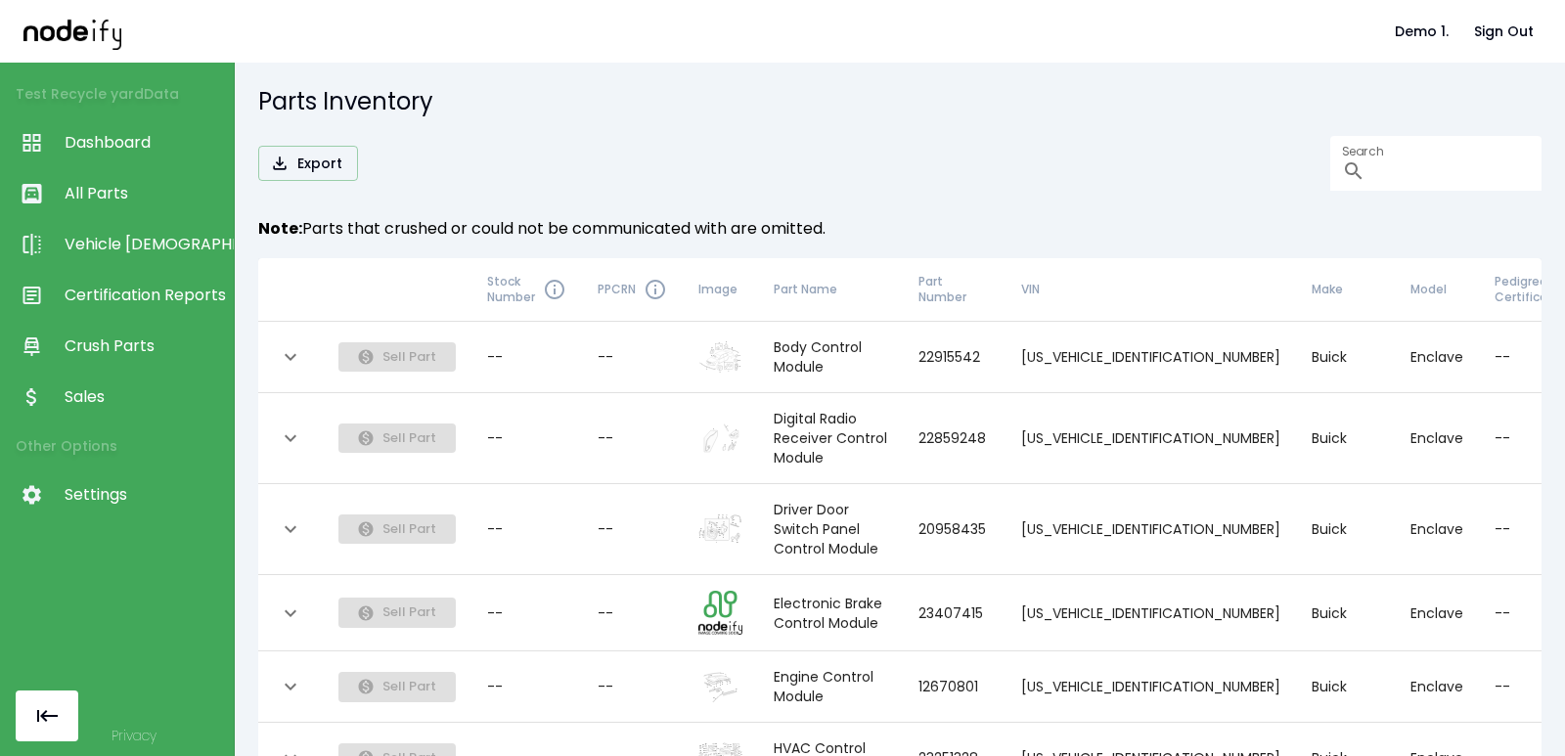
click at [106, 151] on span "Dashboard" at bounding box center [144, 142] width 159 height 23
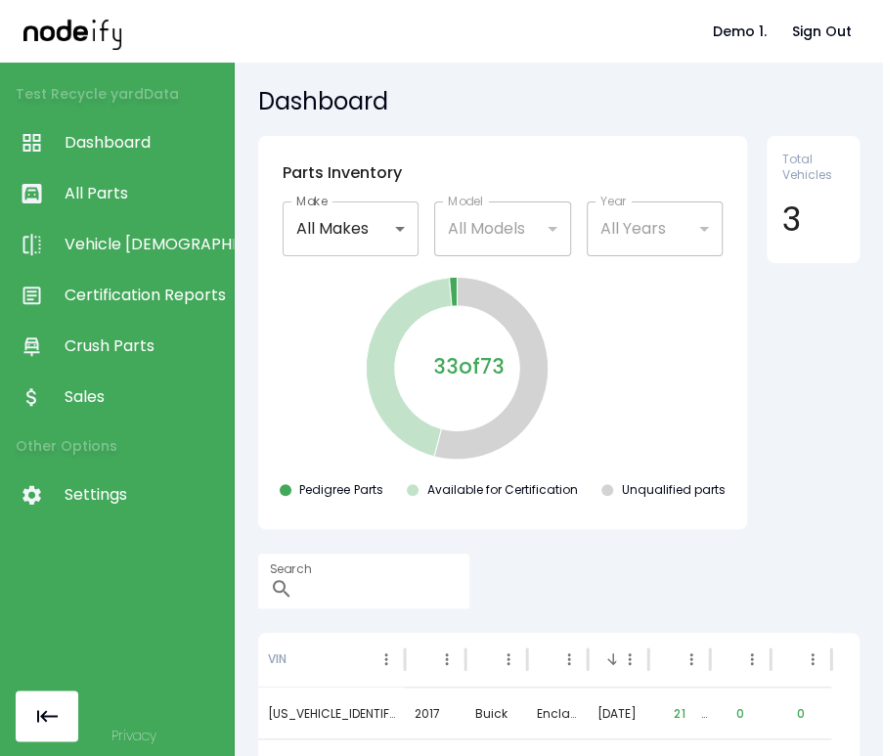
click at [605, 91] on h5 "Dashboard" at bounding box center [559, 101] width 602 height 31
click at [96, 189] on span "All Parts" at bounding box center [144, 193] width 159 height 23
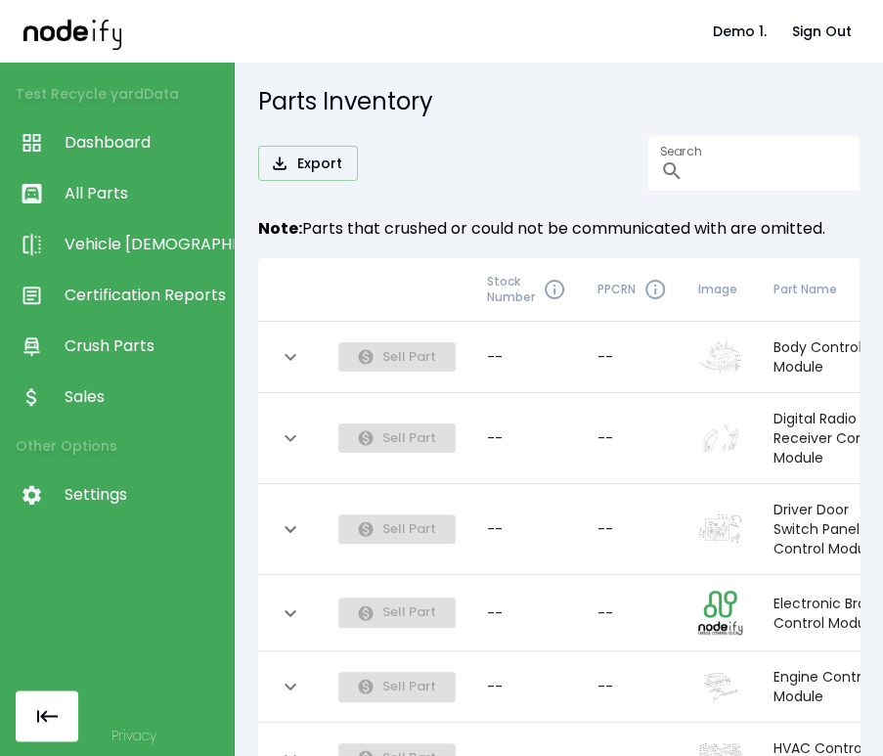
click at [142, 242] on span "Vehicle [DEMOGRAPHIC_DATA]" at bounding box center [144, 244] width 159 height 23
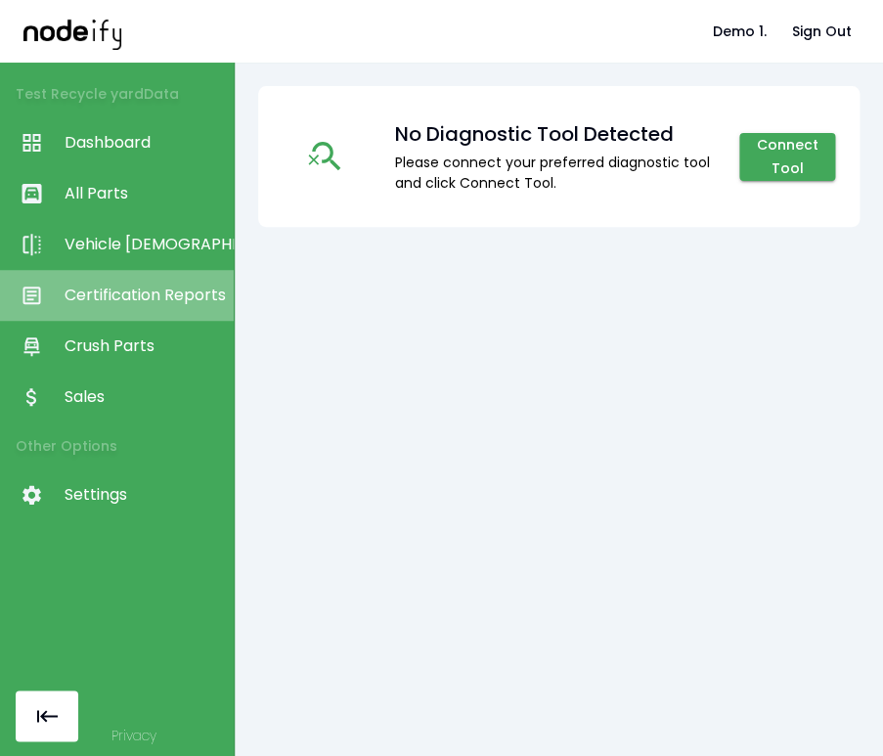
click at [137, 286] on span "Certification Reports" at bounding box center [144, 295] width 159 height 23
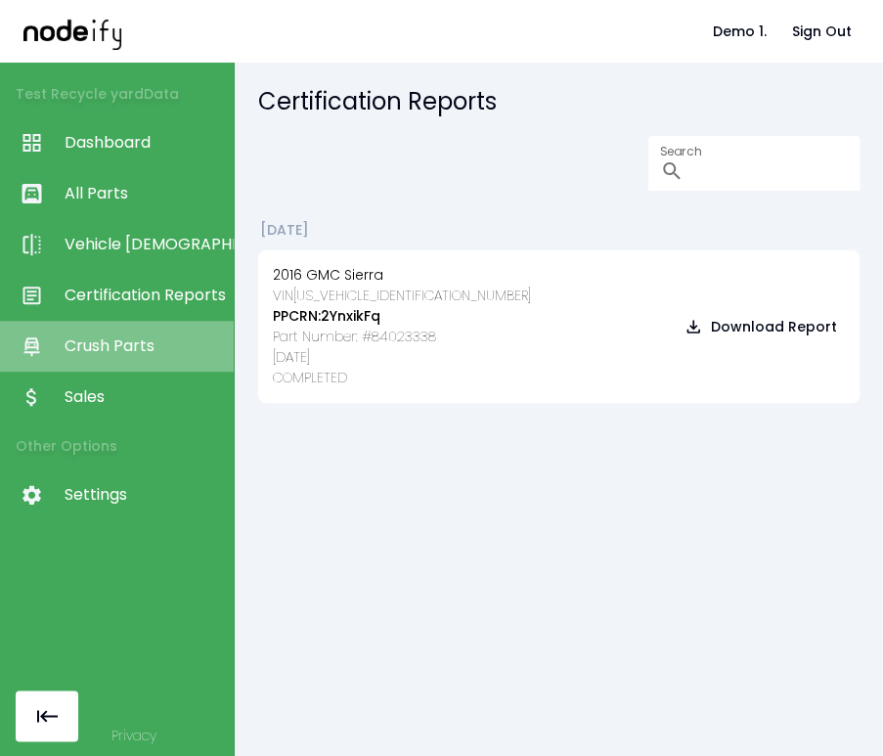
click at [116, 350] on span "Crush Parts" at bounding box center [144, 346] width 159 height 23
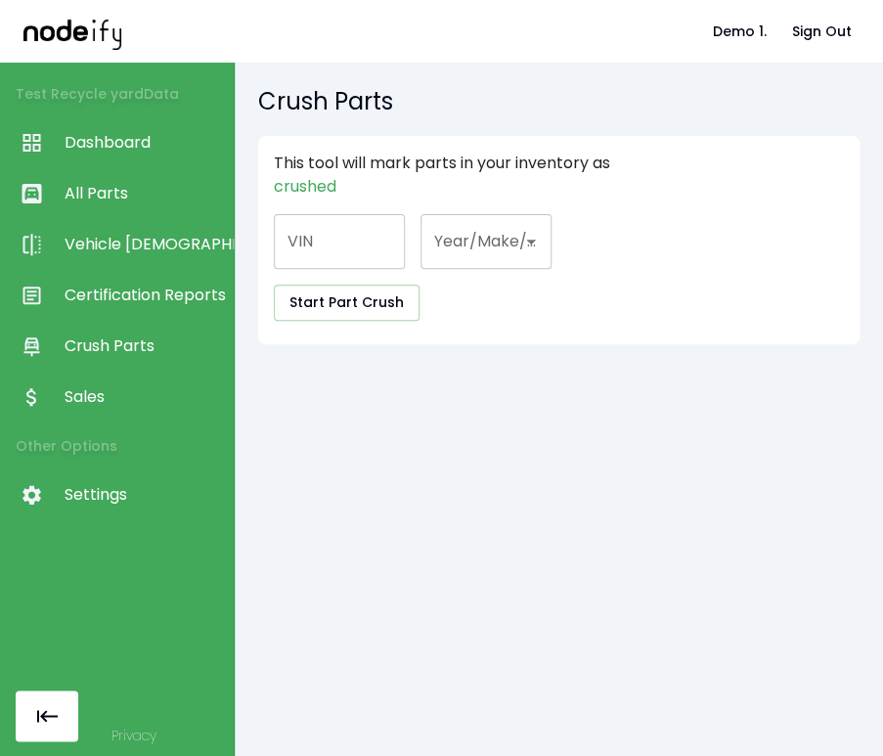
click at [107, 388] on span "Sales" at bounding box center [144, 396] width 159 height 23
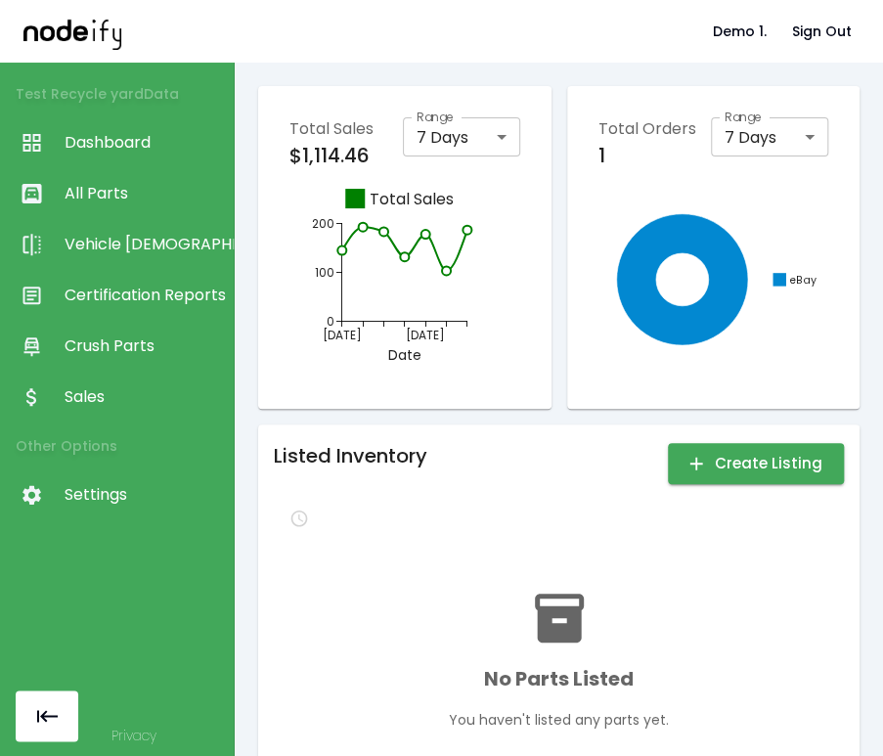
click at [717, 438] on div "Listed Inventory Create Listing No Parts Listed You haven't listed any parts ye…" at bounding box center [559, 605] width 602 height 360
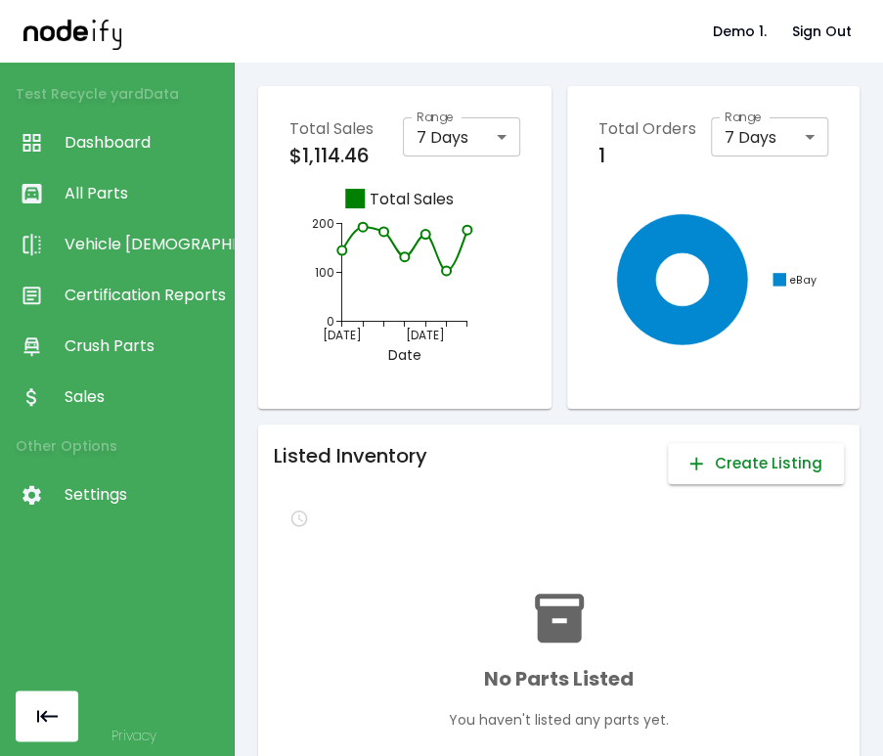
click at [722, 471] on button "Create Listing" at bounding box center [756, 463] width 176 height 41
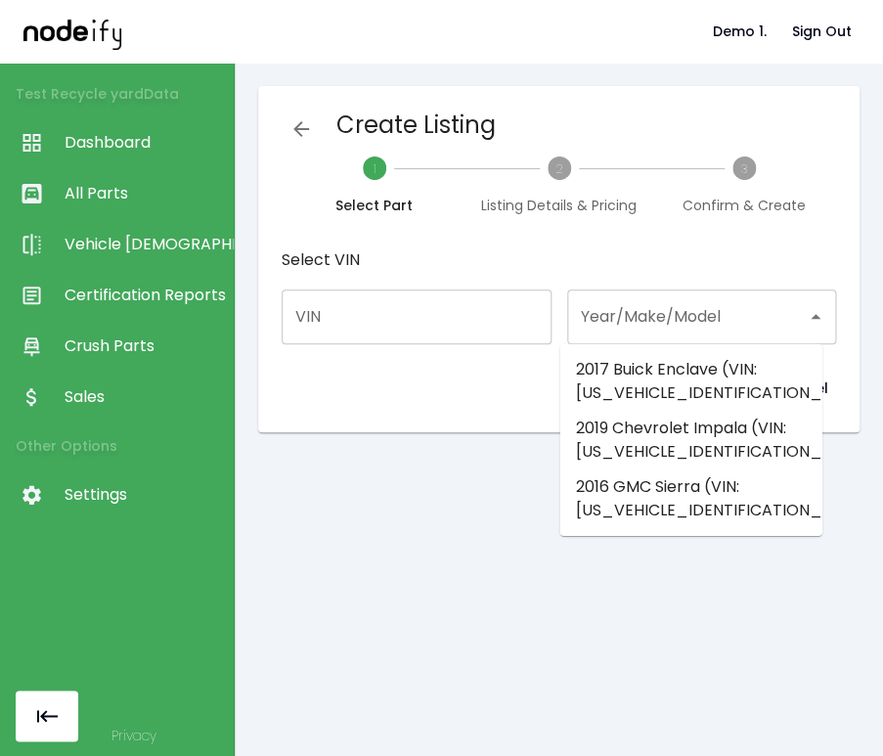
click at [715, 296] on div "Year/Make/Model" at bounding box center [702, 317] width 270 height 55
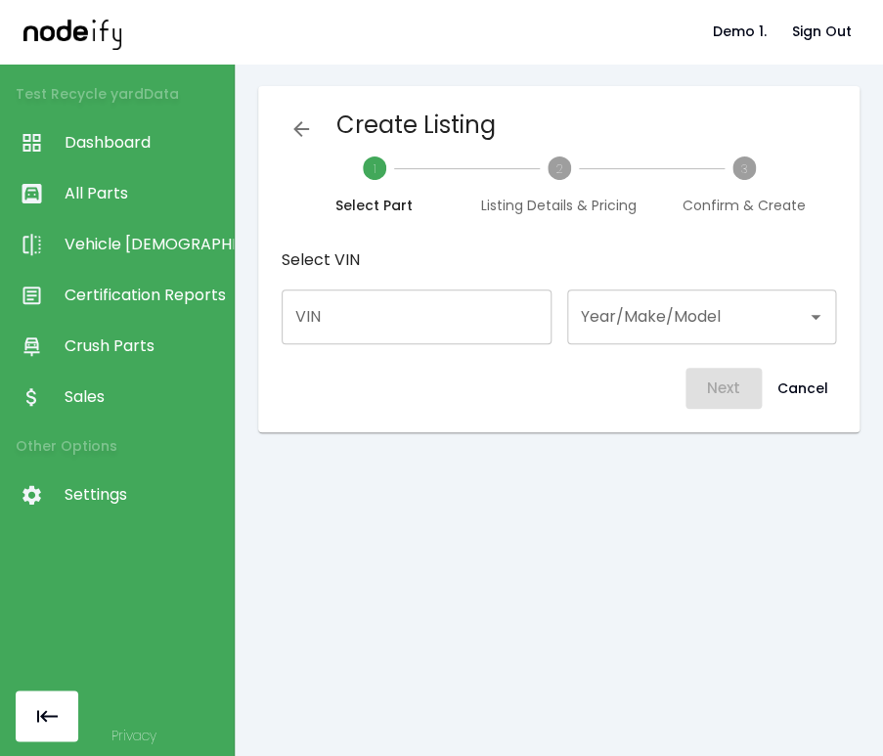
click at [687, 228] on div "Create Listing 1 Select Part 2 Listing Details & Pricing 3 Confirm & Create Sel…" at bounding box center [559, 259] width 570 height 315
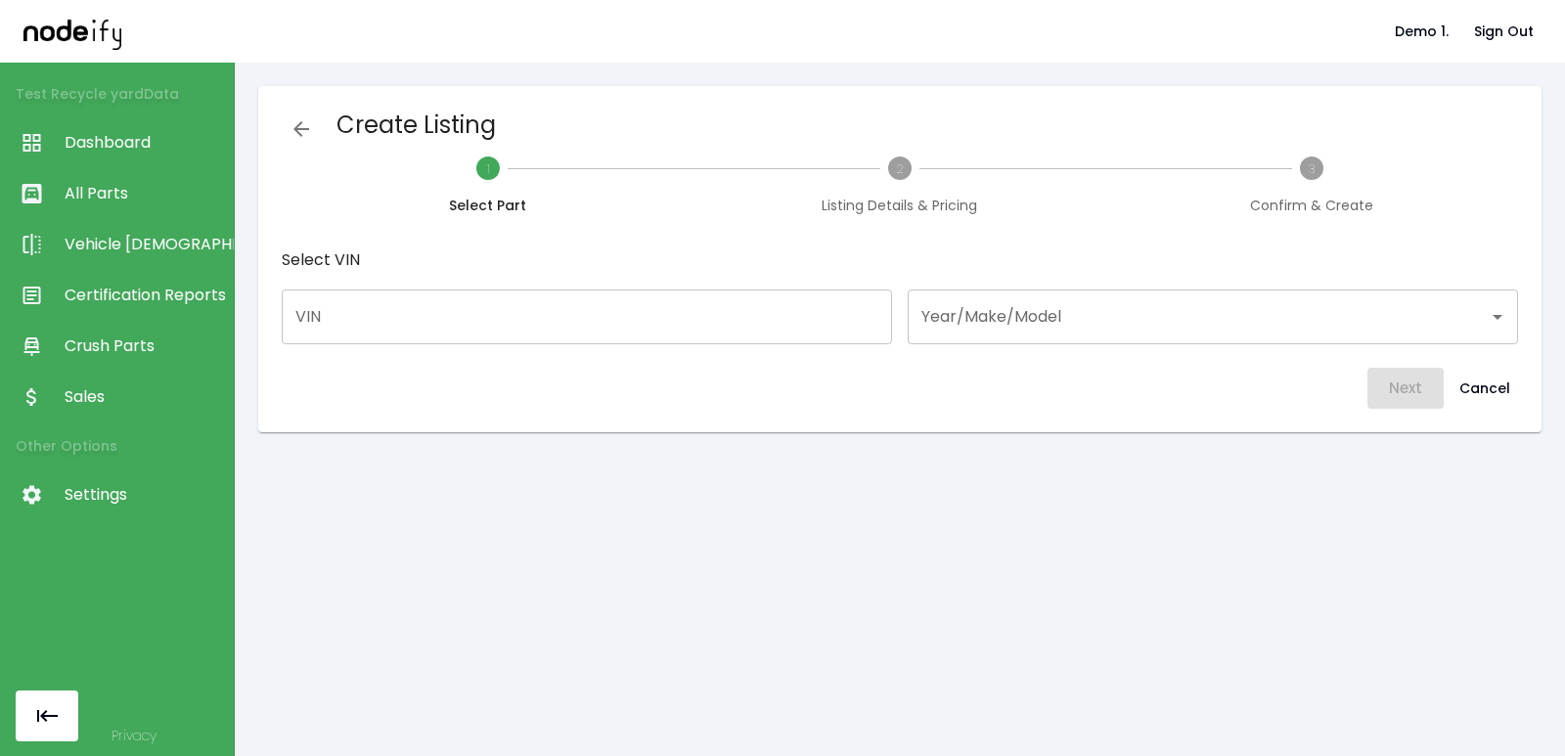
click at [115, 510] on link "Settings" at bounding box center [117, 495] width 234 height 51
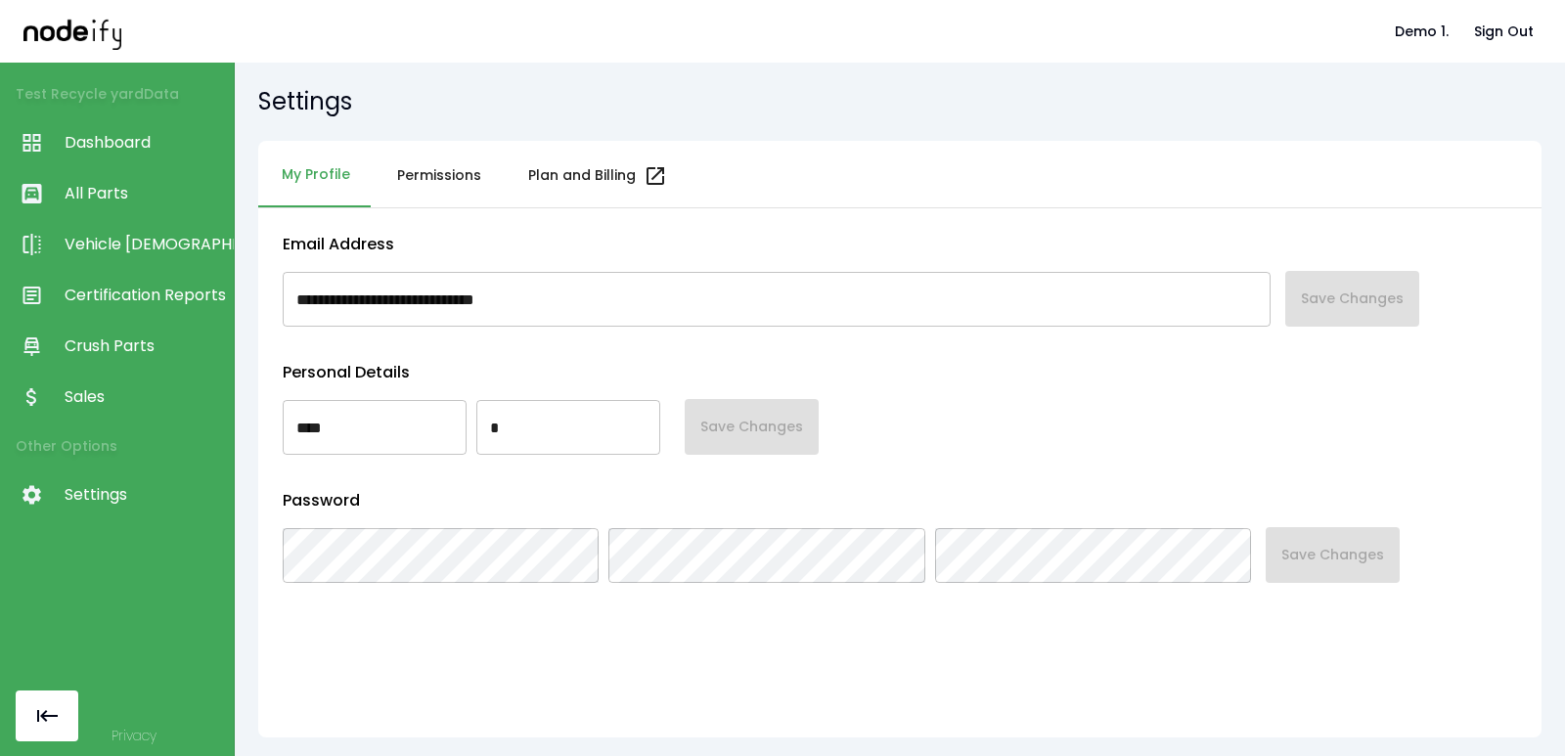
click at [125, 404] on span "Sales" at bounding box center [144, 396] width 159 height 23
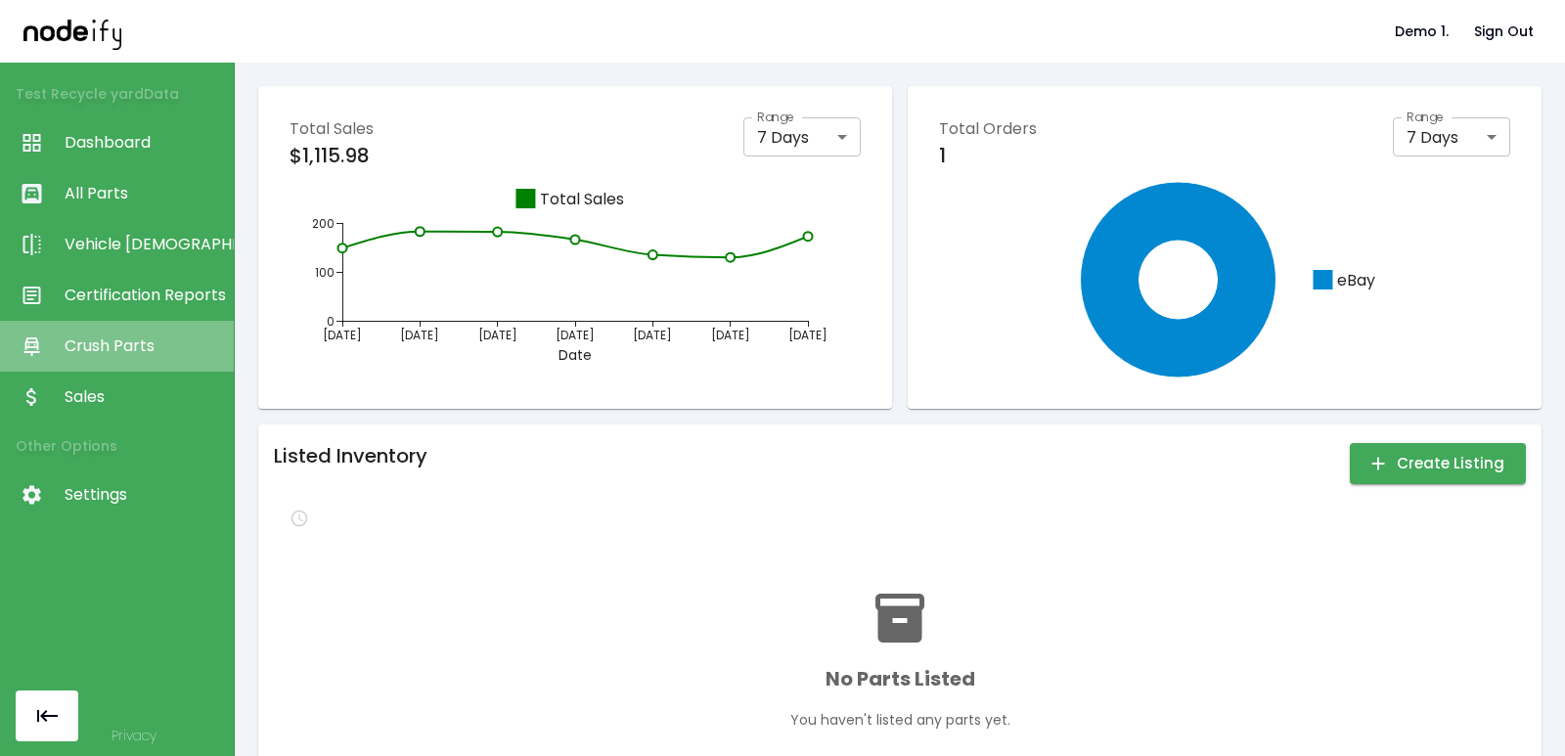
click at [108, 339] on span "Crush Parts" at bounding box center [144, 346] width 159 height 23
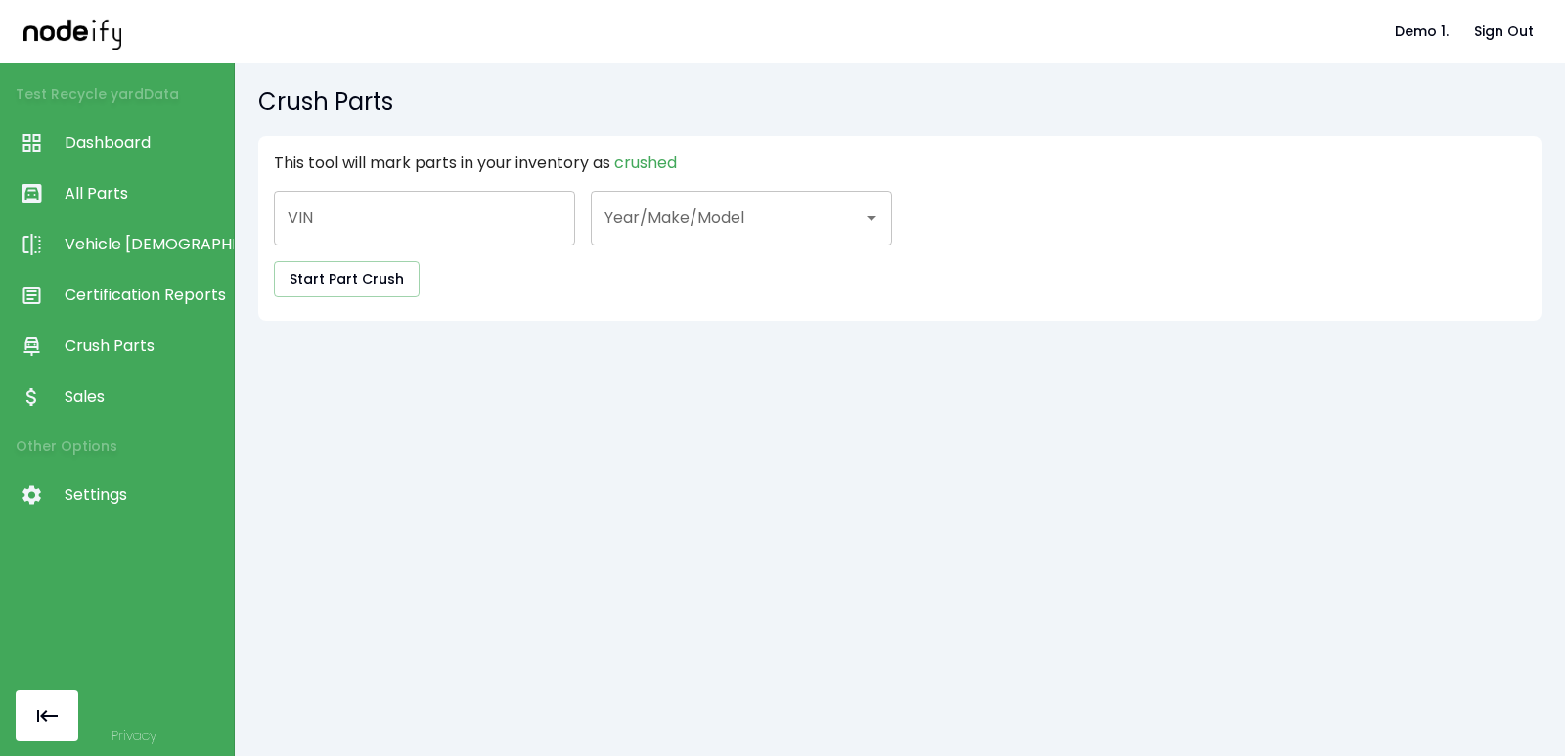
click at [104, 282] on link "Certification Reports" at bounding box center [117, 295] width 234 height 51
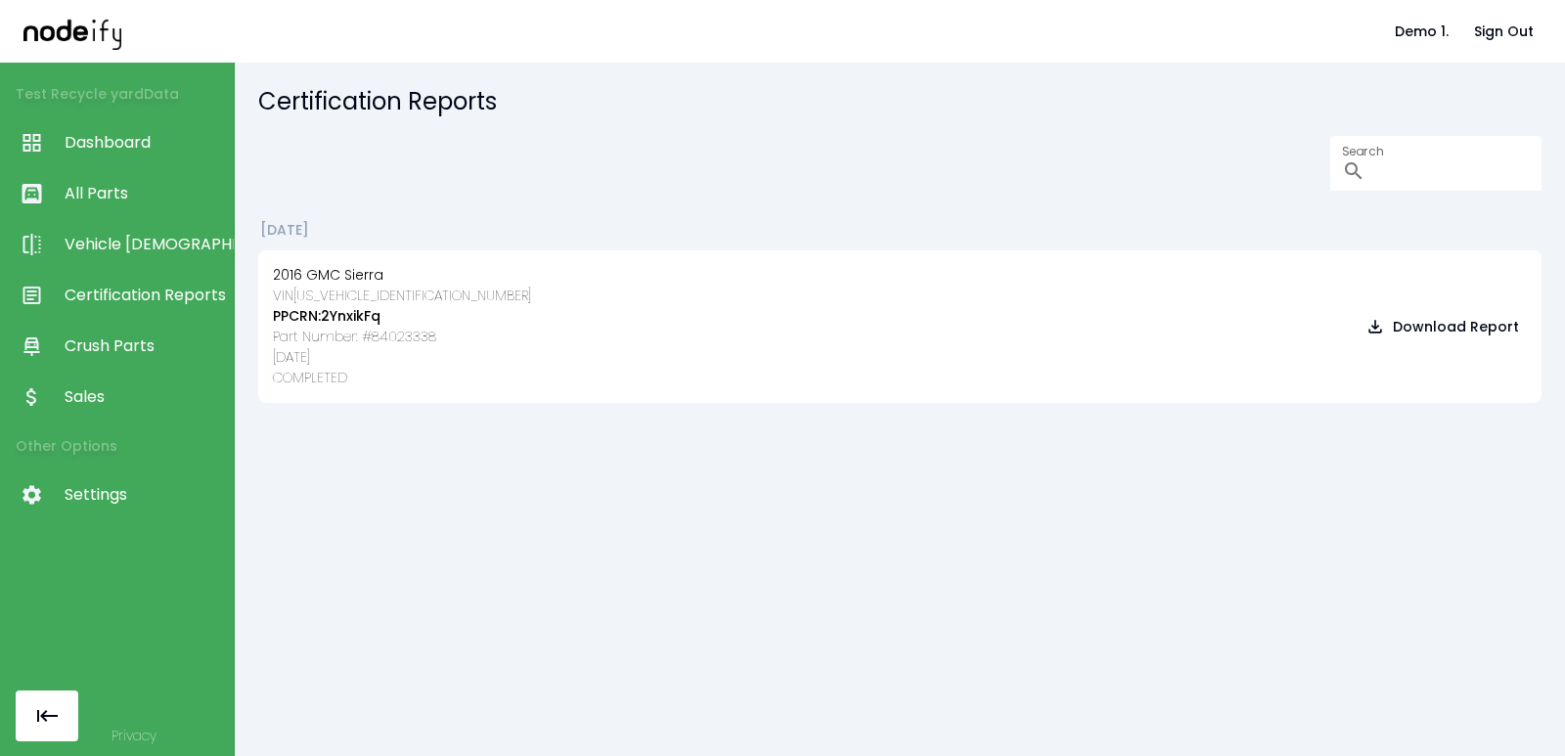
click at [96, 239] on span "Vehicle [DEMOGRAPHIC_DATA]" at bounding box center [144, 244] width 159 height 23
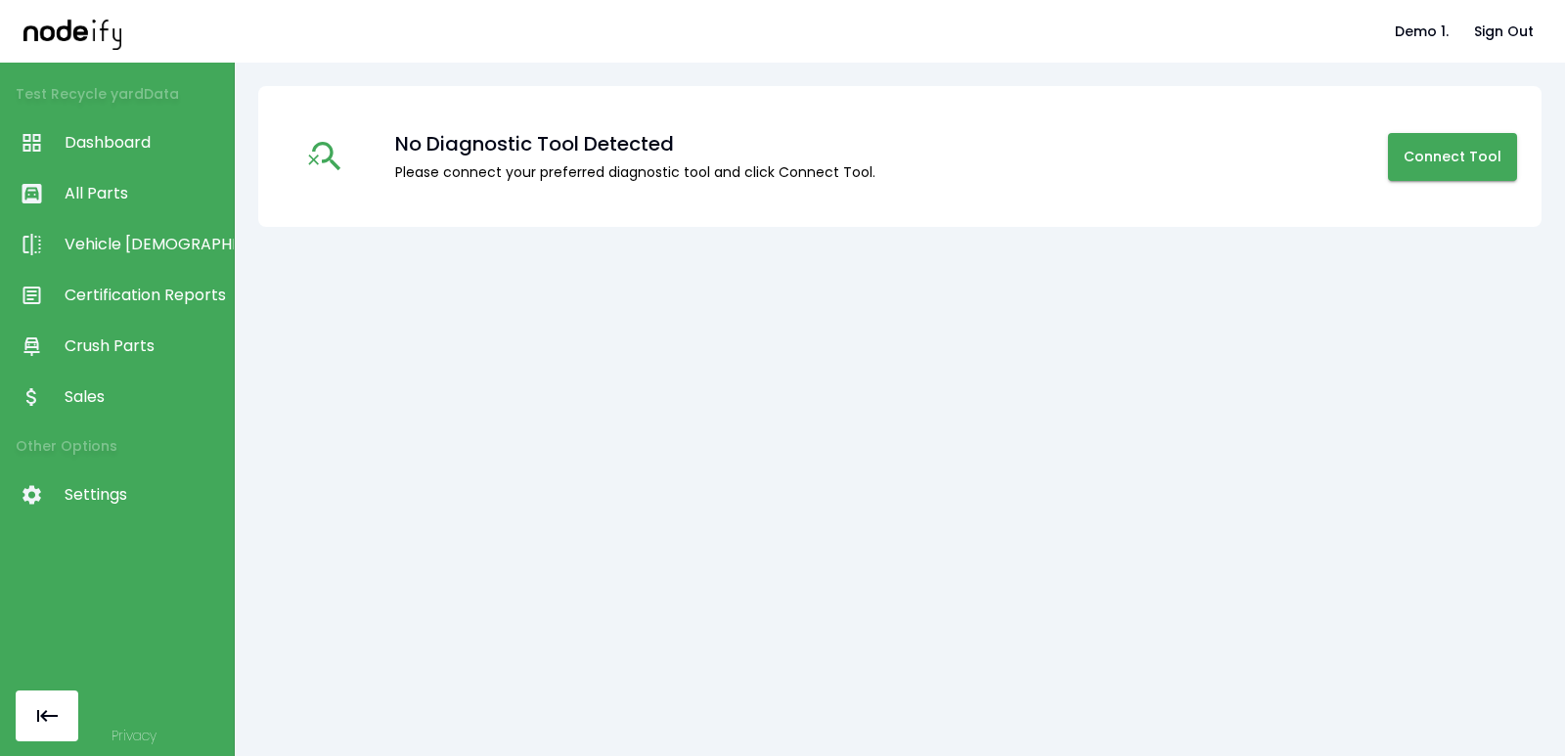
click at [91, 181] on link "All Parts" at bounding box center [117, 193] width 234 height 51
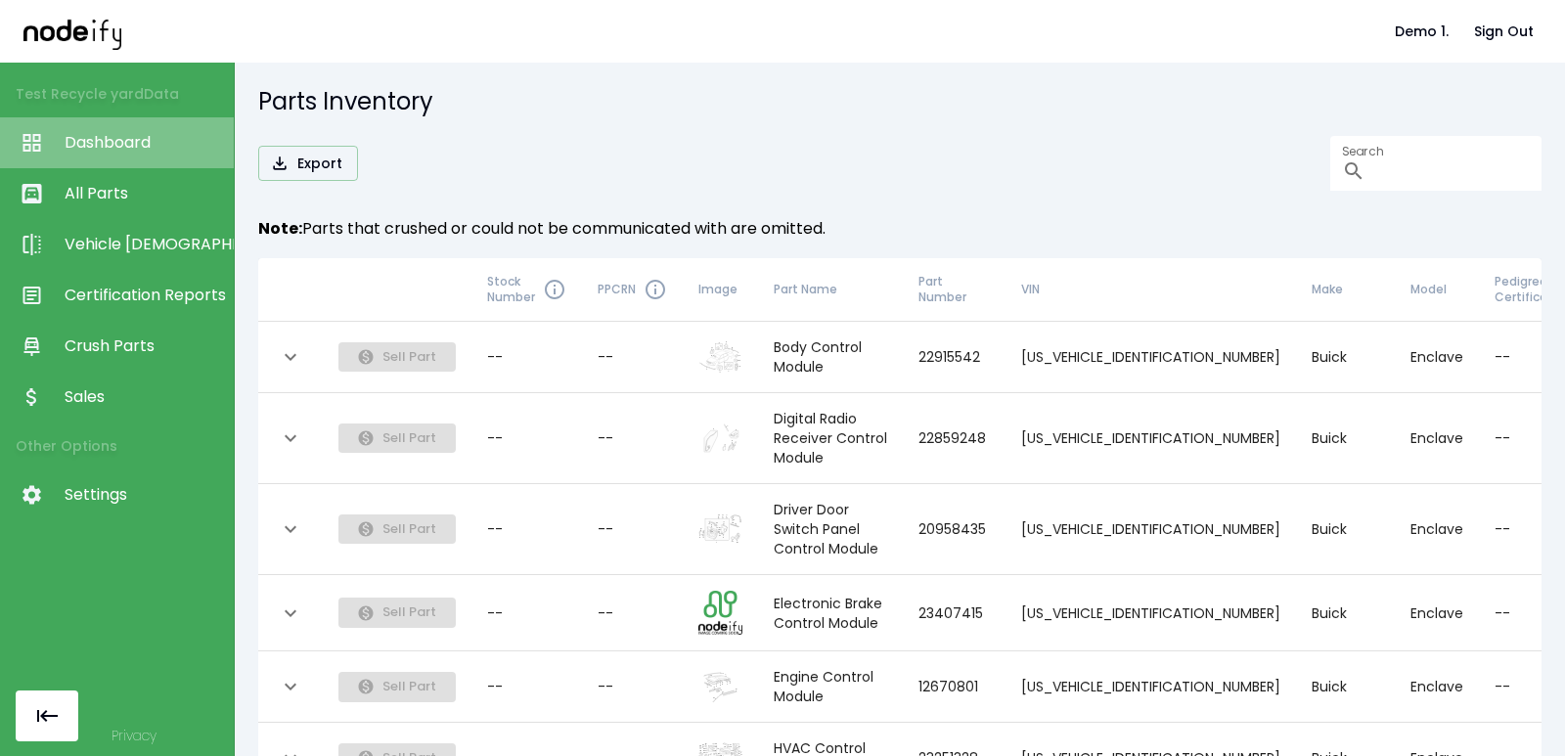
click at [104, 123] on link "Dashboard" at bounding box center [117, 142] width 234 height 51
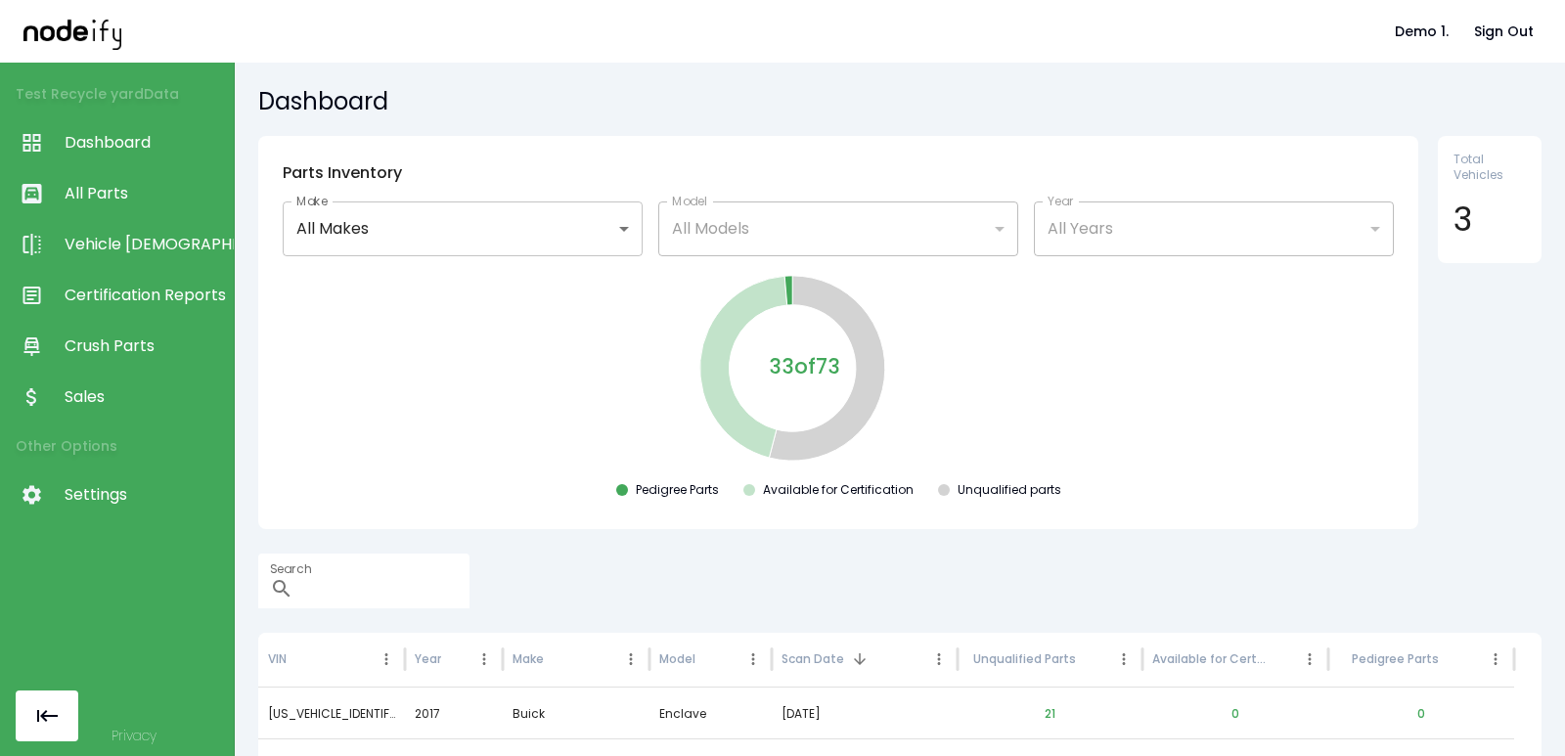
click at [101, 170] on link "All Parts" at bounding box center [117, 193] width 234 height 51
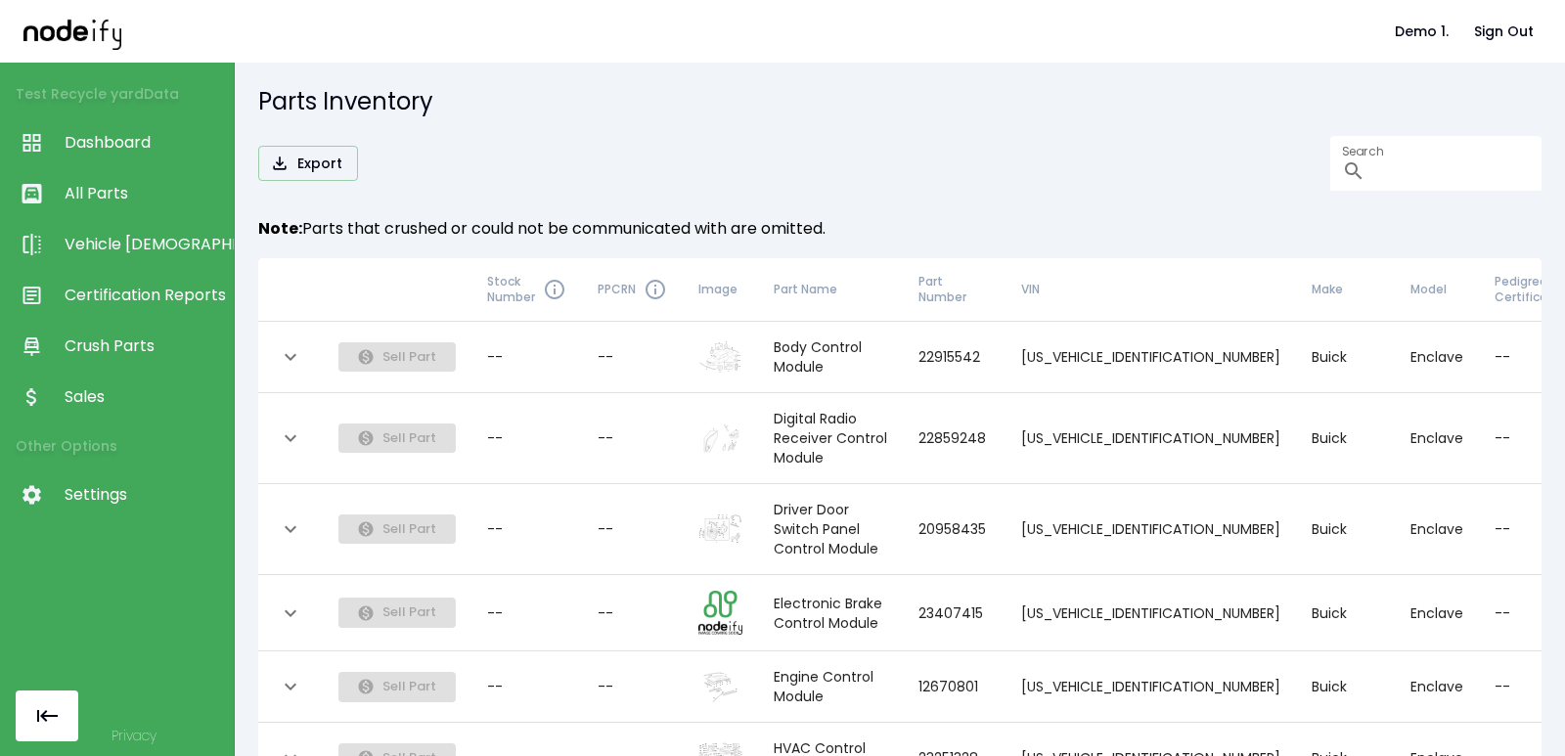
click at [624, 125] on div "Parts Inventory Export Search ​ Note: Parts that crushed or could not be commun…" at bounding box center [900, 410] width 1331 height 694
